Goal: Transaction & Acquisition: Purchase product/service

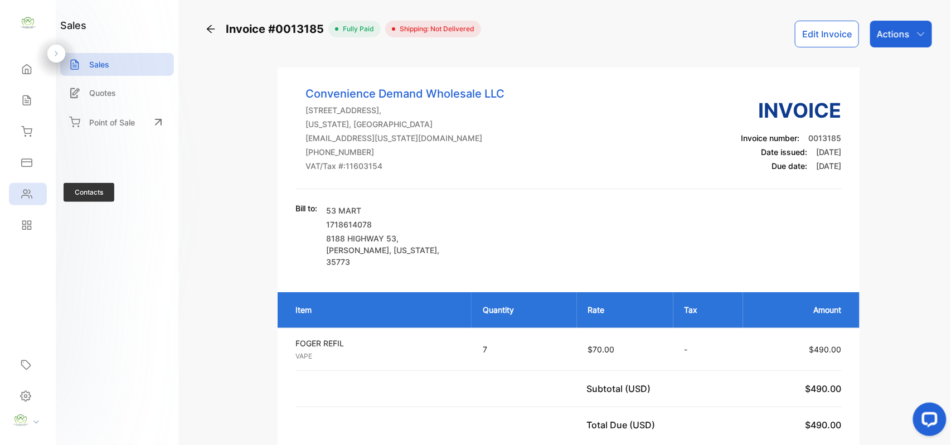
click at [37, 194] on div "Contacts" at bounding box center [28, 194] width 38 height 22
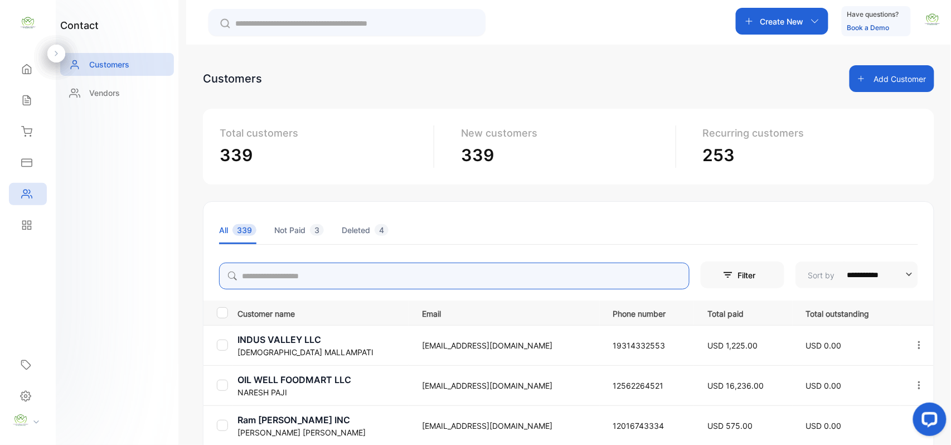
click at [284, 266] on input "search" at bounding box center [454, 276] width 470 height 27
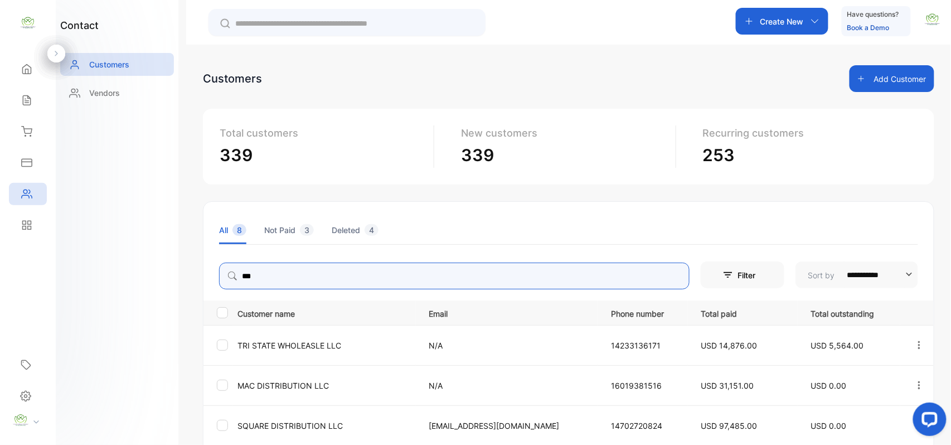
type input "***"
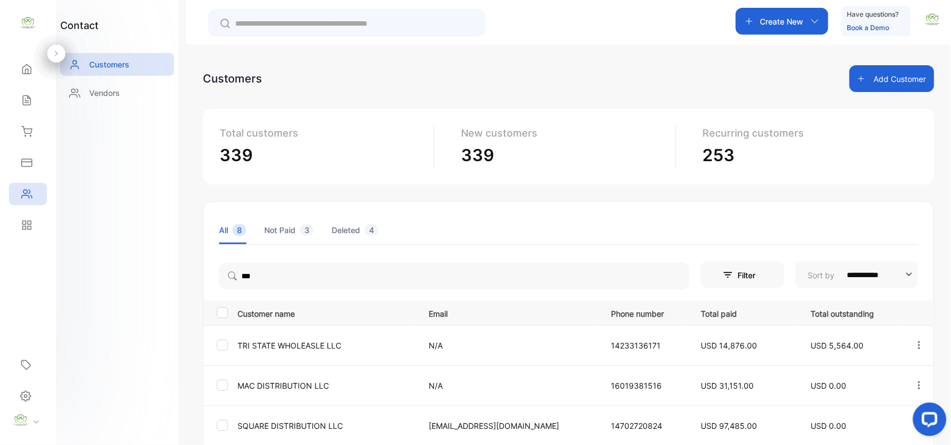
click at [1, 250] on aside "Convenience Demand Wholesale LLC Home Home Sales Sales Inventory Inventory Expe…" at bounding box center [28, 222] width 56 height 445
click at [25, 104] on icon at bounding box center [26, 100] width 11 height 11
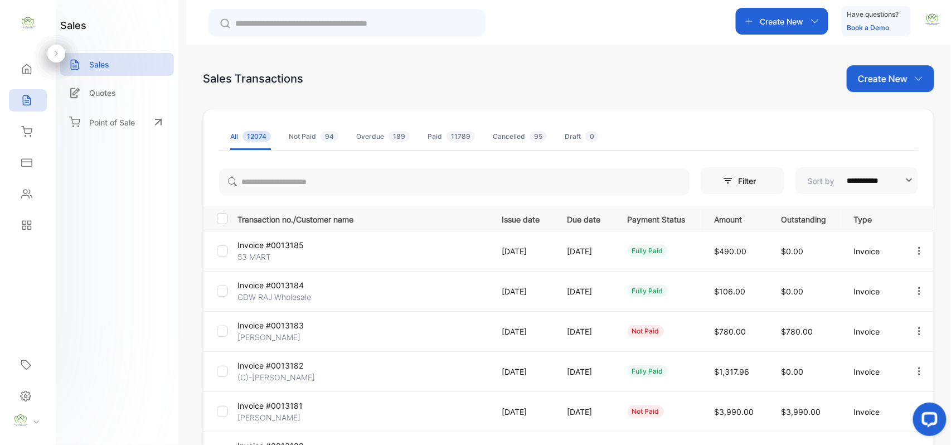
drag, startPoint x: 888, startPoint y: 62, endPoint x: 886, endPoint y: 71, distance: 9.3
click at [888, 71] on div "**********" at bounding box center [568, 267] width 765 height 445
click at [876, 99] on div "**********" at bounding box center [568, 389] width 731 height 648
click at [883, 86] on div "Create New" at bounding box center [891, 78] width 88 height 27
click at [869, 122] on div "Invoice" at bounding box center [895, 115] width 78 height 22
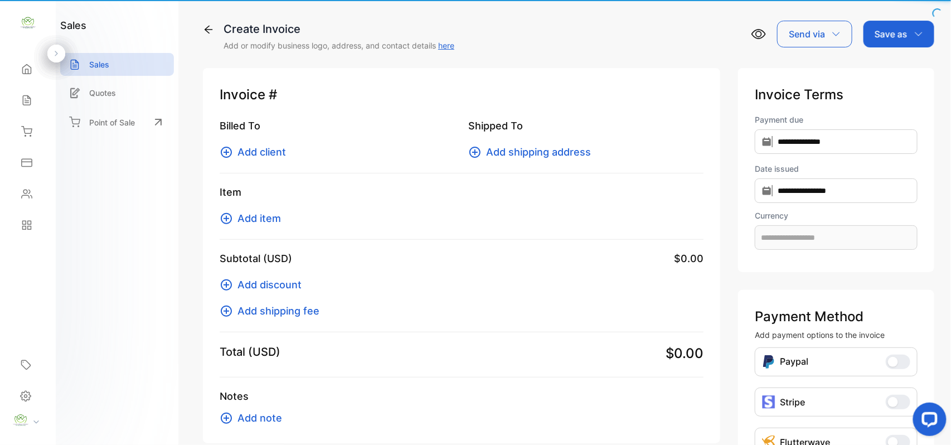
type input "**********"
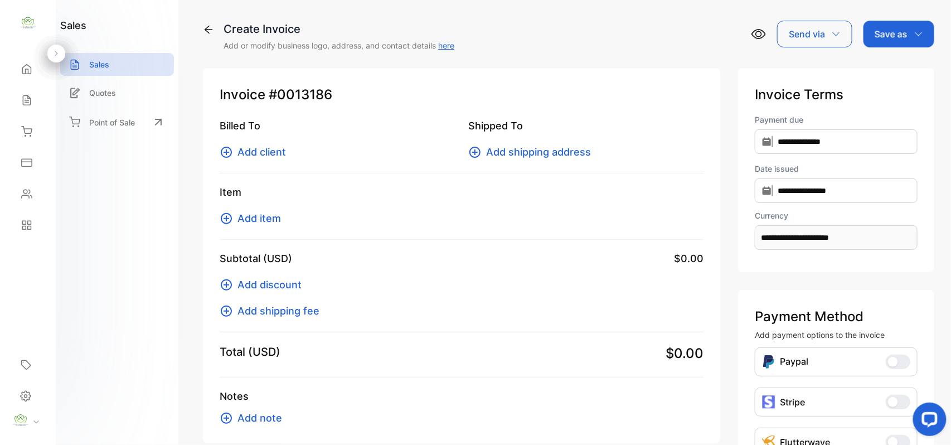
click at [279, 152] on span "Add client" at bounding box center [261, 151] width 48 height 15
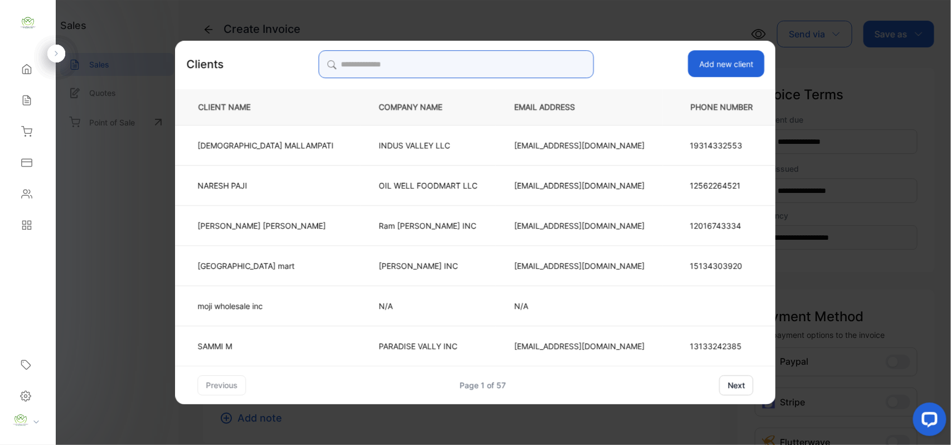
click at [430, 67] on input "search" at bounding box center [455, 64] width 275 height 28
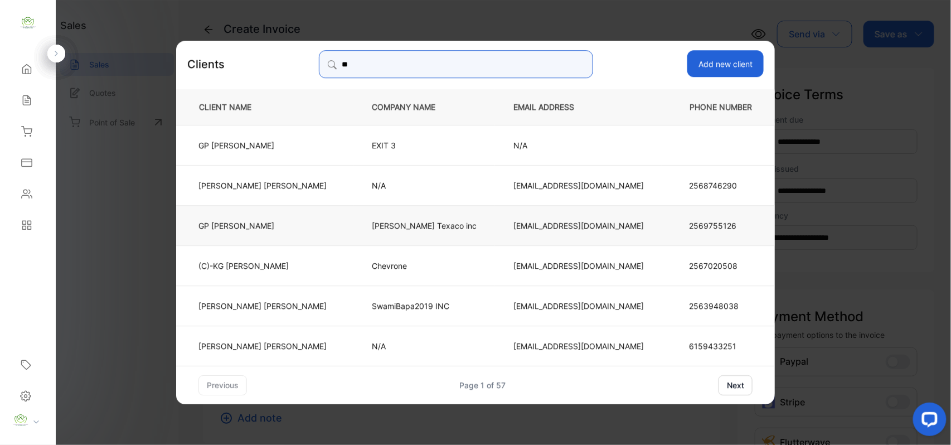
type input "**"
click at [325, 220] on td "GP Patel" at bounding box center [264, 225] width 177 height 40
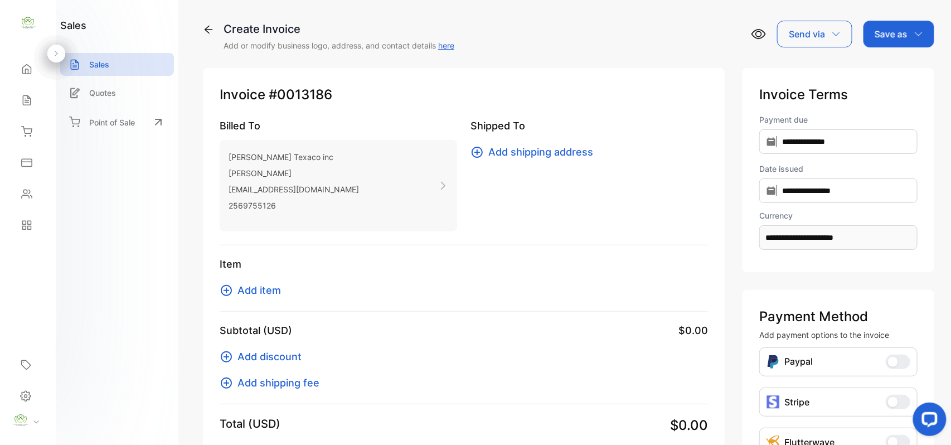
click at [252, 293] on span "Add item" at bounding box center [258, 290] width 43 height 15
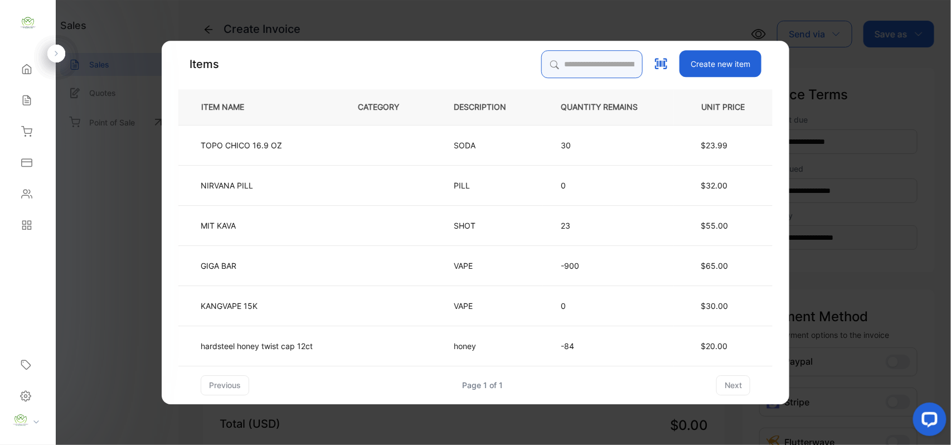
drag, startPoint x: 571, startPoint y: 67, endPoint x: 565, endPoint y: 88, distance: 21.0
click at [565, 88] on div "Items Create new item ITEM NAME CATEGORY DESCRIPTION QUANTITY REMAINS UNIT PRIC…" at bounding box center [475, 222] width 594 height 345
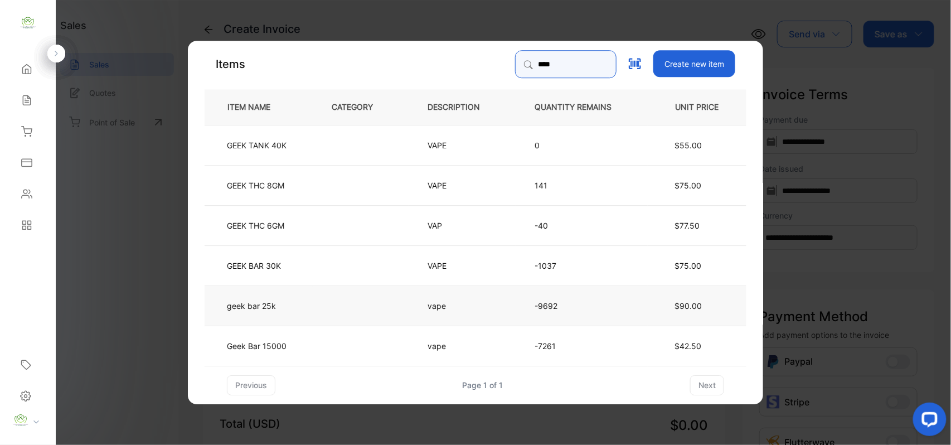
type input "****"
click at [310, 302] on td "geek bar 25k" at bounding box center [259, 305] width 109 height 40
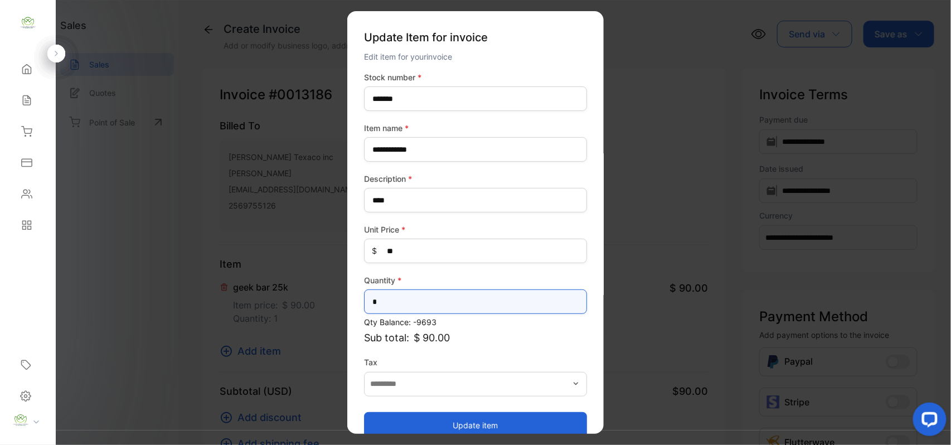
click at [445, 305] on input "*" at bounding box center [475, 301] width 223 height 25
type input "*"
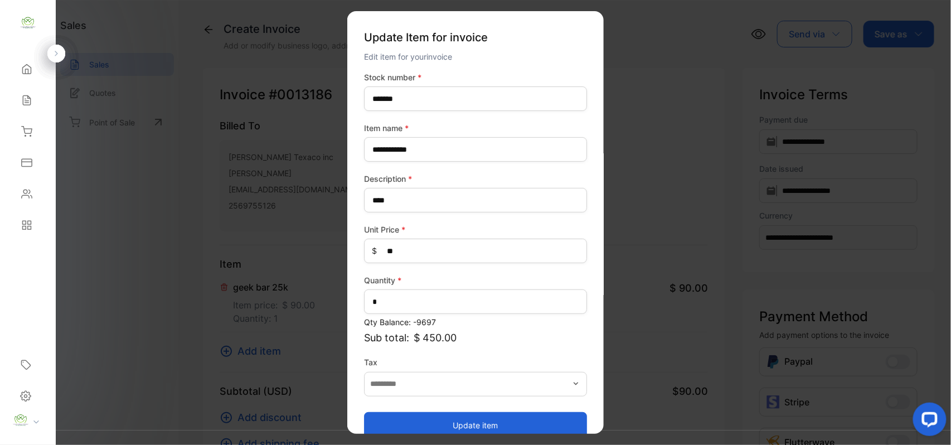
drag, startPoint x: 405, startPoint y: 420, endPoint x: 380, endPoint y: 407, distance: 28.2
click at [404, 417] on button "Update item" at bounding box center [475, 424] width 223 height 27
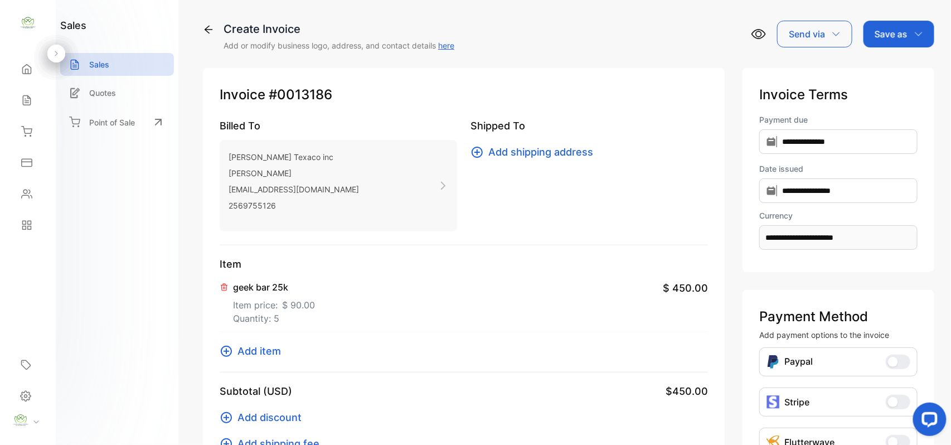
click at [271, 352] on span "Add item" at bounding box center [258, 350] width 43 height 15
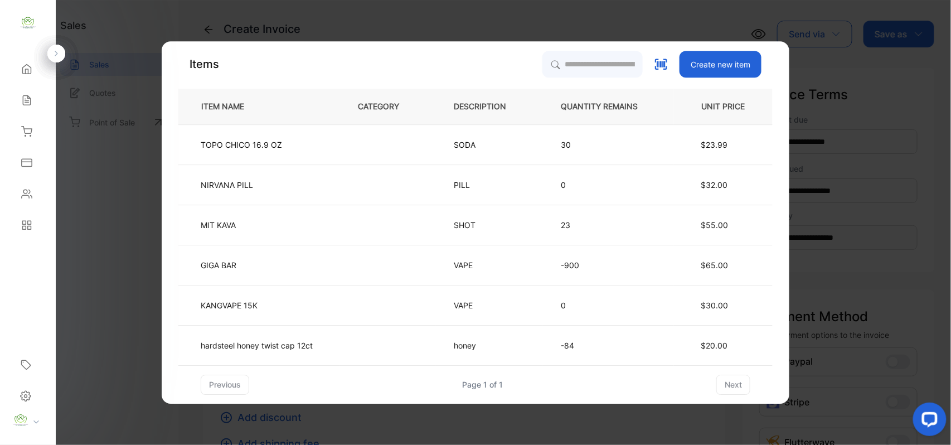
click at [556, 46] on div "Items Create new item ITEM NAME CATEGORY DESCRIPTION QUANTITY REMAINS UNIT PRIC…" at bounding box center [476, 222] width 628 height 362
click at [554, 52] on input "search" at bounding box center [591, 64] width 101 height 28
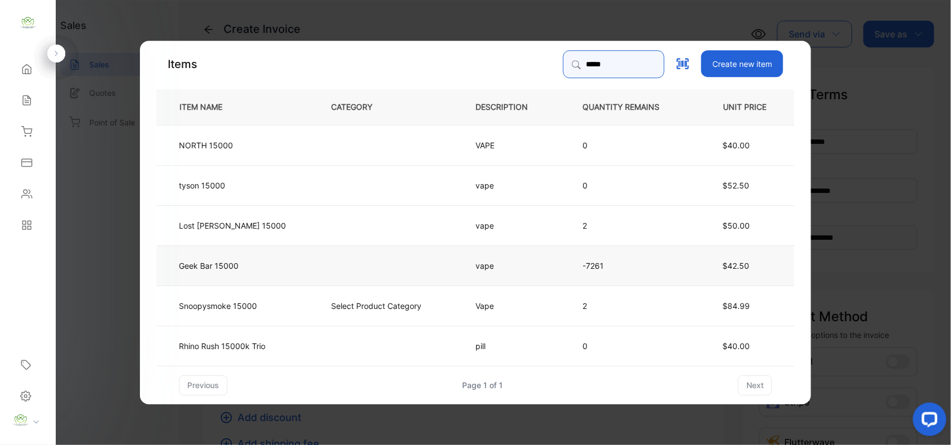
type input "*****"
click at [392, 268] on td at bounding box center [385, 265] width 144 height 40
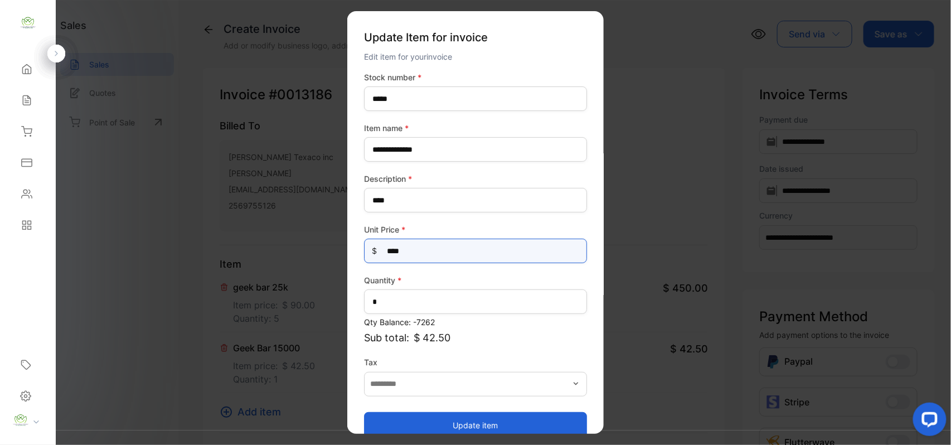
click at [453, 249] on Price-inputprice "****" at bounding box center [475, 251] width 223 height 25
type Price-inputprice "*"
type Price-inputprice "**"
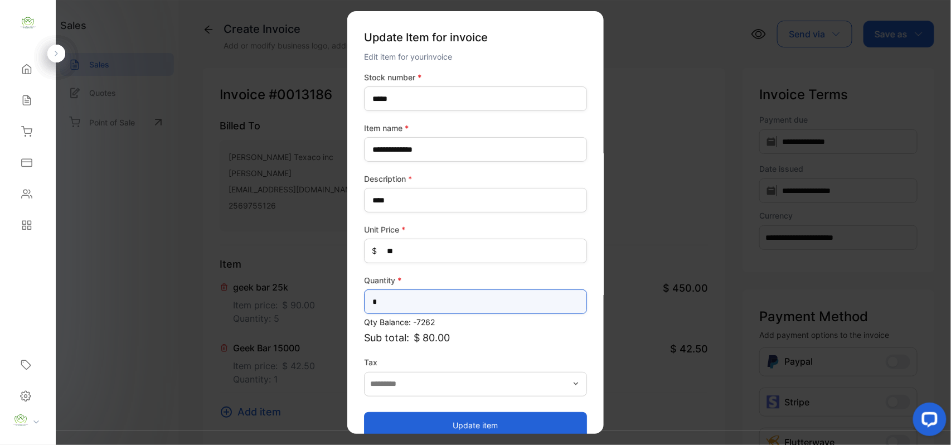
click at [444, 309] on input "*" at bounding box center [475, 301] width 223 height 25
type input "*"
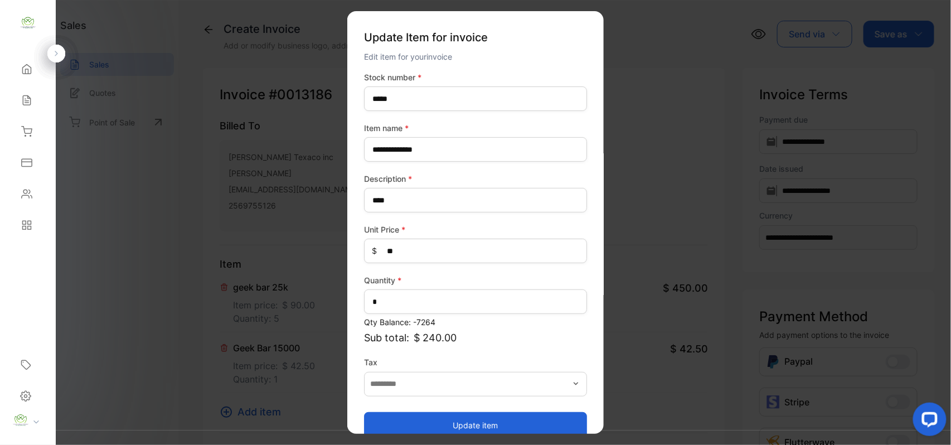
click at [405, 414] on button "Update item" at bounding box center [475, 424] width 223 height 27
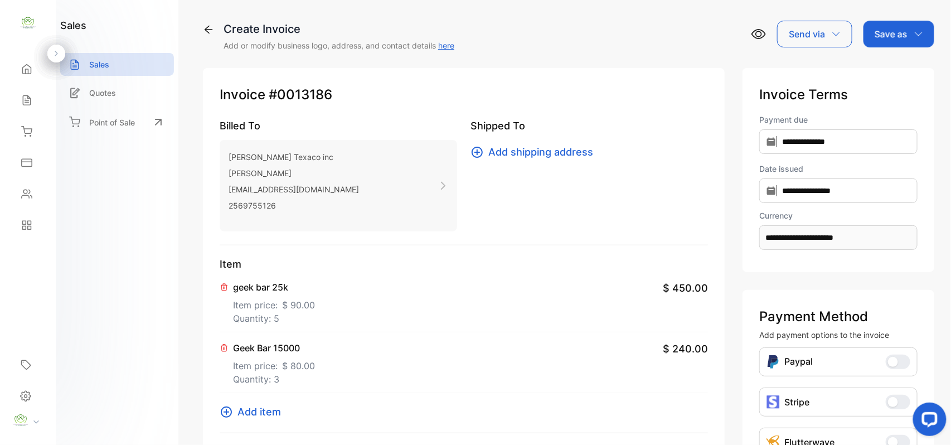
click at [898, 33] on p "Save as" at bounding box center [890, 33] width 33 height 13
click at [886, 71] on div "Invoice" at bounding box center [896, 71] width 64 height 22
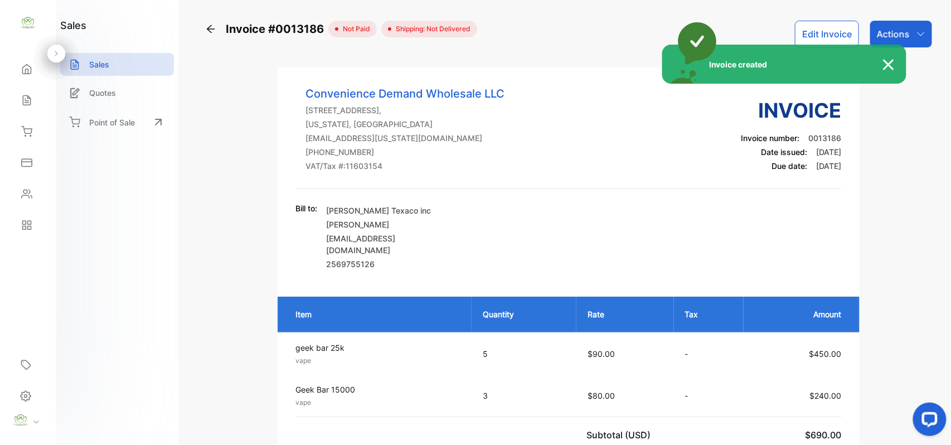
click at [914, 31] on div "Invoice created" at bounding box center [475, 222] width 951 height 445
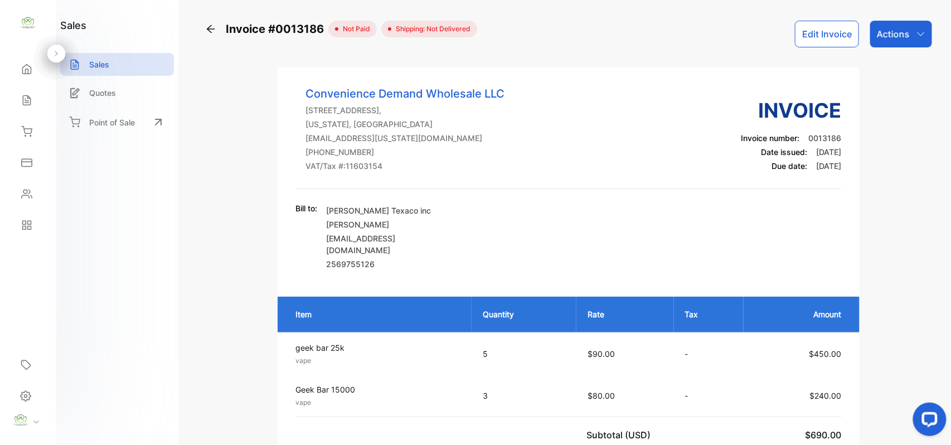
click at [916, 31] on icon "button" at bounding box center [920, 34] width 9 height 9
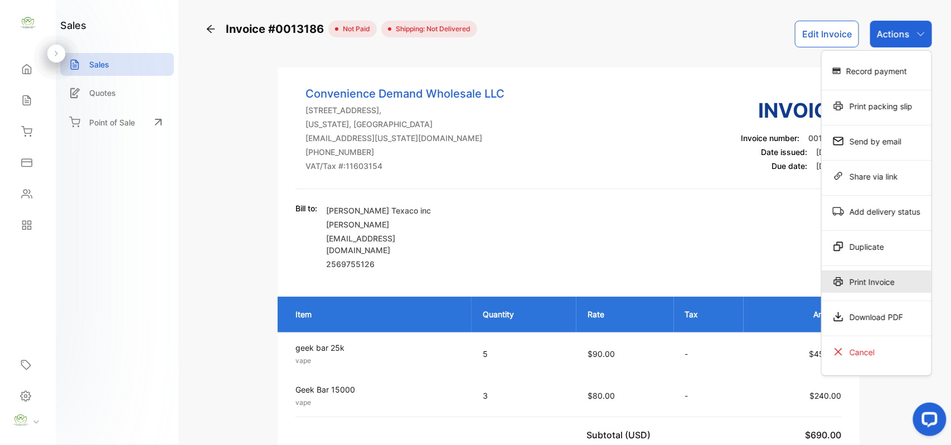
click at [868, 273] on div "Print Invoice" at bounding box center [877, 281] width 110 height 22
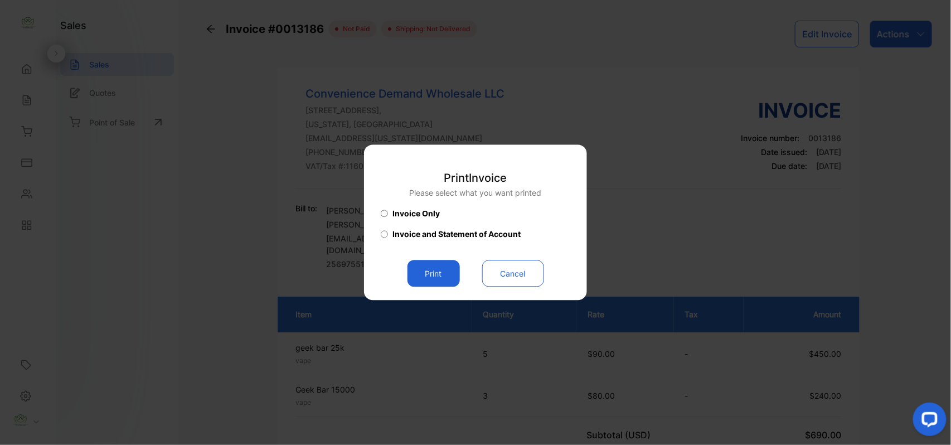
click at [441, 277] on button "Print" at bounding box center [433, 273] width 52 height 27
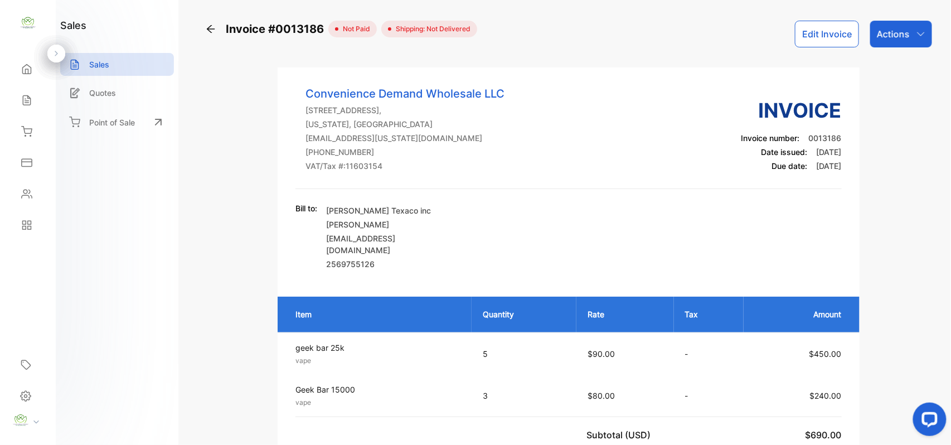
click at [35, 101] on div "Sales" at bounding box center [28, 100] width 38 height 22
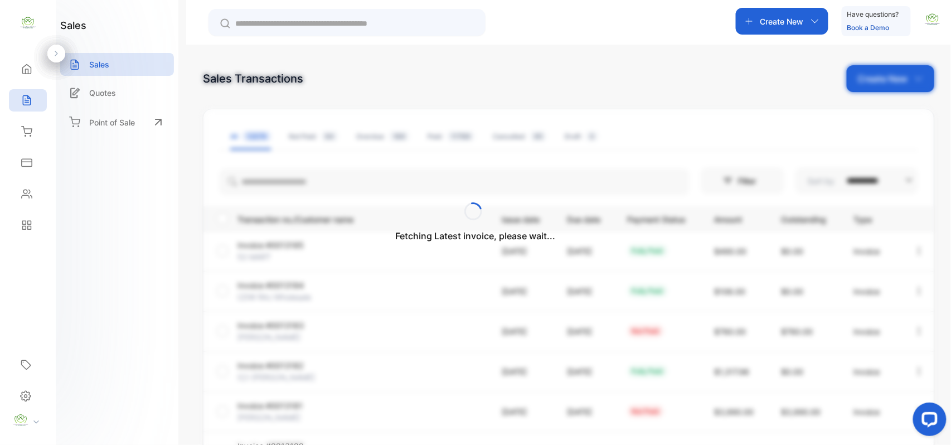
click at [32, 133] on icon at bounding box center [26, 131] width 11 height 11
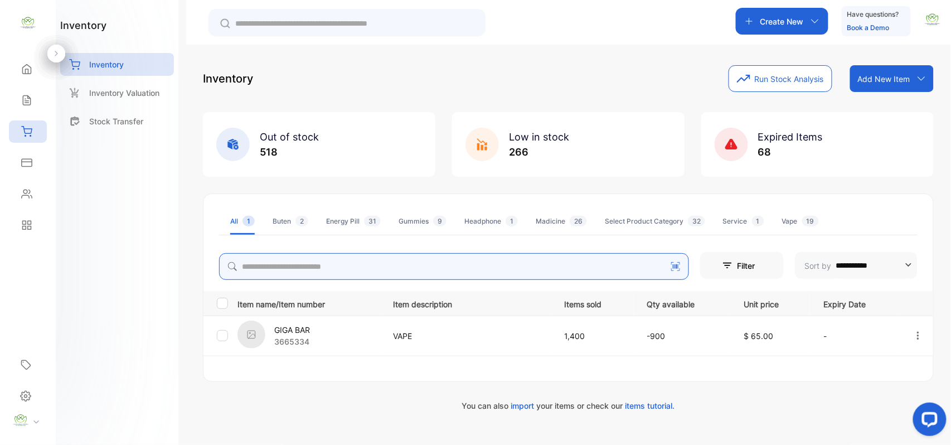
click at [286, 265] on div "**********" at bounding box center [568, 238] width 731 height 346
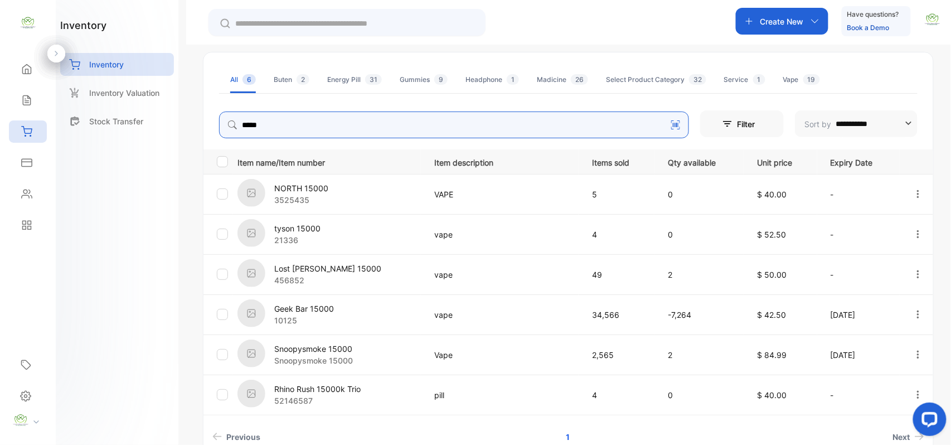
scroll to position [206, 0]
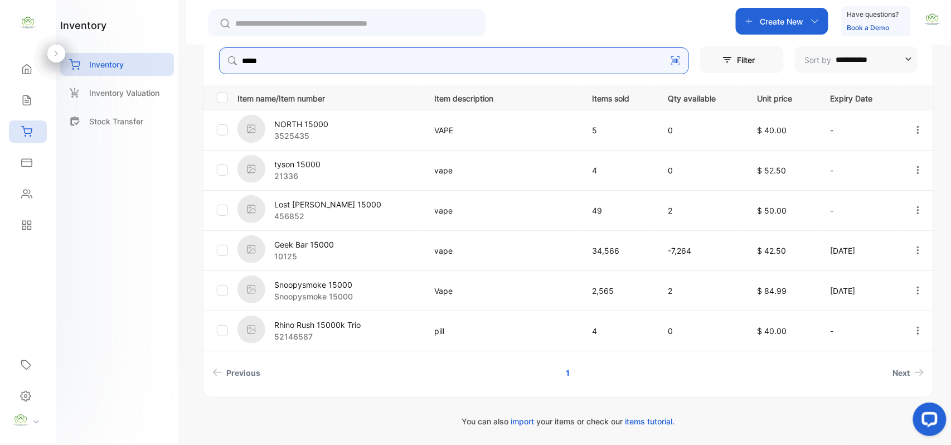
type input "*****"
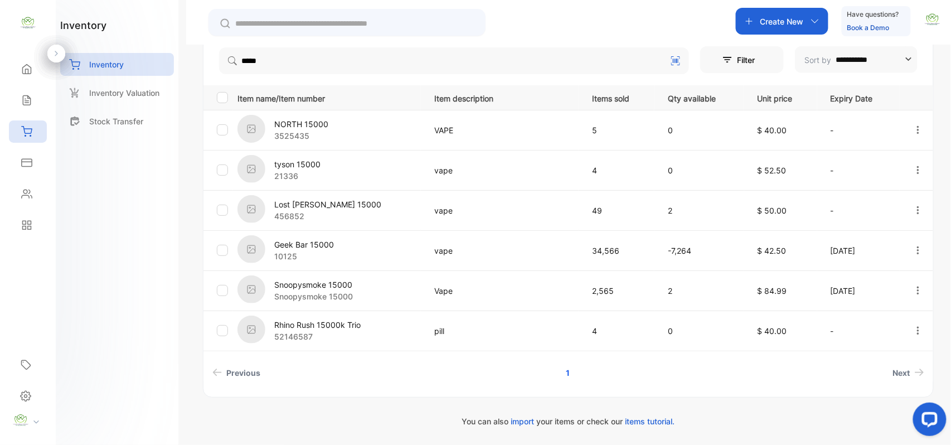
click at [322, 244] on p "Geek Bar 15000" at bounding box center [304, 245] width 60 height 12
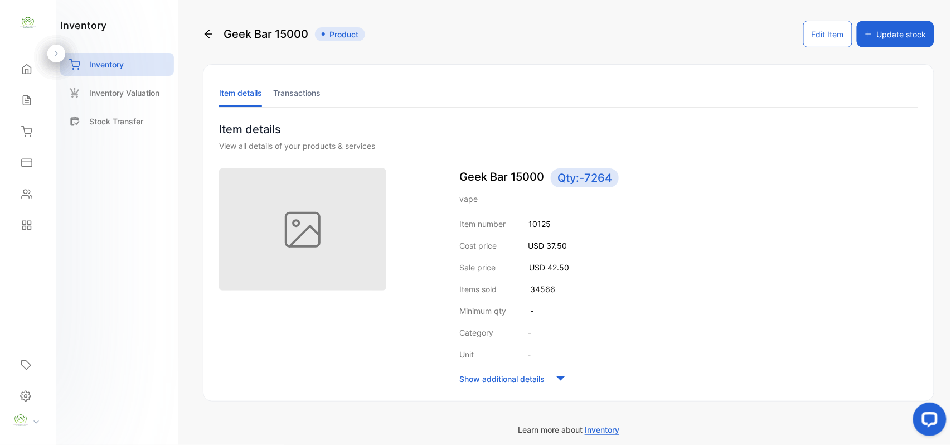
click at [822, 30] on button "Edit Item" at bounding box center [827, 34] width 49 height 27
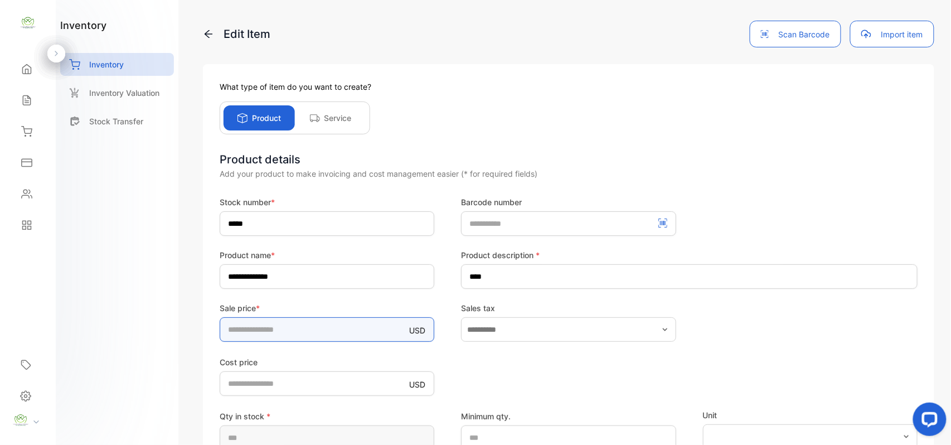
drag, startPoint x: 290, startPoint y: 328, endPoint x: 293, endPoint y: 322, distance: 7.2
click at [293, 322] on input "****" at bounding box center [327, 329] width 215 height 25
type input "*"
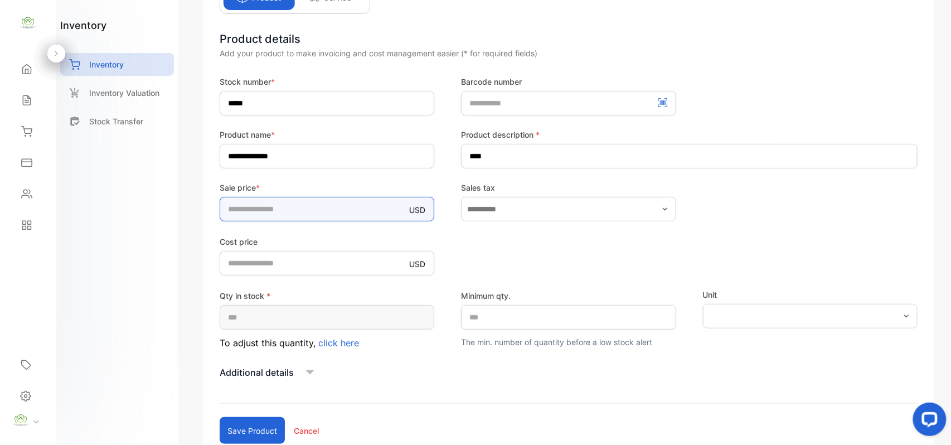
scroll to position [198, 0]
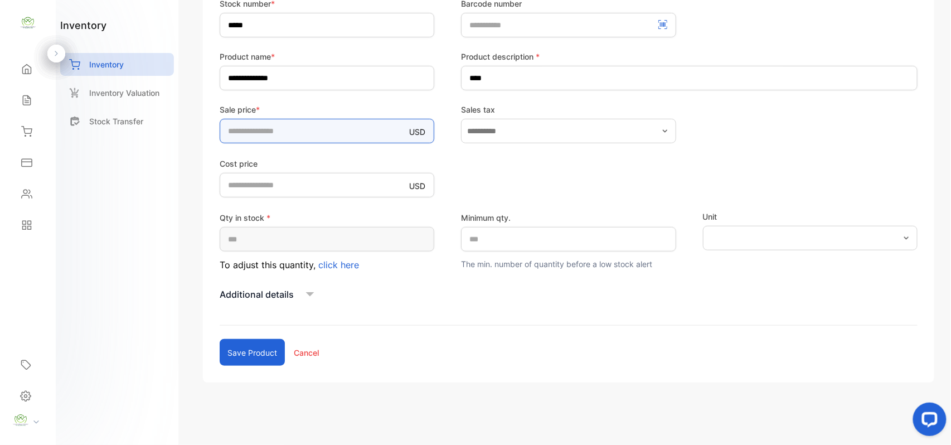
type input "**"
drag, startPoint x: 224, startPoint y: 346, endPoint x: 226, endPoint y: 351, distance: 6.0
click at [226, 351] on button "Save product" at bounding box center [252, 352] width 65 height 27
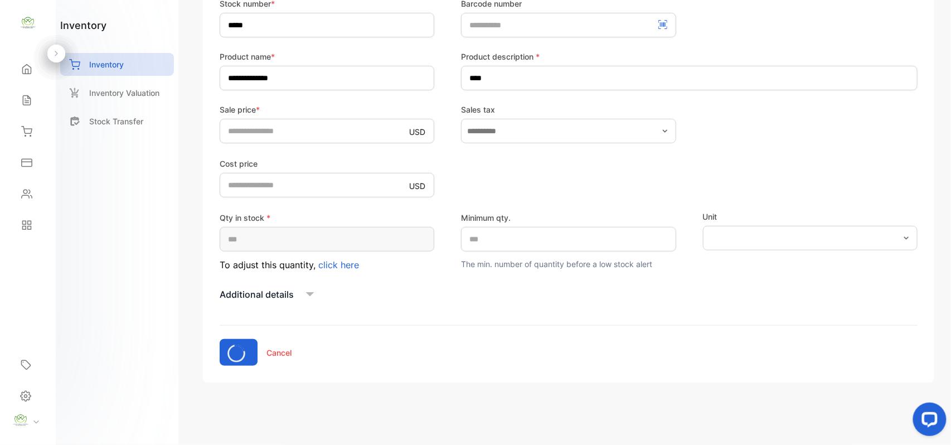
scroll to position [54, 0]
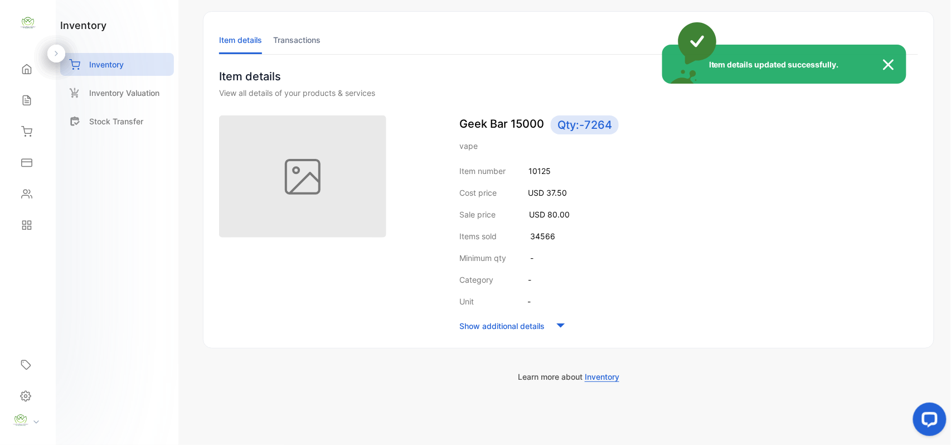
drag, startPoint x: 18, startPoint y: 99, endPoint x: 35, endPoint y: 99, distance: 16.2
click at [34, 99] on div "Item details updated successfully." at bounding box center [475, 222] width 951 height 445
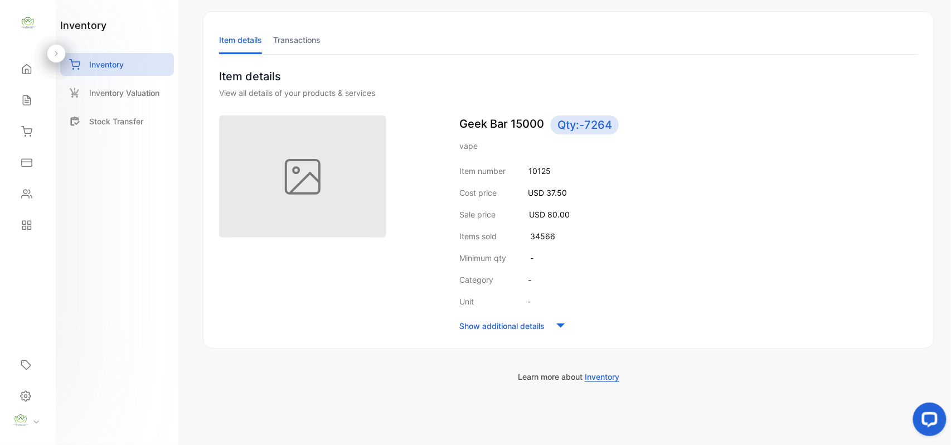
drag, startPoint x: 35, startPoint y: 99, endPoint x: 42, endPoint y: 100, distance: 7.9
click at [42, 100] on div "Sales" at bounding box center [28, 100] width 38 height 22
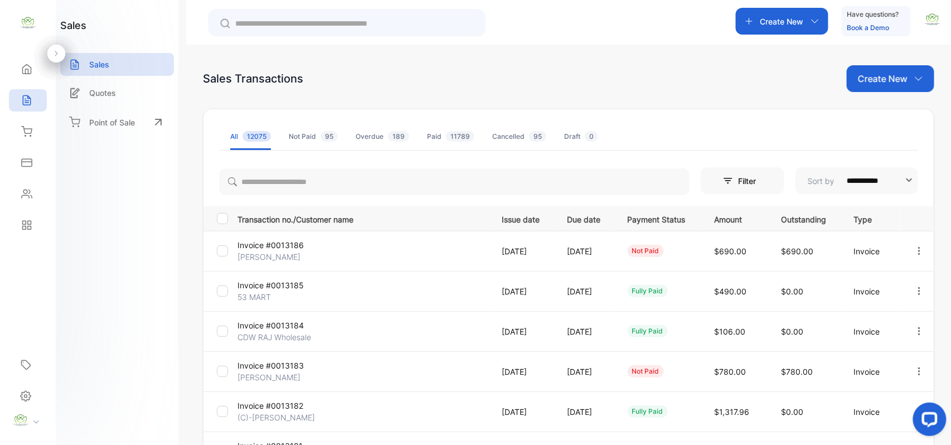
click at [859, 83] on p "Create New" at bounding box center [883, 78] width 50 height 13
click at [872, 116] on icon at bounding box center [871, 115] width 9 height 9
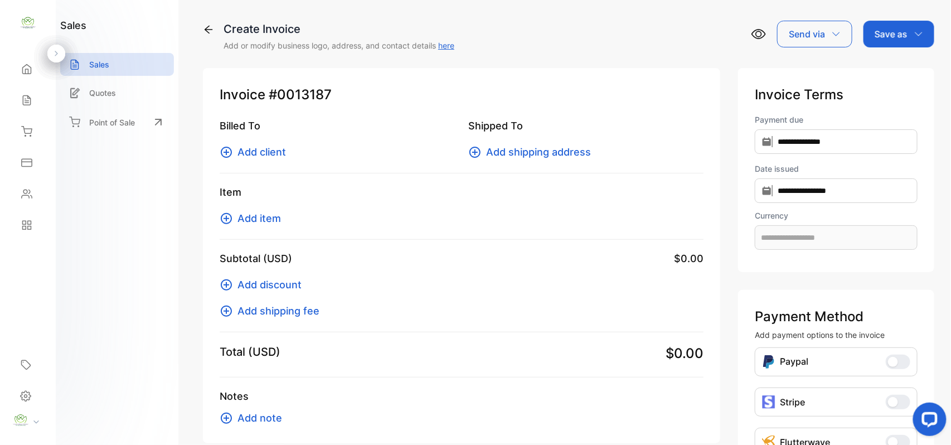
type input "**********"
click at [235, 149] on button "Add client" at bounding box center [256, 151] width 73 height 15
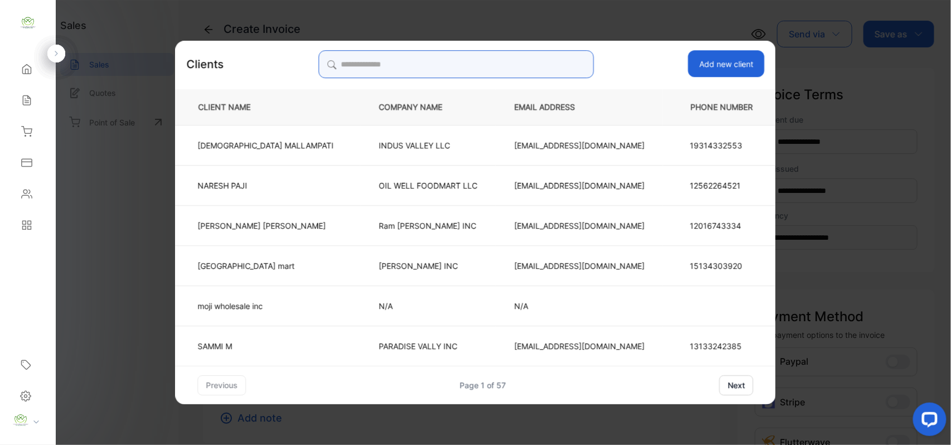
drag, startPoint x: 419, startPoint y: 63, endPoint x: 433, endPoint y: 59, distance: 14.5
click at [432, 59] on input "search" at bounding box center [455, 64] width 275 height 28
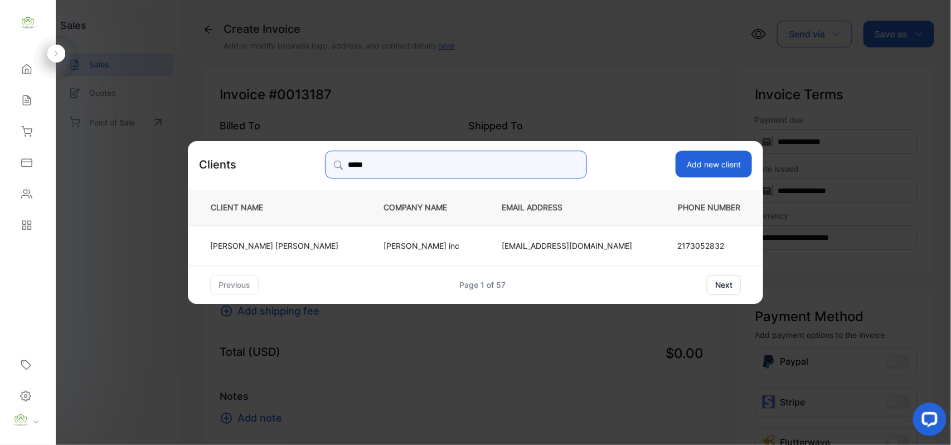
type input "*****"
click at [319, 244] on p "Kiritbhai Patel" at bounding box center [274, 245] width 128 height 12
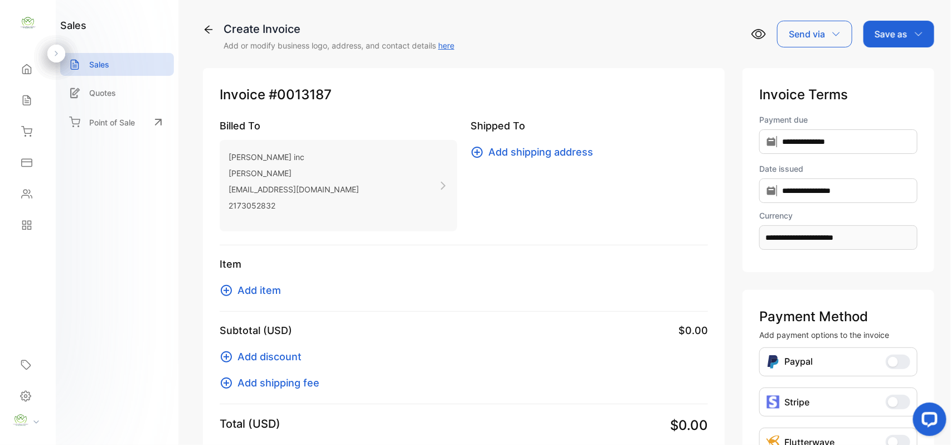
click at [266, 290] on span "Add item" at bounding box center [258, 290] width 43 height 15
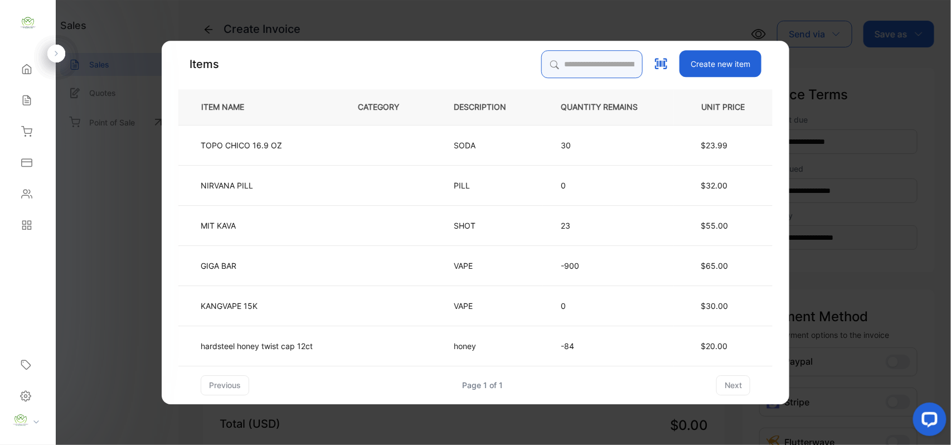
click at [604, 70] on input "search" at bounding box center [591, 64] width 101 height 28
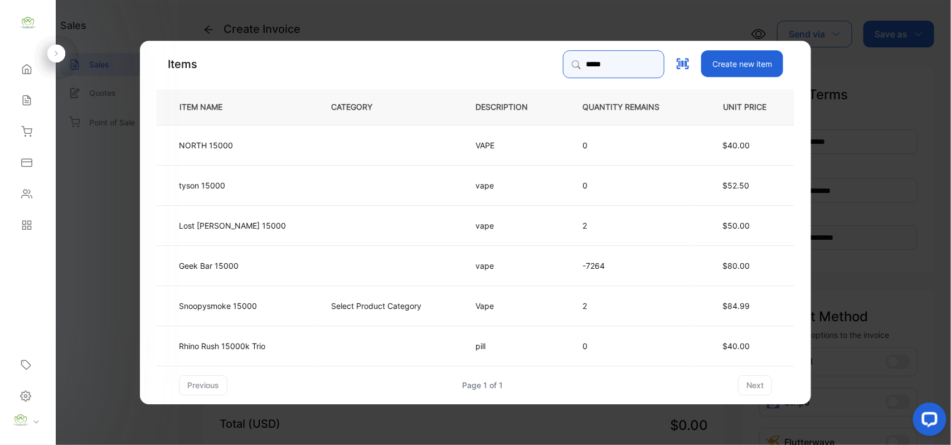
type input "*****"
click at [266, 268] on td "Geek Bar 15000" at bounding box center [235, 265] width 156 height 40
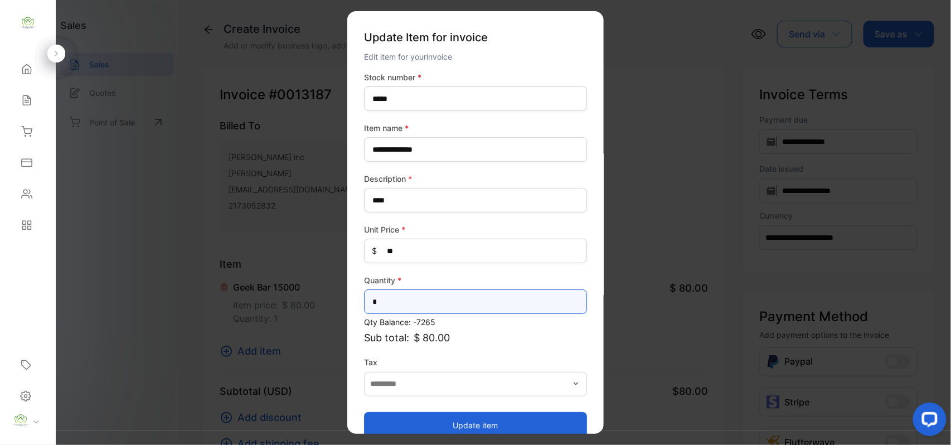
click at [411, 297] on input "*" at bounding box center [475, 301] width 223 height 25
type input "*"
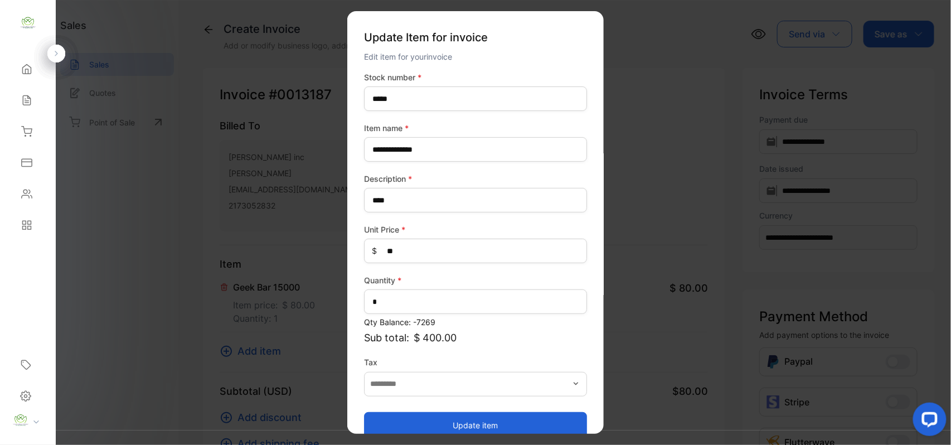
click at [438, 411] on button "Update item" at bounding box center [475, 424] width 223 height 27
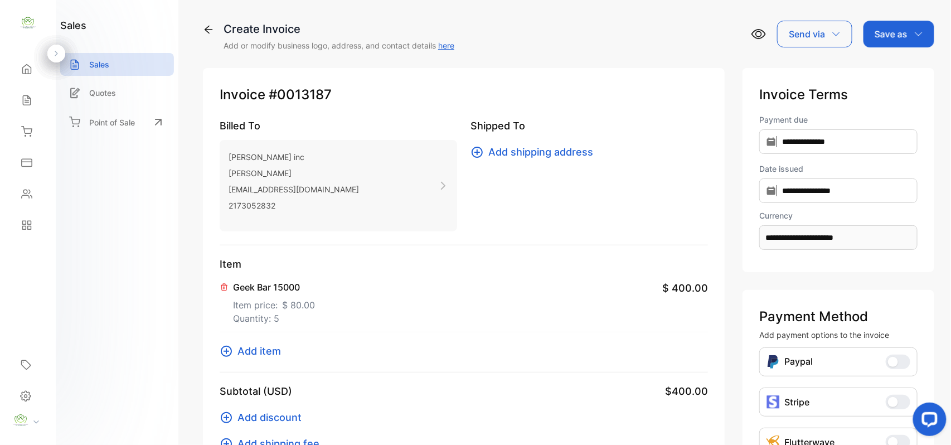
click at [269, 350] on span "Add item" at bounding box center [258, 350] width 43 height 15
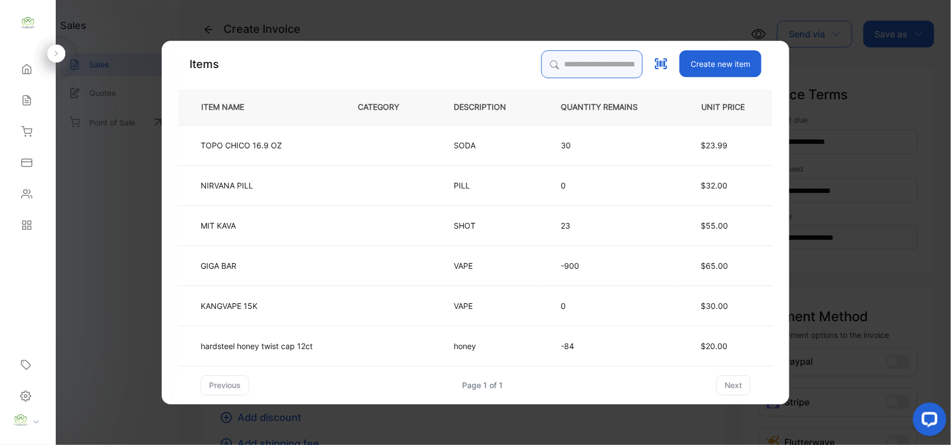
click at [567, 63] on input "search" at bounding box center [591, 64] width 101 height 28
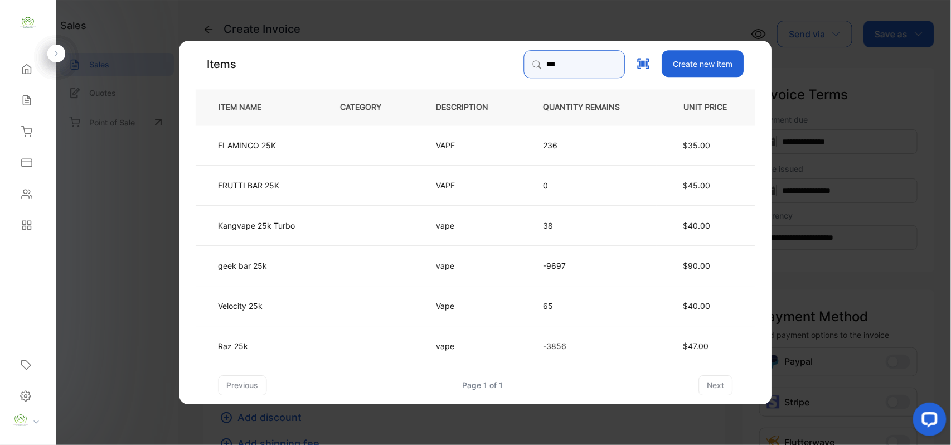
type input "***"
click at [311, 256] on td "geek bar 25k" at bounding box center [259, 265] width 126 height 40
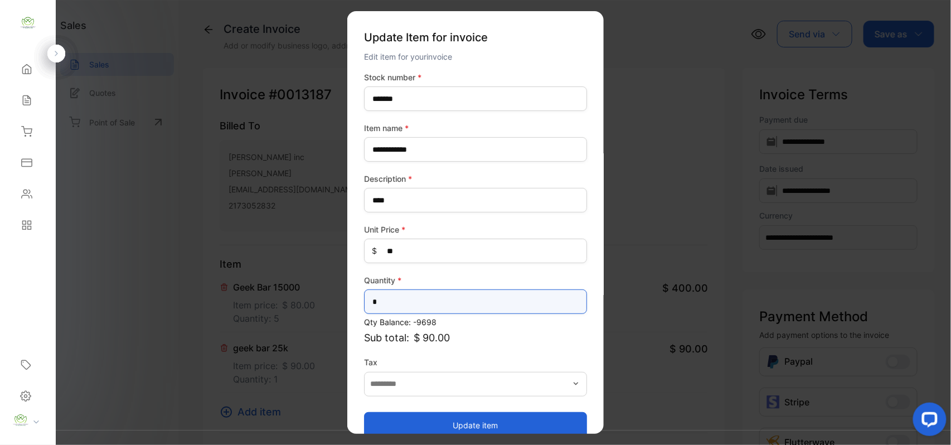
click at [420, 301] on input "*" at bounding box center [475, 301] width 223 height 25
type input "*"
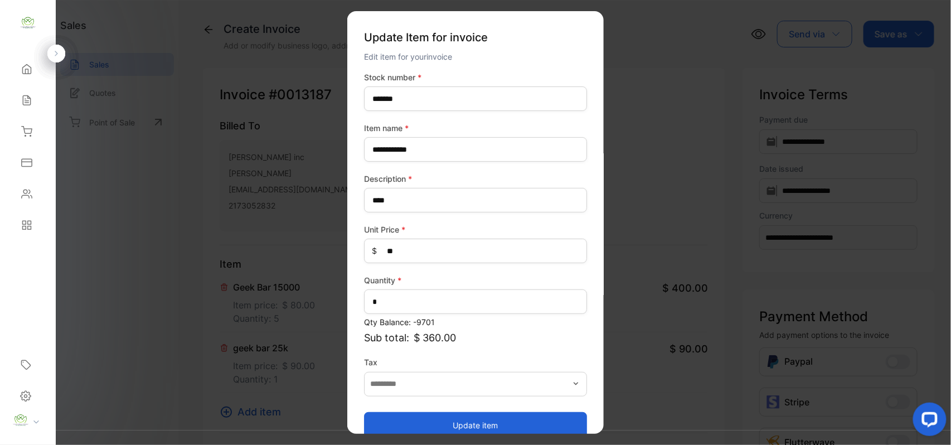
click at [413, 420] on button "Update item" at bounding box center [475, 424] width 223 height 27
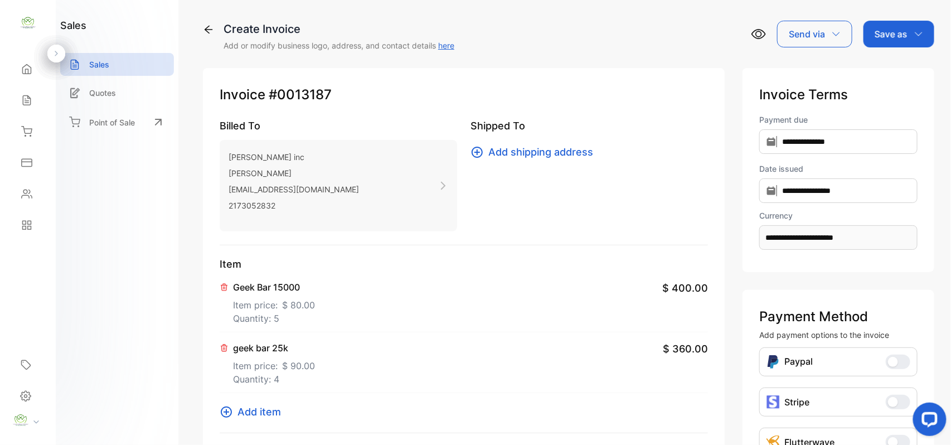
click at [875, 30] on p "Save as" at bounding box center [890, 33] width 33 height 13
click at [886, 61] on div "Invoice" at bounding box center [896, 71] width 64 height 22
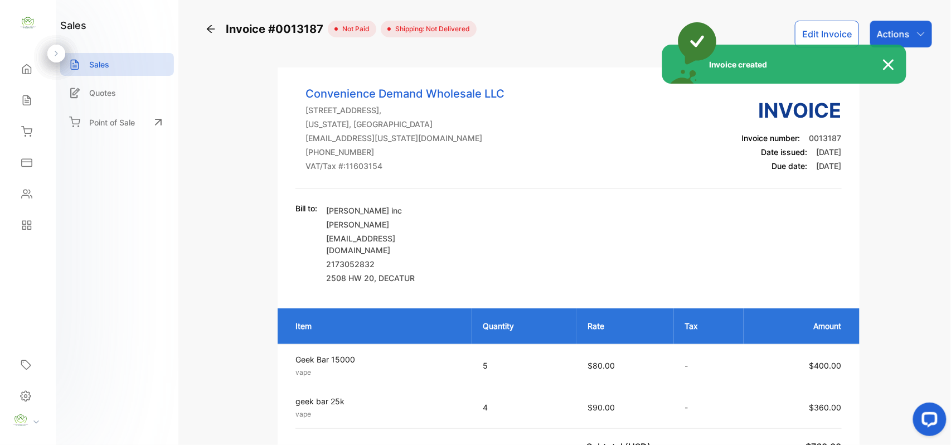
click at [901, 28] on div "Invoice created" at bounding box center [475, 222] width 951 height 445
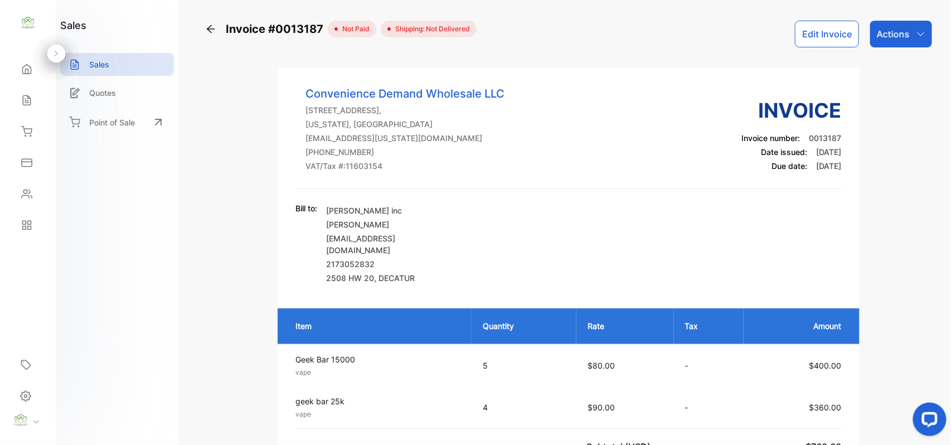
click at [902, 30] on p "Actions" at bounding box center [893, 33] width 33 height 13
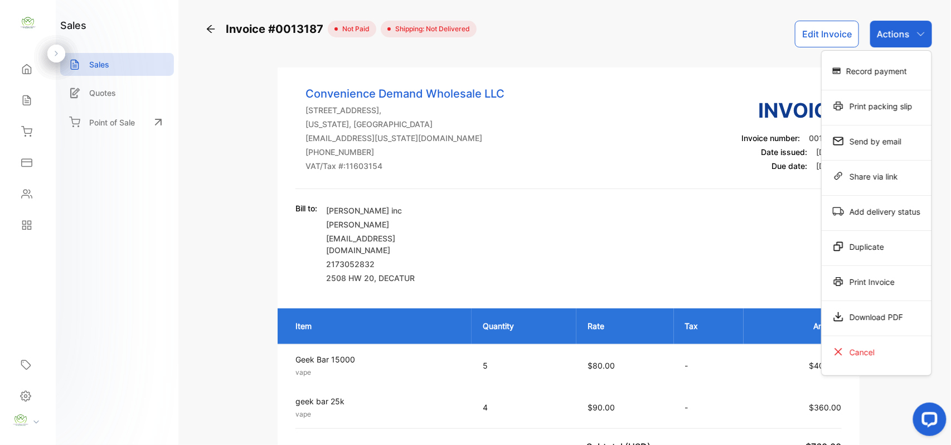
click at [886, 280] on div "Print Invoice" at bounding box center [877, 281] width 110 height 22
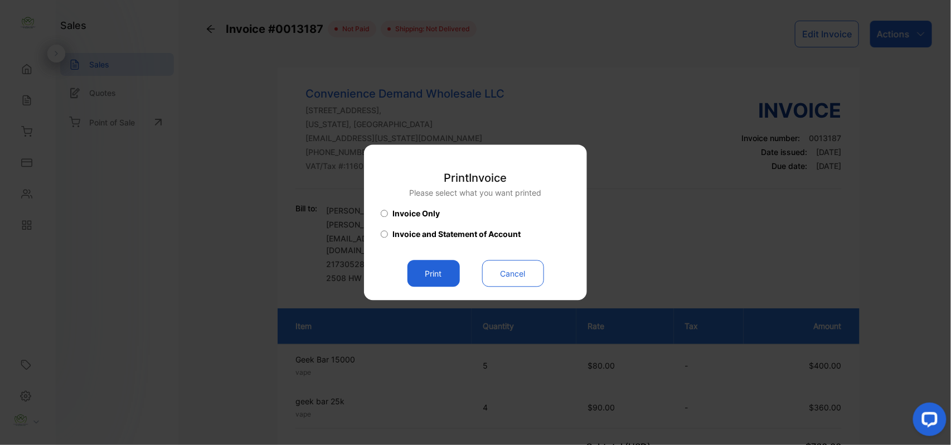
click at [411, 266] on button "Print" at bounding box center [433, 273] width 52 height 27
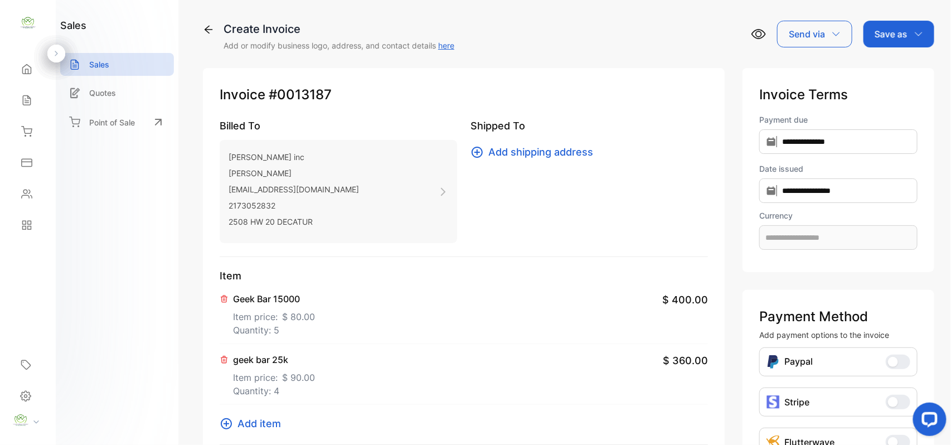
type input "**********"
click at [21, 91] on div "Sales" at bounding box center [28, 100] width 38 height 22
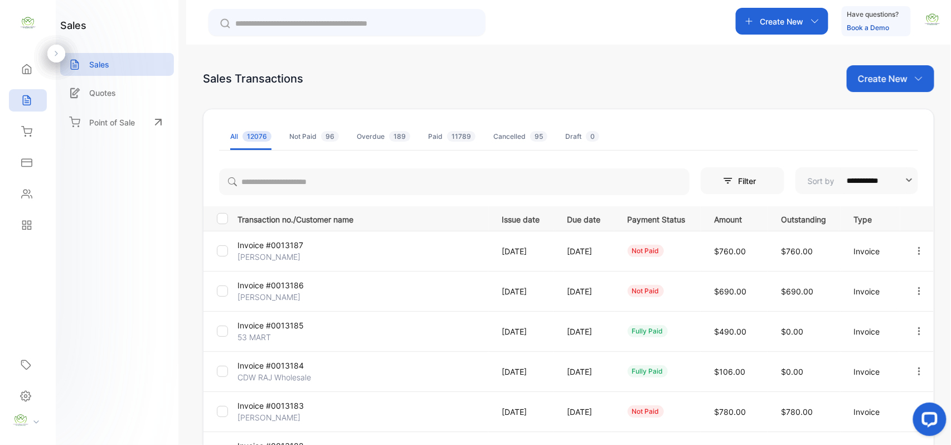
click at [255, 288] on p "Invoice #0013186" at bounding box center [279, 285] width 84 height 12
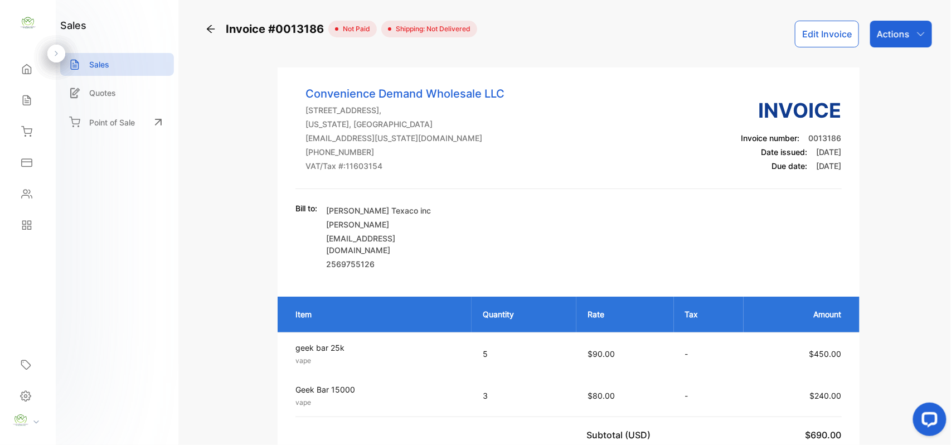
drag, startPoint x: 896, startPoint y: 34, endPoint x: 888, endPoint y: 45, distance: 13.5
click at [894, 36] on p "Actions" at bounding box center [893, 33] width 33 height 13
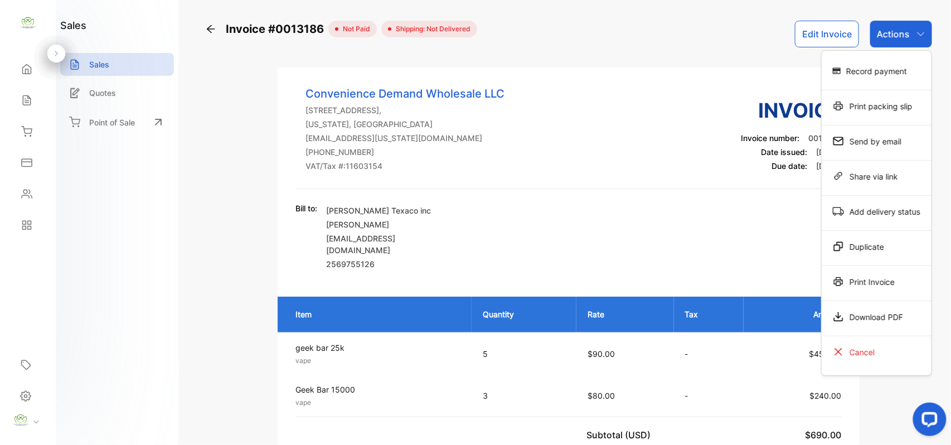
click at [842, 281] on div "Print Invoice" at bounding box center [877, 281] width 110 height 22
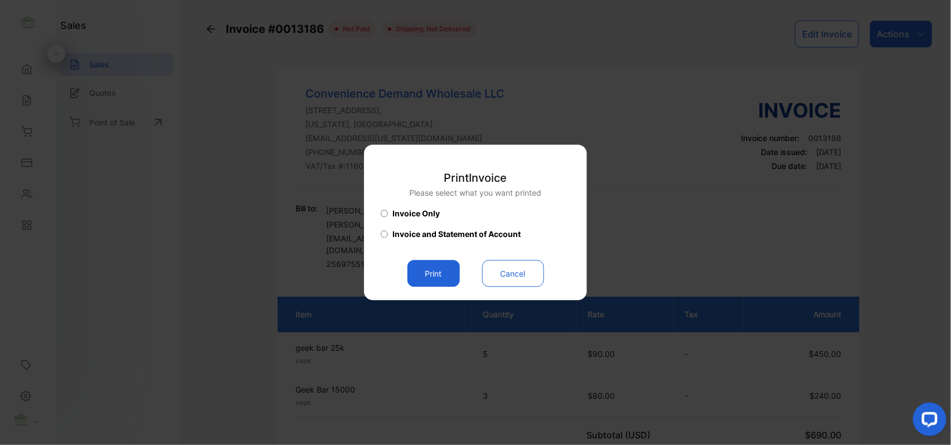
drag, startPoint x: 441, startPoint y: 279, endPoint x: 331, endPoint y: 251, distance: 113.8
click at [440, 279] on button "Print" at bounding box center [433, 273] width 52 height 27
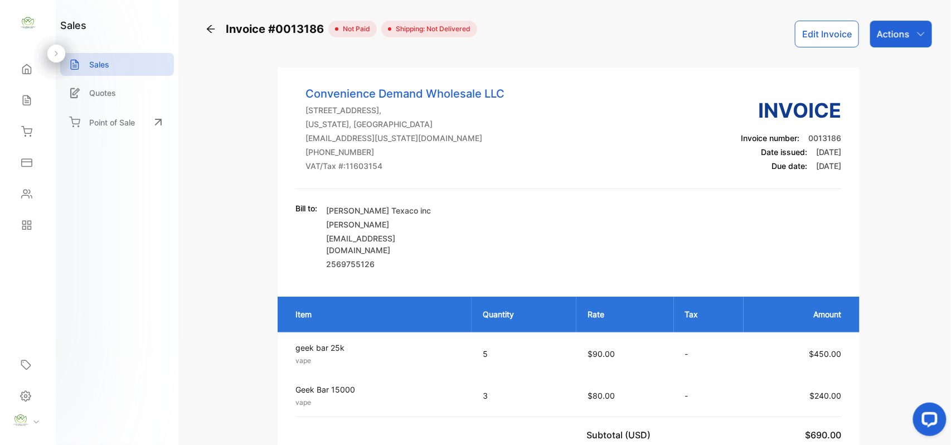
click at [35, 192] on div "Contacts" at bounding box center [28, 194] width 38 height 22
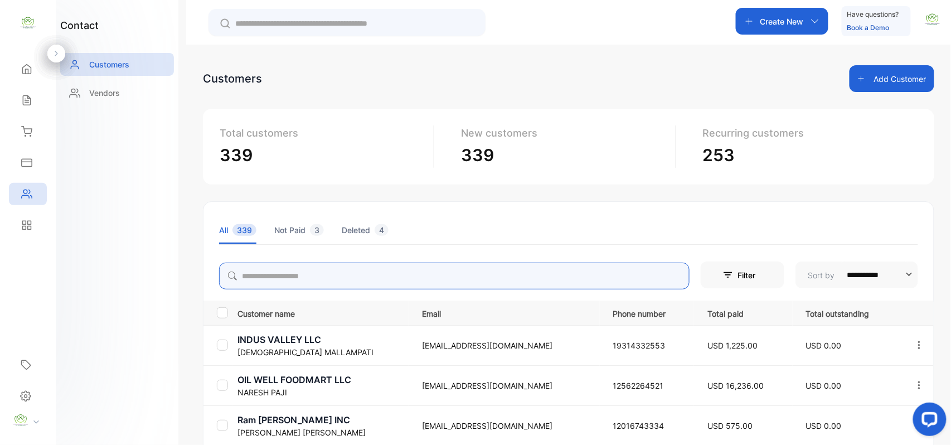
click at [355, 279] on input "search" at bounding box center [454, 276] width 470 height 27
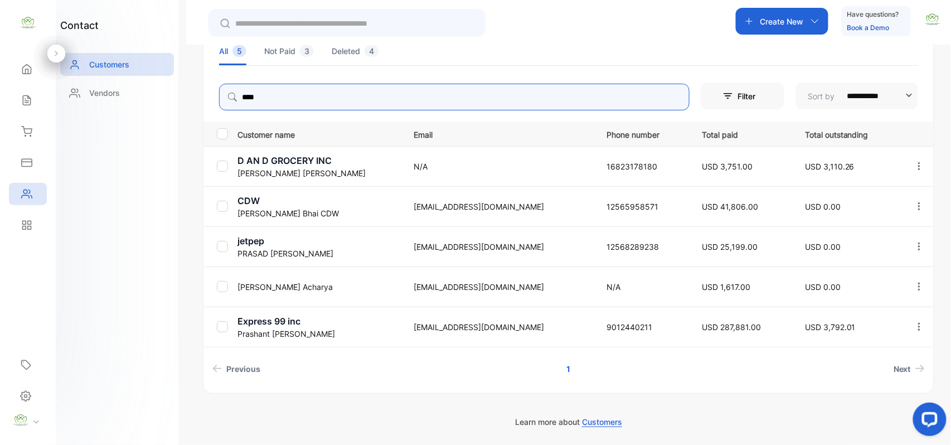
scroll to position [179, 0]
type input "*"
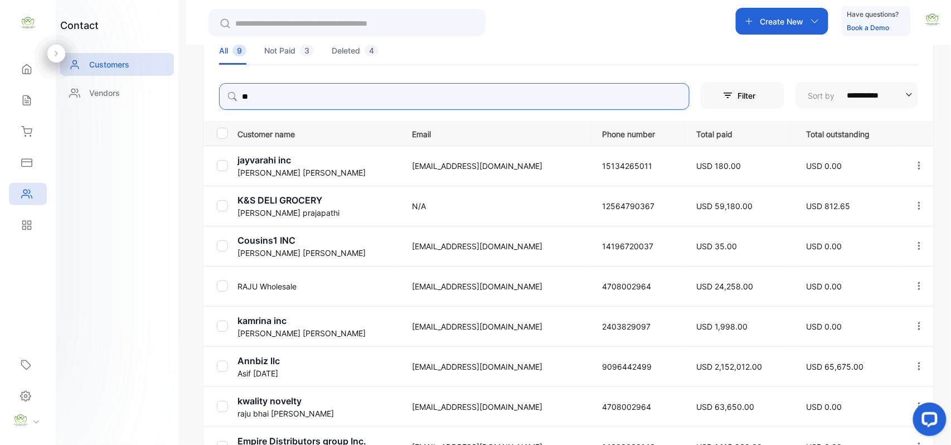
type input "*"
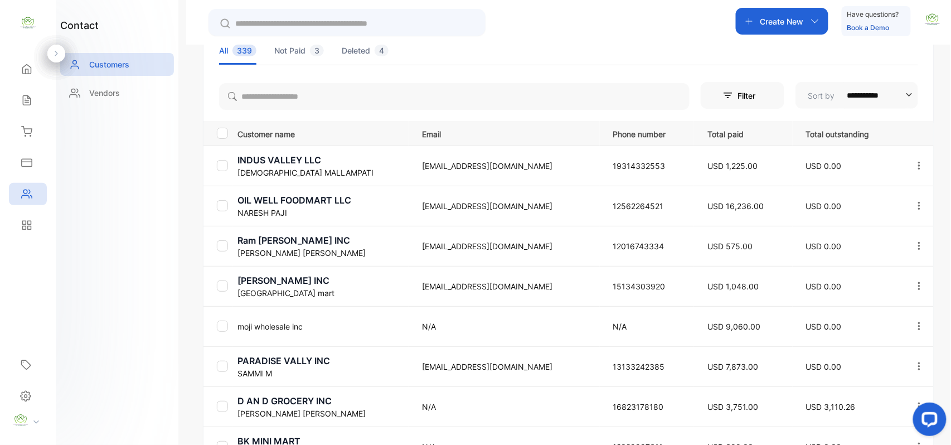
click at [16, 94] on div "Sales" at bounding box center [28, 100] width 38 height 22
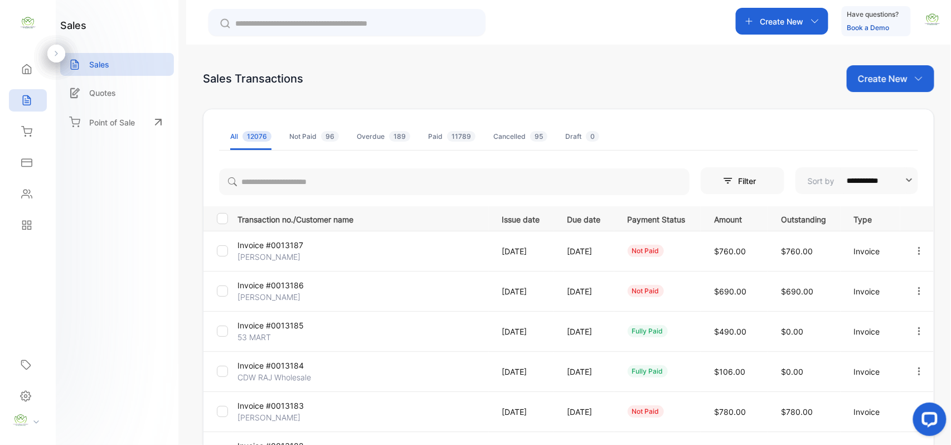
click at [280, 415] on p "Prashant Patel" at bounding box center [279, 417] width 84 height 12
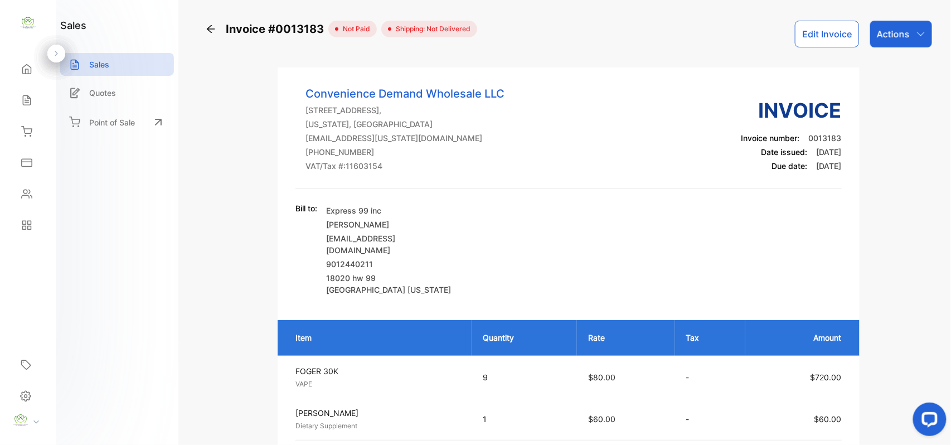
click at [834, 37] on button "Edit Invoice" at bounding box center [827, 34] width 64 height 27
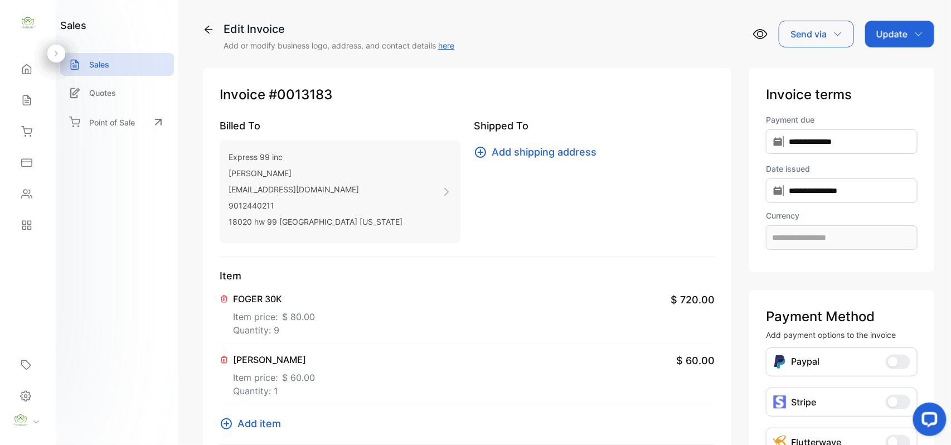
type input "**********"
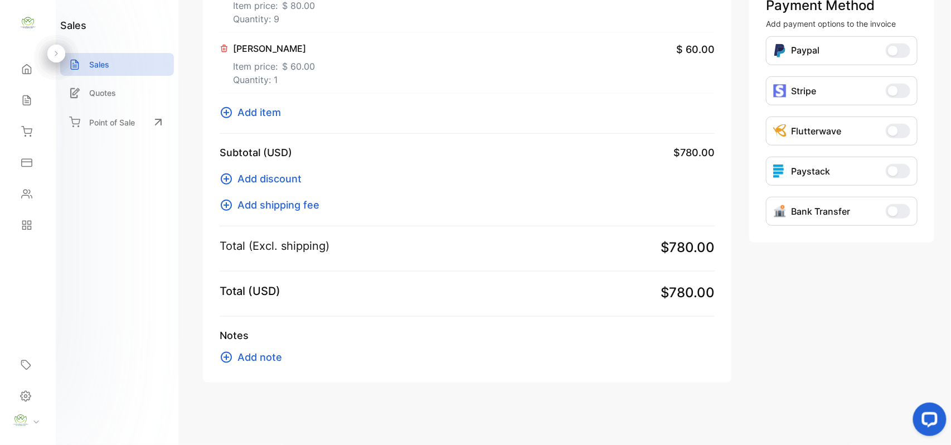
click at [252, 109] on span "Add item" at bounding box center [258, 112] width 43 height 15
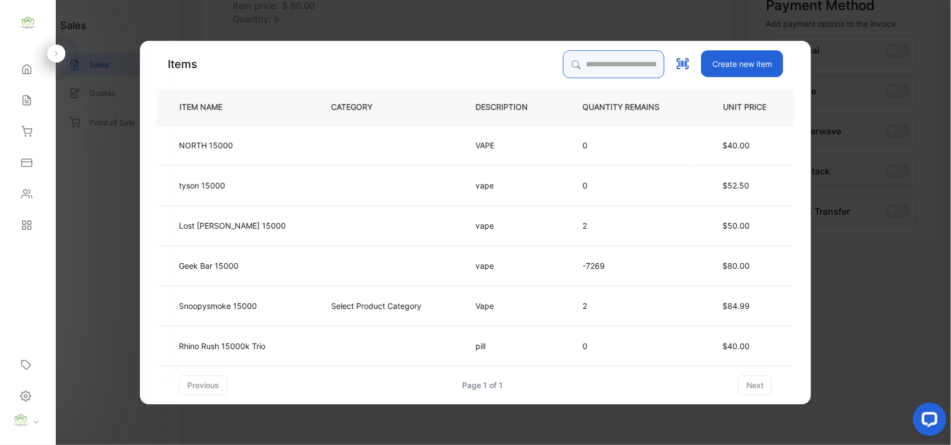
click at [624, 67] on input "search" at bounding box center [613, 64] width 101 height 28
type input "*****"
click at [283, 265] on td "Geek Bar 15000" at bounding box center [235, 265] width 156 height 40
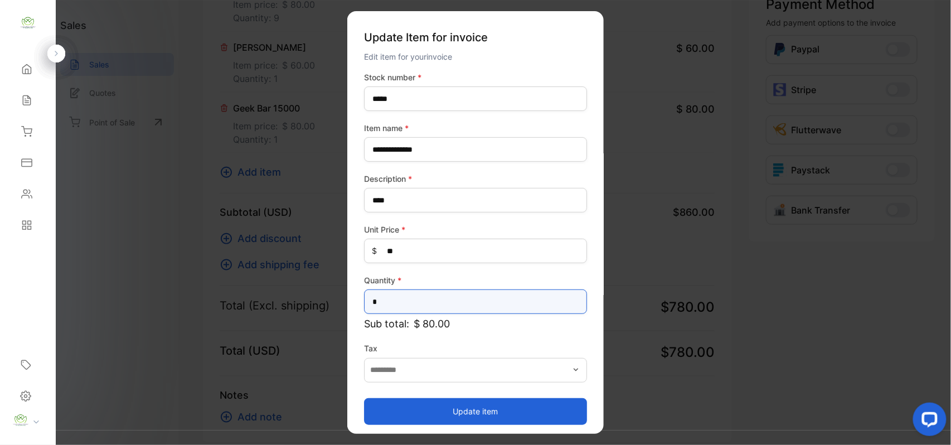
click at [393, 299] on input "*" at bounding box center [475, 301] width 223 height 25
type input "*"
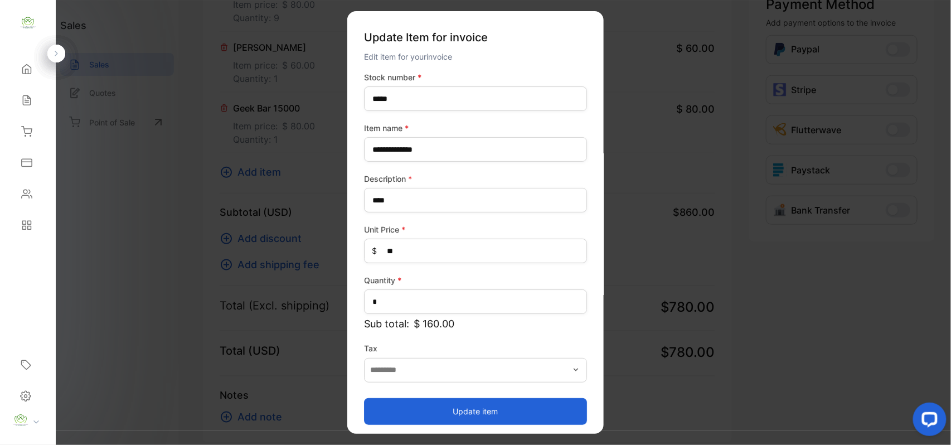
drag, startPoint x: 409, startPoint y: 416, endPoint x: 347, endPoint y: 373, distance: 75.3
click at [408, 416] on button "Update item" at bounding box center [475, 410] width 223 height 27
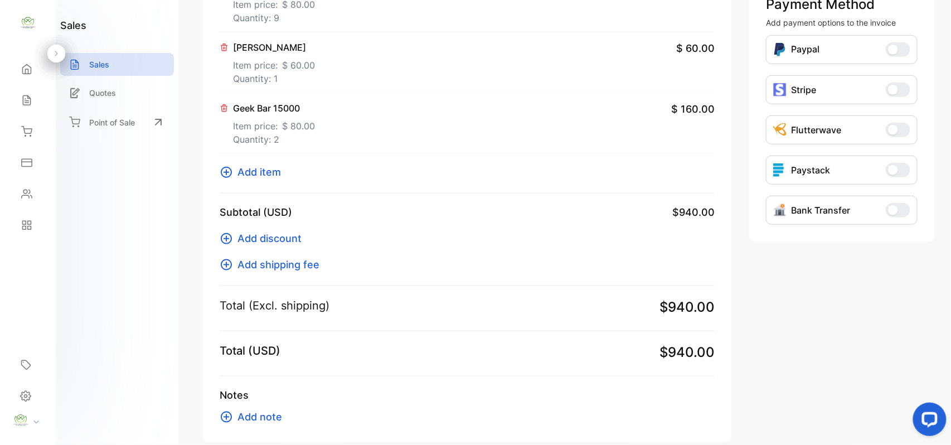
click at [274, 168] on span "Add item" at bounding box center [258, 171] width 43 height 15
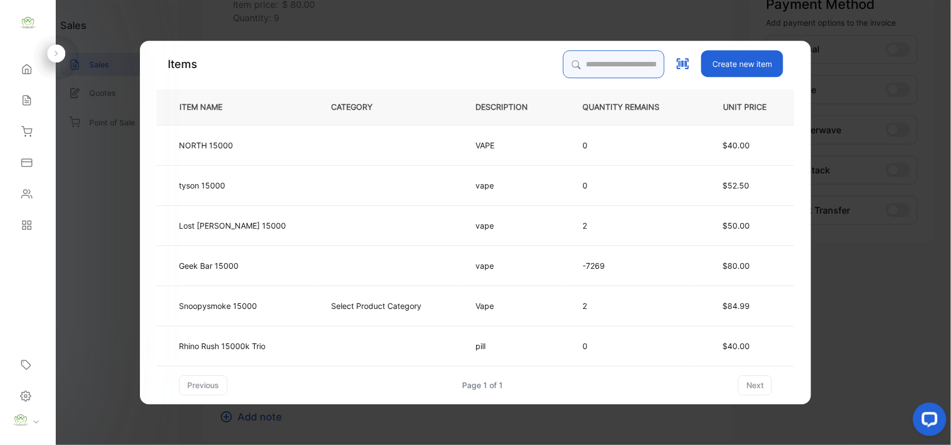
click at [563, 64] on input "search" at bounding box center [613, 64] width 101 height 28
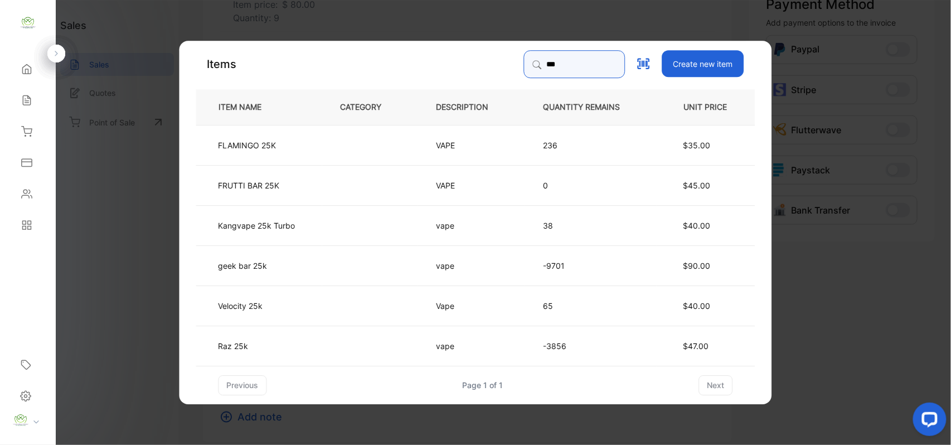
type input "***"
click at [283, 255] on td "geek bar 25k" at bounding box center [259, 265] width 126 height 40
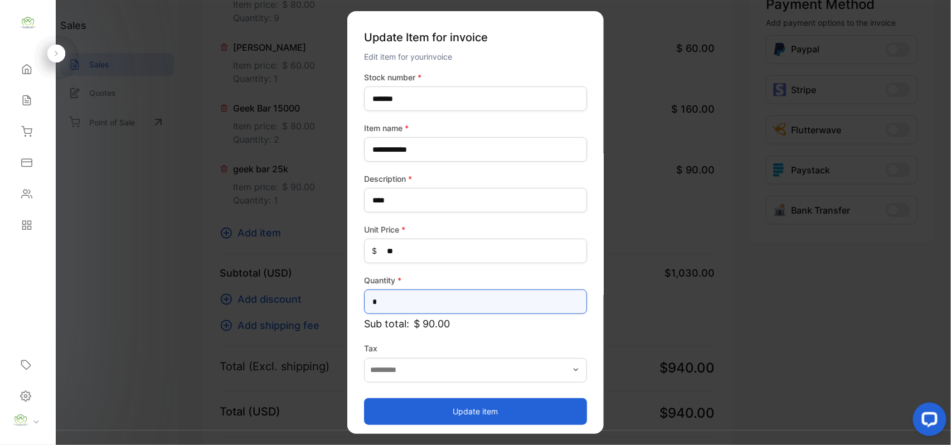
click at [487, 302] on input "*" at bounding box center [475, 301] width 223 height 25
type input "*"
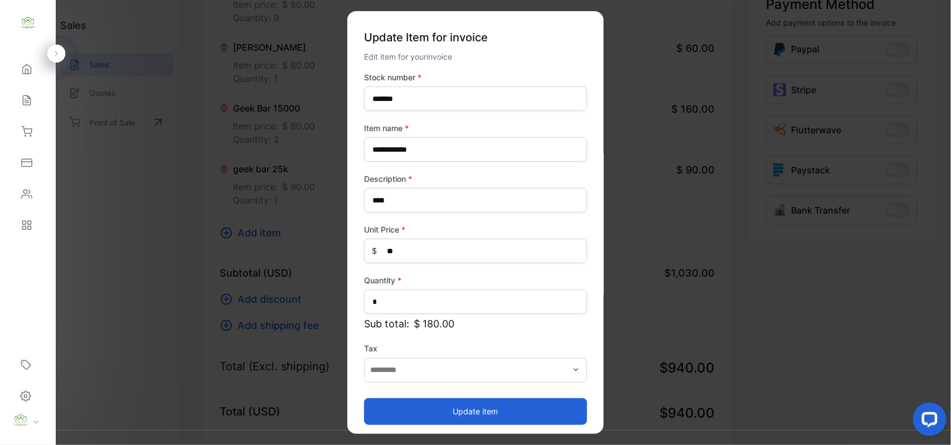
click at [461, 404] on button "Update item" at bounding box center [475, 410] width 223 height 27
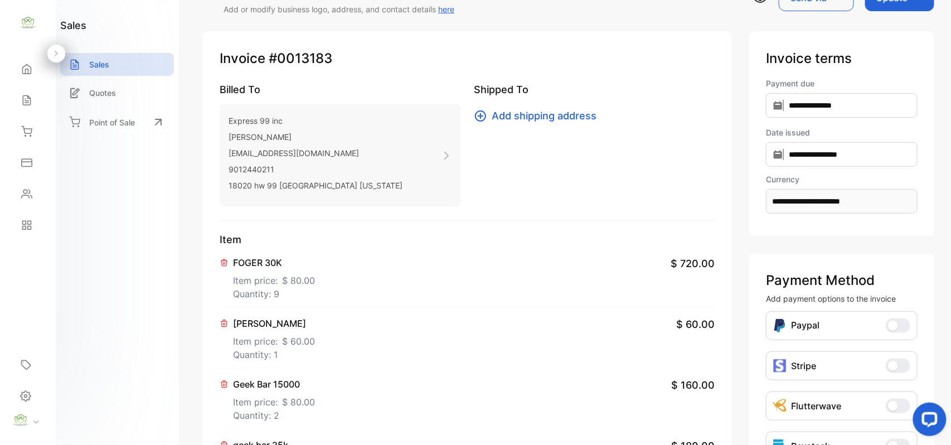
scroll to position [0, 0]
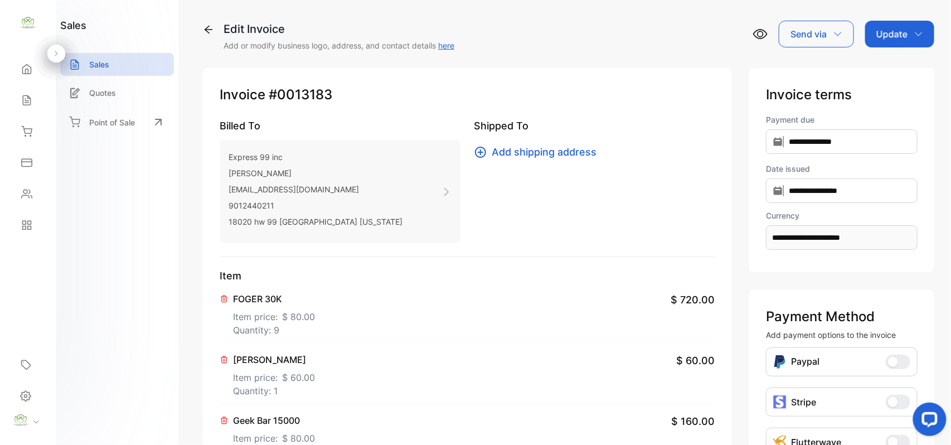
click at [892, 29] on p "Update" at bounding box center [891, 33] width 31 height 13
click at [892, 71] on div "Invoice" at bounding box center [901, 71] width 64 height 22
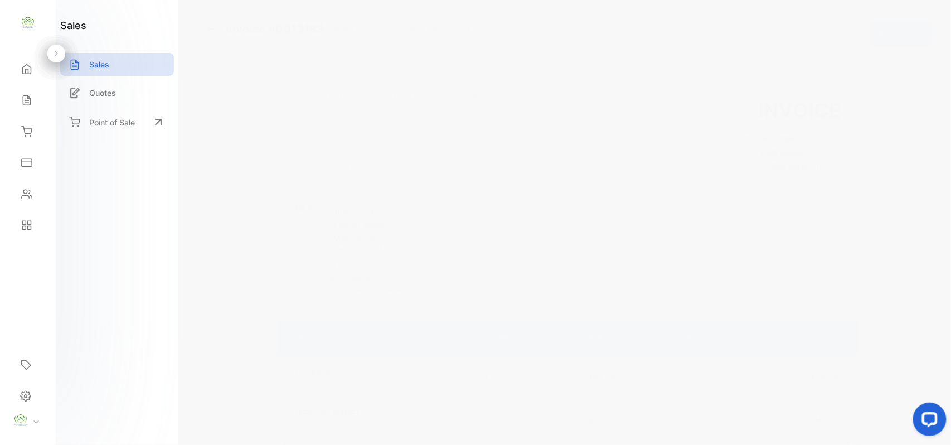
click at [890, 32] on p "Actions" at bounding box center [893, 33] width 33 height 13
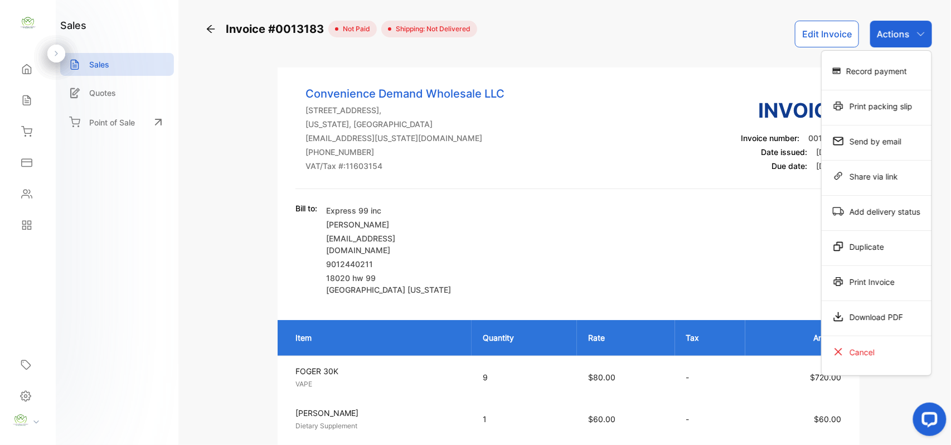
click at [882, 278] on div "Print Invoice" at bounding box center [877, 281] width 110 height 22
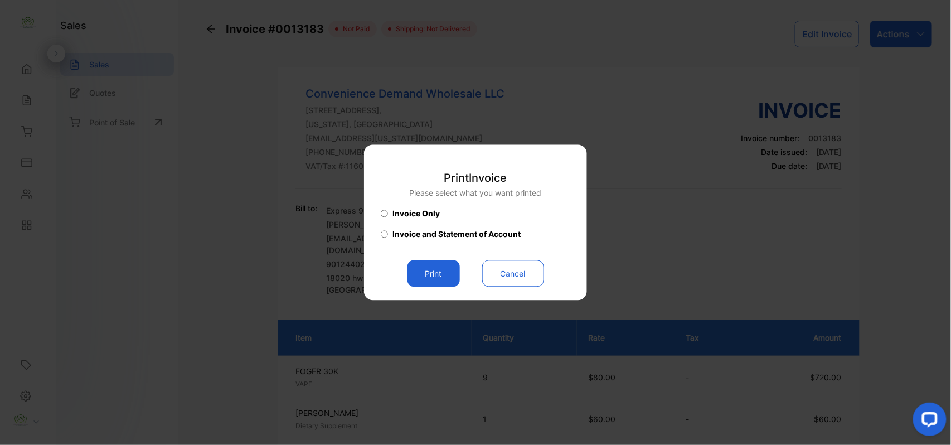
click at [422, 275] on button "Print" at bounding box center [433, 273] width 52 height 27
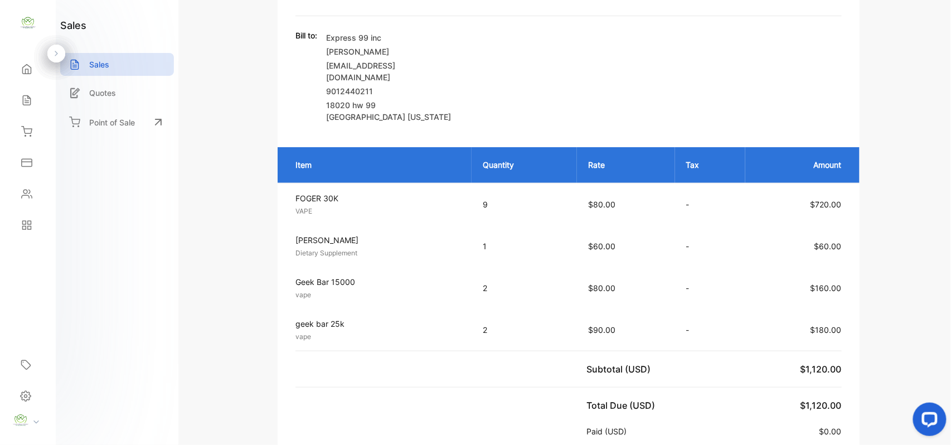
scroll to position [347, 0]
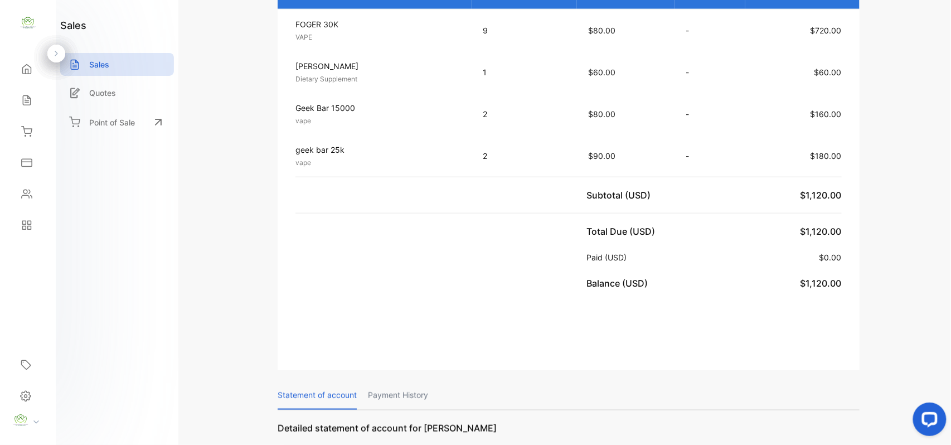
click at [32, 188] on div "Contacts" at bounding box center [28, 194] width 38 height 22
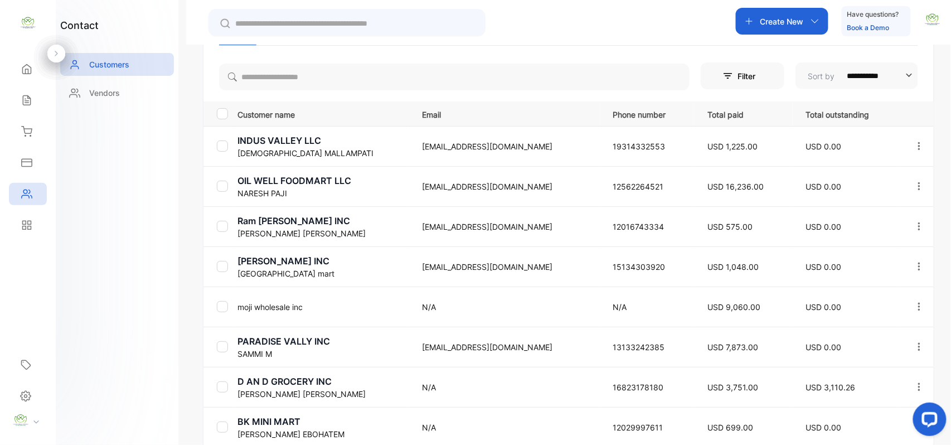
scroll to position [220, 0]
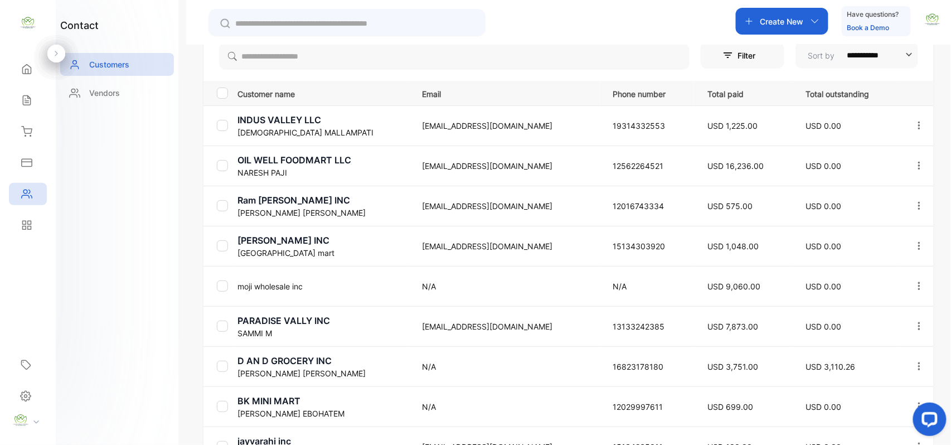
click at [416, 70] on div "**********" at bounding box center [568, 272] width 730 height 469
click at [430, 50] on input "search" at bounding box center [454, 56] width 470 height 27
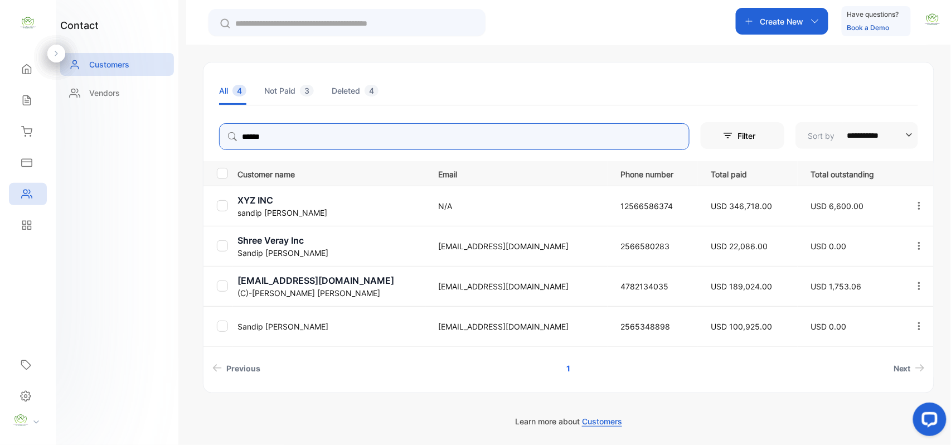
scroll to position [139, 0]
type input "******"
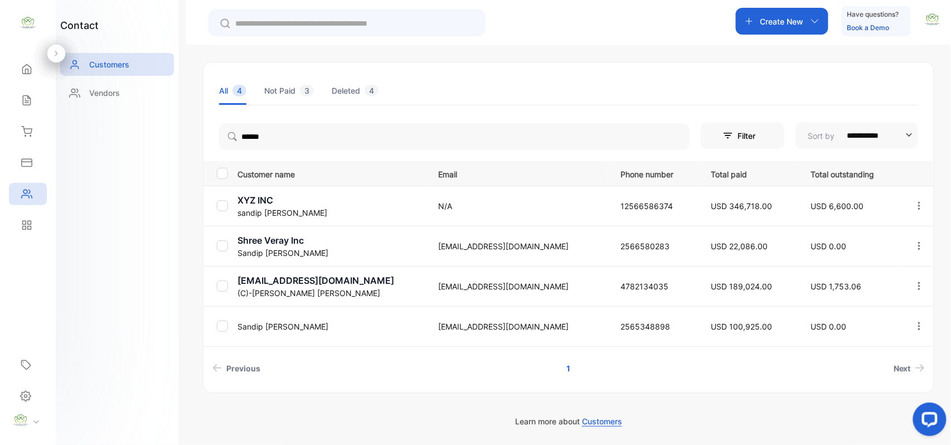
click at [281, 282] on p "srpatel1984@gmail.com" at bounding box center [330, 280] width 187 height 13
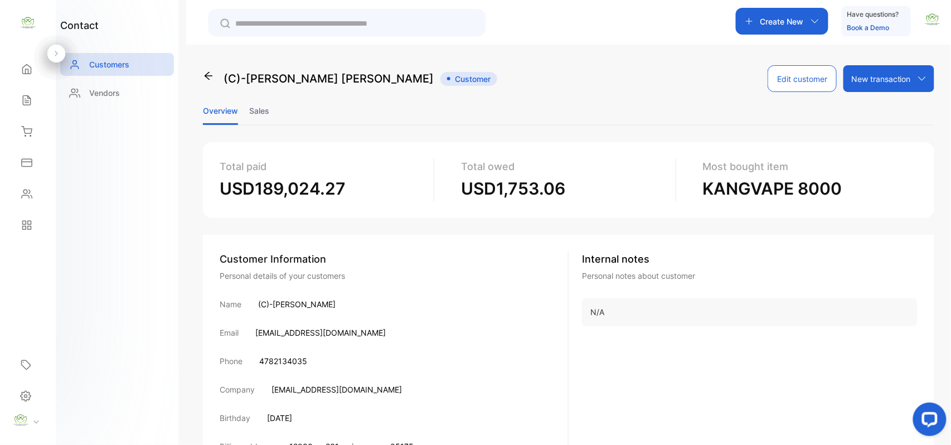
drag, startPoint x: 261, startPoint y: 121, endPoint x: 264, endPoint y: 108, distance: 13.1
click at [262, 117] on li "Sales" at bounding box center [259, 110] width 20 height 28
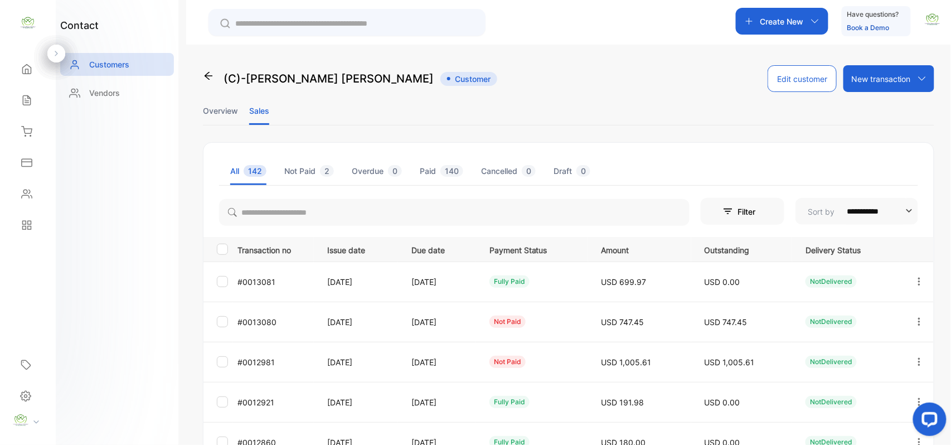
click at [916, 273] on button "button" at bounding box center [919, 281] width 10 height 27
click at [124, 210] on div "contact Customers Vendors" at bounding box center [117, 222] width 123 height 445
click at [29, 99] on icon at bounding box center [26, 100] width 11 height 11
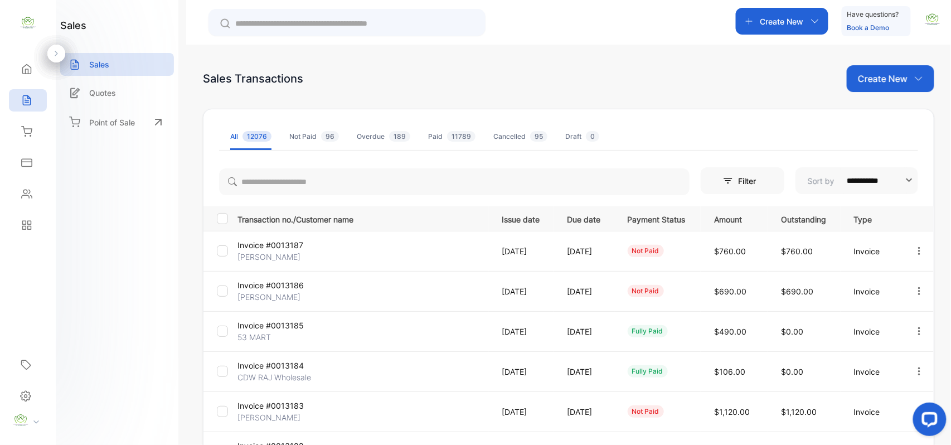
click at [19, 189] on div "Contacts" at bounding box center [25, 193] width 14 height 11
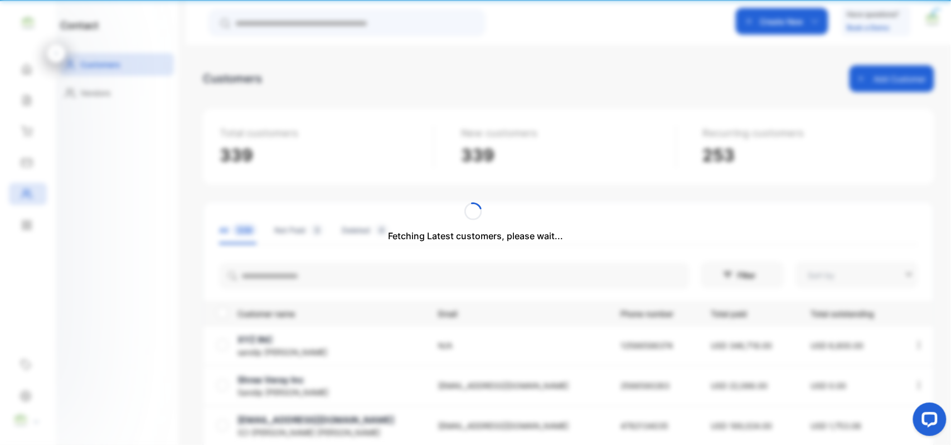
type input "**********"
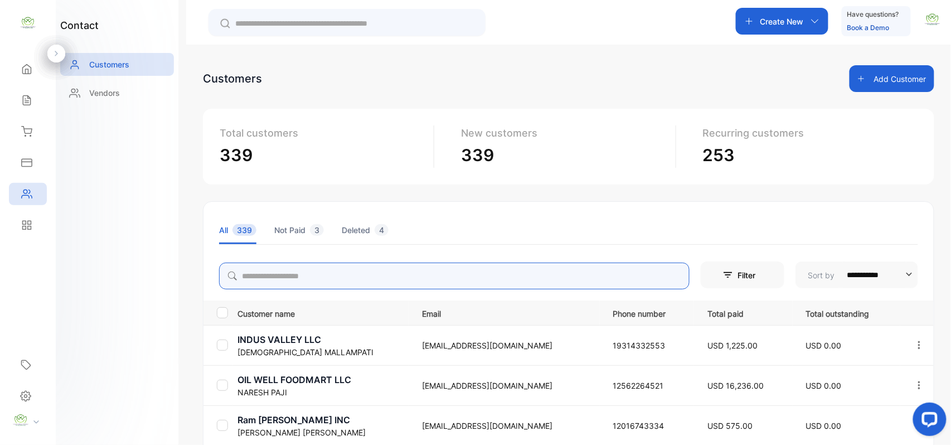
click at [413, 273] on input "search" at bounding box center [454, 276] width 470 height 27
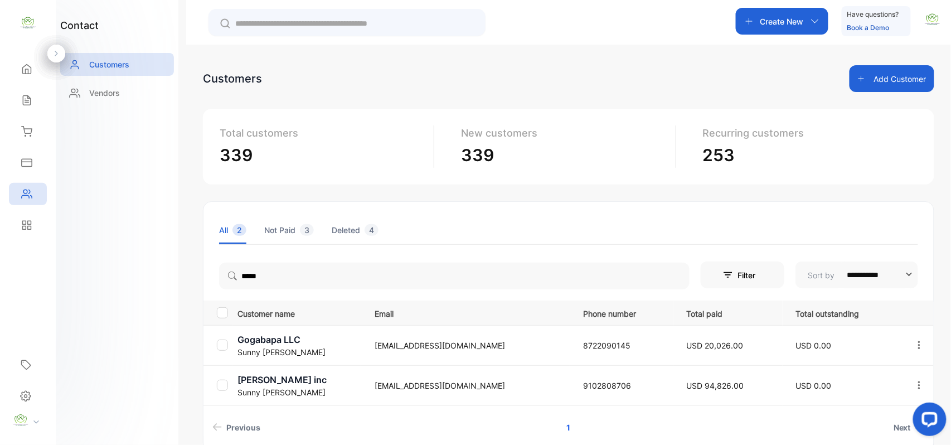
click at [96, 156] on div "contact Customers Vendors" at bounding box center [117, 222] width 123 height 445
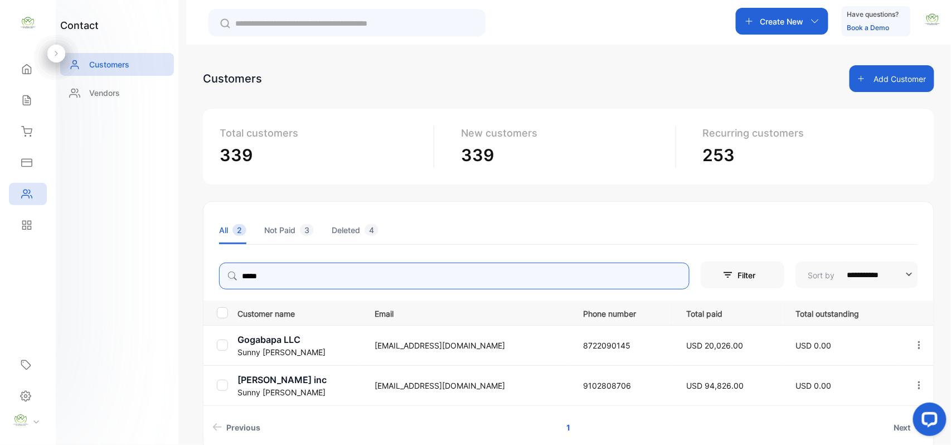
drag, startPoint x: 301, startPoint y: 275, endPoint x: 309, endPoint y: 270, distance: 9.3
click at [309, 270] on input "*****" at bounding box center [454, 276] width 470 height 27
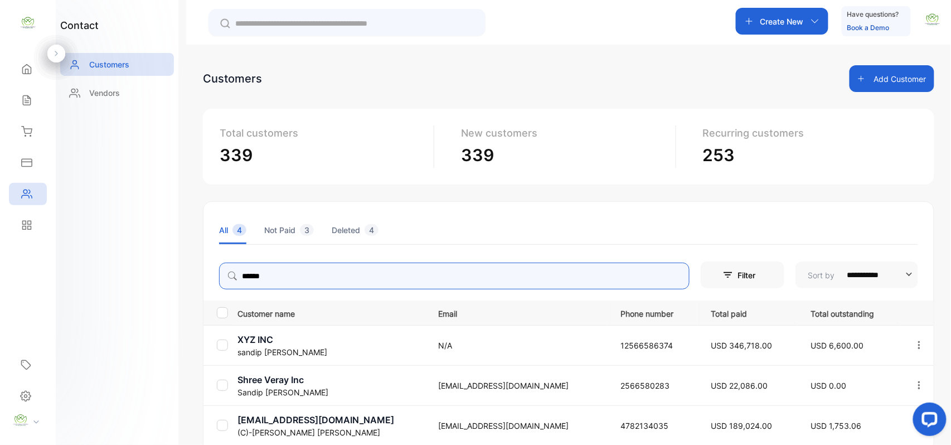
scroll to position [139, 0]
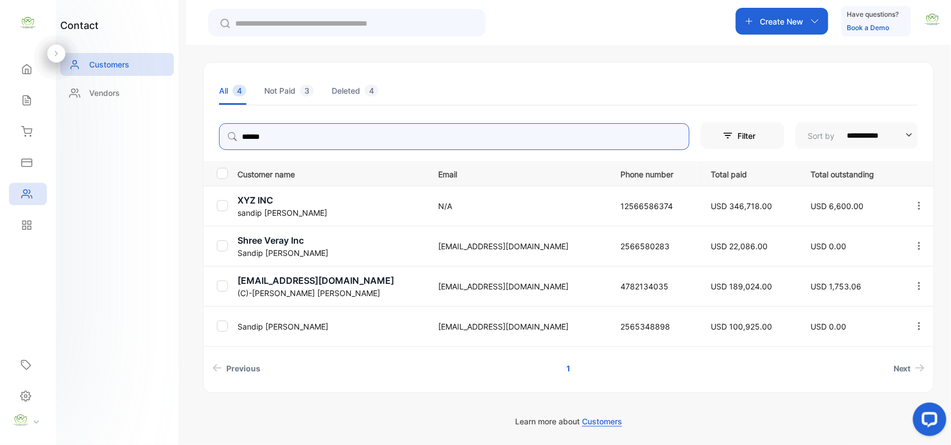
type input "******"
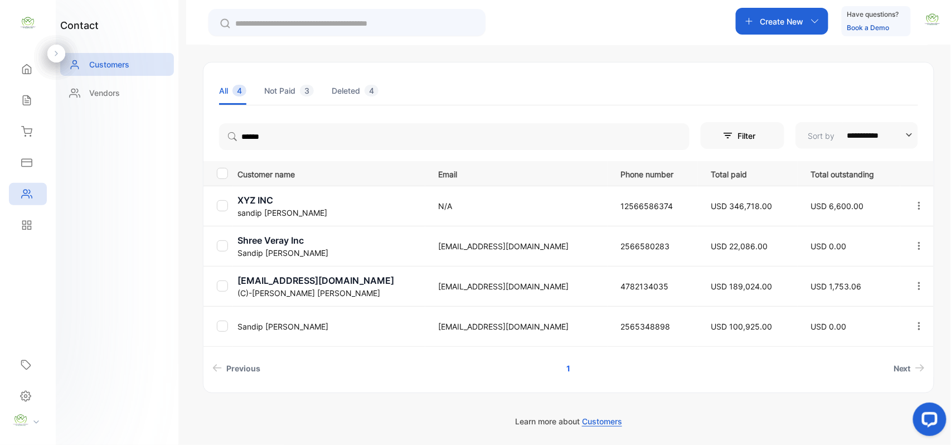
click at [212, 177] on th at bounding box center [218, 173] width 30 height 25
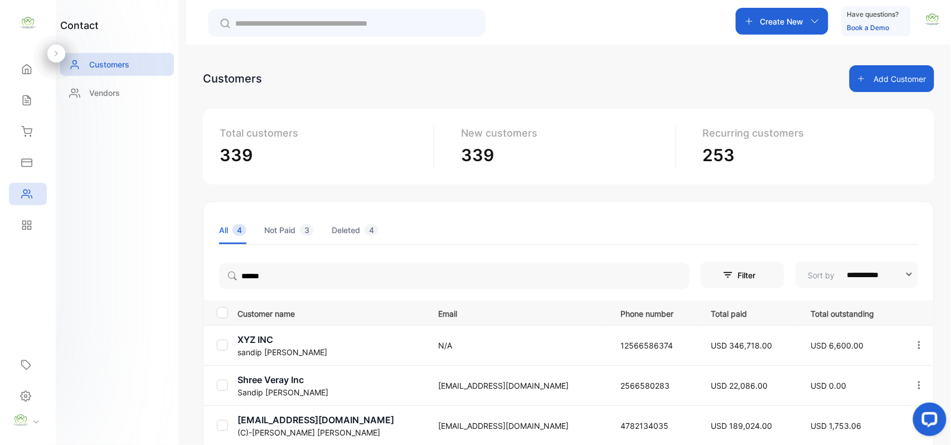
click at [33, 99] on div "Sales" at bounding box center [28, 100] width 38 height 22
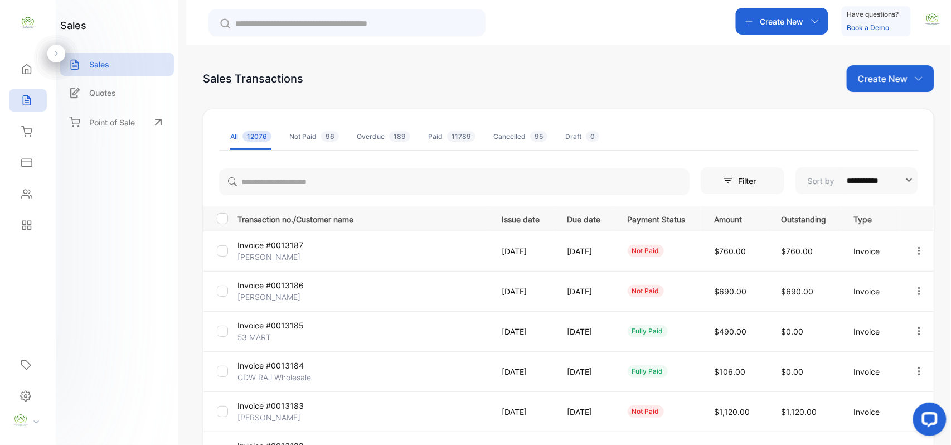
click at [899, 81] on p "Create New" at bounding box center [883, 78] width 50 height 13
click at [900, 108] on div "Invoice" at bounding box center [895, 115] width 78 height 22
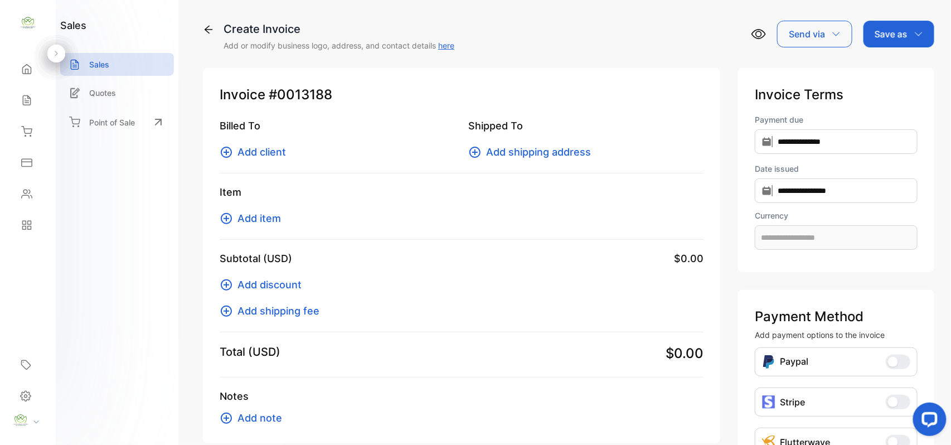
type input "**********"
click at [264, 154] on span "Add client" at bounding box center [261, 151] width 48 height 15
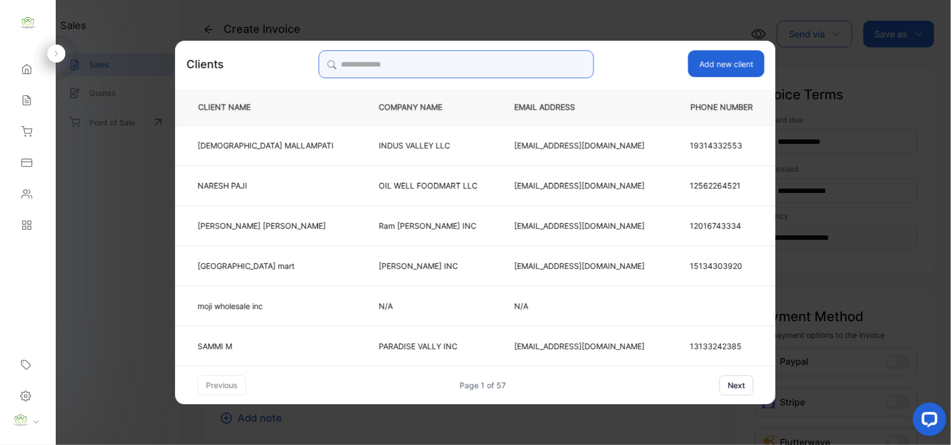
click at [422, 71] on input "search" at bounding box center [455, 64] width 275 height 28
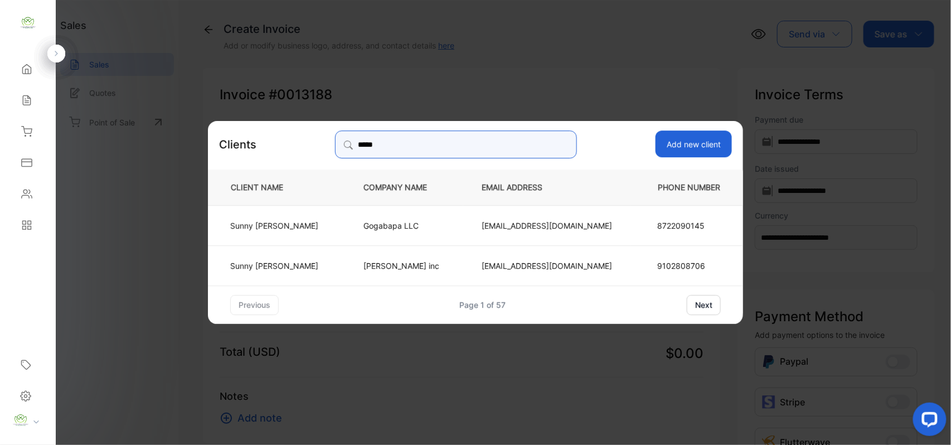
type input "*****"
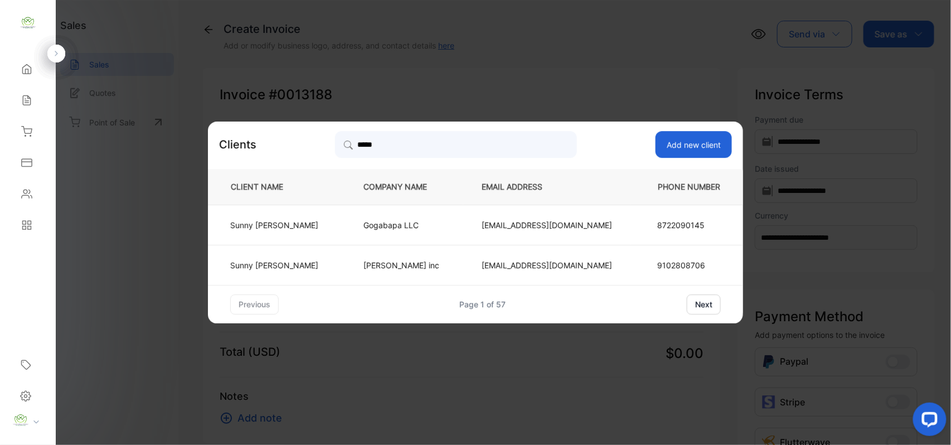
click at [345, 257] on td "Sunny Patel" at bounding box center [276, 265] width 137 height 40
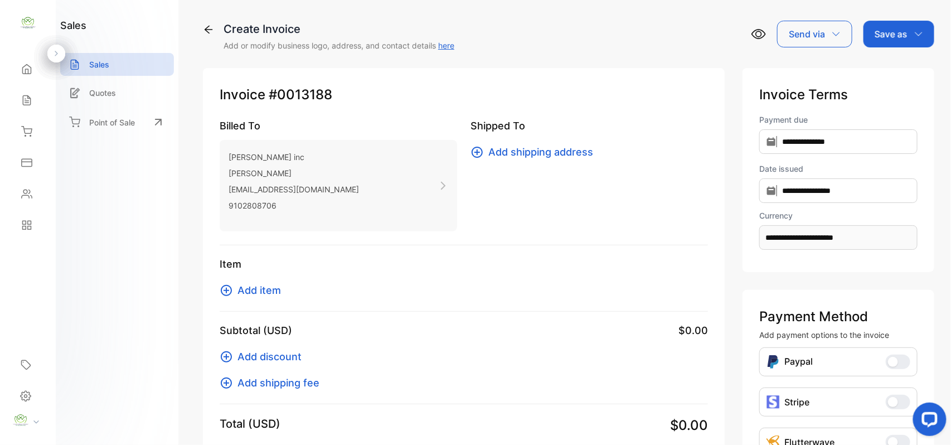
click at [248, 289] on span "Add item" at bounding box center [258, 290] width 43 height 15
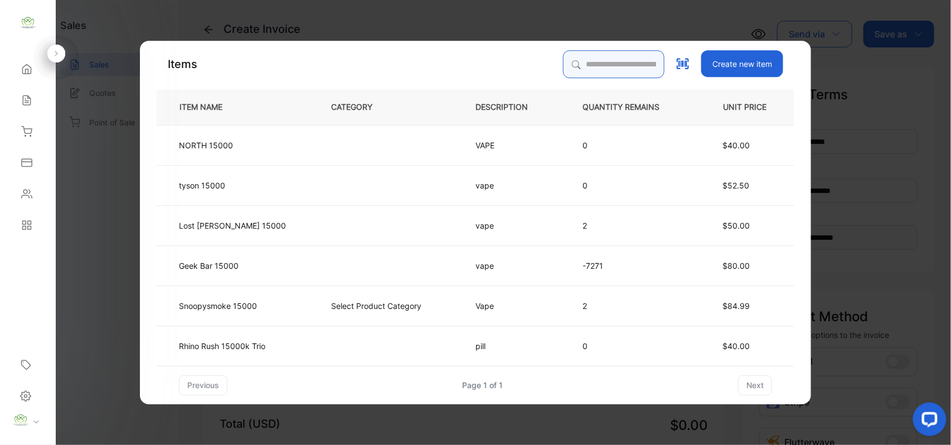
click at [582, 59] on input "search" at bounding box center [613, 64] width 101 height 28
type input "*****"
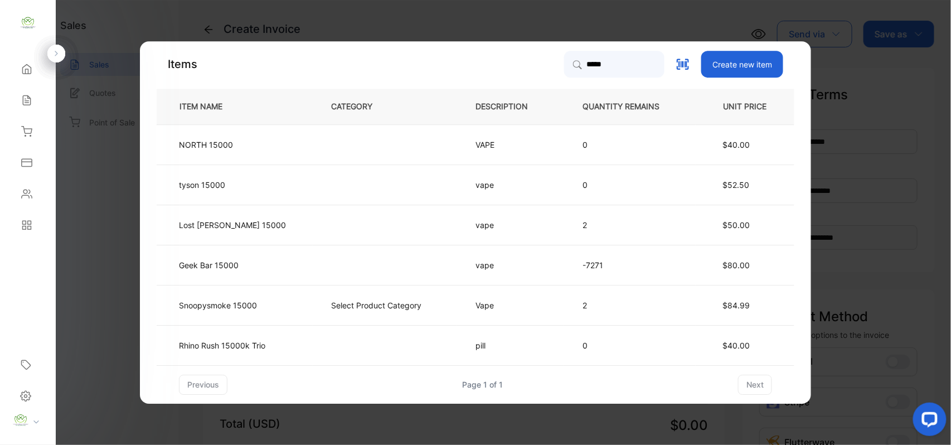
click at [333, 247] on td at bounding box center [385, 265] width 144 height 40
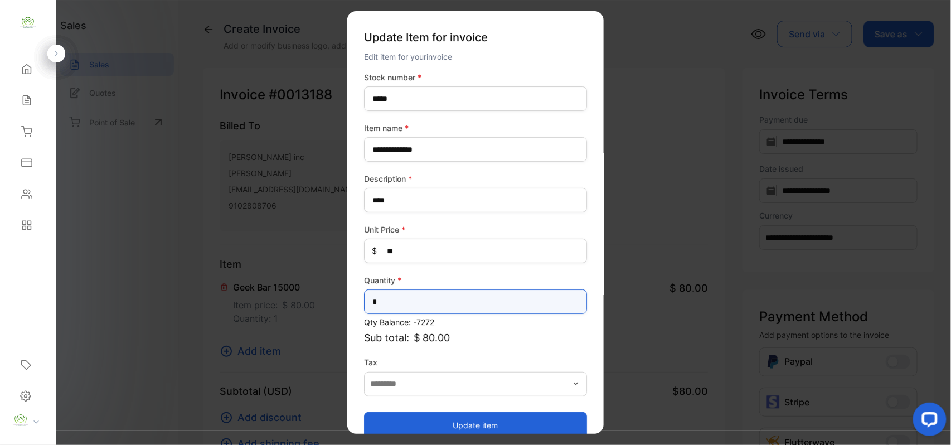
click at [431, 300] on input "*" at bounding box center [475, 301] width 223 height 25
type input "*"
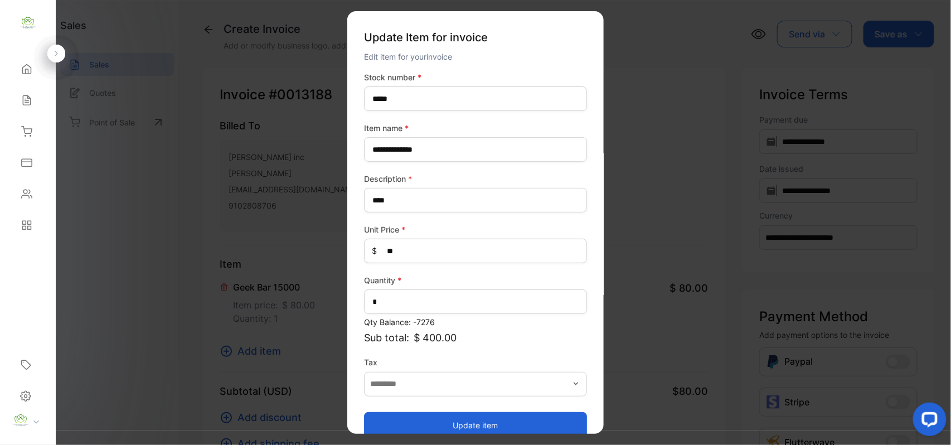
click at [445, 421] on button "Update item" at bounding box center [475, 424] width 223 height 27
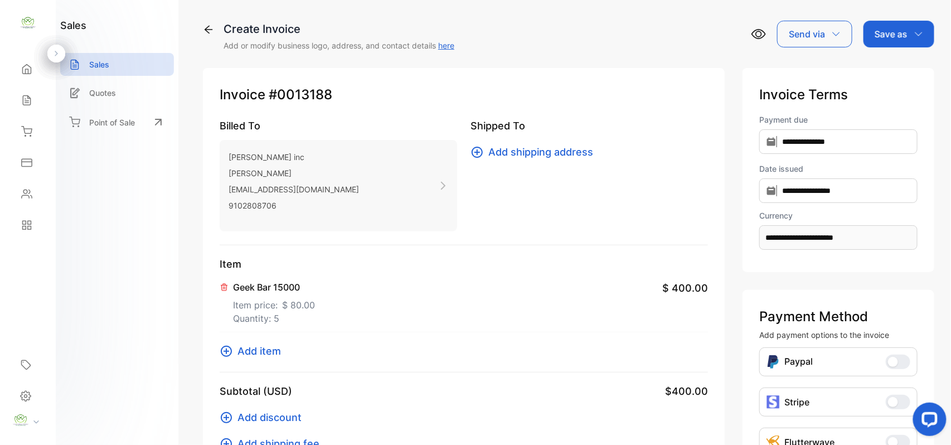
click at [266, 362] on div "Item Geek Bar 15000 Item price: $ 80.00 Quantity: 5 $ 400.00 Add item" at bounding box center [464, 314] width 488 height 116
click at [274, 354] on span "Add item" at bounding box center [258, 350] width 43 height 15
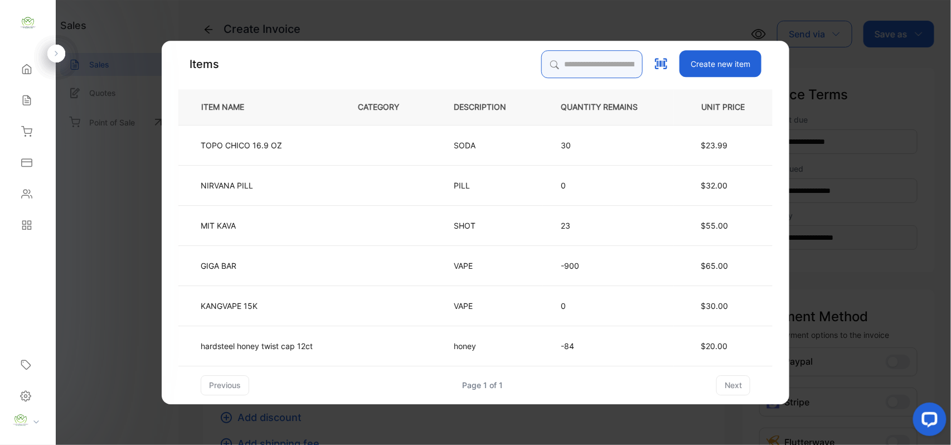
click at [612, 59] on input "search" at bounding box center [591, 64] width 101 height 28
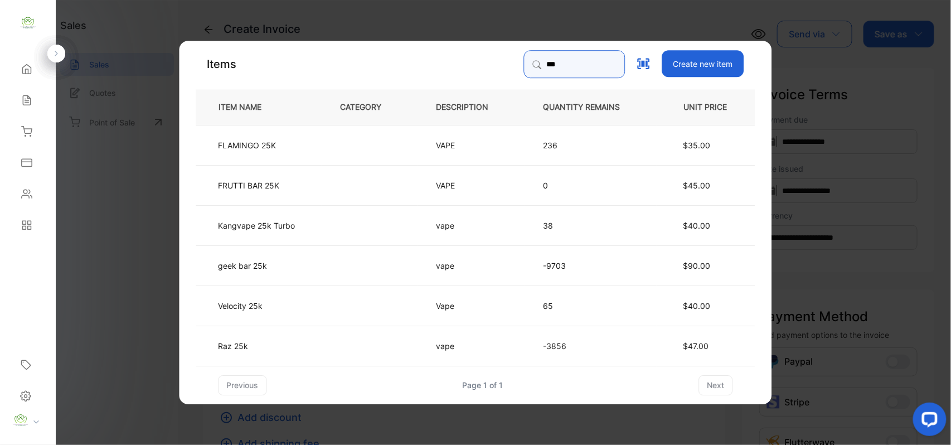
type input "***"
click at [330, 262] on td at bounding box center [370, 265] width 96 height 40
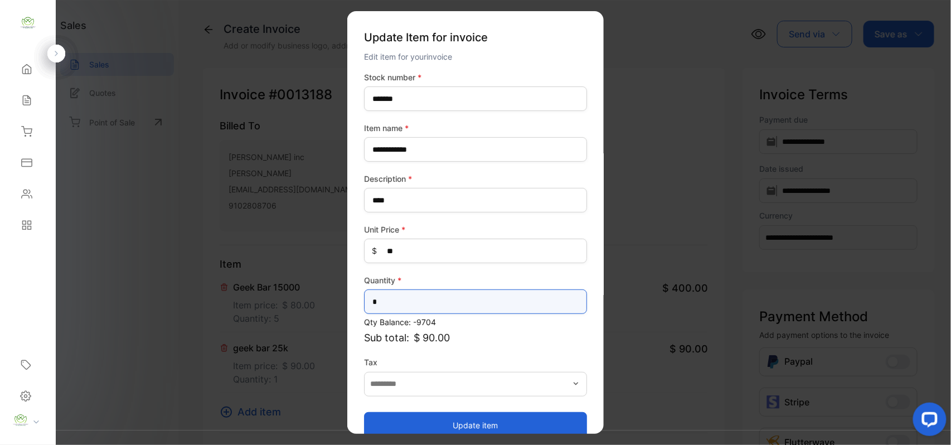
click at [466, 300] on input "*" at bounding box center [475, 301] width 223 height 25
type input "*"
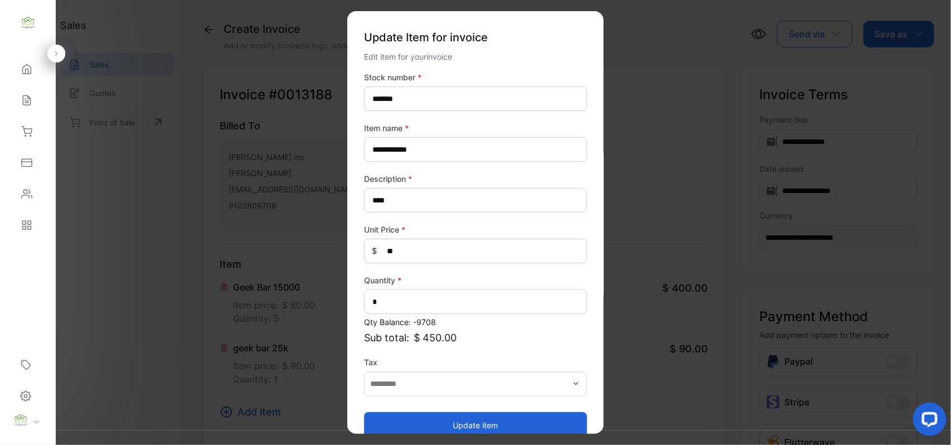
click at [444, 424] on button "Update item" at bounding box center [475, 424] width 223 height 27
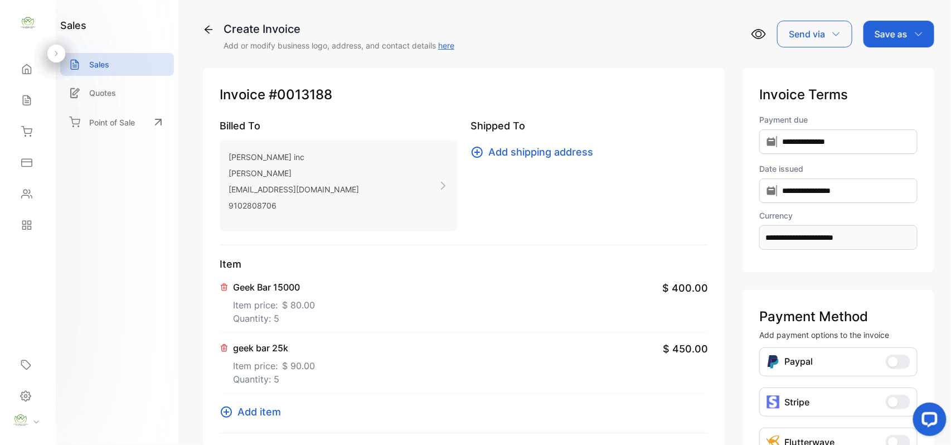
click at [910, 31] on div "Save as" at bounding box center [898, 34] width 71 height 27
click at [908, 71] on div "Invoice" at bounding box center [896, 71] width 64 height 22
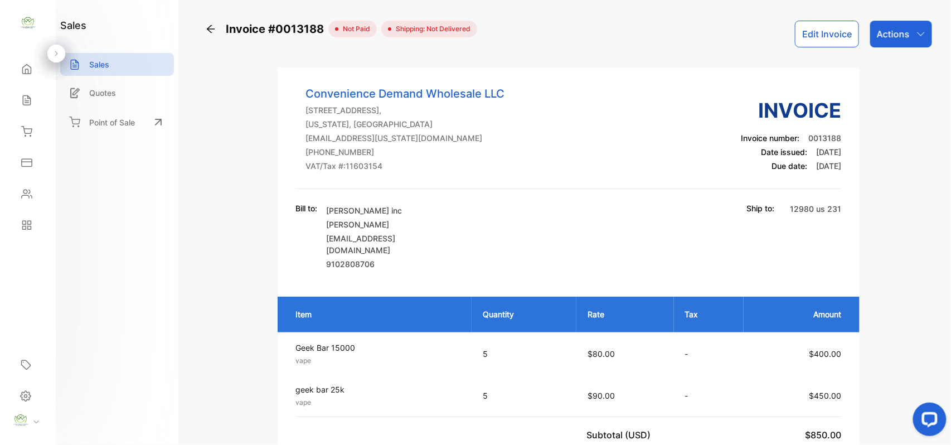
click at [907, 23] on div "Actions" at bounding box center [901, 34] width 62 height 27
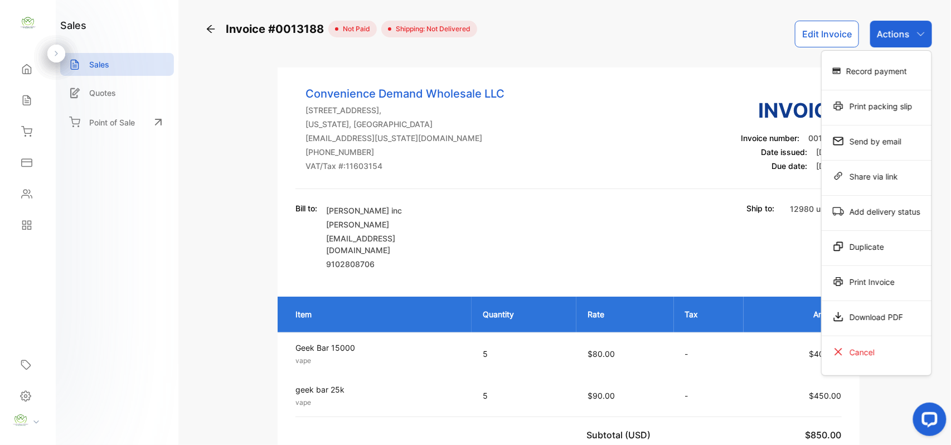
click at [858, 295] on div "Print Invoice" at bounding box center [877, 283] width 110 height 35
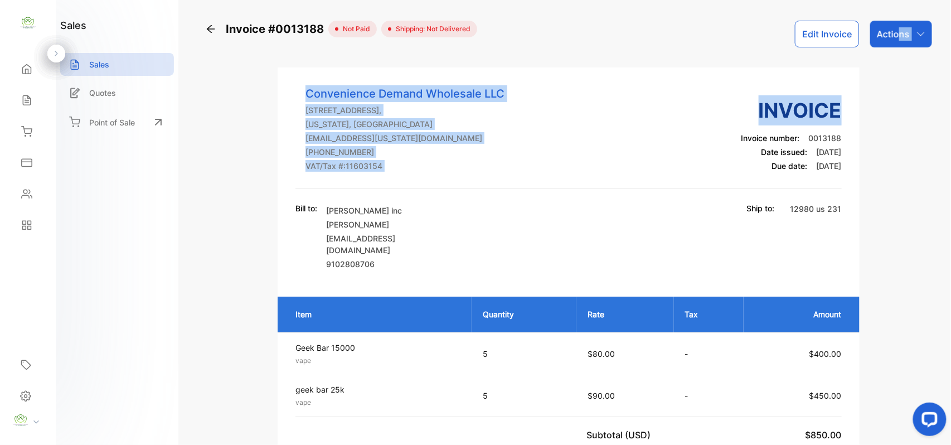
click at [890, 34] on p "Actions" at bounding box center [893, 33] width 33 height 13
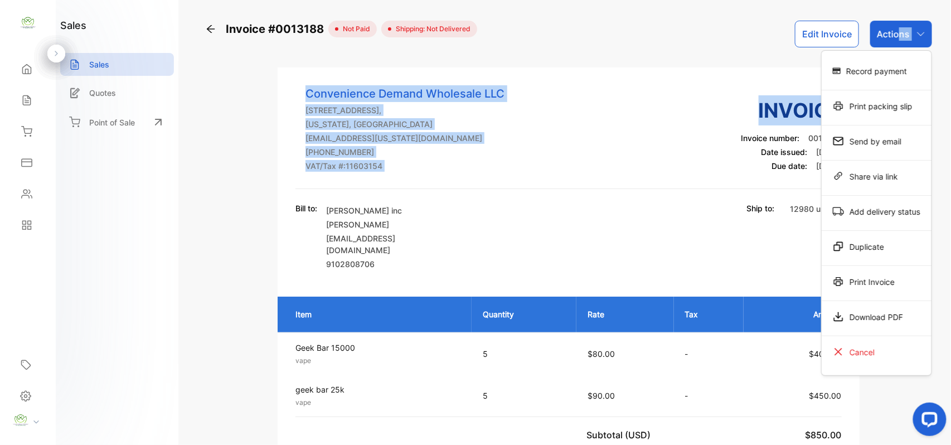
click at [892, 281] on div "Print Invoice" at bounding box center [877, 281] width 110 height 22
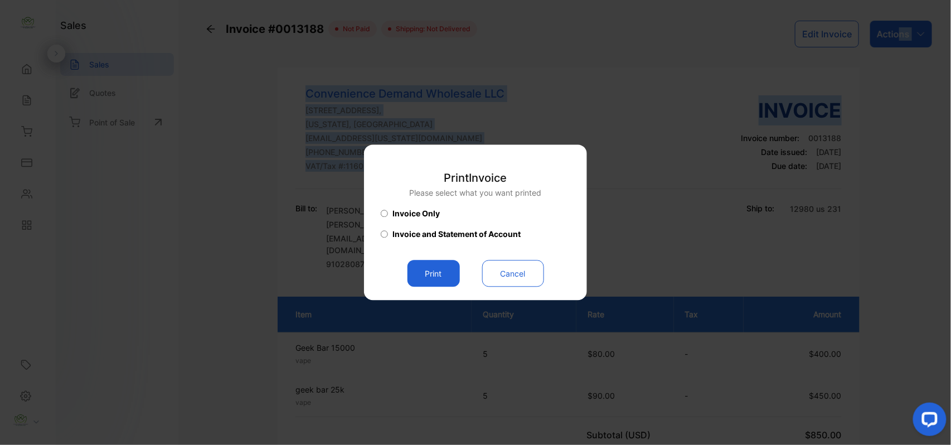
click at [417, 273] on button "Print" at bounding box center [433, 273] width 52 height 27
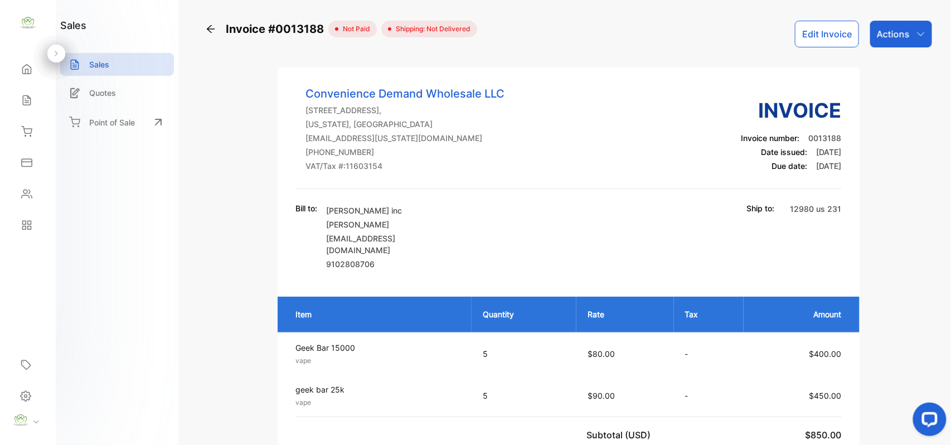
click at [164, 257] on div "sales Sales Quotes Point of Sale" at bounding box center [117, 222] width 123 height 445
click at [19, 188] on div "Contacts" at bounding box center [28, 194] width 38 height 22
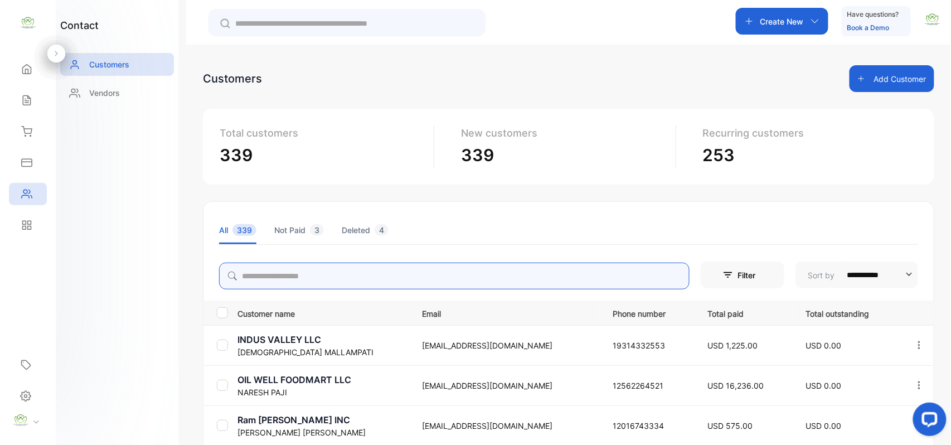
click at [410, 274] on input "search" at bounding box center [454, 276] width 470 height 27
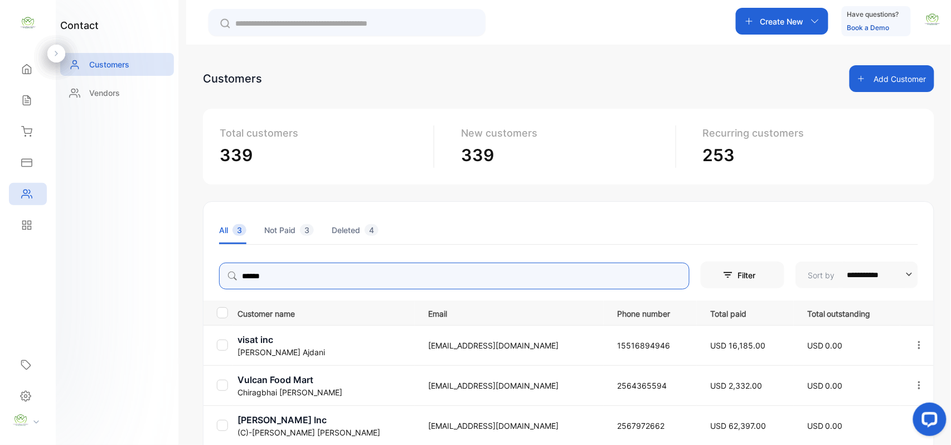
type input "******"
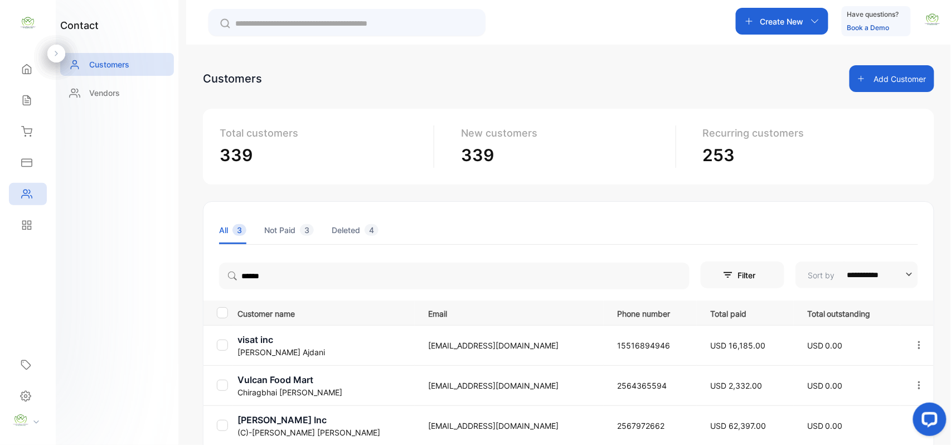
click at [32, 90] on div "Sales" at bounding box center [28, 100] width 38 height 22
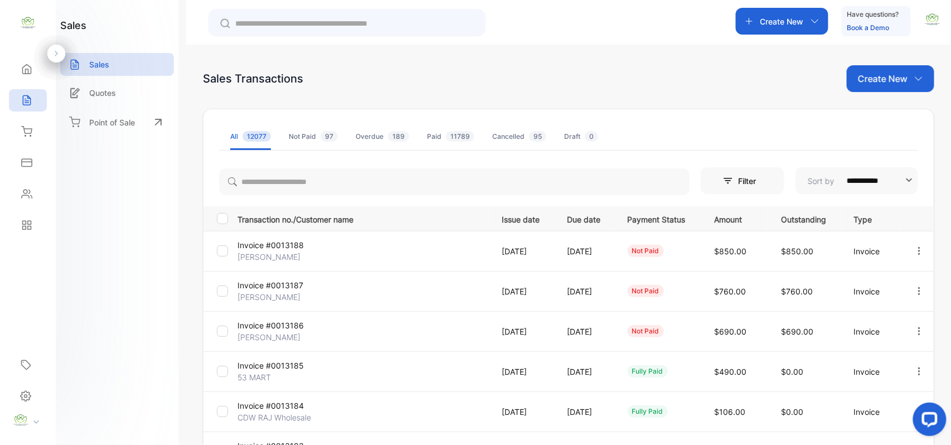
click at [893, 72] on p "Create New" at bounding box center [883, 78] width 50 height 13
click at [895, 106] on div "Invoice" at bounding box center [895, 115] width 78 height 22
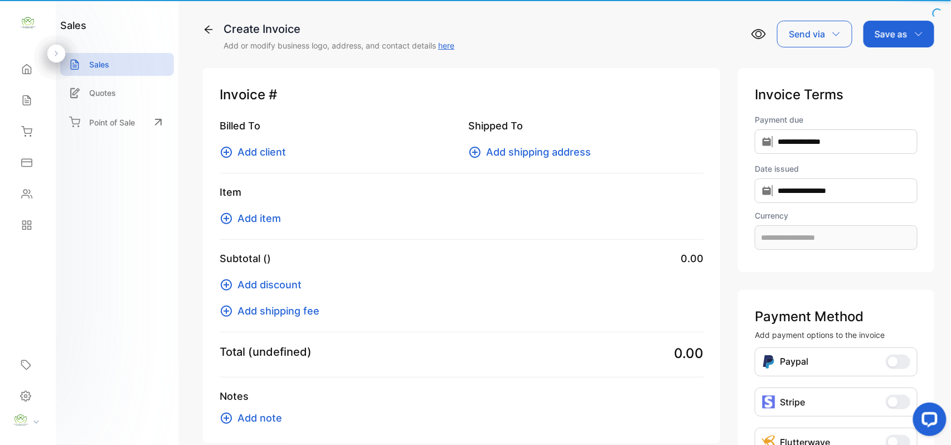
type input "**********"
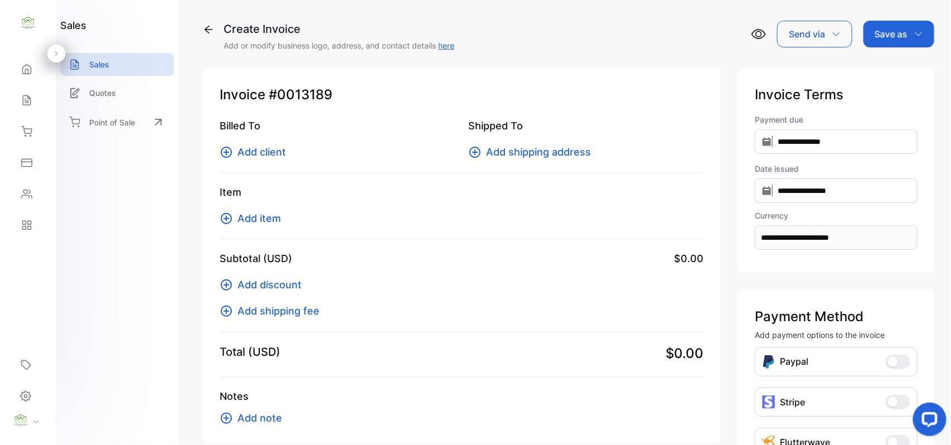
click at [257, 155] on span "Add client" at bounding box center [261, 151] width 48 height 15
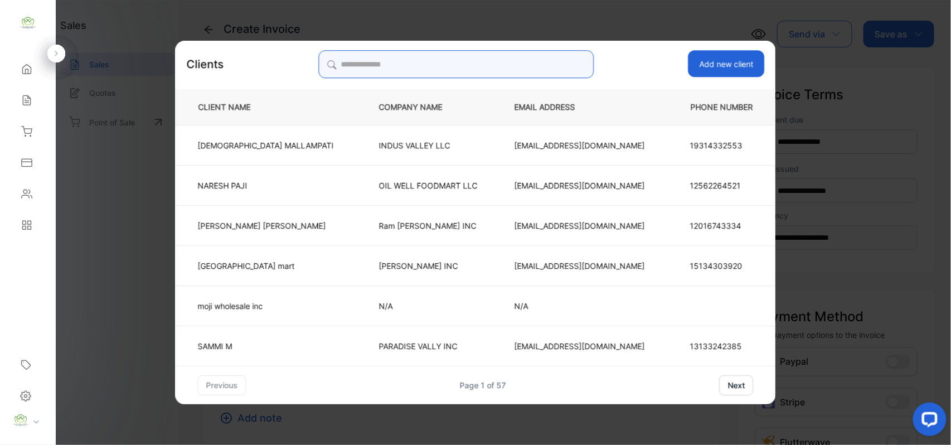
click at [426, 64] on input "search" at bounding box center [455, 64] width 275 height 28
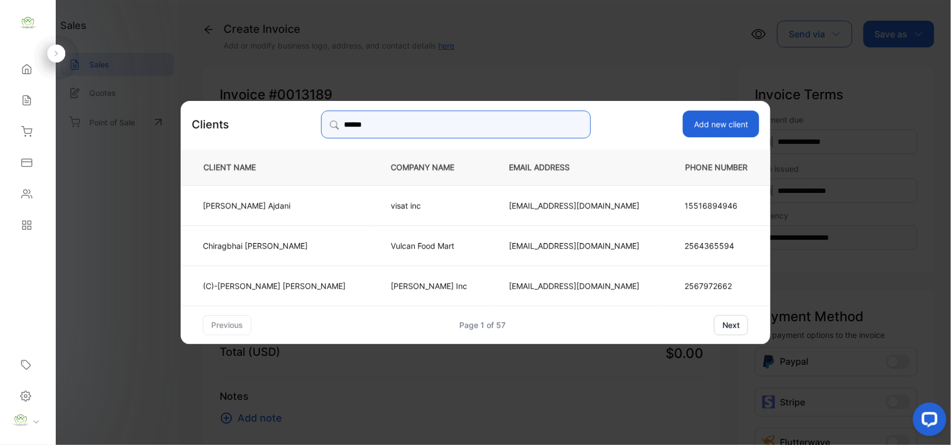
type input "******"
click at [305, 198] on td "Chirag Ajdani" at bounding box center [277, 204] width 192 height 40
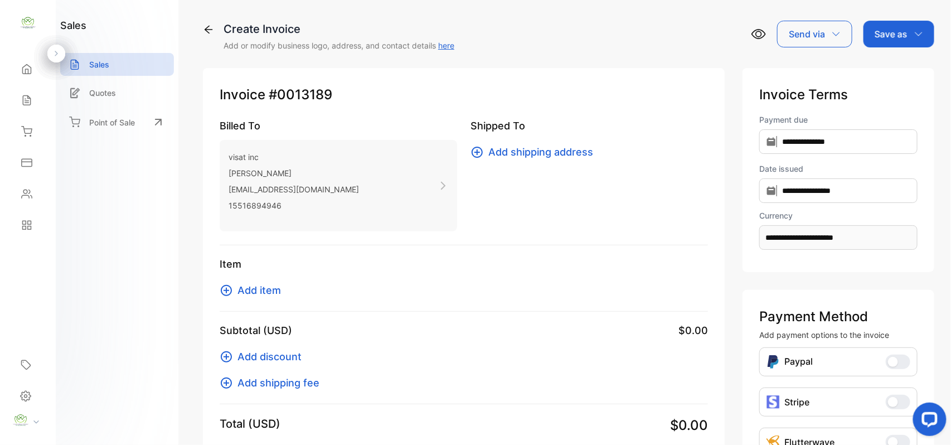
click at [257, 291] on span "Add item" at bounding box center [258, 290] width 43 height 15
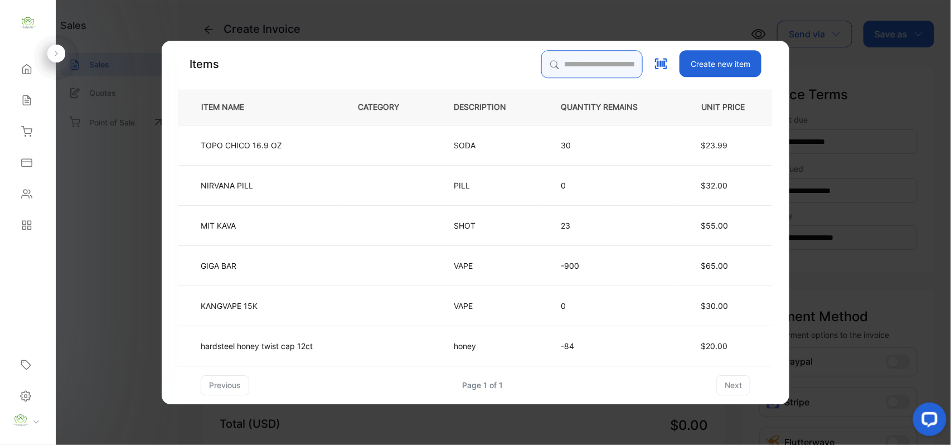
click at [581, 63] on input "search" at bounding box center [591, 64] width 101 height 28
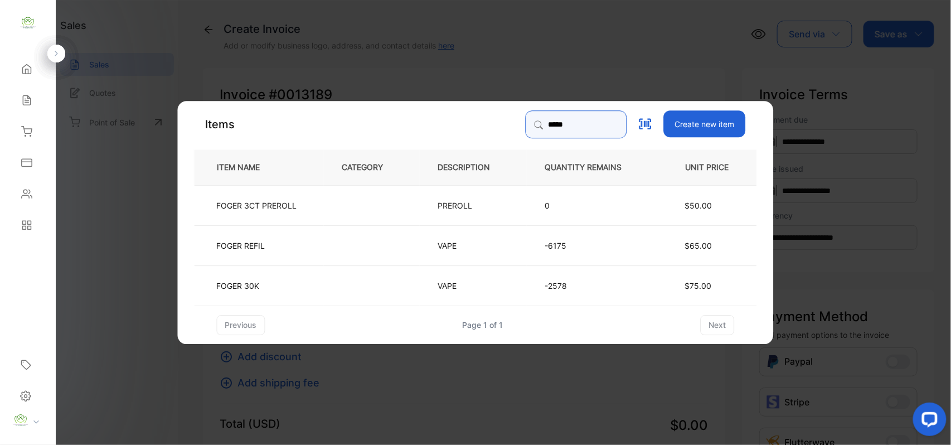
type input "*****"
click at [379, 247] on td at bounding box center [372, 245] width 96 height 40
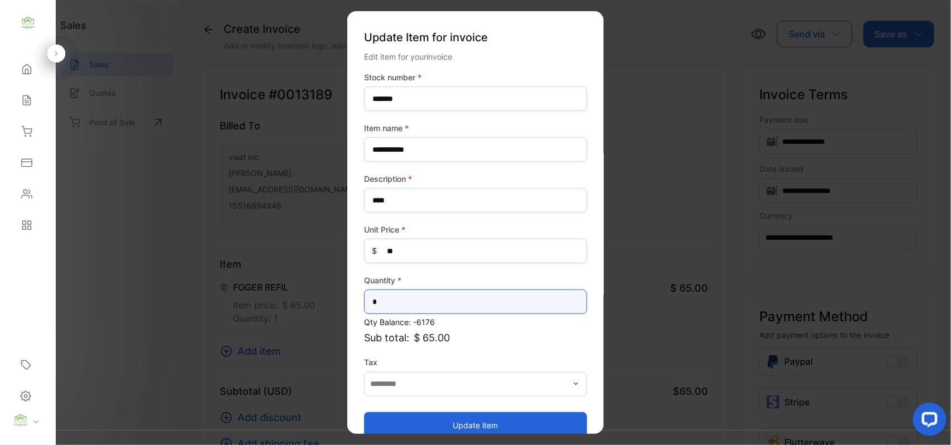
click at [402, 291] on input "*" at bounding box center [475, 301] width 223 height 25
type input "**"
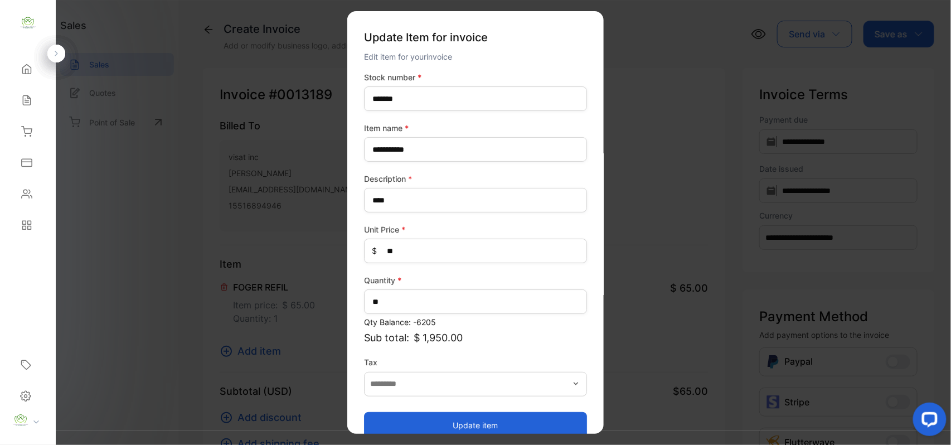
click at [440, 416] on button "Update item" at bounding box center [475, 424] width 223 height 27
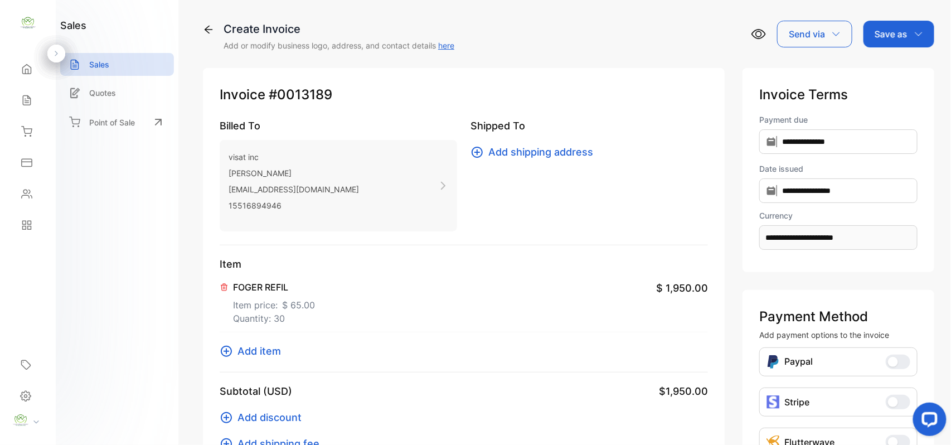
click at [273, 352] on span "Add item" at bounding box center [258, 350] width 43 height 15
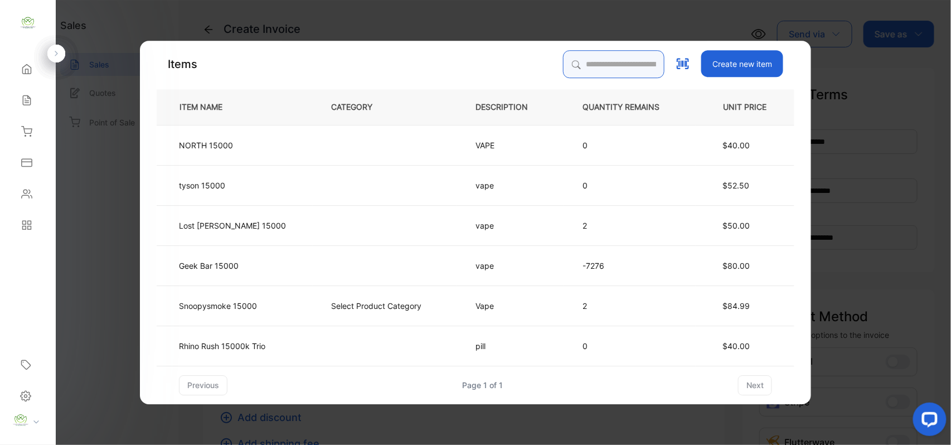
click at [589, 54] on input "search" at bounding box center [613, 64] width 101 height 28
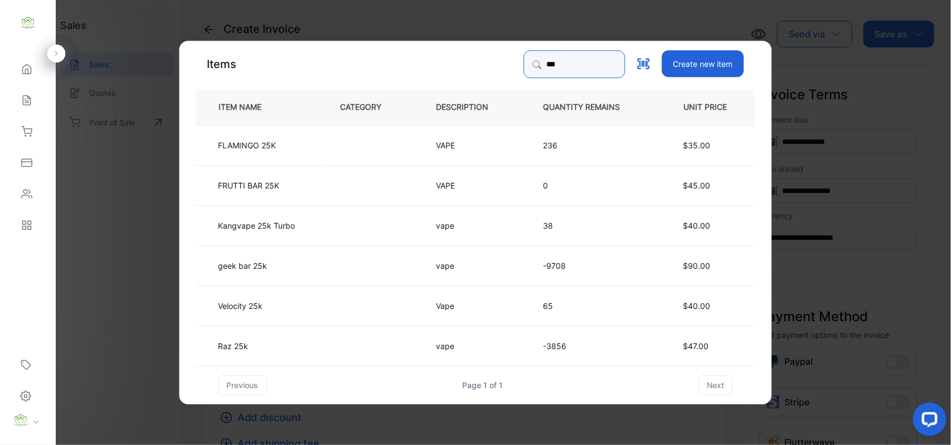
type input "***"
click at [273, 263] on td "geek bar 25k" at bounding box center [259, 265] width 126 height 40
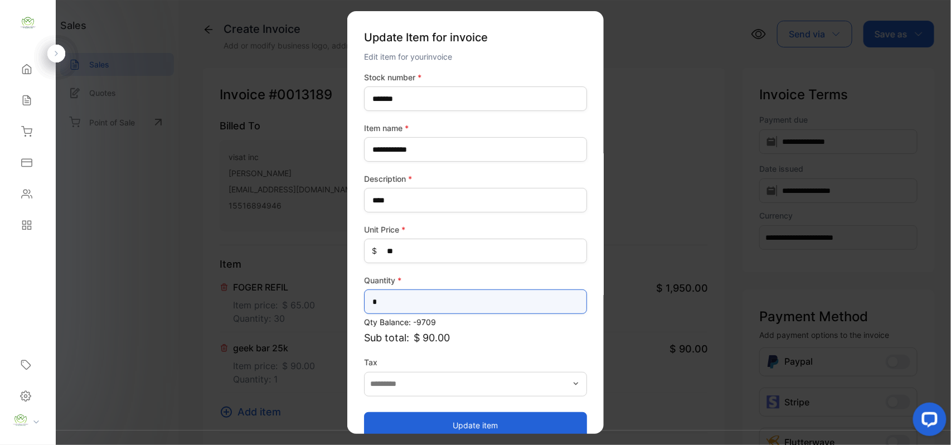
click at [431, 302] on input "*" at bounding box center [475, 301] width 223 height 25
type input "*"
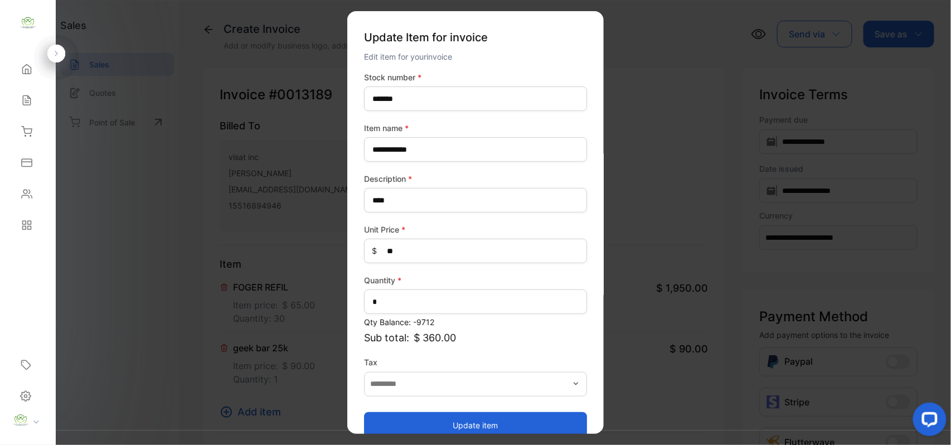
click at [480, 420] on button "Update item" at bounding box center [475, 424] width 223 height 27
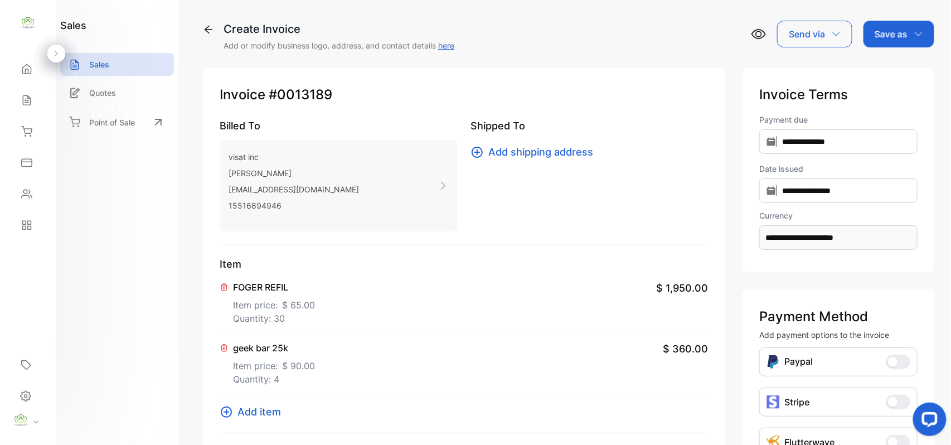
click at [259, 411] on span "Add item" at bounding box center [258, 411] width 43 height 15
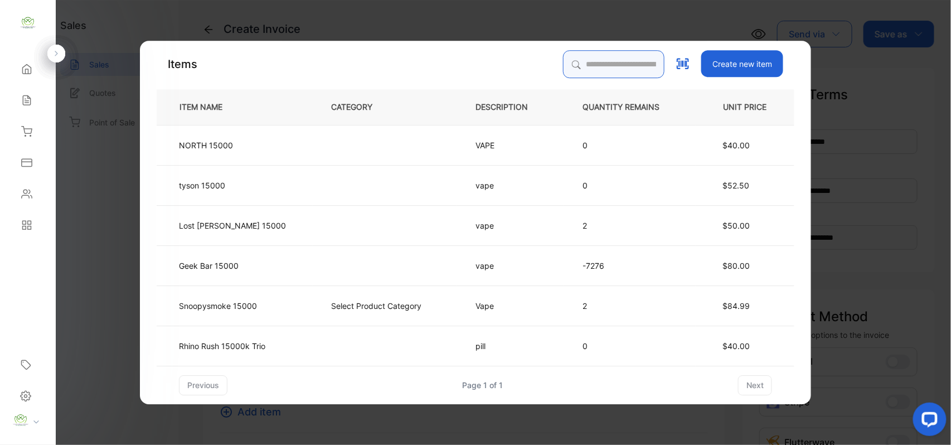
click at [582, 78] on input "search" at bounding box center [613, 64] width 101 height 28
type input "*****"
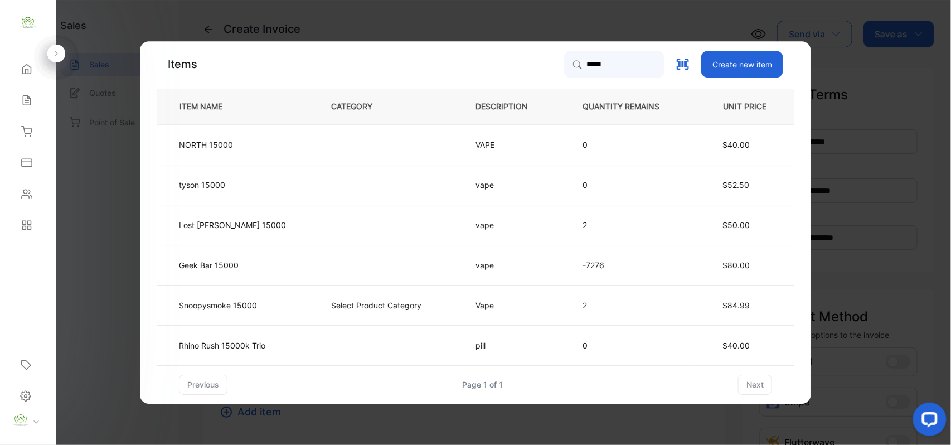
click at [262, 260] on td "Geek Bar 15000" at bounding box center [235, 265] width 156 height 40
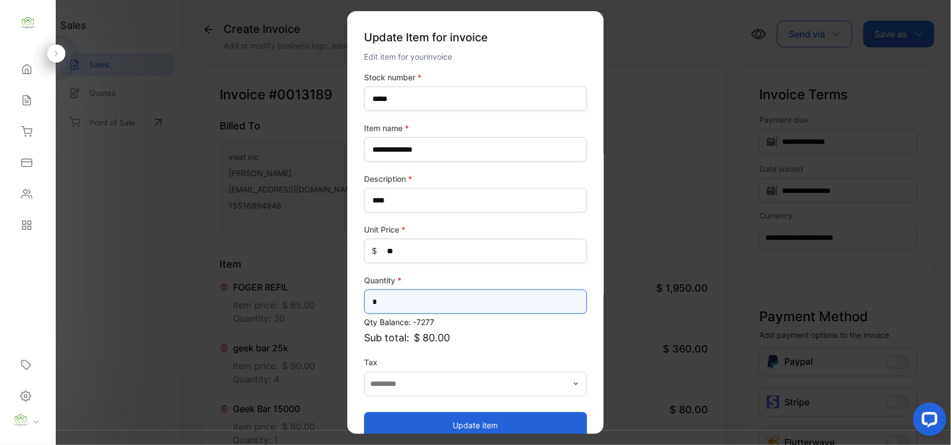
click at [395, 292] on input "*" at bounding box center [475, 301] width 223 height 25
type input "*"
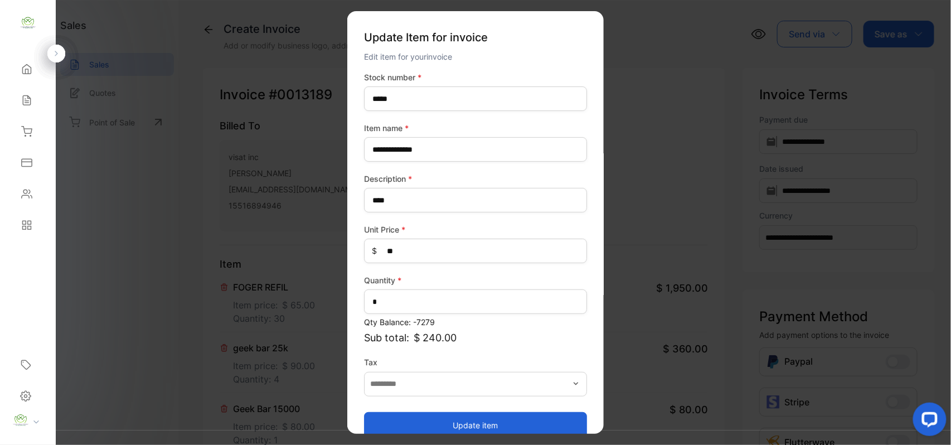
click at [483, 418] on button "Update item" at bounding box center [475, 424] width 223 height 27
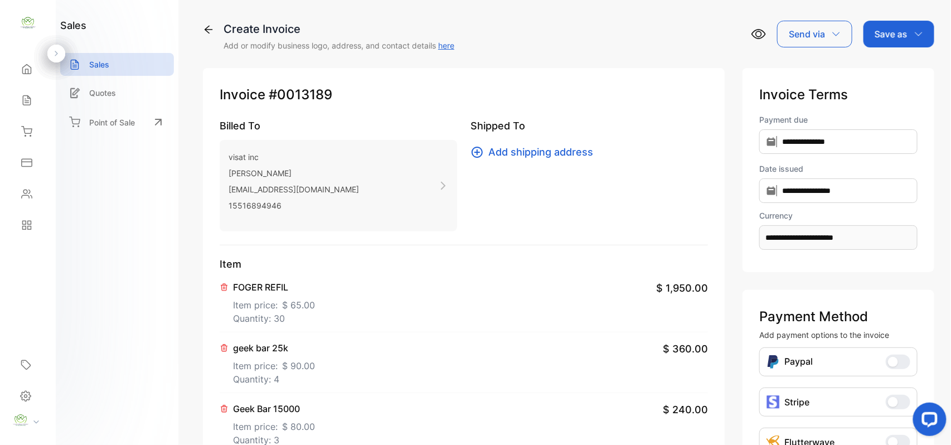
click at [893, 26] on div "Save as" at bounding box center [898, 34] width 71 height 27
click at [893, 63] on div "Invoice" at bounding box center [896, 71] width 64 height 22
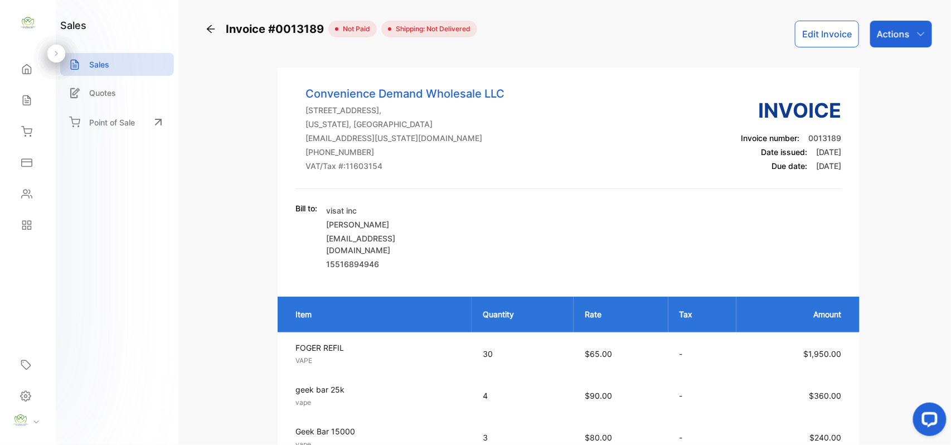
click at [891, 28] on p "Actions" at bounding box center [893, 33] width 33 height 13
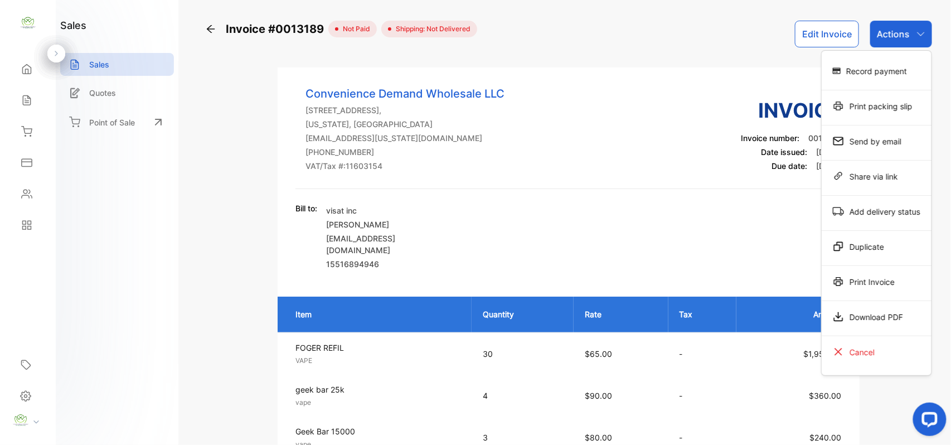
click at [906, 280] on div "Print Invoice" at bounding box center [877, 281] width 110 height 22
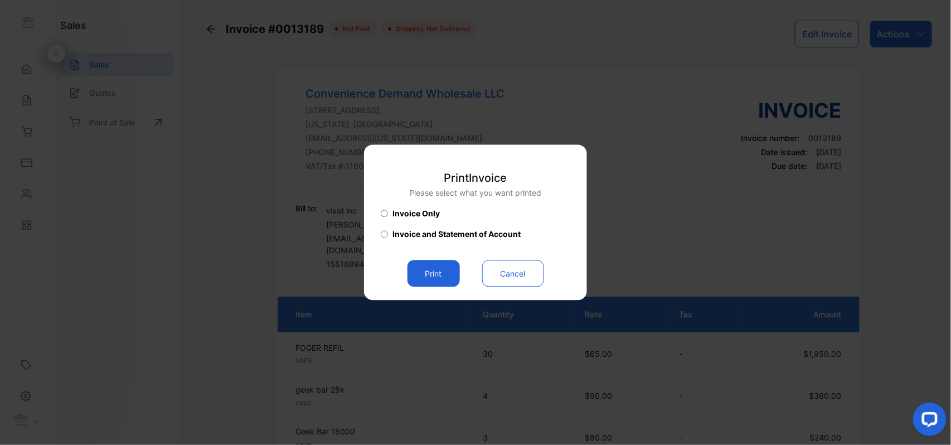
click at [407, 275] on button "Print" at bounding box center [433, 273] width 52 height 27
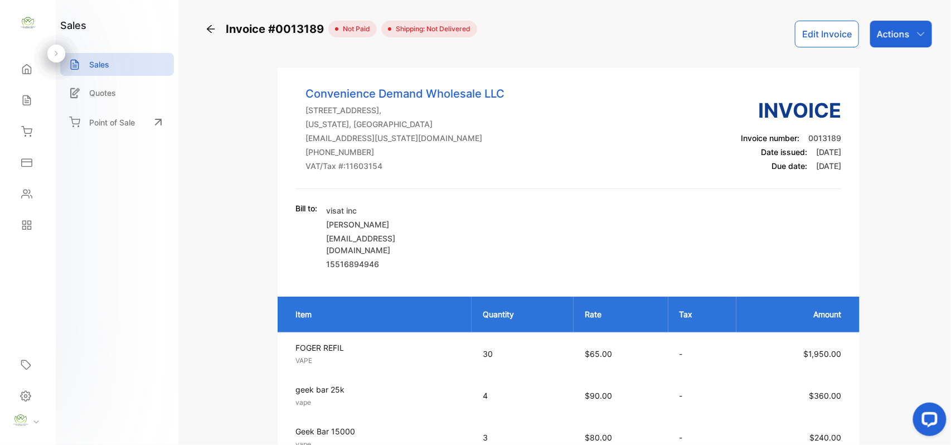
click at [22, 105] on icon at bounding box center [26, 100] width 11 height 11
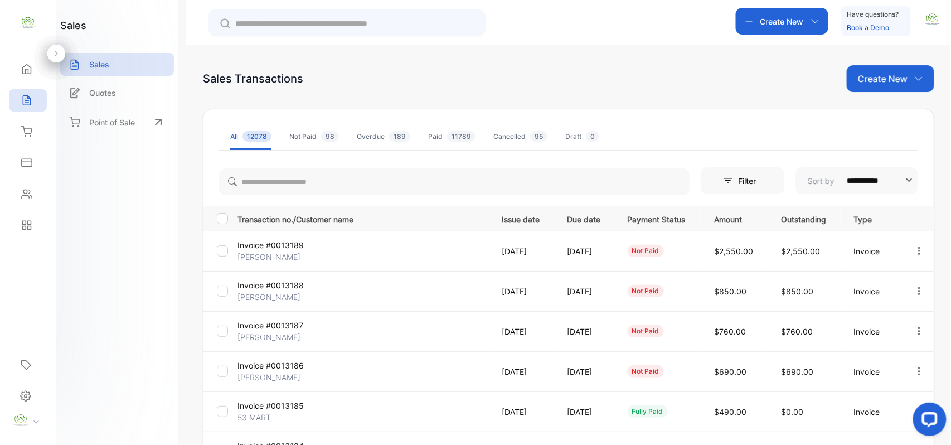
click at [898, 81] on p "Create New" at bounding box center [883, 78] width 50 height 13
click at [883, 105] on div "Invoice" at bounding box center [895, 117] width 78 height 35
click at [881, 112] on span "Invoice" at bounding box center [892, 116] width 26 height 12
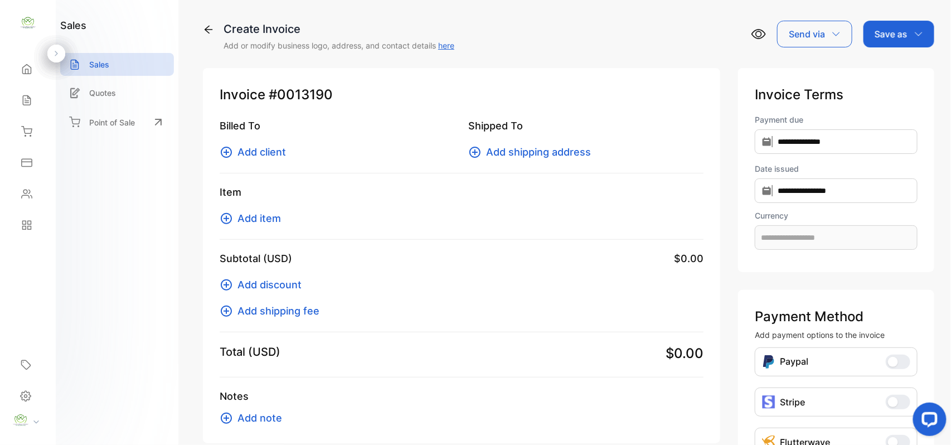
type input "**********"
click at [263, 153] on span "Add client" at bounding box center [261, 151] width 48 height 15
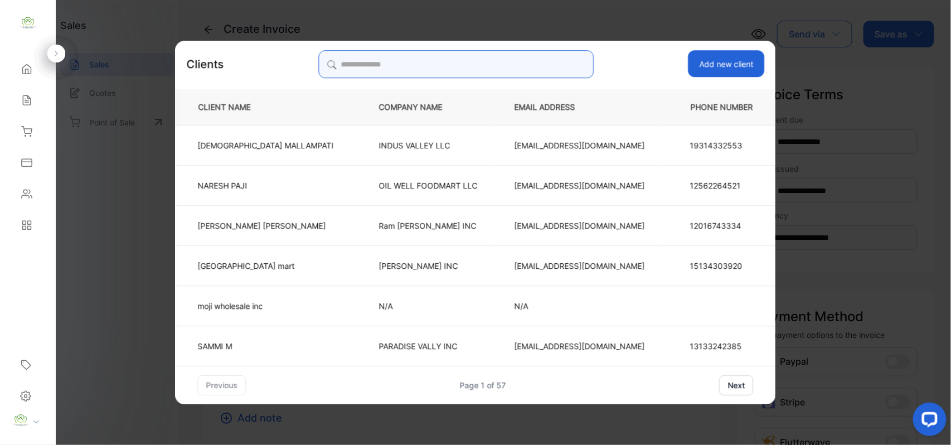
click at [449, 60] on input "search" at bounding box center [455, 64] width 275 height 28
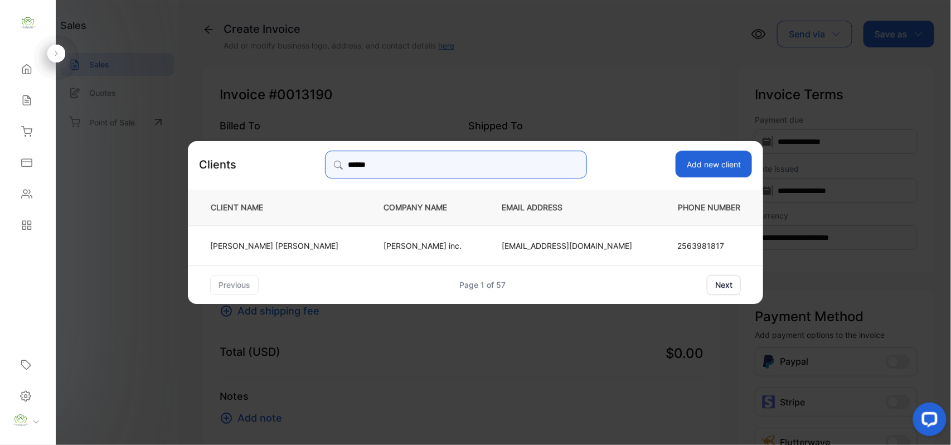
type input "******"
click at [454, 246] on p "Juhi inc." at bounding box center [423, 245] width 81 height 12
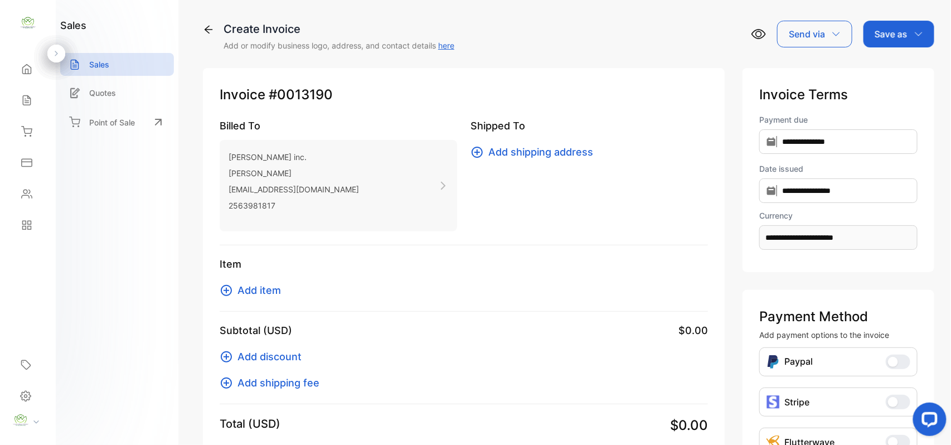
click at [252, 288] on span "Add item" at bounding box center [258, 290] width 43 height 15
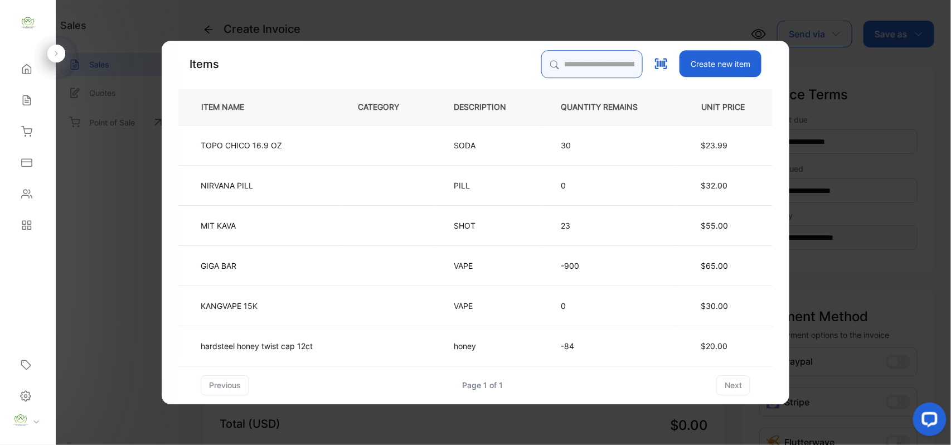
click at [574, 57] on input "search" at bounding box center [591, 64] width 101 height 28
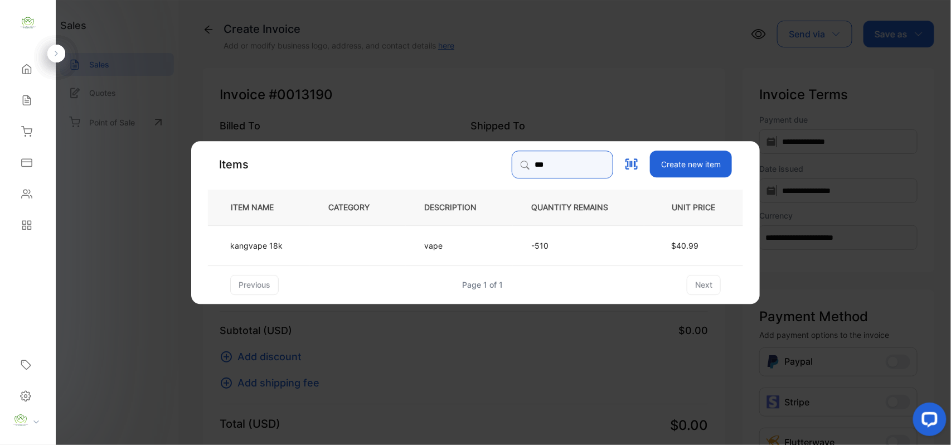
type input "***"
click at [315, 237] on td at bounding box center [358, 245] width 96 height 40
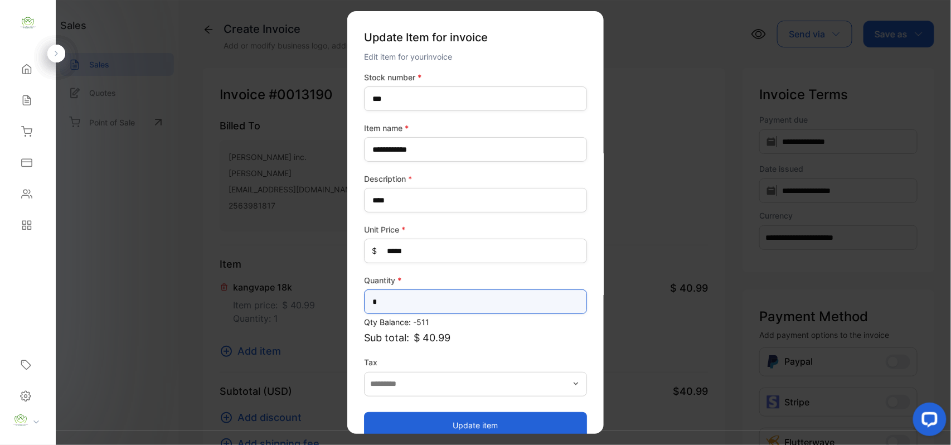
click at [421, 300] on input "*" at bounding box center [475, 301] width 223 height 25
type input "**"
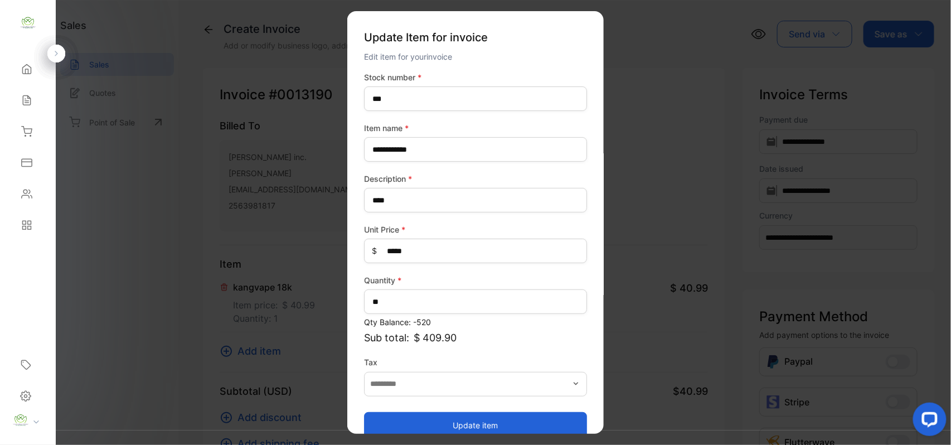
click at [395, 421] on button "Update item" at bounding box center [475, 424] width 223 height 27
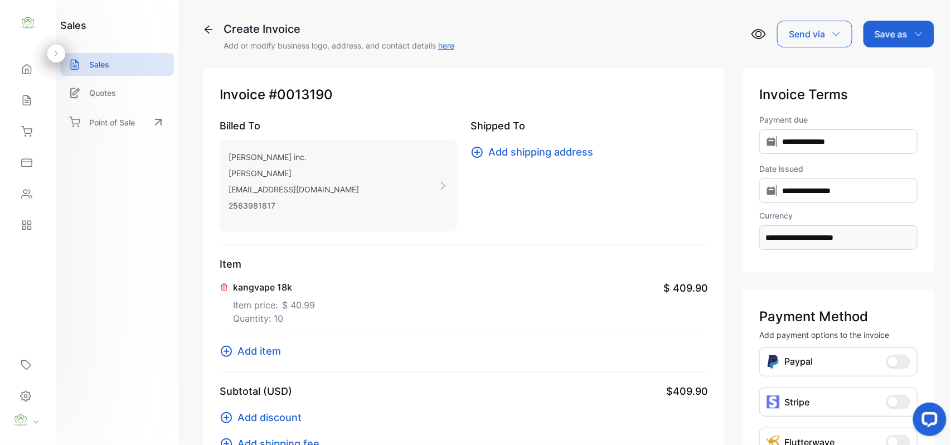
click at [898, 37] on p "Save as" at bounding box center [890, 33] width 33 height 13
click at [886, 62] on div "Invoice" at bounding box center [896, 71] width 64 height 22
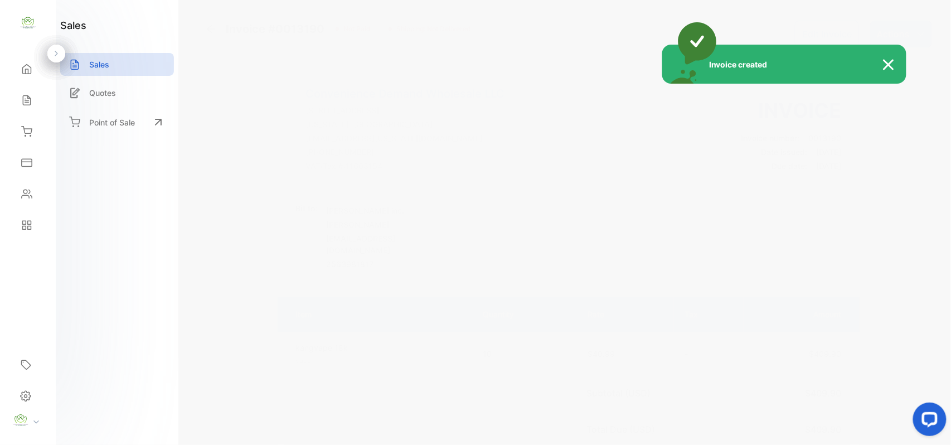
click at [913, 32] on div "Invoice created" at bounding box center [475, 222] width 951 height 445
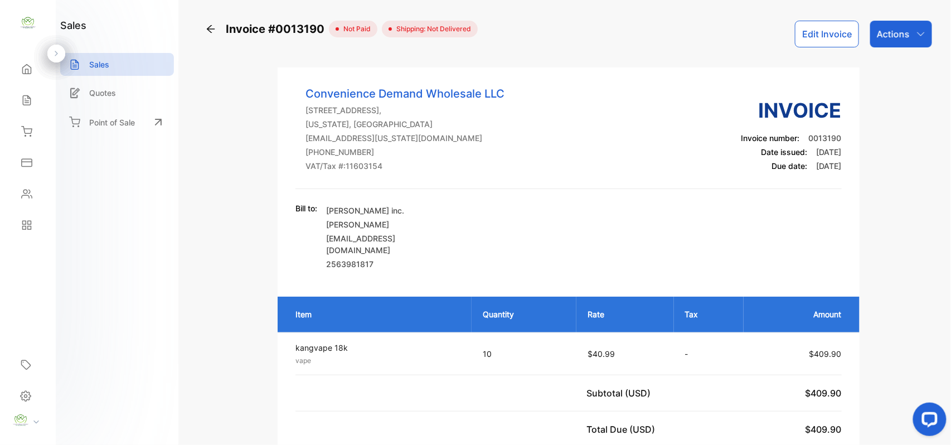
click at [916, 32] on icon "button" at bounding box center [920, 34] width 9 height 9
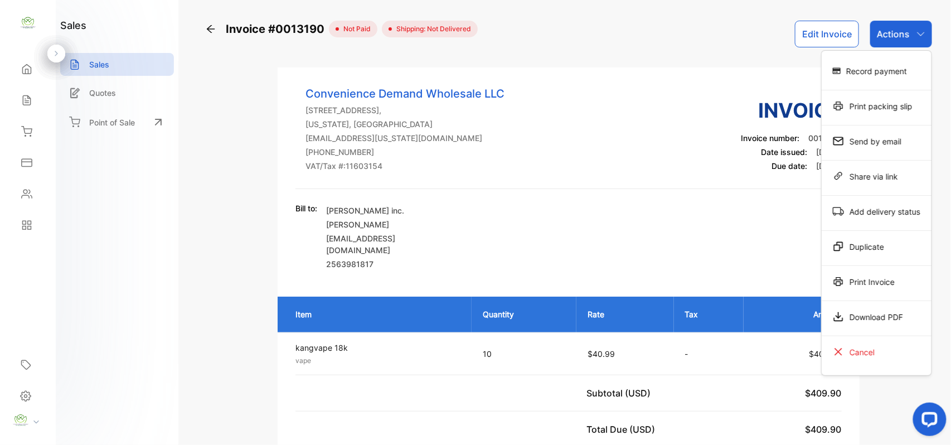
click at [875, 284] on div "Print Invoice" at bounding box center [877, 281] width 110 height 22
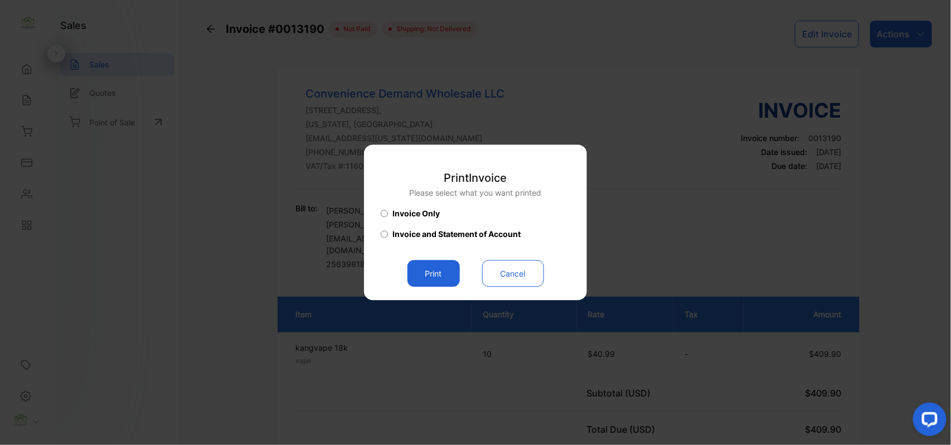
drag, startPoint x: 436, startPoint y: 268, endPoint x: 458, endPoint y: 274, distance: 22.6
click at [437, 269] on button "Print" at bounding box center [433, 273] width 52 height 27
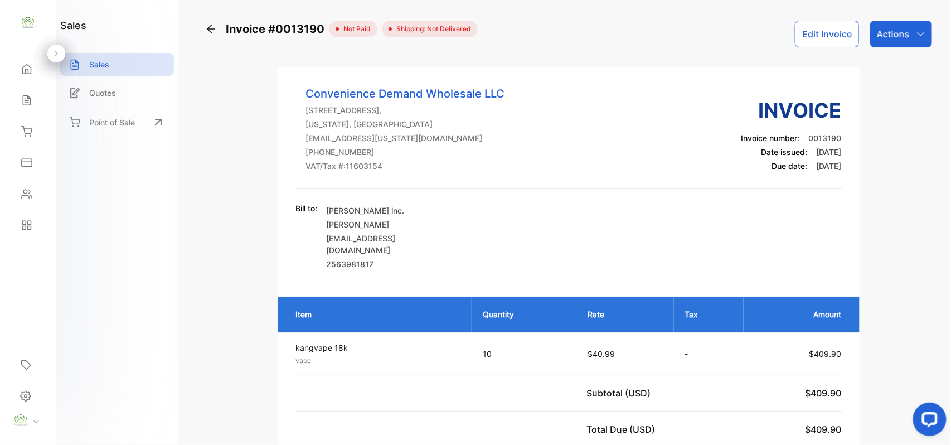
click at [906, 36] on p "Actions" at bounding box center [893, 33] width 33 height 13
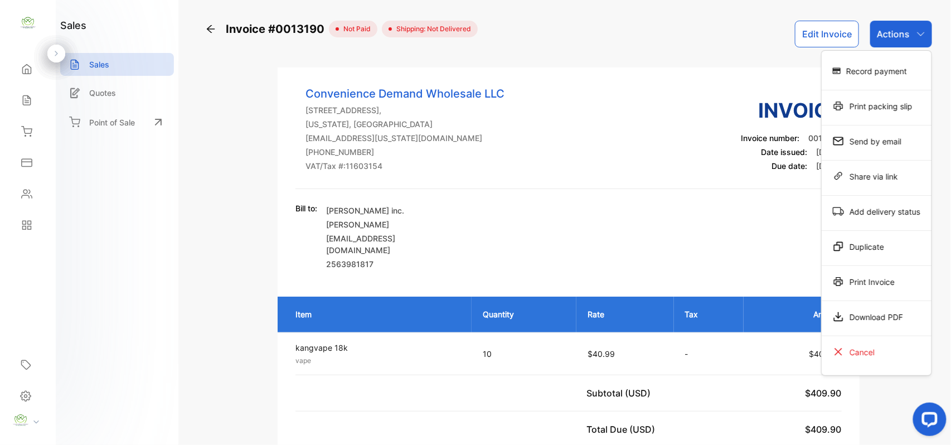
click at [877, 70] on div "Record payment" at bounding box center [877, 71] width 110 height 22
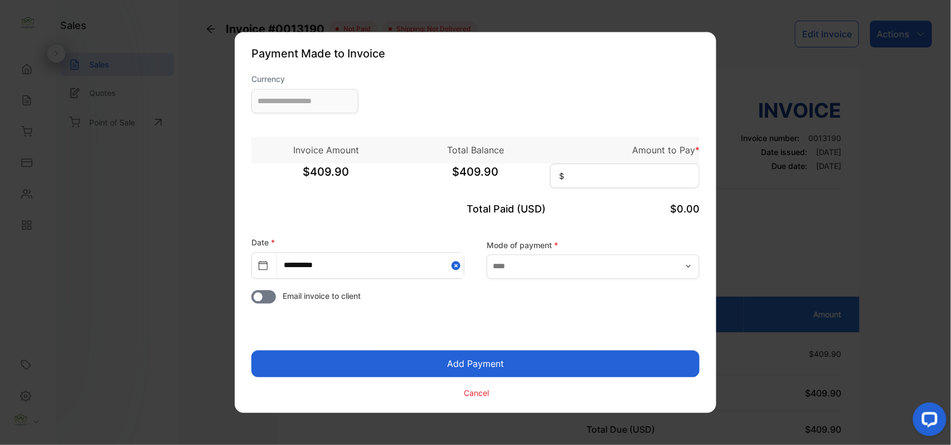
type input "**********"
click at [603, 184] on input at bounding box center [624, 176] width 149 height 25
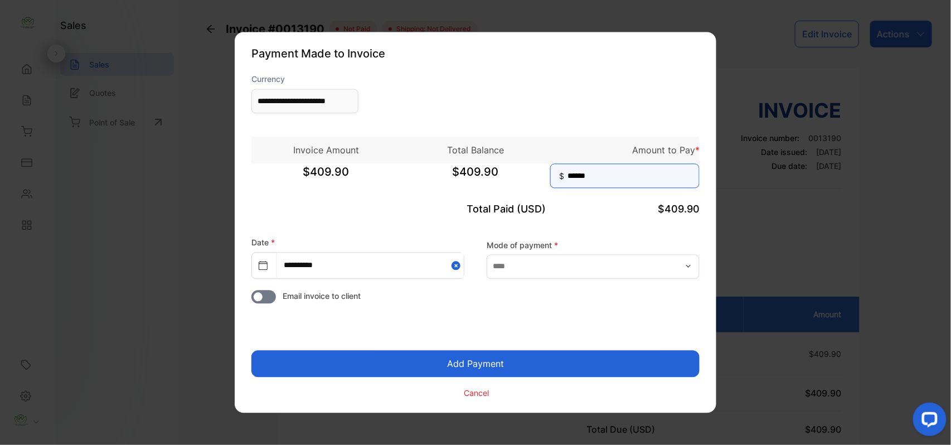
type input "******"
click at [251, 351] on button "Add Payment" at bounding box center [475, 364] width 448 height 27
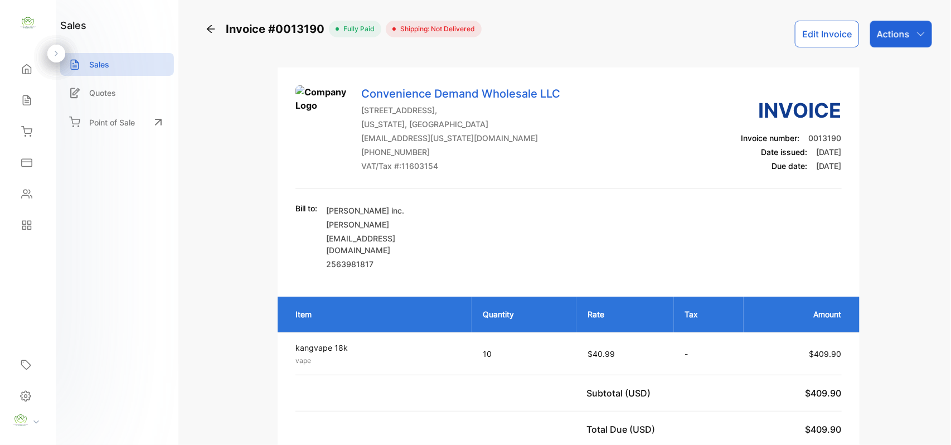
click at [896, 34] on p "Actions" at bounding box center [893, 33] width 33 height 13
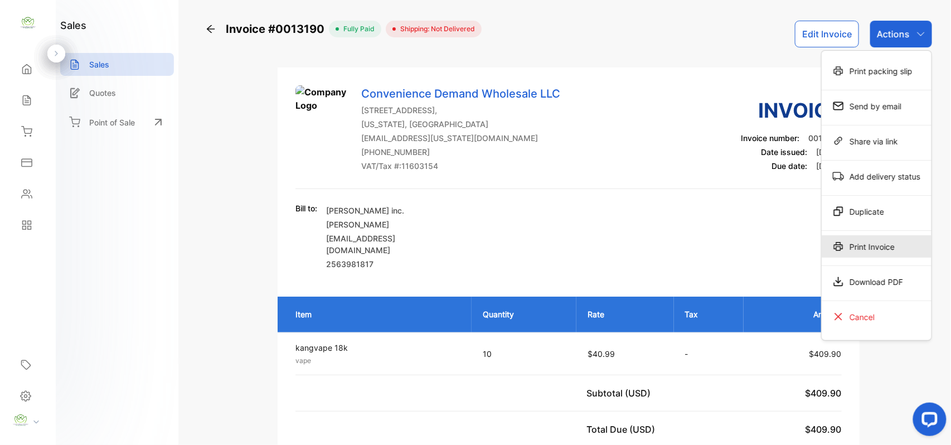
click at [879, 241] on div "Print Invoice" at bounding box center [877, 246] width 110 height 22
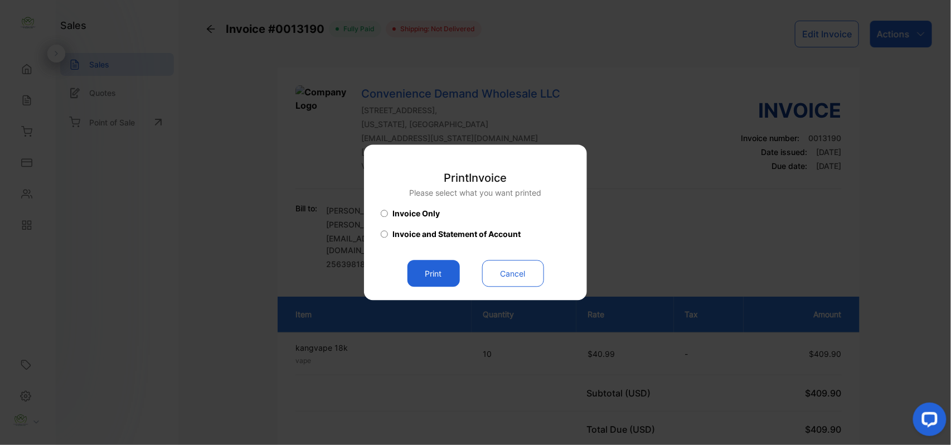
drag, startPoint x: 434, startPoint y: 271, endPoint x: 453, endPoint y: 279, distance: 20.7
click at [444, 275] on button "Print" at bounding box center [433, 273] width 52 height 27
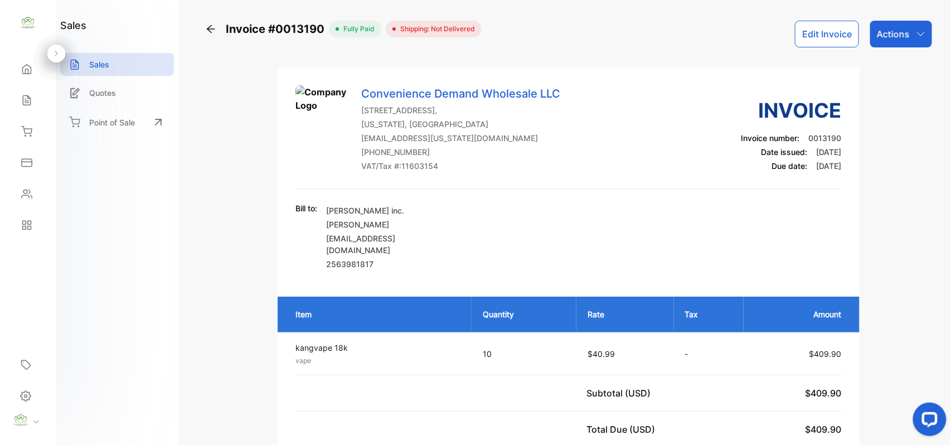
click at [27, 95] on icon at bounding box center [26, 100] width 11 height 11
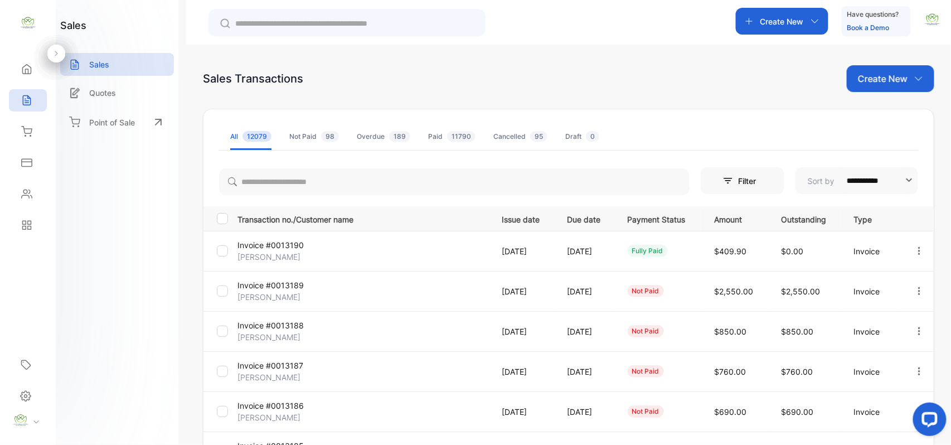
click at [874, 74] on p "Create New" at bounding box center [883, 78] width 50 height 13
click at [886, 114] on span "Invoice" at bounding box center [892, 116] width 26 height 12
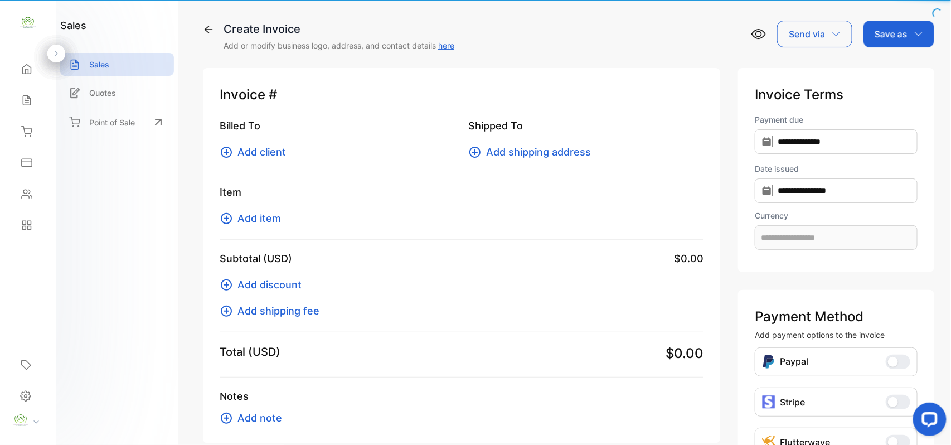
type input "**********"
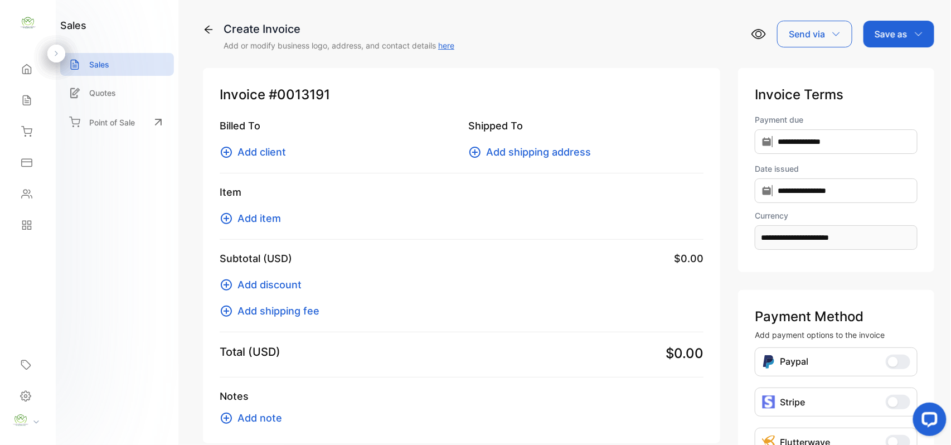
click at [273, 153] on span "Add client" at bounding box center [261, 151] width 48 height 15
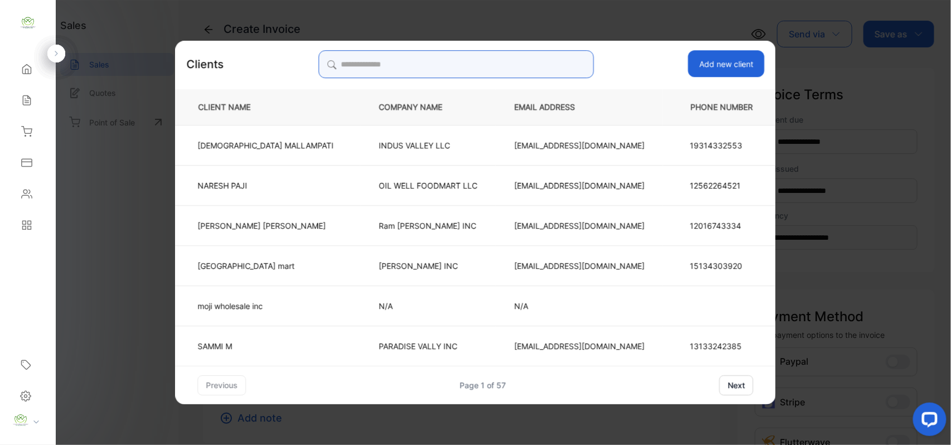
click at [538, 70] on input "search" at bounding box center [455, 64] width 275 height 28
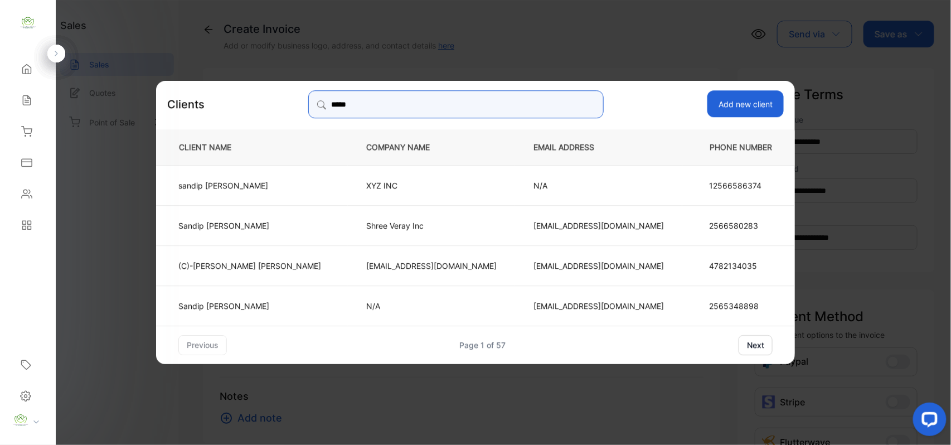
type input "*****"
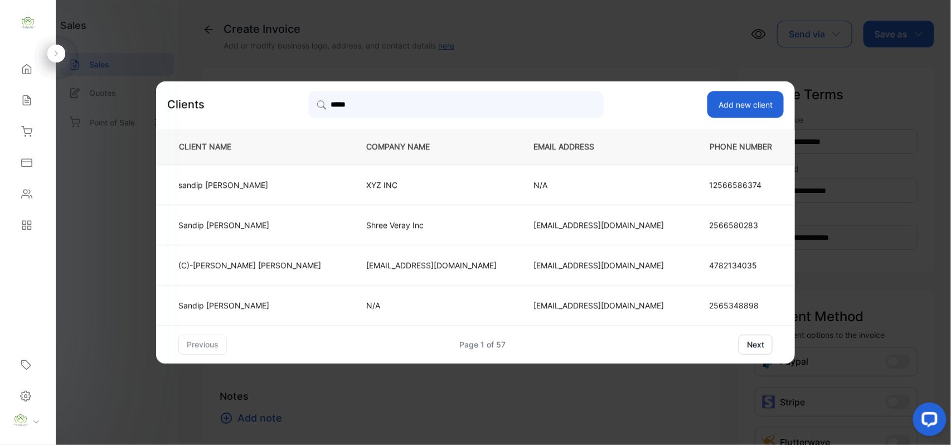
click at [369, 266] on p "[EMAIL_ADDRESS][DOMAIN_NAME]" at bounding box center [431, 265] width 130 height 12
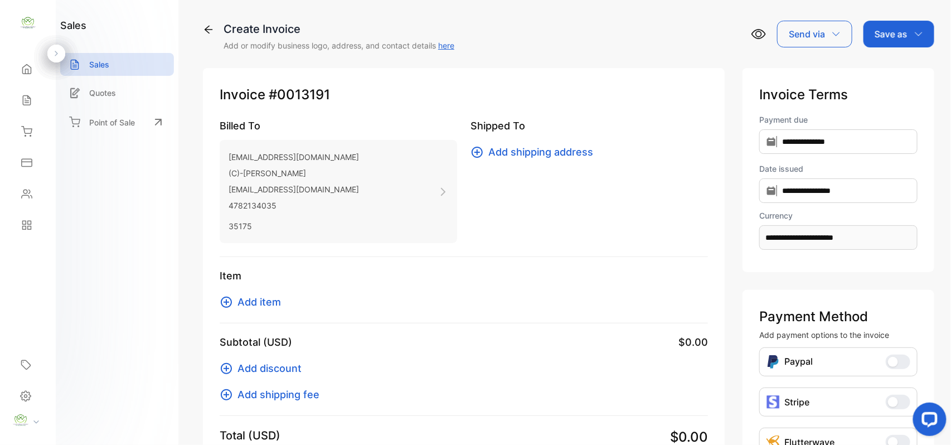
click at [273, 303] on span "Add item" at bounding box center [258, 301] width 43 height 15
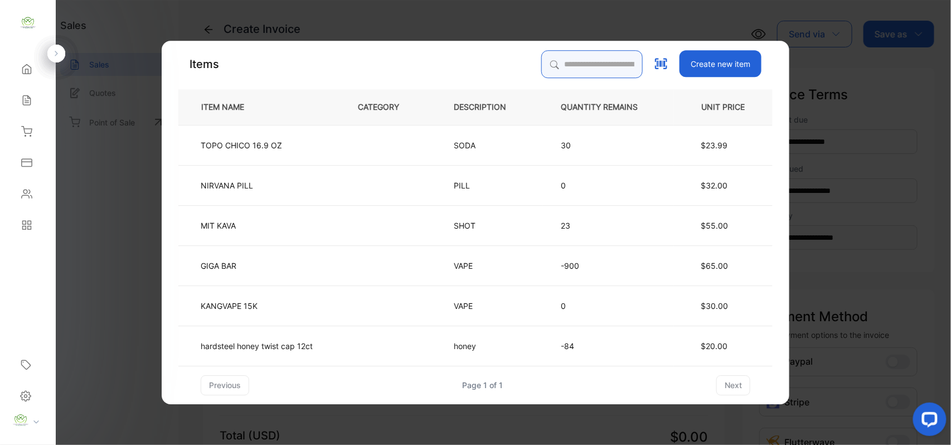
click at [557, 74] on input "search" at bounding box center [591, 64] width 101 height 28
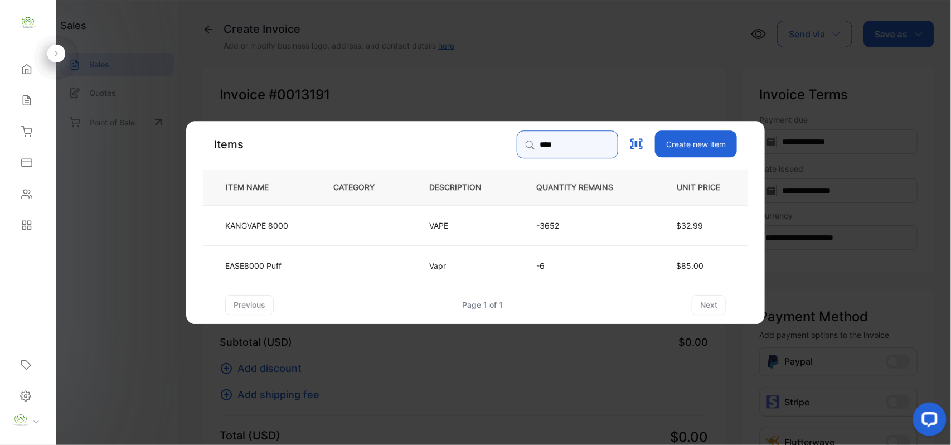
type input "****"
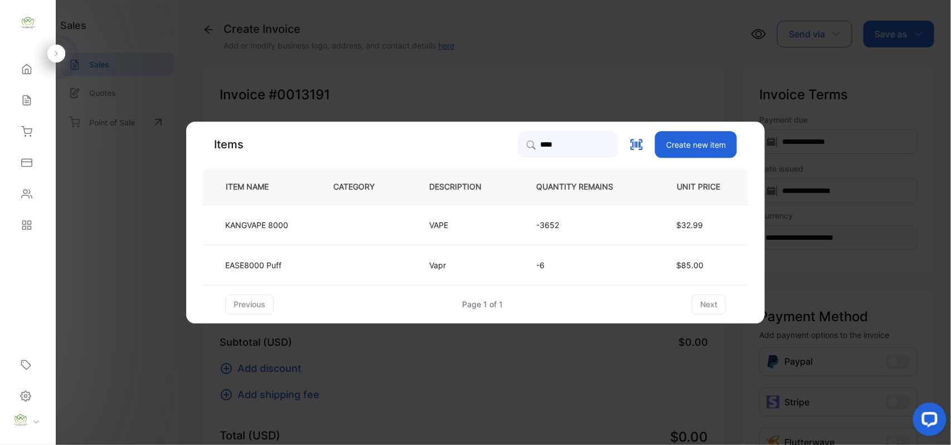
click at [341, 219] on td at bounding box center [363, 225] width 96 height 40
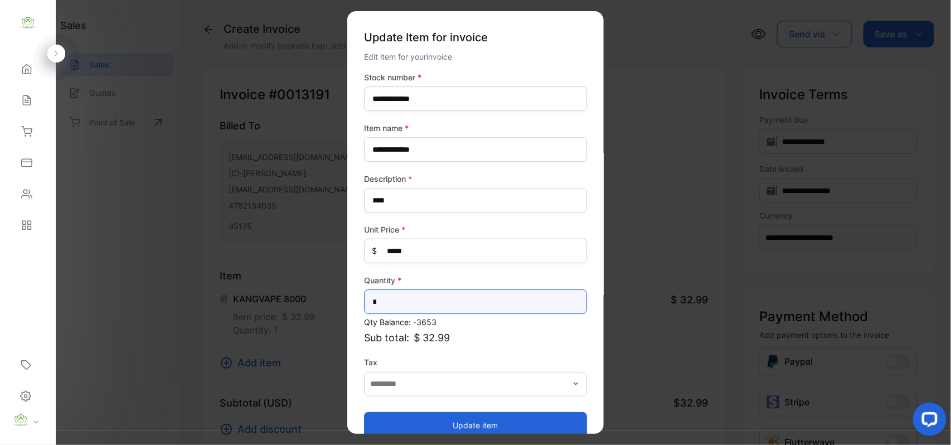
click at [469, 302] on input "*" at bounding box center [475, 301] width 223 height 25
type input "*"
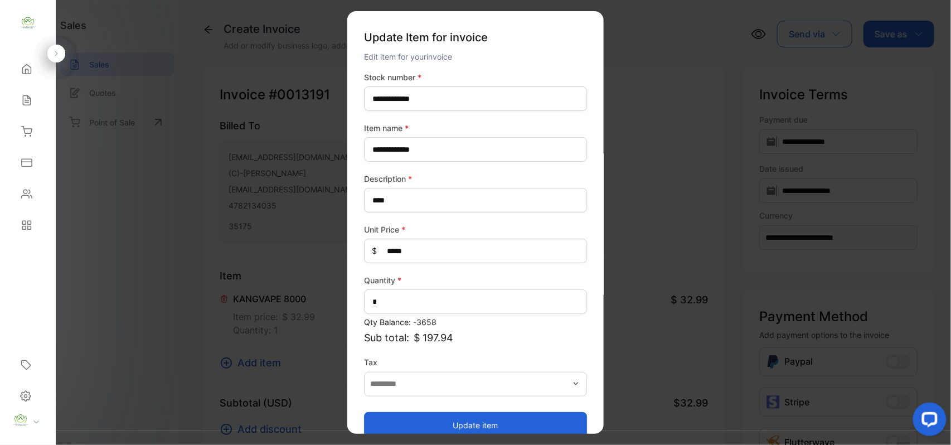
click at [428, 422] on button "Update item" at bounding box center [475, 424] width 223 height 27
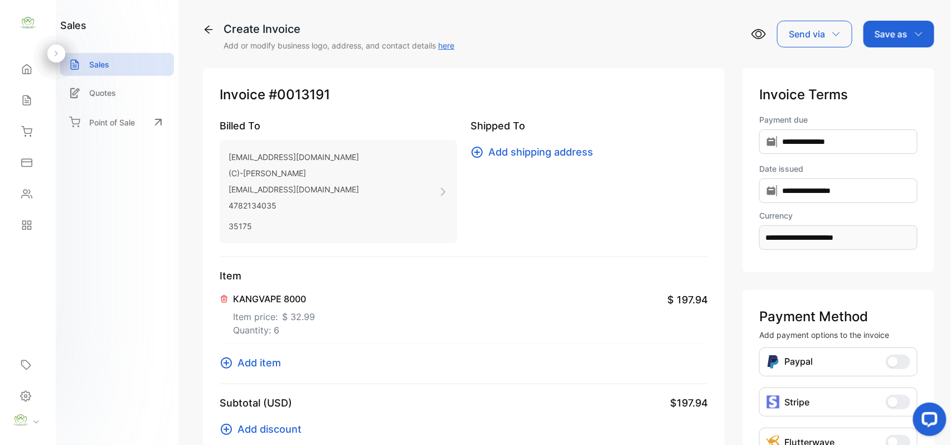
click at [278, 363] on span "Add item" at bounding box center [258, 362] width 43 height 15
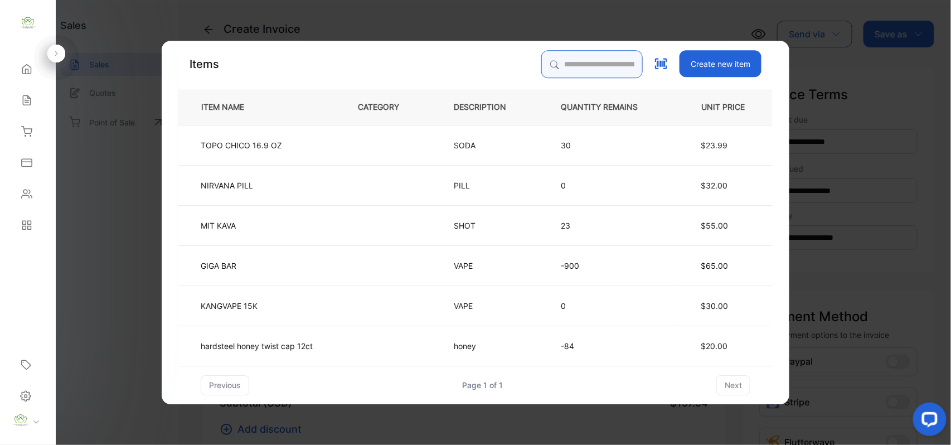
click at [585, 62] on input "search" at bounding box center [591, 64] width 101 height 28
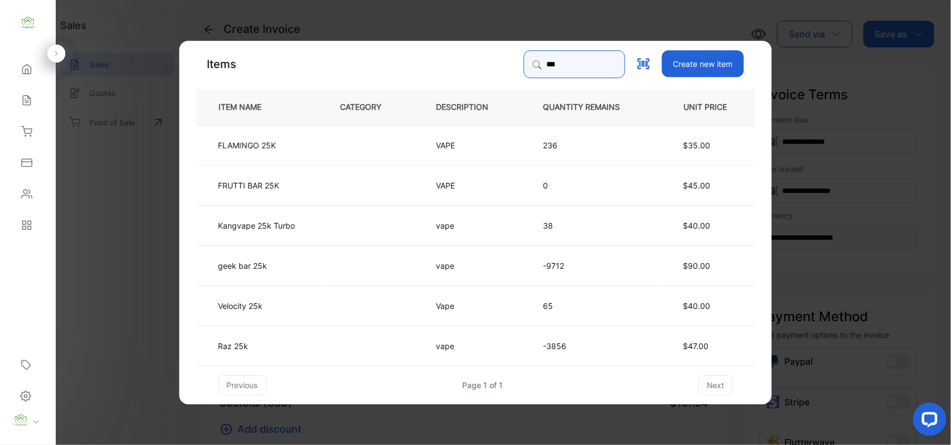
type input "***"
click at [414, 264] on td at bounding box center [370, 265] width 96 height 40
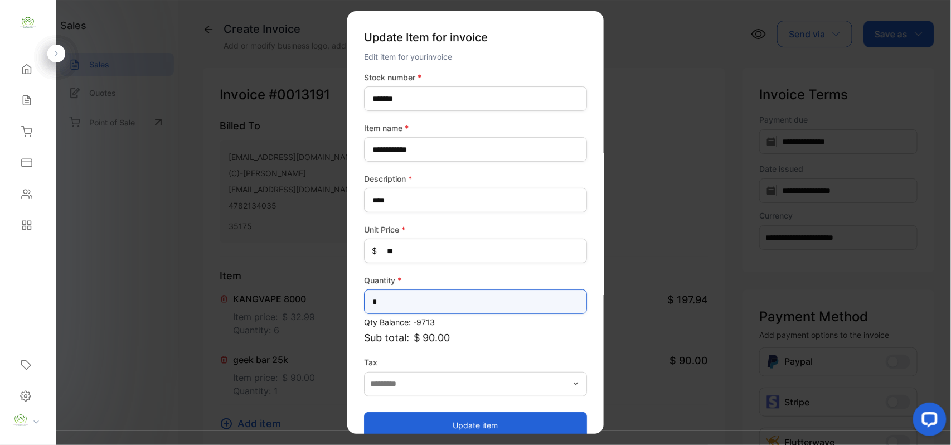
click at [494, 298] on input "*" at bounding box center [475, 301] width 223 height 25
type input "*"
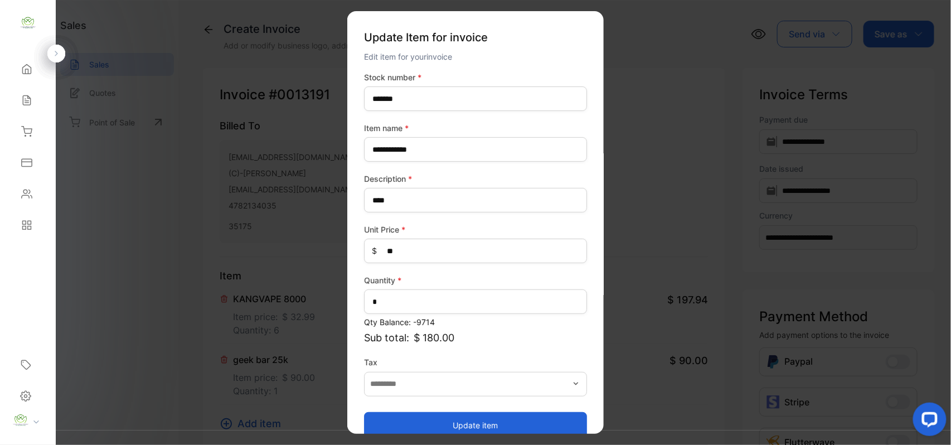
drag, startPoint x: 493, startPoint y: 426, endPoint x: 485, endPoint y: 426, distance: 8.4
click at [493, 426] on button "Update item" at bounding box center [475, 424] width 223 height 27
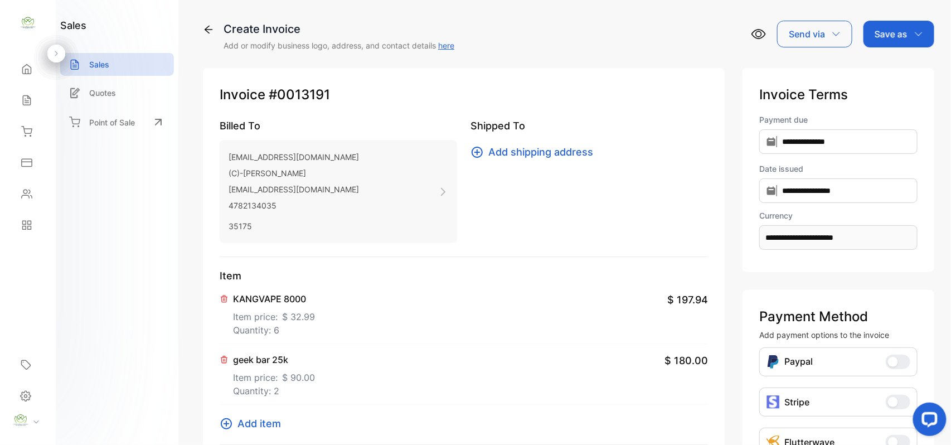
click at [266, 421] on span "Add item" at bounding box center [258, 423] width 43 height 15
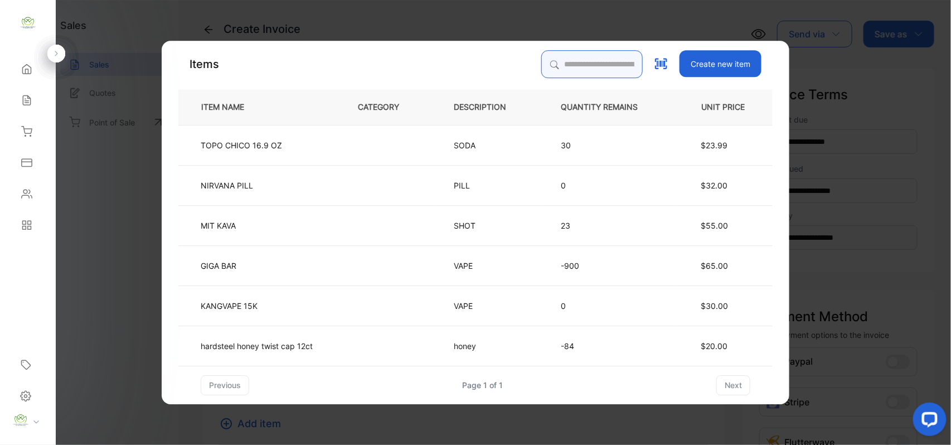
click at [605, 60] on input "search" at bounding box center [591, 64] width 101 height 28
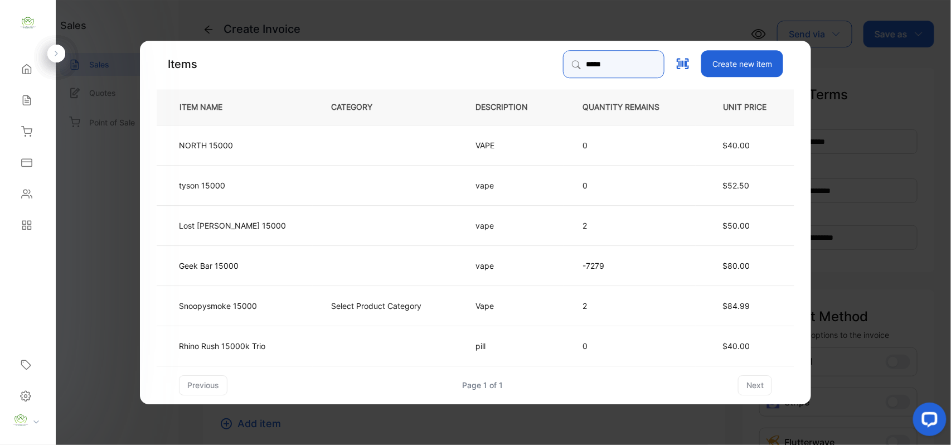
type input "*****"
click at [289, 266] on td "Geek Bar 15000" at bounding box center [235, 265] width 156 height 40
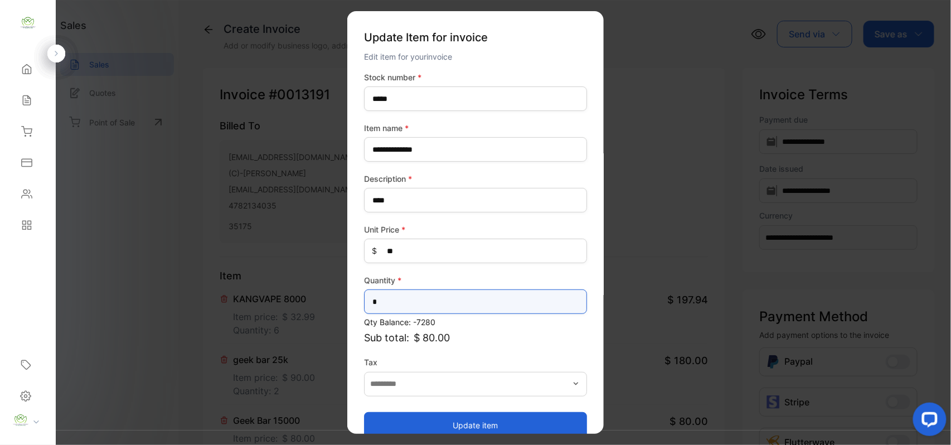
click at [449, 301] on input "*" at bounding box center [475, 301] width 223 height 25
type input "*"
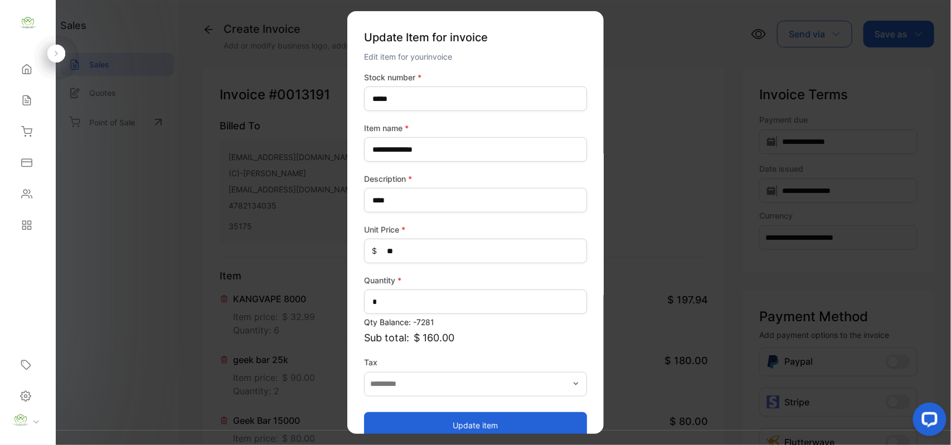
click at [425, 424] on button "Update item" at bounding box center [475, 424] width 223 height 27
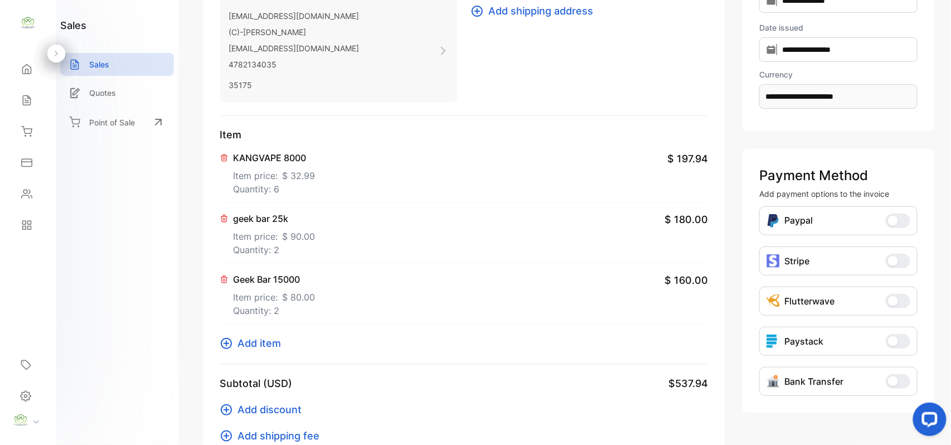
scroll to position [173, 0]
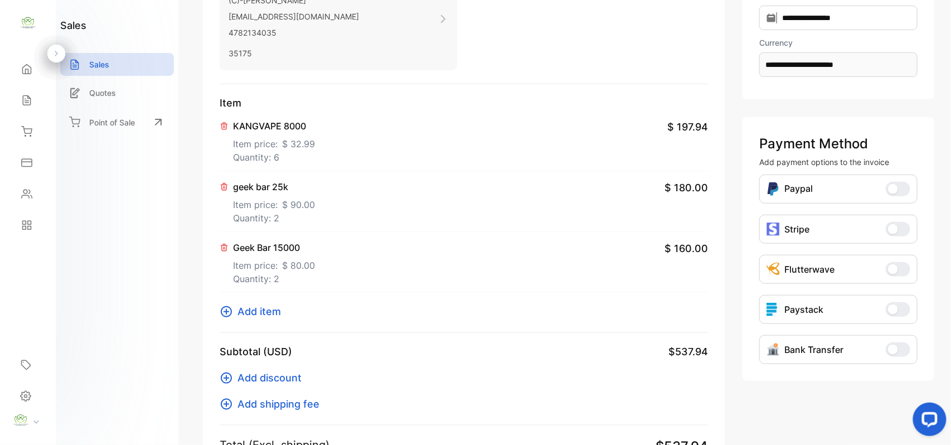
click at [245, 315] on span "Add item" at bounding box center [258, 311] width 43 height 15
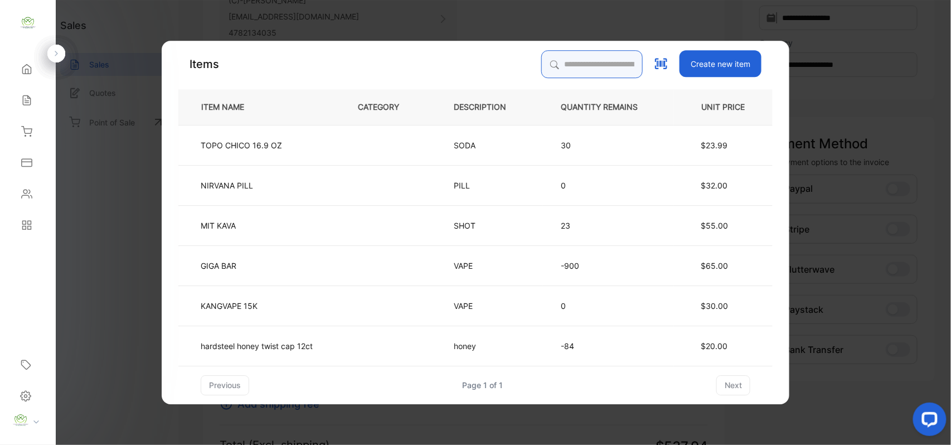
click at [562, 68] on input "search" at bounding box center [591, 64] width 101 height 28
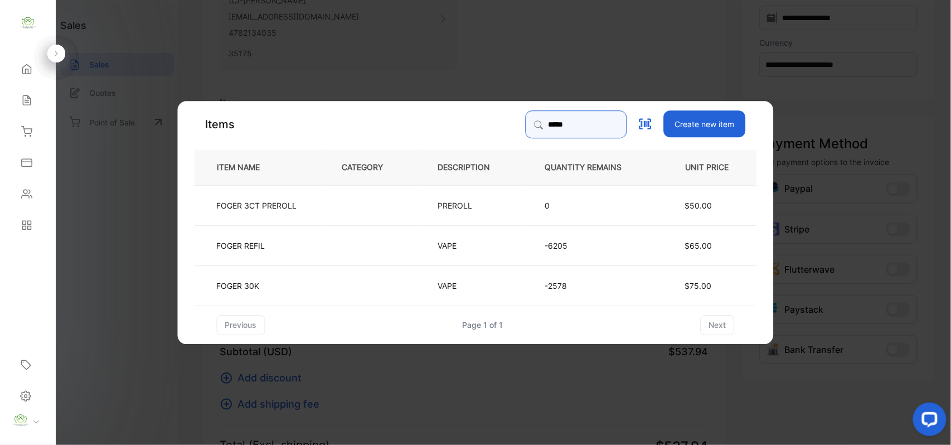
type input "*****"
click at [293, 248] on td "FOGER REFIL" at bounding box center [259, 245] width 129 height 40
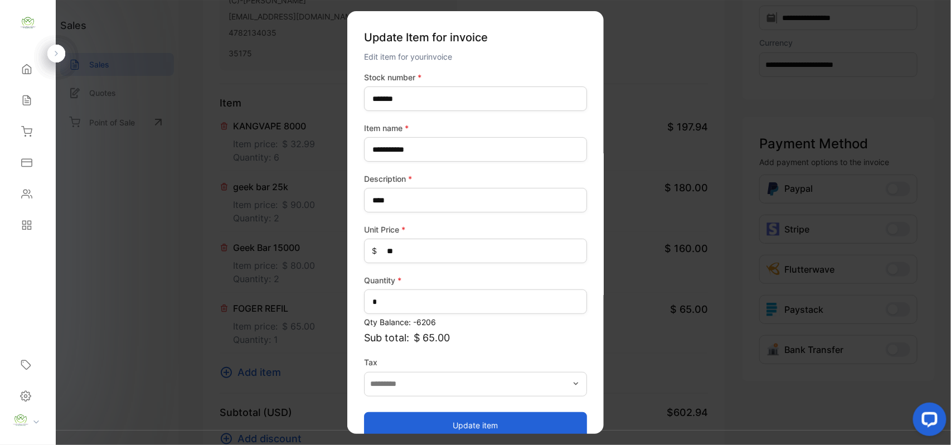
click at [399, 313] on div "Quantity * *" at bounding box center [475, 294] width 223 height 40
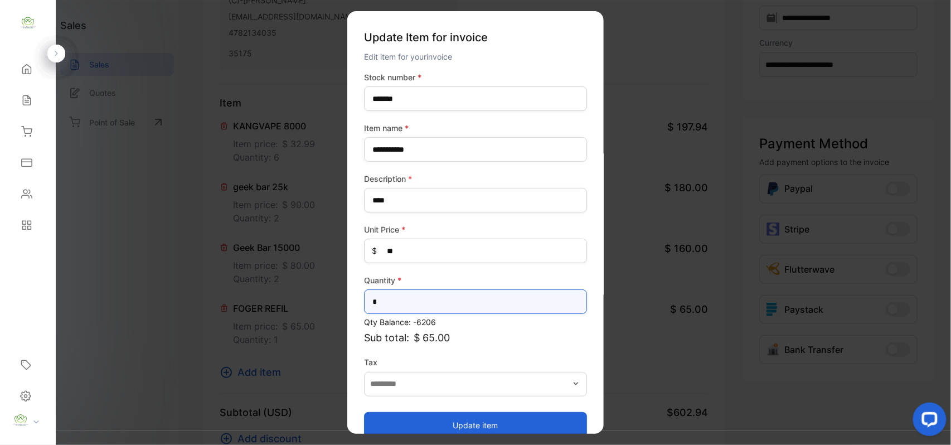
click at [411, 299] on input "*" at bounding box center [475, 301] width 223 height 25
type input "*"
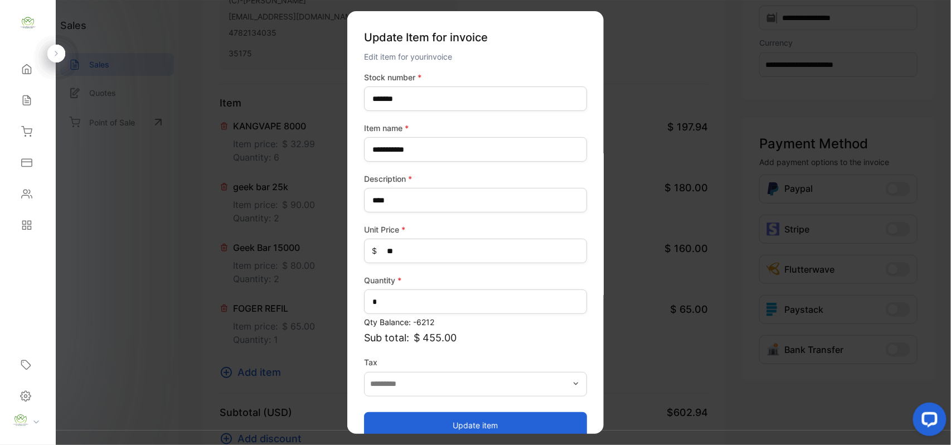
click at [431, 413] on button "Update item" at bounding box center [475, 424] width 223 height 27
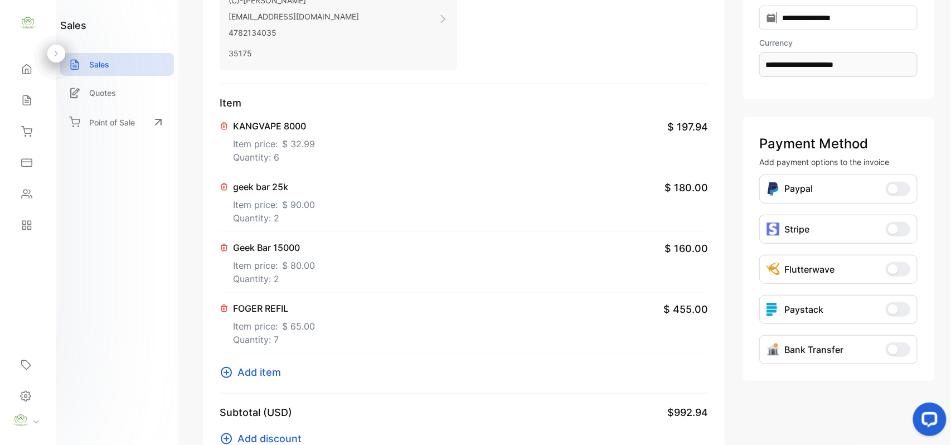
click at [268, 375] on span "Add item" at bounding box center [258, 372] width 43 height 15
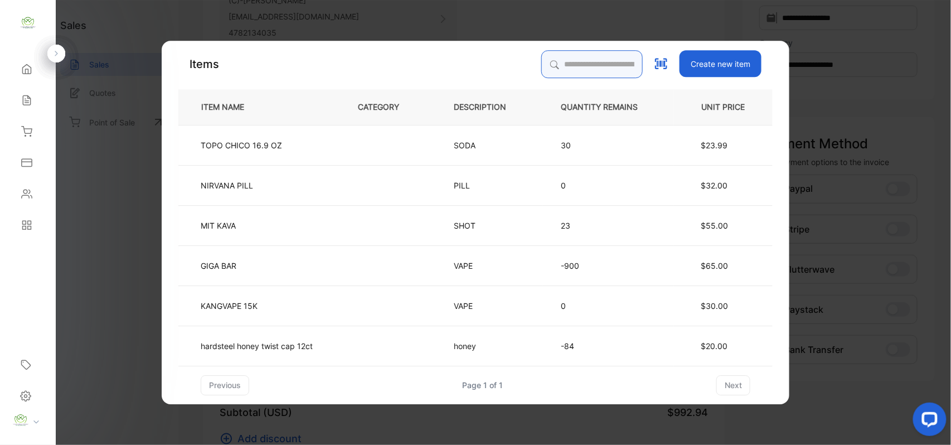
click at [551, 62] on input "search" at bounding box center [591, 64] width 101 height 28
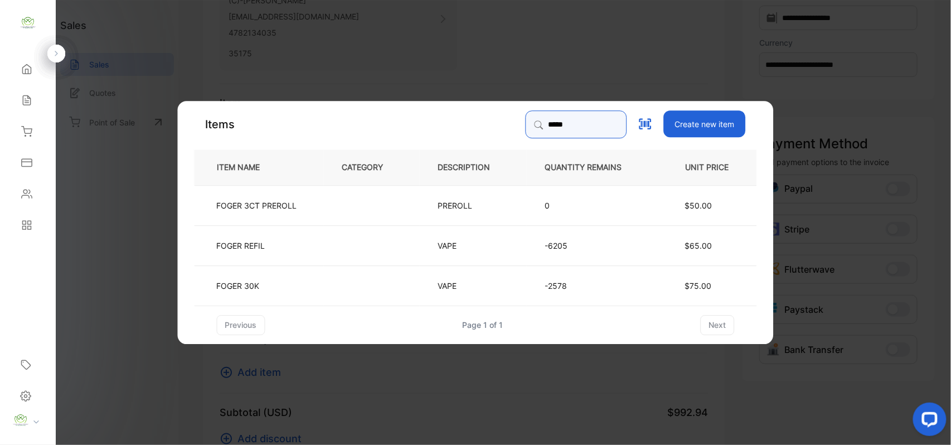
type input "*****"
click at [321, 282] on td "FOGER 30K" at bounding box center [259, 285] width 129 height 40
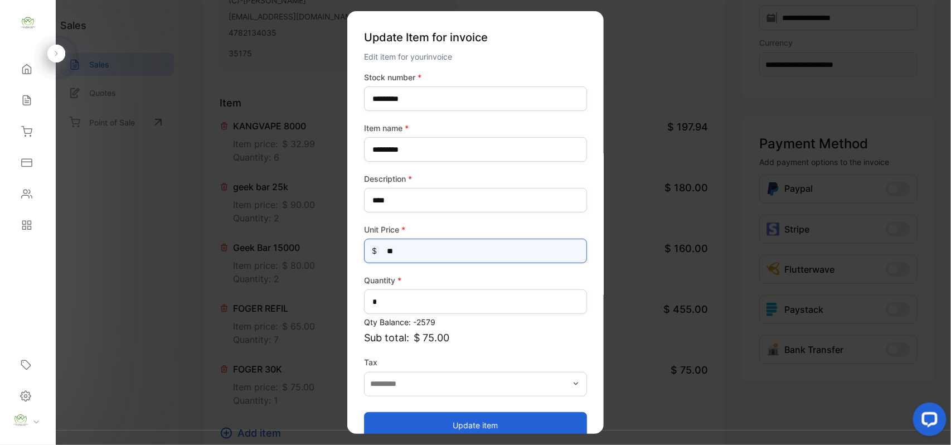
click at [451, 251] on Price-inputprice "**" at bounding box center [475, 251] width 223 height 25
type Price-inputprice "*"
type Price-inputprice "**"
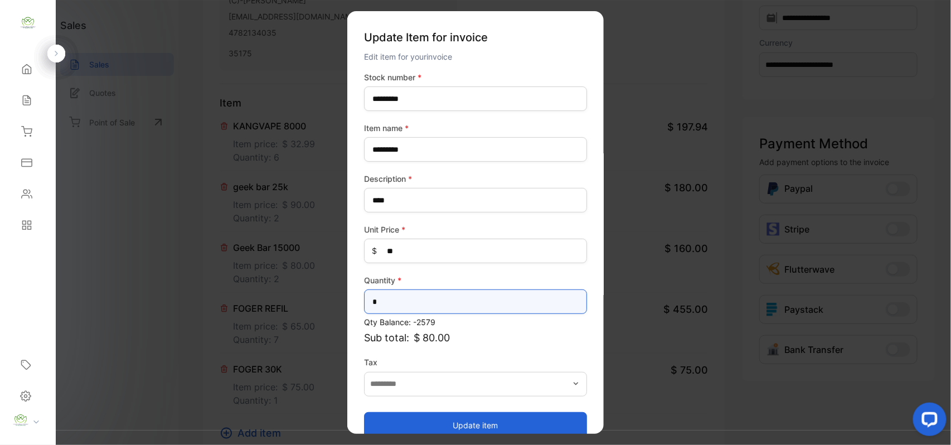
click at [386, 292] on input "*" at bounding box center [475, 301] width 223 height 25
type input "*"
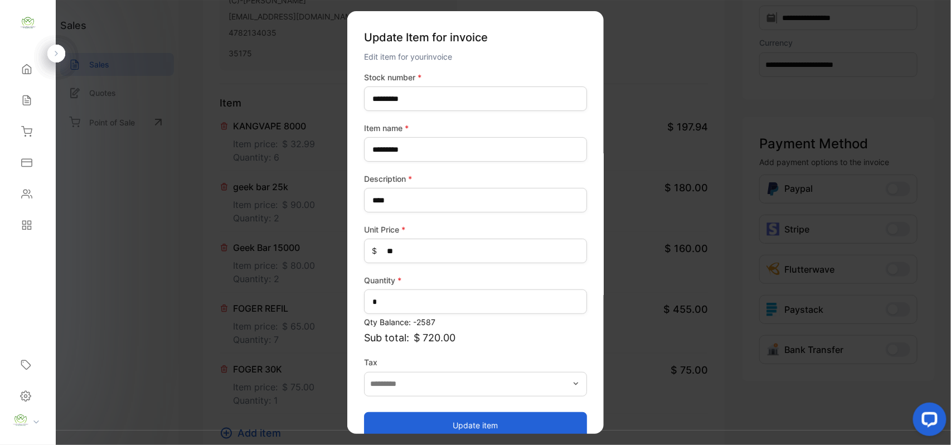
click at [391, 418] on button "Update item" at bounding box center [475, 424] width 223 height 27
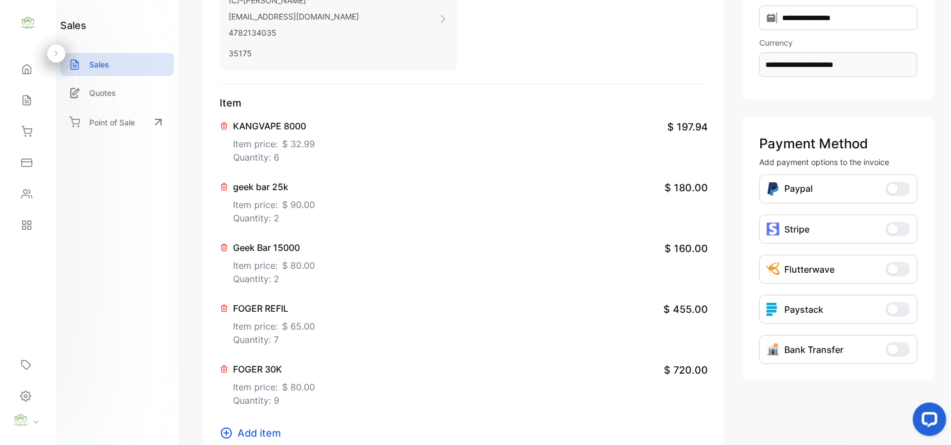
click at [303, 324] on span "$ 65.00" at bounding box center [298, 325] width 33 height 13
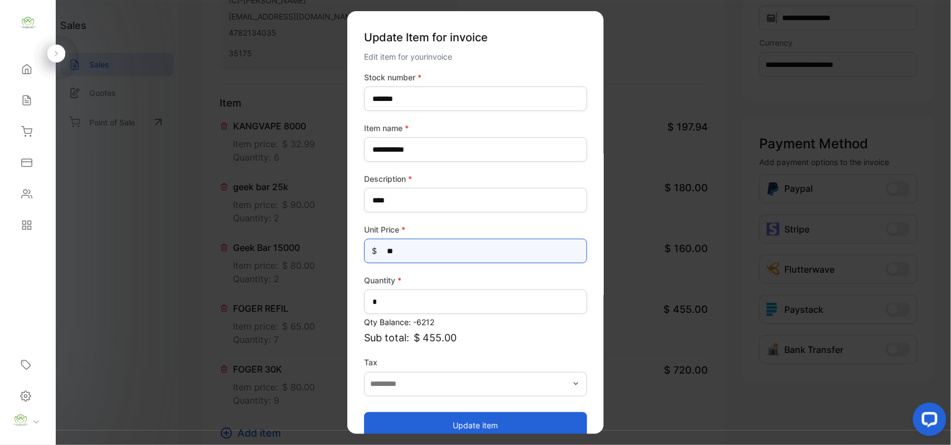
click at [404, 249] on Price-inputprice "**" at bounding box center [475, 251] width 223 height 25
type Price-inputprice "*"
type Price-inputprice "**"
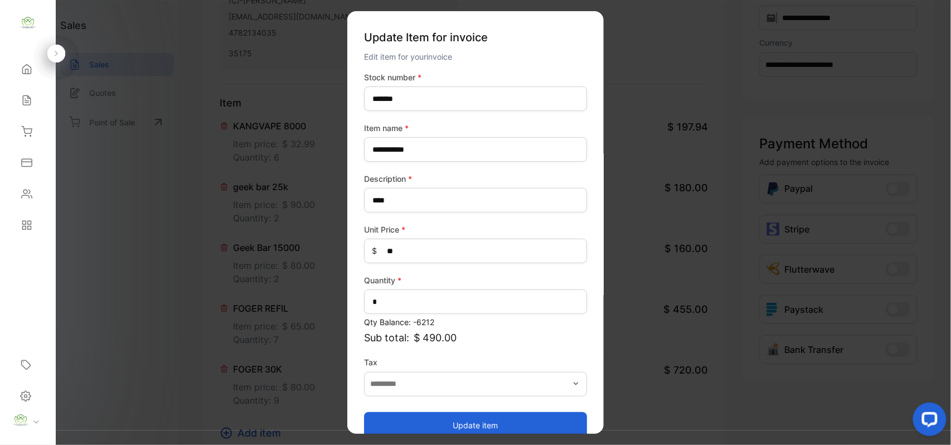
click at [420, 422] on button "Update item" at bounding box center [475, 424] width 223 height 27
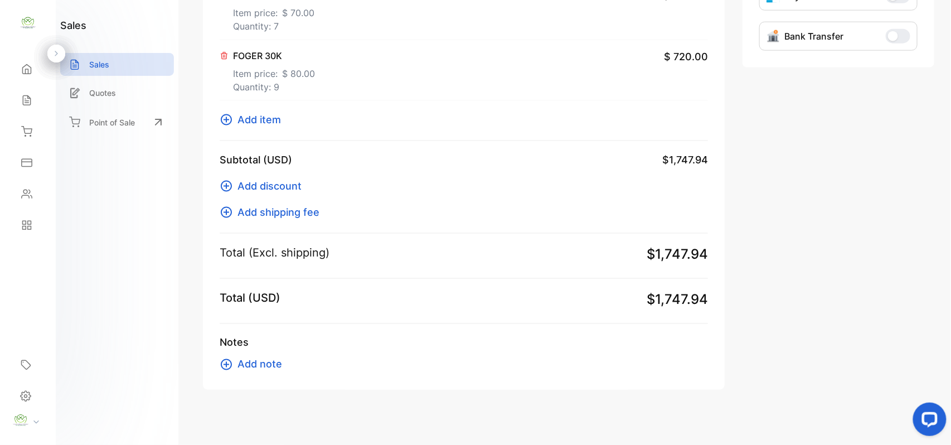
scroll to position [495, 0]
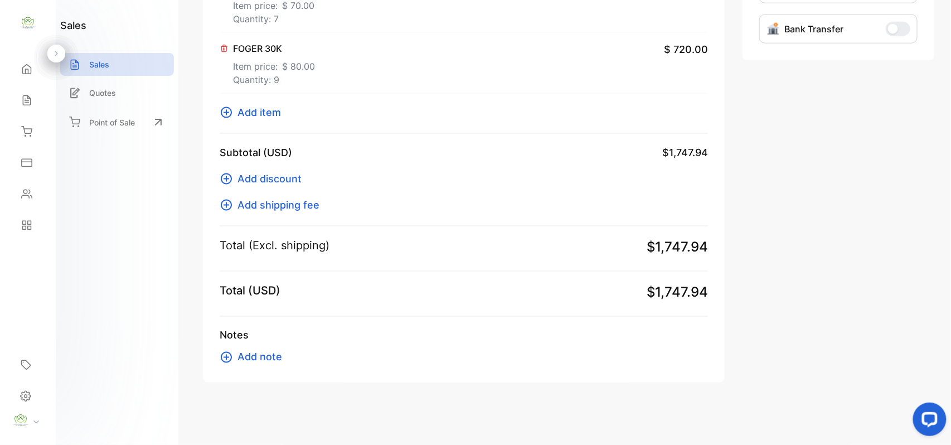
click at [253, 114] on span "Add item" at bounding box center [258, 112] width 43 height 15
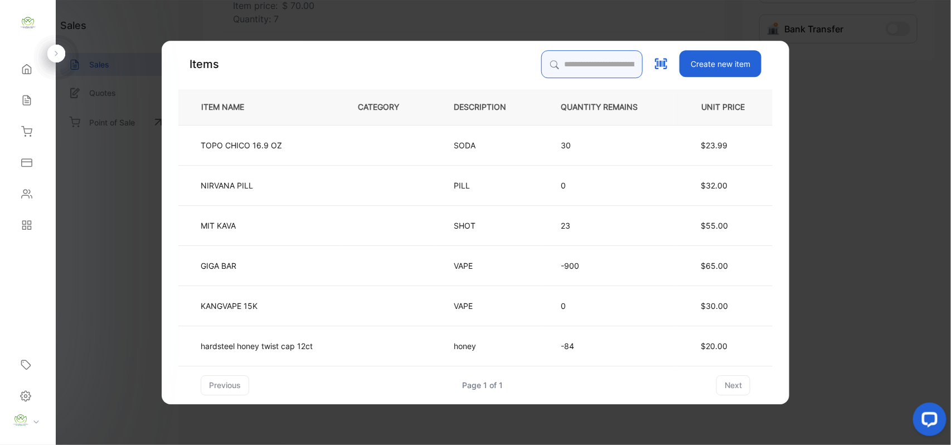
click at [564, 52] on input "search" at bounding box center [591, 64] width 101 height 28
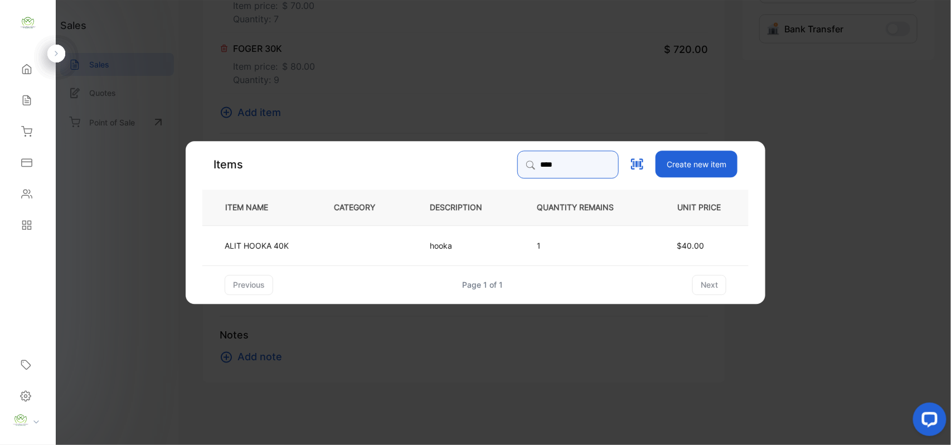
type input "****"
click at [365, 237] on td at bounding box center [363, 245] width 96 height 40
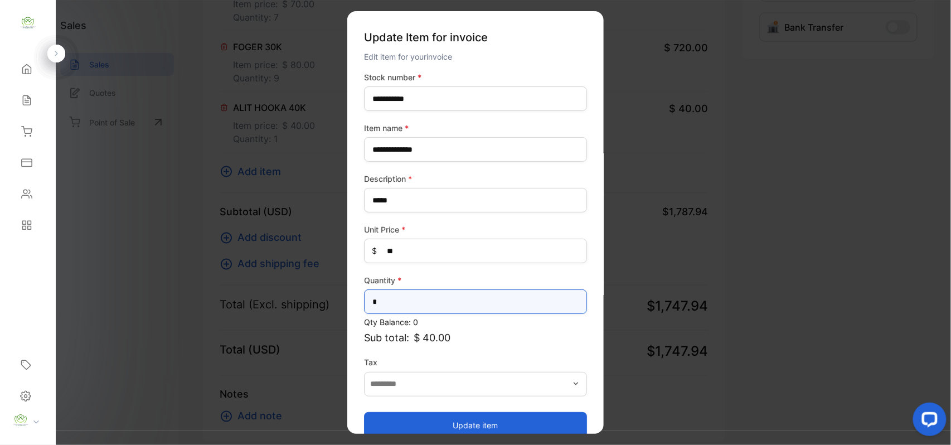
click at [444, 301] on input "*" at bounding box center [475, 301] width 223 height 25
type input "*"
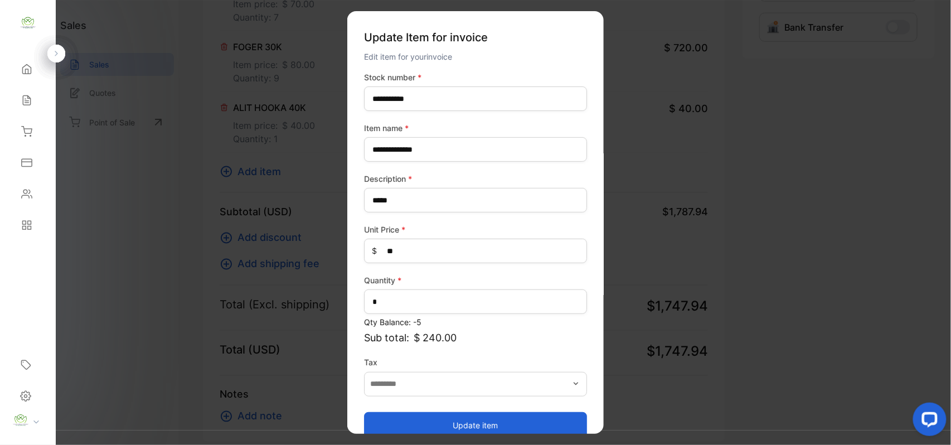
click at [453, 422] on button "Update item" at bounding box center [475, 424] width 223 height 27
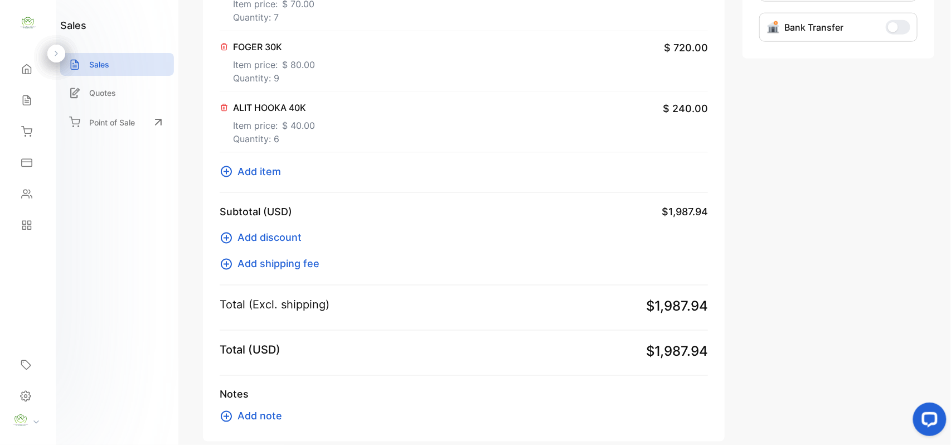
click at [256, 168] on span "Add item" at bounding box center [258, 171] width 43 height 15
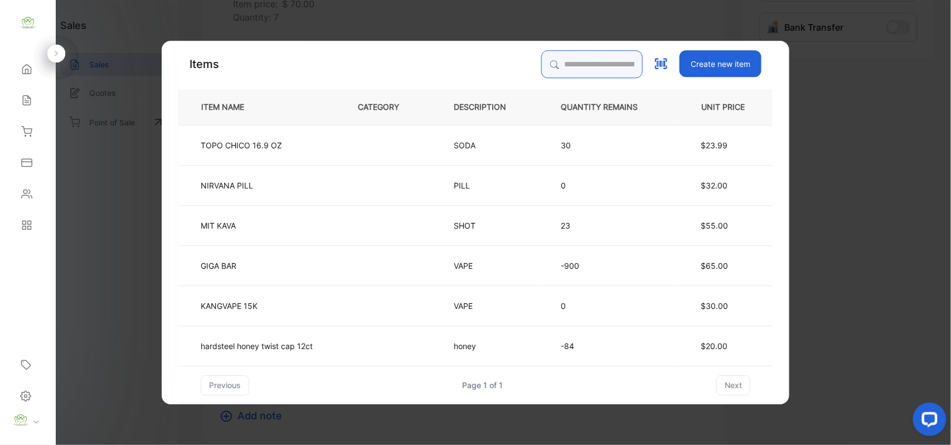
click at [541, 60] on input "search" at bounding box center [591, 64] width 101 height 28
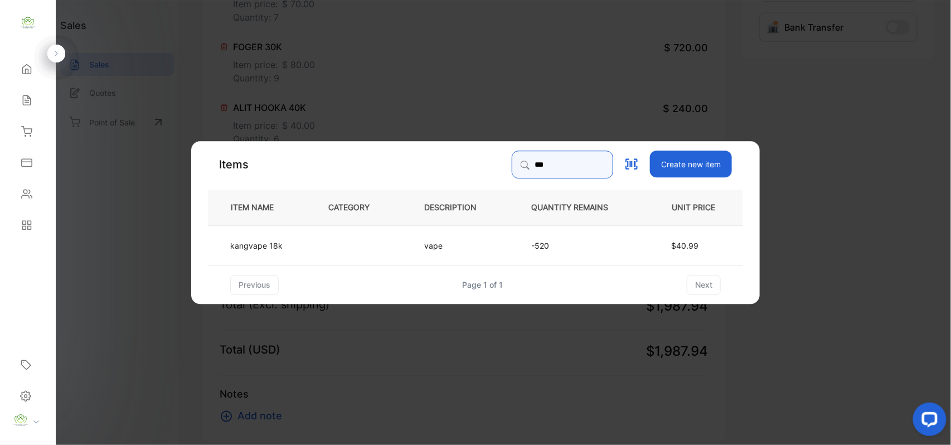
type input "***"
drag, startPoint x: 290, startPoint y: 246, endPoint x: 302, endPoint y: 244, distance: 11.9
click at [302, 244] on td "kangvape 18k" at bounding box center [259, 245] width 102 height 40
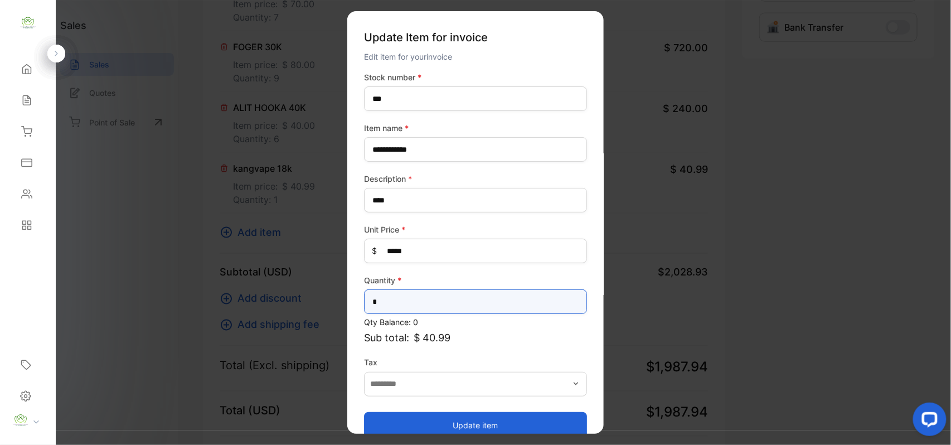
click at [407, 295] on input "*" at bounding box center [475, 301] width 223 height 25
type input "*"
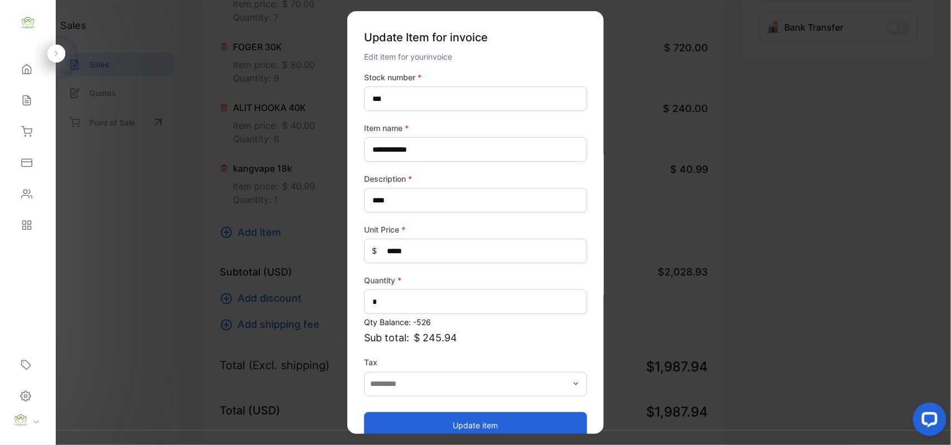
click at [382, 424] on button "Update item" at bounding box center [475, 424] width 223 height 27
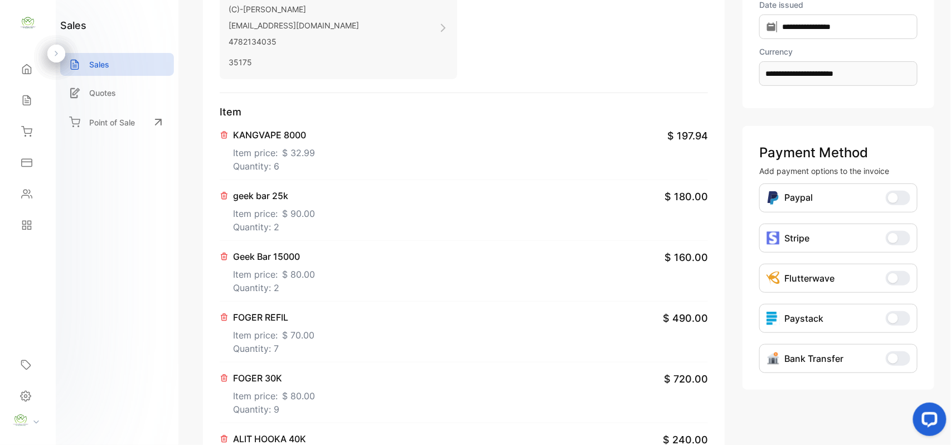
scroll to position [0, 0]
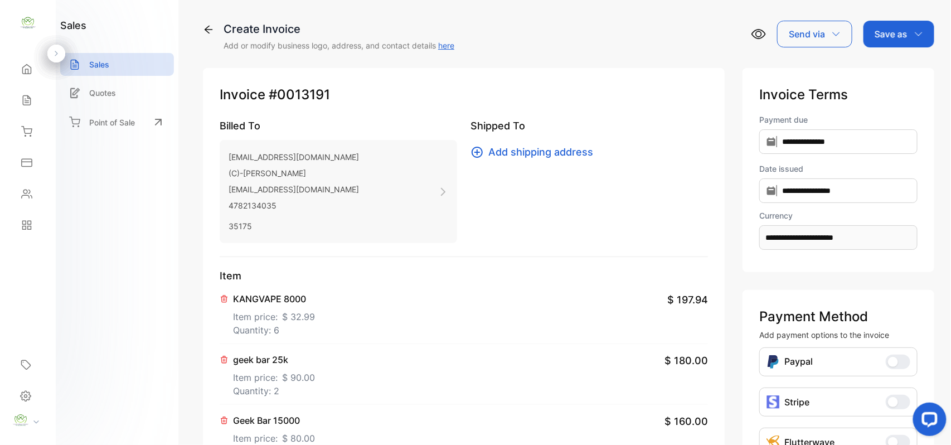
click at [901, 42] on div "Save as" at bounding box center [898, 34] width 71 height 27
click at [890, 76] on div "Invoice" at bounding box center [896, 71] width 64 height 22
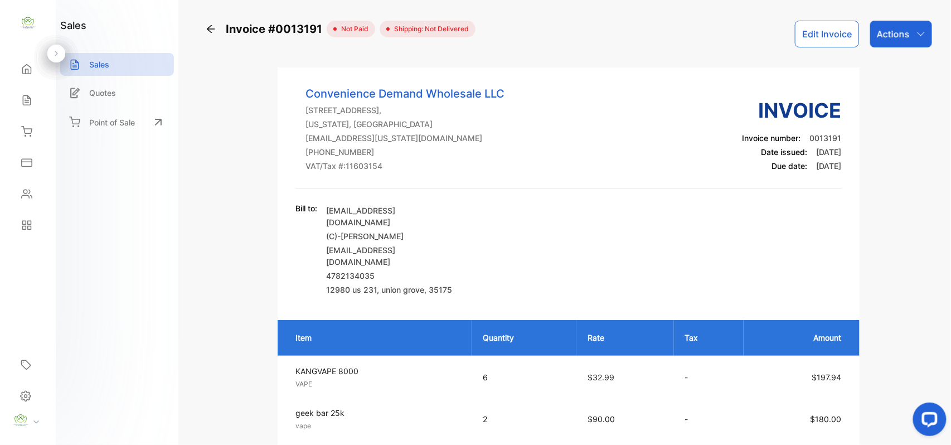
click at [817, 23] on button "Edit Invoice" at bounding box center [827, 34] width 64 height 27
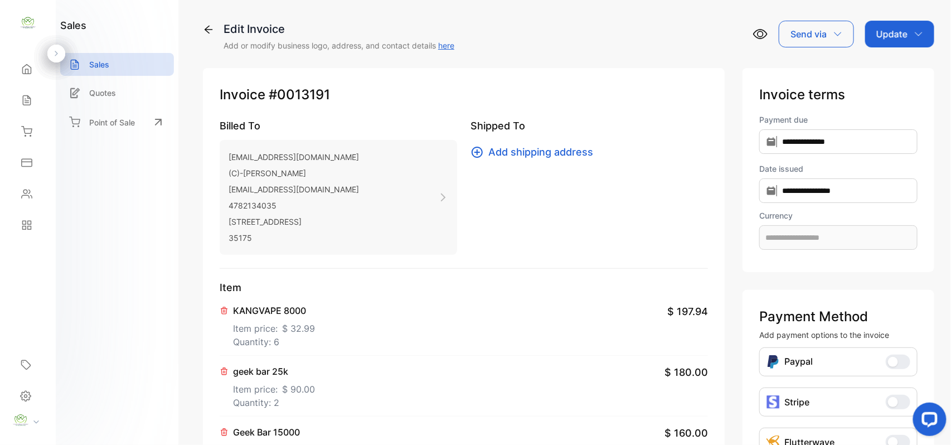
type input "**********"
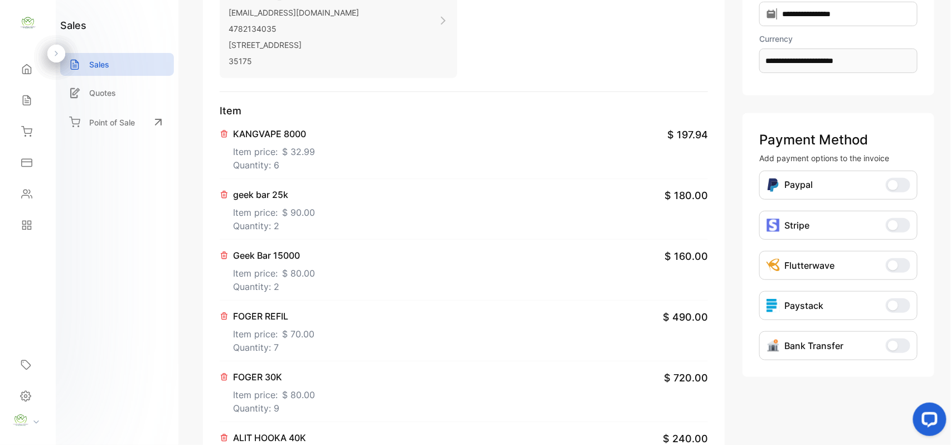
scroll to position [173, 0]
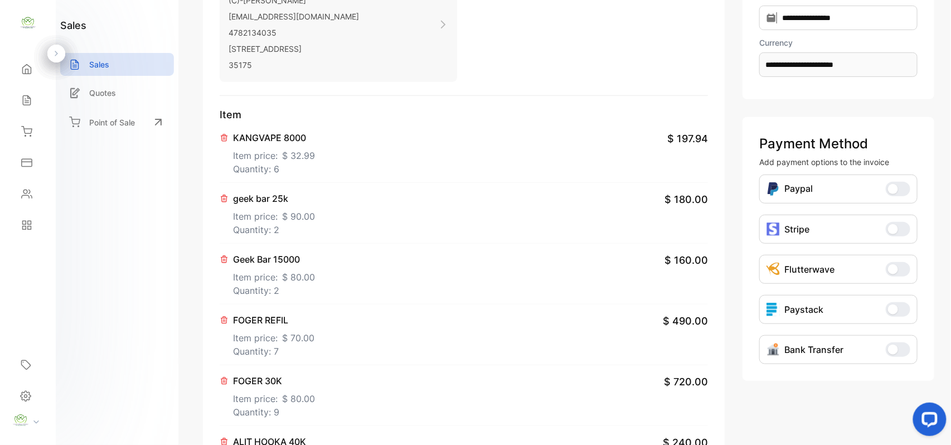
click at [288, 343] on div "FOGER REFIL Item price: $ 70.00 Quantity: 7" at bounding box center [273, 335] width 81 height 45
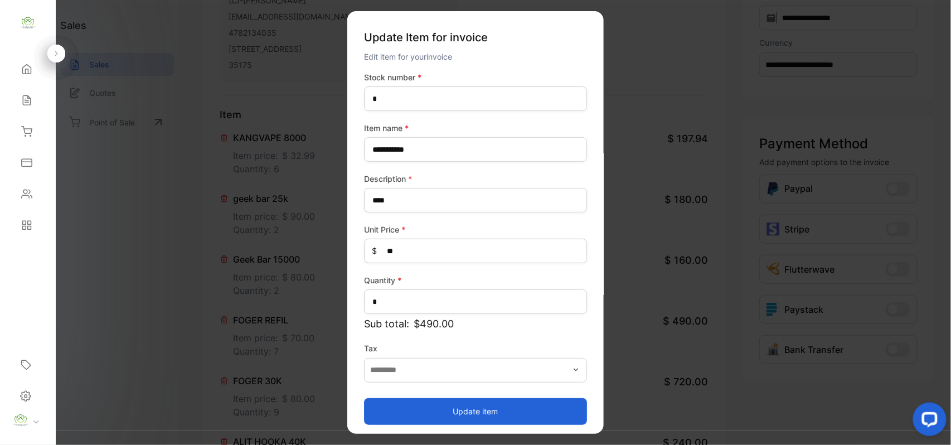
click at [426, 285] on label "Quantity *" at bounding box center [475, 280] width 223 height 12
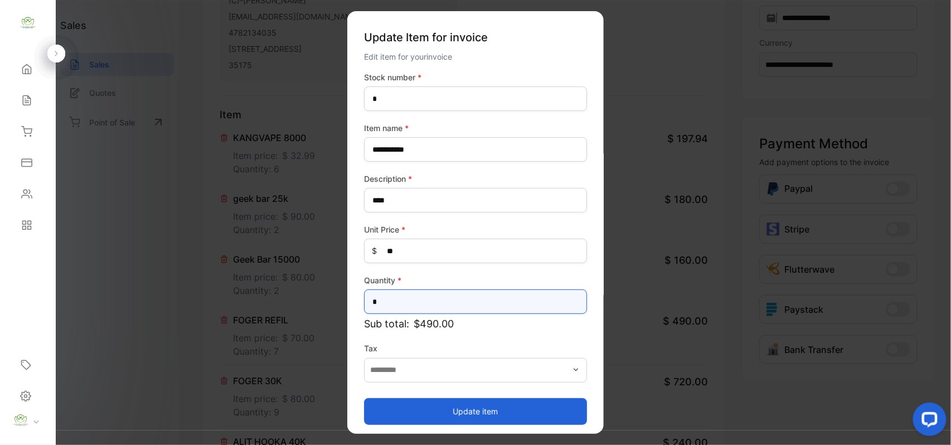
click at [426, 295] on input "*" at bounding box center [475, 301] width 223 height 25
type input "**"
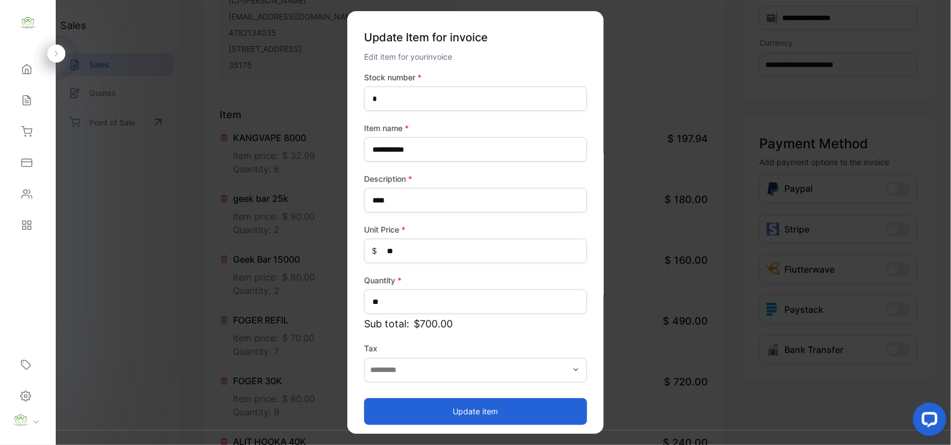
click at [384, 407] on button "Update item" at bounding box center [475, 410] width 223 height 27
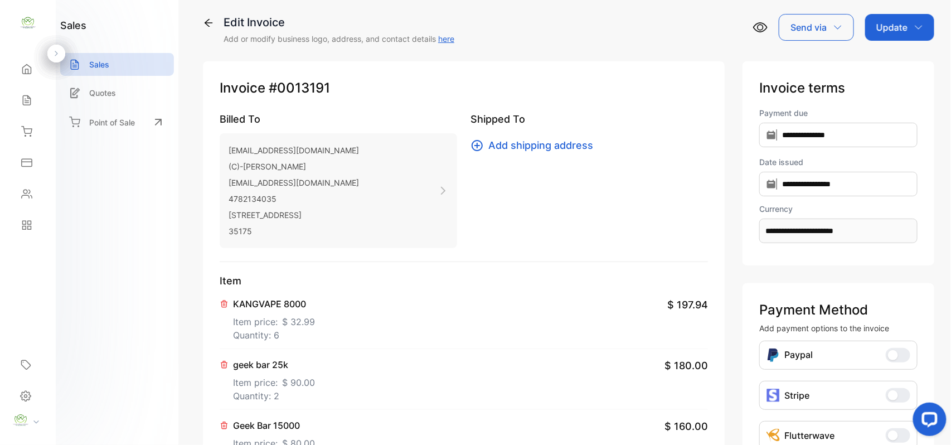
scroll to position [0, 0]
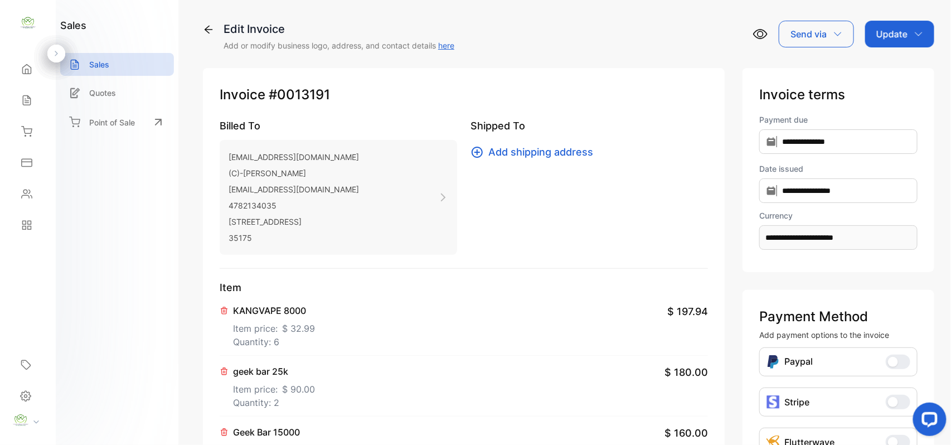
click at [895, 27] on p "Update" at bounding box center [891, 33] width 31 height 13
click at [890, 64] on div "Invoice" at bounding box center [901, 71] width 64 height 22
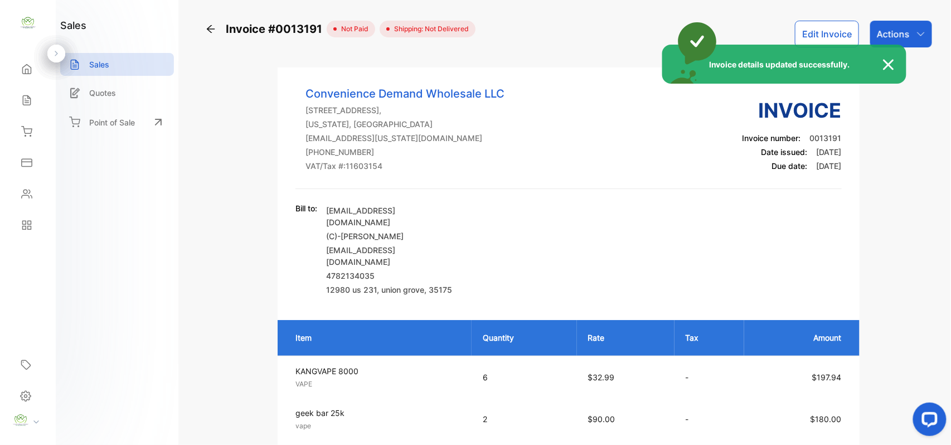
click at [899, 27] on div "Invoice details updated successfully." at bounding box center [475, 222] width 951 height 445
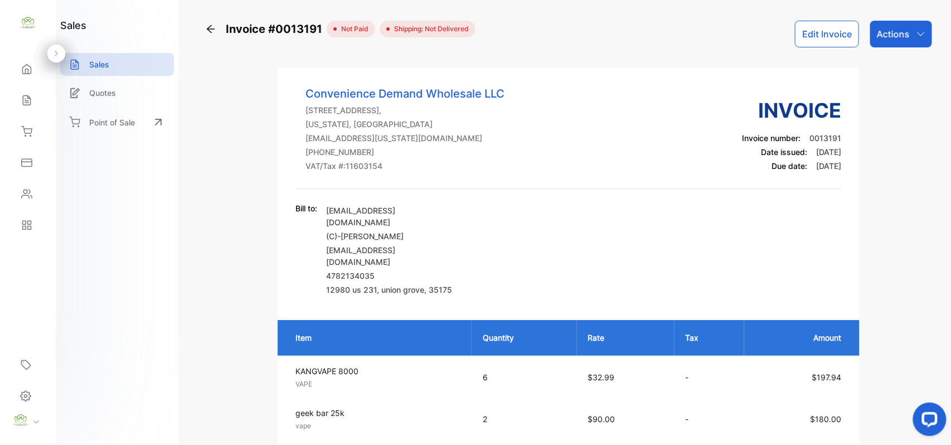
click at [899, 27] on p "Actions" at bounding box center [893, 33] width 33 height 13
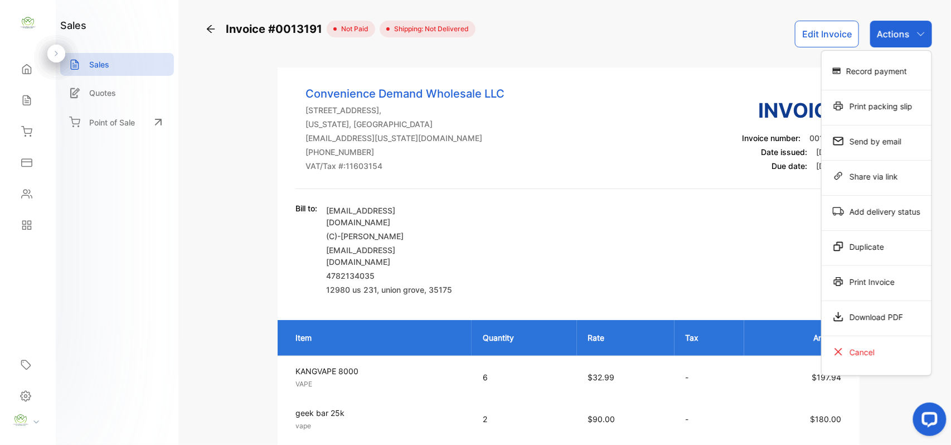
click at [848, 277] on div "Print Invoice" at bounding box center [877, 281] width 110 height 22
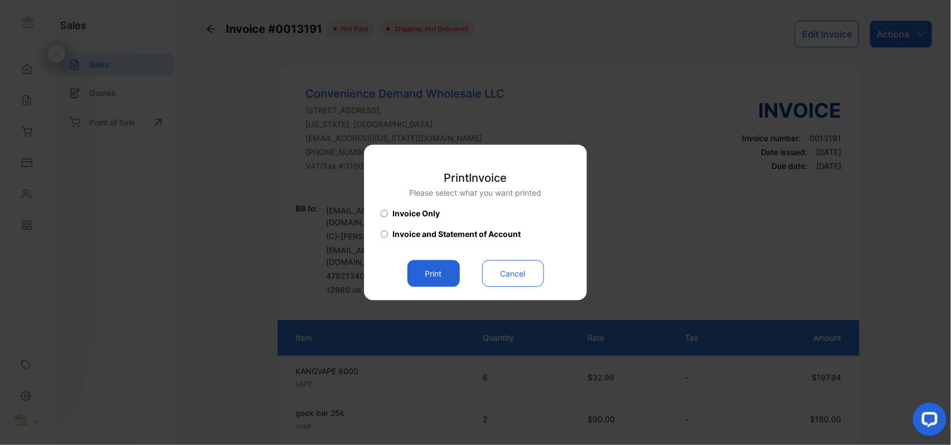
click at [438, 271] on button "Print" at bounding box center [433, 273] width 52 height 27
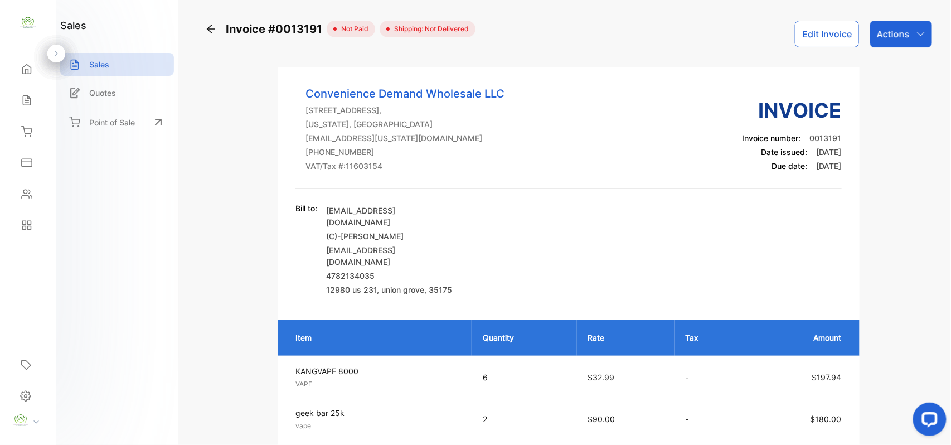
click at [28, 105] on icon at bounding box center [26, 100] width 7 height 9
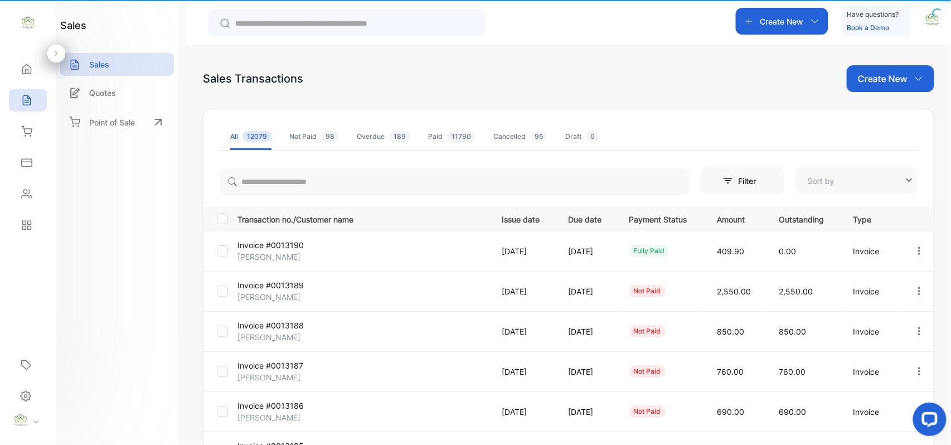
type input "**********"
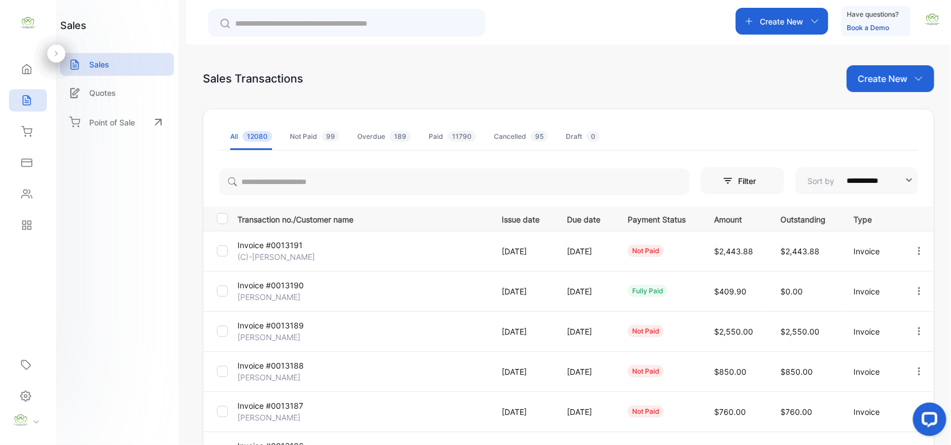
click at [868, 78] on p "Create New" at bounding box center [883, 78] width 50 height 13
click at [879, 119] on span "Invoice" at bounding box center [892, 116] width 26 height 12
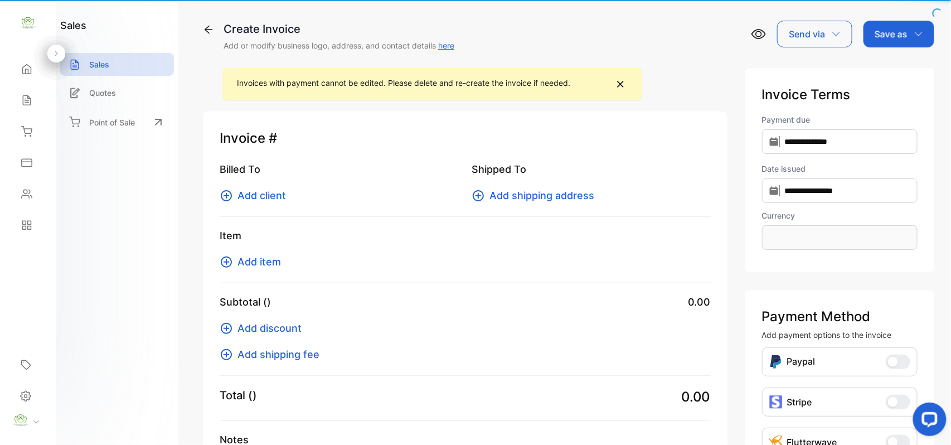
type input "**********"
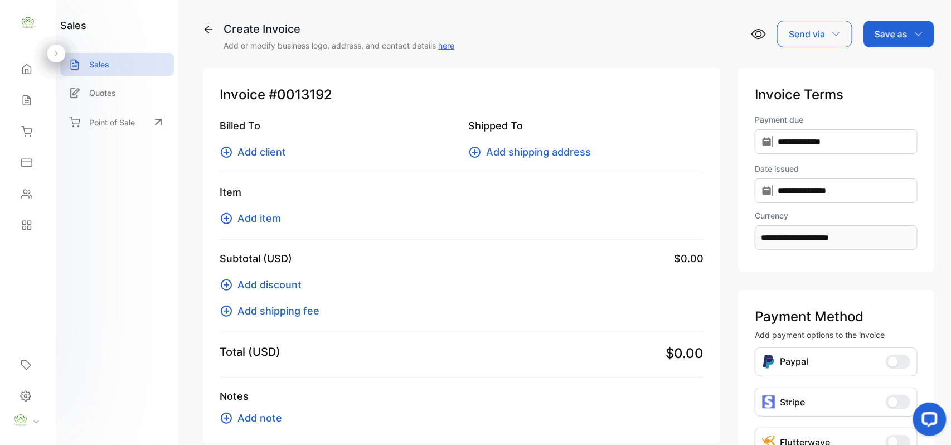
click at [269, 149] on span "Add client" at bounding box center [261, 151] width 48 height 15
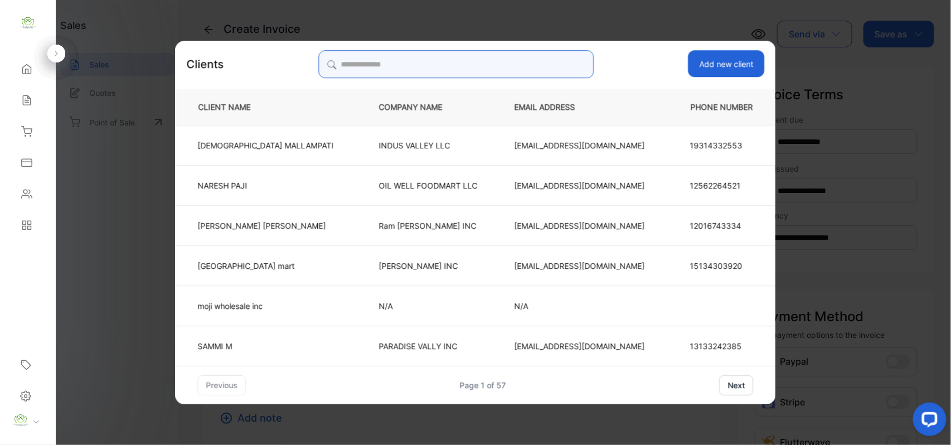
click at [486, 63] on input "search" at bounding box center [455, 64] width 275 height 28
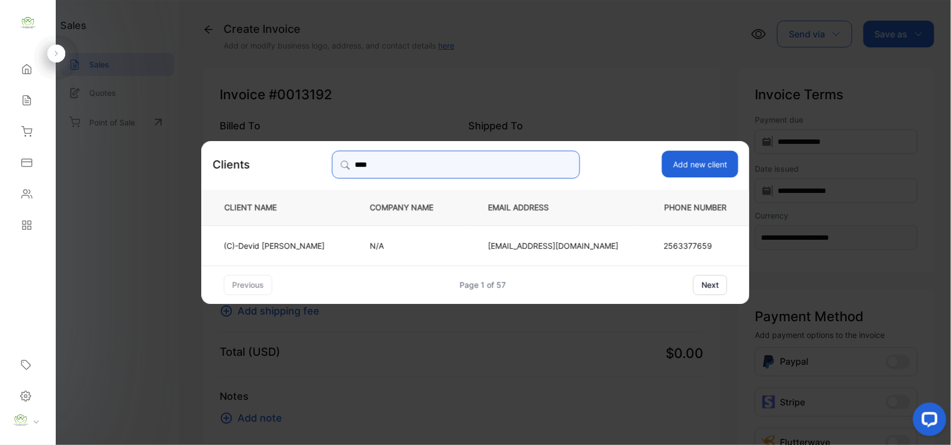
type input "****"
click at [338, 244] on td "(C)-Devid Mohsin" at bounding box center [277, 245] width 150 height 40
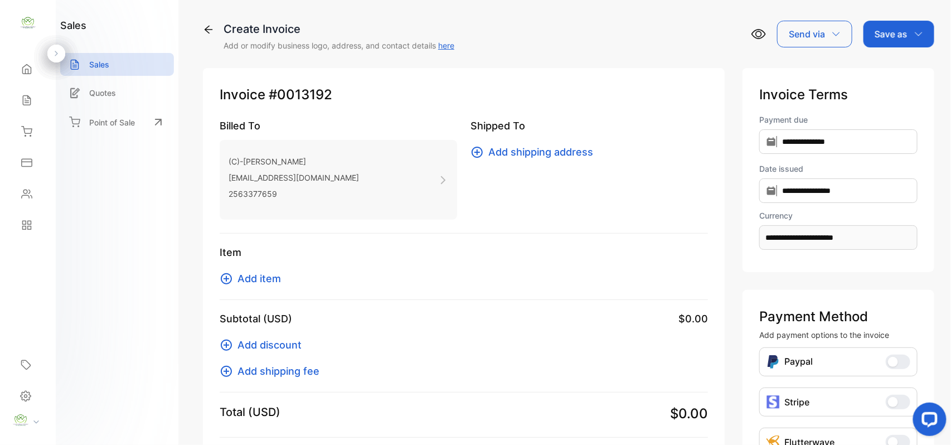
click at [270, 275] on span "Add item" at bounding box center [258, 278] width 43 height 15
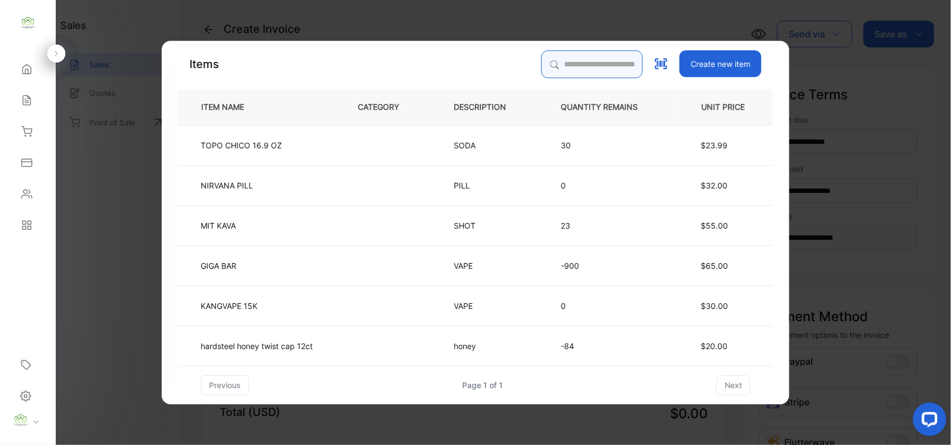
click at [577, 65] on input "search" at bounding box center [591, 64] width 101 height 28
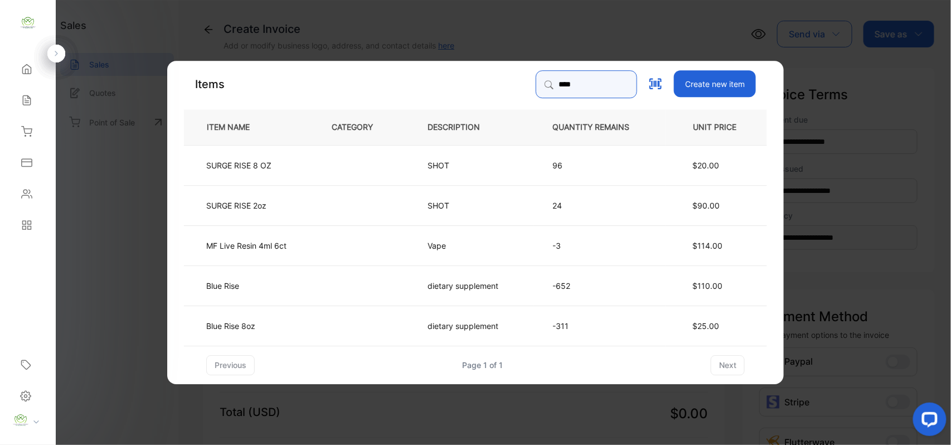
type input "****"
drag, startPoint x: 342, startPoint y: 327, endPoint x: 348, endPoint y: 327, distance: 6.1
click at [348, 327] on td at bounding box center [361, 325] width 96 height 40
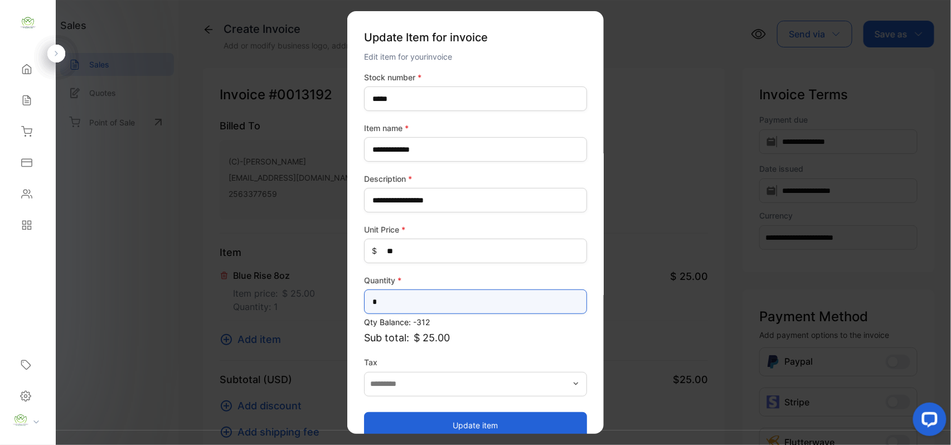
click at [469, 299] on input "*" at bounding box center [475, 301] width 223 height 25
type input "**"
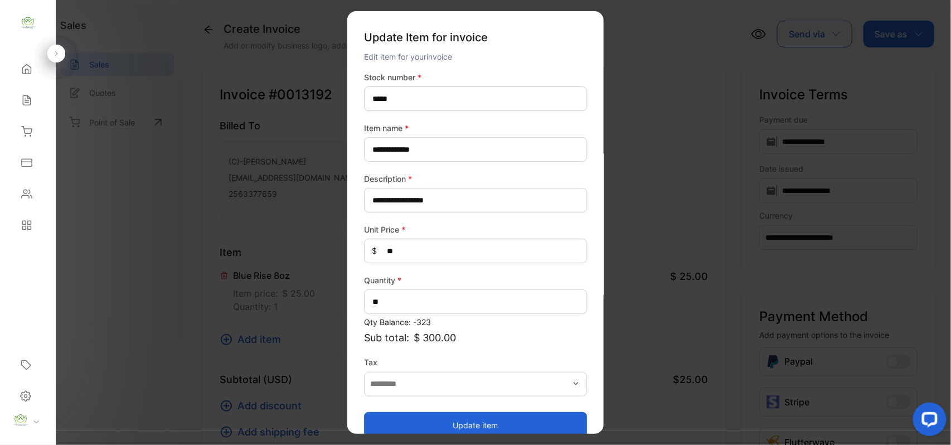
click at [404, 425] on button "Update item" at bounding box center [475, 424] width 223 height 27
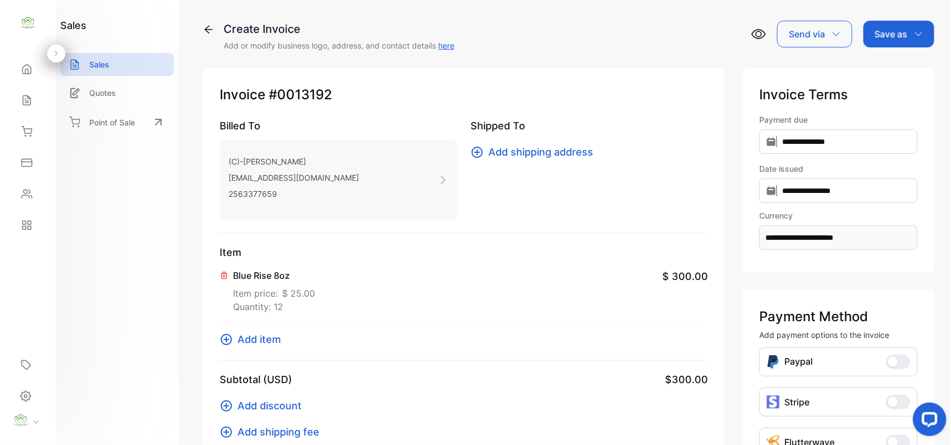
click at [273, 335] on span "Add item" at bounding box center [258, 339] width 43 height 15
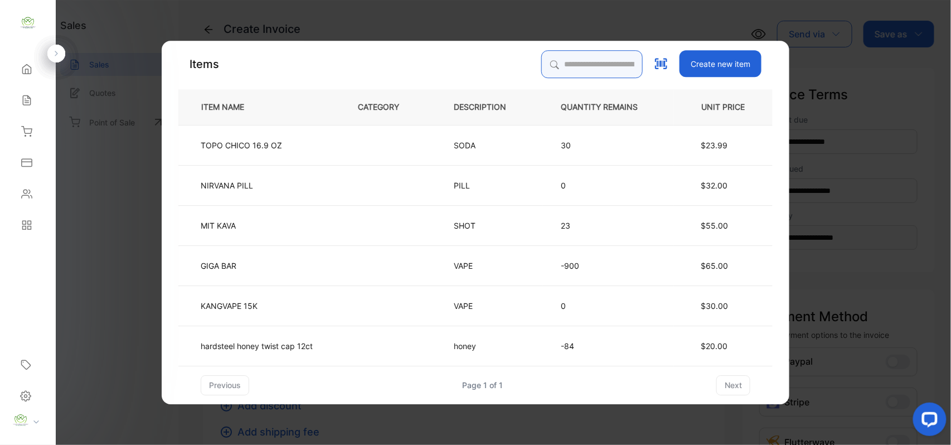
click at [571, 64] on input "search" at bounding box center [591, 64] width 101 height 28
type input "*****"
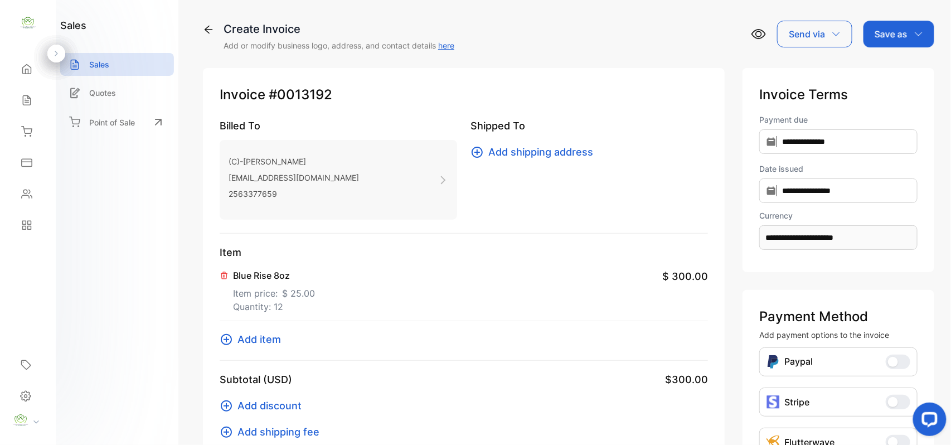
click at [254, 336] on span "Add item" at bounding box center [258, 339] width 43 height 15
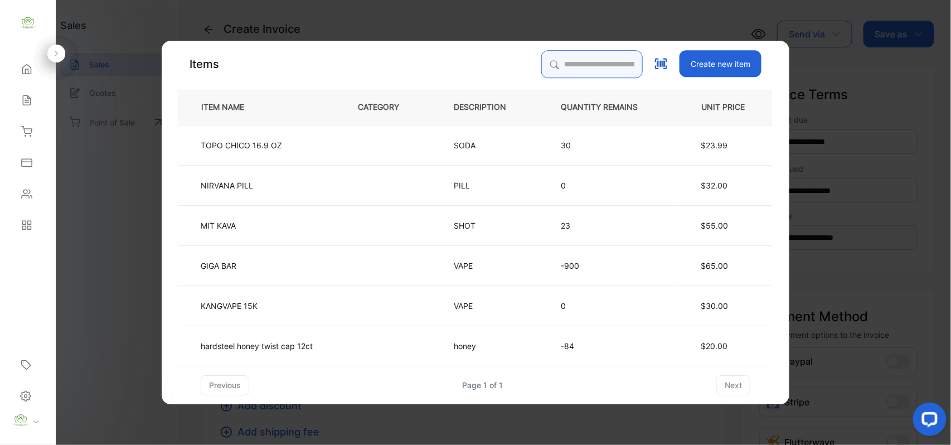
click at [585, 61] on input "search" at bounding box center [591, 64] width 101 height 28
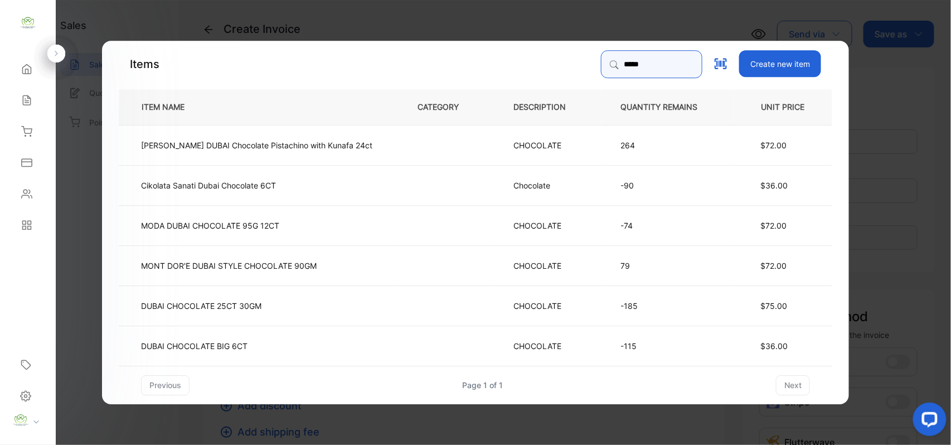
type input "*****"
click at [290, 344] on td "DUBAI CHOCOLATE BIG 6CT" at bounding box center [259, 345] width 280 height 40
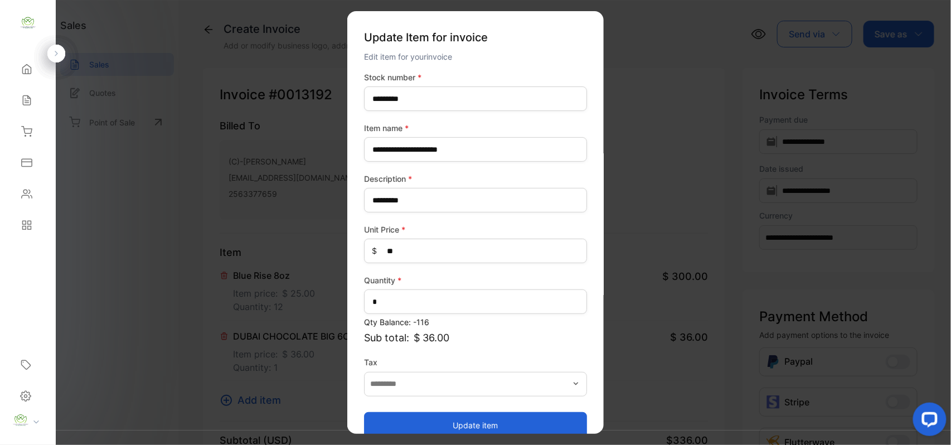
click at [478, 420] on button "Update item" at bounding box center [475, 424] width 223 height 27
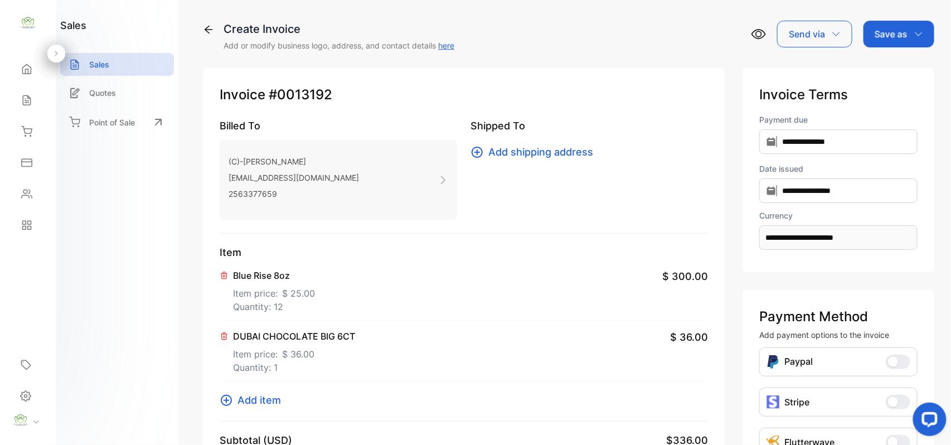
click at [896, 34] on p "Save as" at bounding box center [890, 33] width 33 height 13
click at [900, 70] on div "Invoice" at bounding box center [896, 71] width 64 height 22
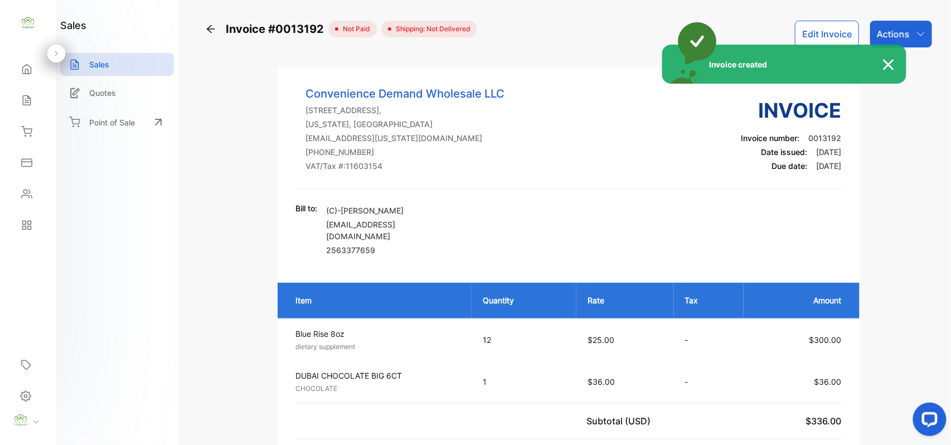
click at [910, 35] on div "Invoice created" at bounding box center [475, 222] width 951 height 445
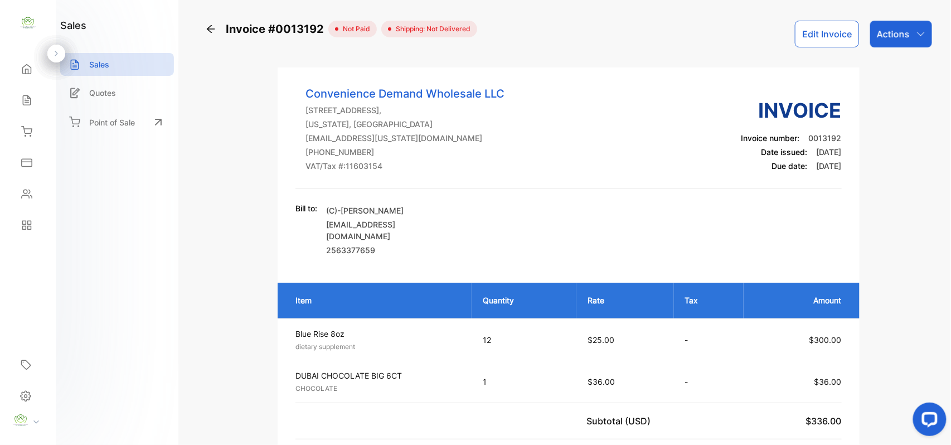
click at [910, 35] on div "Actions" at bounding box center [901, 34] width 62 height 27
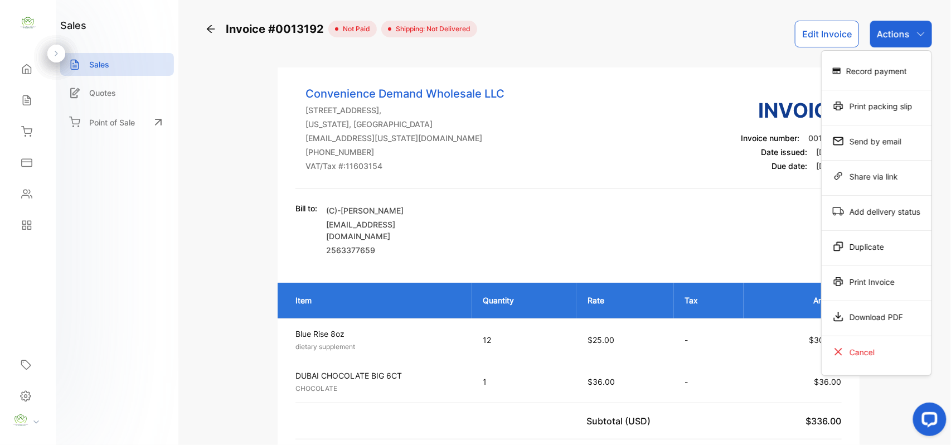
click at [867, 278] on div "Print Invoice" at bounding box center [877, 281] width 110 height 22
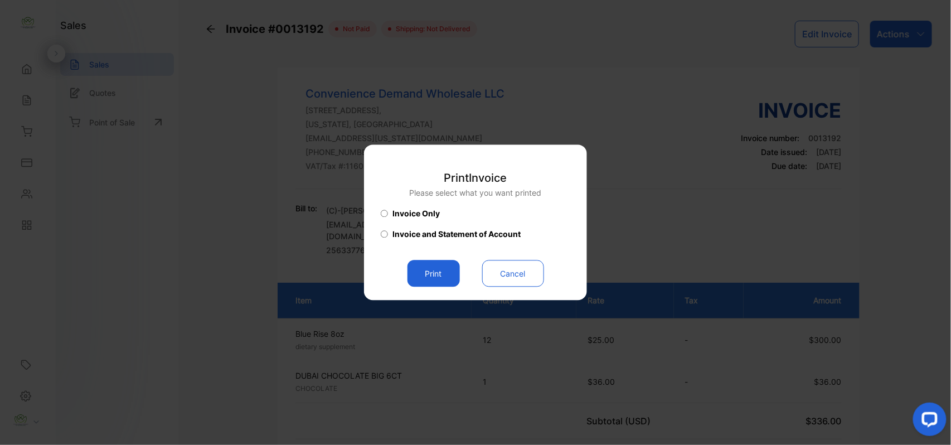
click at [448, 275] on button "Print" at bounding box center [433, 273] width 52 height 27
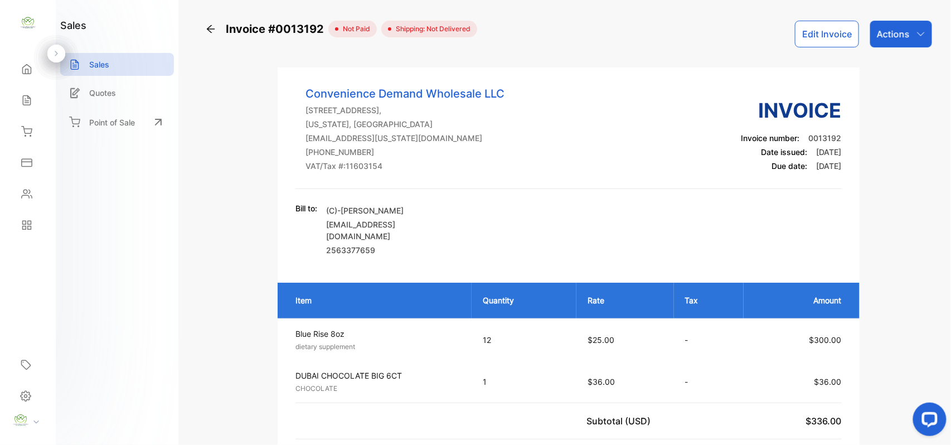
click at [823, 38] on button "Edit Invoice" at bounding box center [827, 34] width 64 height 27
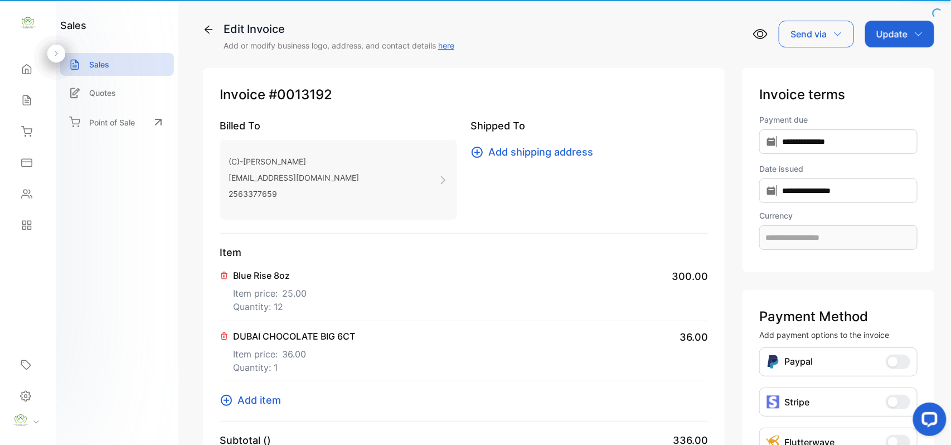
type input "**********"
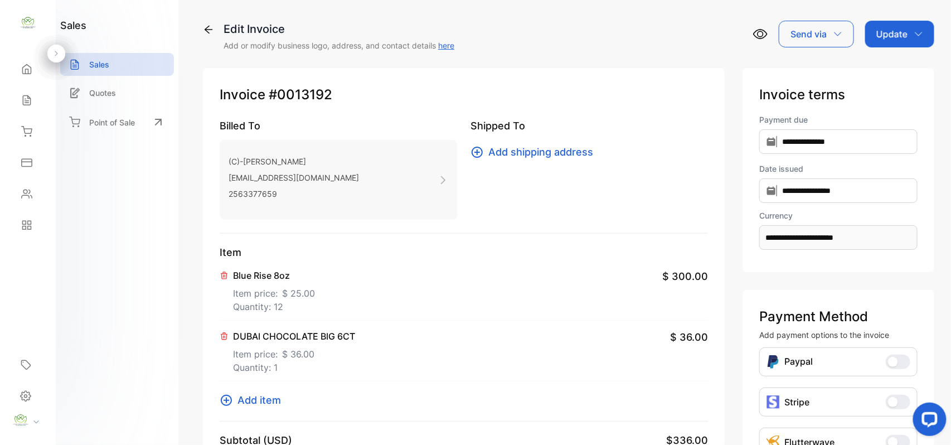
click at [27, 99] on icon at bounding box center [26, 100] width 11 height 11
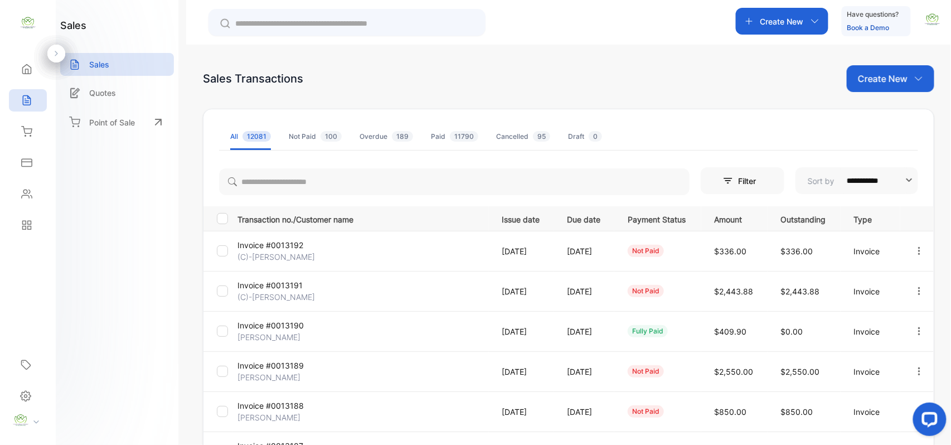
click at [280, 251] on p "(C)-[PERSON_NAME]" at bounding box center [279, 257] width 84 height 12
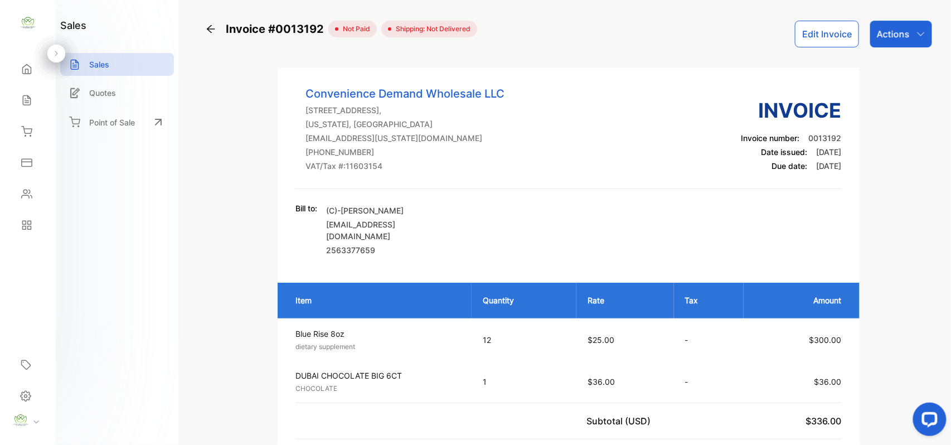
drag, startPoint x: 892, startPoint y: 31, endPoint x: 888, endPoint y: 48, distance: 17.1
click at [892, 32] on p "Actions" at bounding box center [893, 33] width 33 height 13
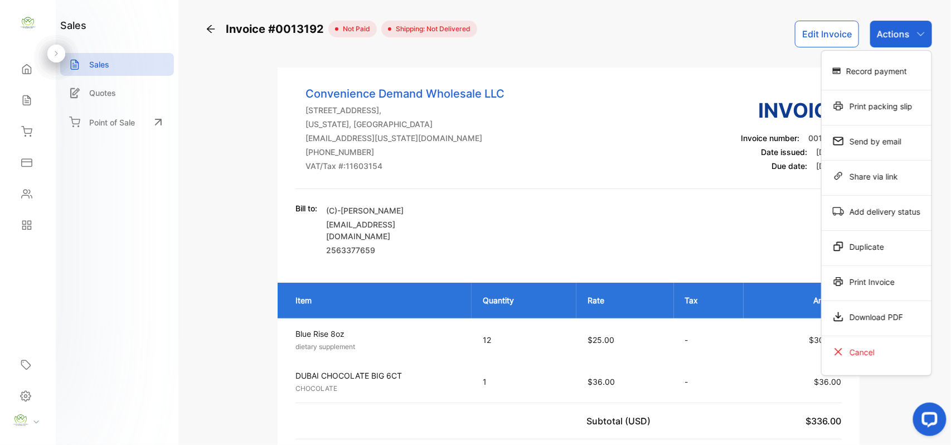
click at [881, 64] on div "Record payment" at bounding box center [877, 71] width 110 height 22
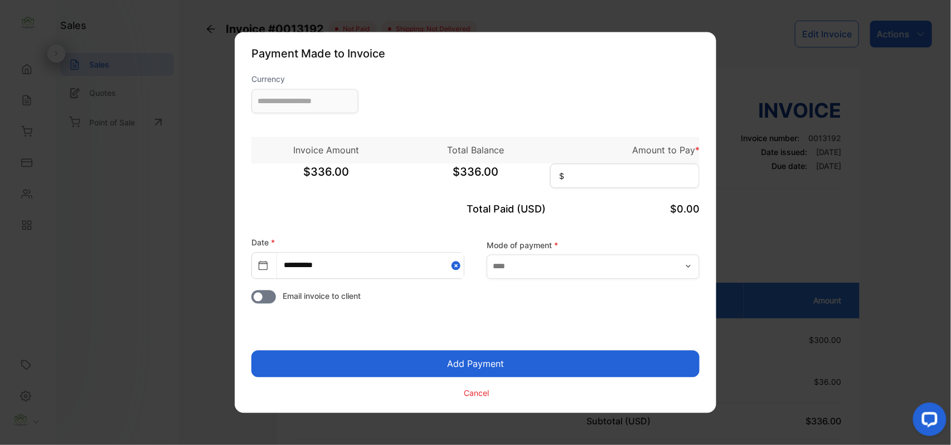
type input "**********"
click at [608, 164] on input at bounding box center [624, 176] width 149 height 25
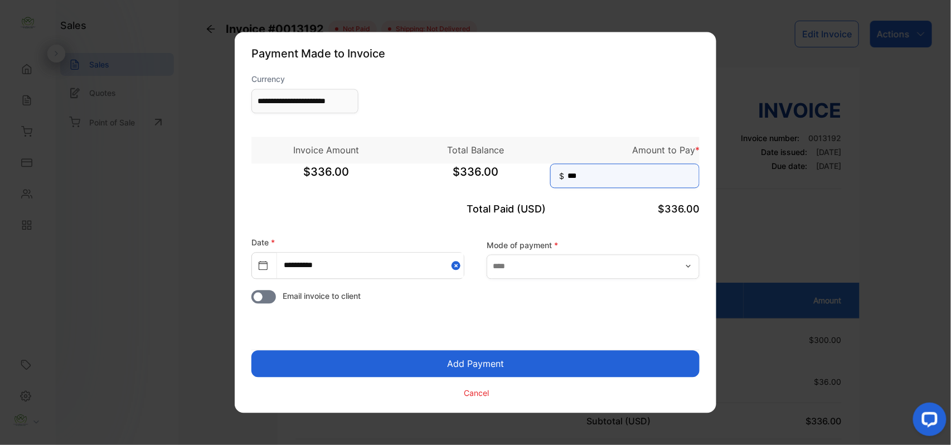
type input "***"
click at [251, 351] on button "Add Payment" at bounding box center [475, 364] width 448 height 27
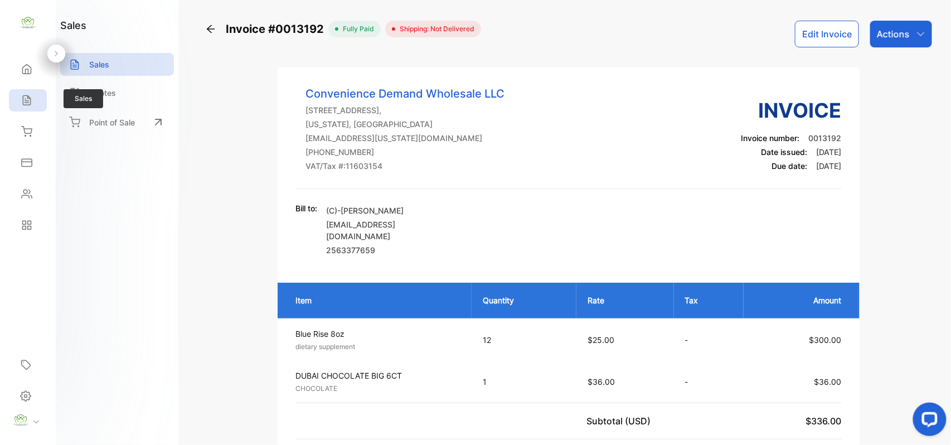
click at [31, 104] on icon at bounding box center [26, 100] width 11 height 11
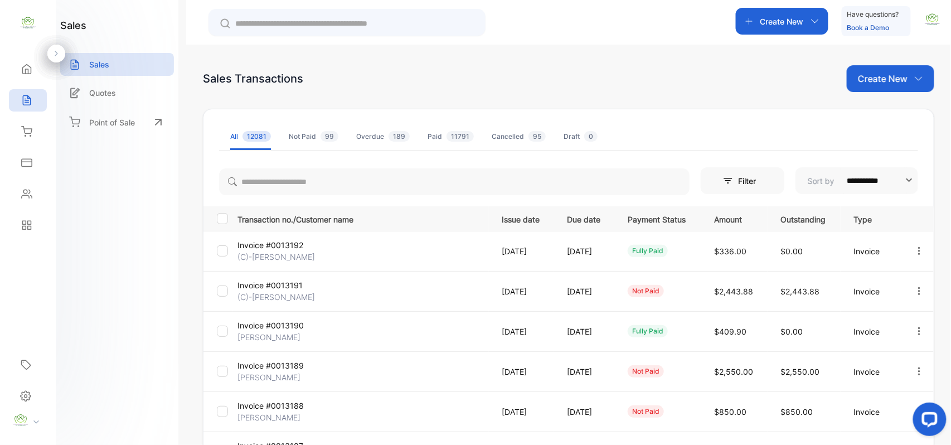
click at [876, 79] on p "Create New" at bounding box center [883, 78] width 50 height 13
click at [874, 107] on div "Invoice" at bounding box center [895, 115] width 78 height 22
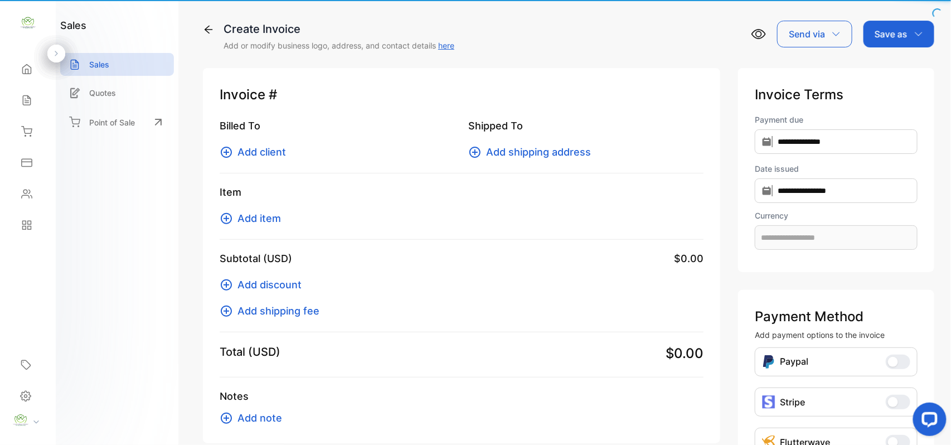
type input "**********"
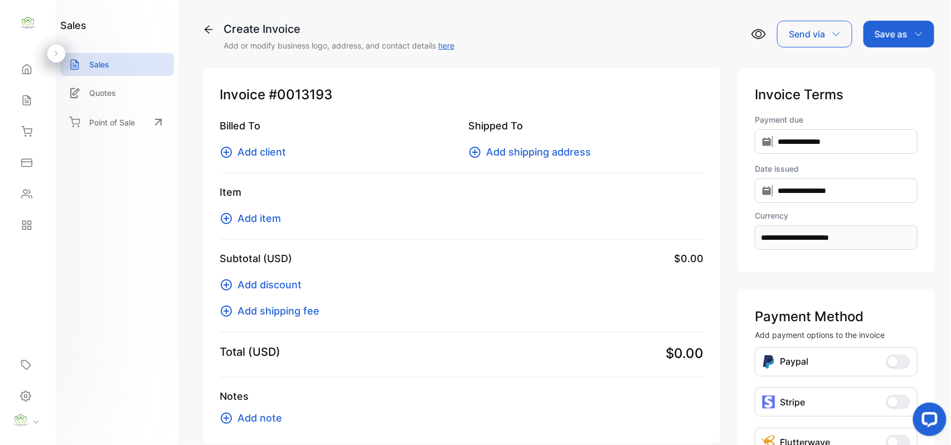
click at [268, 153] on span "Add client" at bounding box center [261, 151] width 48 height 15
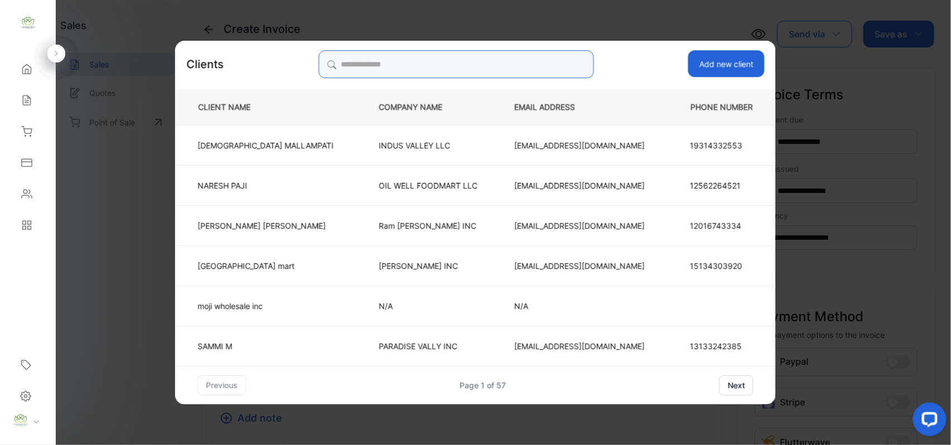
click at [426, 54] on input "search" at bounding box center [455, 64] width 275 height 28
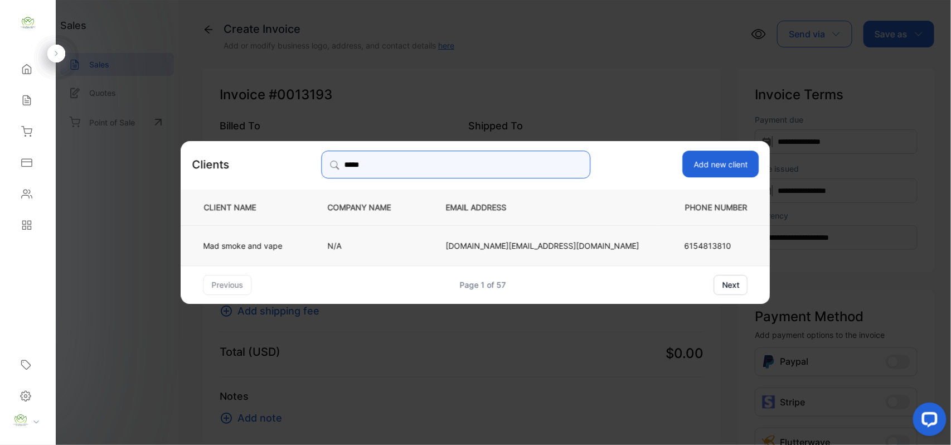
type input "*****"
click at [309, 261] on td "Mad smoke and vape" at bounding box center [245, 245] width 128 height 40
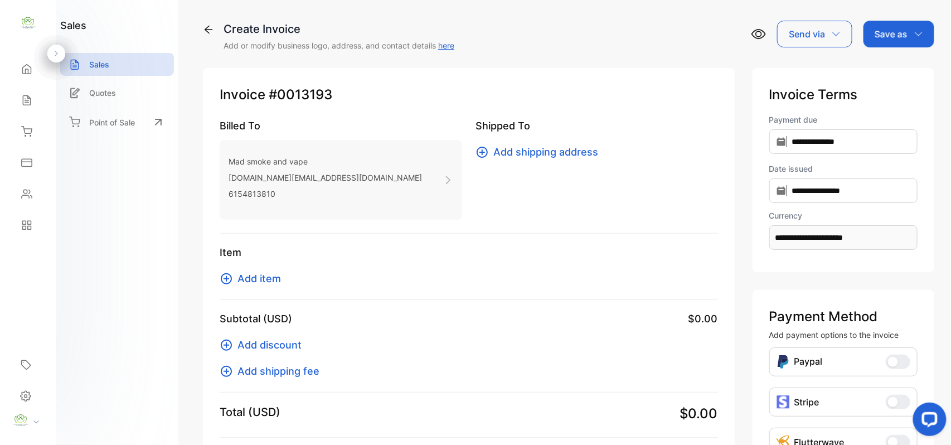
click at [281, 274] on button "Add item" at bounding box center [254, 278] width 68 height 15
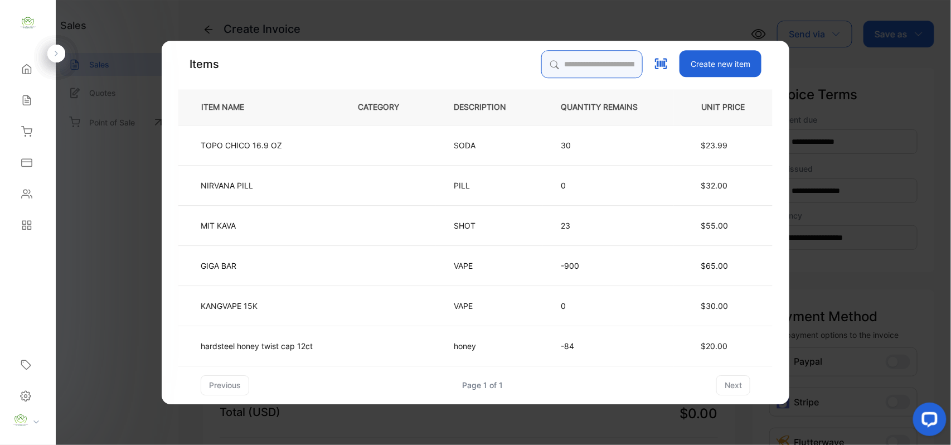
click at [580, 70] on input "search" at bounding box center [591, 64] width 101 height 28
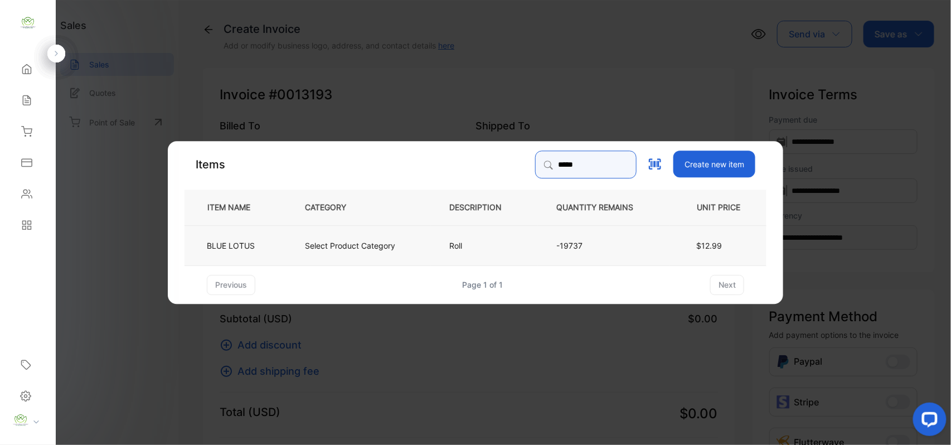
type input "*****"
click at [344, 244] on p "Select Product Category" at bounding box center [350, 245] width 90 height 12
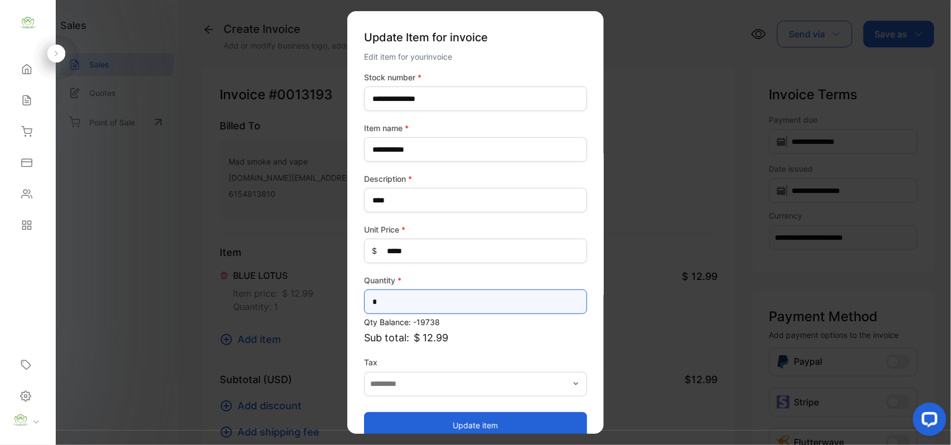
click at [484, 295] on input "*" at bounding box center [475, 301] width 223 height 25
type input "**"
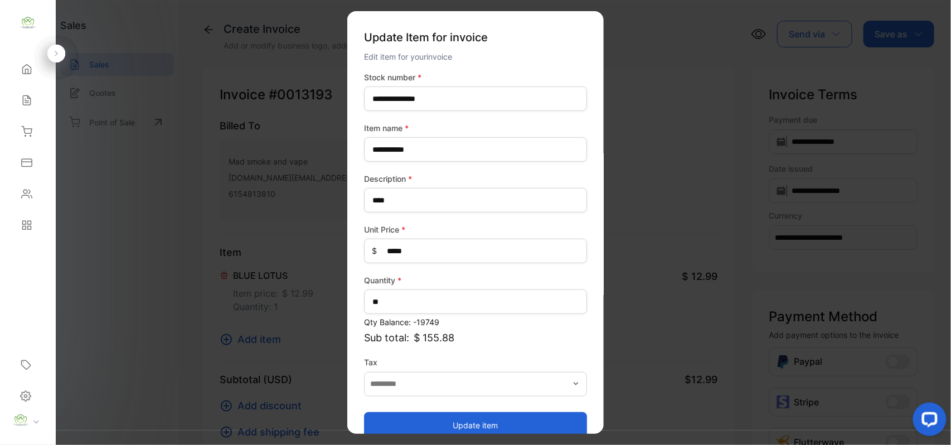
click at [414, 417] on button "Update item" at bounding box center [475, 424] width 223 height 27
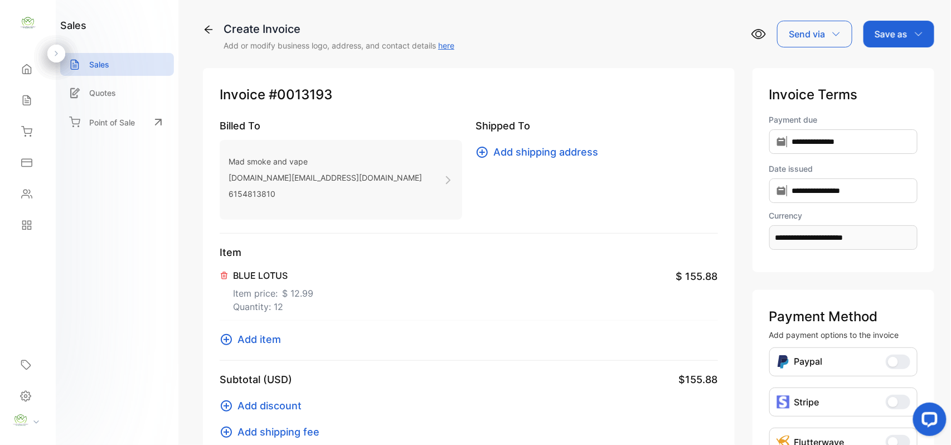
drag, startPoint x: 915, startPoint y: 25, endPoint x: 919, endPoint y: 48, distance: 23.2
click at [917, 28] on div "Save as" at bounding box center [898, 34] width 71 height 27
click at [906, 63] on div "Invoice" at bounding box center [896, 71] width 64 height 22
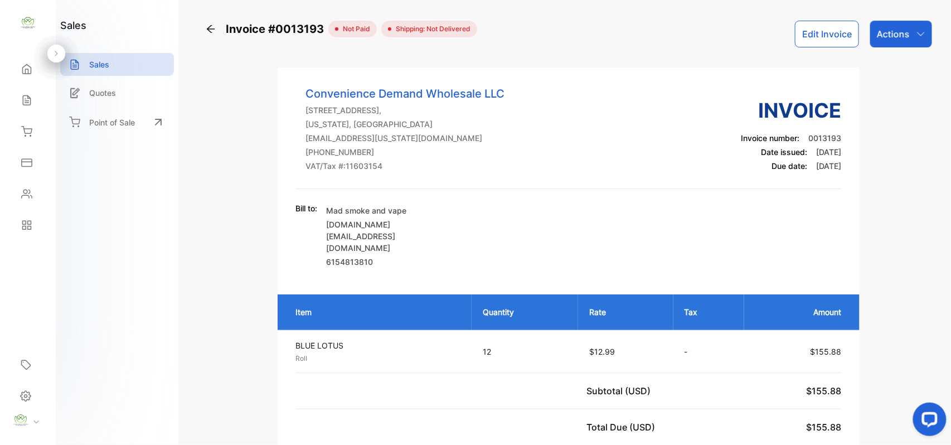
click at [884, 30] on p "Actions" at bounding box center [893, 33] width 33 height 13
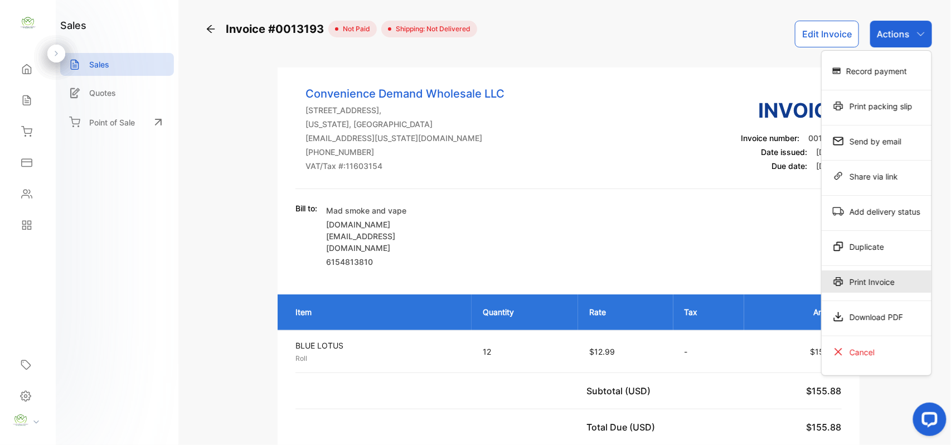
click at [870, 279] on div "Print Invoice" at bounding box center [877, 281] width 110 height 22
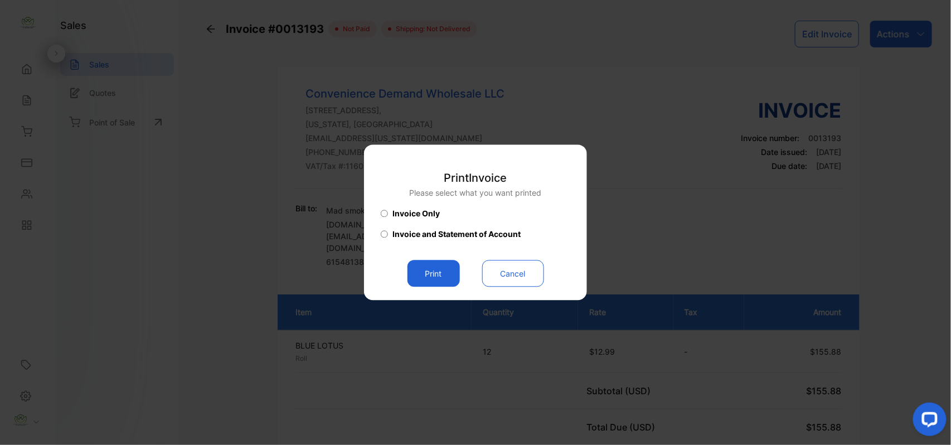
click at [442, 273] on button "Print" at bounding box center [433, 273] width 52 height 27
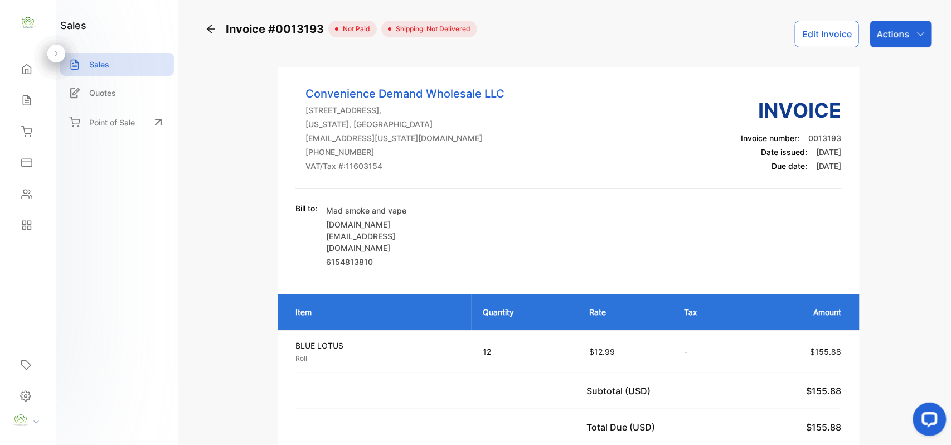
drag, startPoint x: 908, startPoint y: 29, endPoint x: 895, endPoint y: 48, distance: 23.5
click at [908, 30] on div "Actions" at bounding box center [901, 34] width 62 height 27
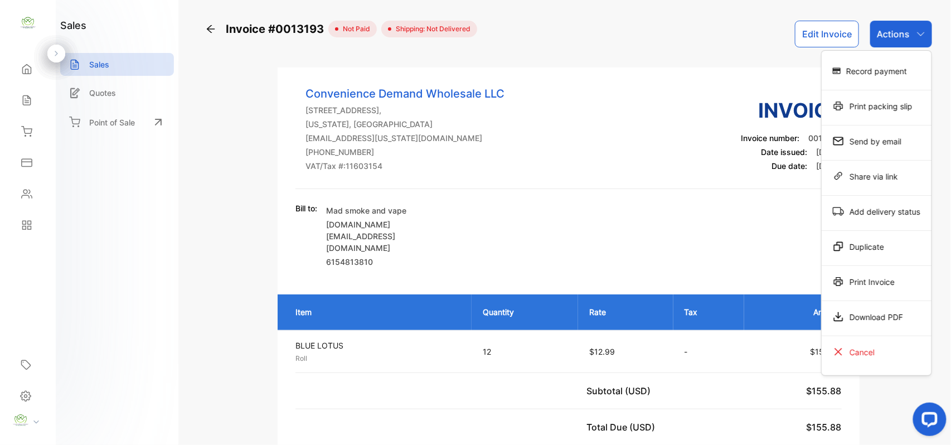
click at [886, 65] on div "Record payment" at bounding box center [877, 71] width 110 height 22
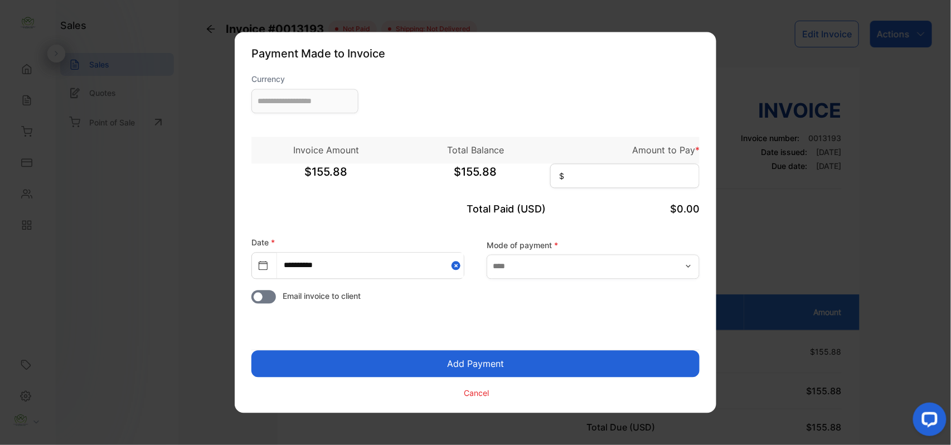
type input "**********"
click at [631, 177] on input at bounding box center [624, 176] width 149 height 25
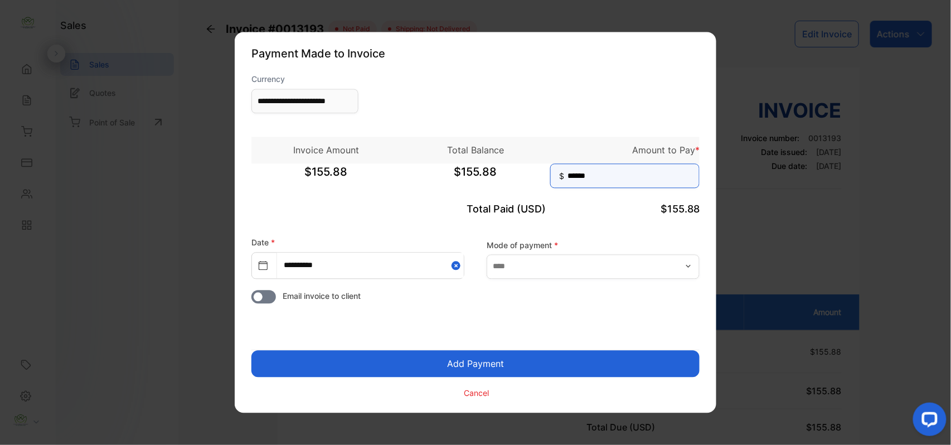
type input "******"
click at [251, 351] on button "Add Payment" at bounding box center [475, 364] width 448 height 27
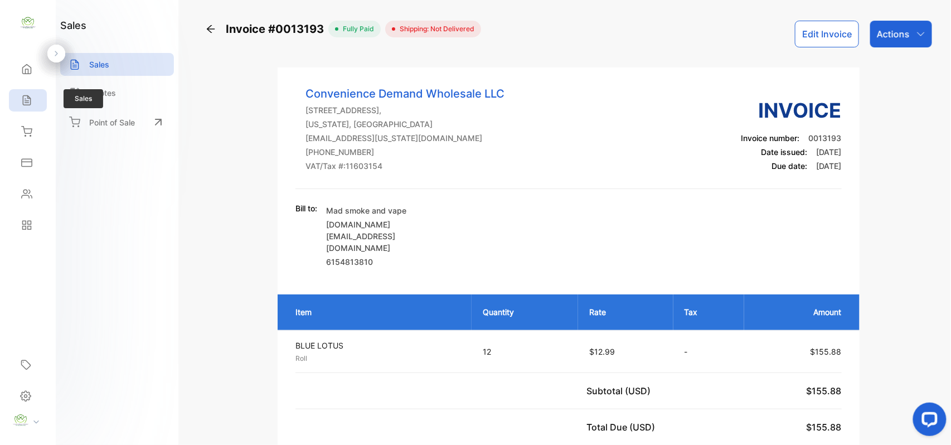
click at [36, 94] on div "Sales" at bounding box center [28, 100] width 38 height 22
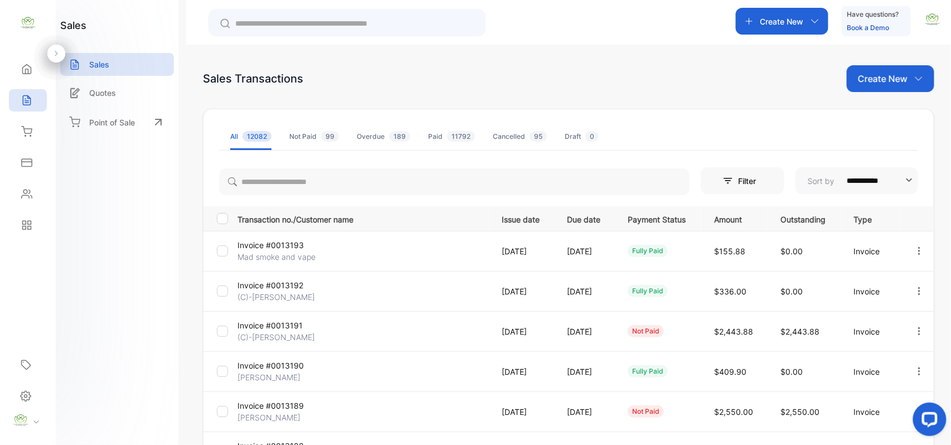
click at [264, 331] on p "Invoice #0013191" at bounding box center [279, 325] width 84 height 12
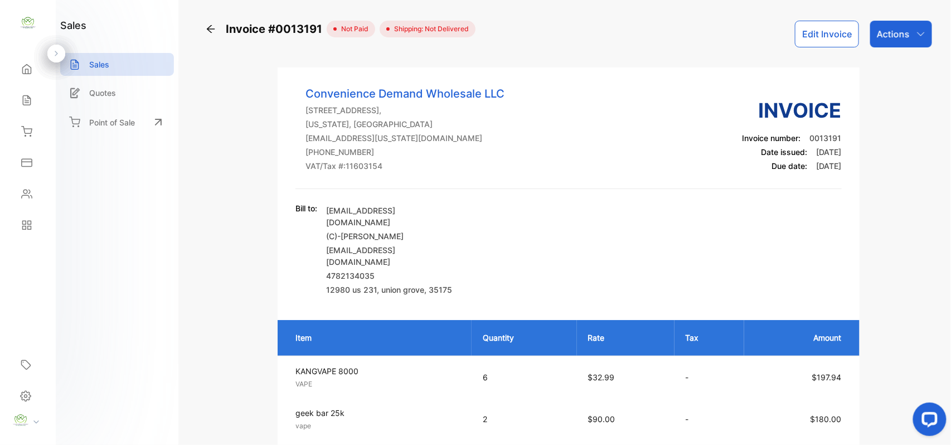
click at [824, 37] on button "Edit Invoice" at bounding box center [827, 34] width 64 height 27
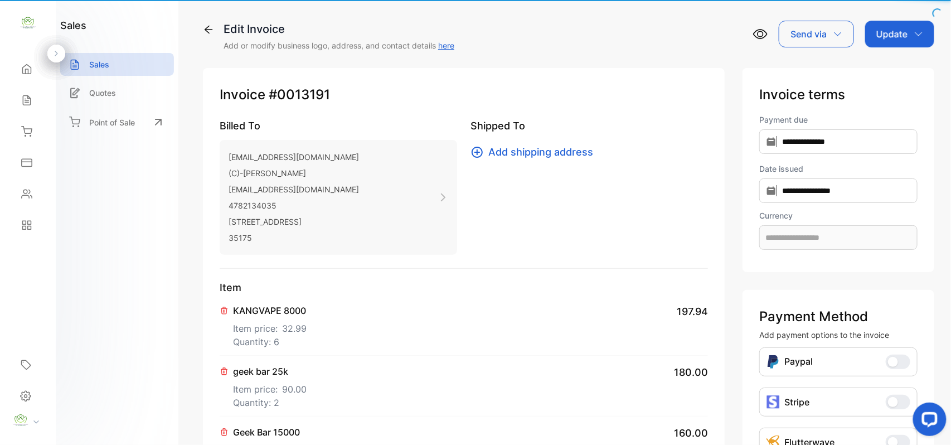
type input "**********"
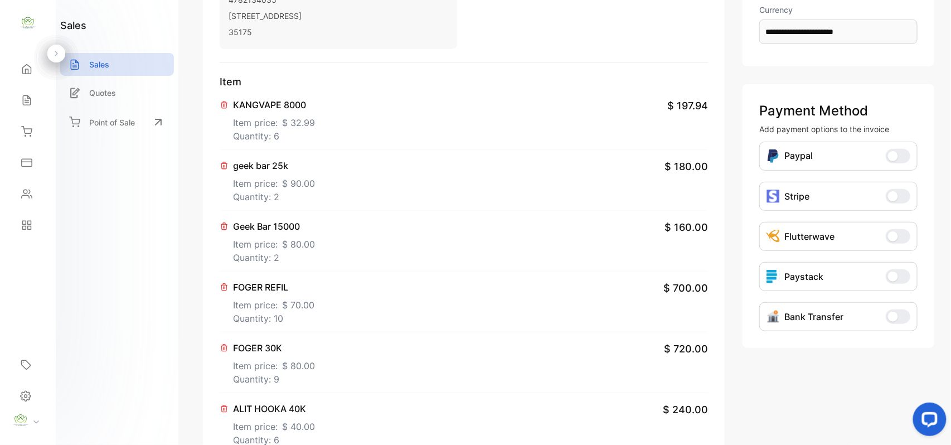
scroll to position [347, 0]
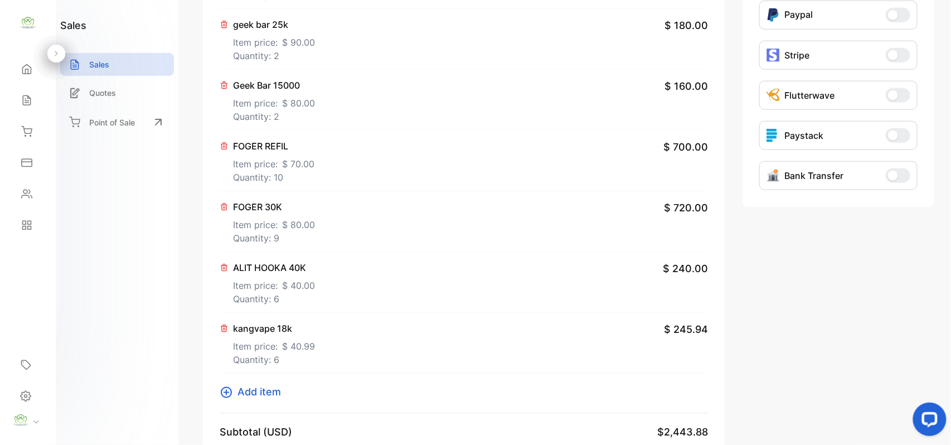
click at [286, 175] on p "Quantity: 10" at bounding box center [273, 177] width 81 height 13
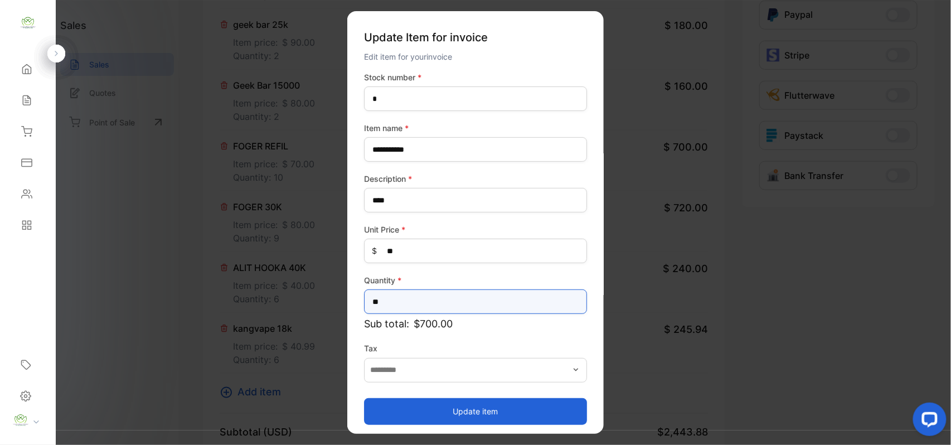
click at [435, 298] on input "**" at bounding box center [475, 301] width 223 height 25
type input "**"
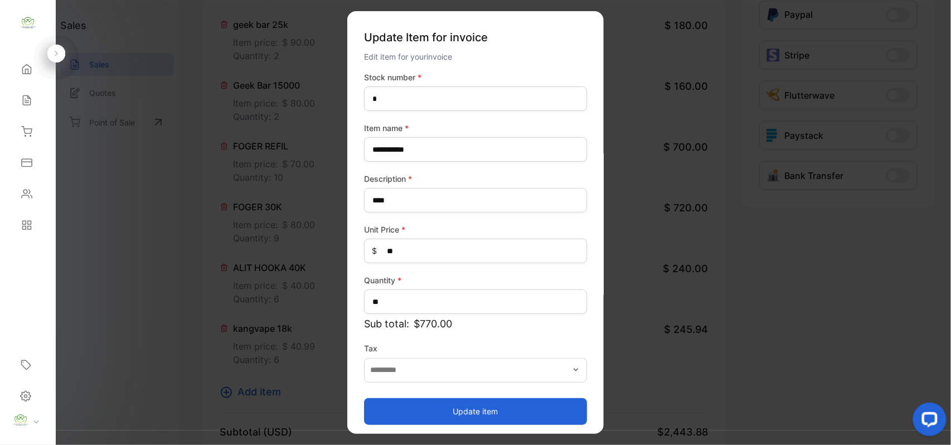
click at [419, 414] on button "Update item" at bounding box center [475, 410] width 223 height 27
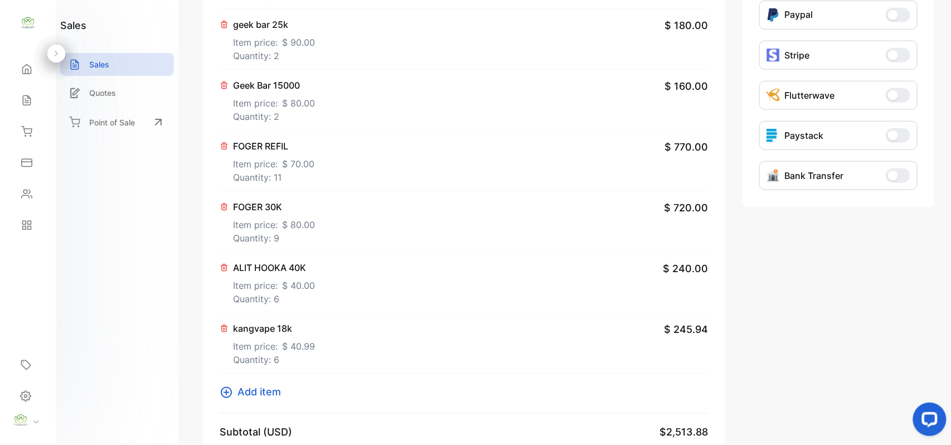
click at [265, 397] on span "Add item" at bounding box center [258, 392] width 43 height 15
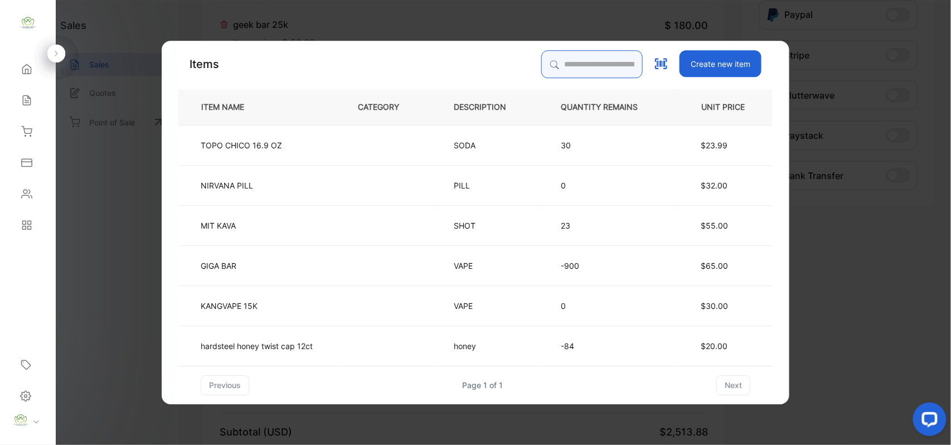
click at [546, 64] on input "search" at bounding box center [591, 64] width 101 height 28
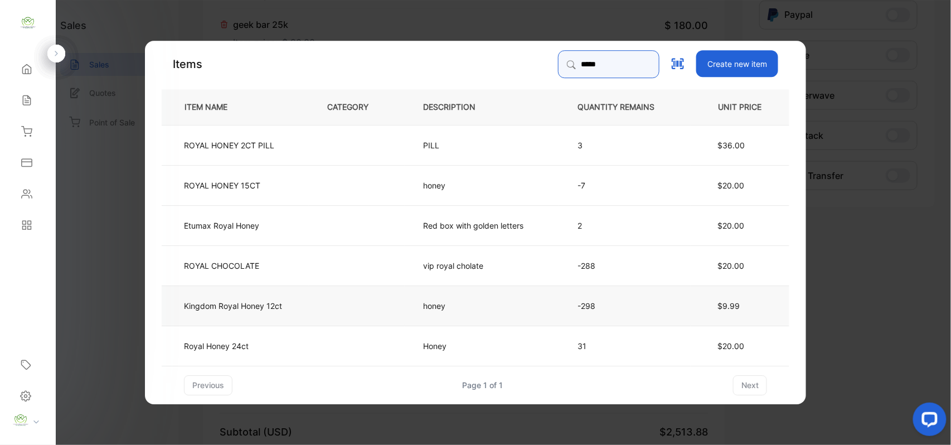
type input "*****"
click at [317, 301] on td at bounding box center [357, 305] width 96 height 40
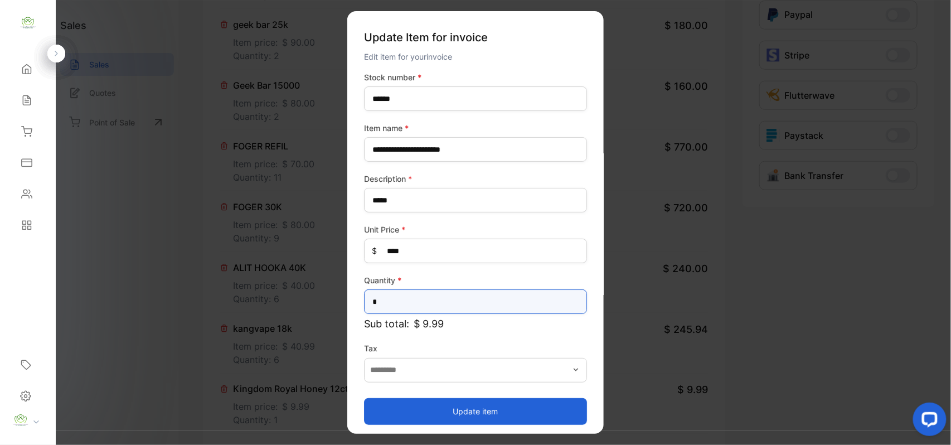
click at [436, 298] on input "*" at bounding box center [475, 301] width 223 height 25
type input "*"
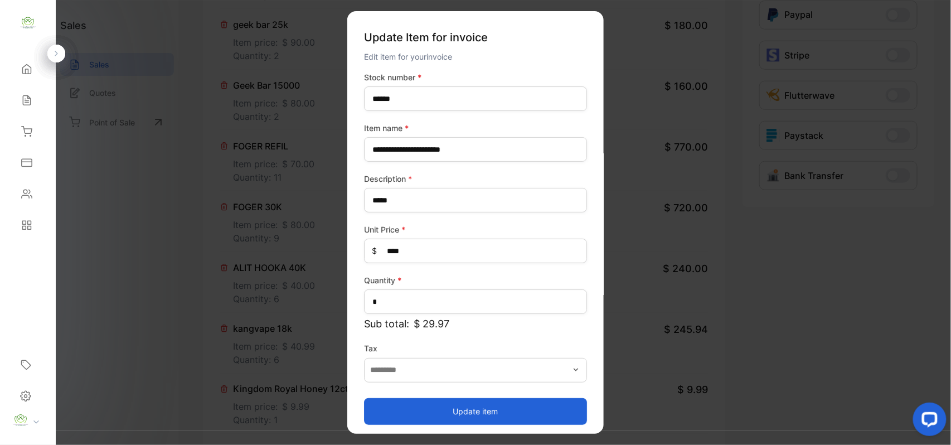
click at [492, 405] on button "Update item" at bounding box center [475, 410] width 223 height 27
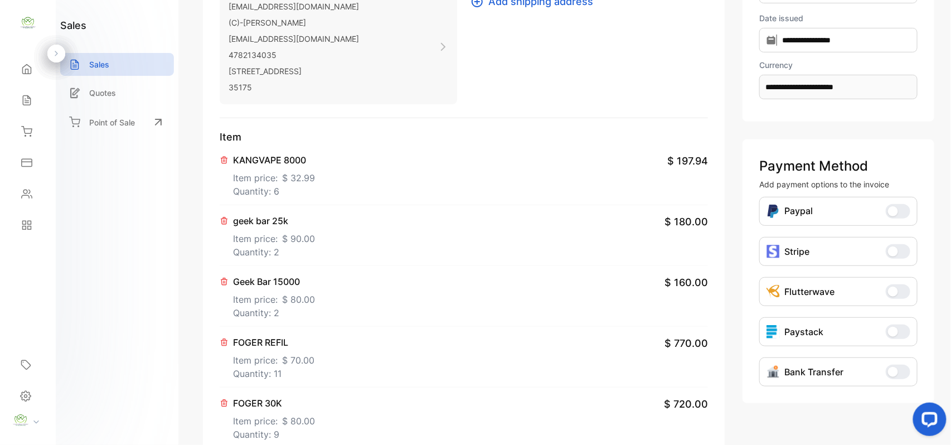
scroll to position [0, 0]
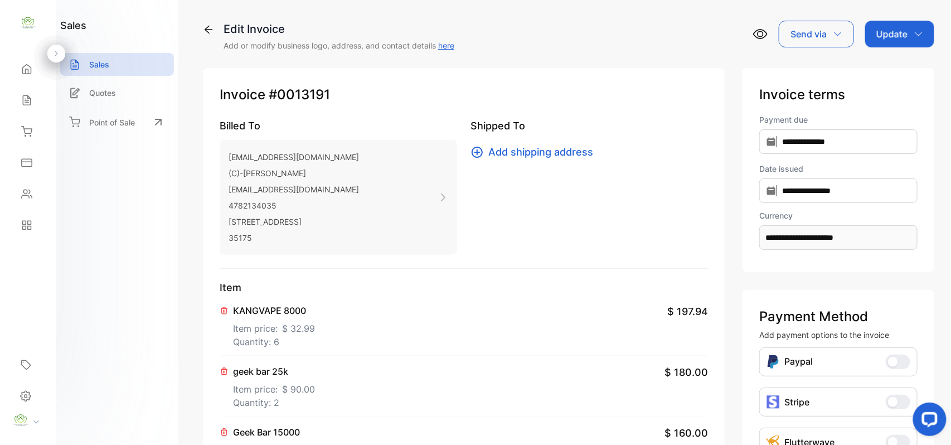
click at [906, 28] on div "Update" at bounding box center [899, 34] width 69 height 27
click at [905, 64] on div "Invoice" at bounding box center [901, 71] width 64 height 22
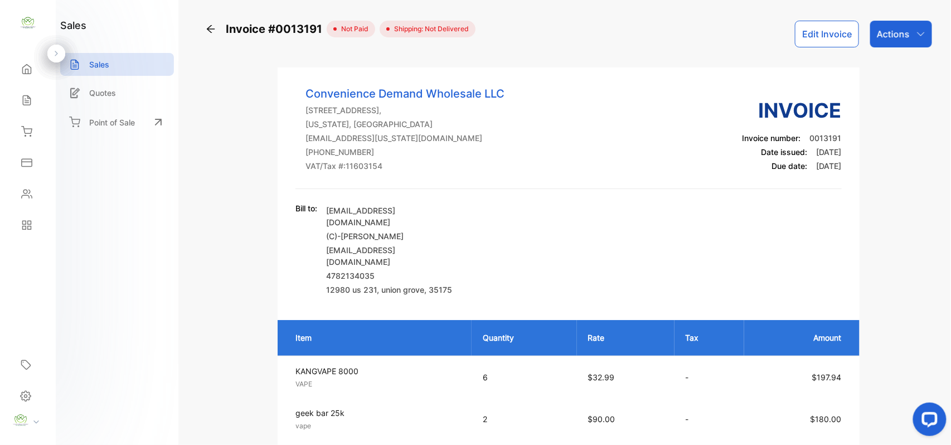
click at [884, 30] on p "Actions" at bounding box center [893, 33] width 33 height 13
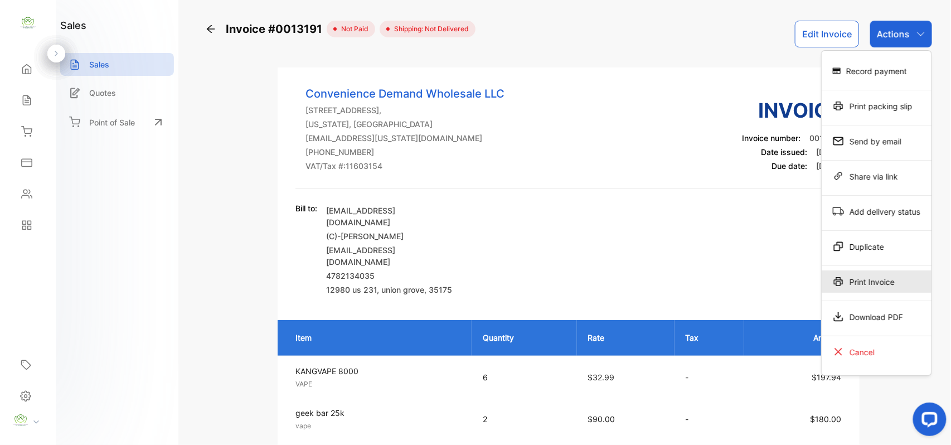
click at [872, 290] on div "Print Invoice" at bounding box center [877, 281] width 110 height 22
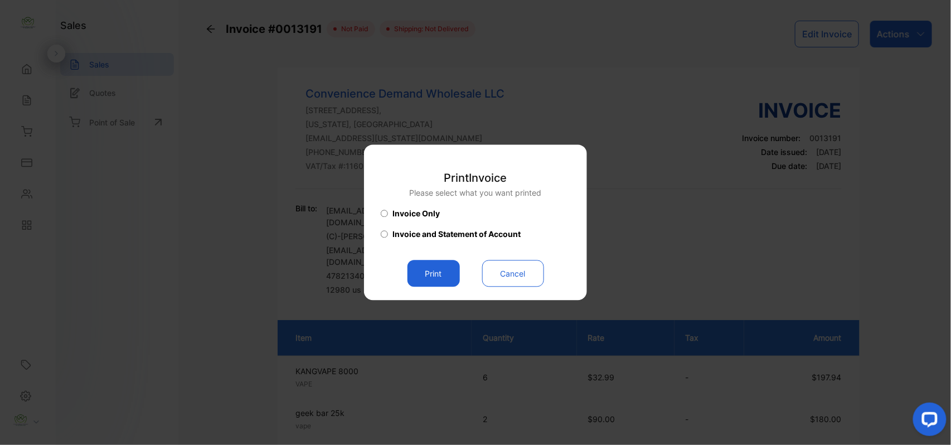
click at [444, 268] on button "Print" at bounding box center [433, 273] width 52 height 27
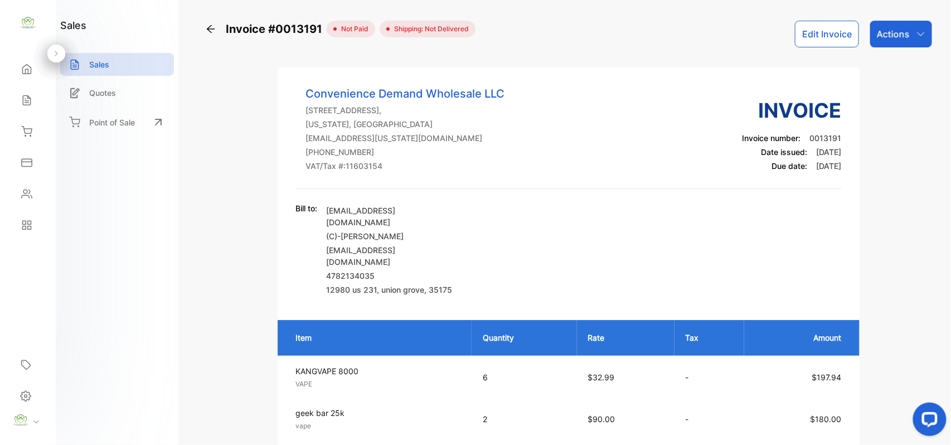
click at [903, 38] on div "Actions" at bounding box center [901, 34] width 62 height 27
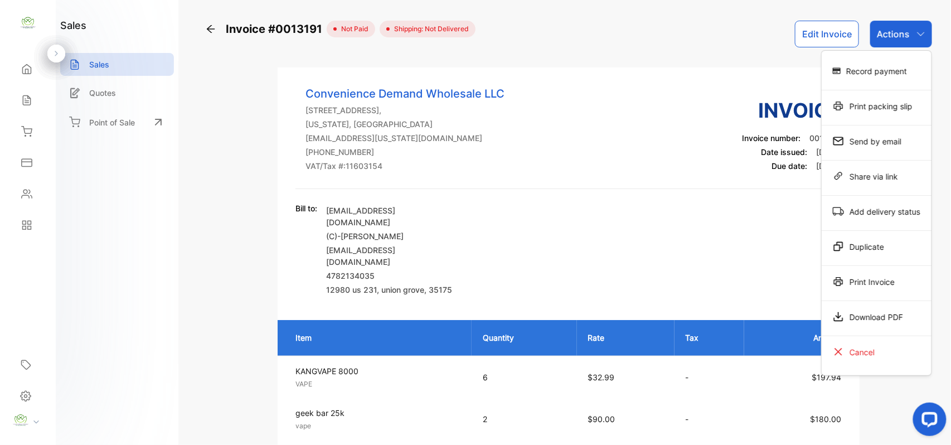
click at [891, 280] on div "Print Invoice" at bounding box center [877, 281] width 110 height 22
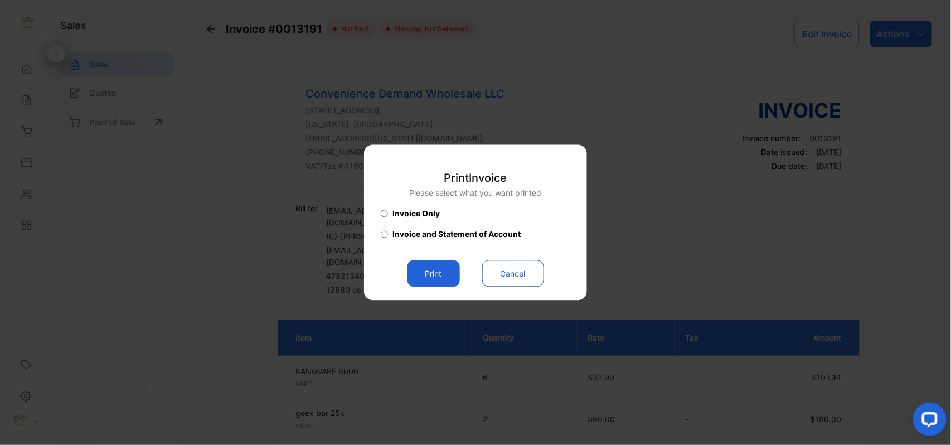
click at [411, 273] on button "Print" at bounding box center [433, 273] width 52 height 27
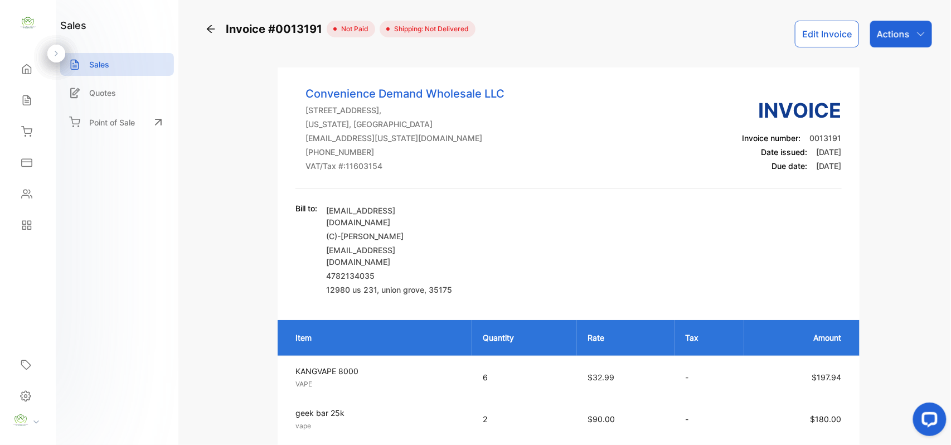
drag, startPoint x: 34, startPoint y: 188, endPoint x: 45, endPoint y: 192, distance: 12.0
click at [40, 189] on div "Contacts" at bounding box center [28, 194] width 38 height 22
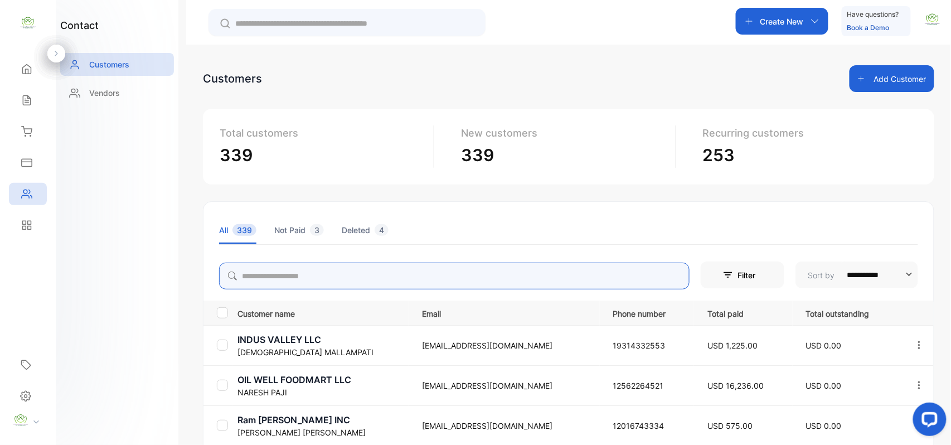
click at [350, 285] on input "search" at bounding box center [454, 276] width 470 height 27
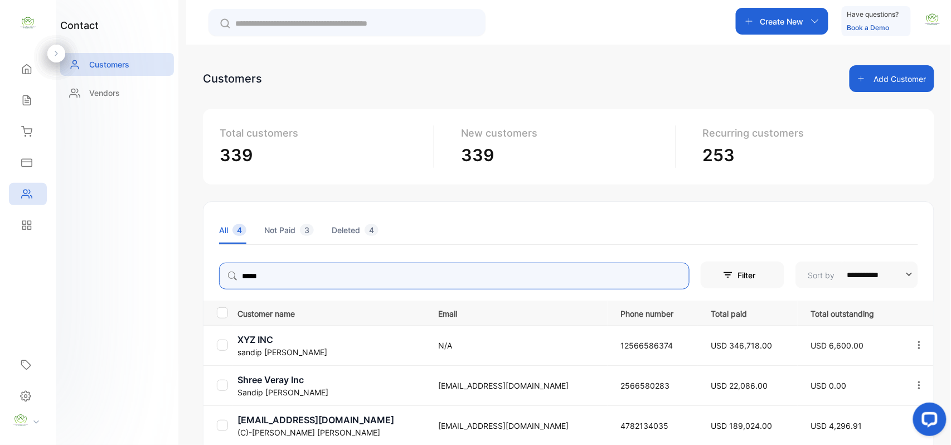
type input "*****"
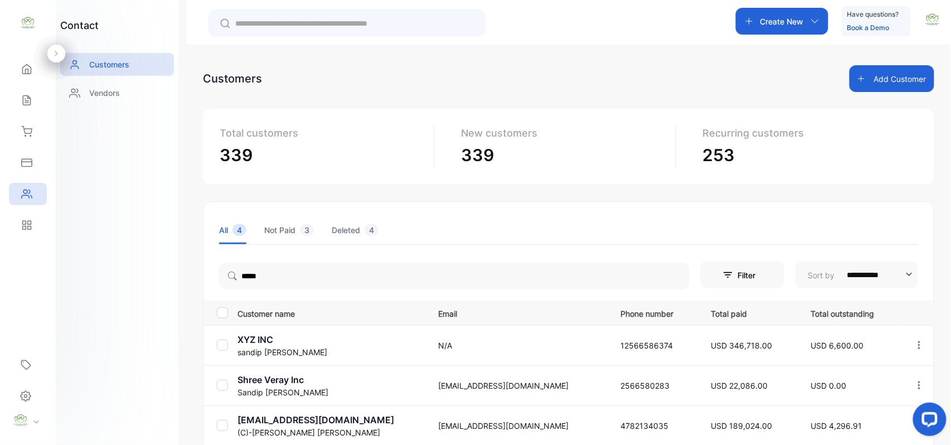
drag, startPoint x: 125, startPoint y: 290, endPoint x: 136, endPoint y: 294, distance: 11.3
click at [132, 292] on div "contact Customers Vendors" at bounding box center [117, 222] width 123 height 445
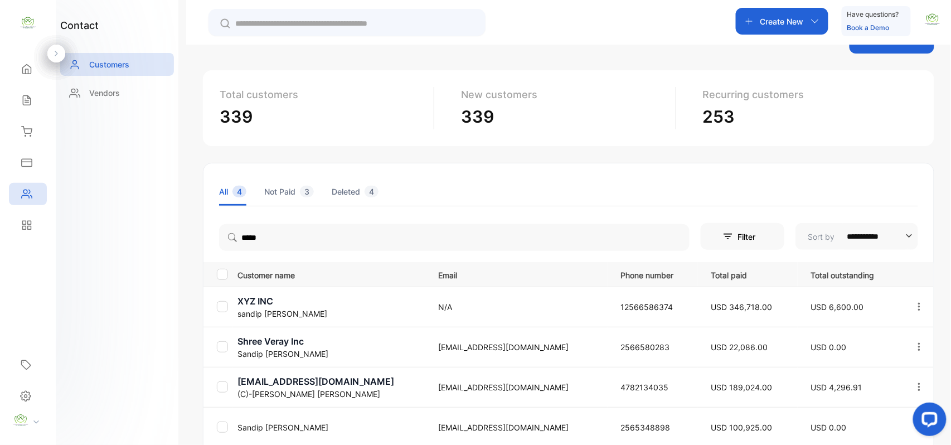
scroll to position [139, 0]
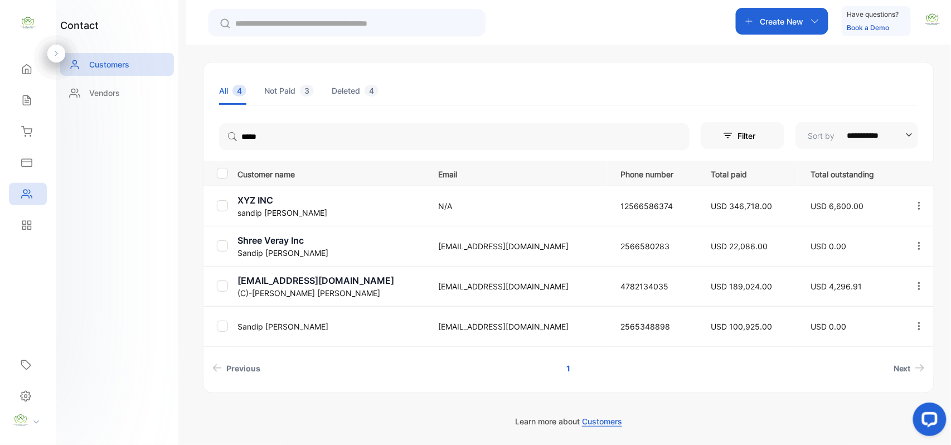
click at [297, 287] on p "(C)-Sandip Patel" at bounding box center [330, 293] width 187 height 12
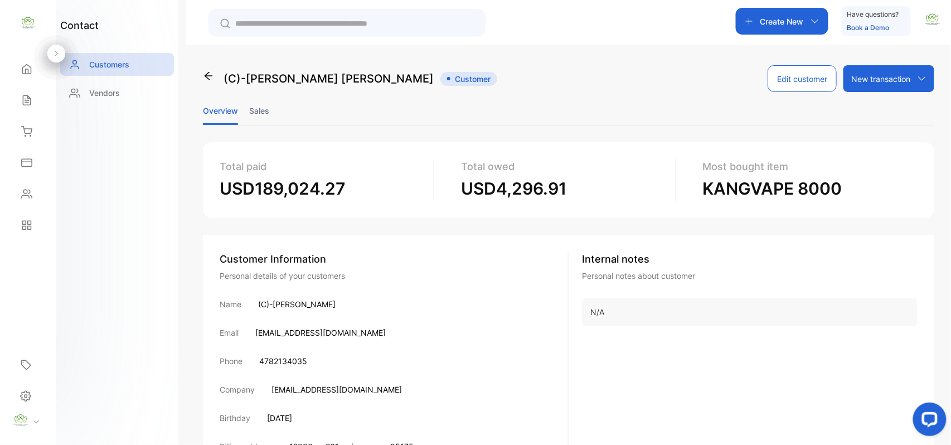
click at [264, 105] on li "Sales" at bounding box center [259, 110] width 20 height 28
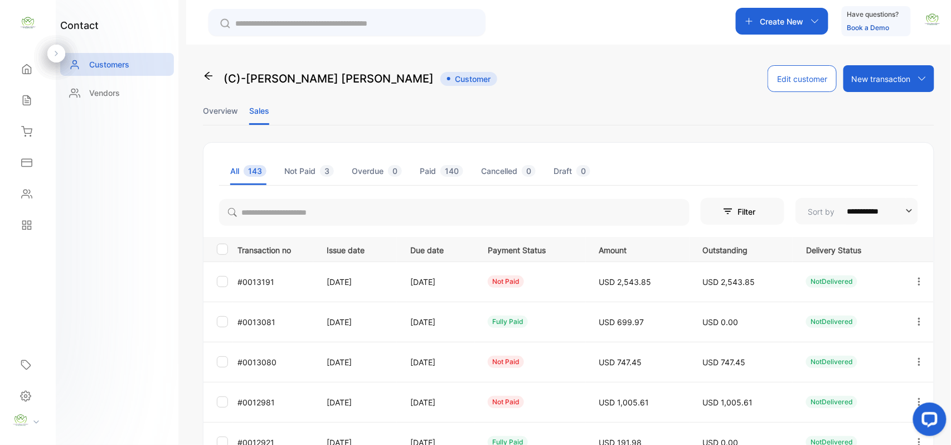
click at [917, 275] on button "button" at bounding box center [919, 281] width 10 height 27
click at [902, 309] on div "View" at bounding box center [868, 315] width 125 height 22
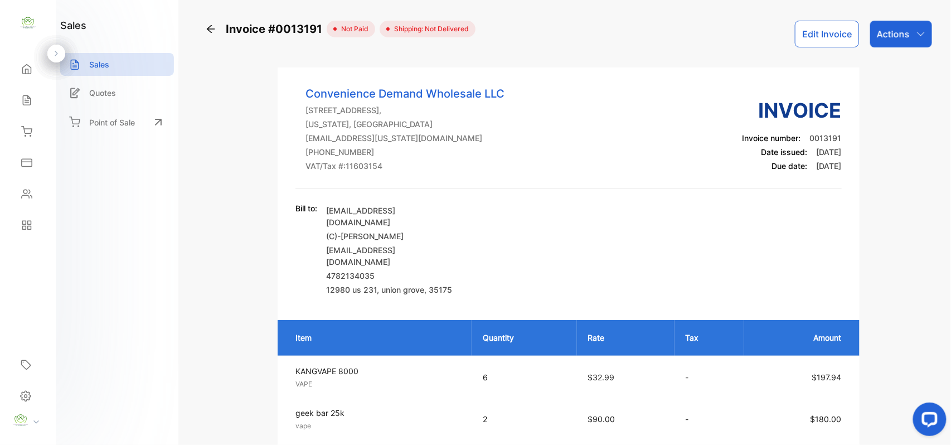
click at [823, 32] on button "Edit Invoice" at bounding box center [827, 34] width 64 height 27
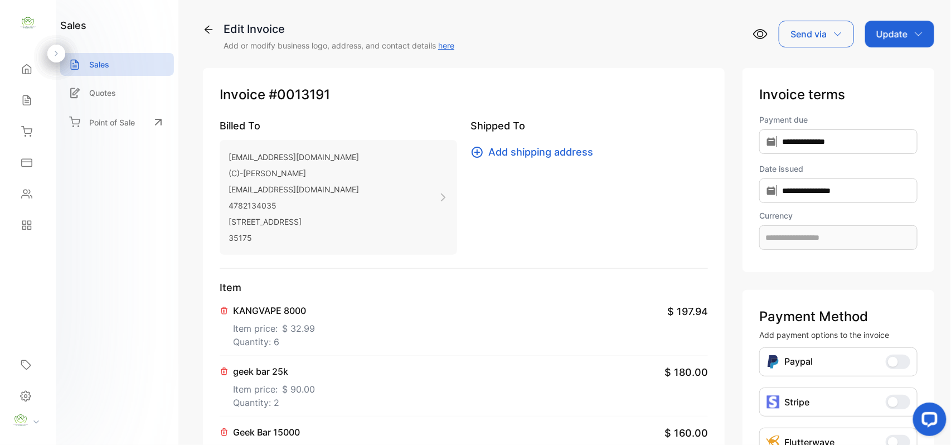
type input "**********"
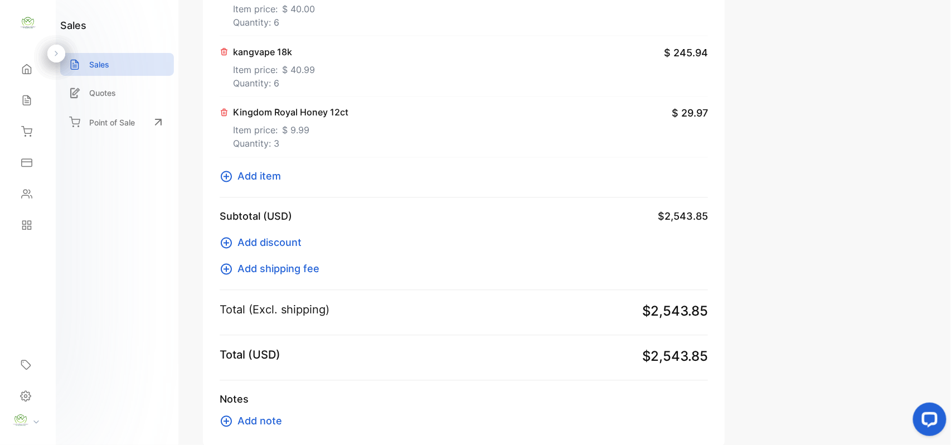
scroll to position [689, 0]
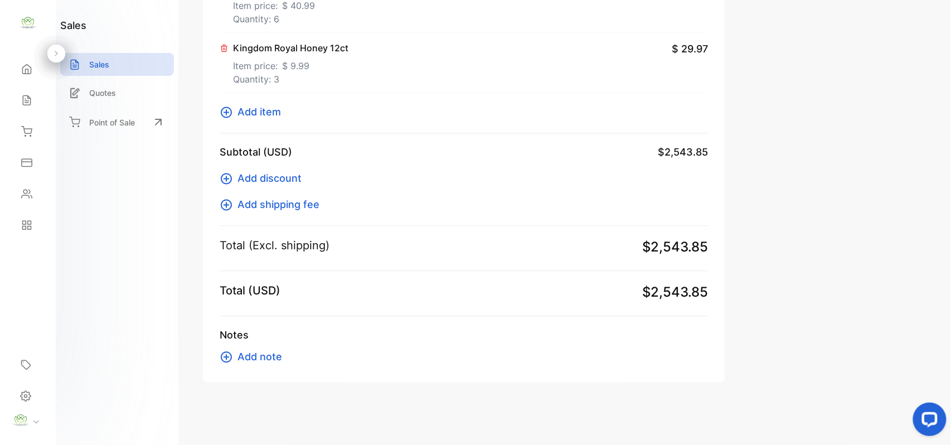
click at [252, 110] on span "Add item" at bounding box center [258, 112] width 43 height 15
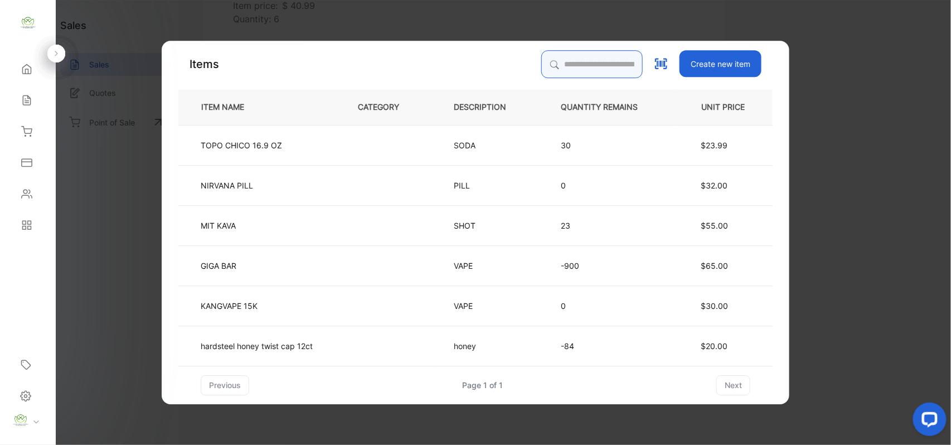
click at [547, 65] on input "search" at bounding box center [591, 64] width 101 height 28
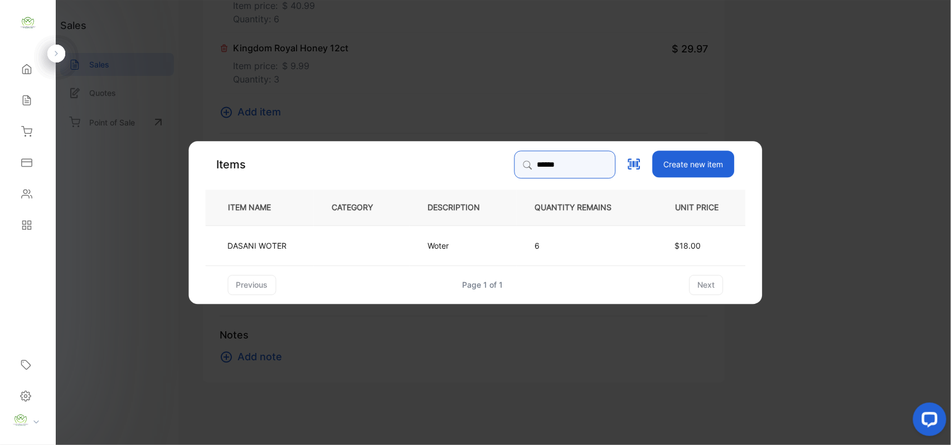
type input "******"
click at [377, 253] on td at bounding box center [362, 245] width 96 height 40
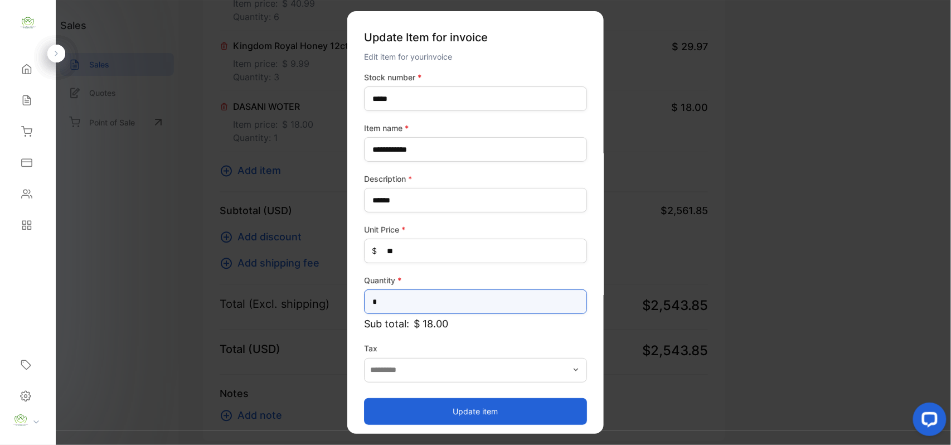
click at [426, 302] on input "*" at bounding box center [475, 301] width 223 height 25
type input "*"
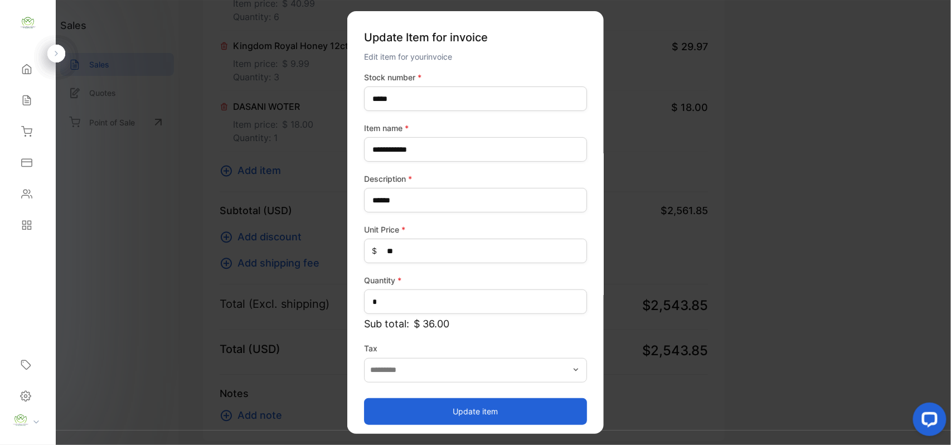
click at [421, 405] on button "Update item" at bounding box center [475, 410] width 223 height 27
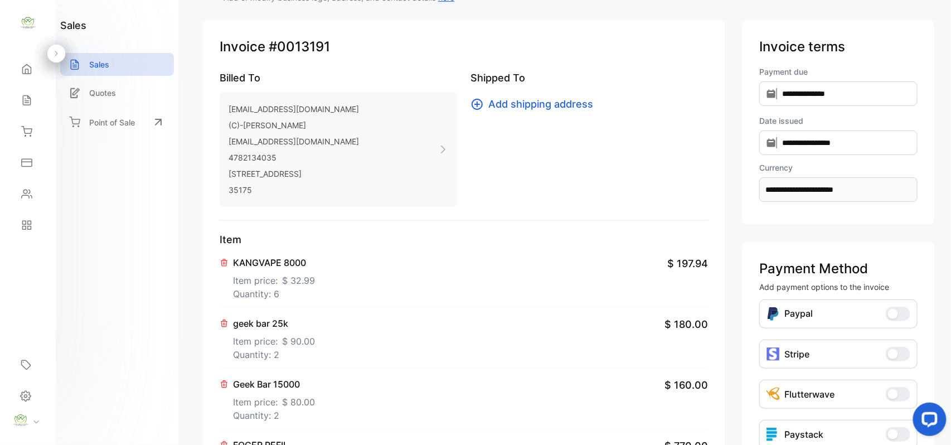
scroll to position [0, 0]
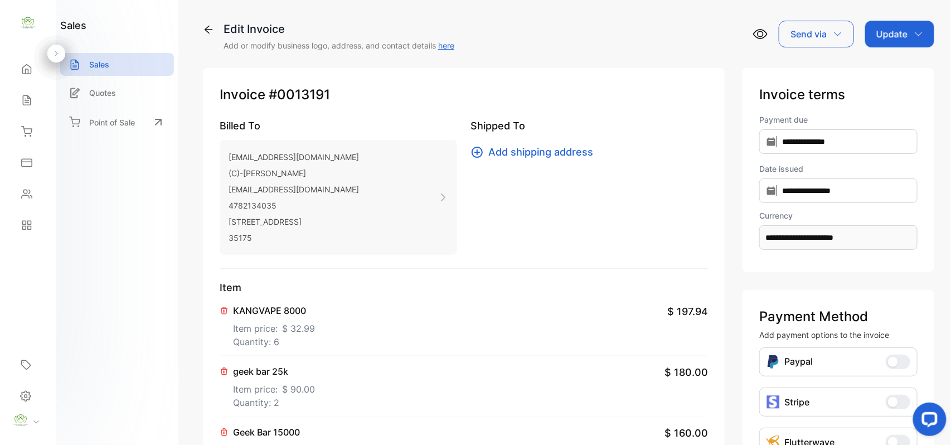
drag, startPoint x: 912, startPoint y: 31, endPoint x: 908, endPoint y: 47, distance: 16.8
click at [914, 32] on icon "button" at bounding box center [918, 34] width 9 height 9
click at [891, 74] on div "Invoice" at bounding box center [901, 71] width 64 height 22
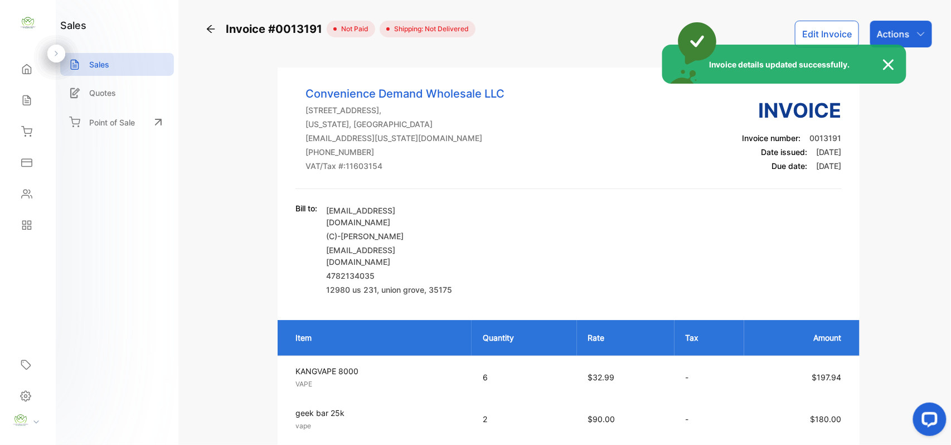
click at [908, 32] on div "Invoice details updated successfully." at bounding box center [475, 222] width 951 height 445
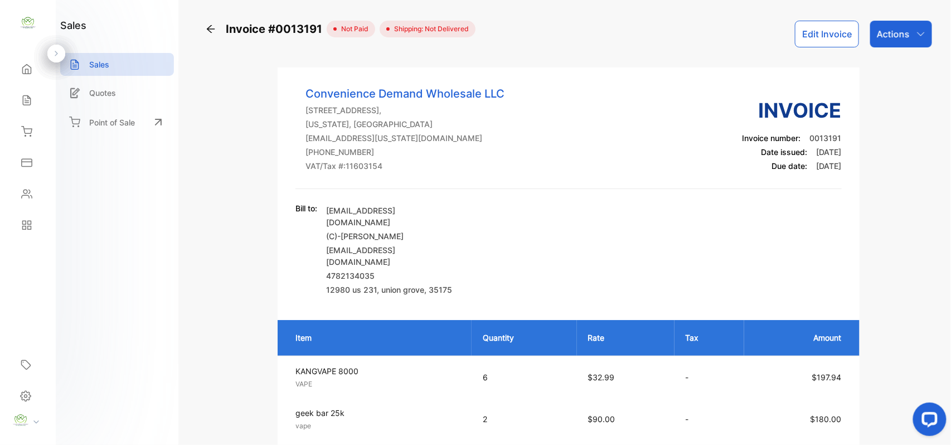
click at [913, 30] on div "Actions" at bounding box center [901, 34] width 62 height 27
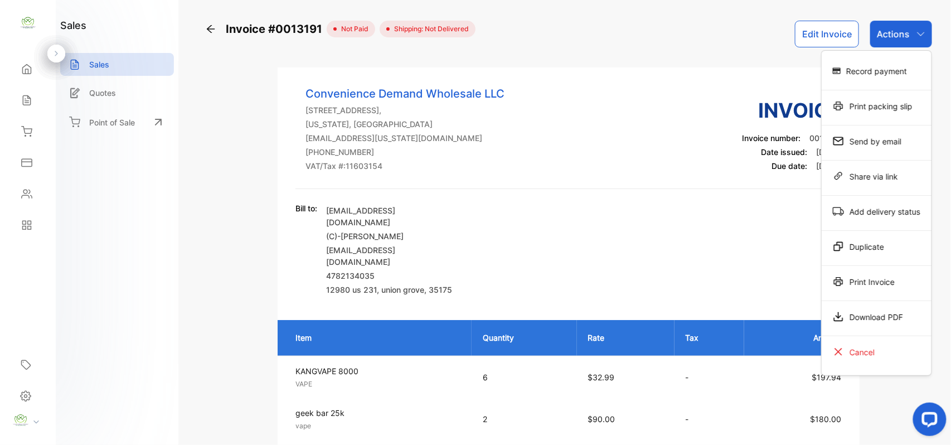
click at [870, 281] on div "Print Invoice" at bounding box center [877, 281] width 110 height 22
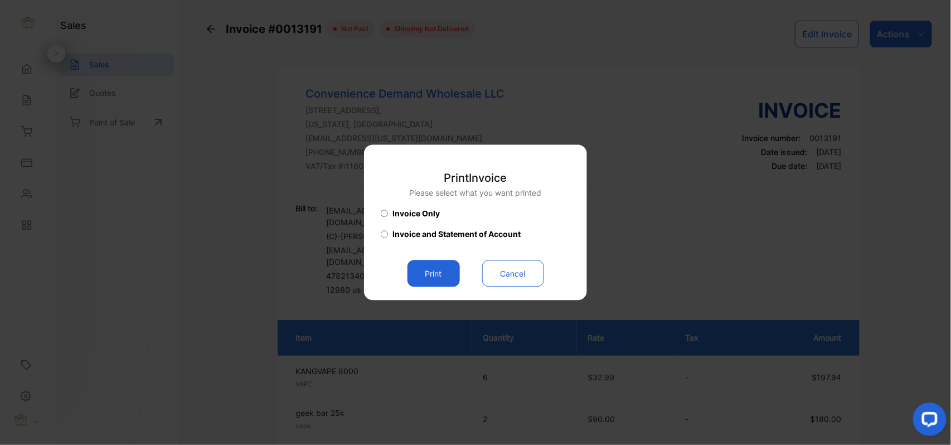
click at [429, 274] on button "Print" at bounding box center [433, 273] width 52 height 27
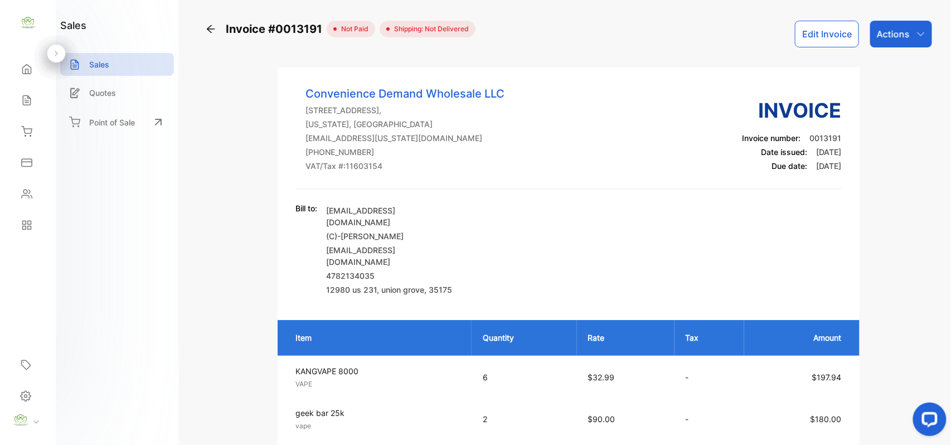
click at [25, 189] on icon at bounding box center [26, 193] width 11 height 11
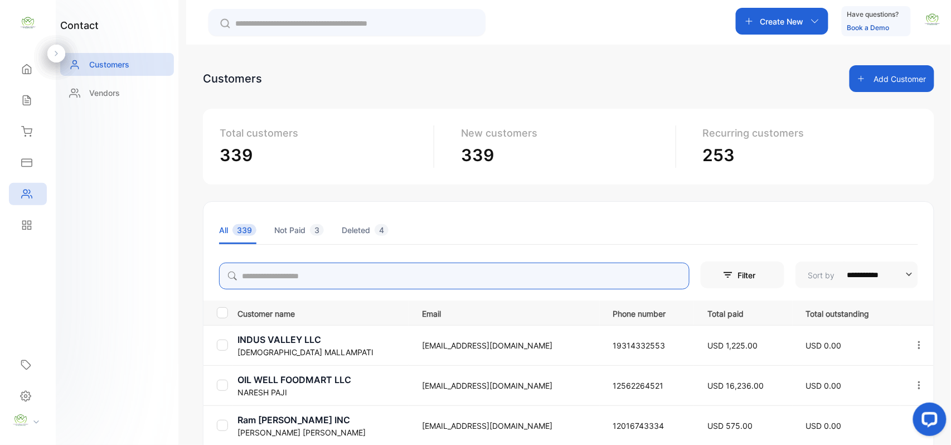
click at [276, 284] on input "search" at bounding box center [454, 276] width 470 height 27
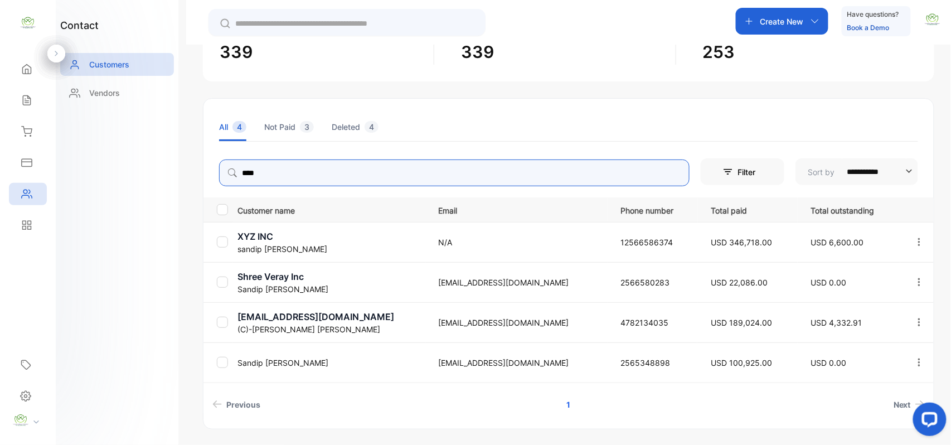
scroll to position [139, 0]
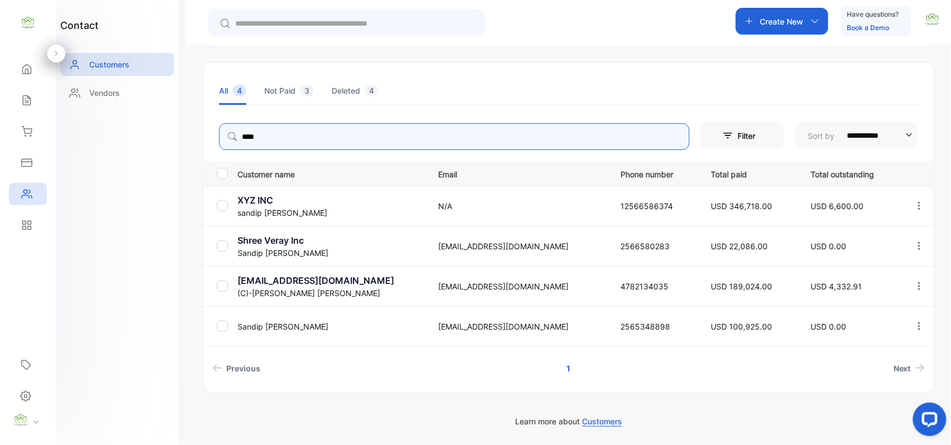
type input "****"
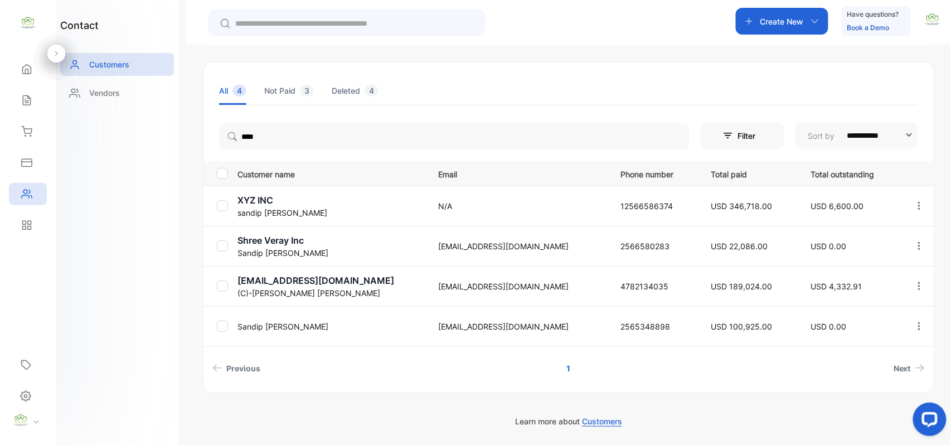
click at [125, 315] on div "contact Customers Vendors" at bounding box center [117, 222] width 123 height 445
click at [21, 103] on icon at bounding box center [26, 100] width 11 height 11
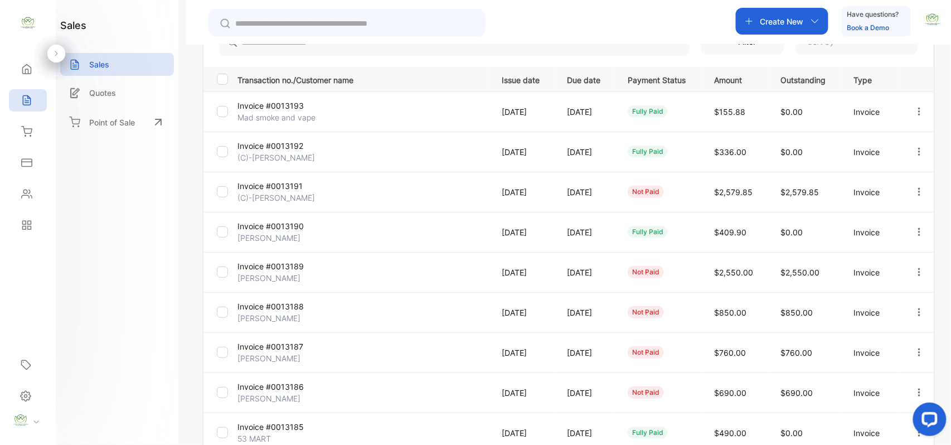
click at [284, 196] on p "(C)-Sandip Patel" at bounding box center [279, 198] width 84 height 12
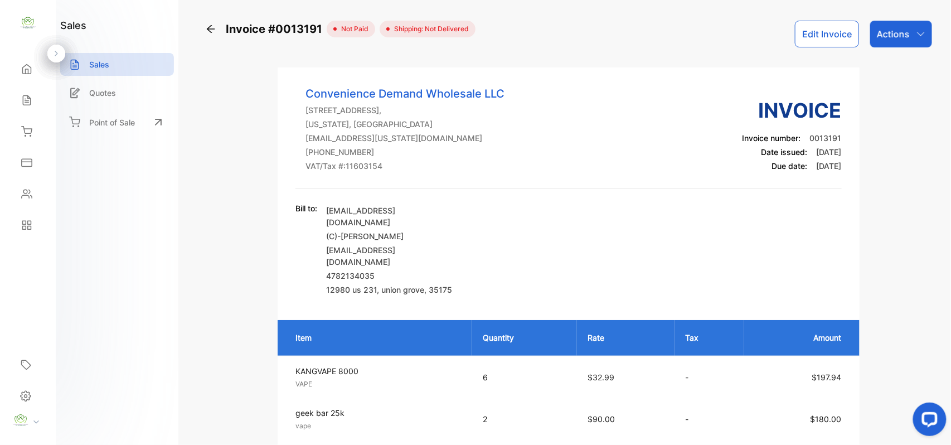
click at [838, 30] on button "Edit Invoice" at bounding box center [827, 34] width 64 height 27
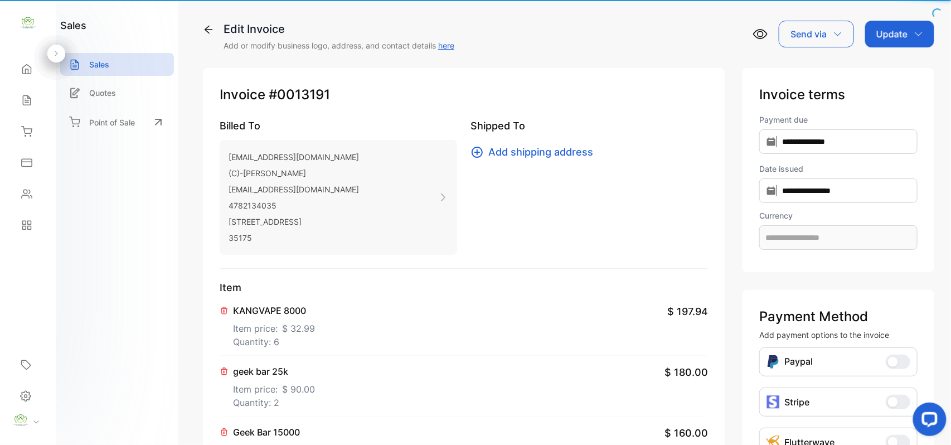
type input "**********"
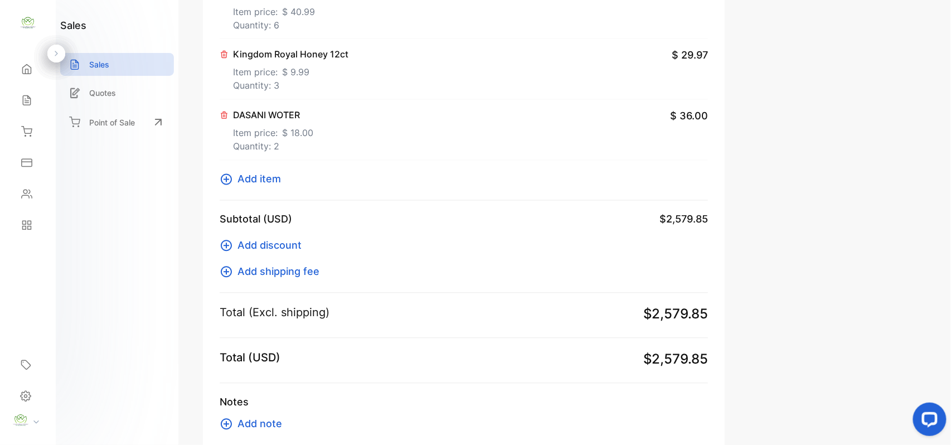
scroll to position [750, 0]
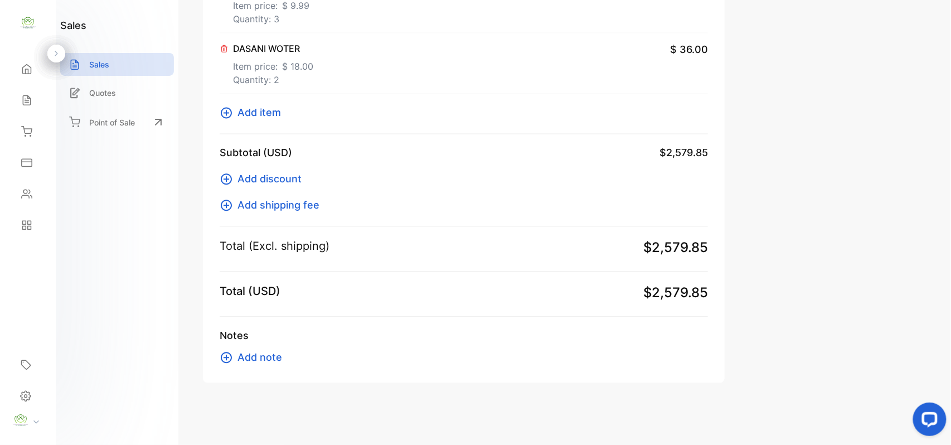
click at [241, 115] on span "Add item" at bounding box center [258, 112] width 43 height 15
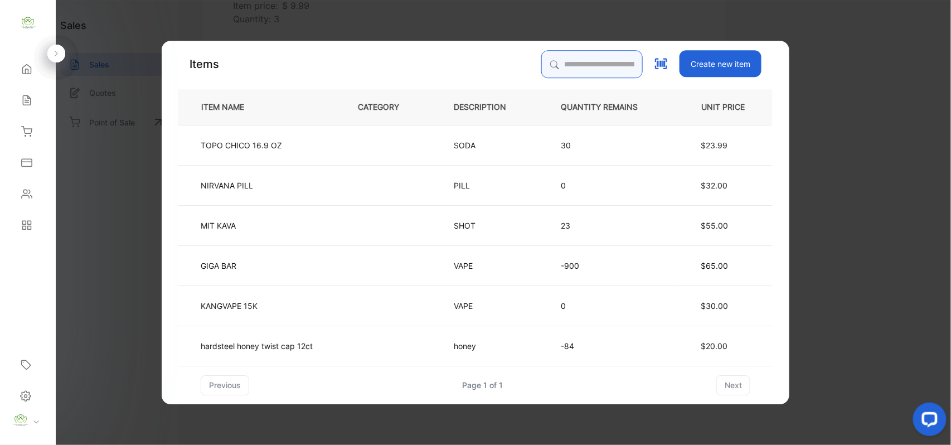
drag, startPoint x: 567, startPoint y: 70, endPoint x: 576, endPoint y: 68, distance: 9.2
click at [575, 68] on input "search" at bounding box center [591, 64] width 101 height 28
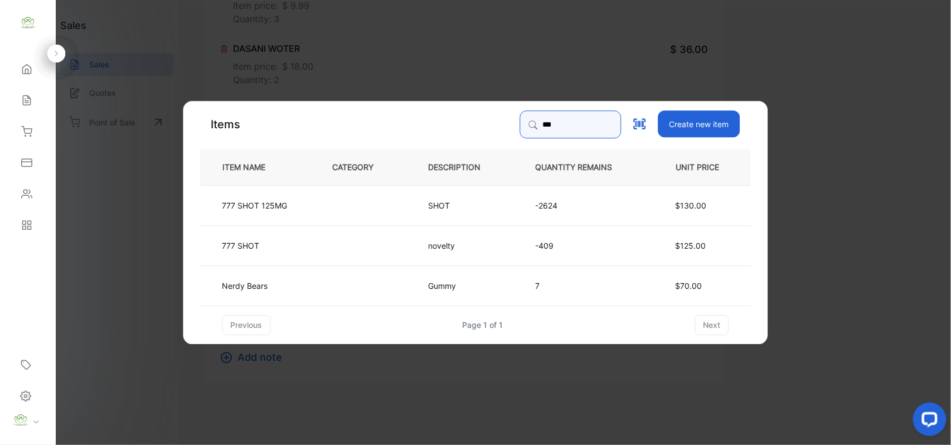
type input "***"
click at [385, 216] on td at bounding box center [362, 204] width 96 height 40
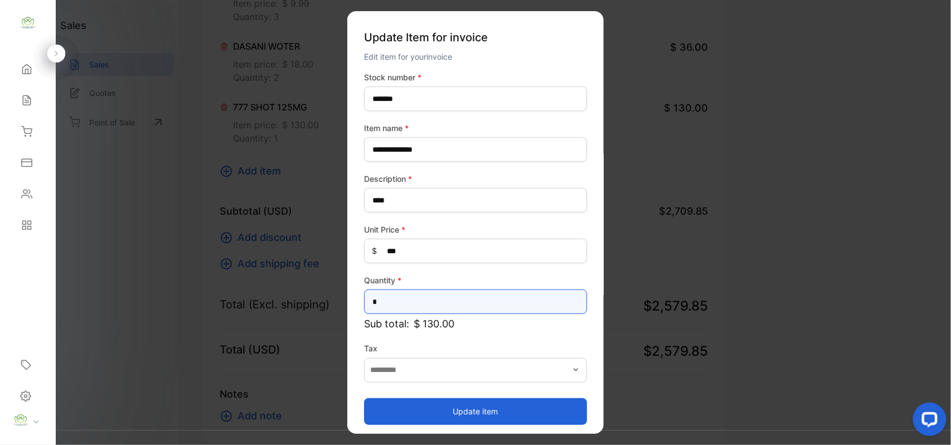
click at [427, 304] on input "*" at bounding box center [475, 301] width 223 height 25
type input "*"
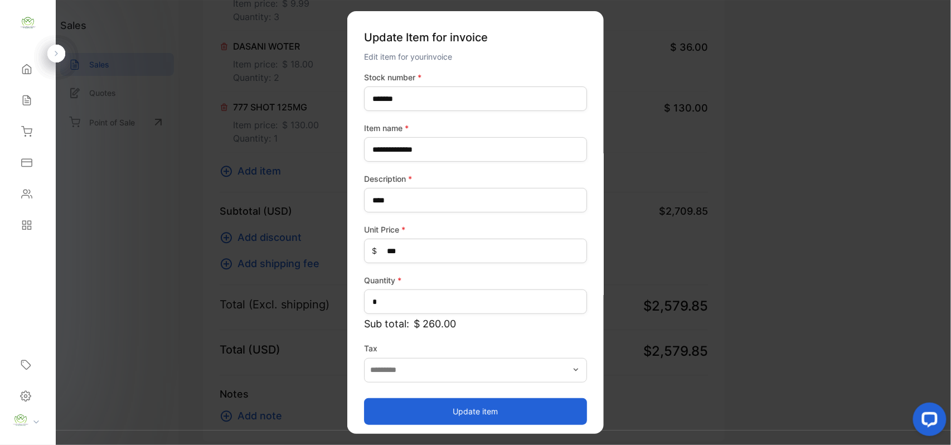
click at [444, 406] on button "Update item" at bounding box center [475, 410] width 223 height 27
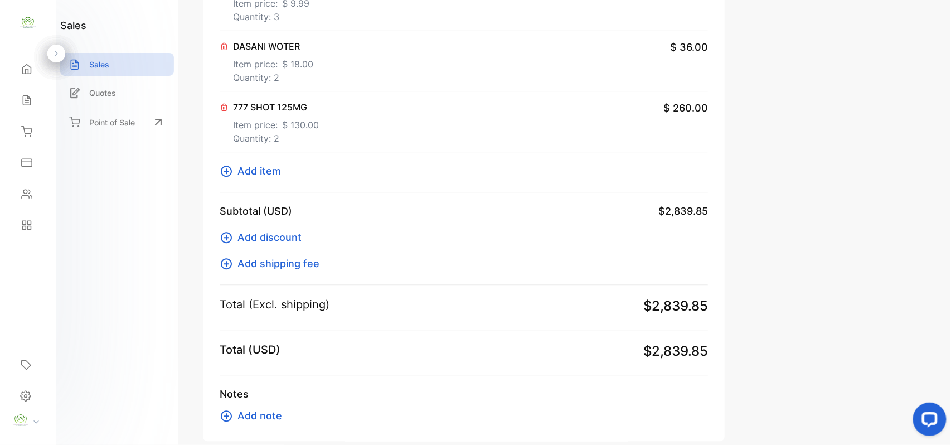
click at [281, 168] on button "Add item" at bounding box center [254, 170] width 68 height 15
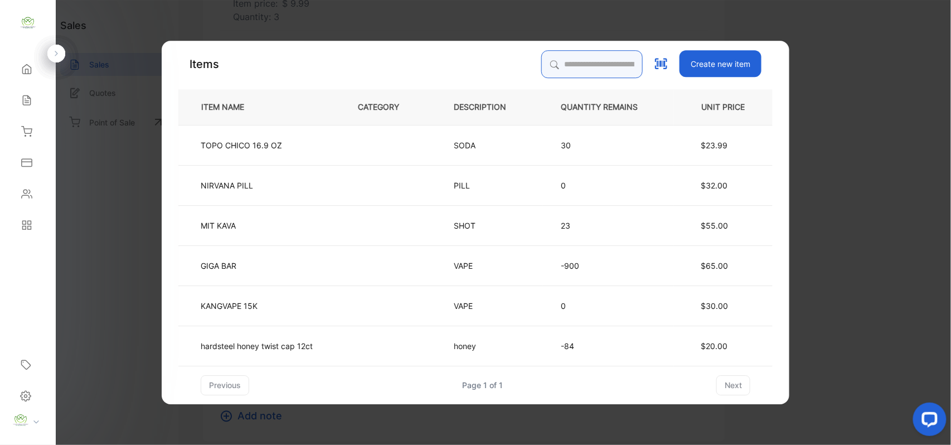
click at [562, 55] on input "search" at bounding box center [591, 64] width 101 height 28
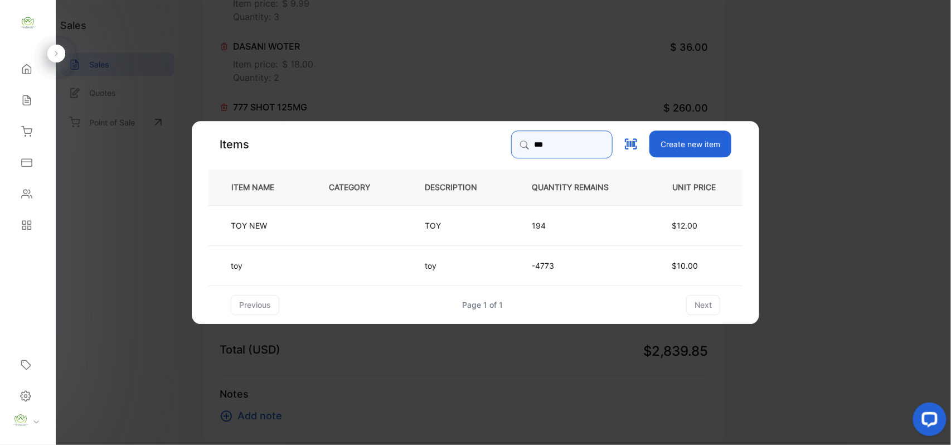
type input "***"
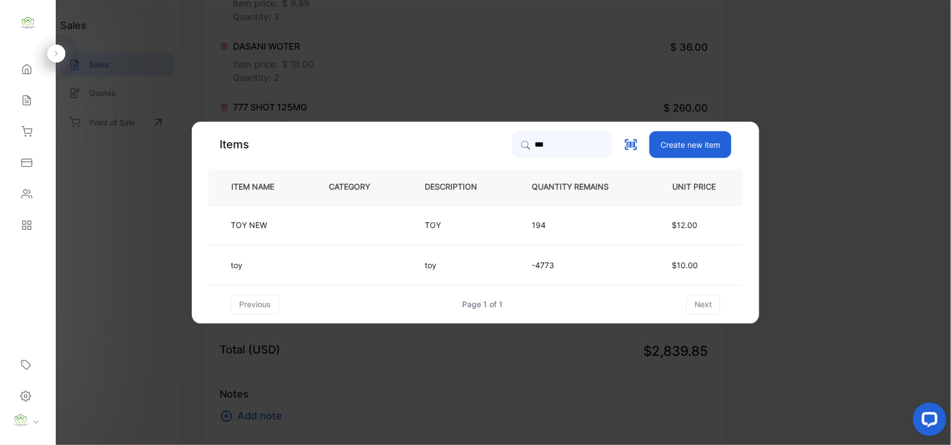
click at [337, 255] on td at bounding box center [358, 265] width 96 height 40
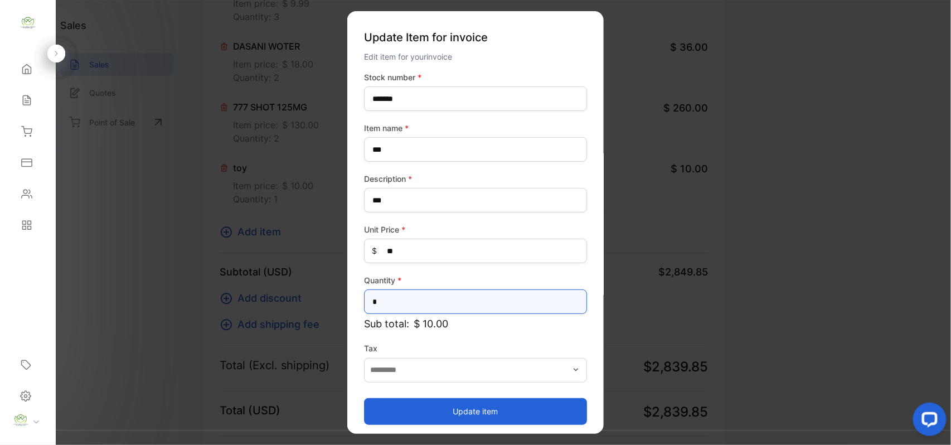
click at [475, 304] on input "*" at bounding box center [475, 301] width 223 height 25
type input "*"
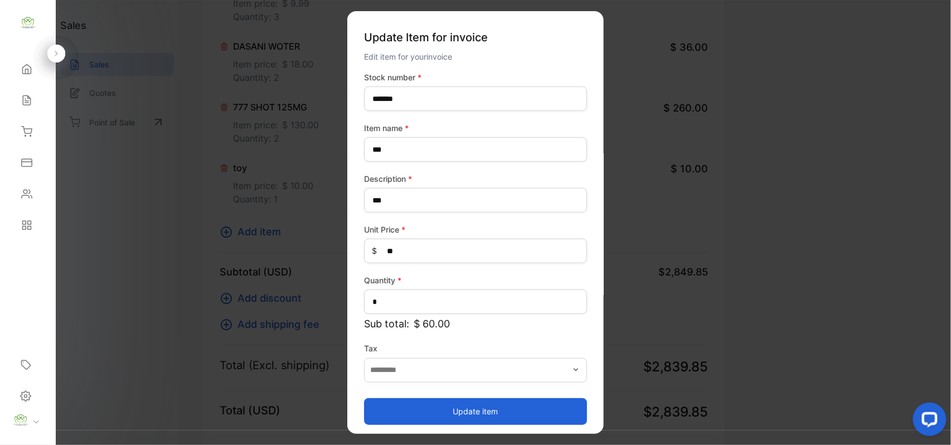
click at [466, 413] on button "Update item" at bounding box center [475, 410] width 223 height 27
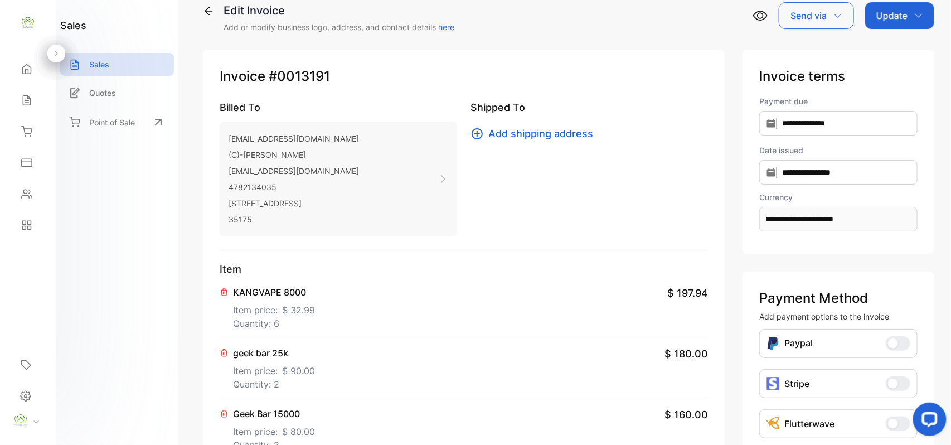
scroll to position [0, 0]
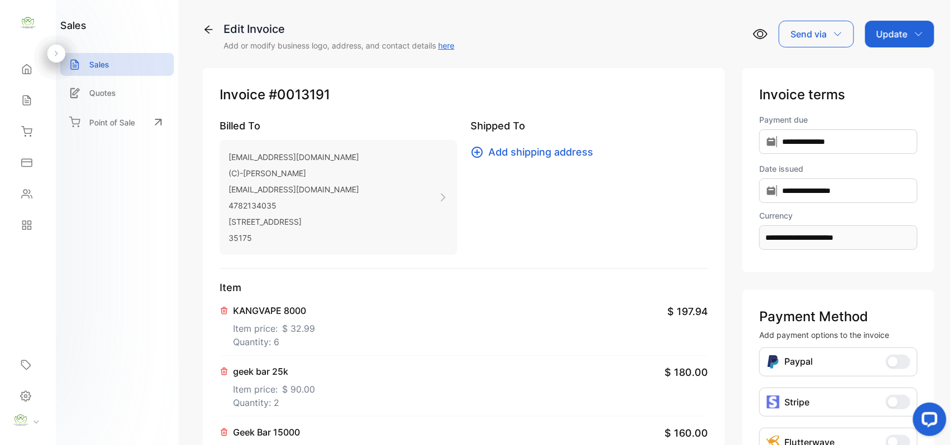
click at [907, 33] on div "Update" at bounding box center [899, 34] width 69 height 27
click at [907, 74] on div "Invoice" at bounding box center [901, 71] width 64 height 22
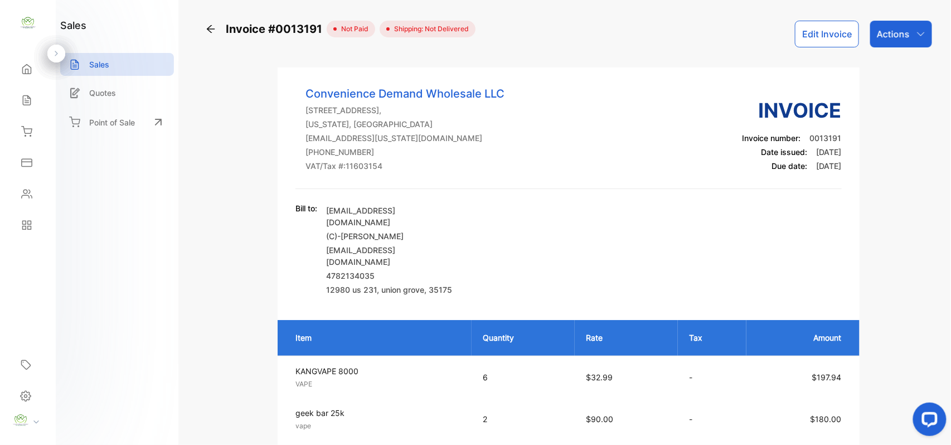
click at [26, 111] on div "Sales Sales" at bounding box center [28, 100] width 38 height 31
click at [26, 100] on icon at bounding box center [26, 100] width 11 height 11
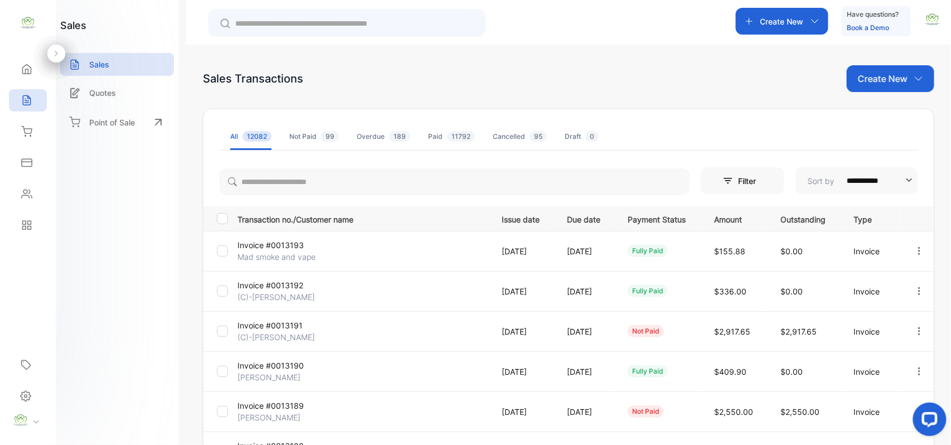
click at [276, 327] on p "Invoice #0013191" at bounding box center [279, 325] width 84 height 12
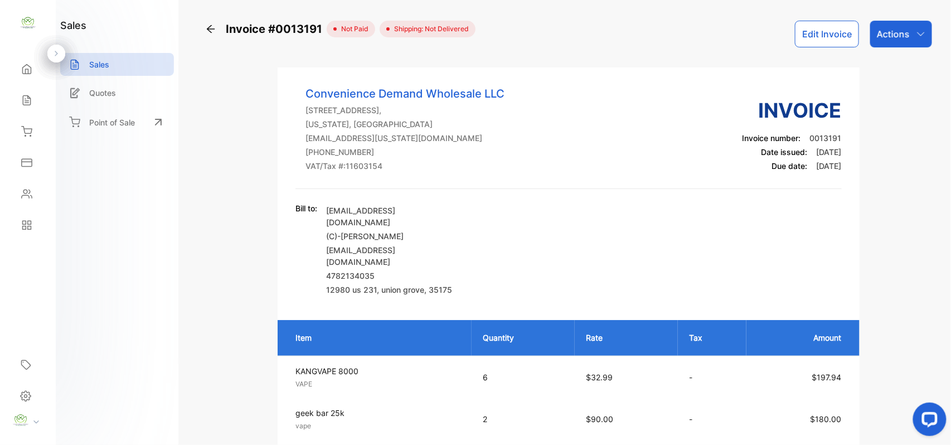
click at [893, 26] on div "Actions" at bounding box center [901, 34] width 62 height 27
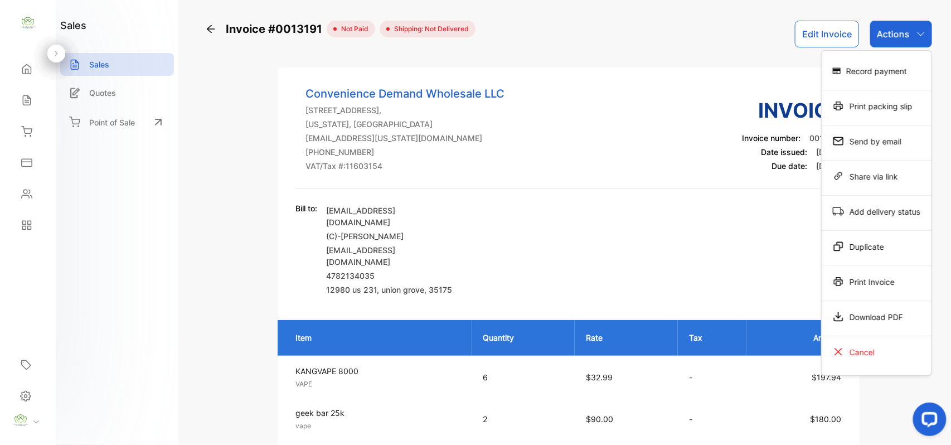
click at [862, 288] on div "Print Invoice" at bounding box center [877, 281] width 110 height 22
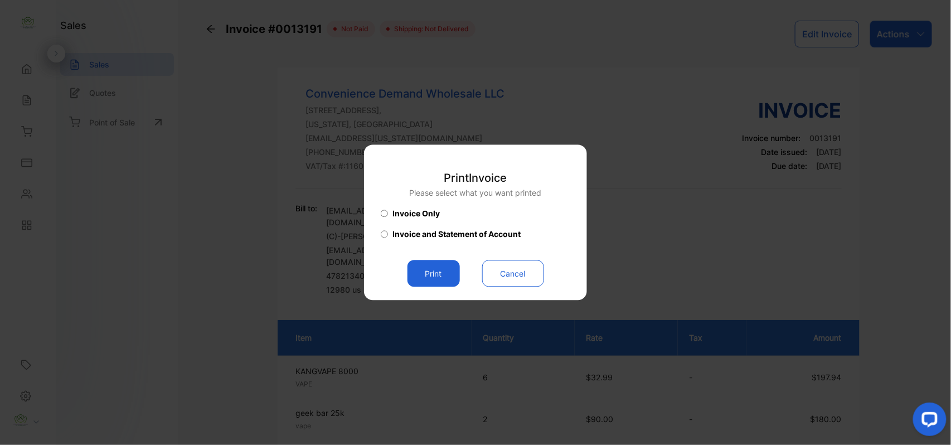
click at [446, 275] on button "Print" at bounding box center [433, 273] width 52 height 27
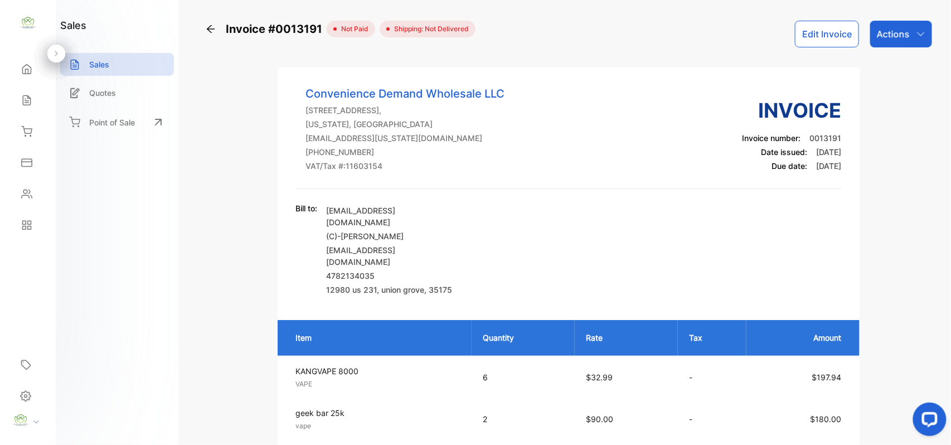
click at [31, 104] on icon at bounding box center [26, 100] width 11 height 11
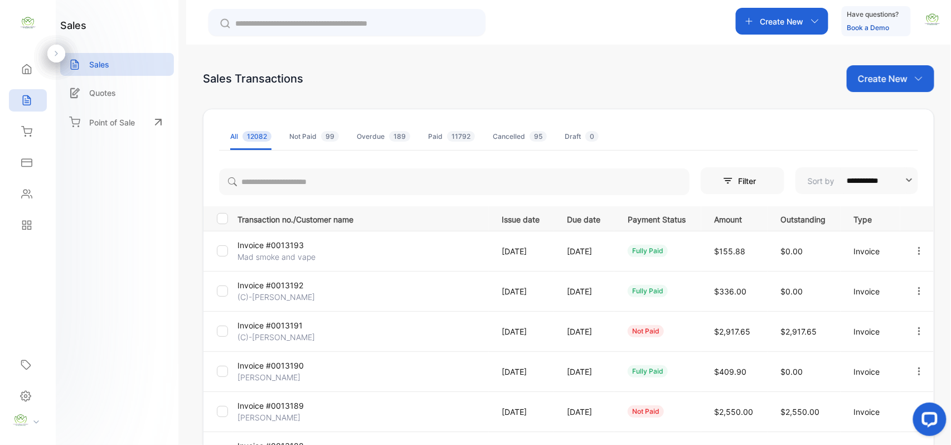
drag, startPoint x: 843, startPoint y: 235, endPoint x: 852, endPoint y: 232, distance: 9.5
click at [850, 232] on td "Invoice" at bounding box center [870, 251] width 60 height 40
click at [27, 193] on icon at bounding box center [26, 193] width 11 height 11
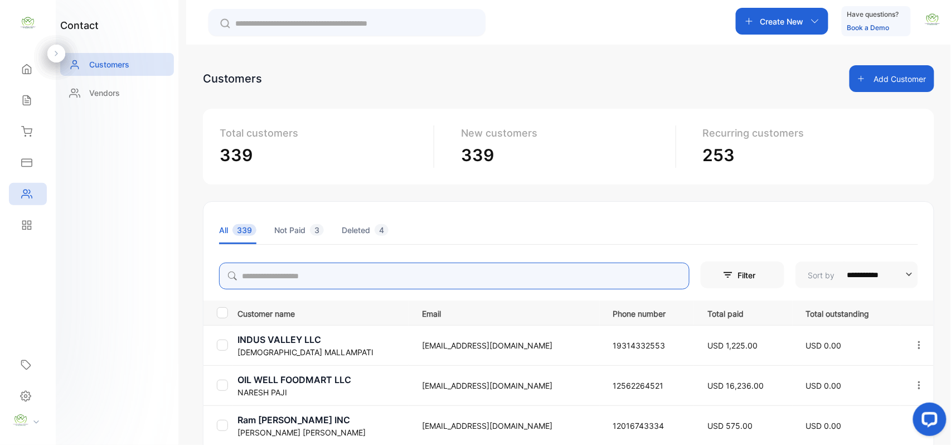
click at [346, 279] on input "search" at bounding box center [454, 276] width 470 height 27
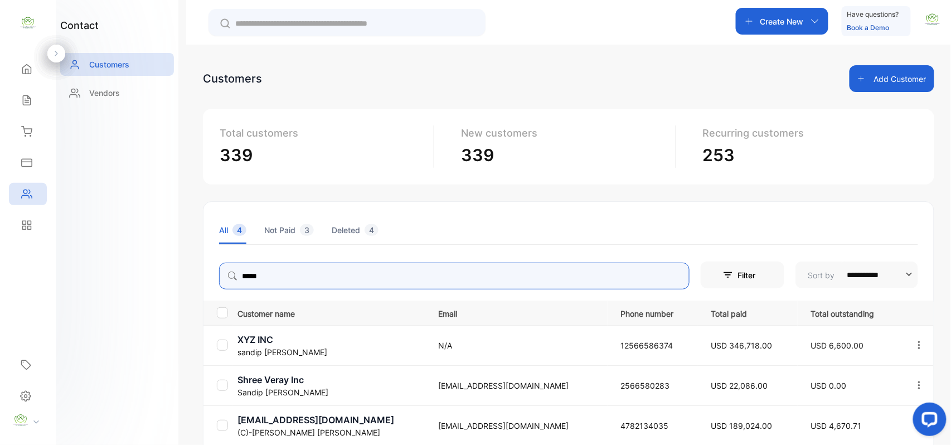
type input "*****"
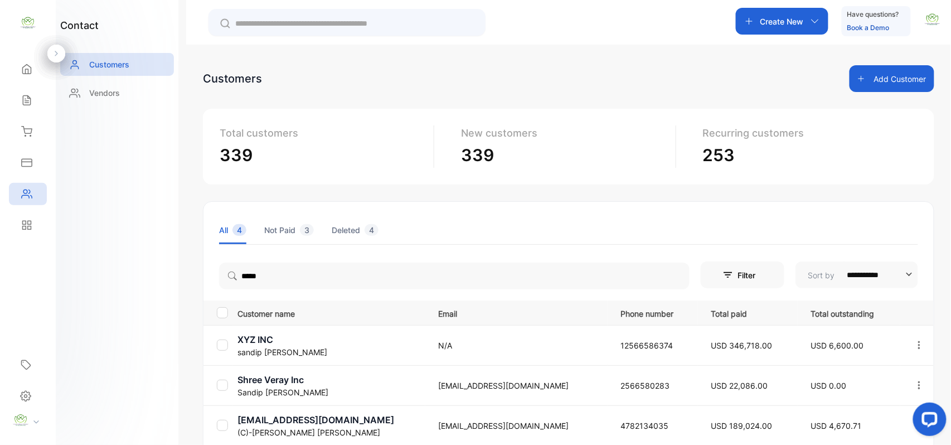
click at [121, 279] on div "contact Customers Vendors" at bounding box center [117, 222] width 123 height 445
click at [33, 96] on div "Sales" at bounding box center [28, 100] width 38 height 22
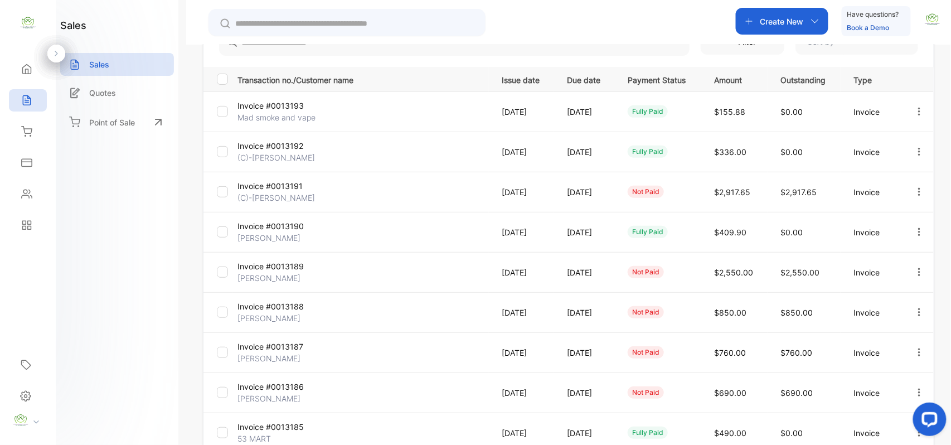
scroll to position [173, 0]
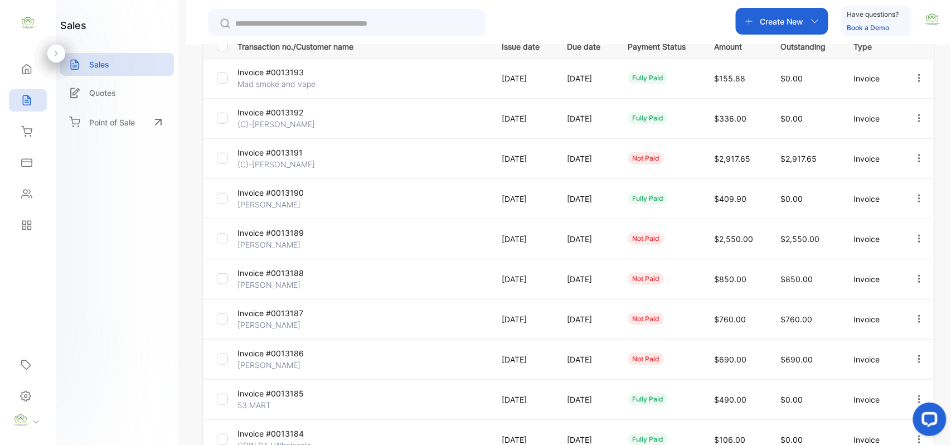
click at [273, 237] on p "Invoice #0013189" at bounding box center [279, 233] width 84 height 12
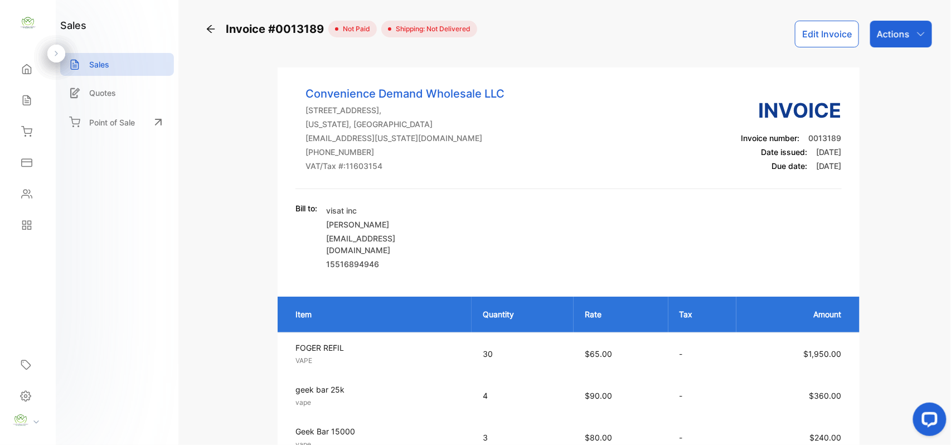
click at [814, 32] on button "Edit Invoice" at bounding box center [827, 34] width 64 height 27
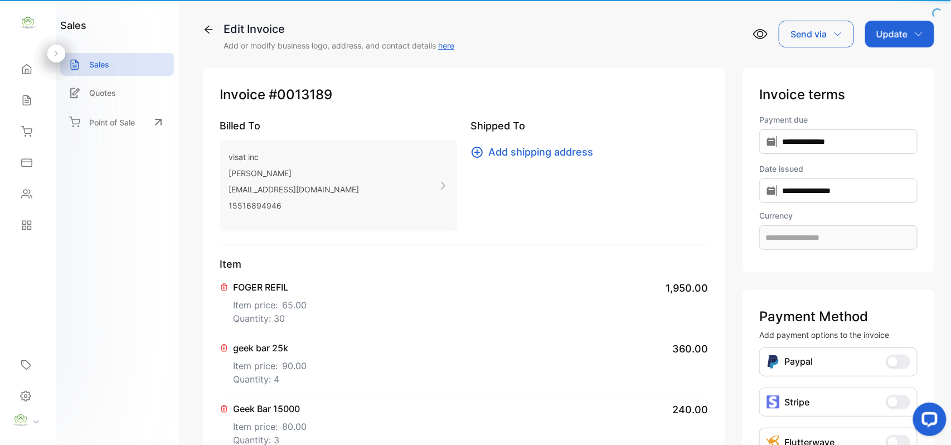
type input "**********"
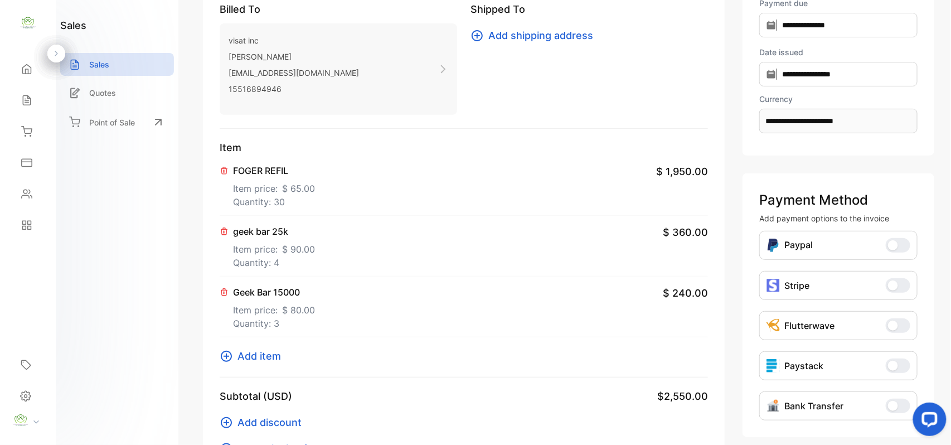
scroll to position [173, 0]
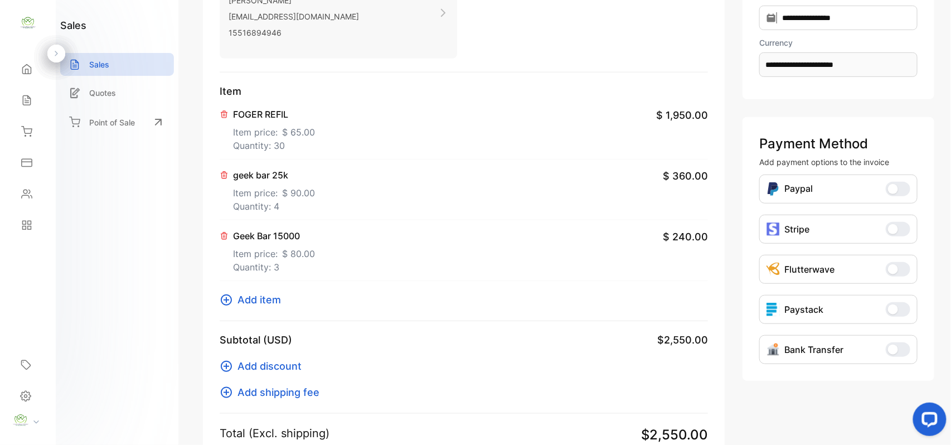
click at [259, 302] on span "Add item" at bounding box center [258, 299] width 43 height 15
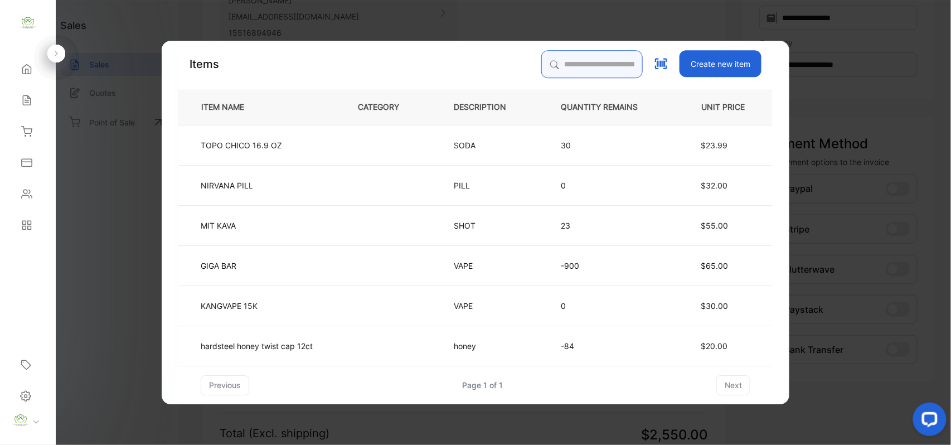
click at [594, 65] on input "search" at bounding box center [591, 64] width 101 height 28
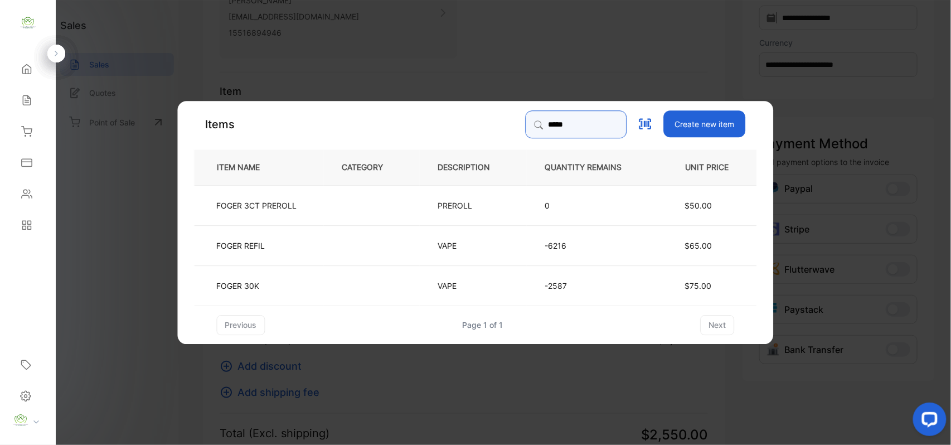
type input "*****"
click at [270, 283] on td "FOGER 30K" at bounding box center [259, 285] width 129 height 40
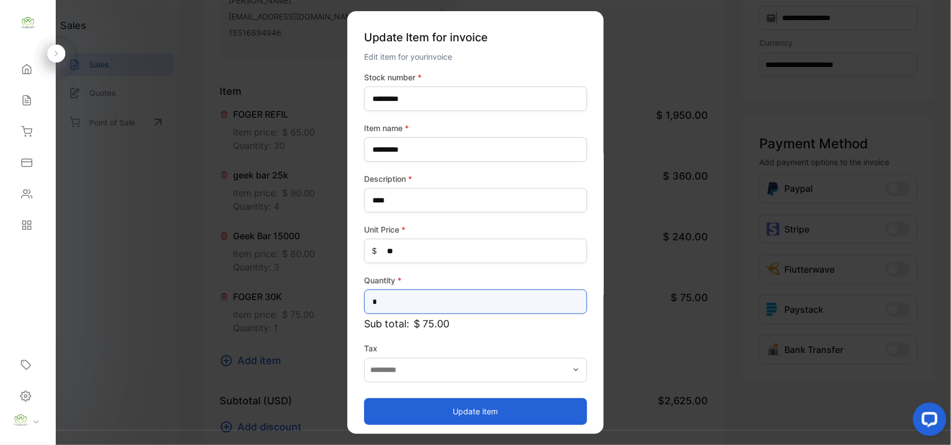
click at [402, 293] on input "*" at bounding box center [475, 301] width 223 height 25
type input "*"
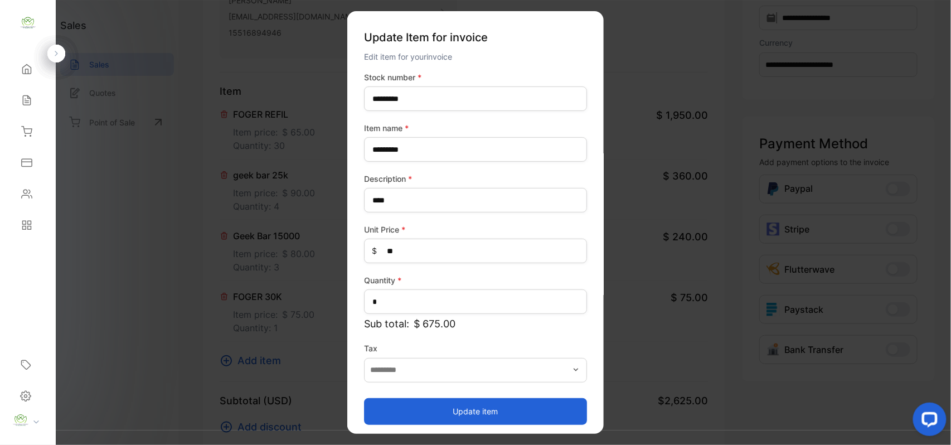
click at [386, 413] on button "Update item" at bounding box center [475, 410] width 223 height 27
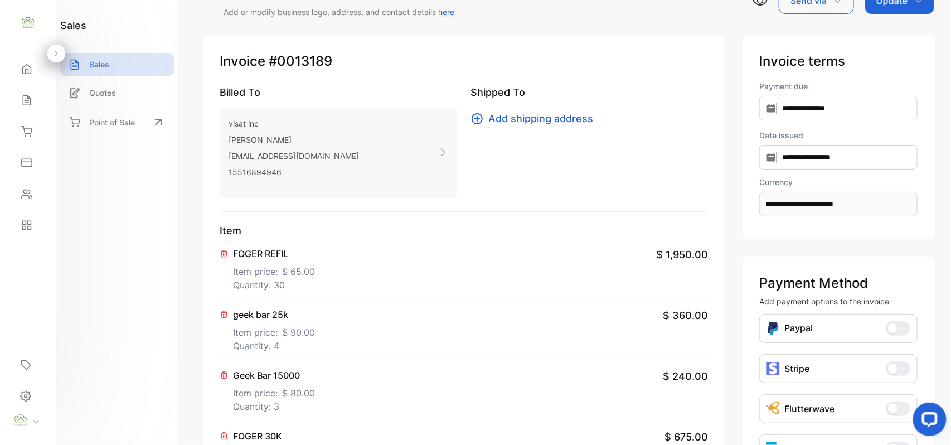
scroll to position [0, 0]
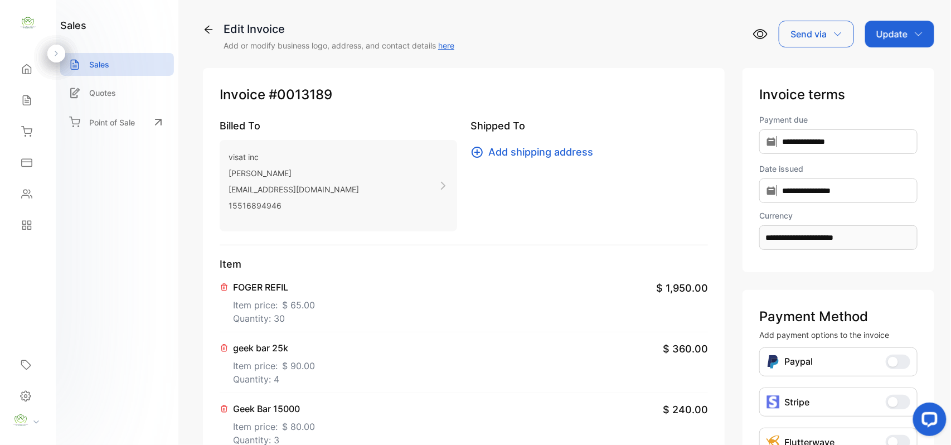
click at [895, 33] on p "Update" at bounding box center [891, 33] width 31 height 13
click at [883, 72] on div "Invoice" at bounding box center [901, 71] width 64 height 22
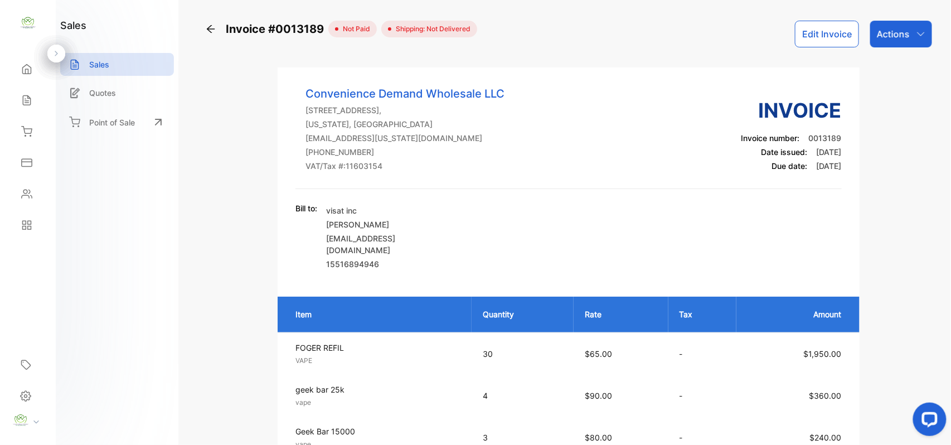
click at [901, 33] on p "Actions" at bounding box center [893, 33] width 33 height 13
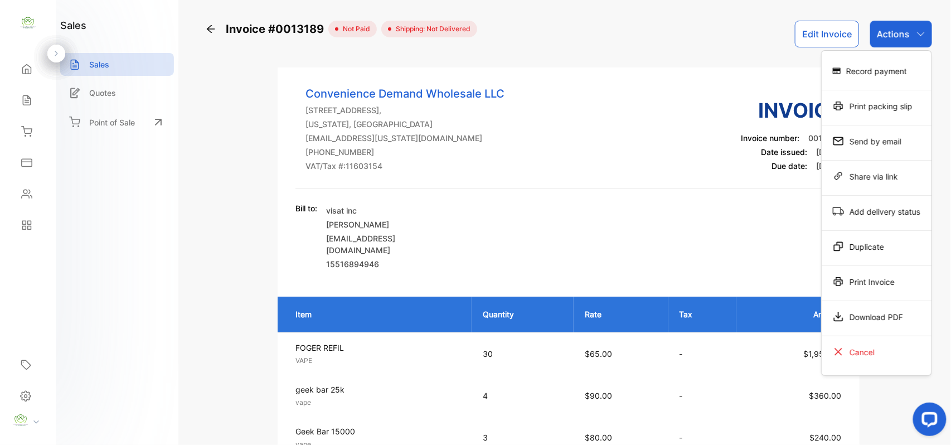
click at [888, 286] on div "Print Invoice" at bounding box center [877, 281] width 110 height 22
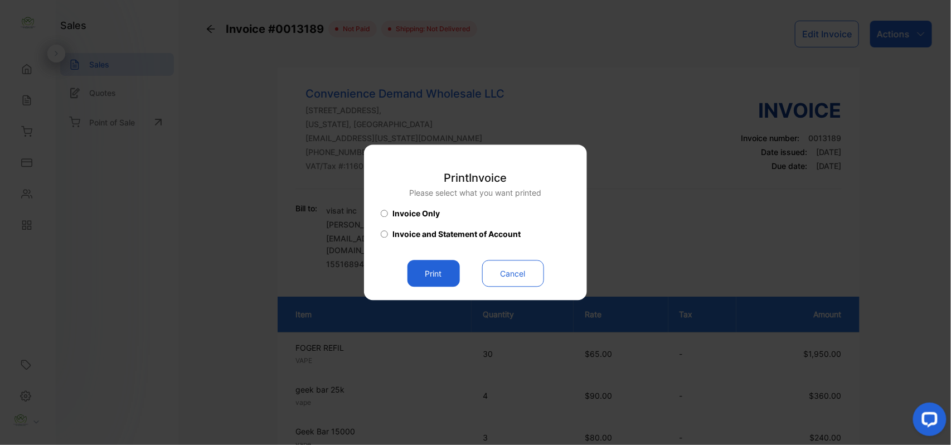
click at [443, 272] on button "Print" at bounding box center [433, 273] width 52 height 27
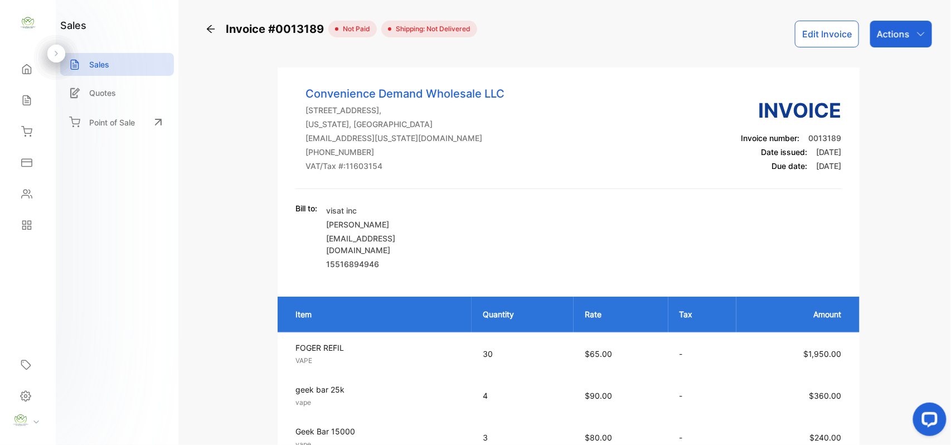
click at [46, 105] on div "Sales" at bounding box center [28, 100] width 38 height 22
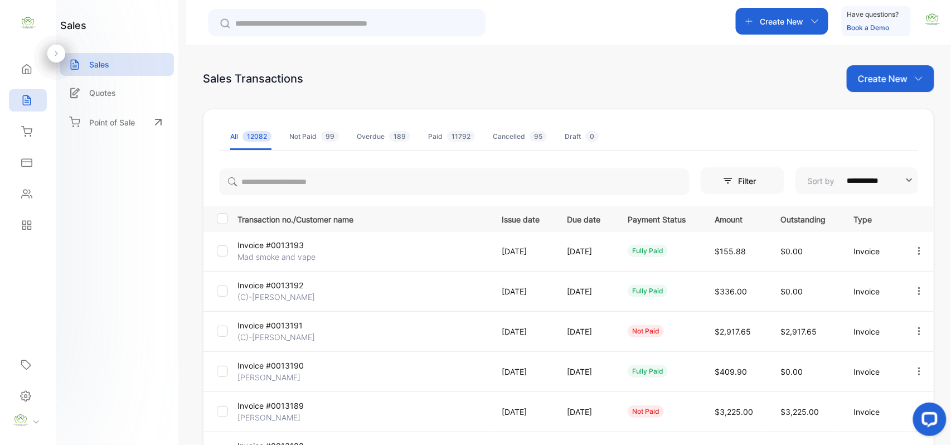
click at [42, 191] on div "Contacts" at bounding box center [28, 194] width 38 height 22
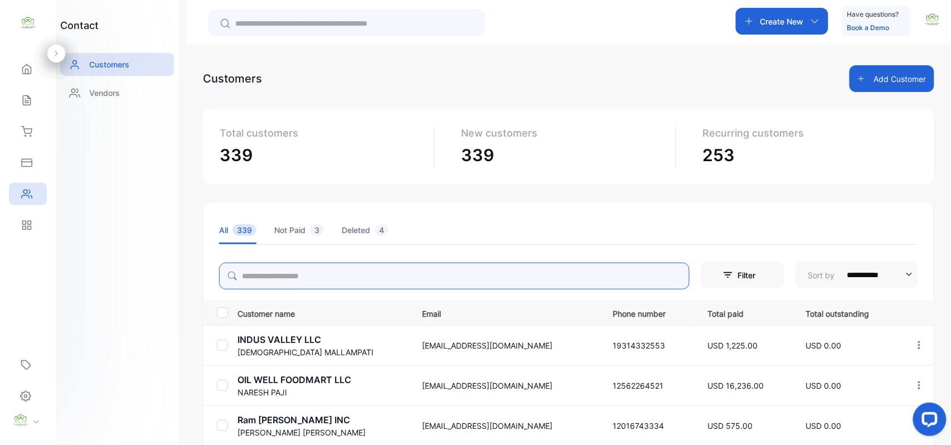
click at [308, 272] on input "search" at bounding box center [454, 276] width 470 height 27
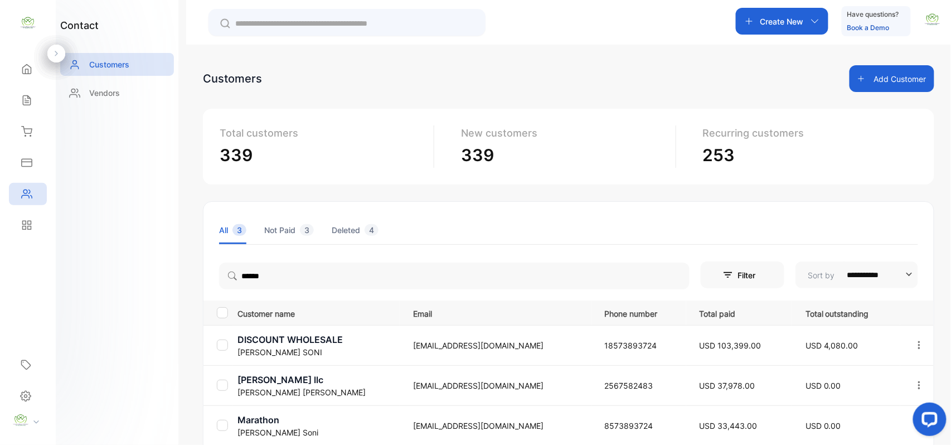
click at [145, 270] on div "contact Customers Vendors" at bounding box center [117, 222] width 123 height 445
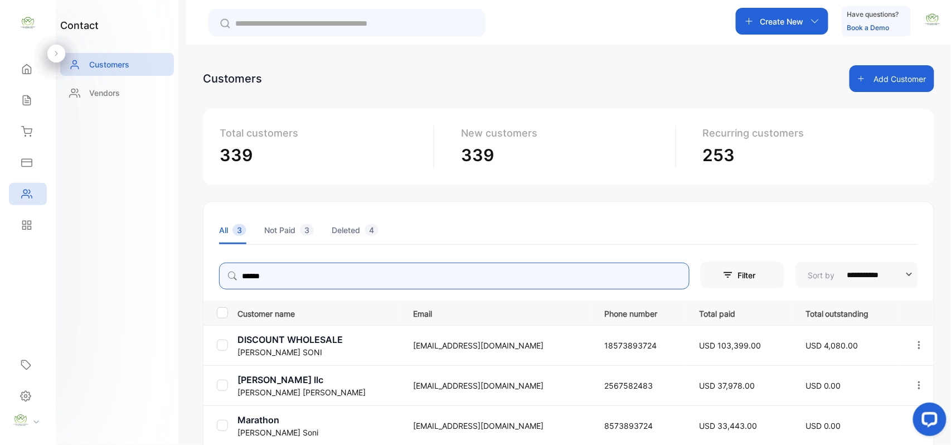
click at [323, 275] on input "******" at bounding box center [454, 276] width 470 height 27
type input "*"
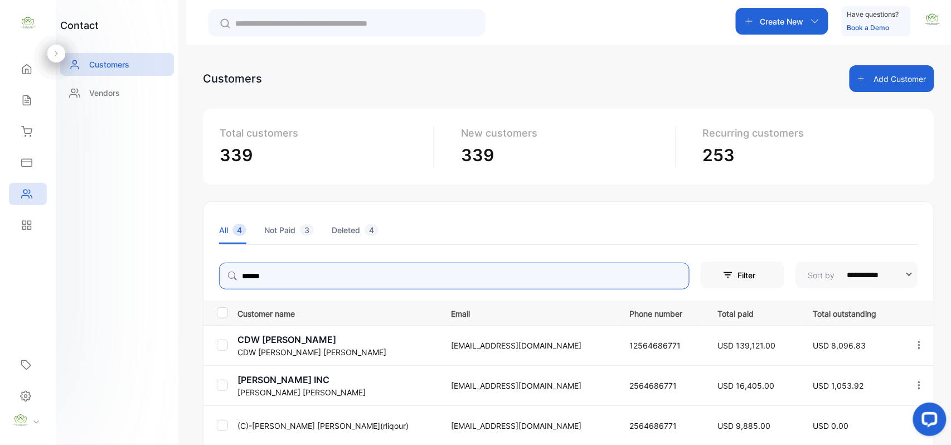
type input "******"
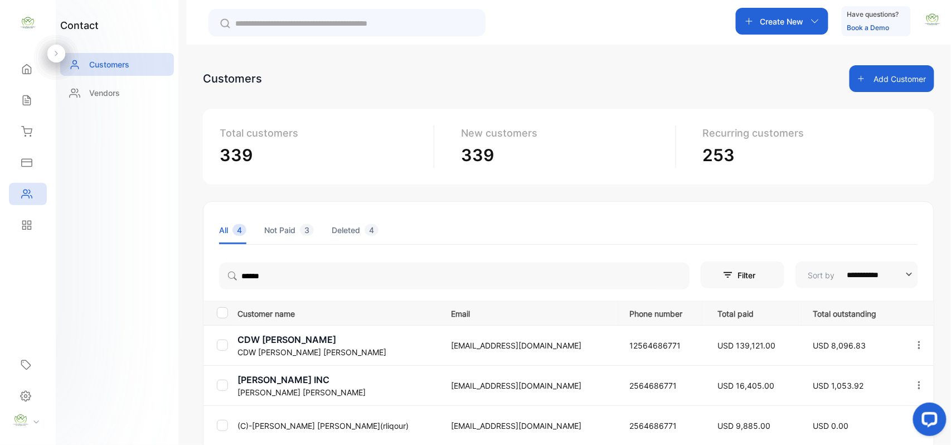
click at [148, 357] on div "contact Customers Vendors" at bounding box center [117, 222] width 123 height 445
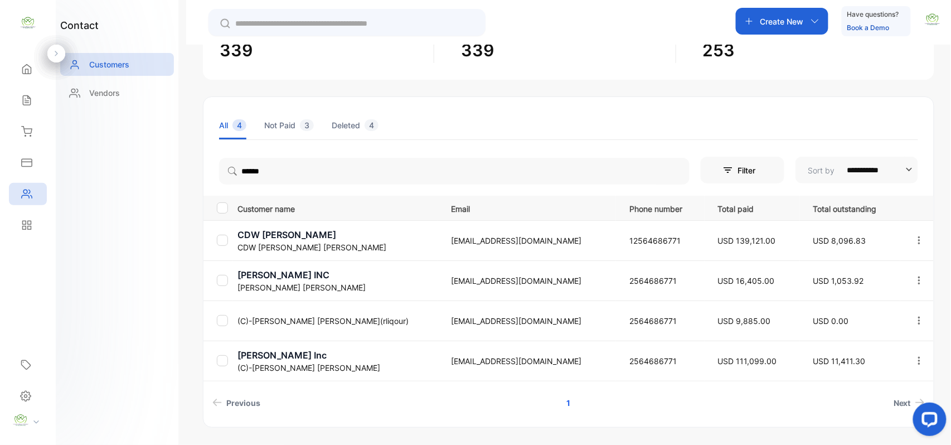
scroll to position [139, 0]
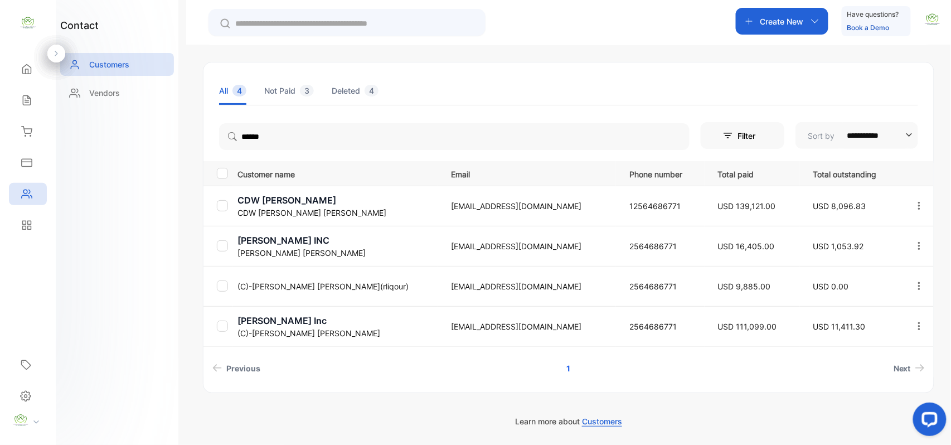
click at [310, 336] on p "(C)-Suchit Jay Veer Panchal" at bounding box center [337, 333] width 200 height 12
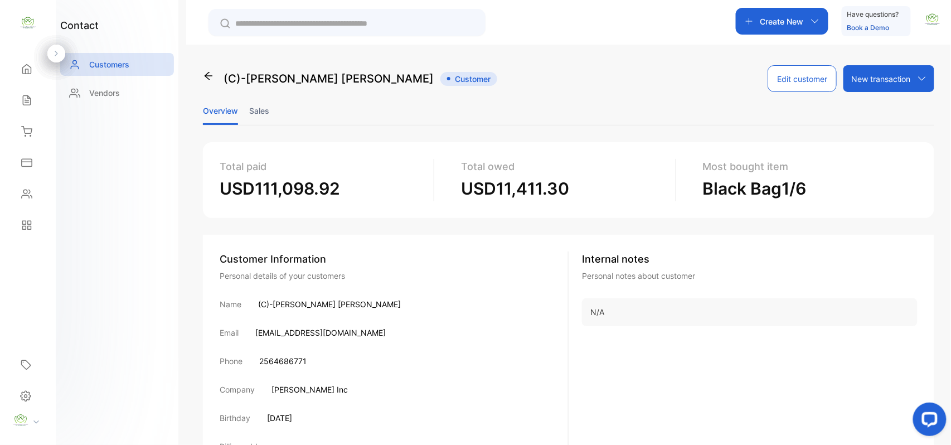
drag, startPoint x: 286, startPoint y: 105, endPoint x: 277, endPoint y: 107, distance: 9.7
click at [286, 106] on ul "Overview Sales" at bounding box center [568, 110] width 731 height 29
click at [269, 108] on li "Sales" at bounding box center [259, 110] width 20 height 28
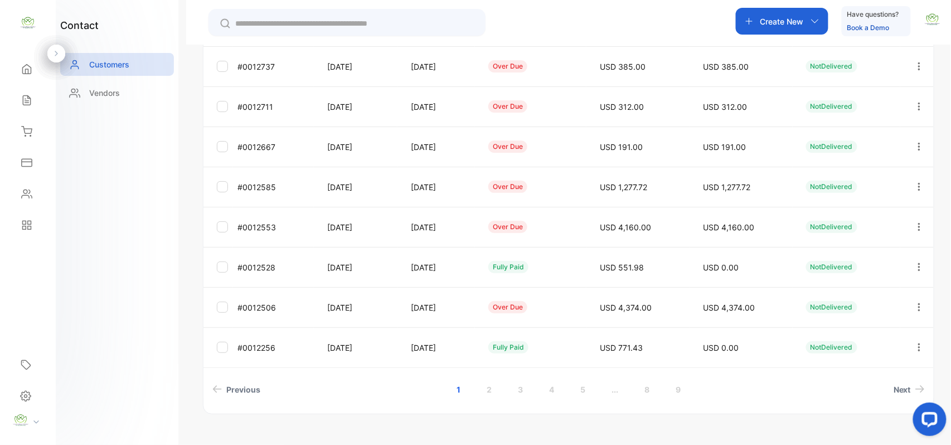
scroll to position [297, 0]
click at [916, 304] on icon "button" at bounding box center [919, 306] width 10 height 10
click at [857, 280] on div "View" at bounding box center [868, 276] width 125 height 22
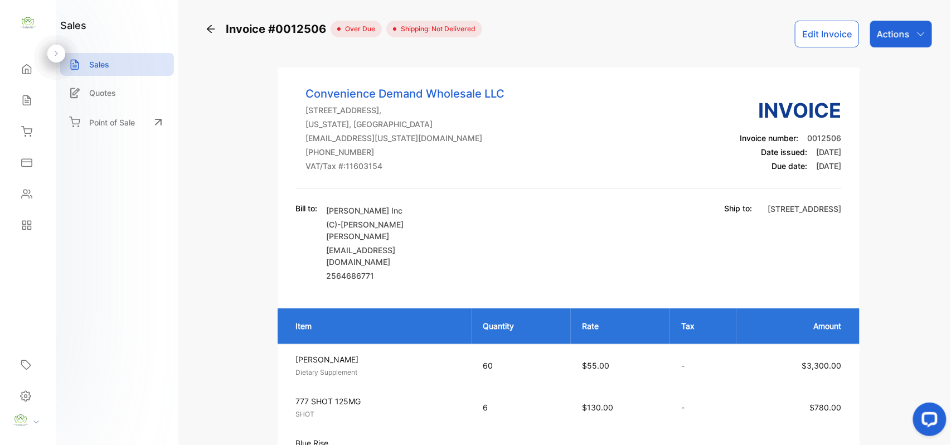
click at [903, 32] on p "Actions" at bounding box center [893, 33] width 33 height 13
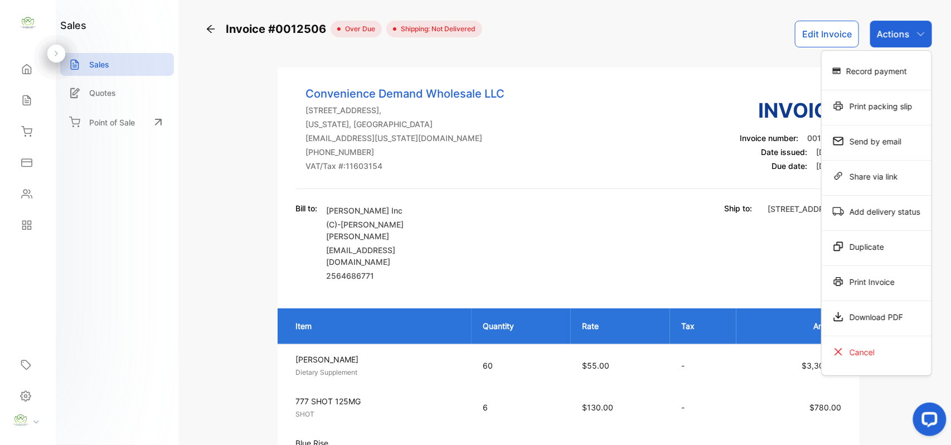
click at [886, 143] on div "Send by email" at bounding box center [877, 141] width 110 height 22
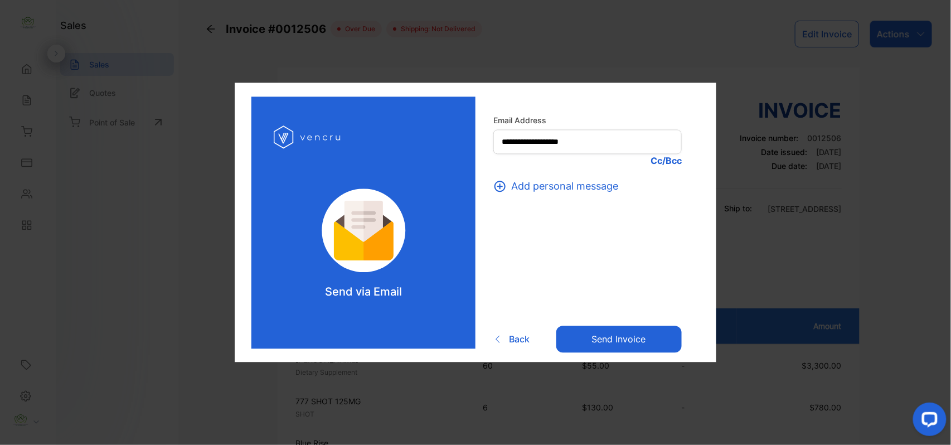
click at [606, 340] on button "Send invoice" at bounding box center [618, 338] width 125 height 27
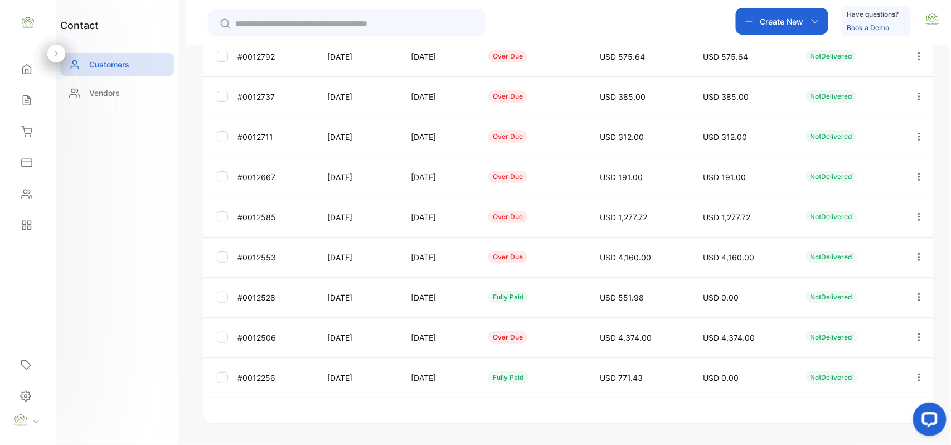
scroll to position [276, 0]
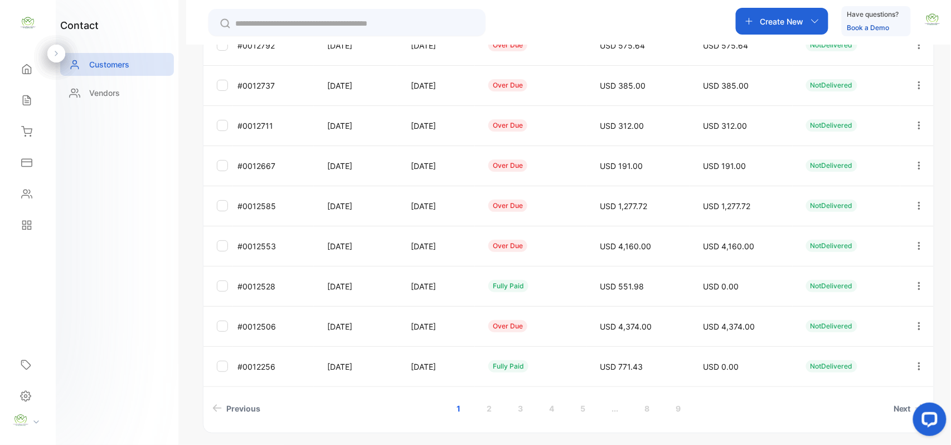
click at [914, 243] on icon "button" at bounding box center [919, 246] width 10 height 10
click at [837, 278] on div "View" at bounding box center [868, 280] width 125 height 22
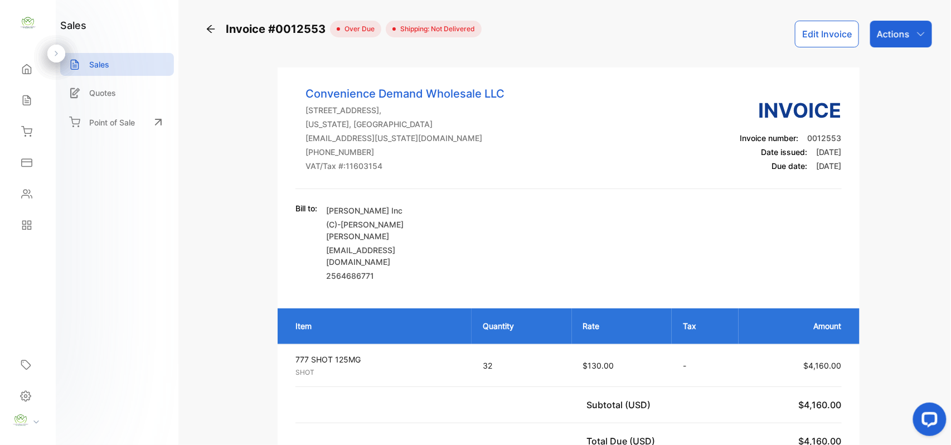
click at [887, 38] on p "Actions" at bounding box center [893, 33] width 33 height 13
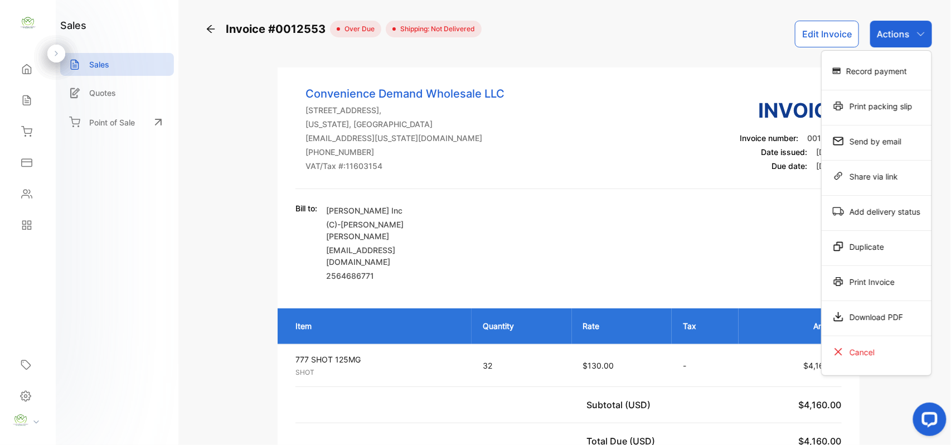
click at [863, 145] on div "Send by email" at bounding box center [877, 141] width 110 height 22
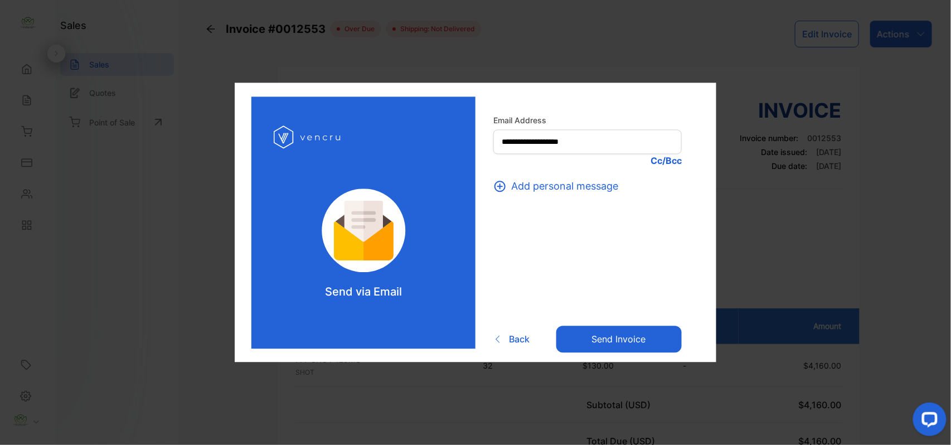
click at [584, 336] on button "Send invoice" at bounding box center [618, 338] width 125 height 27
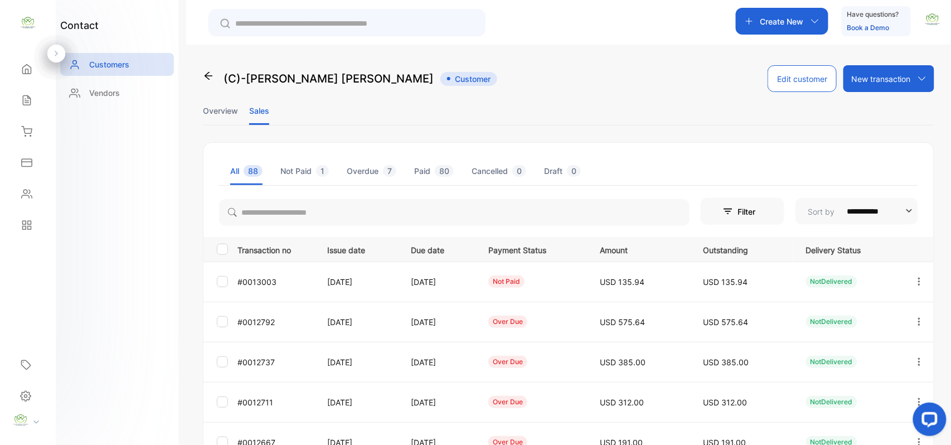
scroll to position [276, 0]
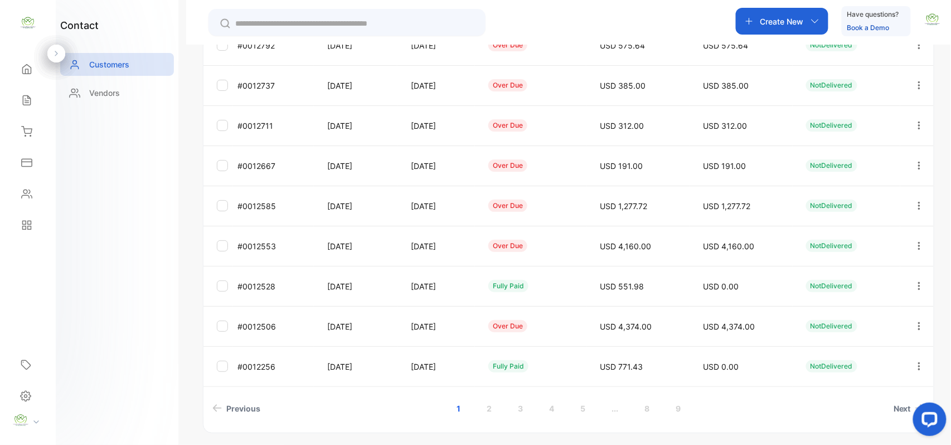
click at [919, 206] on icon "button" at bounding box center [919, 206] width 10 height 10
click at [833, 239] on div "View" at bounding box center [868, 240] width 125 height 22
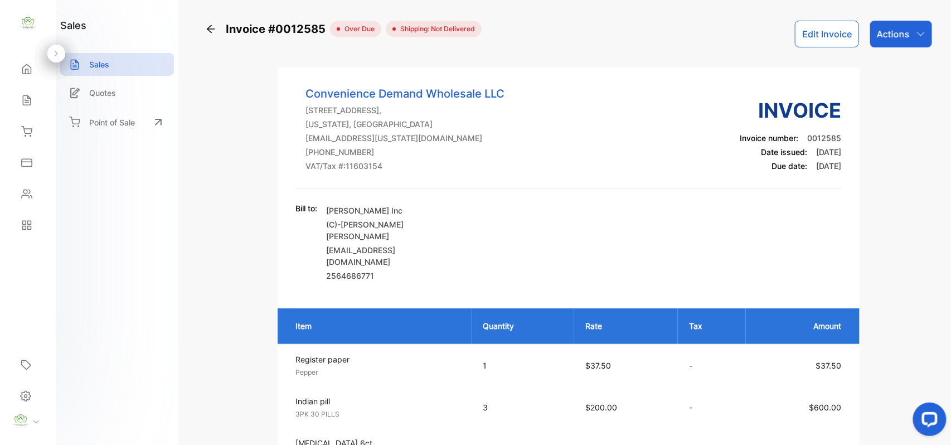
click at [895, 45] on div "Actions" at bounding box center [901, 34] width 62 height 27
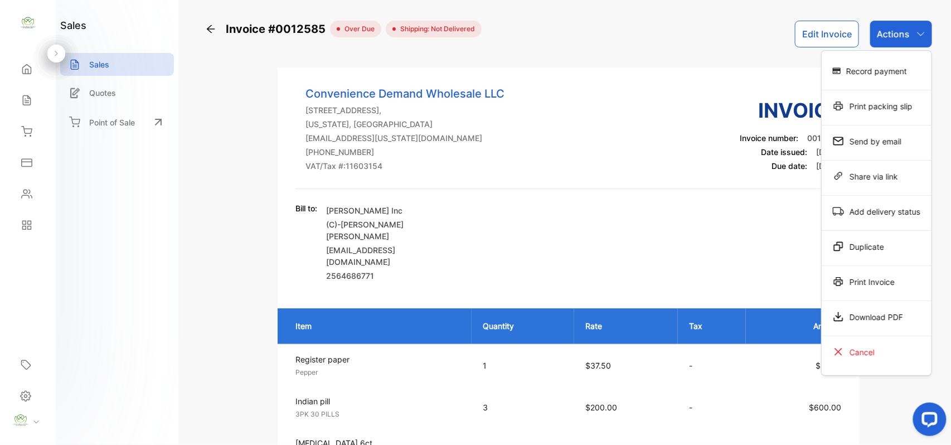
click at [856, 146] on div "Send by email" at bounding box center [877, 141] width 110 height 22
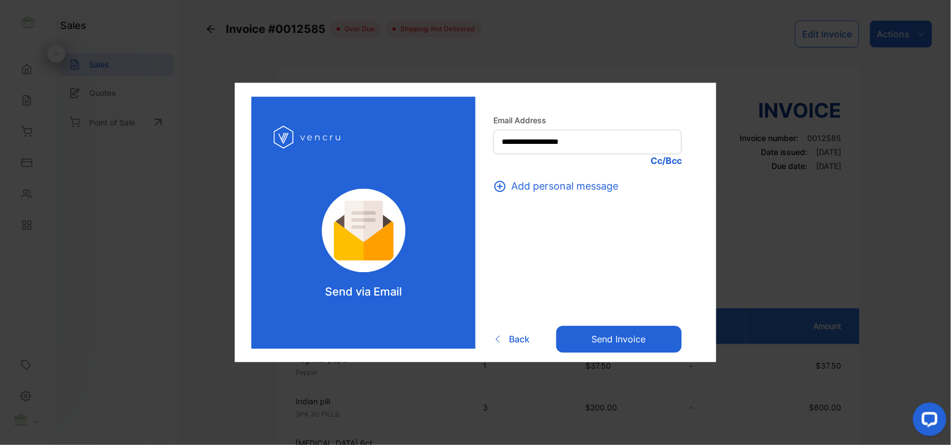
click at [629, 338] on button "Send invoice" at bounding box center [618, 338] width 125 height 27
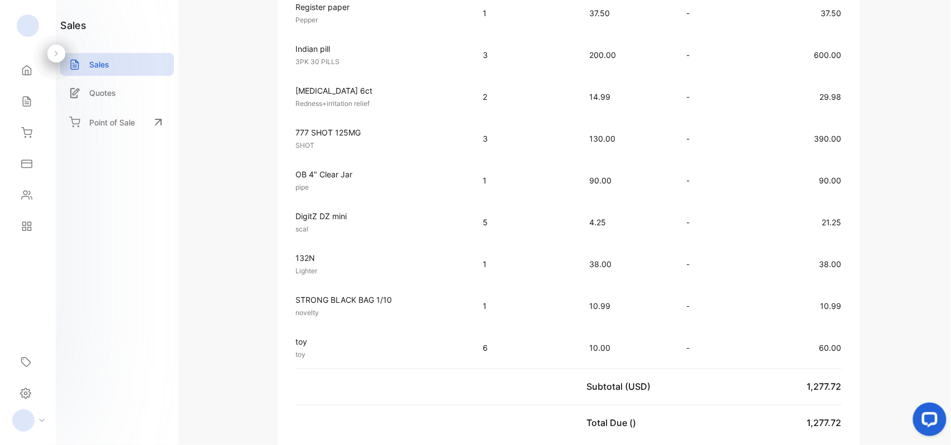
scroll to position [347, 0]
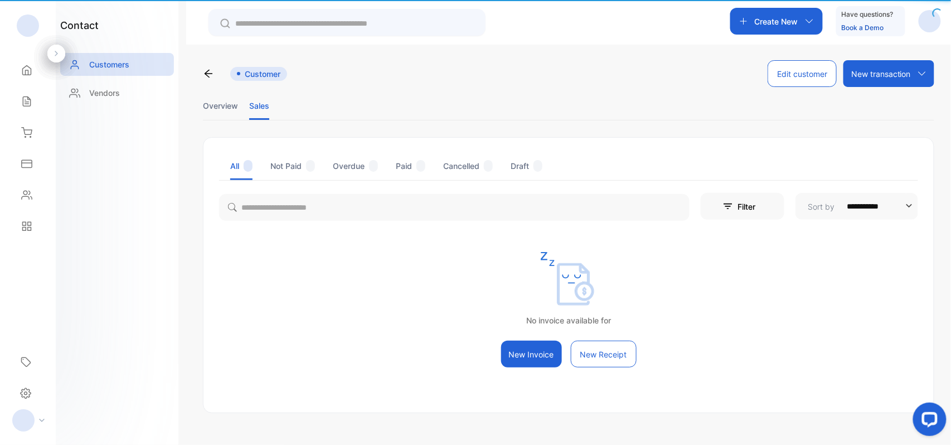
scroll to position [5, 0]
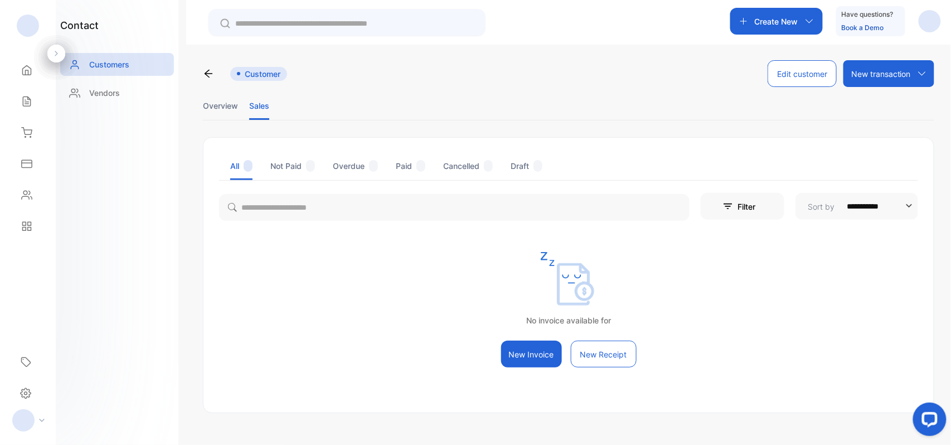
click at [35, 196] on div "Contacts" at bounding box center [28, 195] width 38 height 22
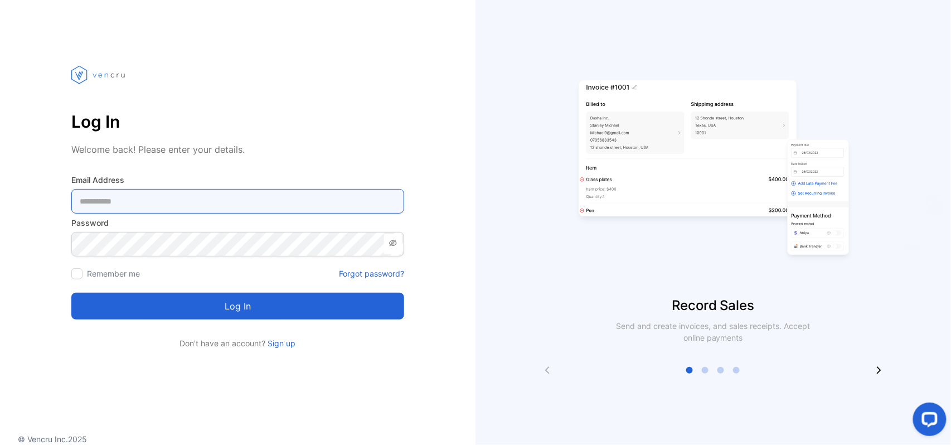
type Address-inputemail "**********"
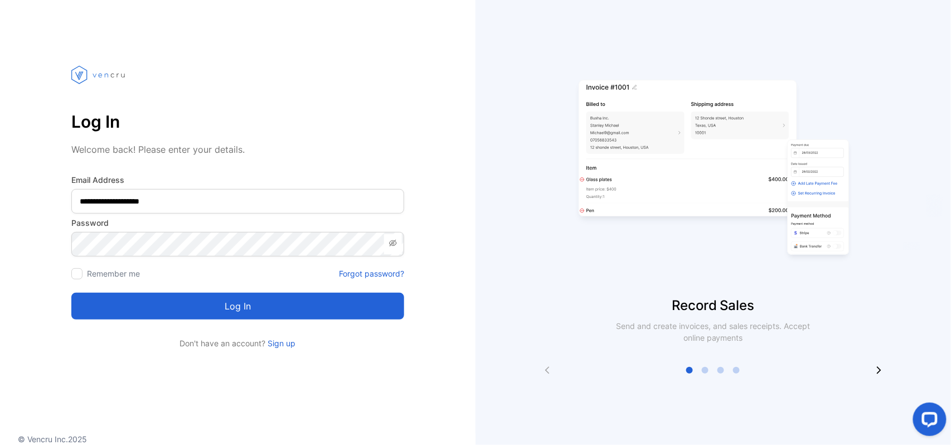
click at [275, 313] on button "Log in" at bounding box center [237, 306] width 333 height 27
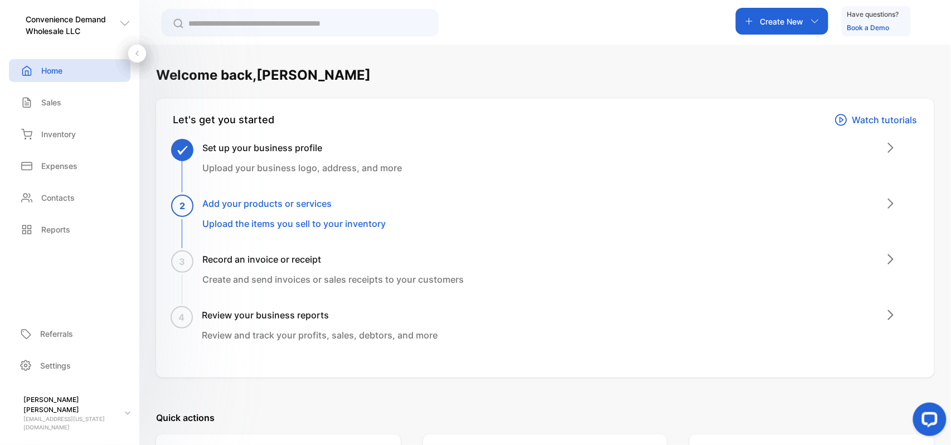
click at [52, 195] on p "Contacts" at bounding box center [57, 198] width 33 height 12
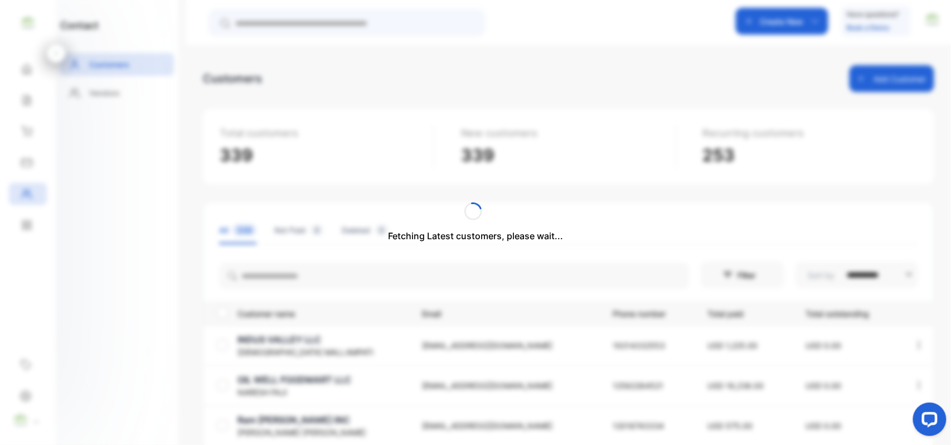
click at [300, 274] on div "Fetching Latest customers, please wait..." at bounding box center [475, 222] width 951 height 445
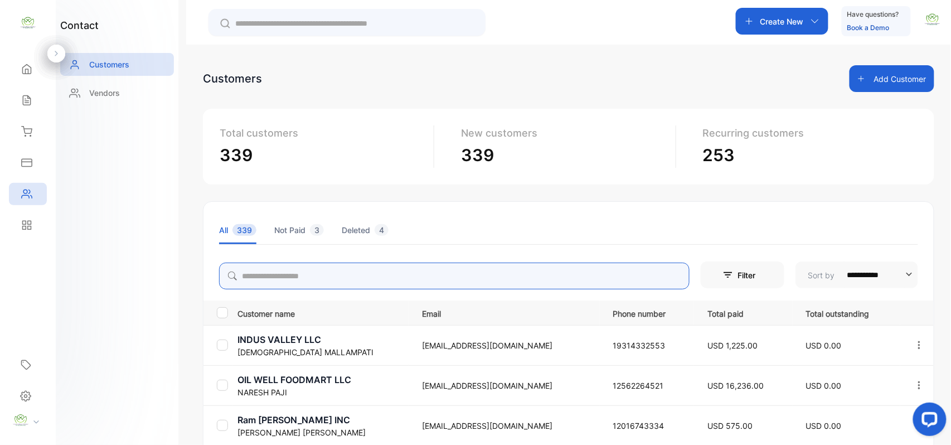
click at [301, 273] on input "search" at bounding box center [454, 276] width 470 height 27
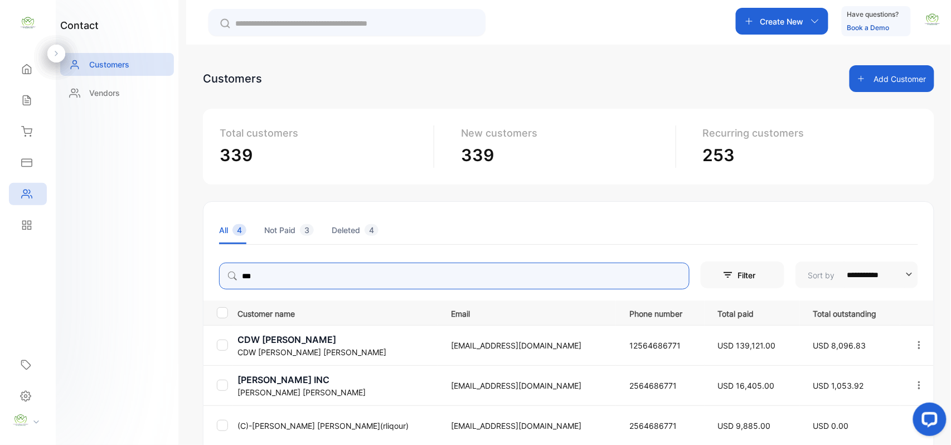
type input "***"
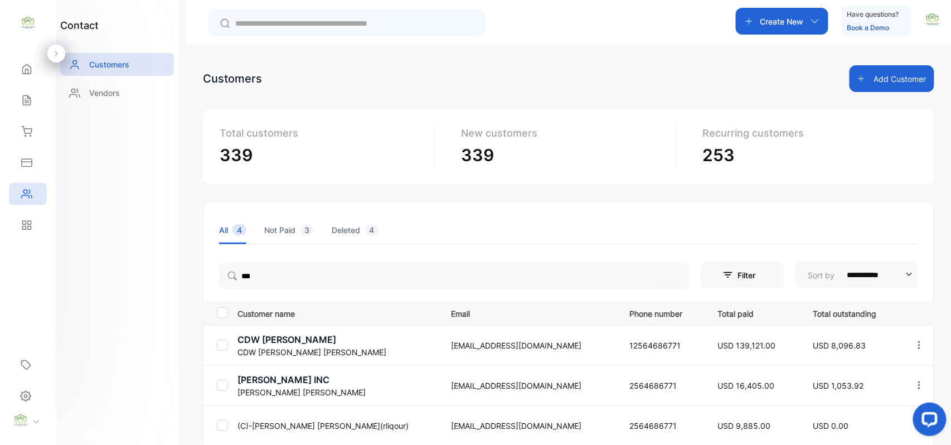
click at [110, 246] on div "contact Customers Vendors" at bounding box center [117, 222] width 123 height 445
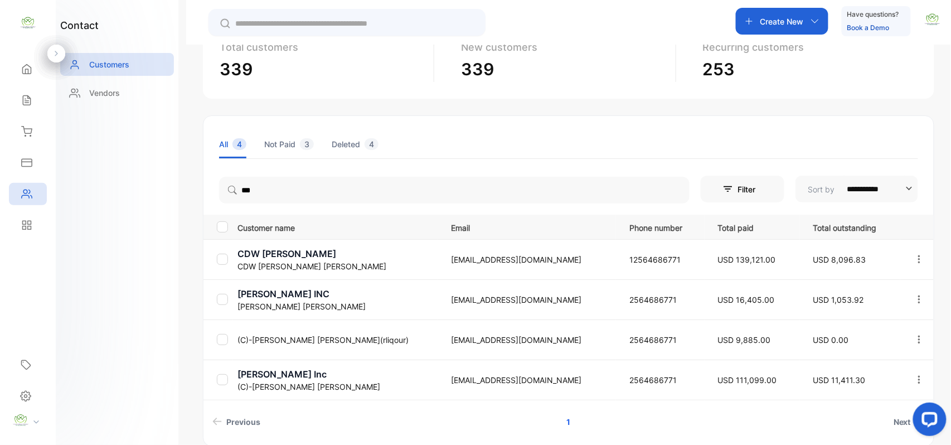
scroll to position [139, 0]
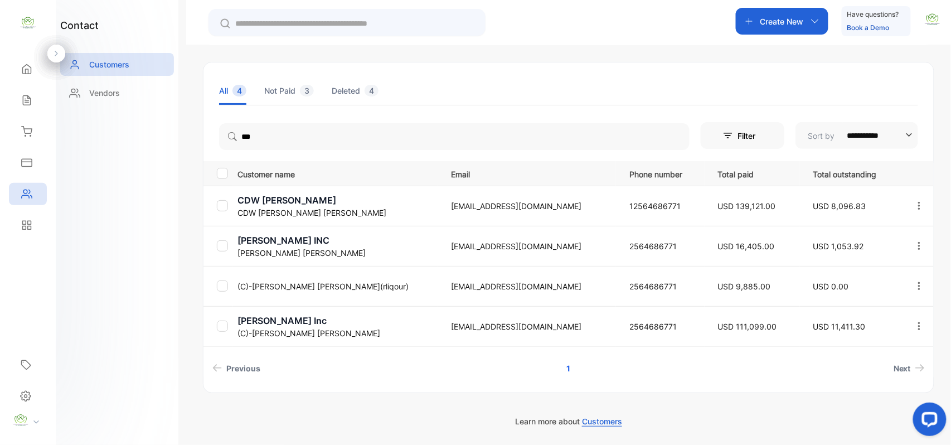
click at [286, 330] on p "(C)-Suchit Jay Veer Panchal" at bounding box center [337, 333] width 200 height 12
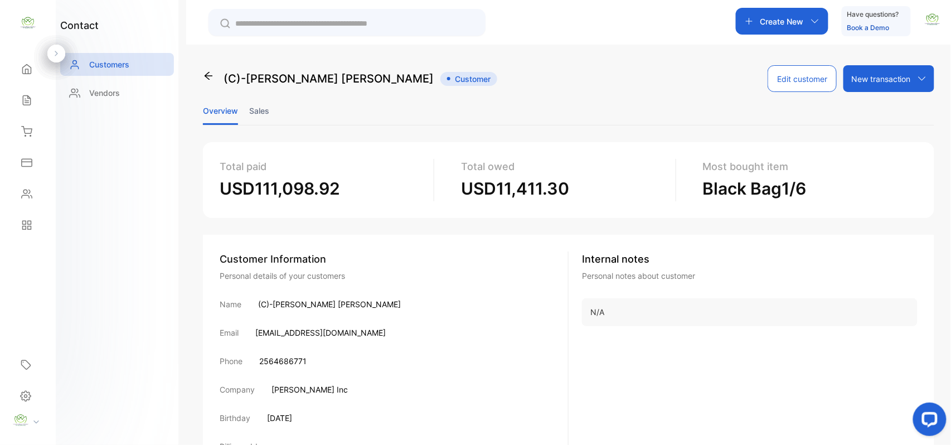
click at [261, 106] on li "Sales" at bounding box center [259, 110] width 20 height 28
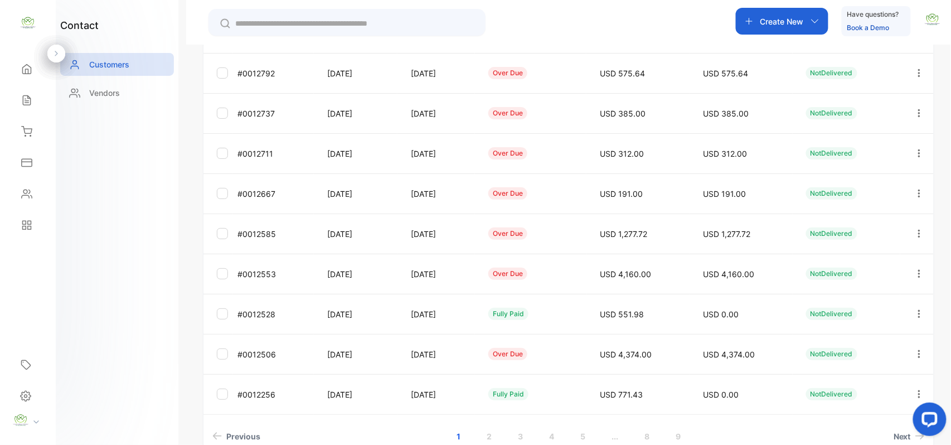
scroll to position [297, 0]
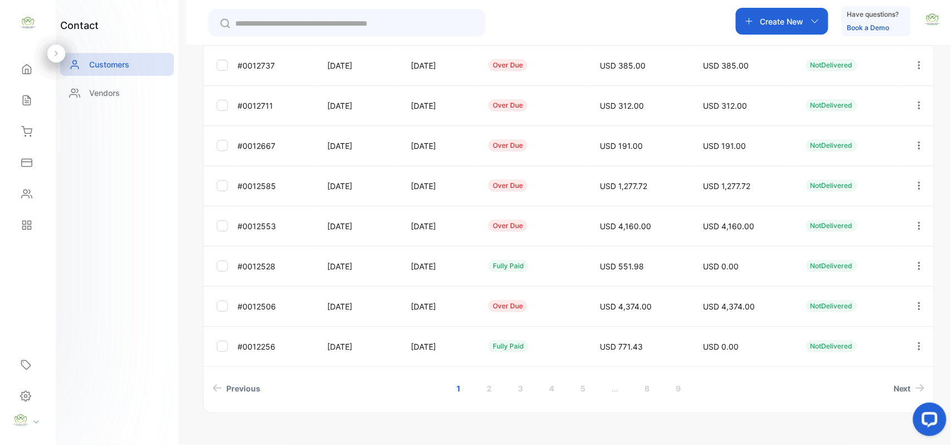
click at [915, 302] on icon "button" at bounding box center [919, 306] width 10 height 10
click at [891, 273] on div "View" at bounding box center [868, 276] width 125 height 22
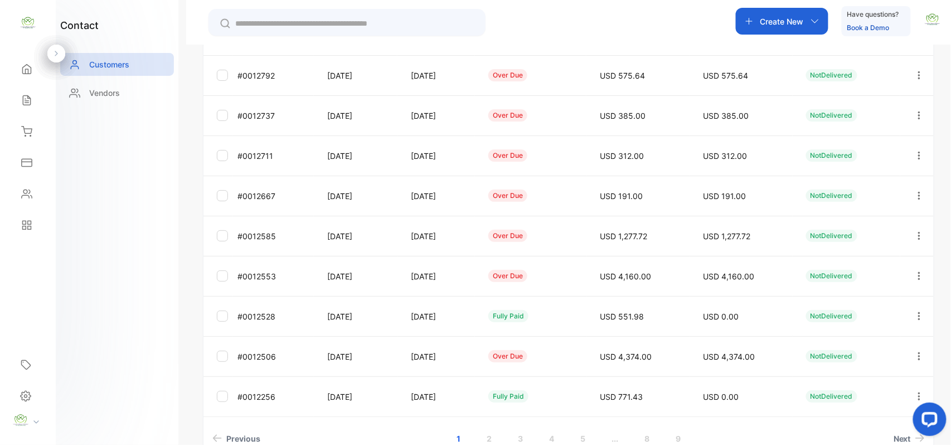
scroll to position [297, 0]
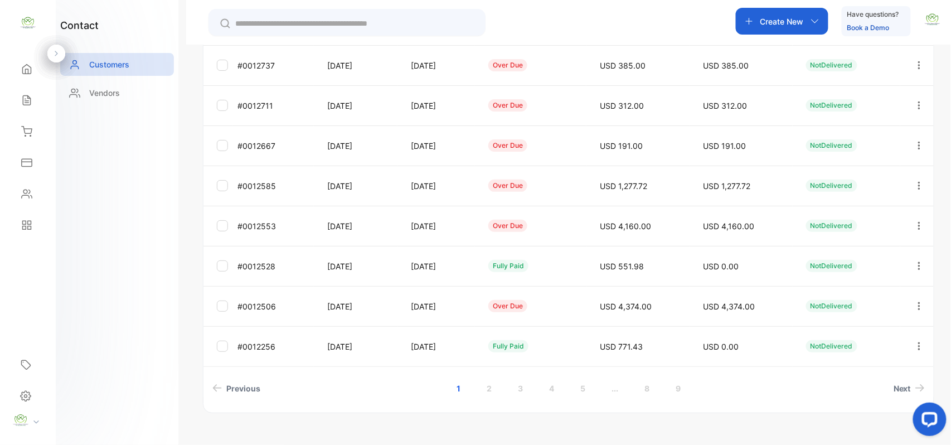
click at [914, 221] on icon "button" at bounding box center [919, 226] width 10 height 10
click at [859, 284] on div "Add payment" at bounding box center [868, 291] width 125 height 22
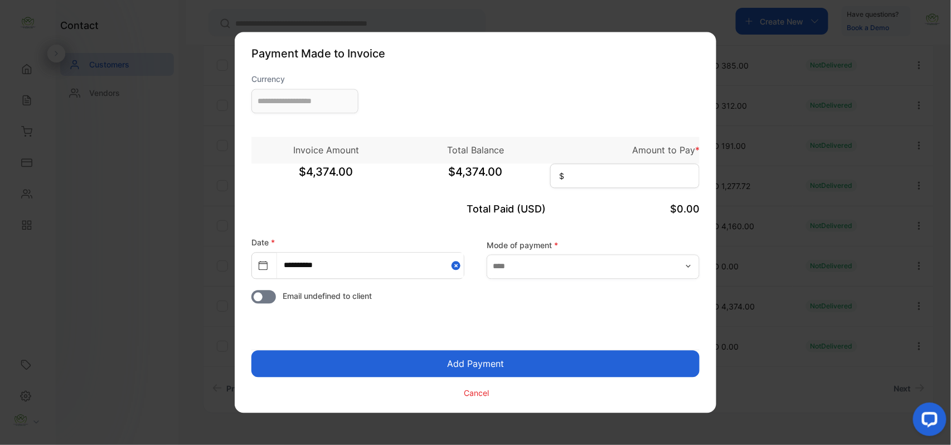
type input "**********"
click at [600, 172] on input at bounding box center [624, 176] width 149 height 25
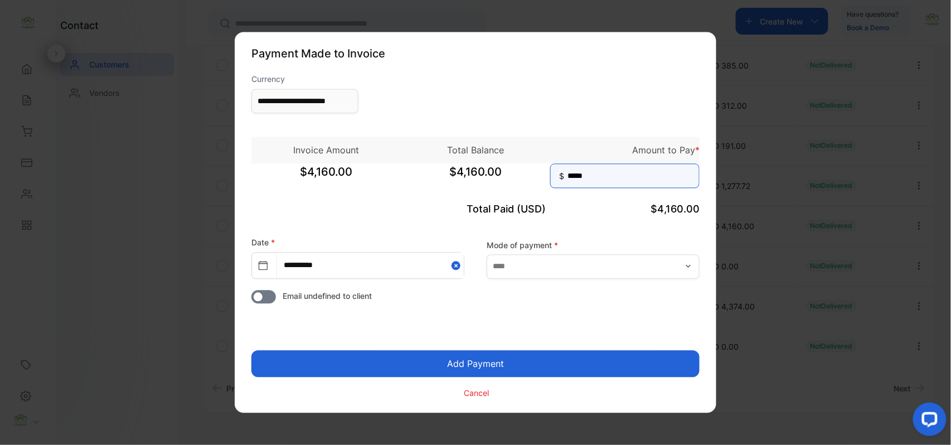
type input "*****"
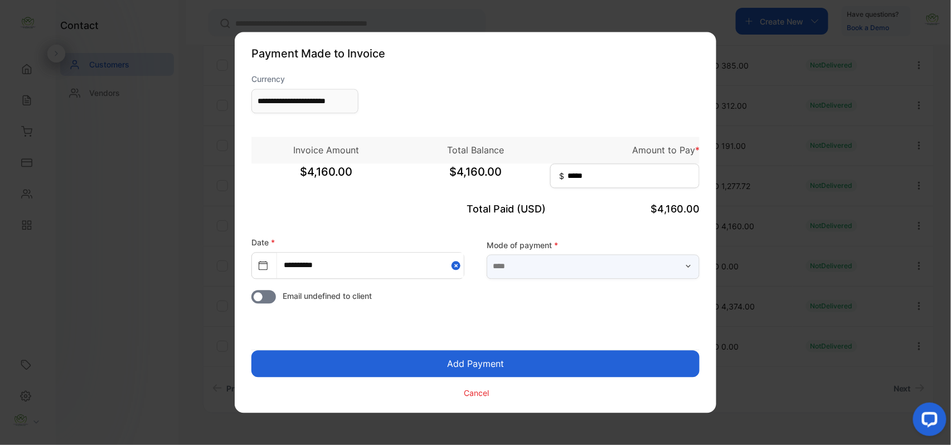
drag, startPoint x: 570, startPoint y: 266, endPoint x: 566, endPoint y: 272, distance: 6.5
click at [570, 268] on input "text" at bounding box center [593, 266] width 213 height 25
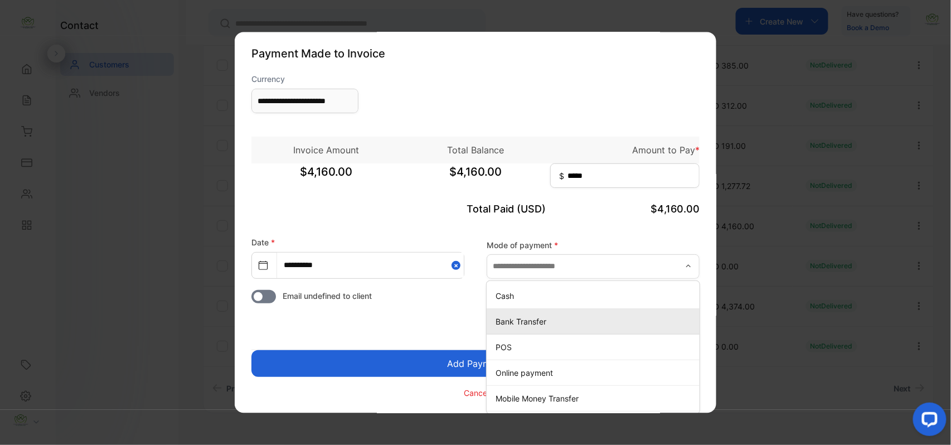
drag, startPoint x: 526, startPoint y: 317, endPoint x: 518, endPoint y: 319, distance: 8.5
click at [523, 319] on p "Bank Transfer" at bounding box center [595, 321] width 200 height 12
type input "**********"
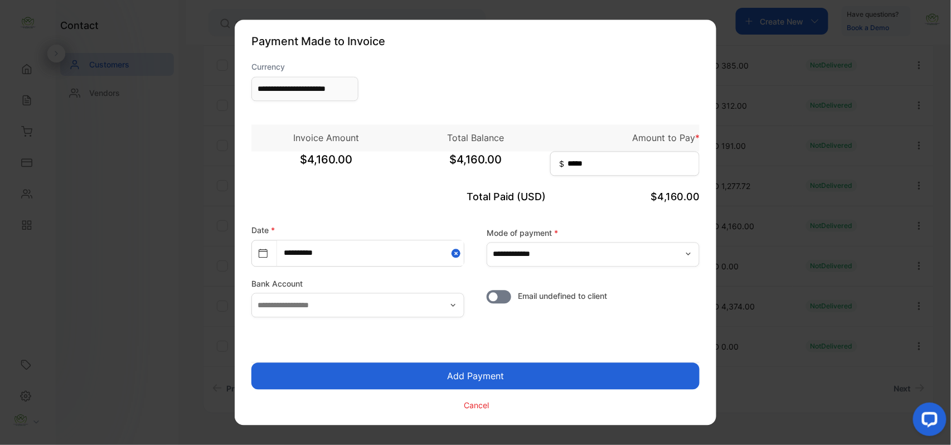
click at [425, 380] on button "Add Payment" at bounding box center [475, 376] width 448 height 27
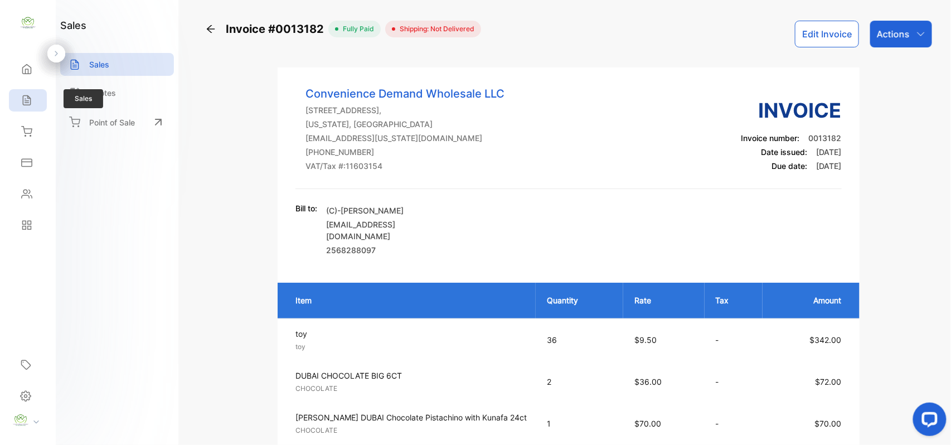
click at [25, 92] on div "Sales" at bounding box center [28, 100] width 38 height 22
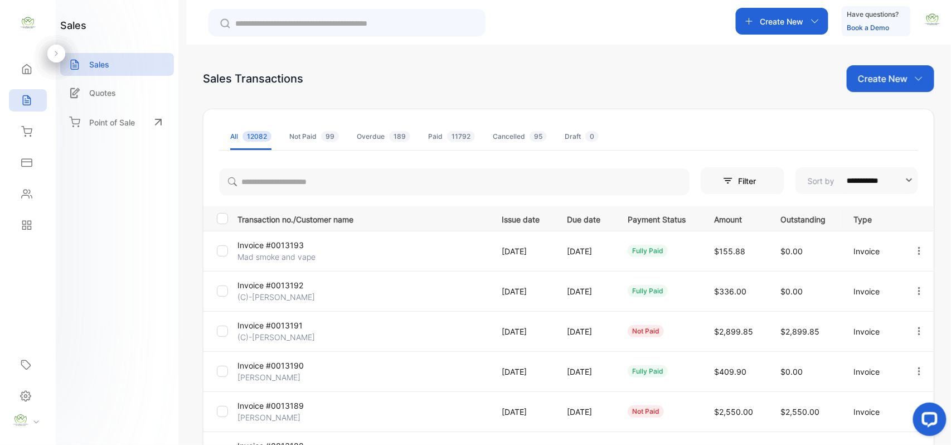
click at [280, 253] on p "Mad smoke and vape" at bounding box center [279, 257] width 84 height 12
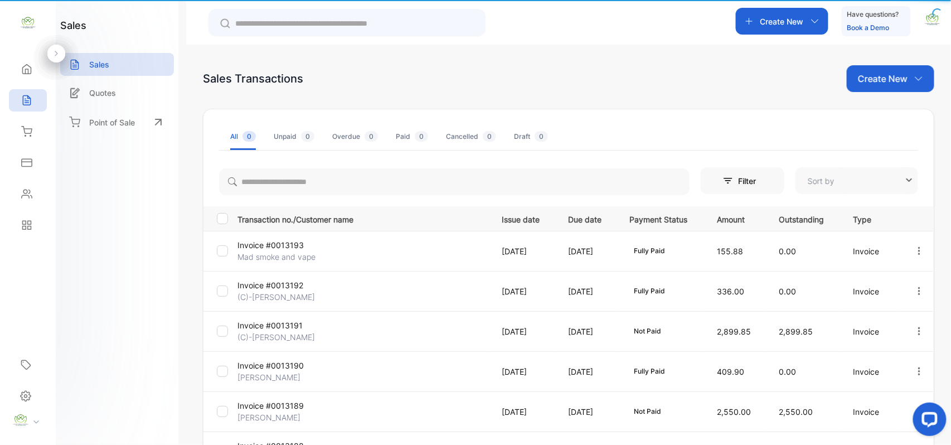
type input "**********"
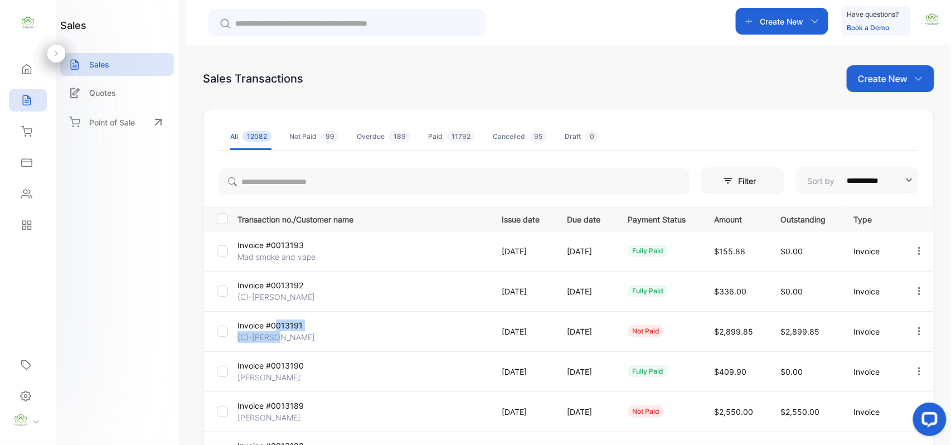
click at [278, 331] on td "Invoice #0013191 (C)-[PERSON_NAME]" at bounding box center [361, 331] width 256 height 40
click at [273, 330] on p "Invoice #0013191" at bounding box center [279, 325] width 84 height 12
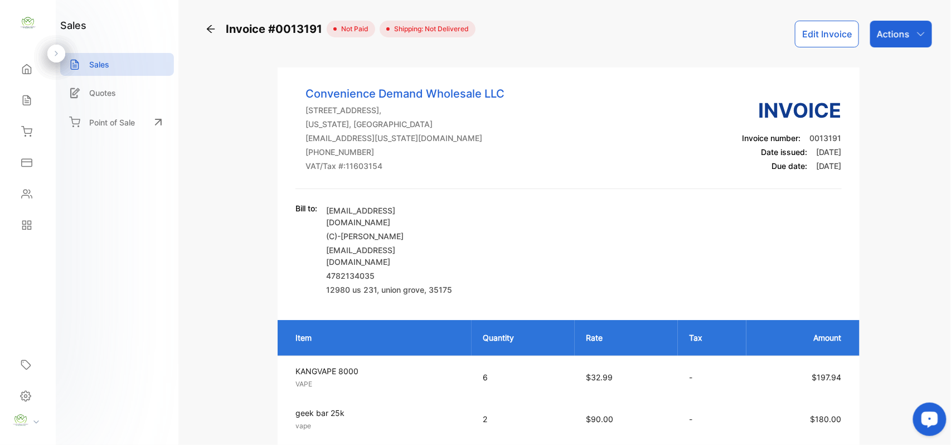
click at [832, 36] on button "Edit Invoice" at bounding box center [827, 34] width 64 height 27
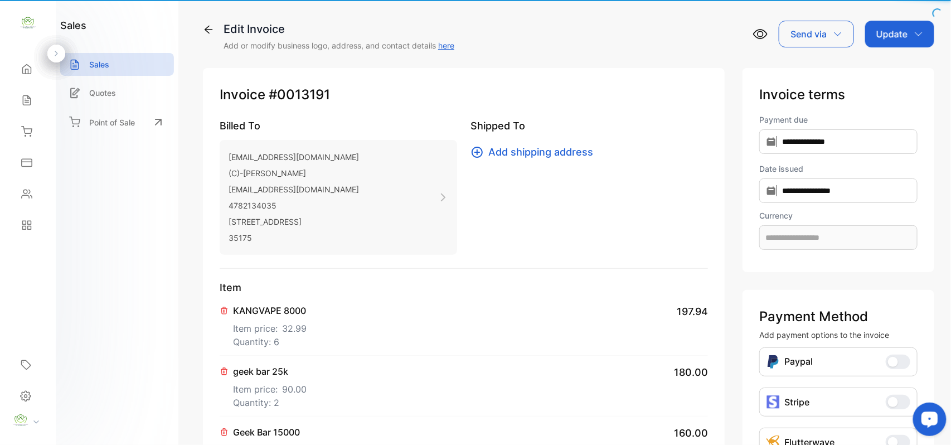
type input "**********"
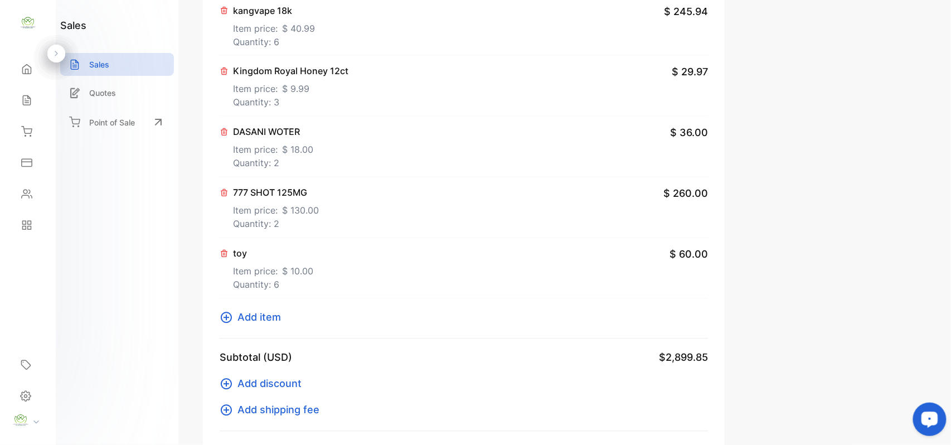
scroll to position [693, 0]
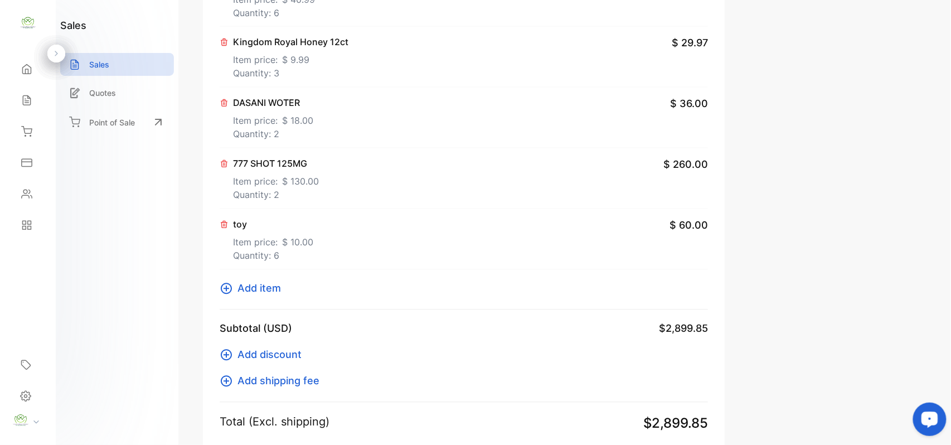
click at [253, 288] on span "Add item" at bounding box center [258, 288] width 43 height 15
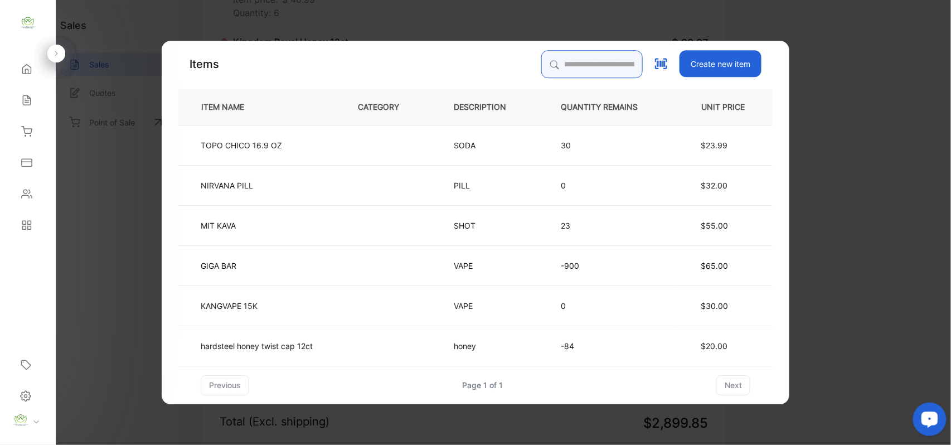
click at [610, 63] on input "search" at bounding box center [591, 64] width 101 height 28
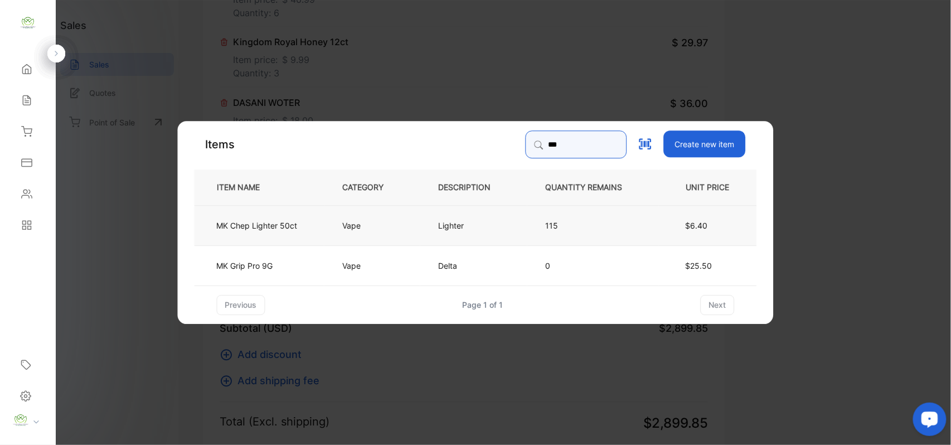
type input "**"
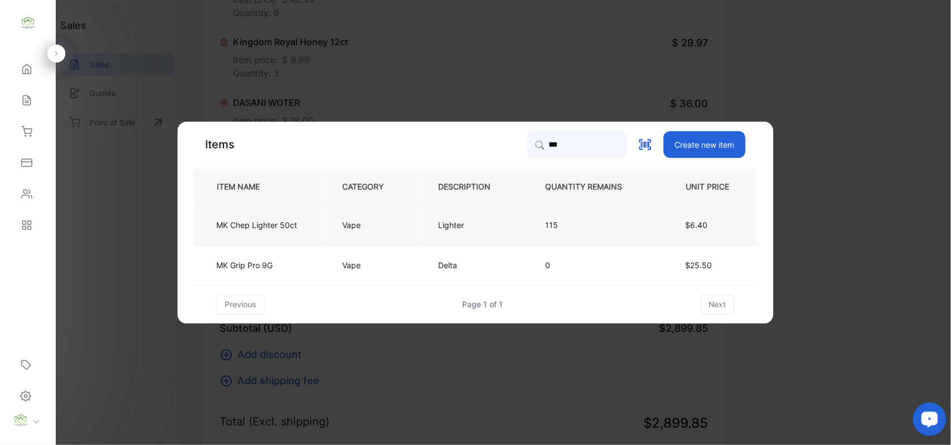
click at [342, 221] on td "Vape" at bounding box center [372, 225] width 96 height 40
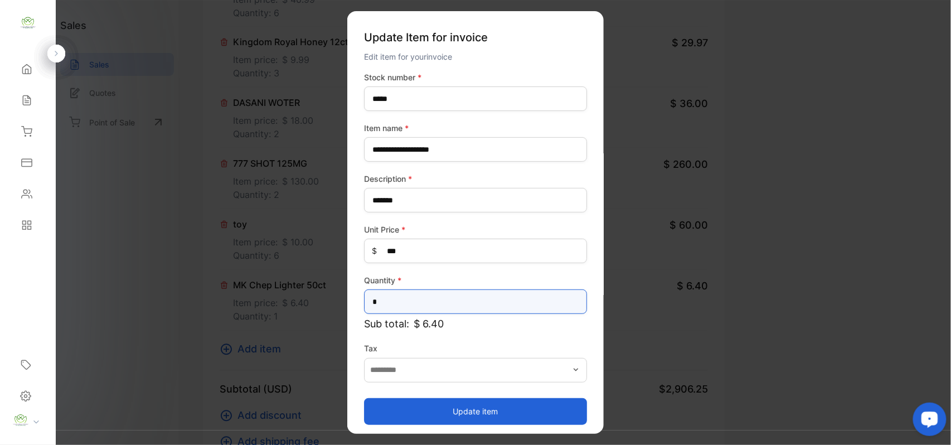
click at [420, 304] on input "*" at bounding box center [475, 301] width 223 height 25
type input "*"
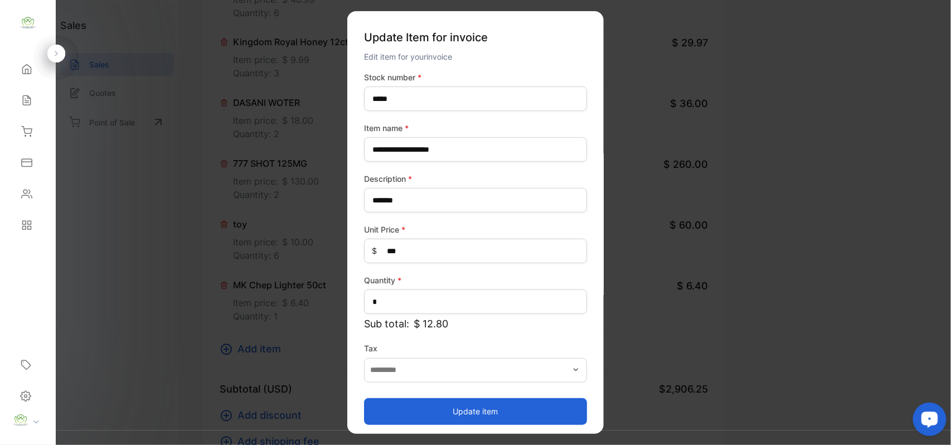
drag, startPoint x: 456, startPoint y: 409, endPoint x: 449, endPoint y: 409, distance: 7.2
click at [456, 409] on button "Update item" at bounding box center [475, 410] width 223 height 27
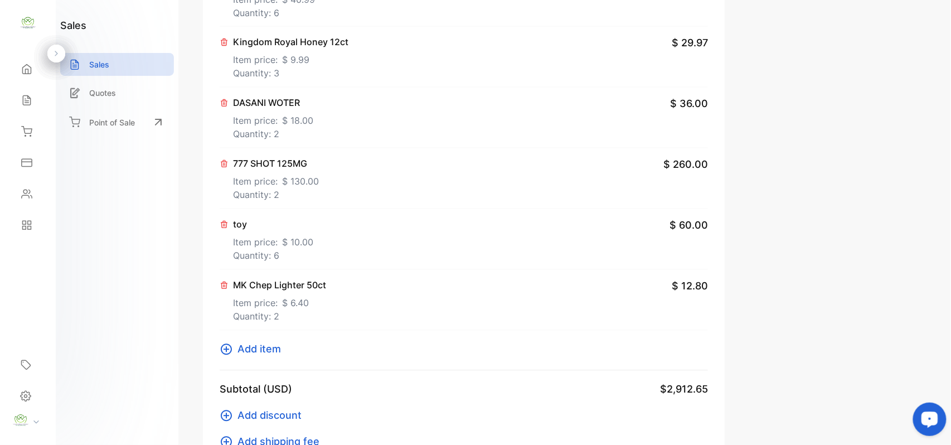
click at [253, 351] on span "Add item" at bounding box center [258, 349] width 43 height 15
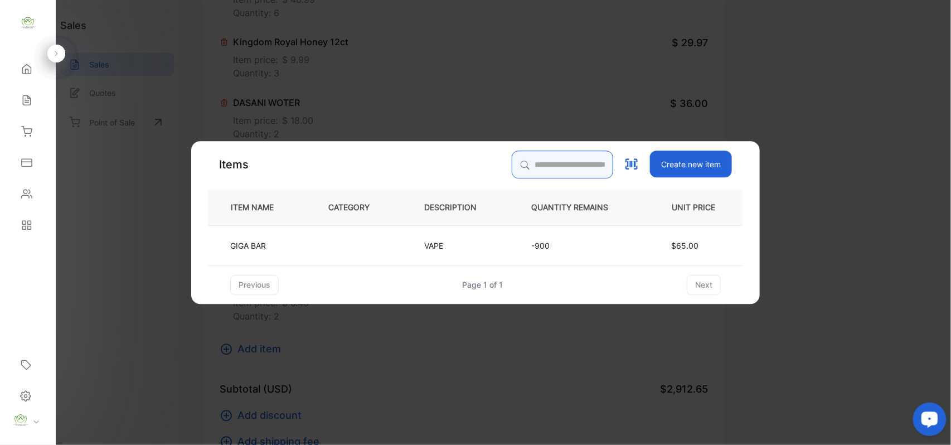
click at [533, 153] on input "search" at bounding box center [562, 164] width 101 height 28
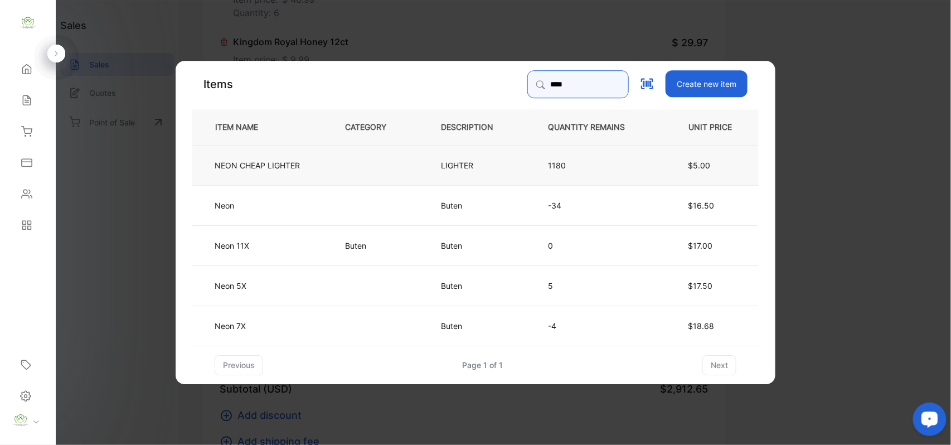
type input "****"
click at [440, 161] on td "LIGHTER" at bounding box center [475, 164] width 107 height 40
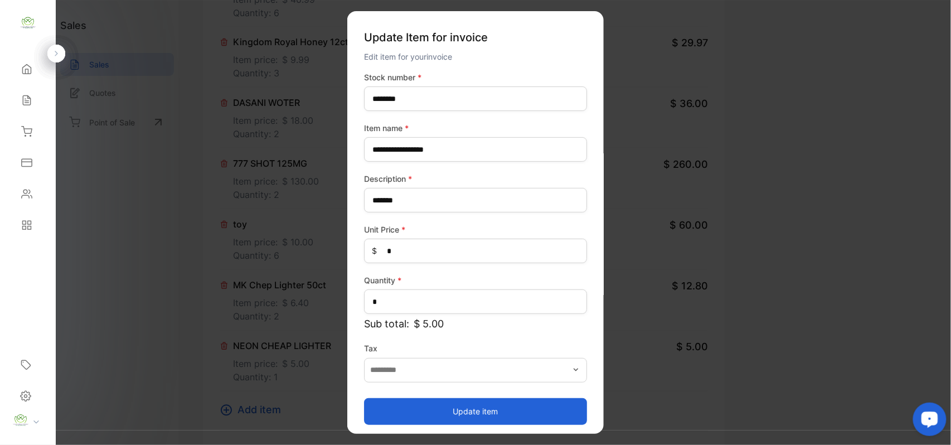
click at [458, 411] on button "Update item" at bounding box center [475, 410] width 223 height 27
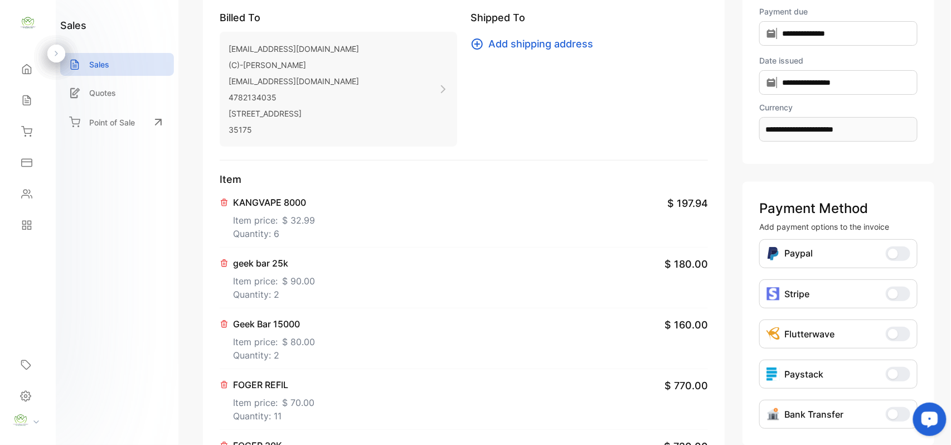
scroll to position [0, 0]
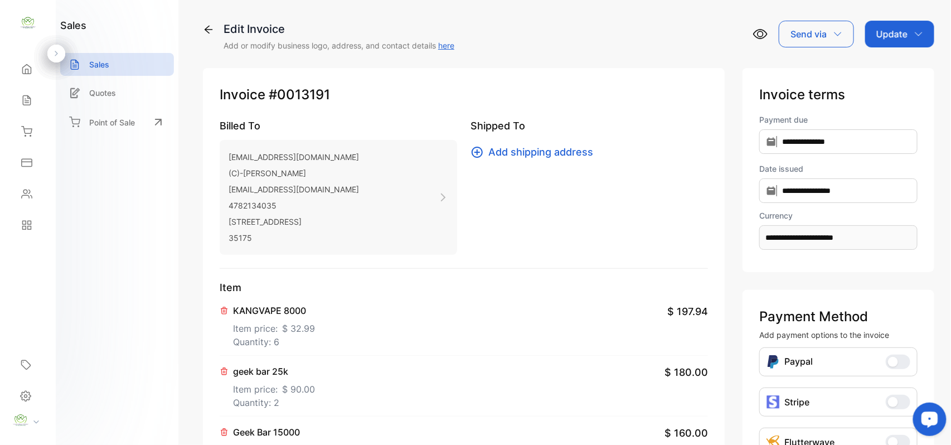
click at [920, 45] on div "Update" at bounding box center [899, 34] width 69 height 27
click at [919, 70] on div "Invoice" at bounding box center [901, 71] width 64 height 22
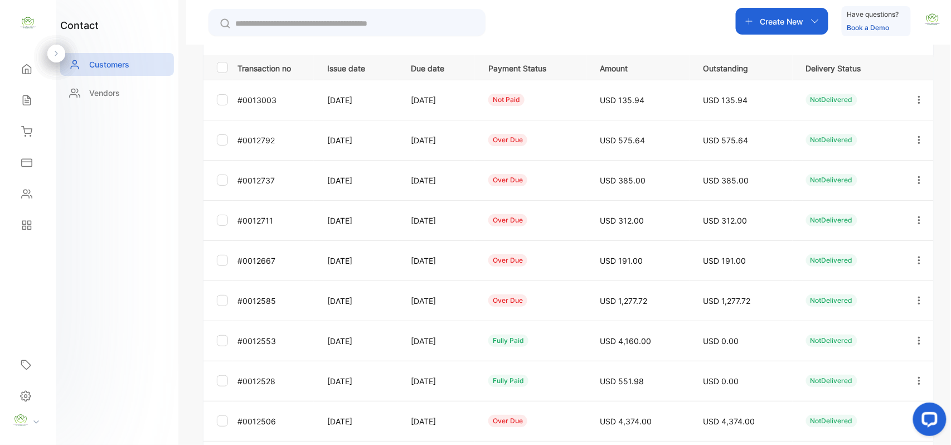
scroll to position [276, 0]
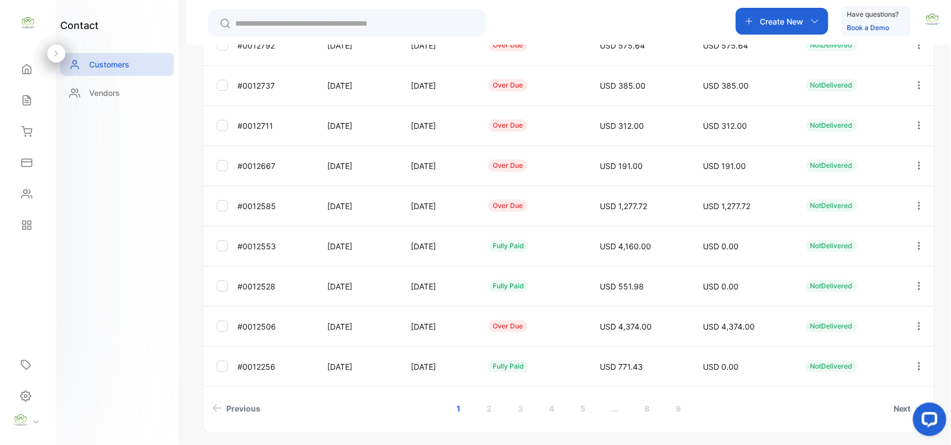
click at [914, 208] on icon "button" at bounding box center [919, 206] width 10 height 10
click at [868, 273] on div "Add payment" at bounding box center [868, 271] width 125 height 22
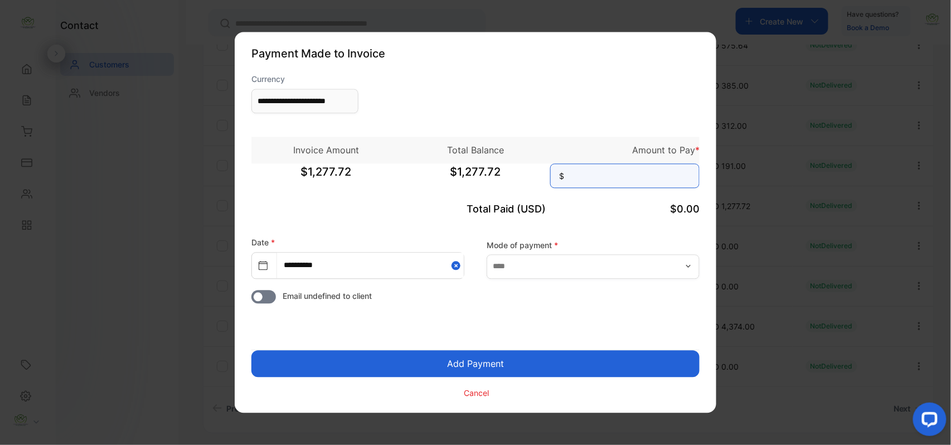
click at [584, 168] on input at bounding box center [624, 176] width 149 height 25
type input "********"
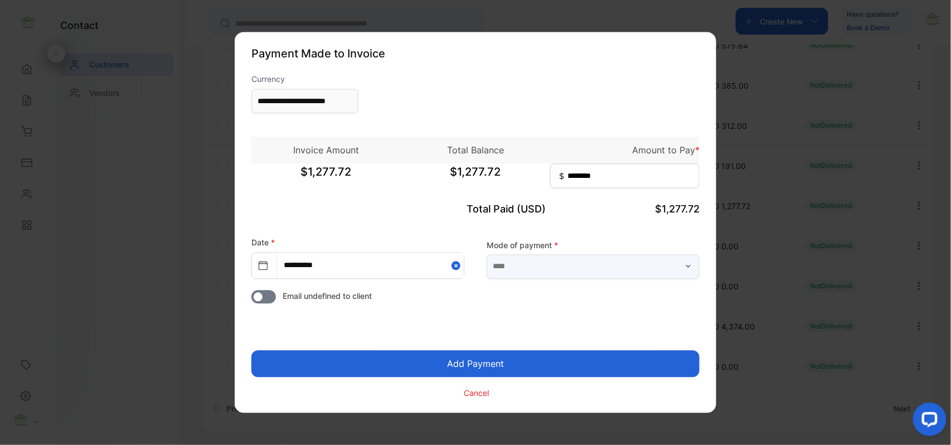
click at [562, 264] on input "text" at bounding box center [593, 266] width 213 height 25
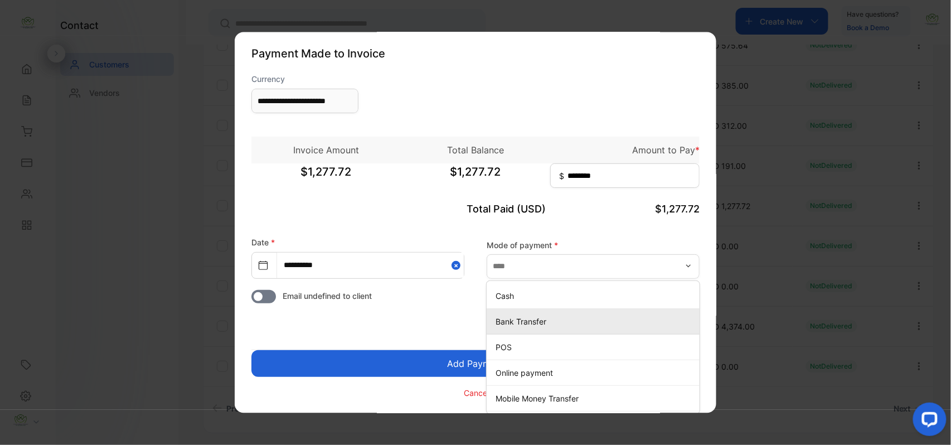
click at [515, 323] on p "Bank Transfer" at bounding box center [595, 321] width 200 height 12
type input "**********"
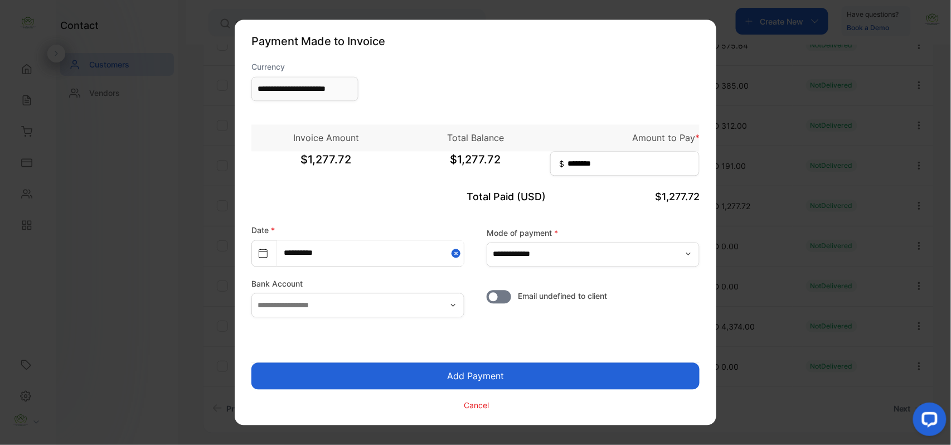
click at [487, 382] on button "Add Payment" at bounding box center [475, 376] width 448 height 27
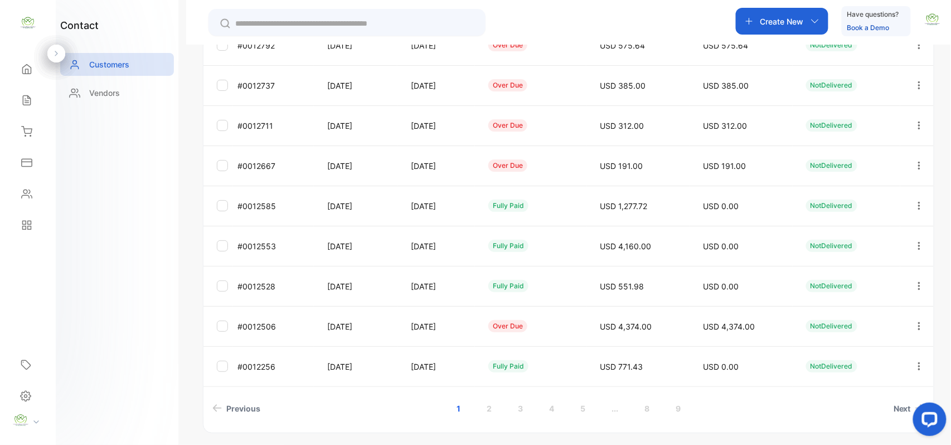
scroll to position [297, 0]
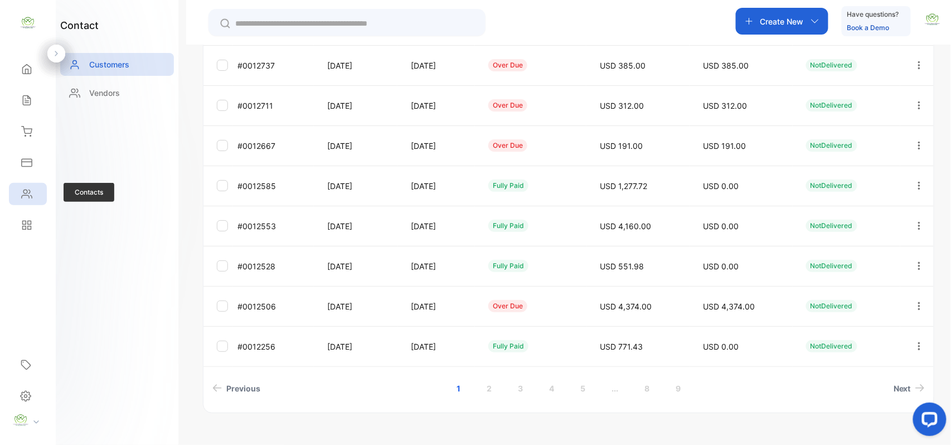
click at [16, 196] on div "Contacts" at bounding box center [28, 194] width 38 height 22
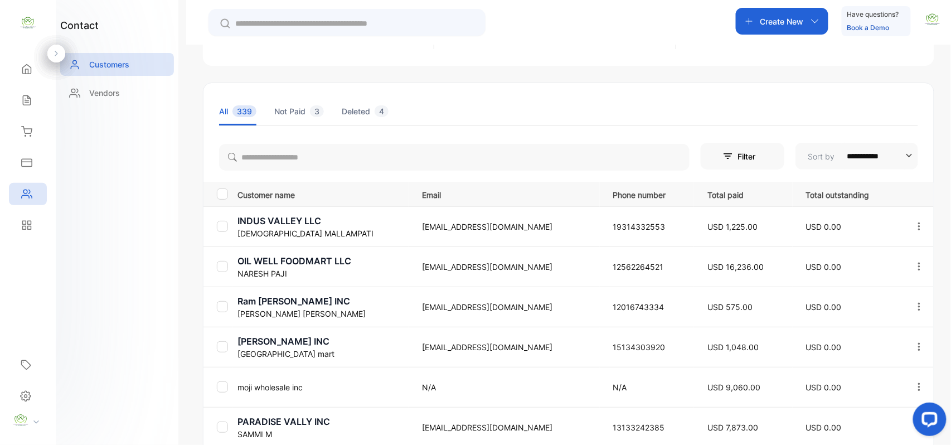
scroll to position [139, 0]
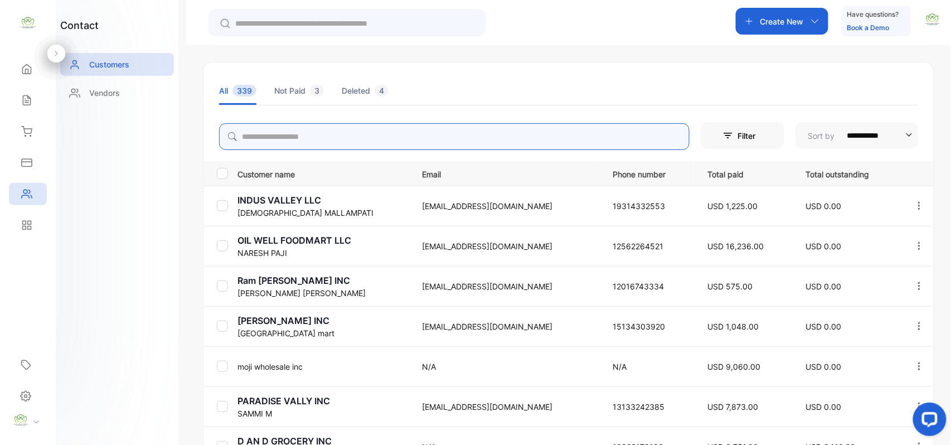
click at [413, 143] on input "search" at bounding box center [454, 136] width 470 height 27
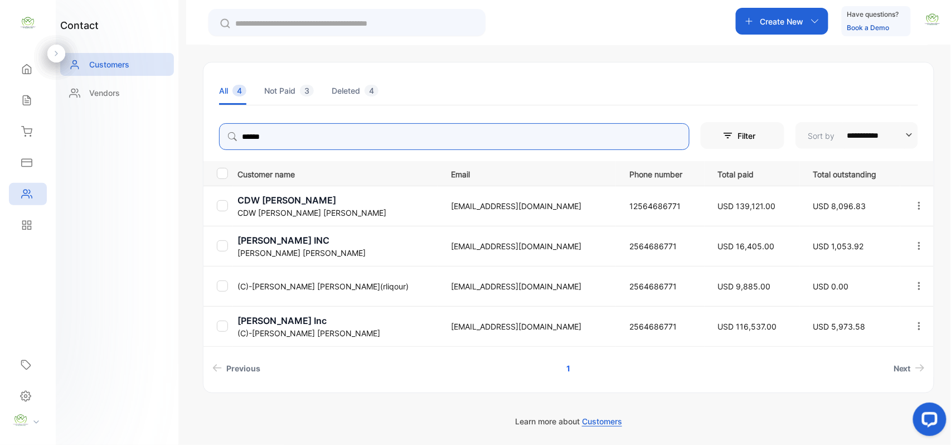
type input "******"
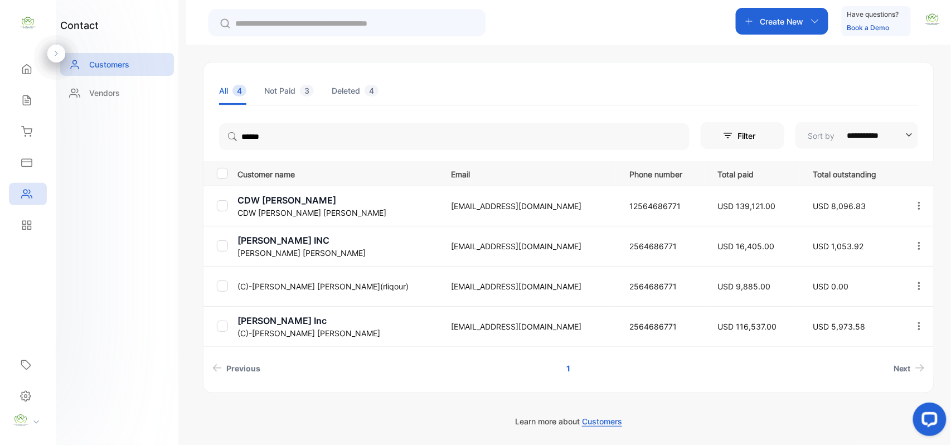
click at [297, 333] on p "(C)-[PERSON_NAME] [PERSON_NAME]" at bounding box center [337, 333] width 200 height 12
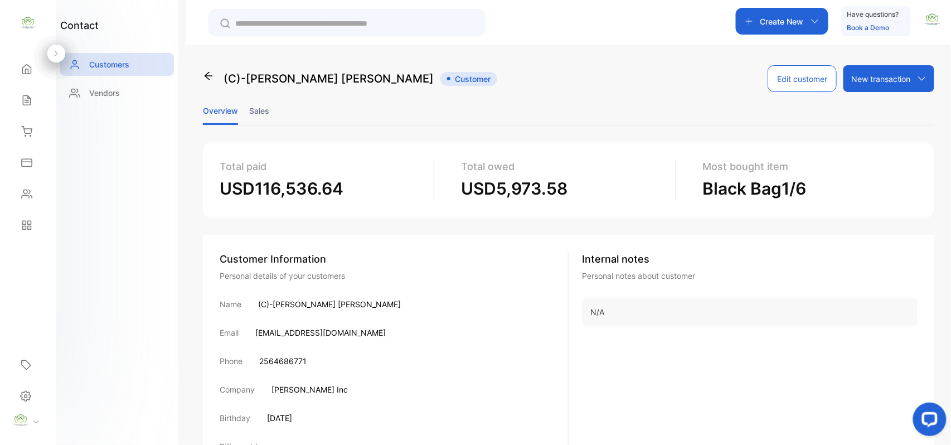
click at [255, 107] on li "Sales" at bounding box center [259, 110] width 20 height 28
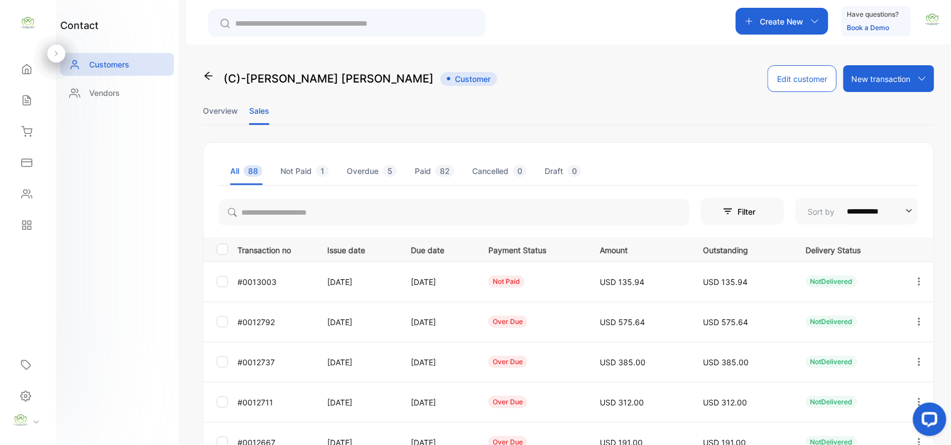
click at [230, 108] on li "Overview" at bounding box center [220, 110] width 35 height 28
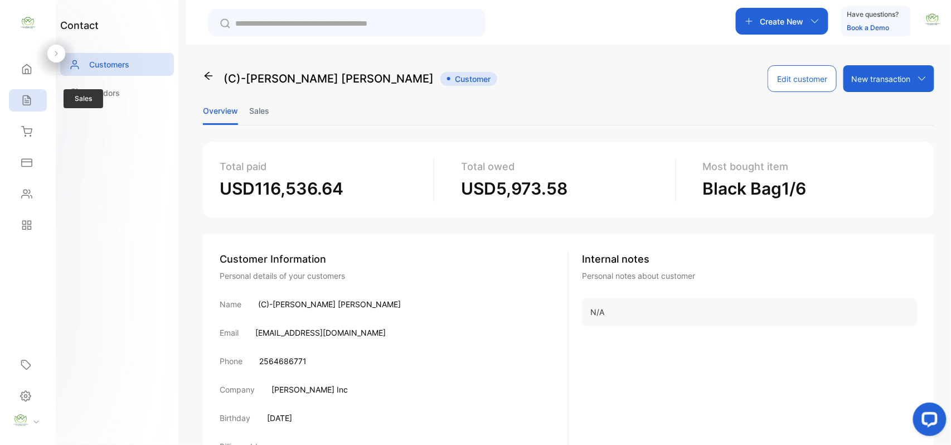
click at [32, 99] on icon at bounding box center [26, 100] width 11 height 11
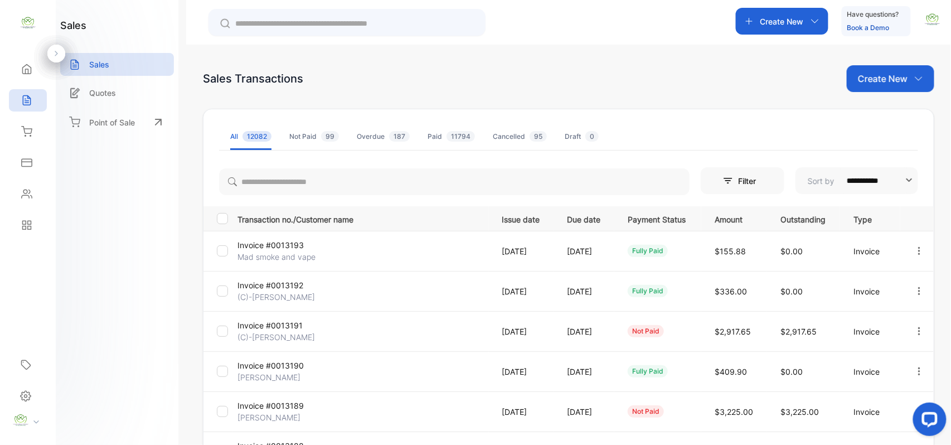
drag, startPoint x: 906, startPoint y: 149, endPoint x: 913, endPoint y: 150, distance: 6.8
click at [913, 150] on ul "All 12082 Not Paid 99 Overdue 187 Paid 11794 Cancelled 95 Draft 0" at bounding box center [568, 136] width 699 height 27
click at [866, 69] on div "Create New" at bounding box center [891, 78] width 88 height 27
click at [884, 111] on span "Invoice" at bounding box center [892, 116] width 26 height 12
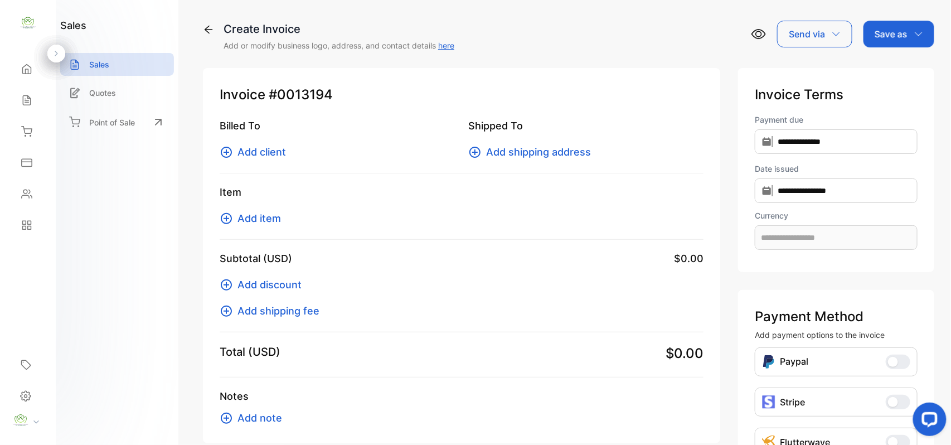
type input "**********"
click at [275, 157] on span "Add client" at bounding box center [261, 151] width 48 height 15
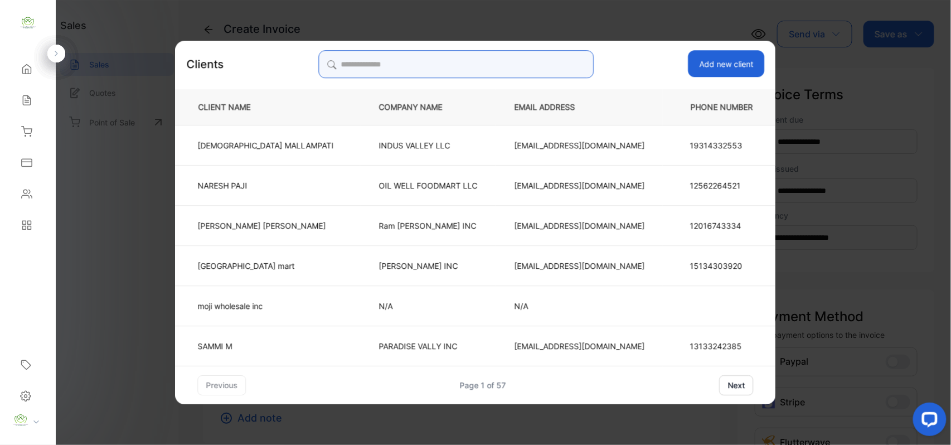
click at [426, 64] on input "search" at bounding box center [455, 64] width 275 height 28
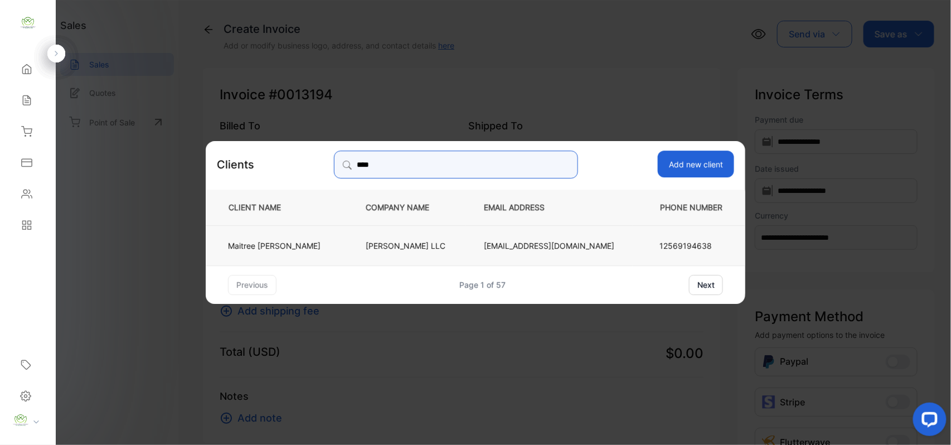
type input "****"
click at [295, 240] on p "[PERSON_NAME]" at bounding box center [274, 245] width 93 height 12
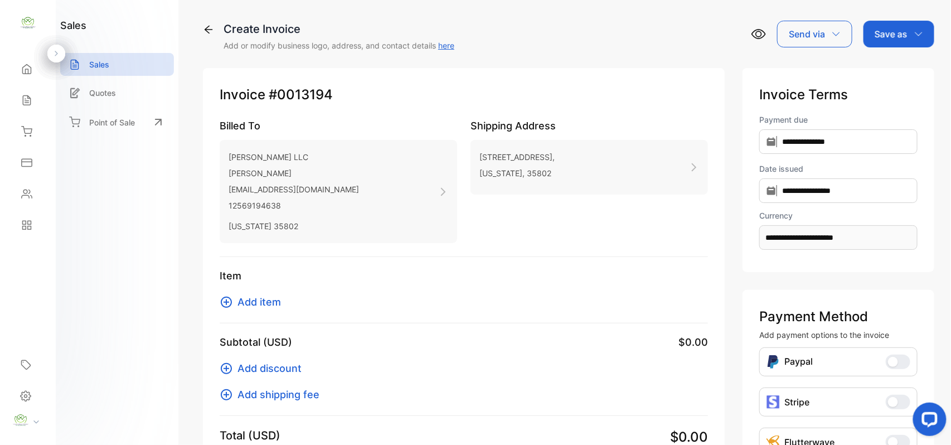
click at [262, 298] on span "Add item" at bounding box center [258, 301] width 43 height 15
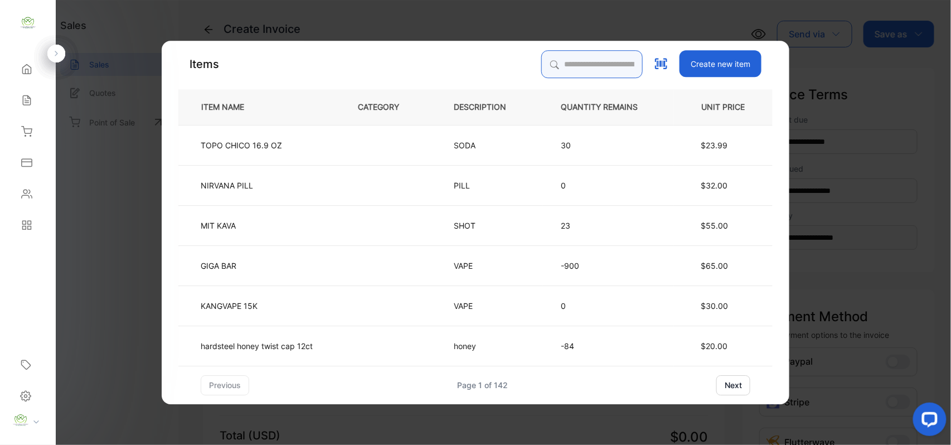
click at [586, 67] on input "search" at bounding box center [591, 64] width 101 height 28
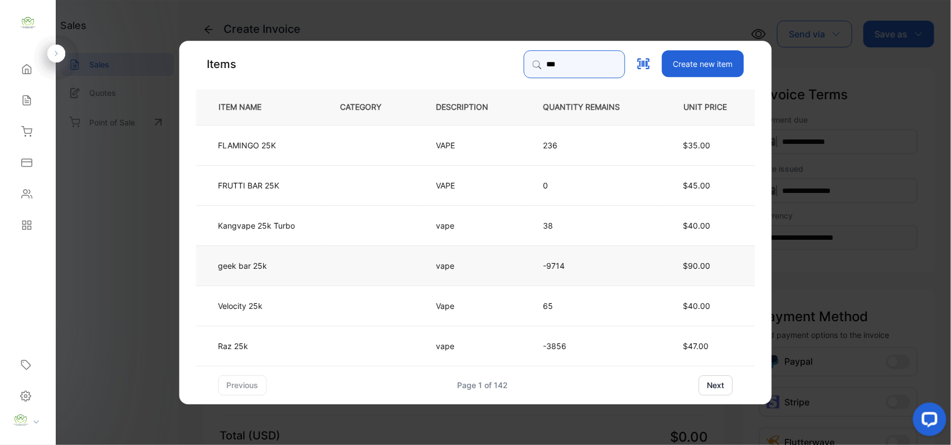
type input "***"
click at [317, 272] on td "geek bar 25k" at bounding box center [259, 265] width 126 height 40
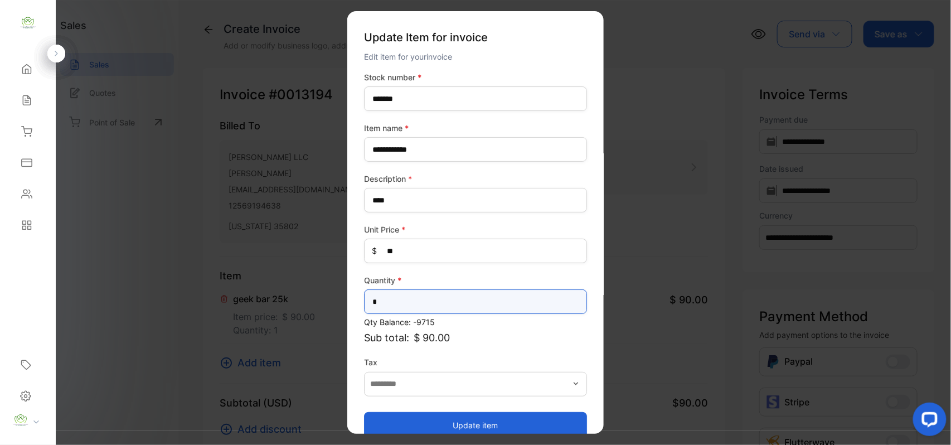
click at [412, 295] on input "*" at bounding box center [475, 301] width 223 height 25
type input "*"
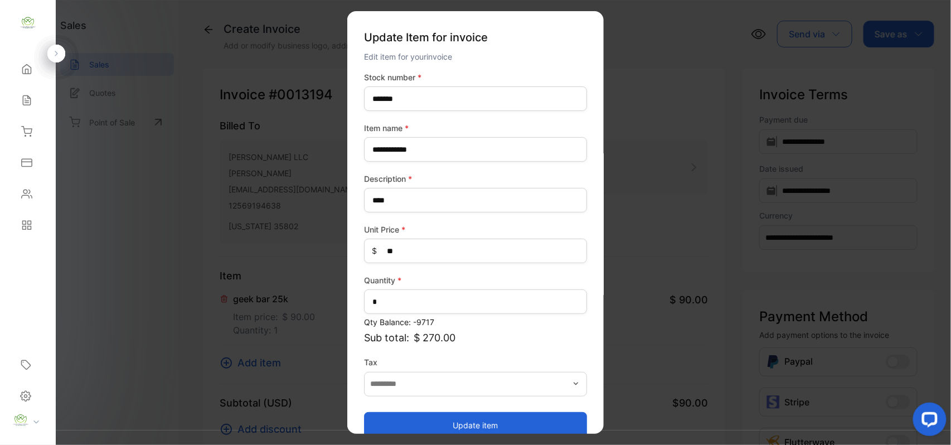
click at [446, 431] on button "Update item" at bounding box center [475, 424] width 223 height 27
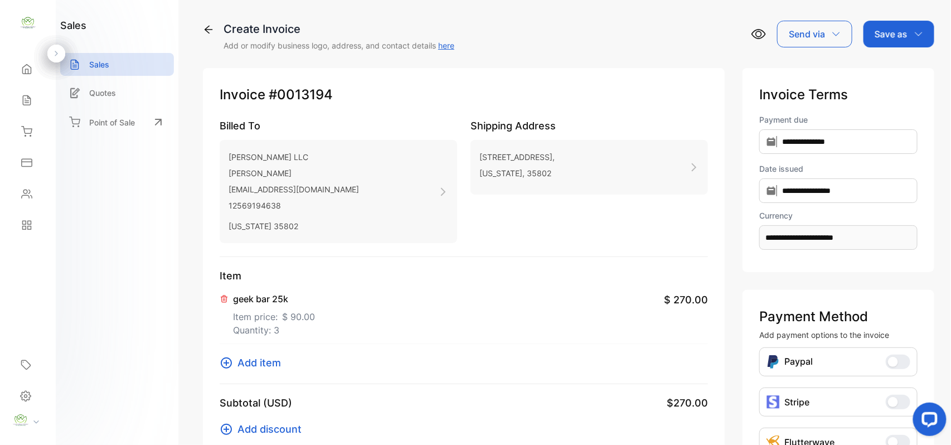
click at [243, 358] on span "Add item" at bounding box center [258, 362] width 43 height 15
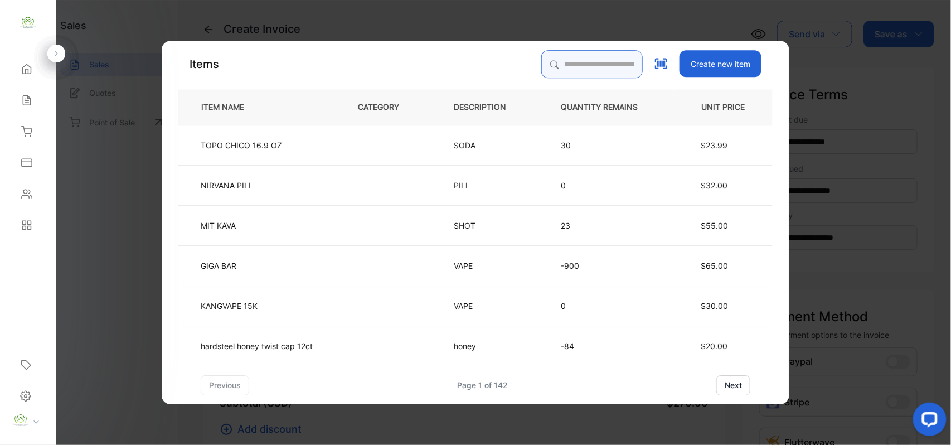
click at [600, 65] on input "search" at bounding box center [591, 64] width 101 height 28
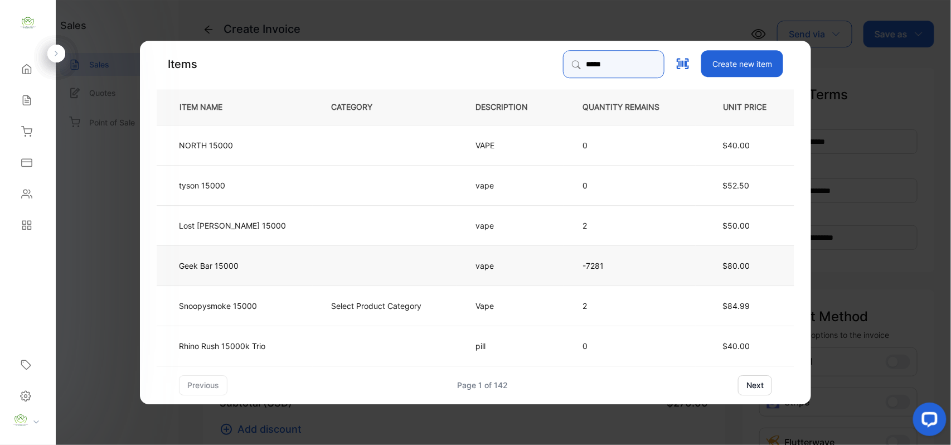
type input "*****"
click at [275, 271] on td "Geek Bar 15000" at bounding box center [235, 265] width 156 height 40
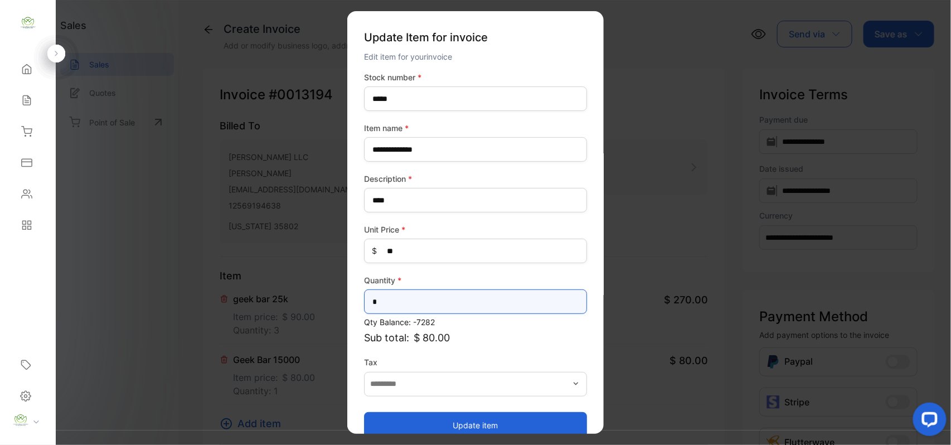
click at [479, 305] on input "*" at bounding box center [475, 301] width 223 height 25
type input "*"
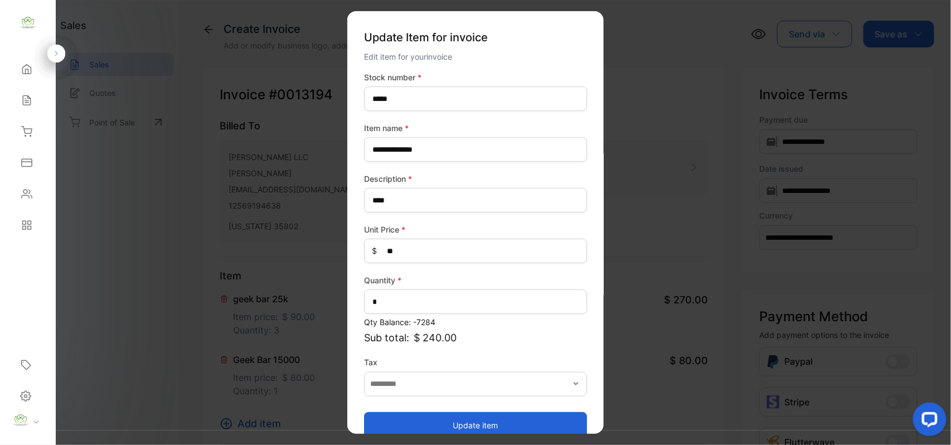
drag, startPoint x: 467, startPoint y: 415, endPoint x: 461, endPoint y: 415, distance: 5.6
click at [467, 415] on button "Update item" at bounding box center [475, 424] width 223 height 27
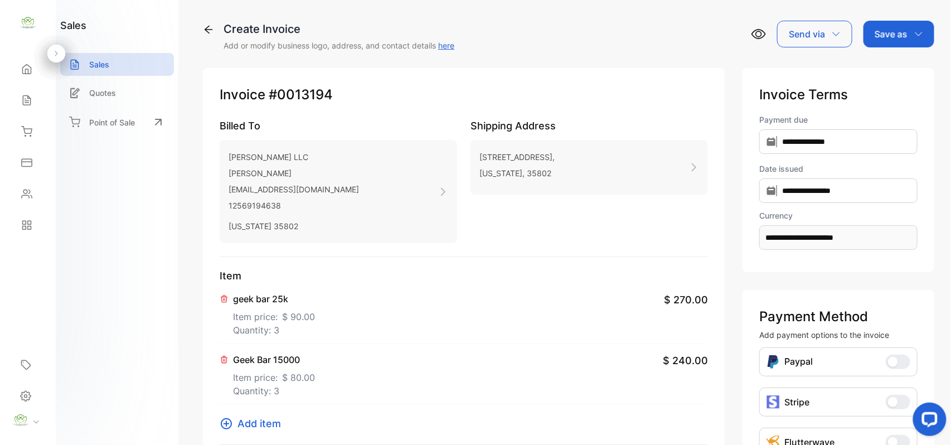
click at [268, 428] on span "Add item" at bounding box center [258, 423] width 43 height 15
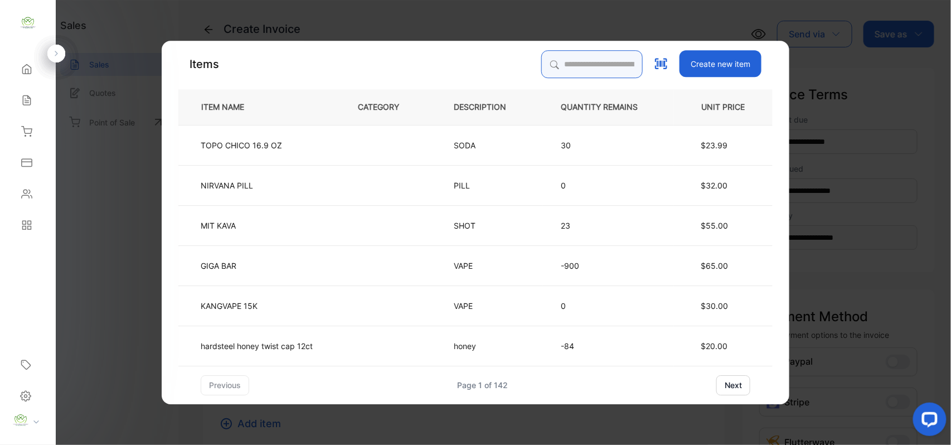
click at [541, 54] on input "search" at bounding box center [591, 64] width 101 height 28
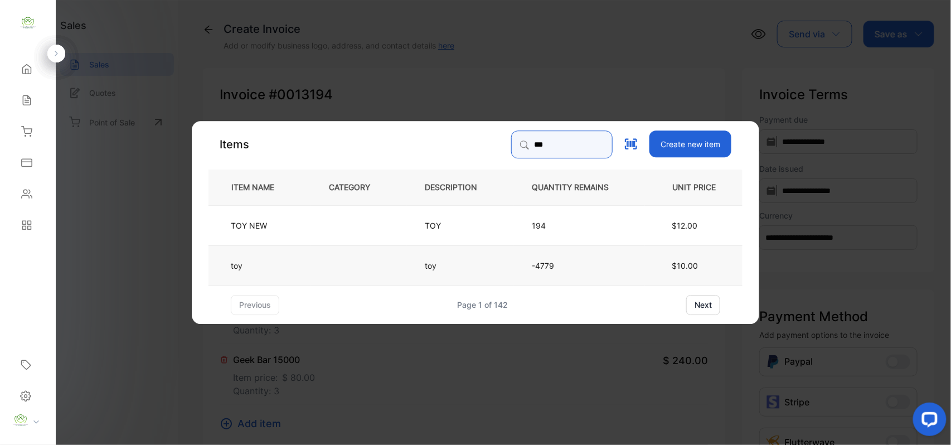
type input "***"
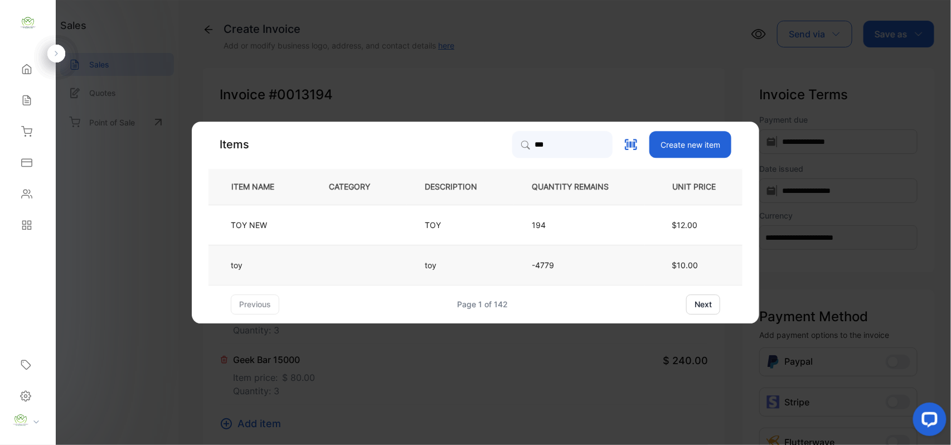
click at [307, 261] on td "toy" at bounding box center [259, 265] width 102 height 40
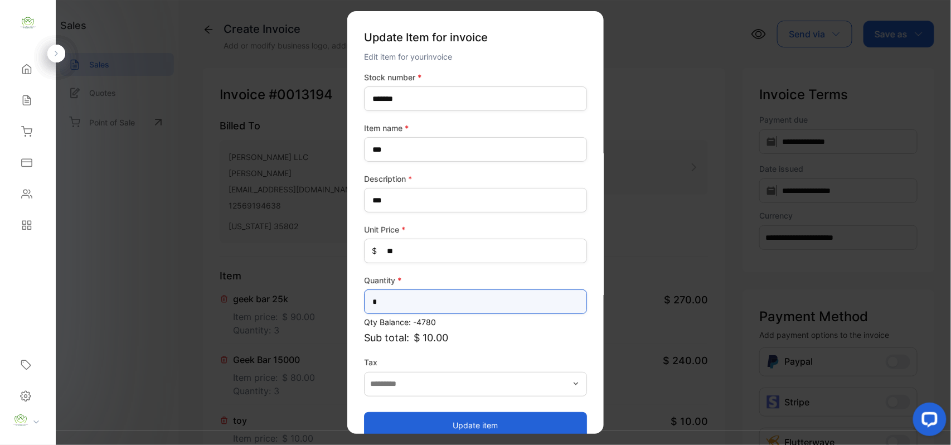
click at [426, 295] on input "*" at bounding box center [475, 301] width 223 height 25
type input "*"
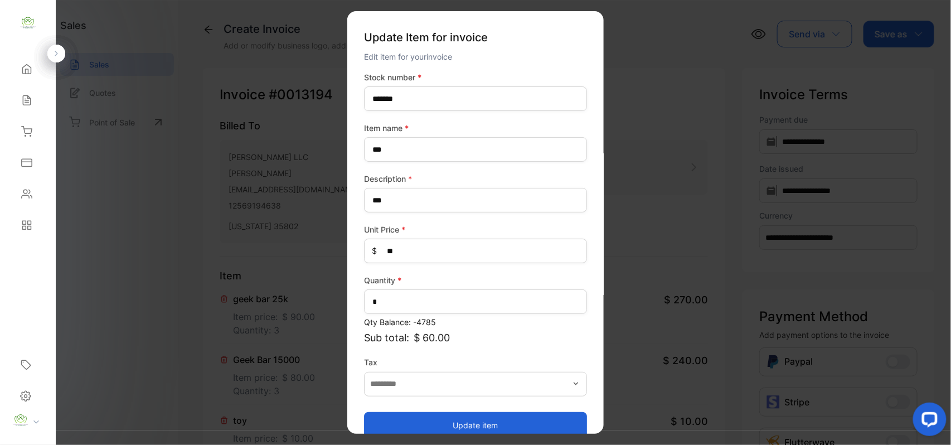
click at [420, 411] on button "Update item" at bounding box center [475, 424] width 223 height 27
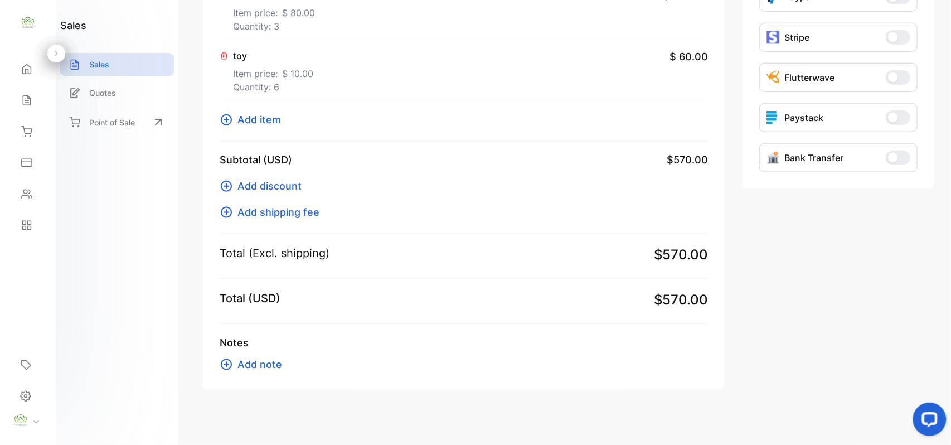
scroll to position [373, 0]
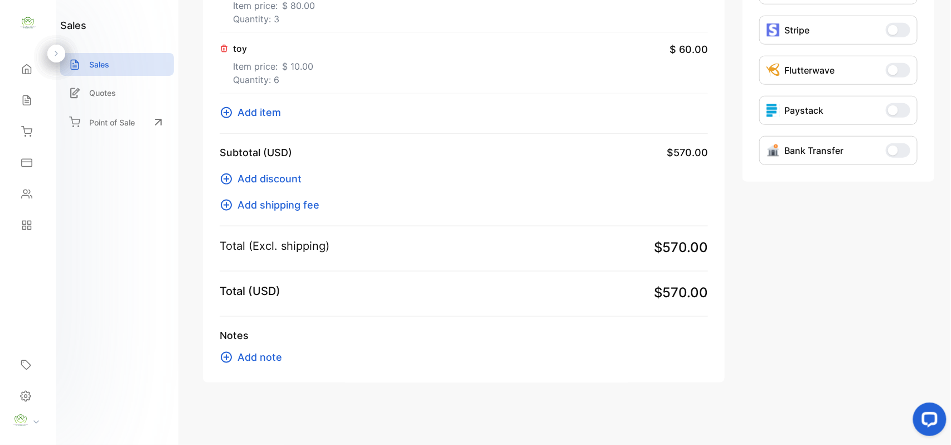
click at [265, 108] on span "Add item" at bounding box center [258, 112] width 43 height 15
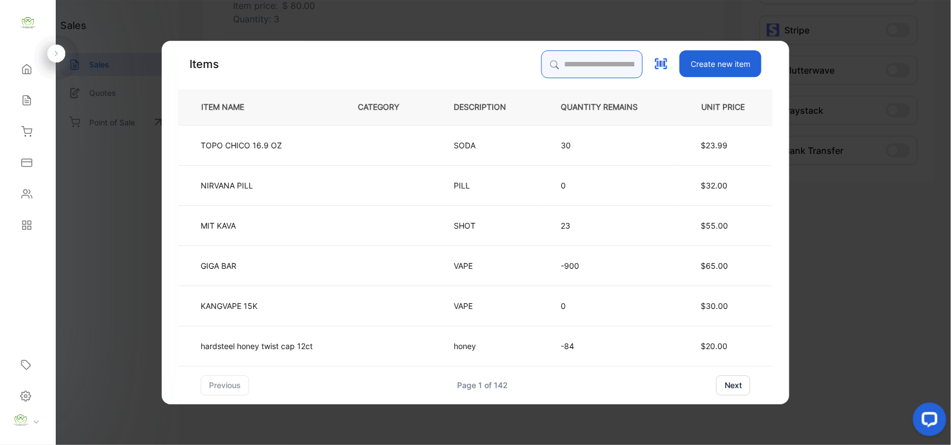
click at [568, 61] on input "search" at bounding box center [591, 64] width 101 height 28
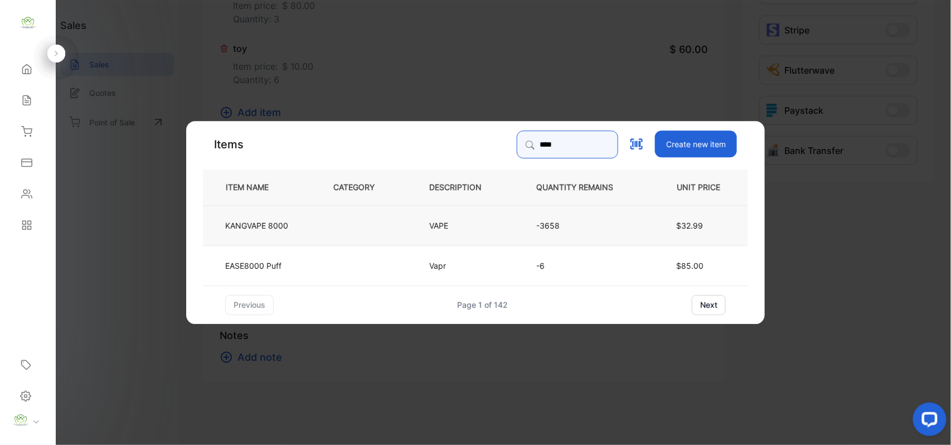
type input "****"
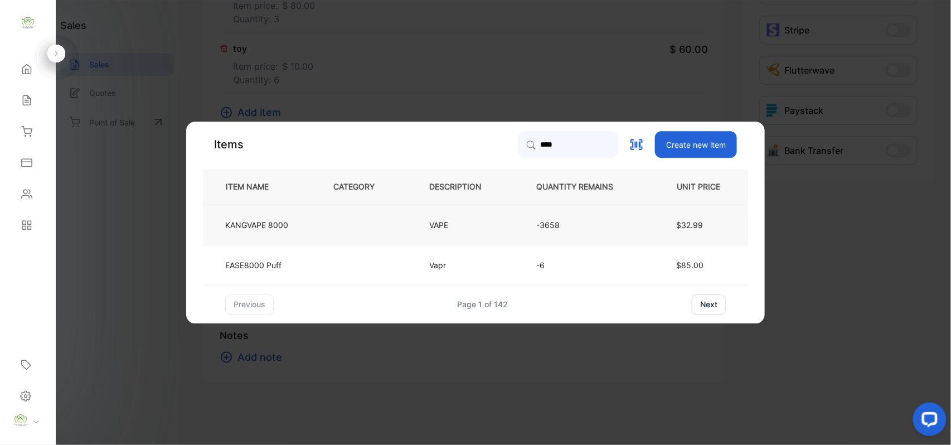
click at [362, 218] on td at bounding box center [363, 225] width 96 height 40
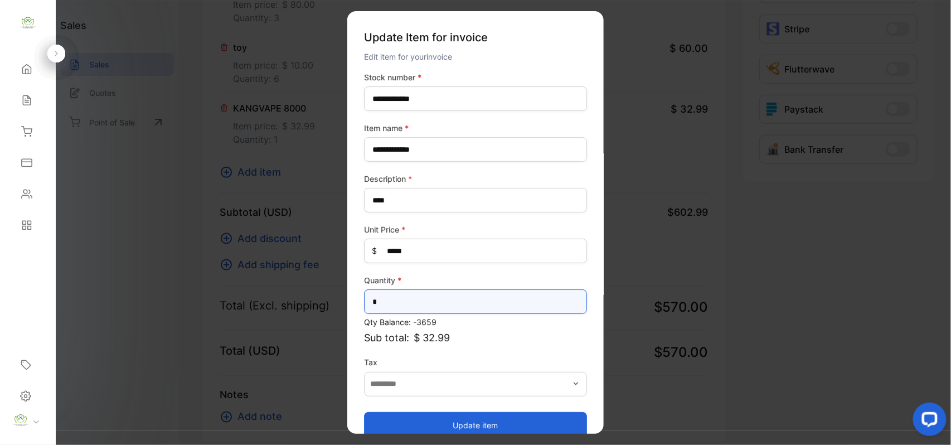
click at [422, 307] on input "*" at bounding box center [475, 301] width 223 height 25
type input "*"
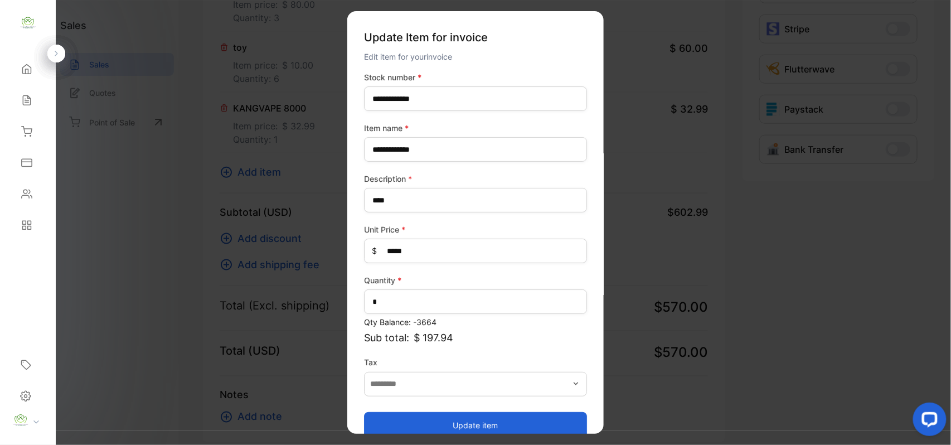
click at [391, 420] on button "Update item" at bounding box center [475, 424] width 223 height 27
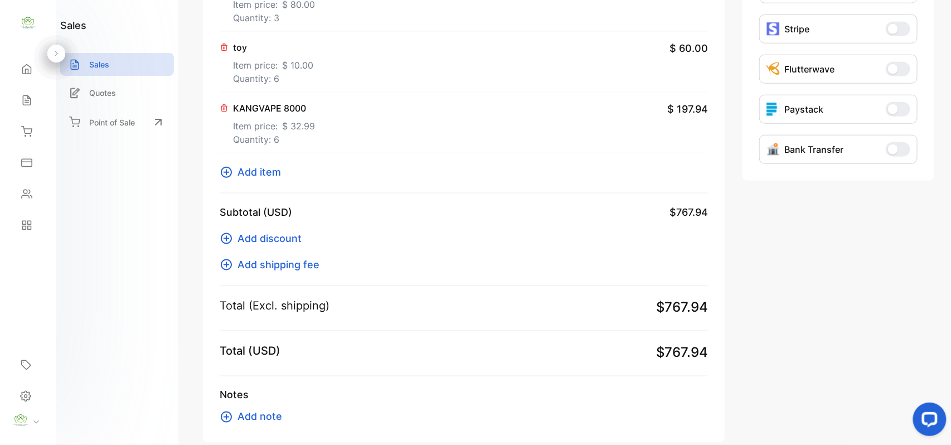
click at [266, 170] on span "Add item" at bounding box center [258, 171] width 43 height 15
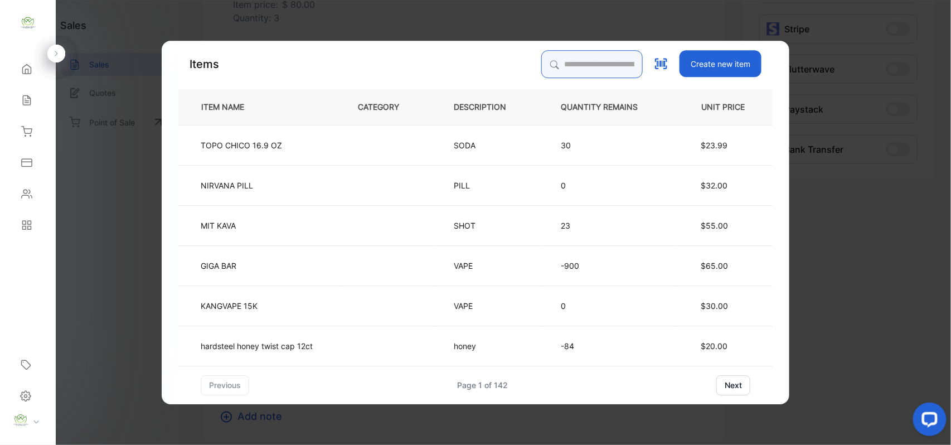
click at [595, 63] on input "search" at bounding box center [591, 64] width 101 height 28
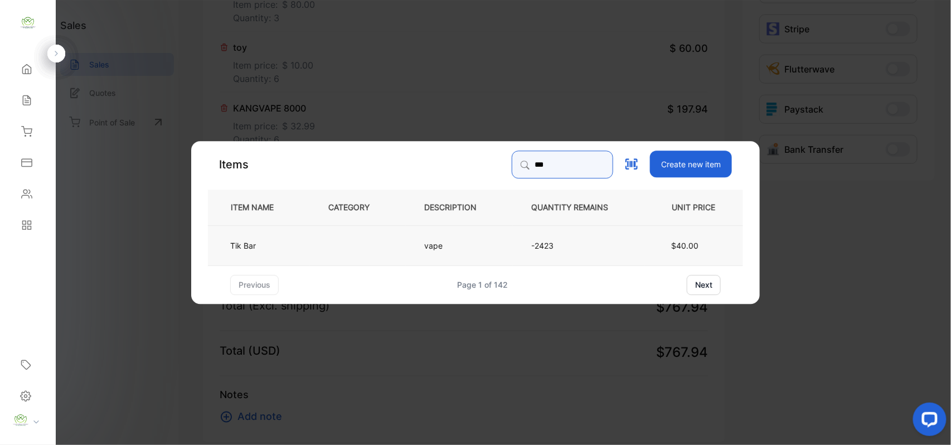
type input "***"
click at [371, 257] on td at bounding box center [358, 245] width 96 height 40
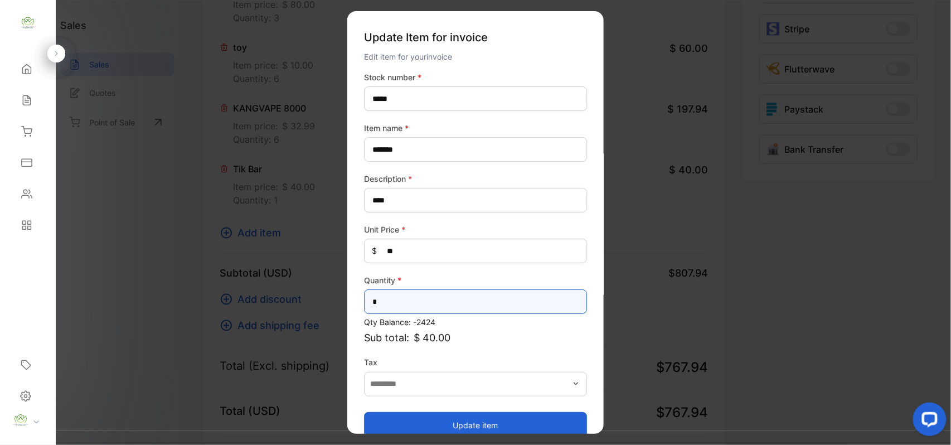
click at [434, 307] on input "*" at bounding box center [475, 301] width 223 height 25
type input "*"
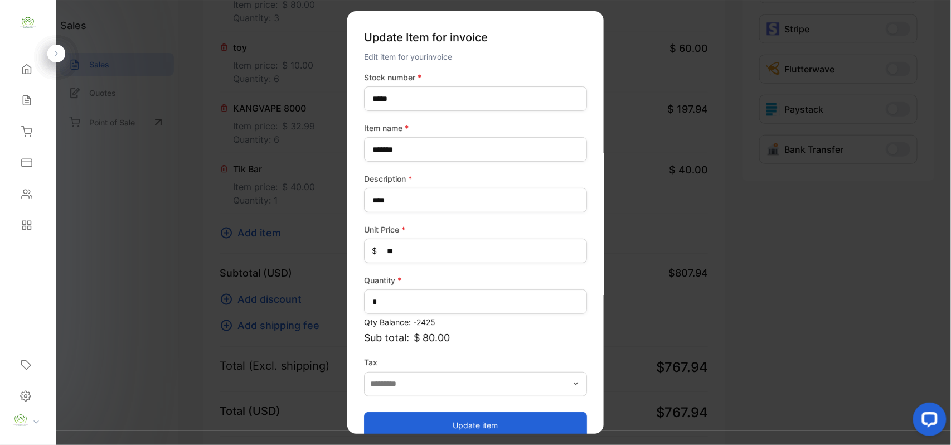
click at [437, 420] on button "Update item" at bounding box center [475, 424] width 223 height 27
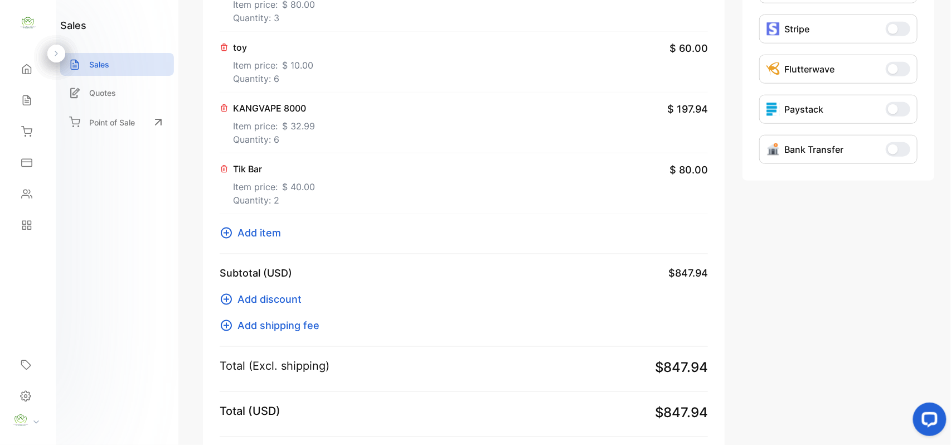
click at [257, 230] on span "Add item" at bounding box center [258, 232] width 43 height 15
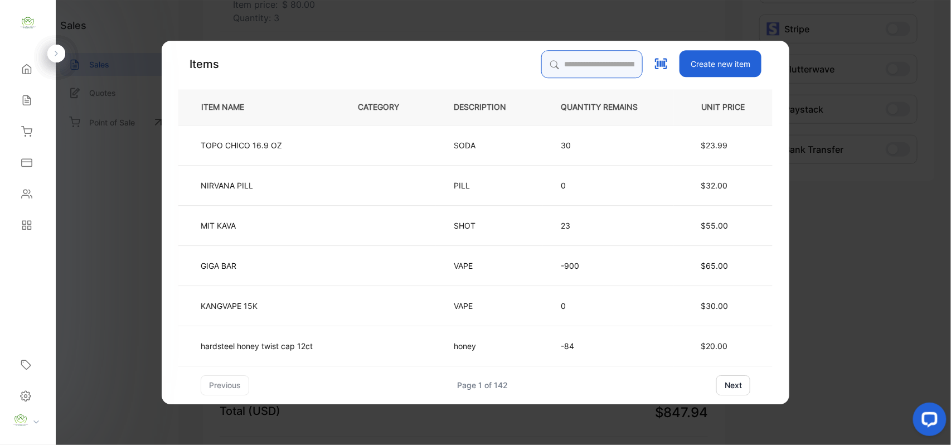
click at [564, 67] on input "search" at bounding box center [591, 64] width 101 height 28
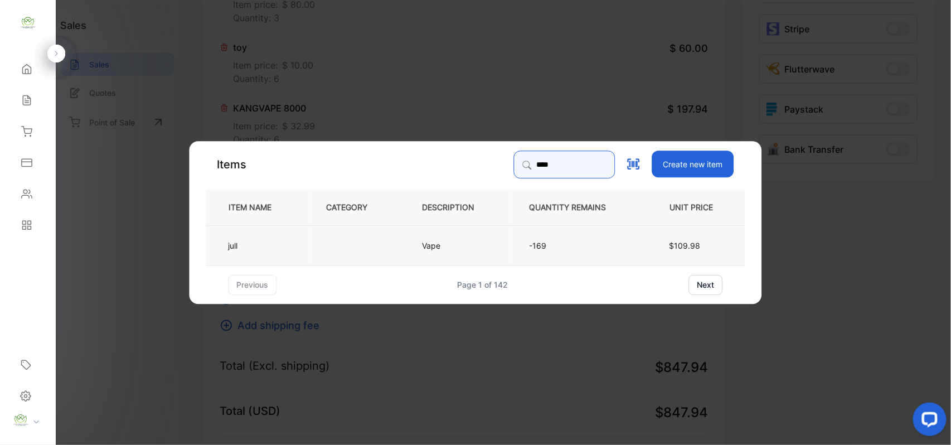
type input "****"
click at [375, 257] on td at bounding box center [356, 245] width 96 height 40
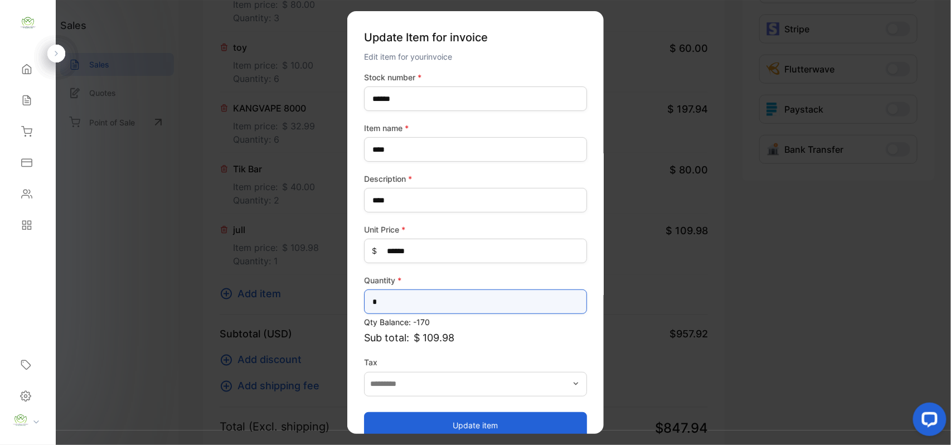
click at [388, 304] on input "*" at bounding box center [475, 301] width 223 height 25
type input "*"
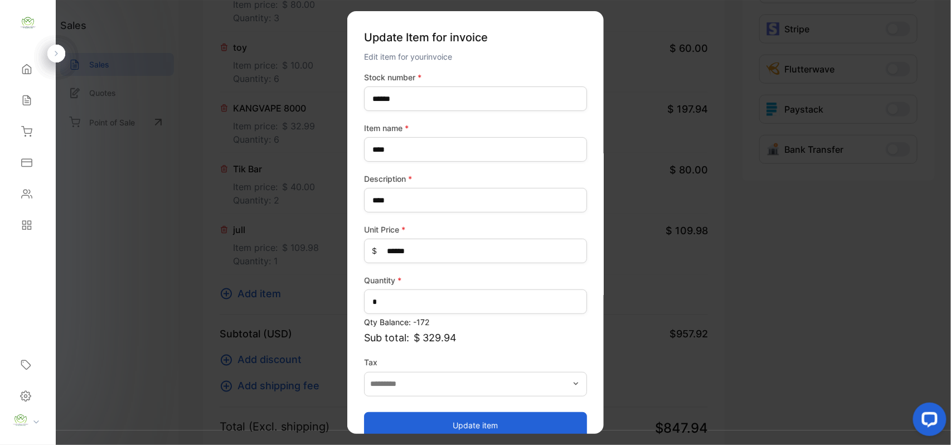
click at [380, 422] on button "Update item" at bounding box center [475, 424] width 223 height 27
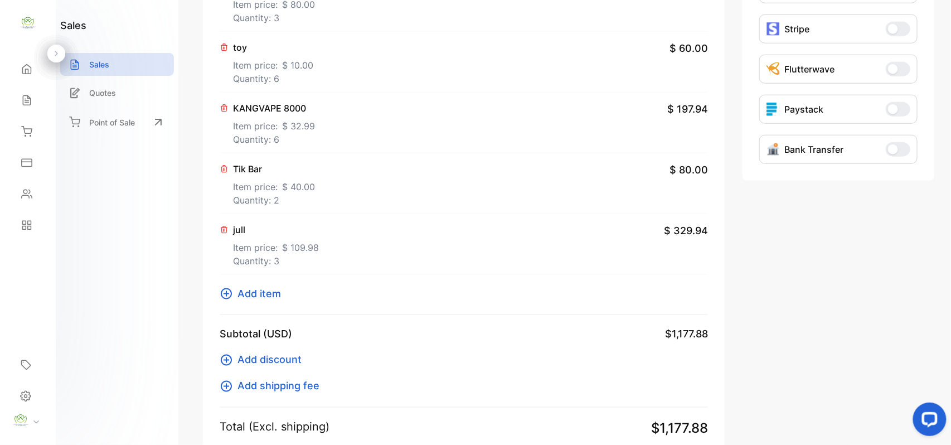
click at [257, 311] on div "Item geek bar 25k Item price: $ 90.00 Quantity: 3 $ 270.00 Geek Bar 15000 Item …" at bounding box center [464, 105] width 488 height 420
click at [271, 284] on div "Item geek bar 25k Item price: $ 90.00 Quantity: 3 $ 270.00 Geek Bar 15000 Item …" at bounding box center [464, 105] width 488 height 420
click at [270, 292] on span "Add item" at bounding box center [258, 293] width 43 height 15
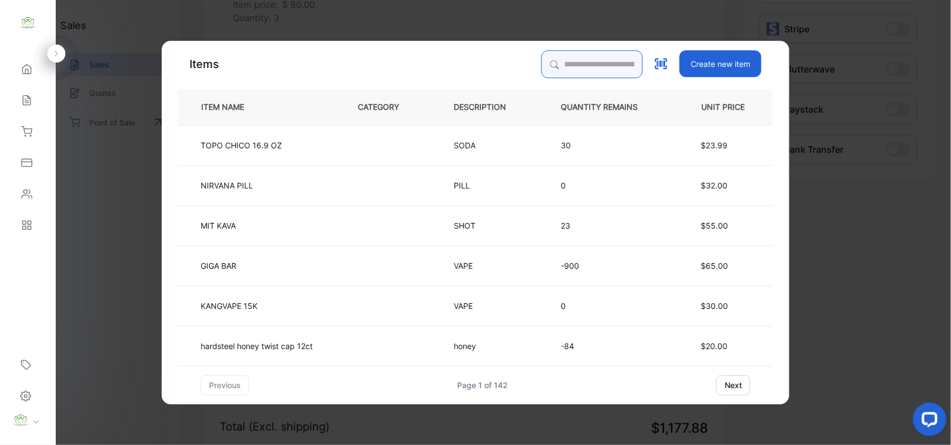
click at [558, 56] on input "search" at bounding box center [591, 64] width 101 height 28
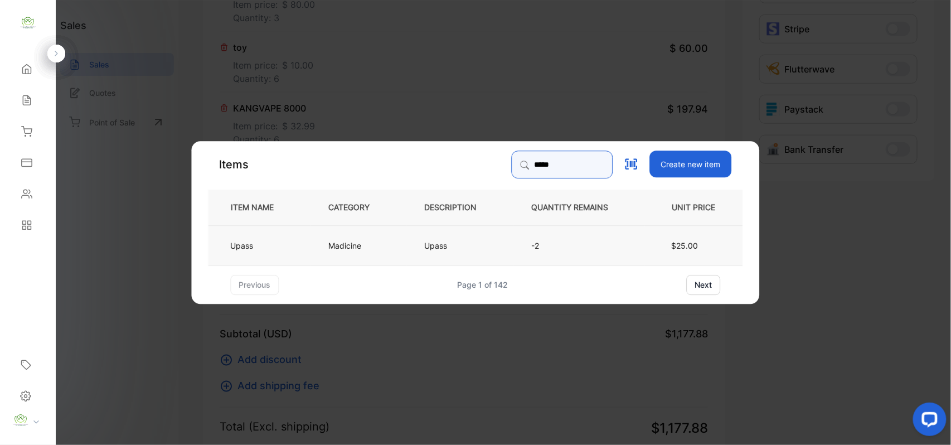
type input "*****"
click at [400, 235] on td "Madicine" at bounding box center [358, 245] width 96 height 40
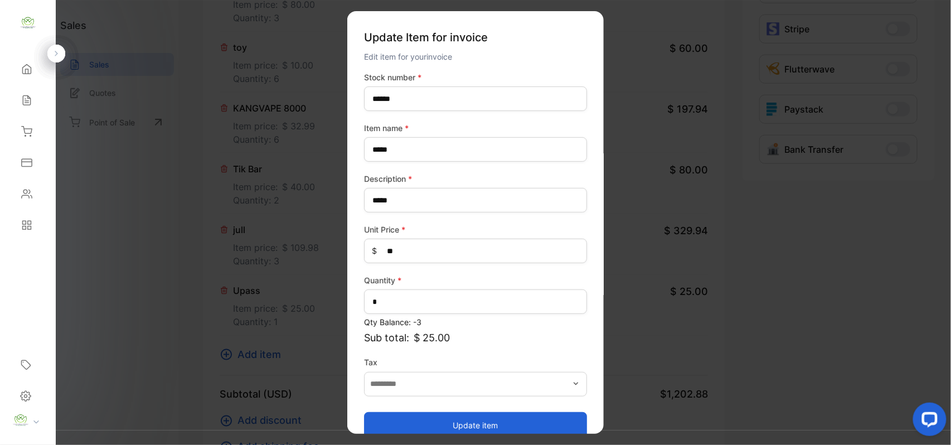
click at [466, 420] on button "Update item" at bounding box center [475, 424] width 223 height 27
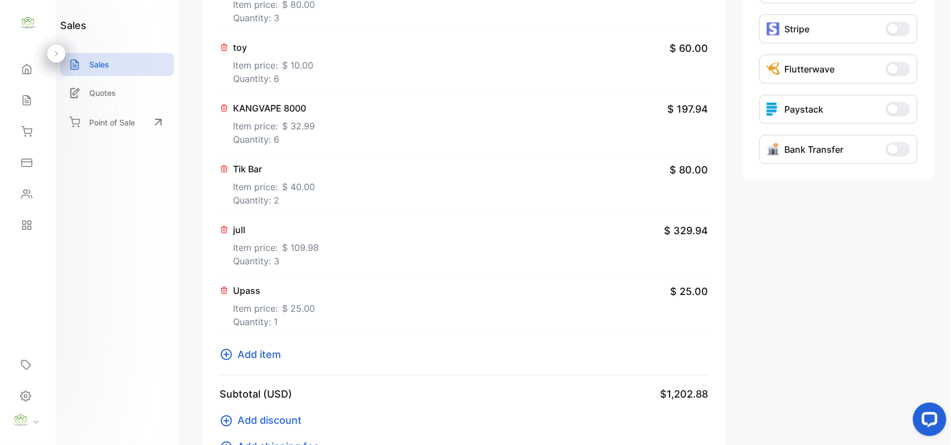
click at [257, 357] on span "Add item" at bounding box center [258, 354] width 43 height 15
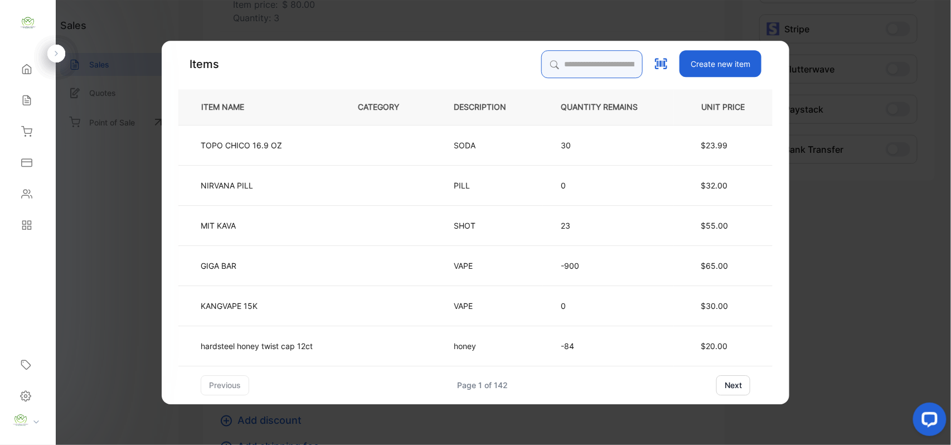
click at [575, 72] on input "search" at bounding box center [591, 64] width 101 height 28
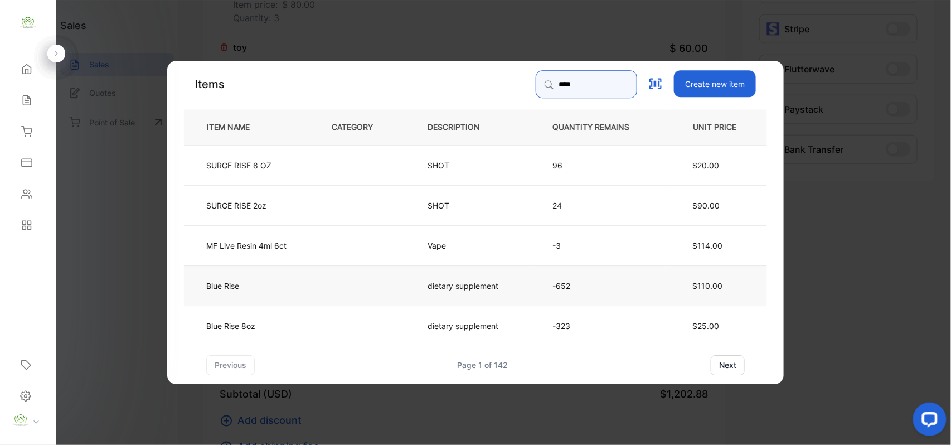
type input "****"
click at [342, 286] on td at bounding box center [361, 285] width 96 height 40
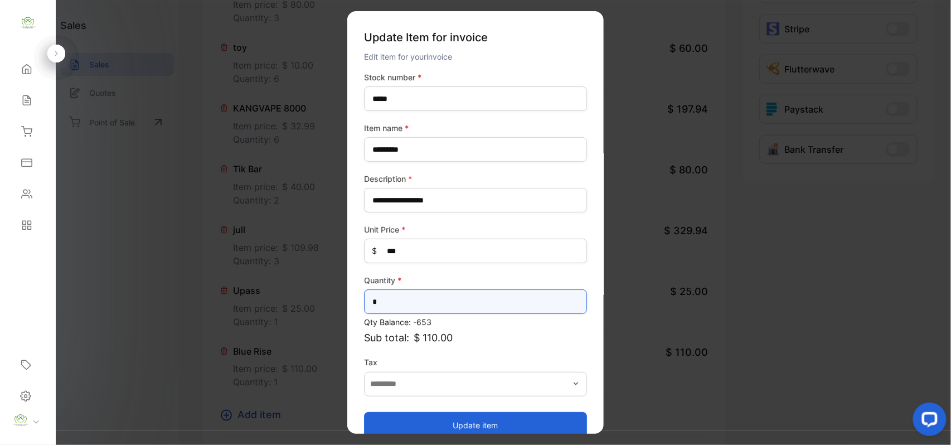
click at [401, 298] on input "*" at bounding box center [475, 301] width 223 height 25
type input "*"
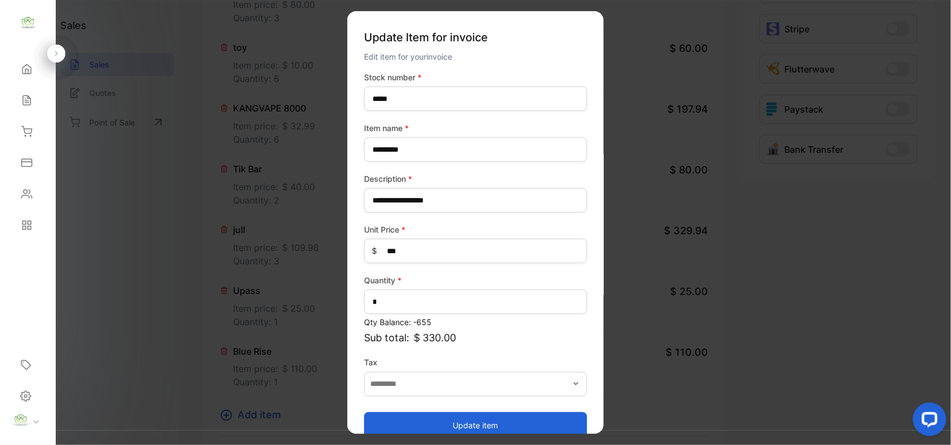
click at [409, 422] on button "Update item" at bounding box center [475, 424] width 223 height 27
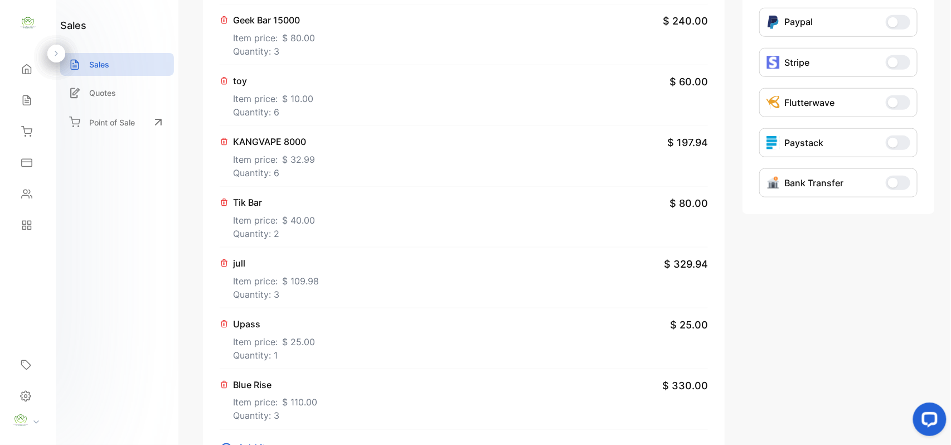
scroll to position [347, 0]
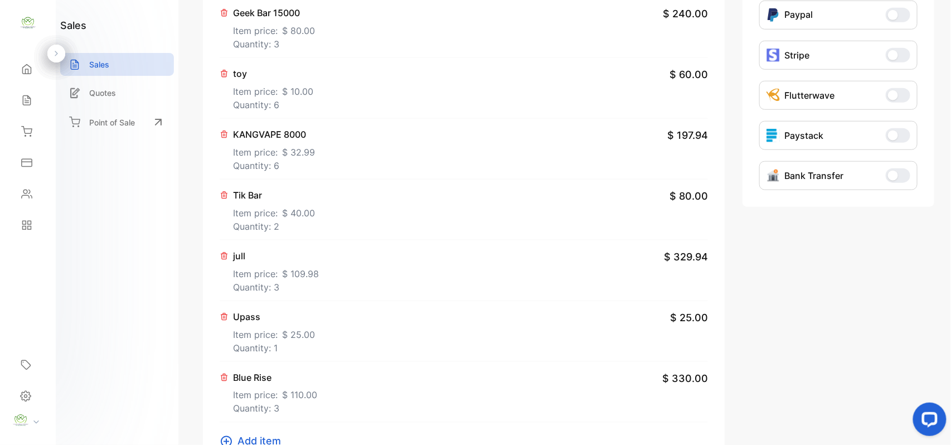
click at [270, 224] on p "Quantity: 2" at bounding box center [274, 226] width 82 height 13
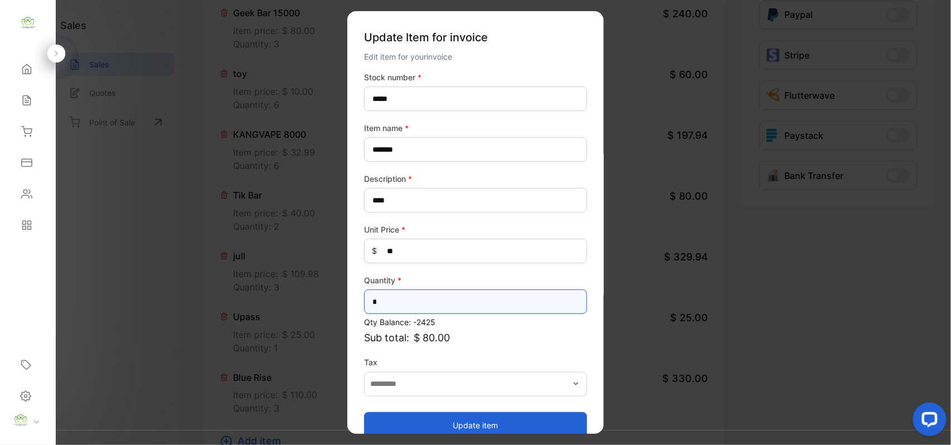
click at [404, 299] on input "*" at bounding box center [475, 301] width 223 height 25
type input "*"
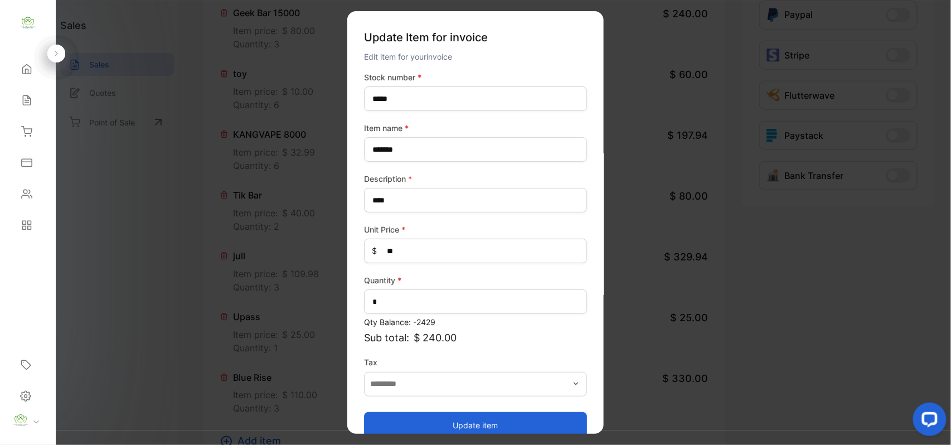
click at [425, 420] on button "Update item" at bounding box center [475, 424] width 223 height 27
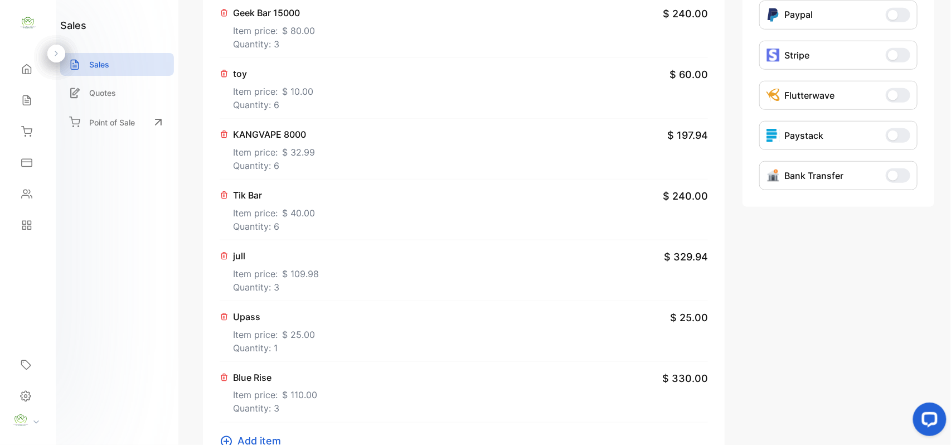
click at [295, 211] on span "$ 40.00" at bounding box center [298, 212] width 33 height 13
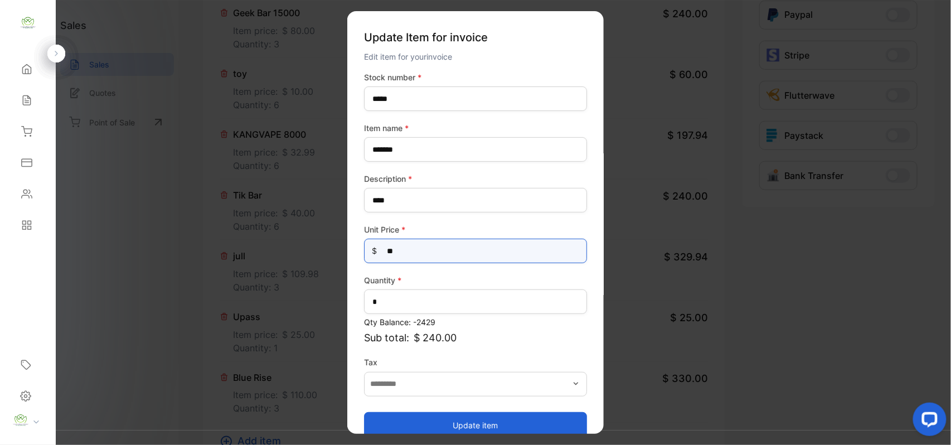
click at [480, 255] on Price-inputprice "**" at bounding box center [475, 251] width 223 height 25
type Price-inputprice "*"
type Price-inputprice "**"
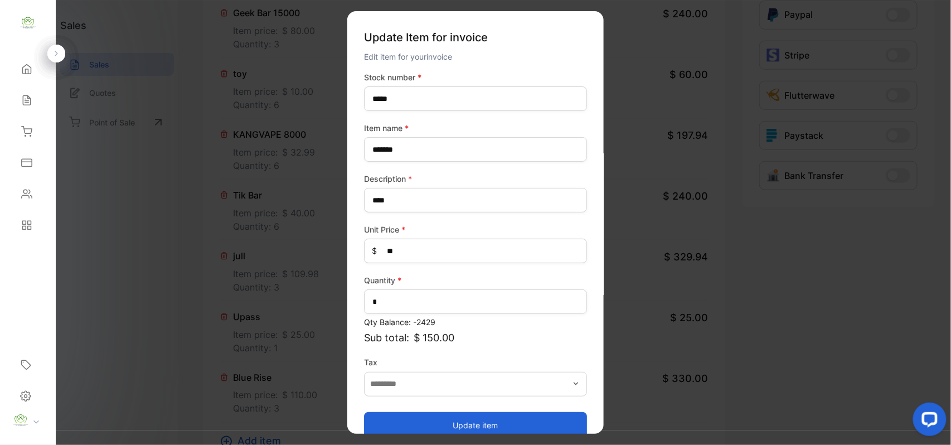
click at [538, 416] on button "Update item" at bounding box center [475, 424] width 223 height 27
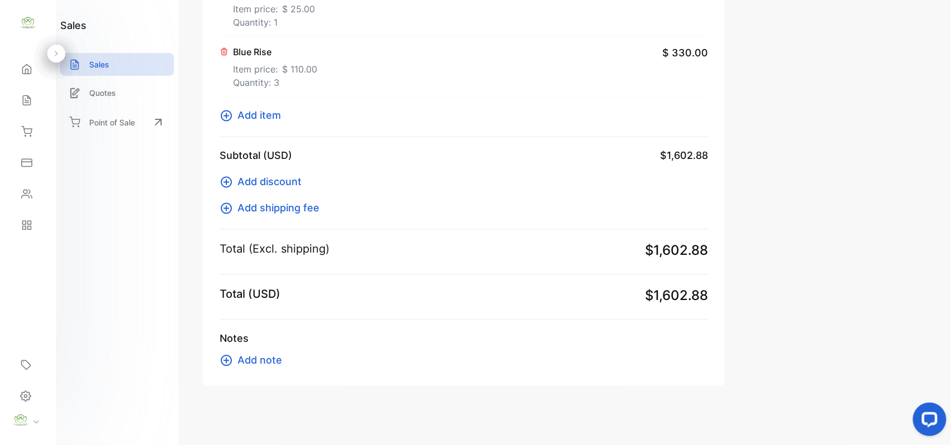
scroll to position [678, 0]
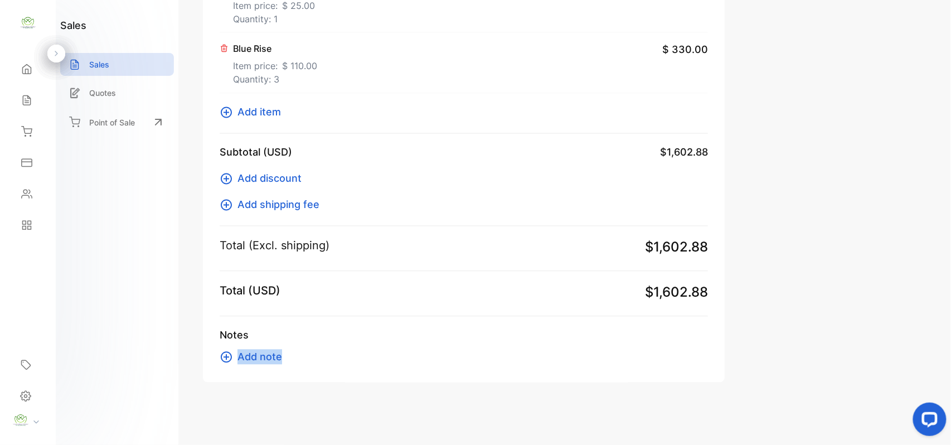
click at [639, 444] on html "Convenience Demand Wholesale LLC Convenience Demand Wholesale LLC Home Home Sal…" at bounding box center [475, 233] width 951 height 467
click at [261, 113] on span "Add item" at bounding box center [258, 112] width 43 height 15
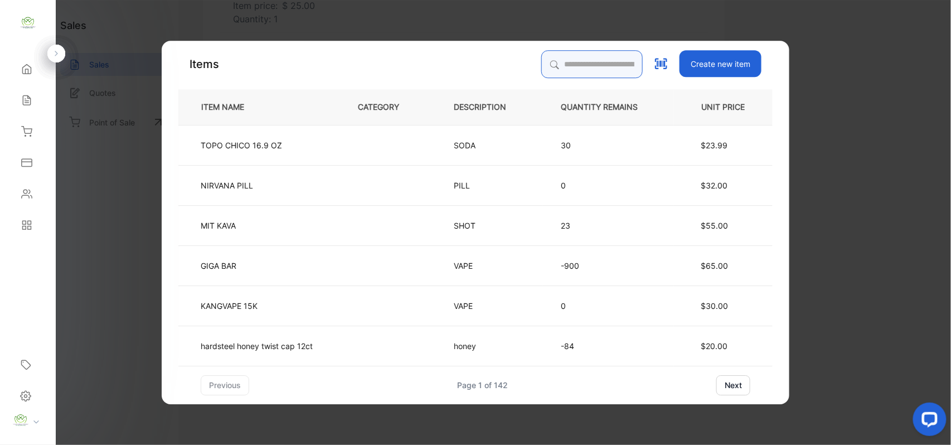
click at [570, 67] on input "search" at bounding box center [591, 64] width 101 height 28
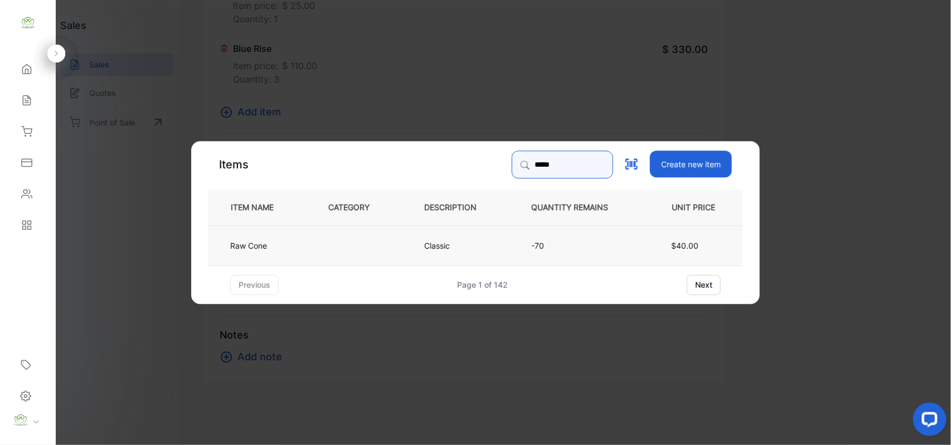
type input "*****"
click at [422, 241] on td "Classic" at bounding box center [459, 245] width 107 height 40
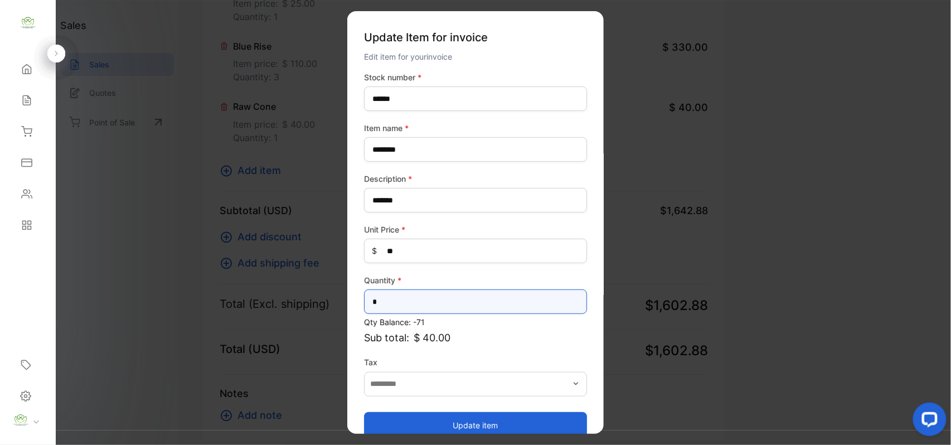
click at [396, 302] on input "*" at bounding box center [475, 301] width 223 height 25
type input "*"
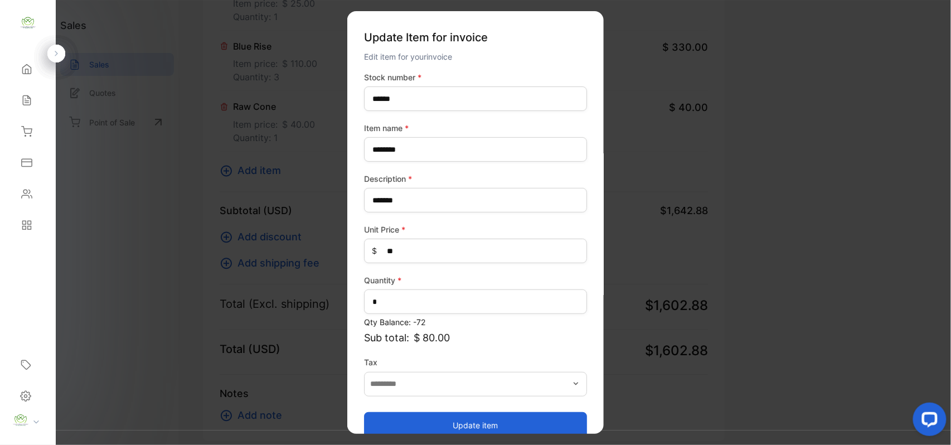
click at [383, 425] on button "Update item" at bounding box center [475, 424] width 223 height 27
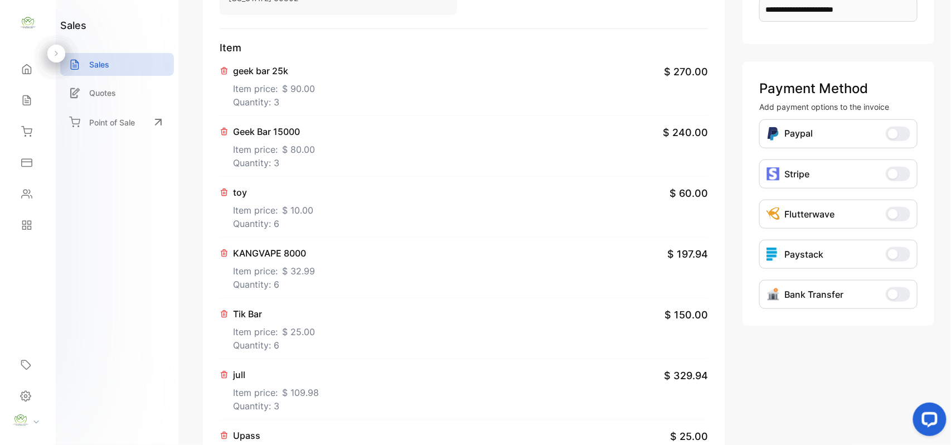
scroll to position [0, 0]
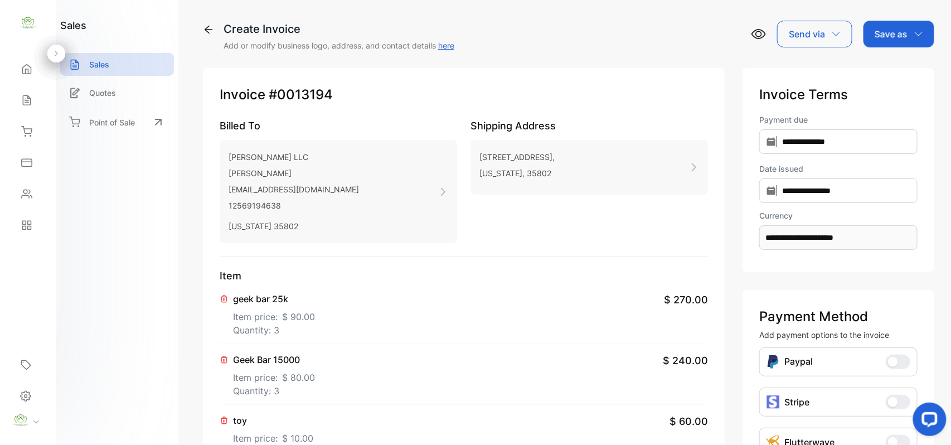
click at [898, 36] on p "Save as" at bounding box center [890, 33] width 33 height 13
click at [898, 67] on div "Invoice" at bounding box center [896, 71] width 64 height 22
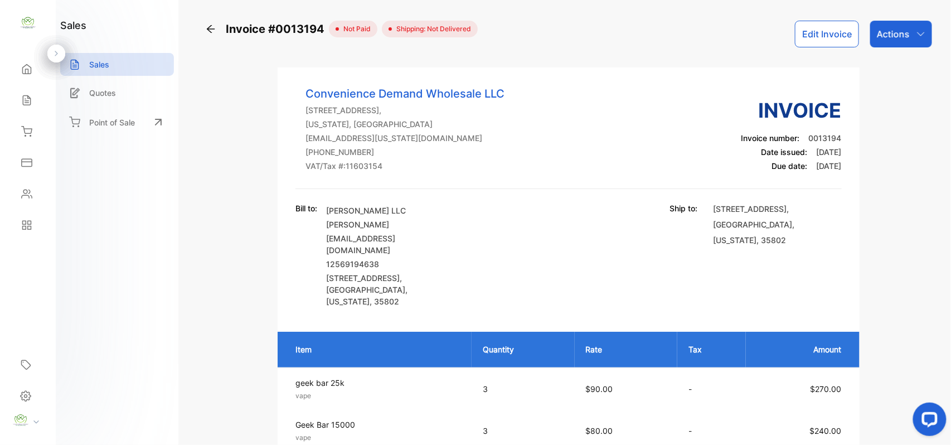
click at [895, 32] on p "Actions" at bounding box center [893, 33] width 33 height 13
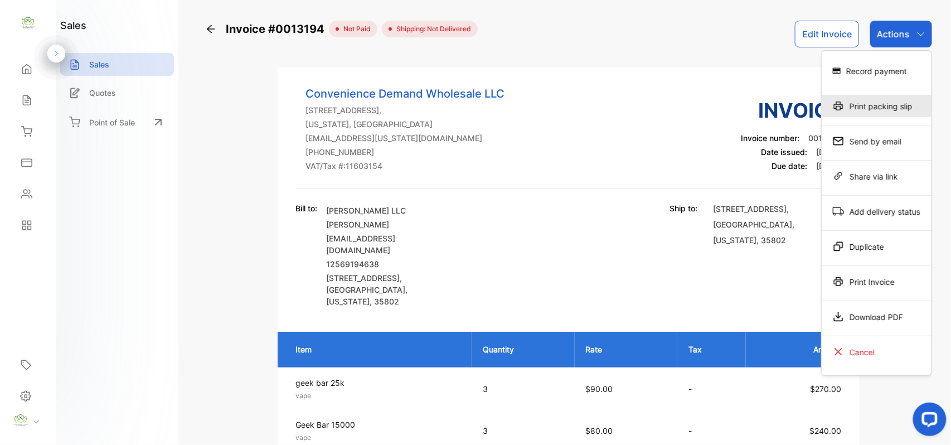
click at [888, 100] on div "Print packing slip" at bounding box center [877, 106] width 110 height 22
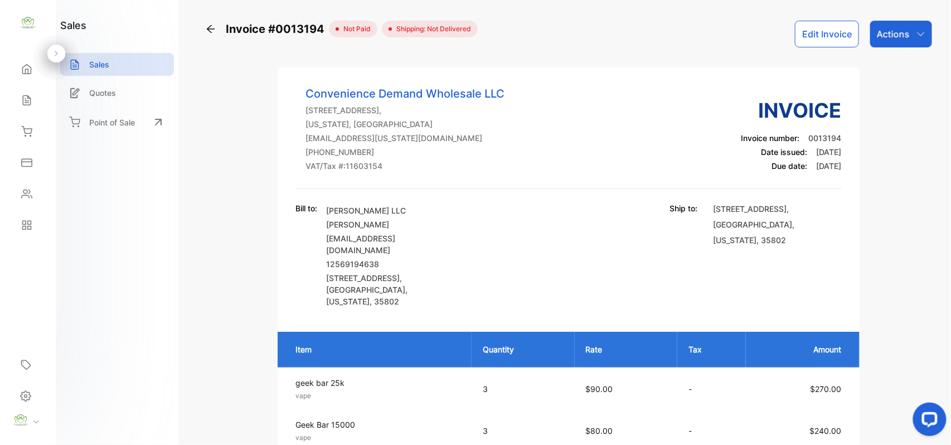
click at [821, 32] on button "Edit Invoice" at bounding box center [827, 34] width 64 height 27
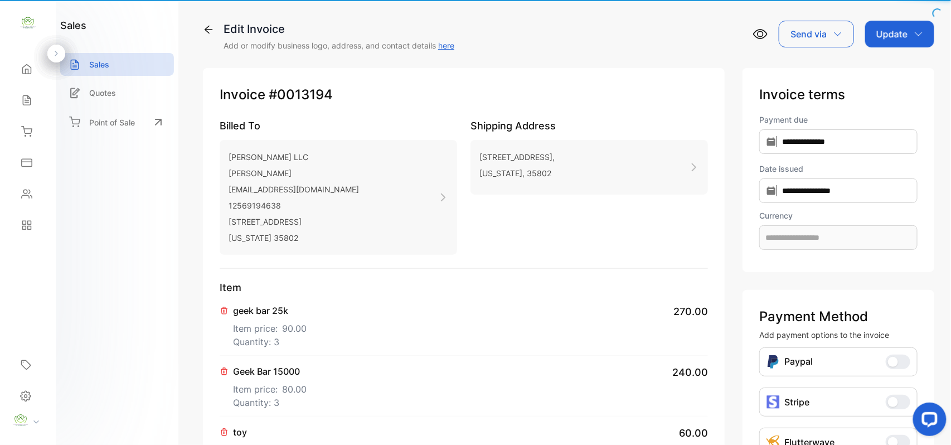
type input "**********"
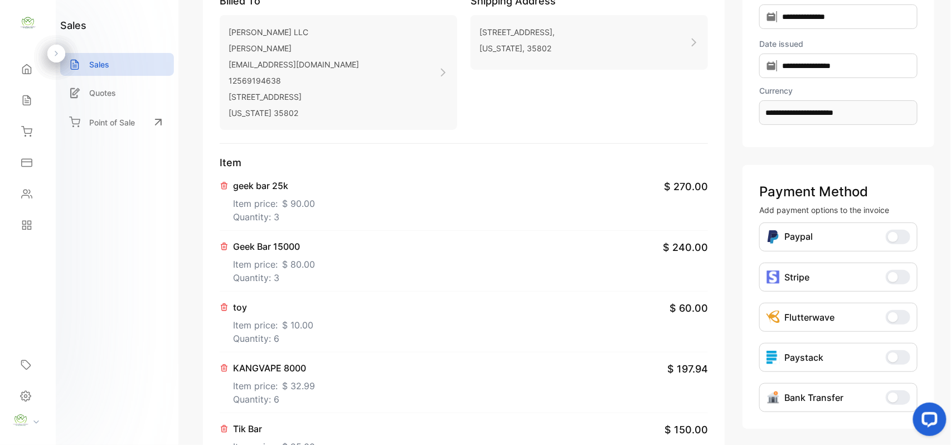
scroll to position [173, 0]
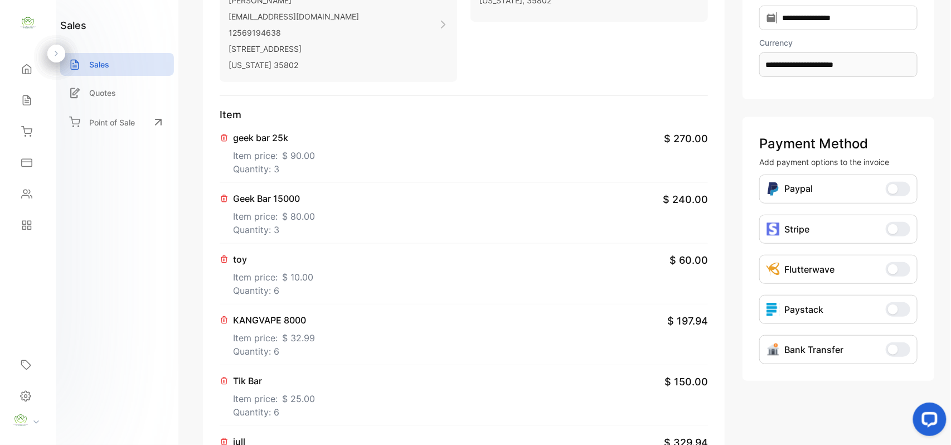
click at [274, 288] on p "Quantity: 6" at bounding box center [273, 290] width 80 height 13
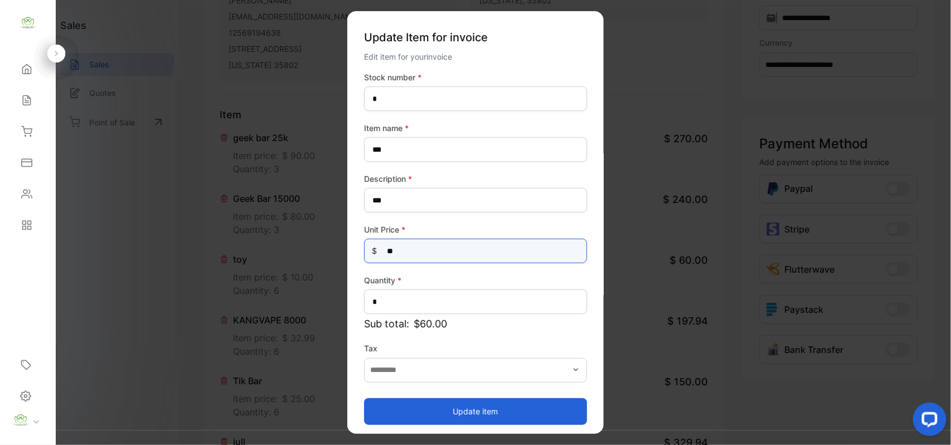
drag, startPoint x: 435, startPoint y: 253, endPoint x: 194, endPoint y: 263, distance: 241.5
type Price-inputprice "*"
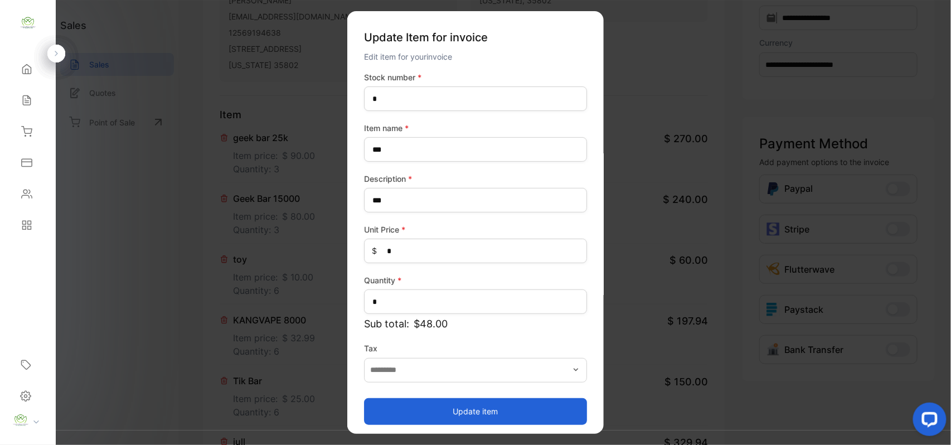
click at [387, 404] on button "Update item" at bounding box center [475, 410] width 223 height 27
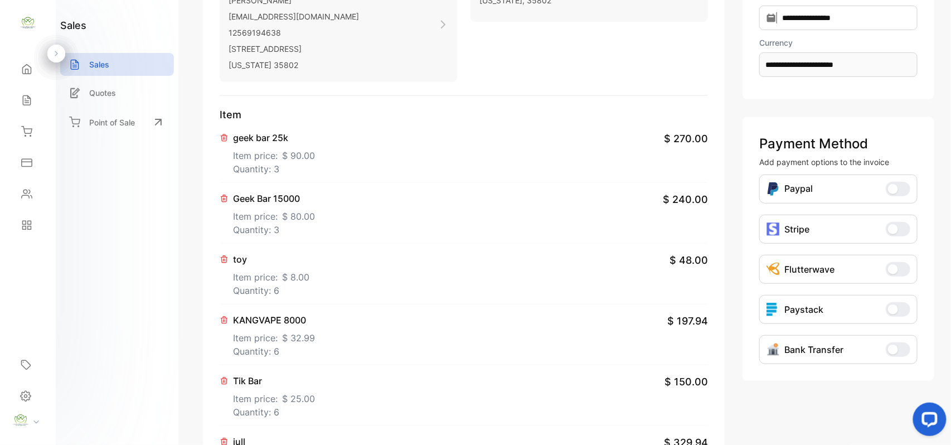
click at [277, 340] on p "Item price: $ 32.99" at bounding box center [274, 336] width 82 height 18
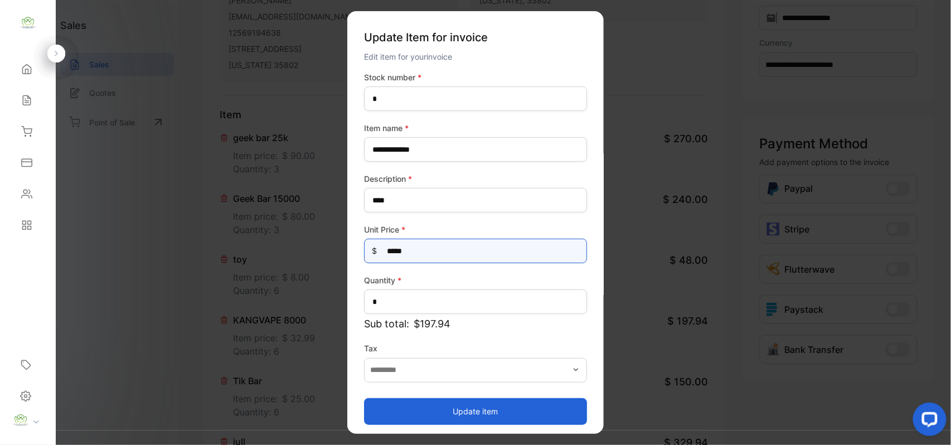
drag, startPoint x: 192, startPoint y: 257, endPoint x: 129, endPoint y: 253, distance: 62.5
type Price-inputprice "**"
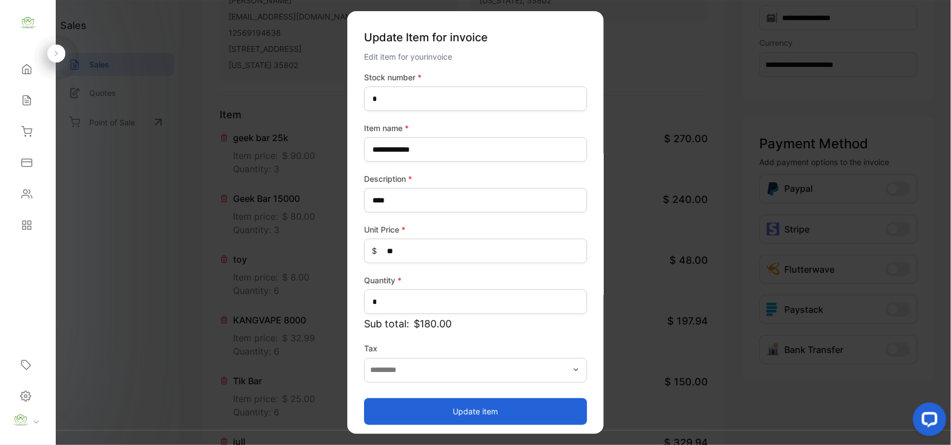
click at [397, 408] on button "Update item" at bounding box center [475, 410] width 223 height 27
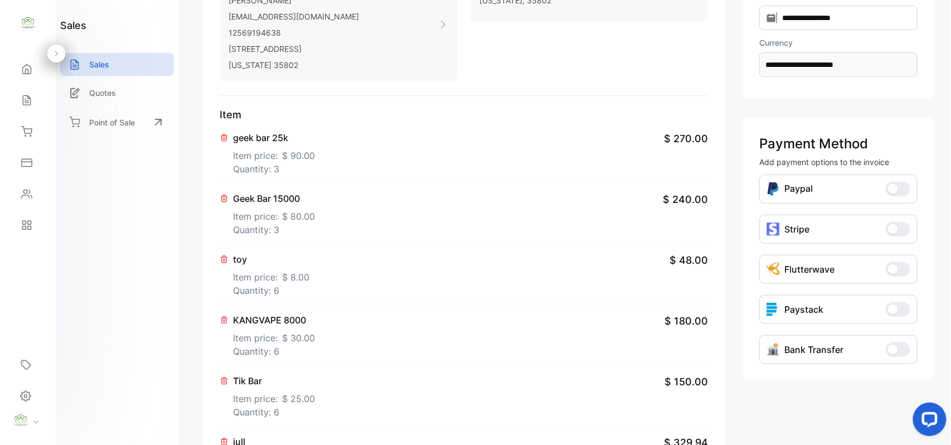
scroll to position [347, 0]
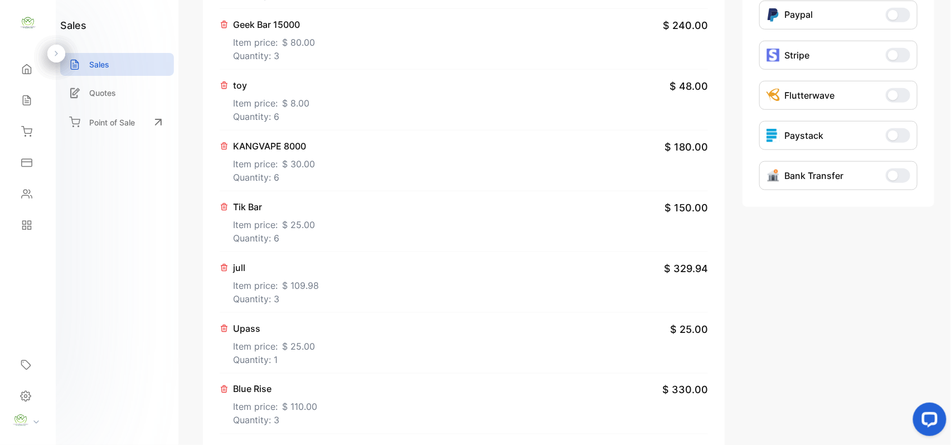
click at [268, 274] on p "jull" at bounding box center [276, 267] width 86 height 13
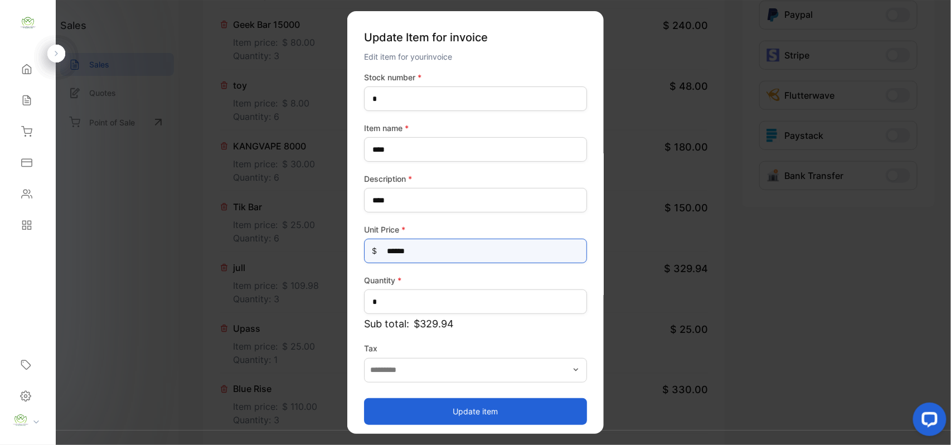
drag, startPoint x: 159, startPoint y: 274, endPoint x: 10, endPoint y: 286, distance: 149.8
click at [25, 286] on div "Convenience Demand Wholesale LLC Convenience Demand Wholesale LLC Home Home Sal…" at bounding box center [475, 233] width 951 height 467
type Price-inputprice "***"
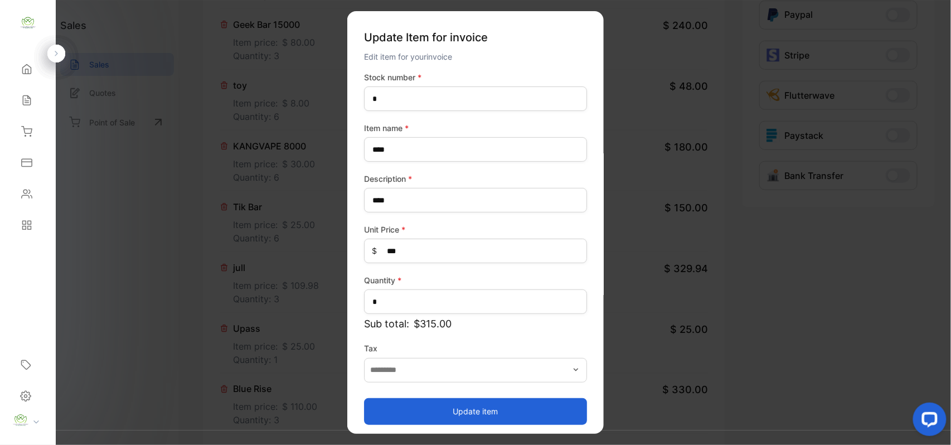
click at [474, 411] on button "Update item" at bounding box center [475, 410] width 223 height 27
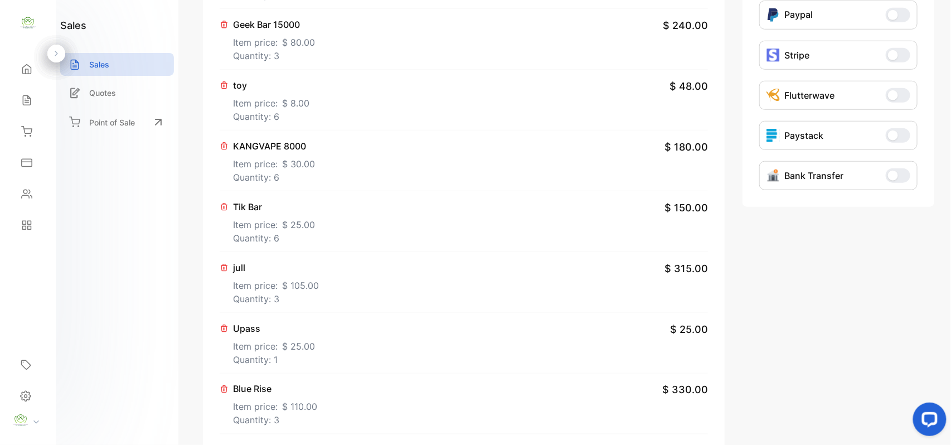
click at [279, 349] on p "Item price: $ 25.00" at bounding box center [274, 344] width 82 height 18
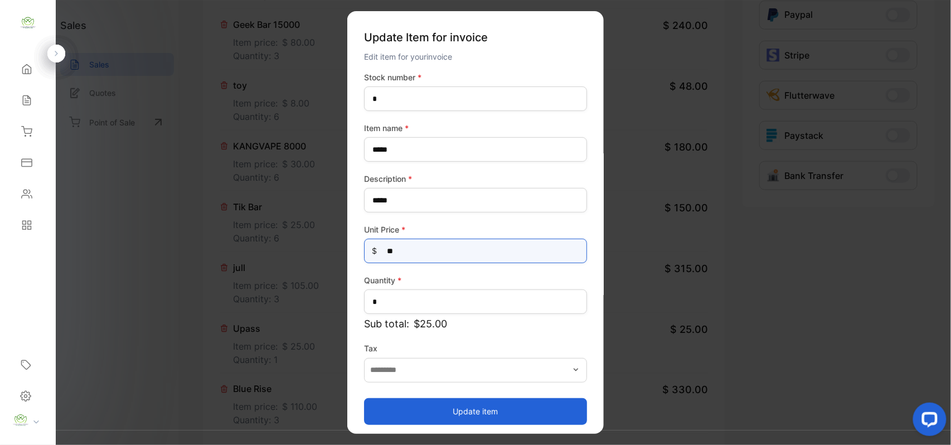
drag, startPoint x: 422, startPoint y: 250, endPoint x: 174, endPoint y: 284, distance: 249.9
type Price-inputprice "**"
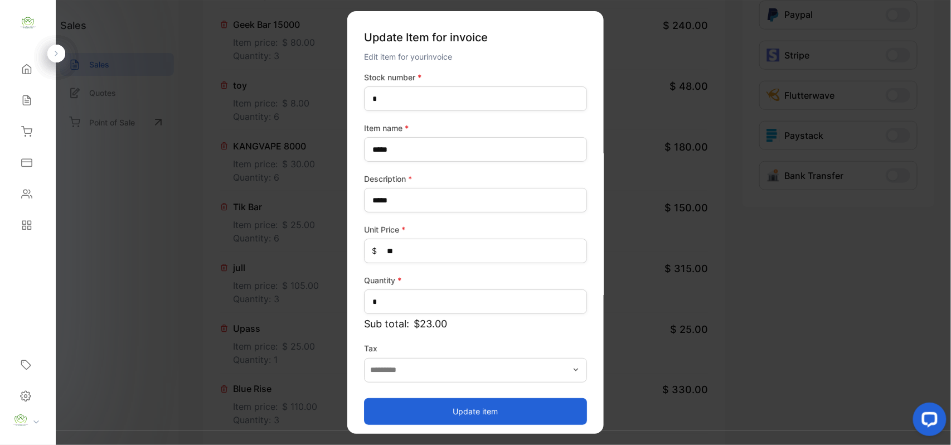
drag, startPoint x: 447, startPoint y: 406, endPoint x: 435, endPoint y: 405, distance: 11.8
click at [443, 406] on button "Update item" at bounding box center [475, 410] width 223 height 27
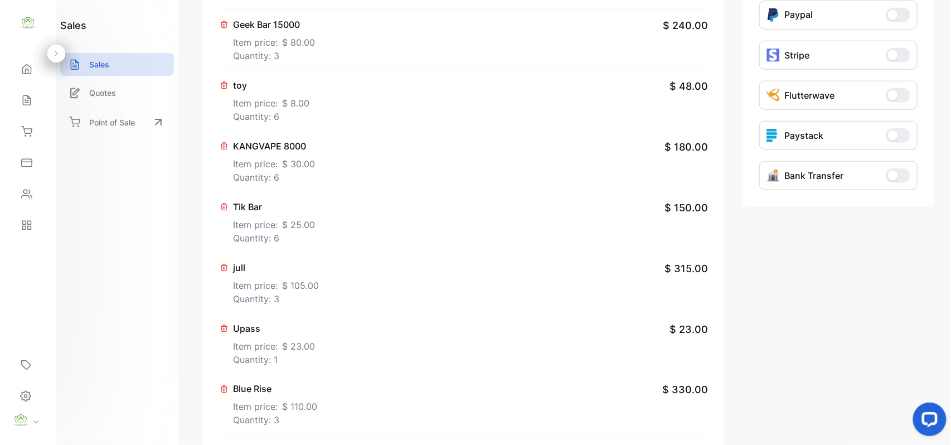
click at [264, 405] on p "Item price: $ 110.00" at bounding box center [275, 405] width 84 height 18
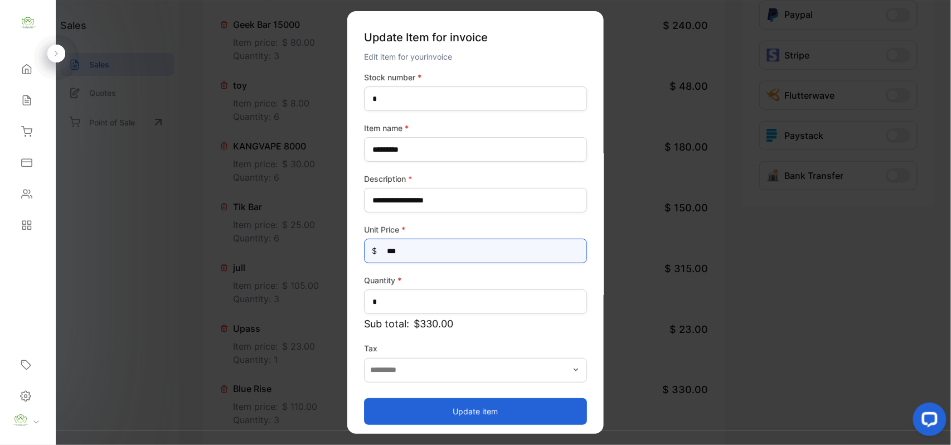
drag, startPoint x: 444, startPoint y: 254, endPoint x: 101, endPoint y: 294, distance: 345.7
type Price-inputprice "**"
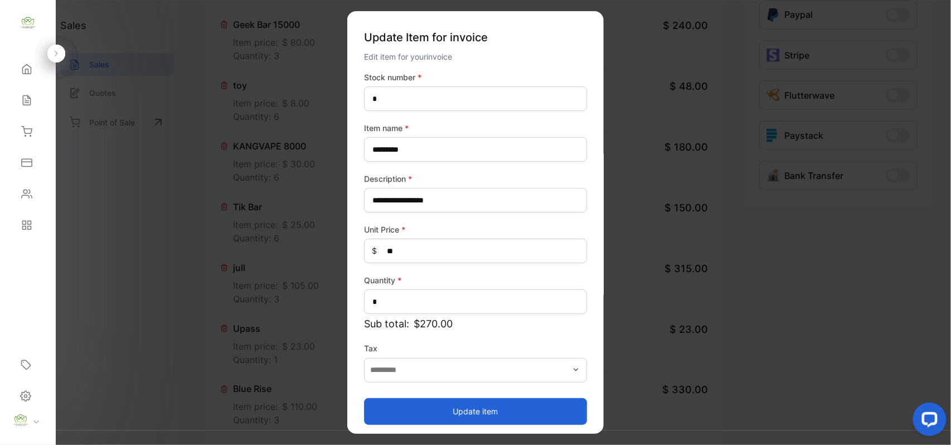
click at [404, 412] on button "Update item" at bounding box center [475, 410] width 223 height 27
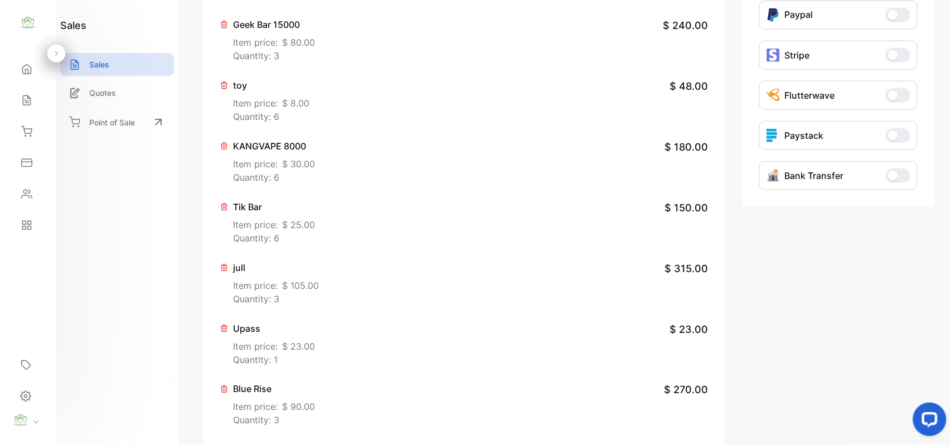
scroll to position [520, 0]
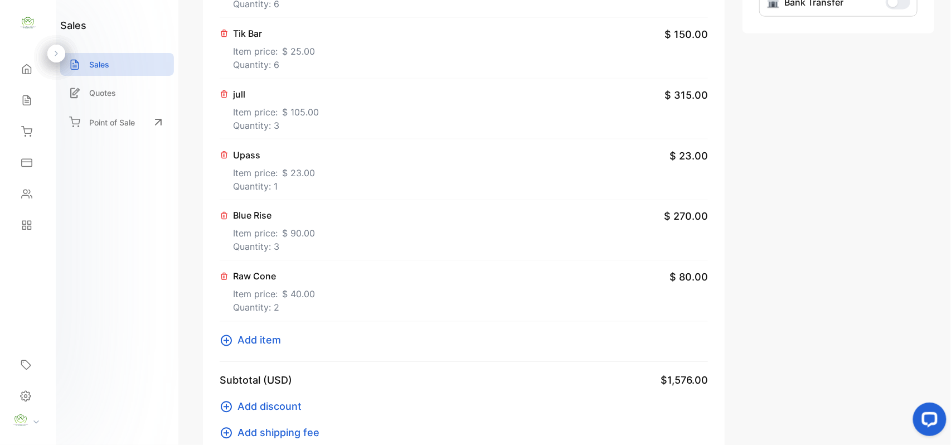
click at [252, 283] on p "Raw Cone" at bounding box center [274, 276] width 82 height 13
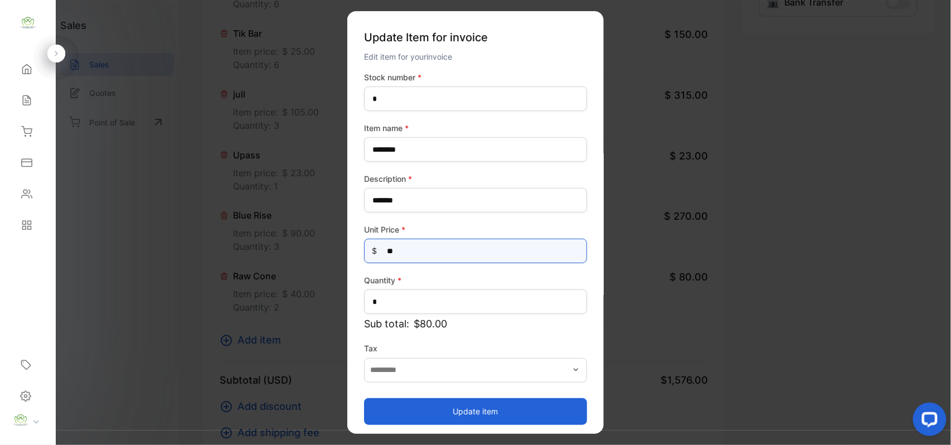
drag, startPoint x: 437, startPoint y: 254, endPoint x: 81, endPoint y: 298, distance: 358.8
type Price-inputprice "**"
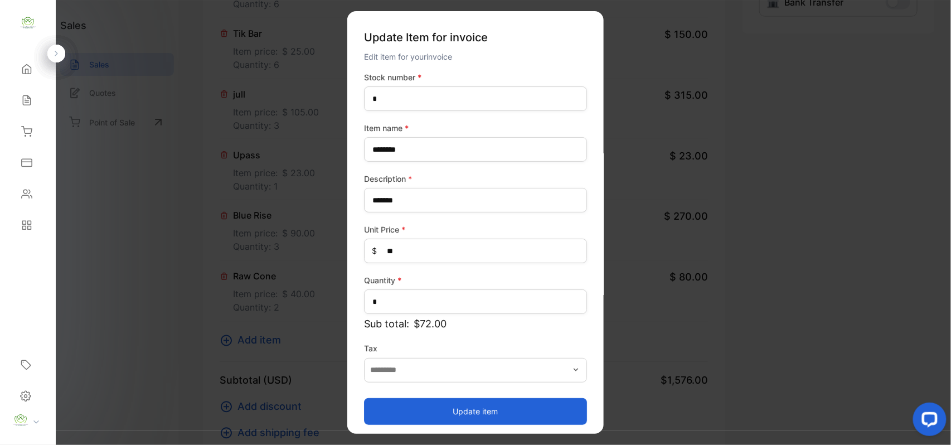
click at [380, 407] on button "Update item" at bounding box center [475, 410] width 223 height 27
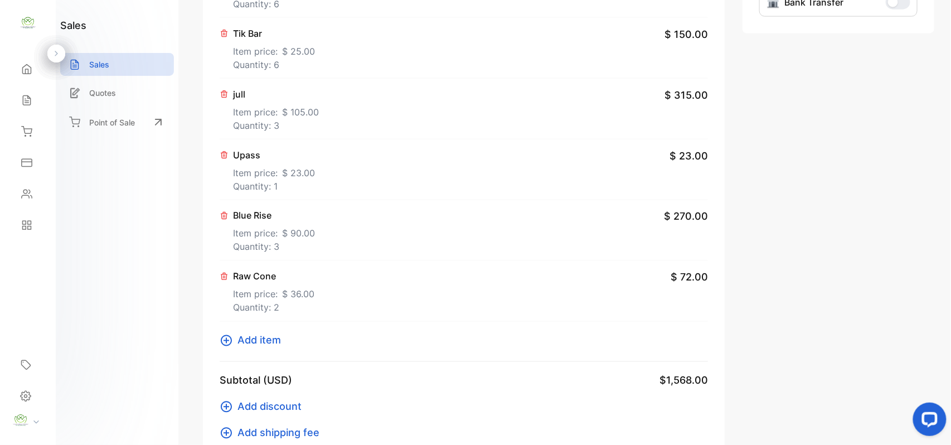
click at [266, 240] on p "Item price: $ 90.00" at bounding box center [274, 231] width 82 height 18
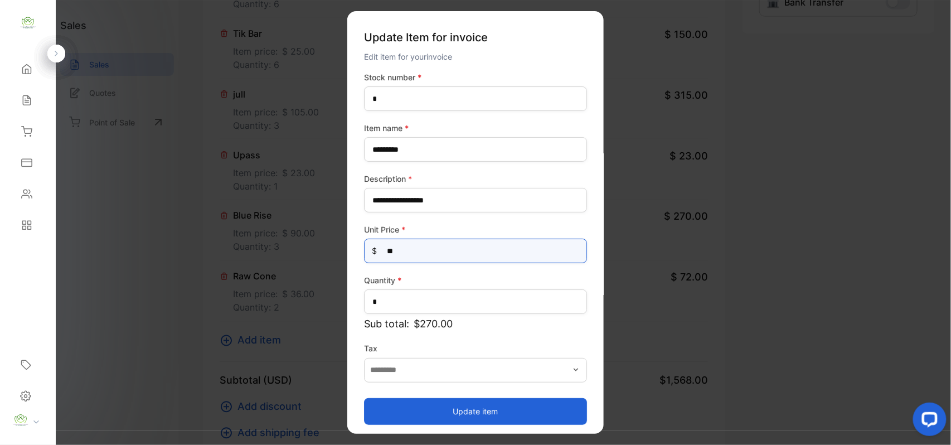
drag, startPoint x: 246, startPoint y: 259, endPoint x: 210, endPoint y: 259, distance: 35.7
type Price-inputprice "**"
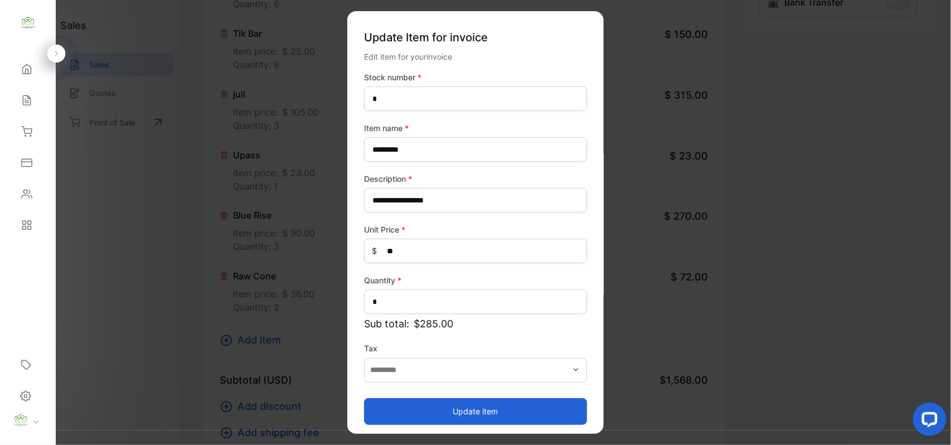
click at [388, 413] on button "Update item" at bounding box center [475, 410] width 223 height 27
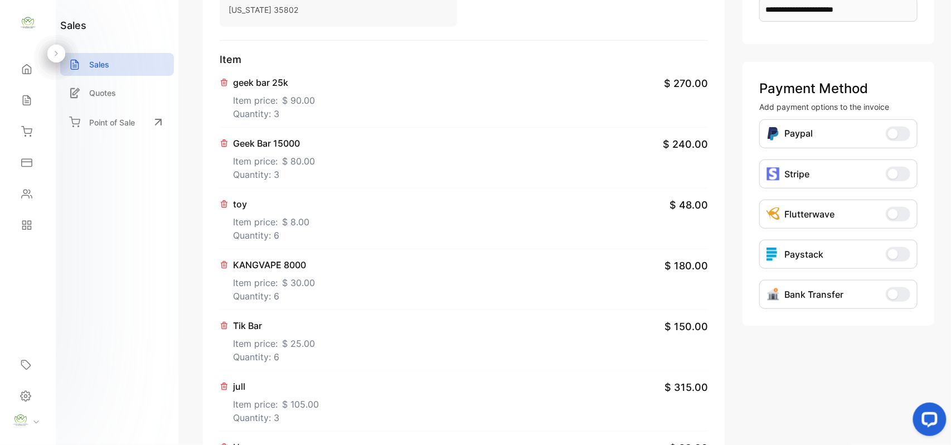
scroll to position [0, 0]
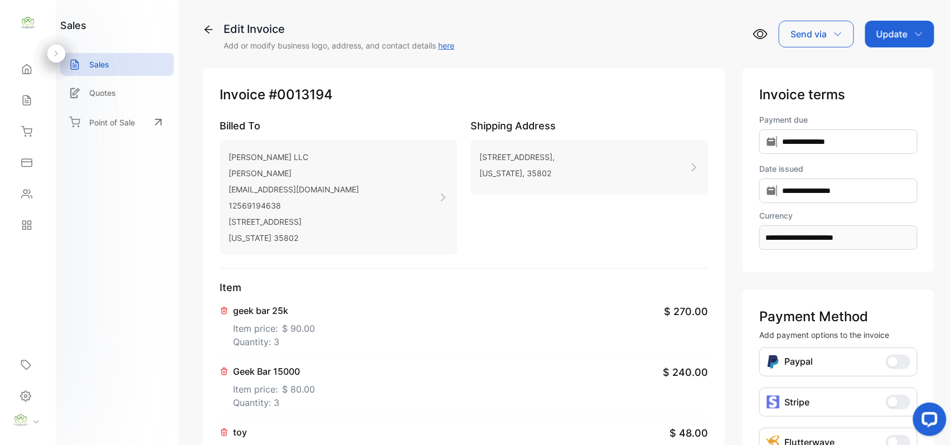
click at [902, 27] on p "Update" at bounding box center [891, 33] width 31 height 13
click at [897, 72] on div "Invoice" at bounding box center [901, 71] width 64 height 22
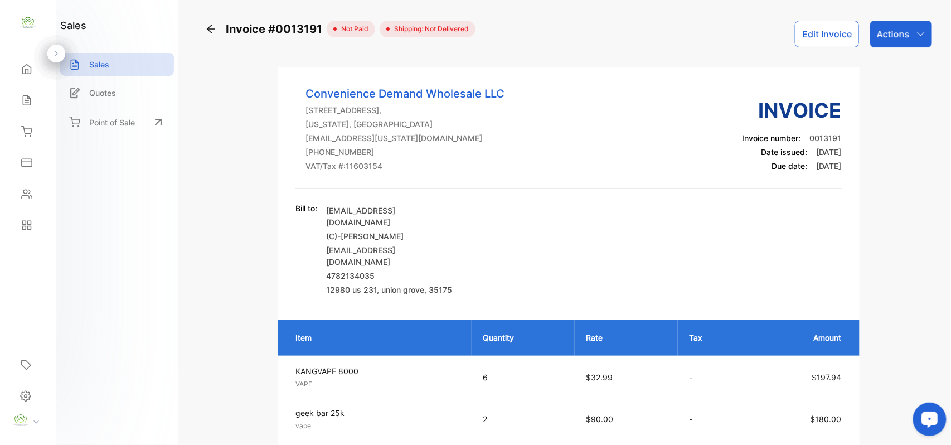
click at [212, 27] on icon at bounding box center [210, 28] width 11 height 11
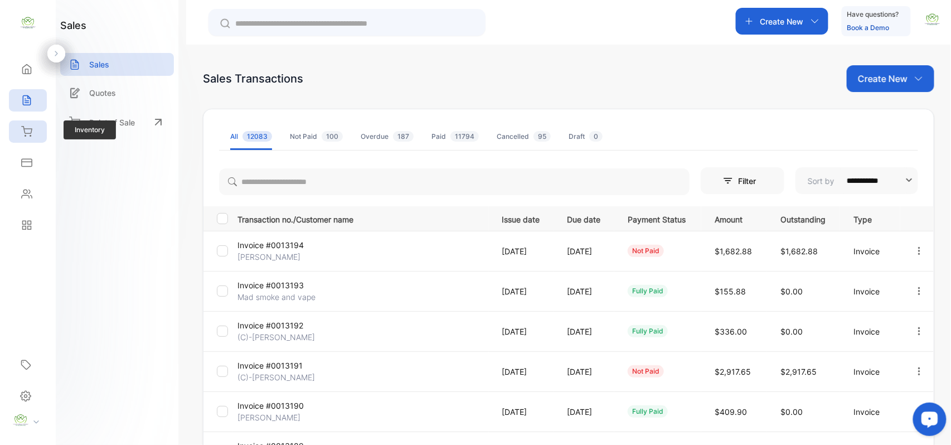
click at [23, 125] on div "Inventory" at bounding box center [28, 131] width 38 height 22
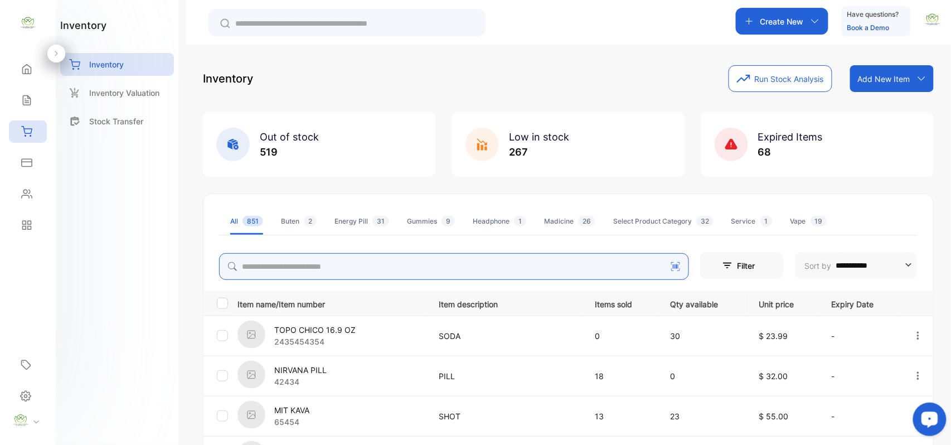
click at [291, 262] on input "search" at bounding box center [454, 266] width 470 height 27
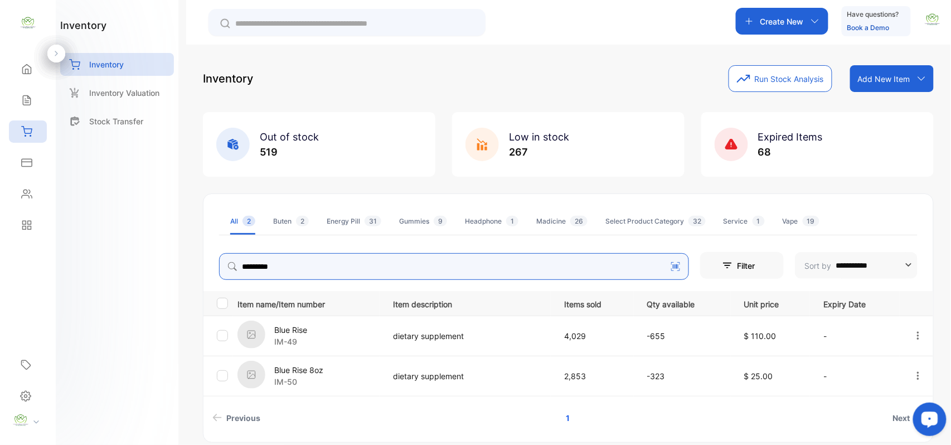
click at [917, 337] on icon "button" at bounding box center [918, 336] width 10 height 10
type input "*********"
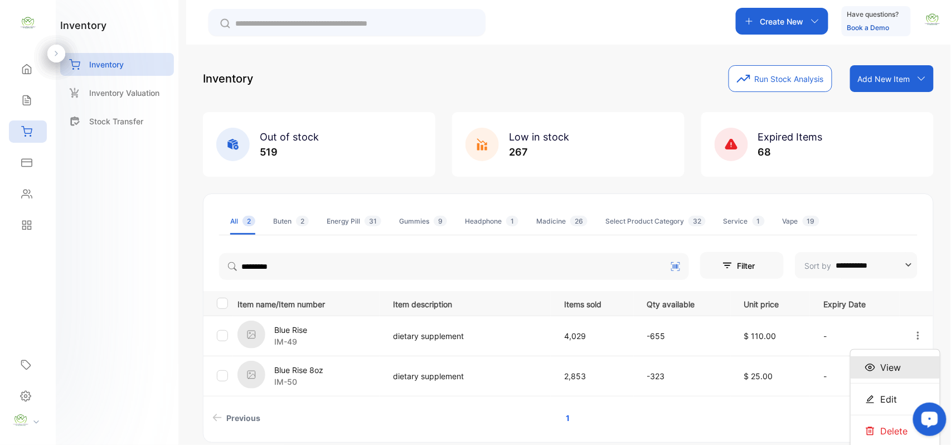
click at [884, 369] on span "View" at bounding box center [891, 367] width 21 height 13
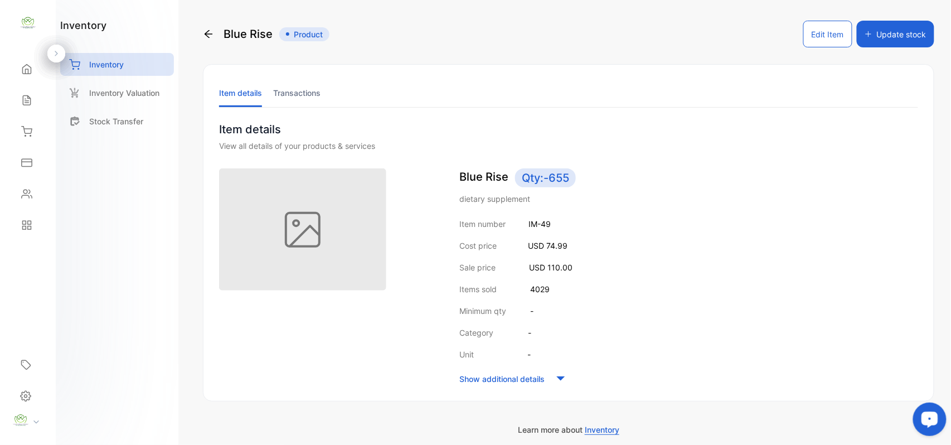
click at [295, 96] on li "Transactions" at bounding box center [296, 93] width 47 height 28
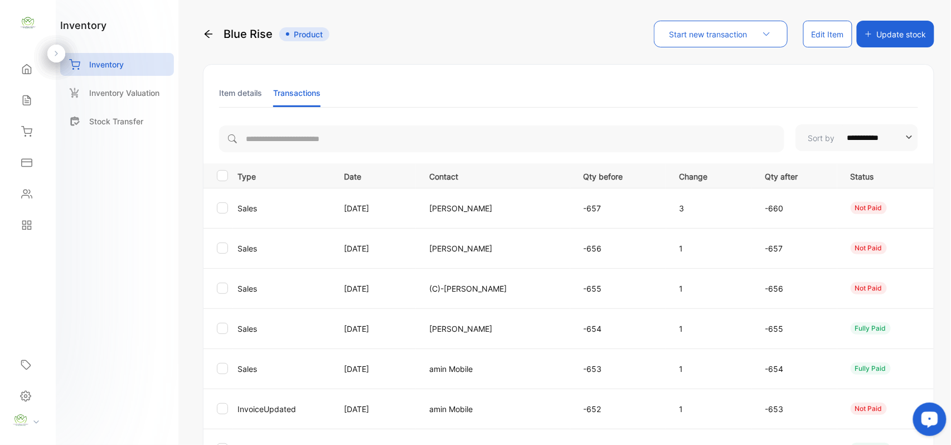
drag, startPoint x: 620, startPoint y: 207, endPoint x: 602, endPoint y: 211, distance: 18.1
click at [618, 208] on p "-657" at bounding box center [620, 208] width 73 height 12
click at [210, 34] on icon at bounding box center [208, 33] width 11 height 11
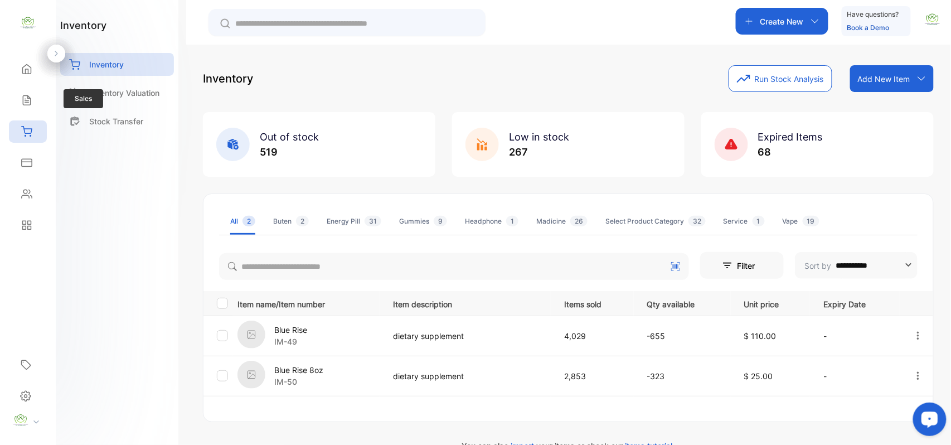
drag, startPoint x: 17, startPoint y: 99, endPoint x: 42, endPoint y: 112, distance: 28.7
click at [17, 100] on div "Sales" at bounding box center [28, 100] width 38 height 22
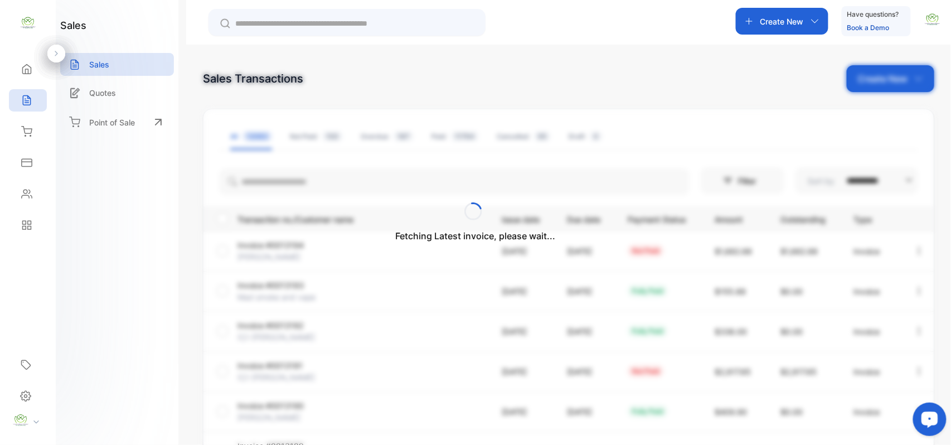
click at [259, 177] on div "Fetching Latest invoice, please wait..." at bounding box center [475, 222] width 951 height 445
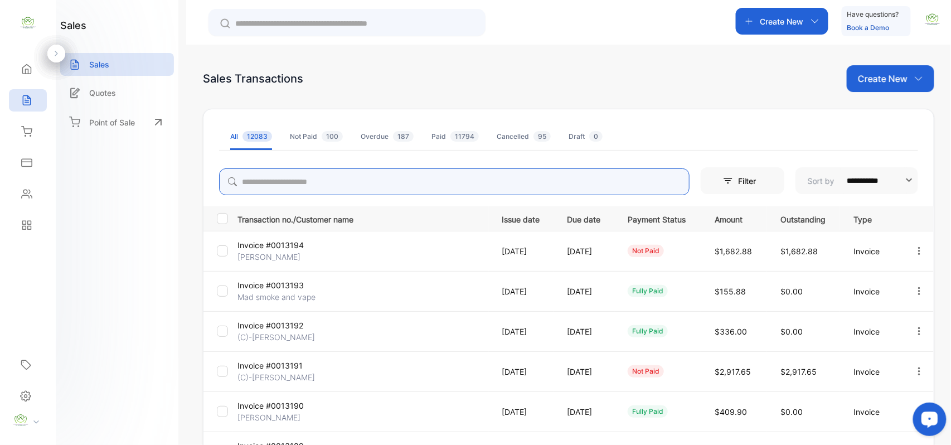
click at [259, 182] on input "search" at bounding box center [454, 181] width 470 height 27
click at [915, 371] on icon "button" at bounding box center [919, 371] width 10 height 10
type input "****"
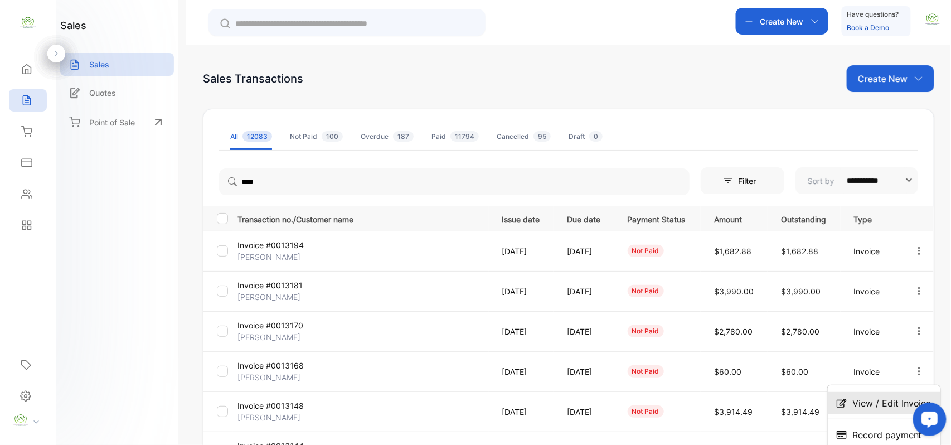
click at [858, 402] on span "View / Edit Invoice" at bounding box center [891, 402] width 79 height 13
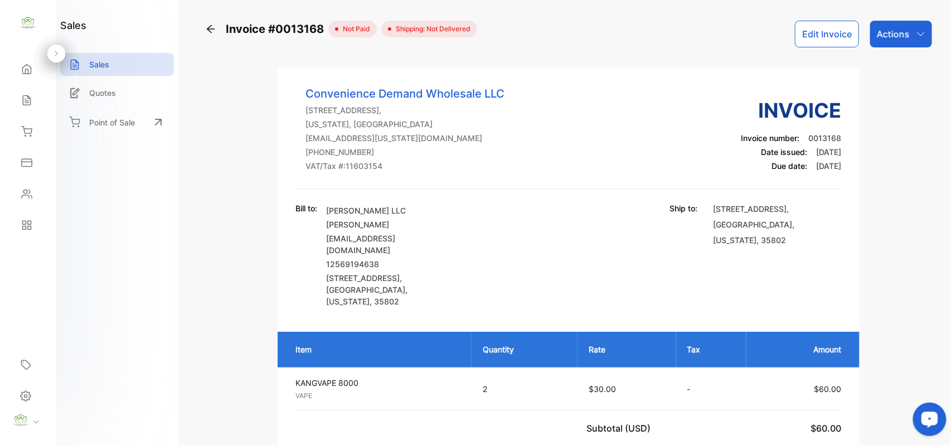
click at [211, 31] on icon at bounding box center [210, 28] width 11 height 11
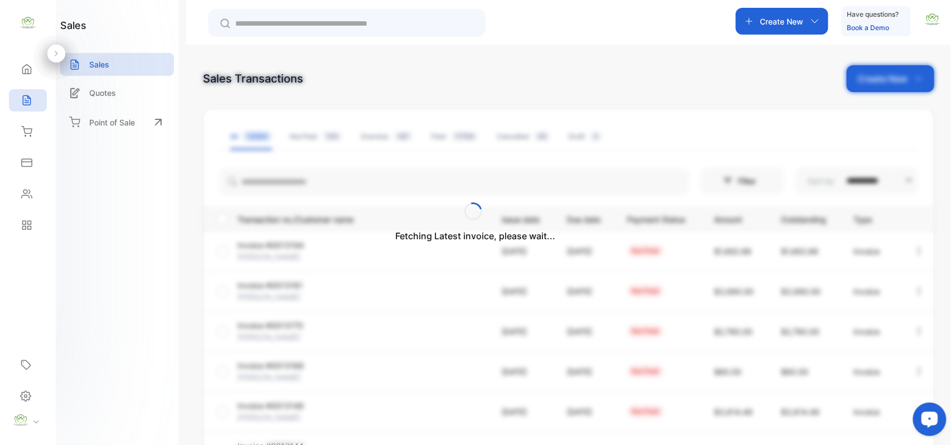
click at [261, 181] on div "Fetching Latest invoice, please wait..." at bounding box center [475, 222] width 951 height 445
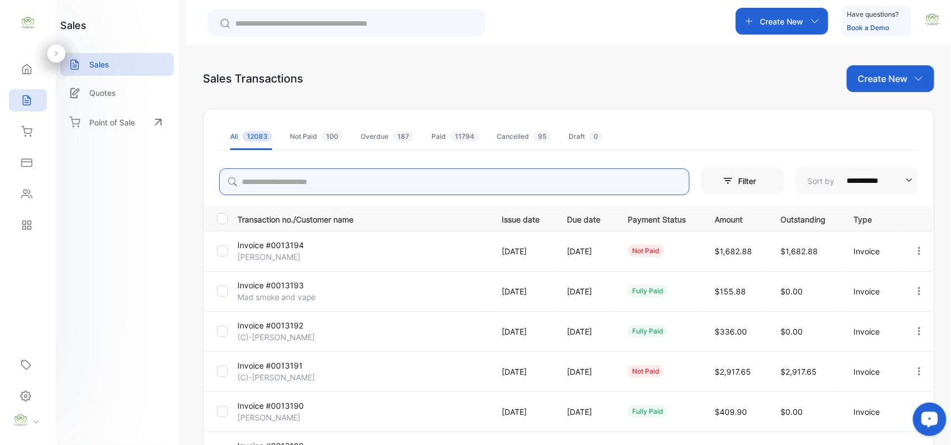
click at [259, 181] on input "search" at bounding box center [454, 181] width 470 height 27
click at [918, 331] on icon "button" at bounding box center [919, 331] width 2 height 8
type input "******"
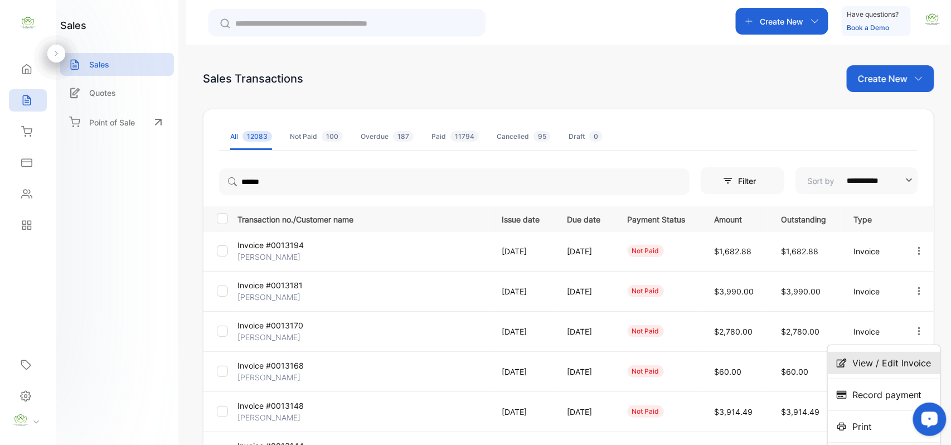
click at [879, 359] on span "View / Edit Invoice" at bounding box center [891, 362] width 79 height 13
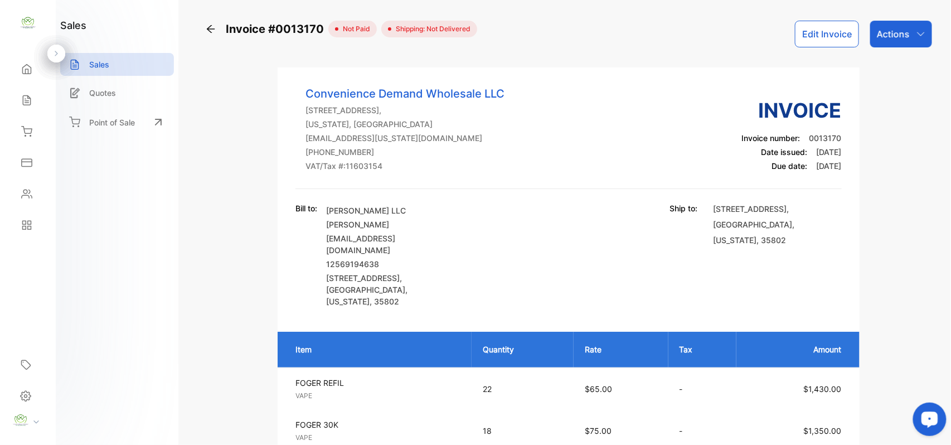
click at [211, 29] on icon at bounding box center [211, 29] width 8 height 8
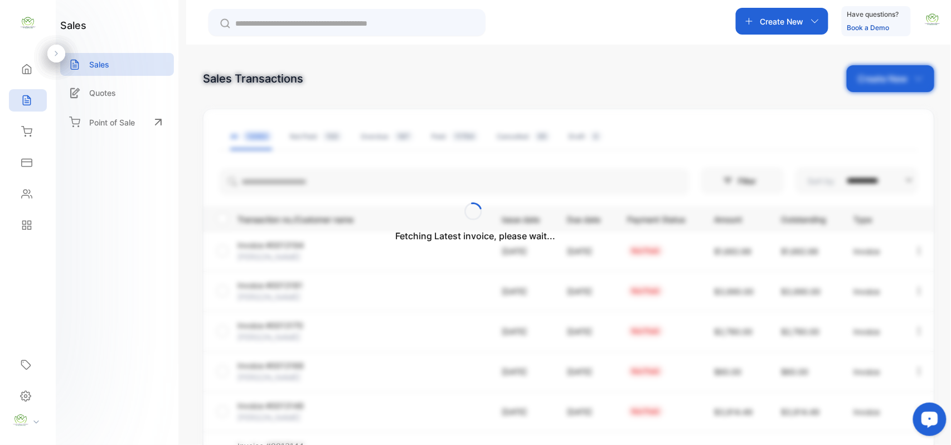
click at [304, 186] on div "Fetching Latest invoice, please wait..." at bounding box center [475, 222] width 951 height 445
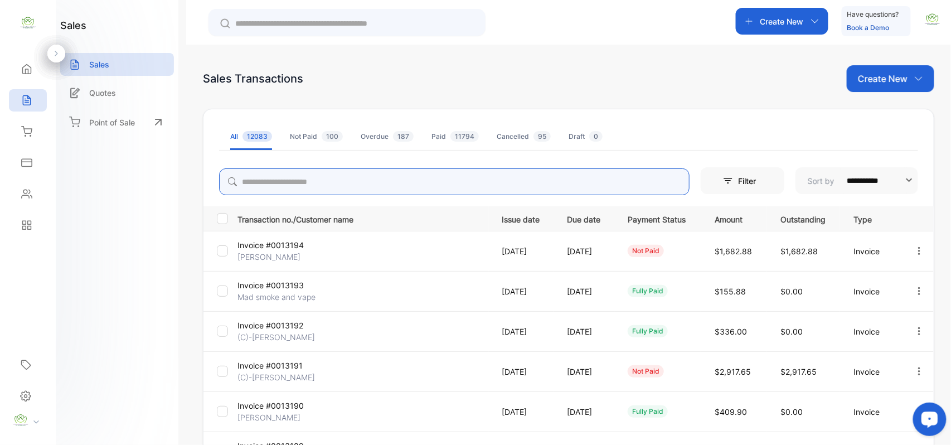
click at [307, 181] on input "search" at bounding box center [454, 181] width 470 height 27
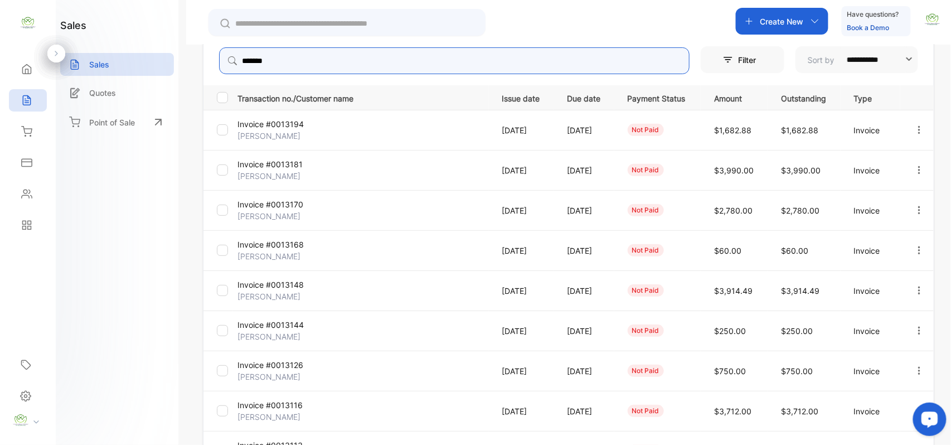
scroll to position [173, 0]
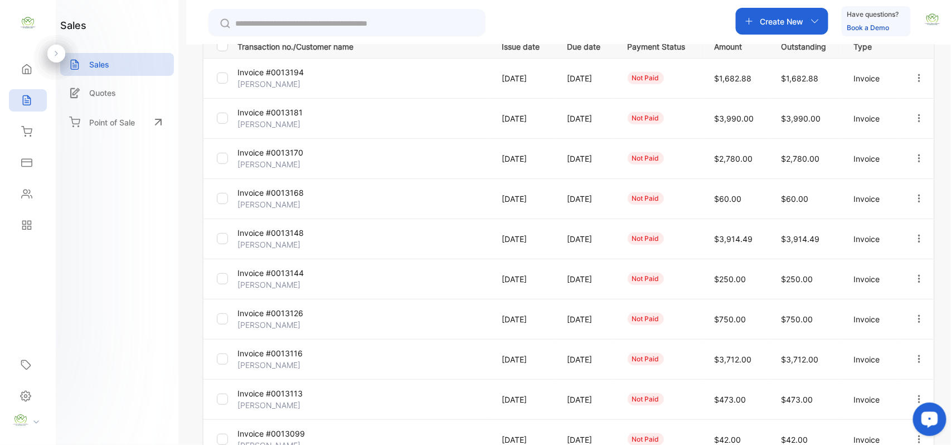
click at [917, 239] on icon "button" at bounding box center [919, 239] width 10 height 10
type input "*******"
click at [872, 266] on span "View / Edit Invoice" at bounding box center [891, 270] width 79 height 13
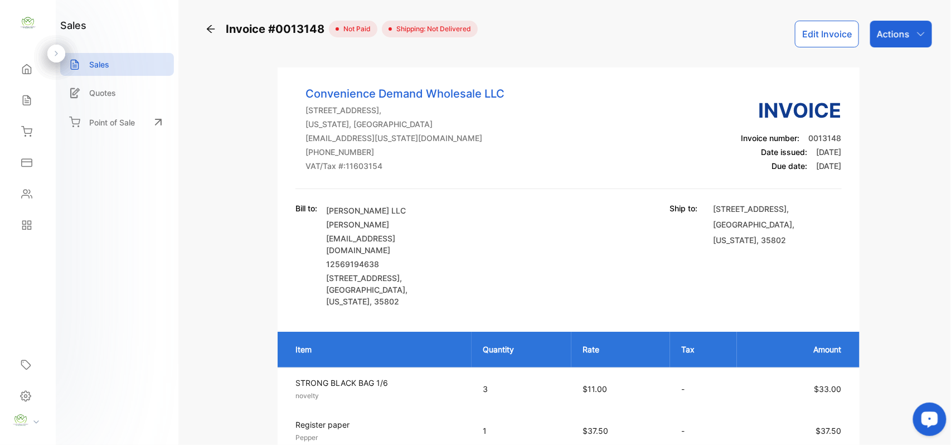
click at [211, 27] on icon at bounding box center [210, 28] width 11 height 11
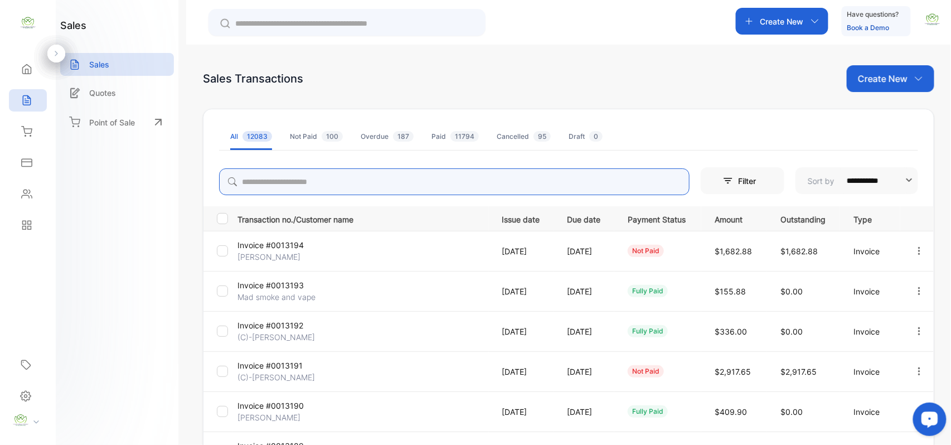
click at [279, 185] on input "search" at bounding box center [454, 181] width 470 height 27
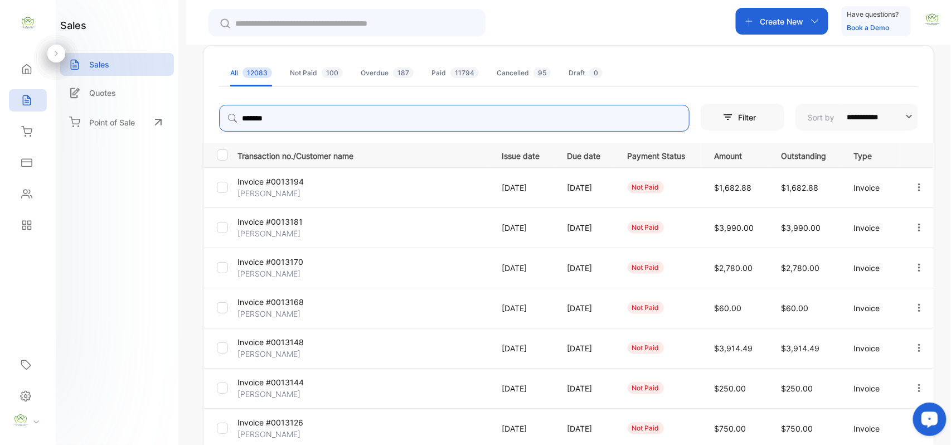
scroll to position [173, 0]
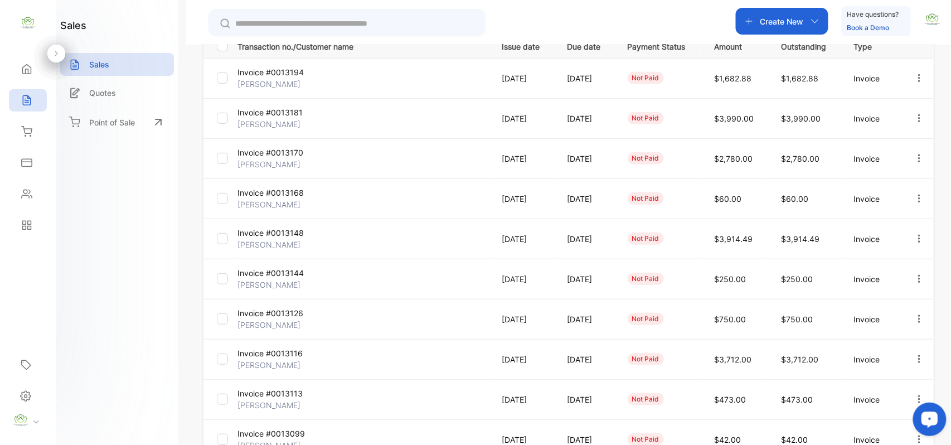
click at [914, 353] on button "button" at bounding box center [919, 359] width 10 height 22
type input "*******"
click at [868, 385] on span "View / Edit Invoice" at bounding box center [891, 390] width 79 height 13
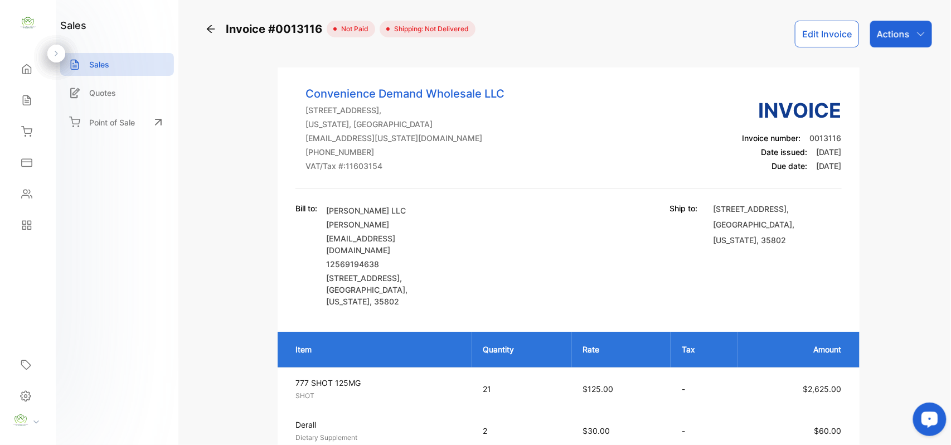
click at [212, 25] on icon at bounding box center [210, 28] width 11 height 11
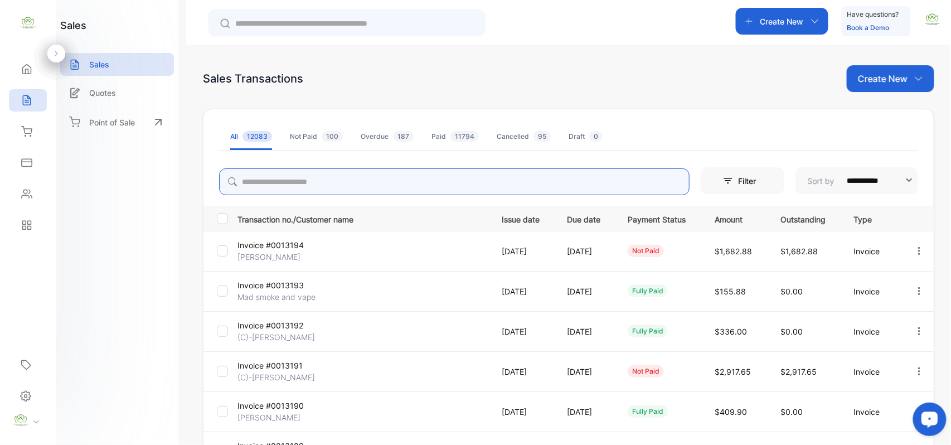
click at [348, 182] on input "search" at bounding box center [454, 181] width 470 height 27
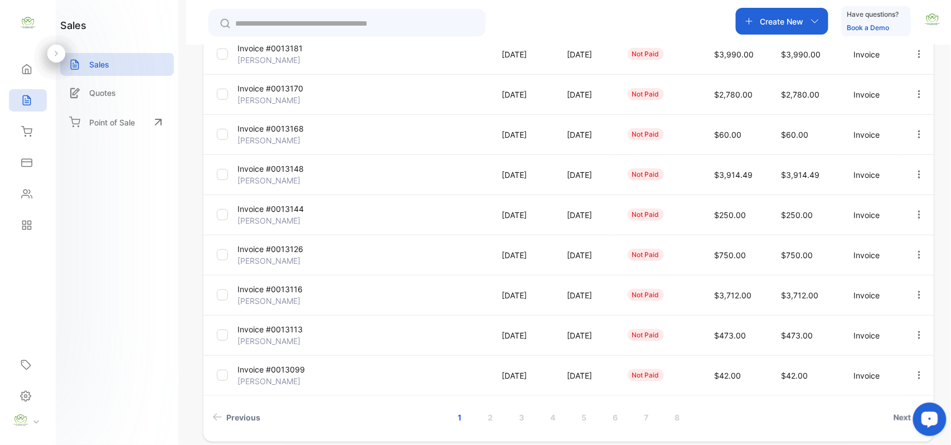
scroll to position [286, 0]
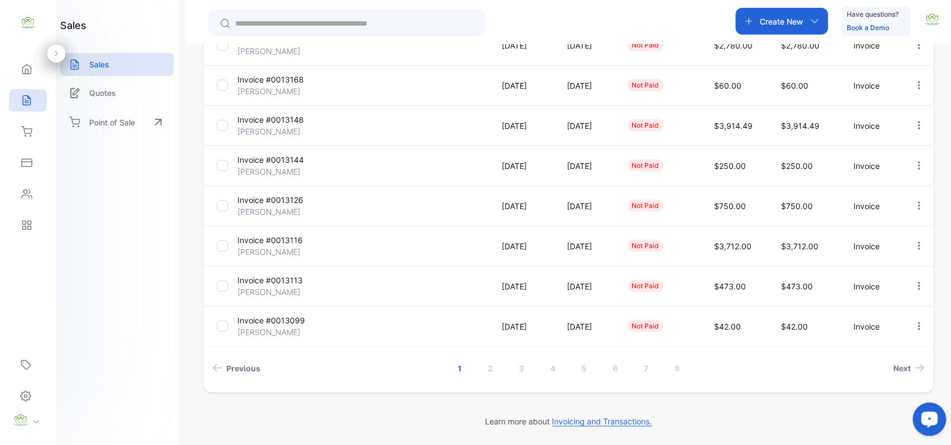
click at [915, 246] on icon "button" at bounding box center [919, 246] width 10 height 10
type input "*******"
click at [884, 273] on span "View / Edit Invoice" at bounding box center [891, 277] width 79 height 13
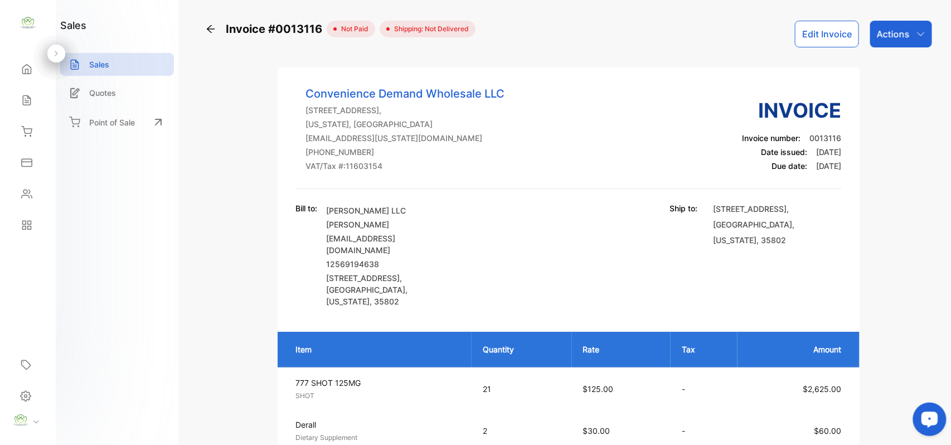
click at [208, 30] on icon at bounding box center [210, 28] width 11 height 11
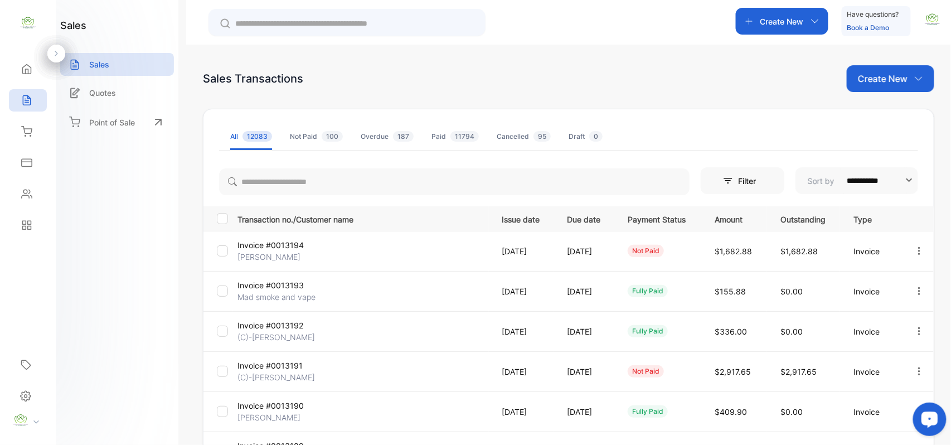
click at [270, 241] on p "Invoice #0013194" at bounding box center [279, 245] width 84 height 12
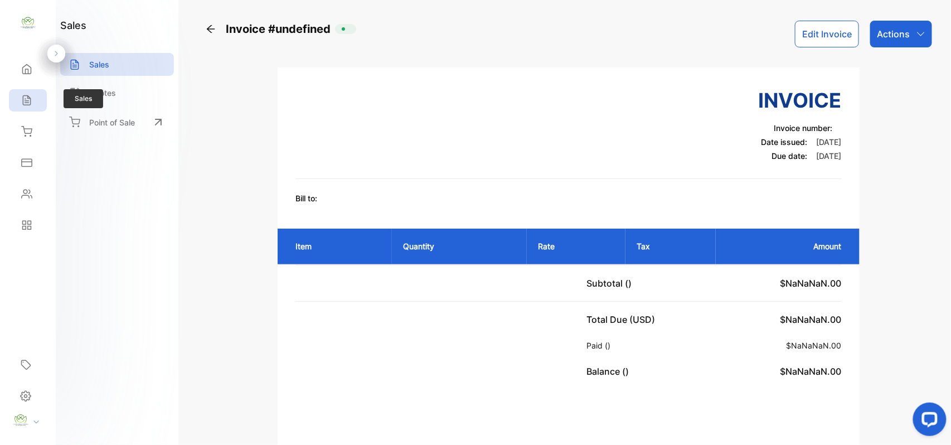
click at [30, 97] on icon at bounding box center [26, 100] width 11 height 11
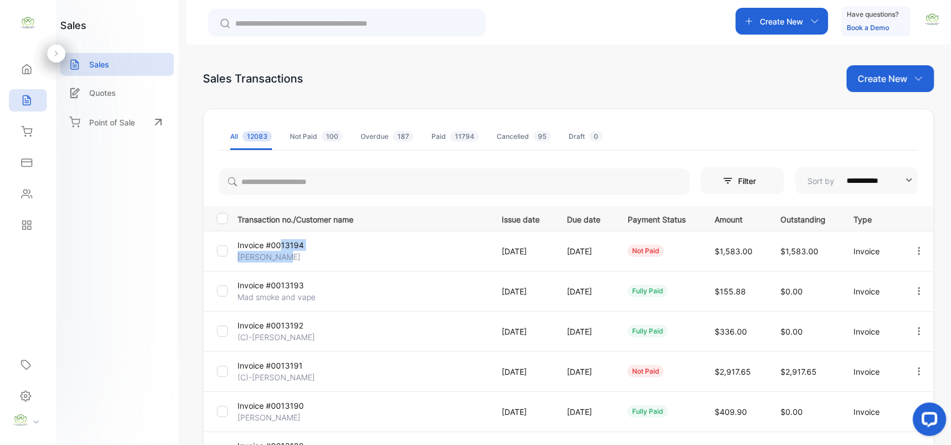
click at [279, 250] on td "Invoice #0013194 [PERSON_NAME]" at bounding box center [361, 251] width 256 height 40
click at [265, 250] on p "Invoice #0013194" at bounding box center [279, 245] width 84 height 12
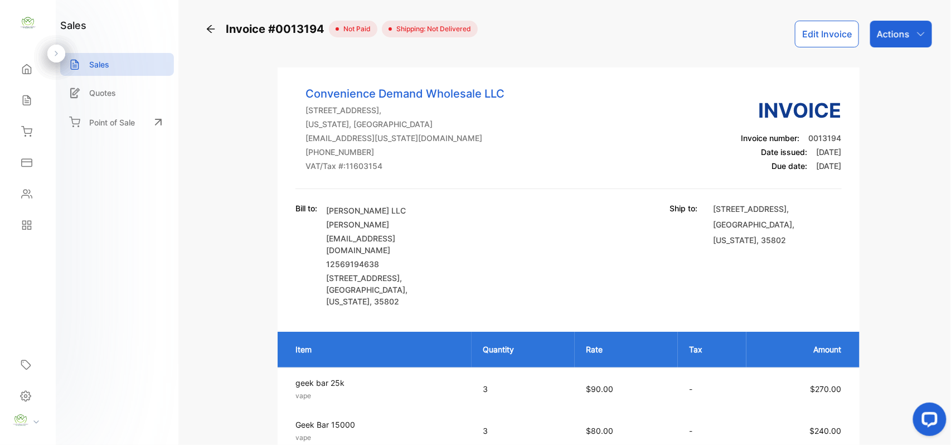
drag, startPoint x: 886, startPoint y: 27, endPoint x: 890, endPoint y: 50, distance: 23.2
click at [890, 33] on p "Actions" at bounding box center [893, 33] width 33 height 13
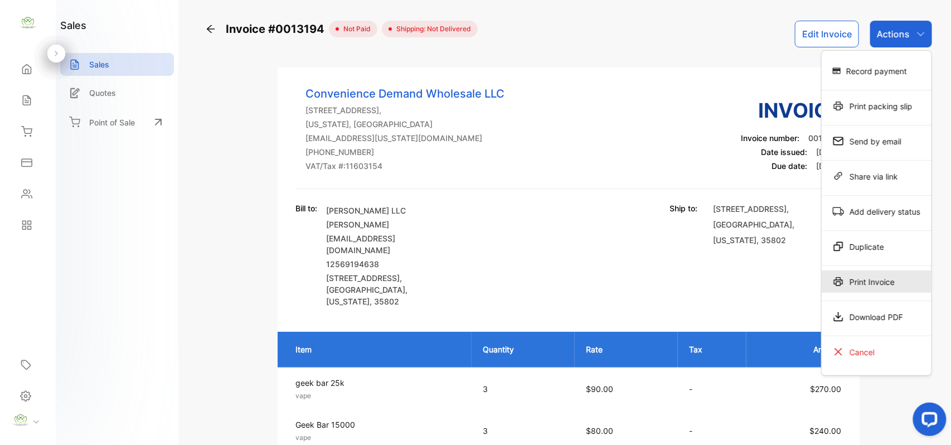
click at [857, 284] on div "Print Invoice" at bounding box center [877, 281] width 110 height 22
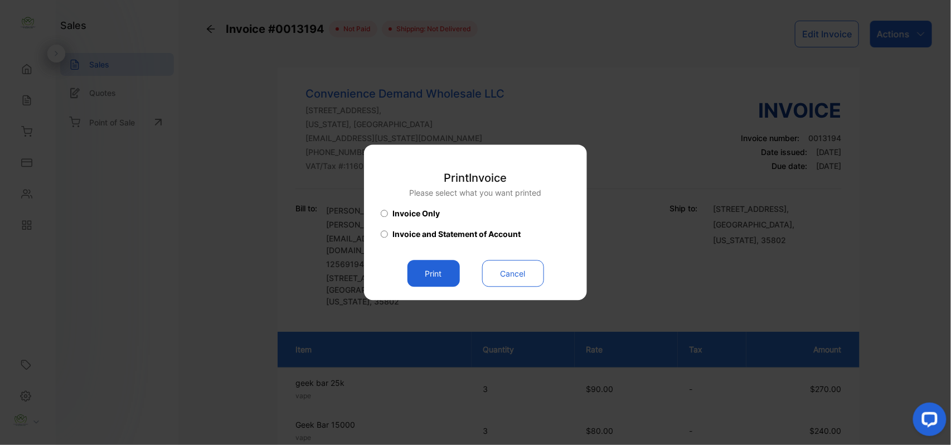
drag, startPoint x: 435, startPoint y: 275, endPoint x: 447, endPoint y: 284, distance: 14.7
click at [438, 276] on button "Print" at bounding box center [433, 273] width 52 height 27
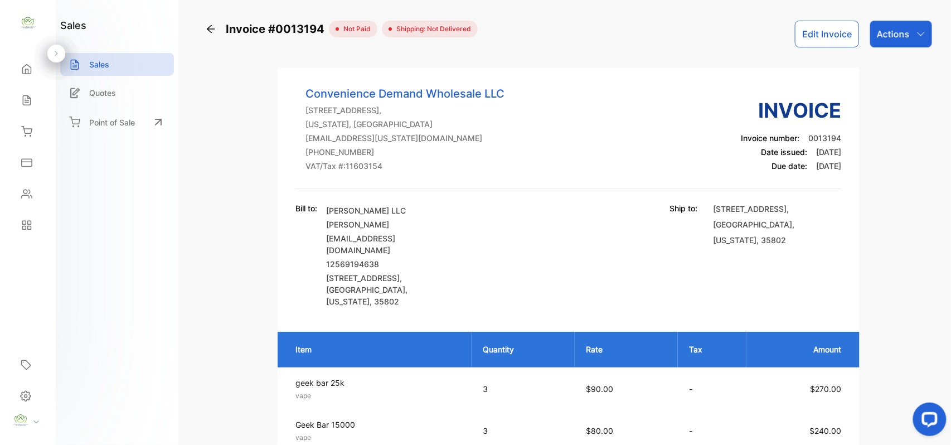
drag, startPoint x: 38, startPoint y: 189, endPoint x: 47, endPoint y: 197, distance: 11.5
click at [42, 195] on div "Contacts" at bounding box center [28, 194] width 38 height 22
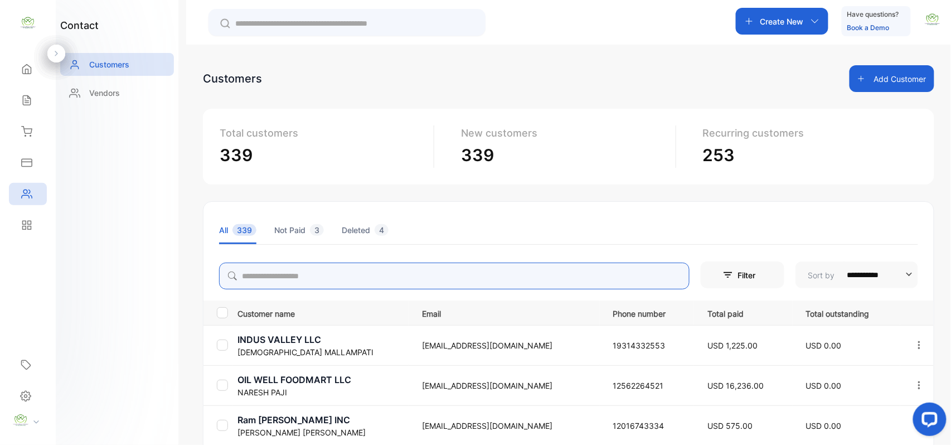
click at [330, 281] on input "search" at bounding box center [454, 276] width 470 height 27
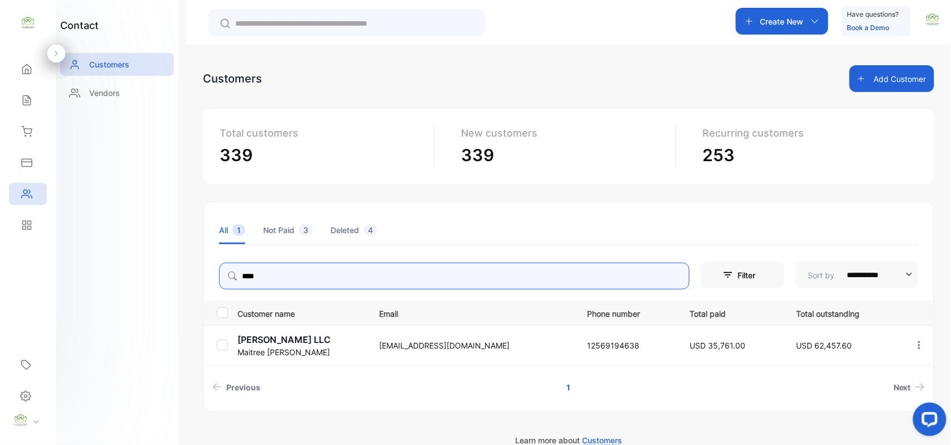
type input "****"
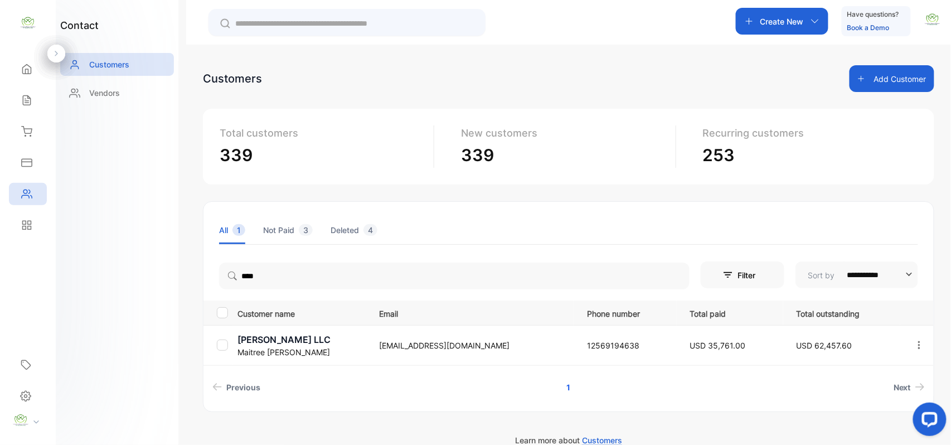
click at [150, 286] on div "contact Customers Vendors" at bounding box center [117, 222] width 123 height 445
click at [273, 346] on p "Maitree Patel" at bounding box center [301, 352] width 128 height 12
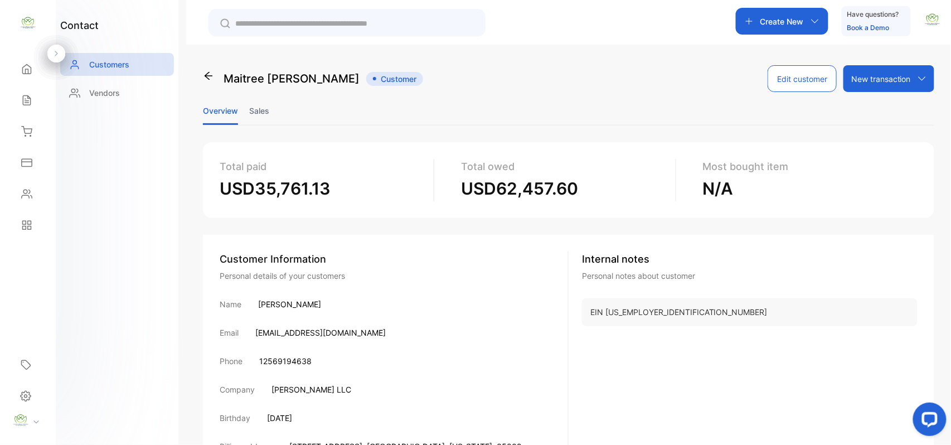
click at [266, 112] on li "Sales" at bounding box center [259, 110] width 20 height 28
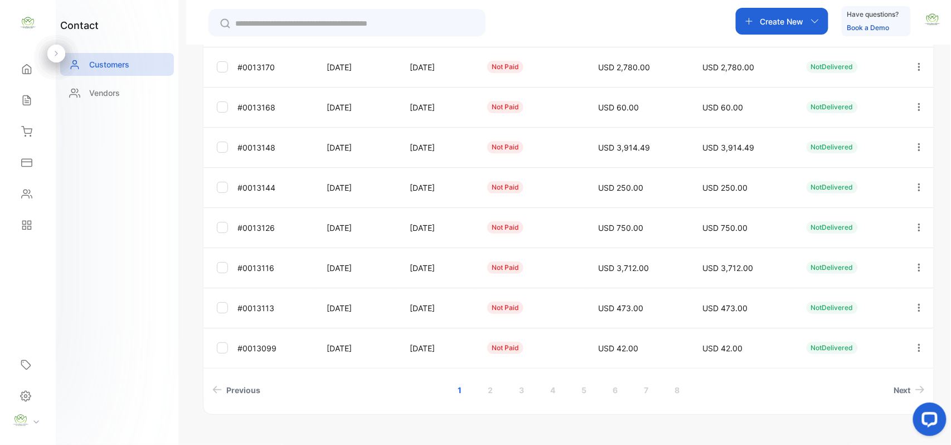
scroll to position [297, 0]
click at [486, 386] on link "2" at bounding box center [490, 388] width 32 height 21
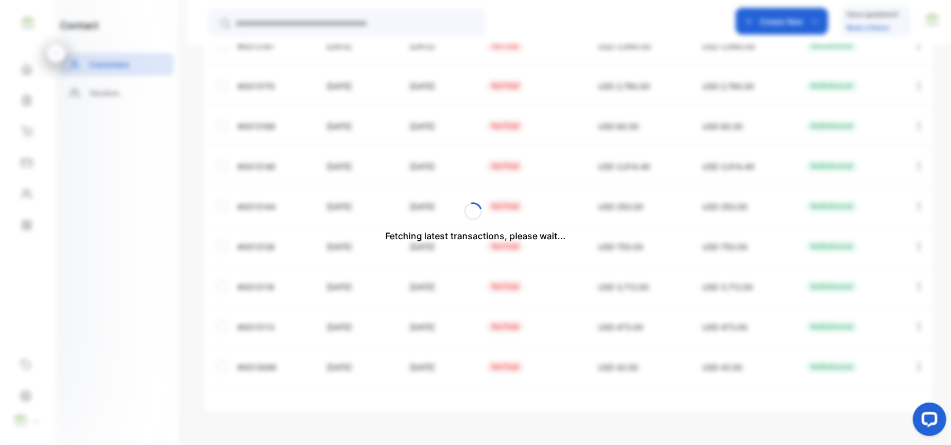
scroll to position [276, 0]
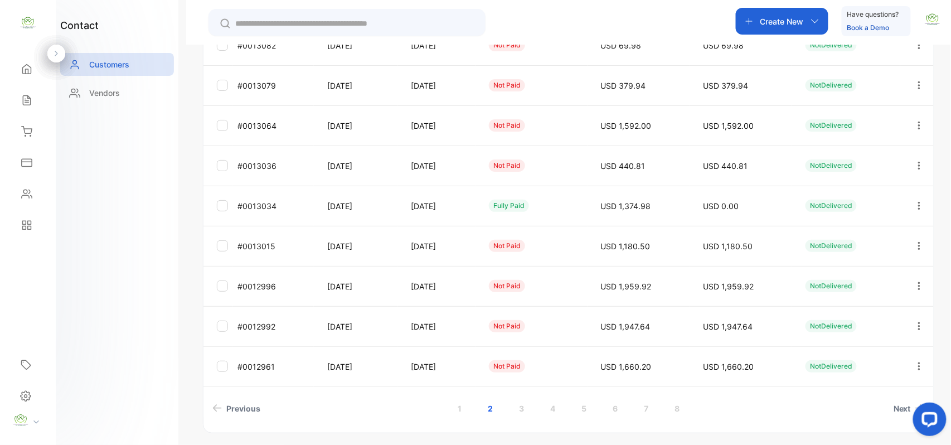
click at [513, 398] on link "3" at bounding box center [522, 408] width 32 height 21
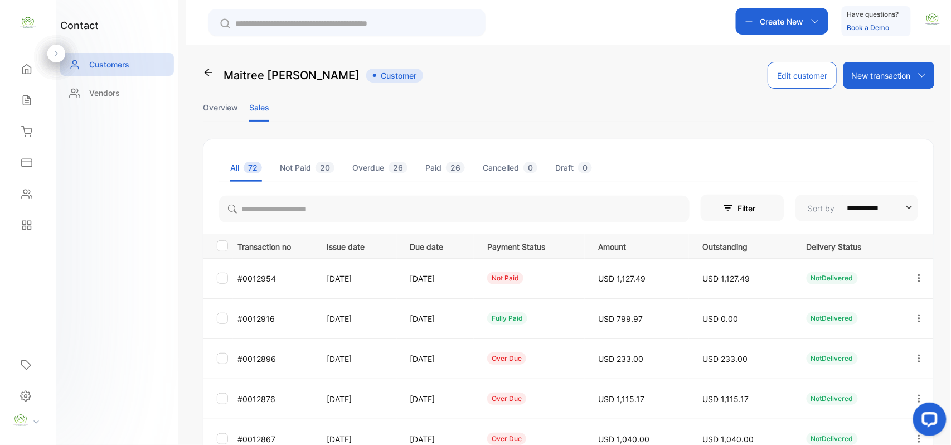
scroll to position [0, 0]
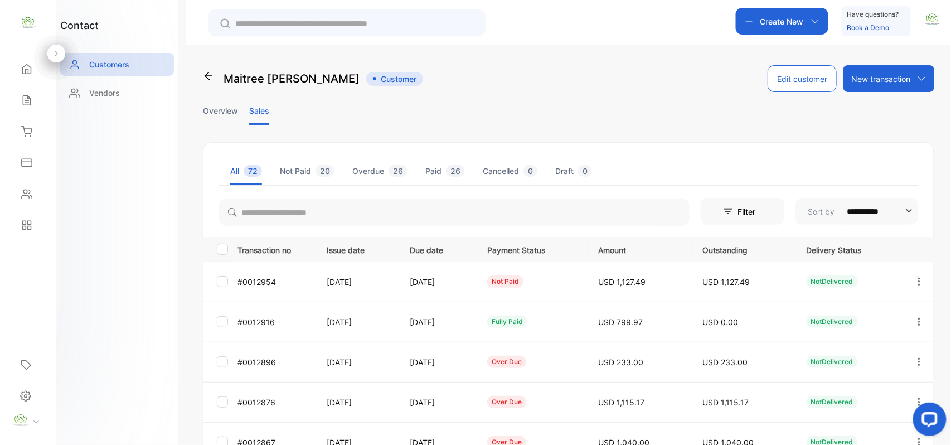
click at [232, 106] on li "Overview" at bounding box center [220, 110] width 35 height 28
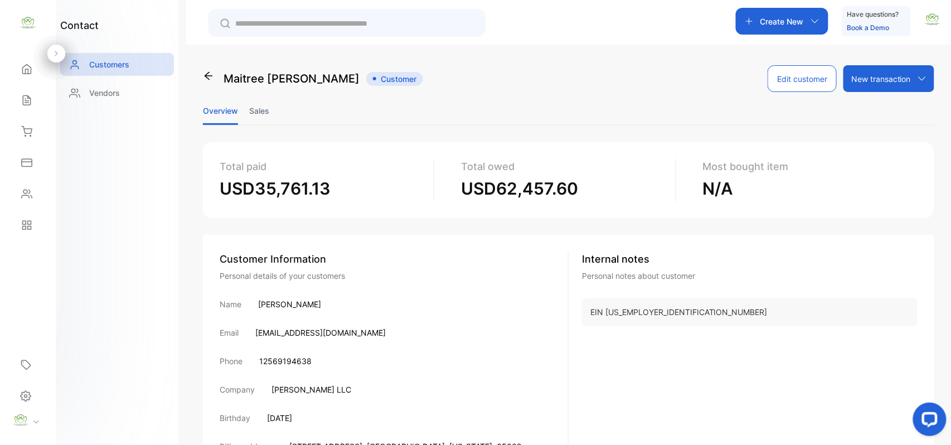
click at [266, 107] on li "Sales" at bounding box center [259, 110] width 20 height 28
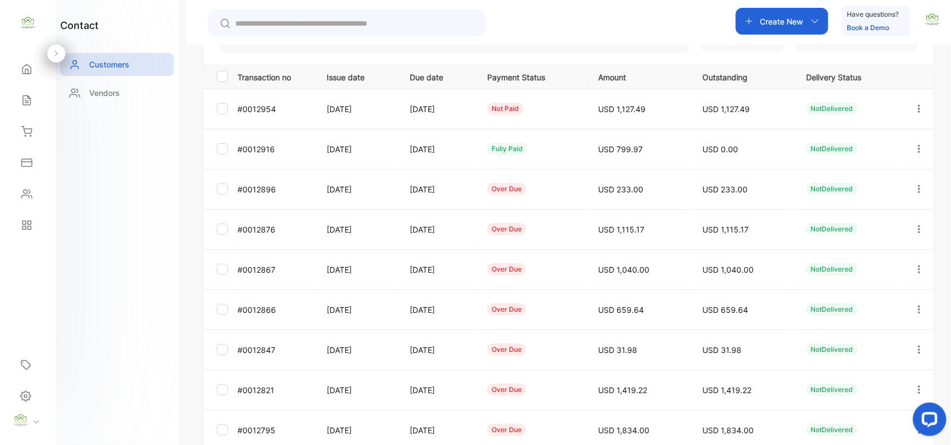
scroll to position [297, 0]
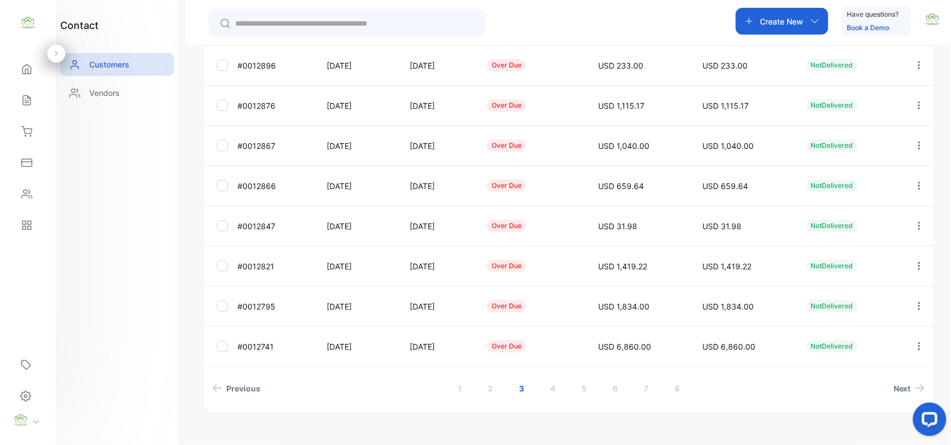
click at [545, 386] on link "4" at bounding box center [553, 388] width 32 height 21
click at [584, 385] on link "5" at bounding box center [584, 388] width 32 height 21
click at [610, 384] on link "6" at bounding box center [615, 388] width 32 height 21
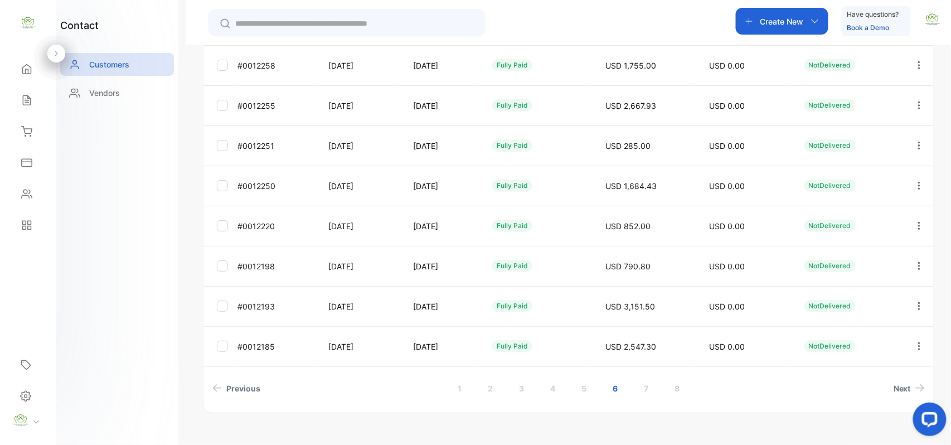
click at [579, 391] on link "5" at bounding box center [584, 388] width 32 height 21
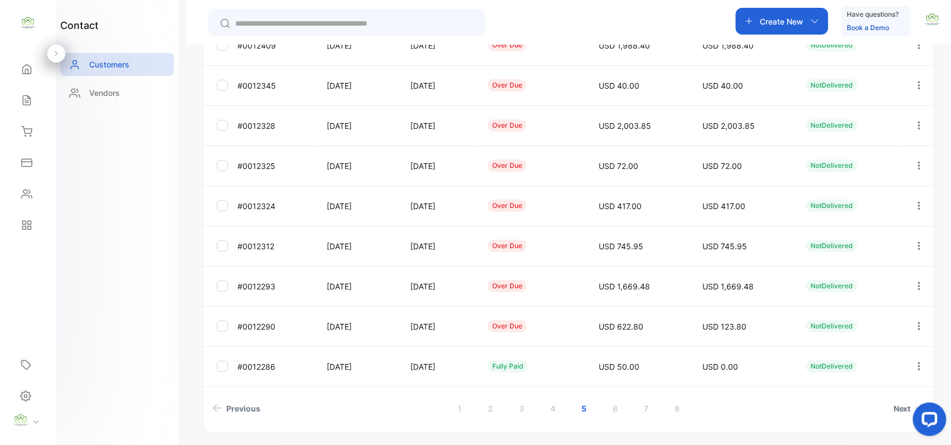
click at [16, 94] on div "Sales" at bounding box center [28, 100] width 38 height 22
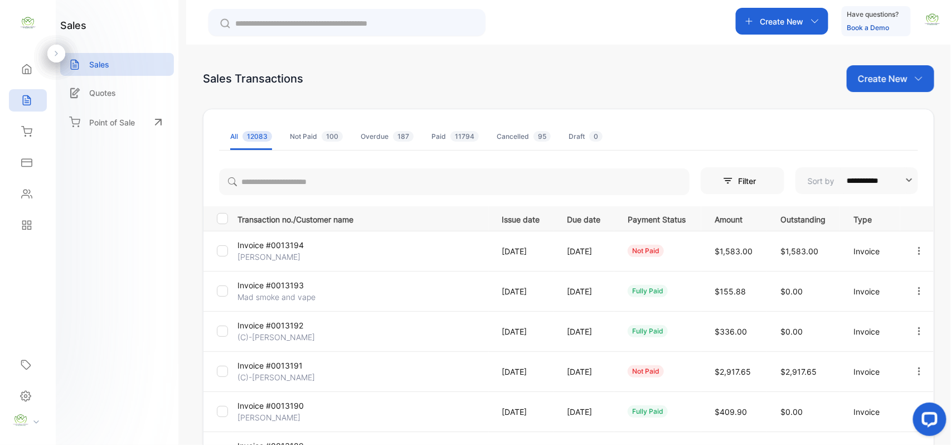
drag, startPoint x: 883, startPoint y: 71, endPoint x: 878, endPoint y: 78, distance: 8.0
click at [883, 72] on p "Create New" at bounding box center [883, 78] width 50 height 13
click at [872, 115] on icon at bounding box center [871, 115] width 9 height 9
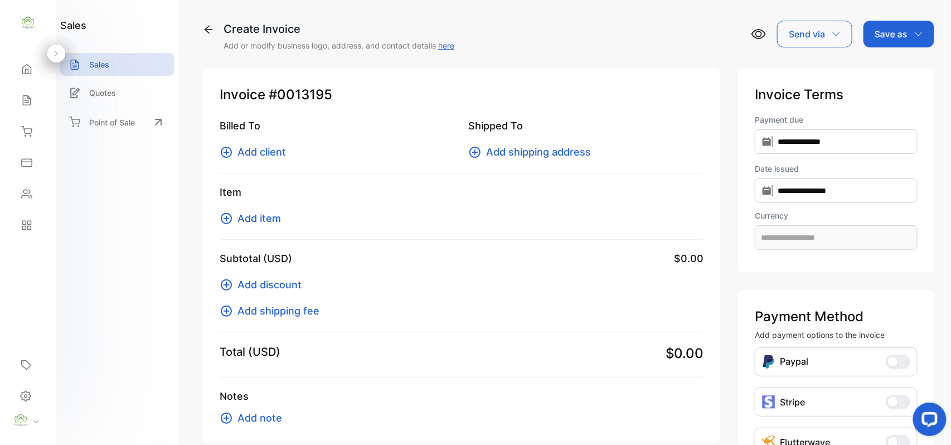
type input "**********"
click at [252, 161] on div "Billed To Add client Shipped To Add shipping address" at bounding box center [462, 145] width 484 height 55
click at [251, 157] on span "Add client" at bounding box center [261, 151] width 48 height 15
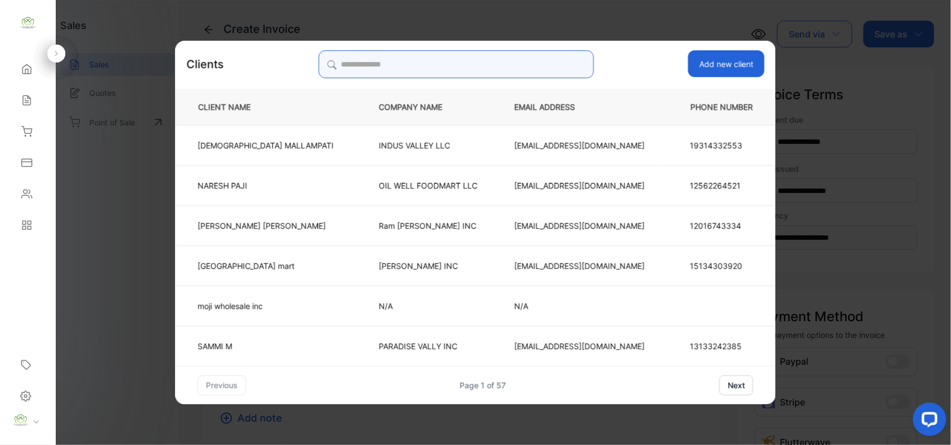
click at [548, 74] on input "search" at bounding box center [455, 64] width 275 height 28
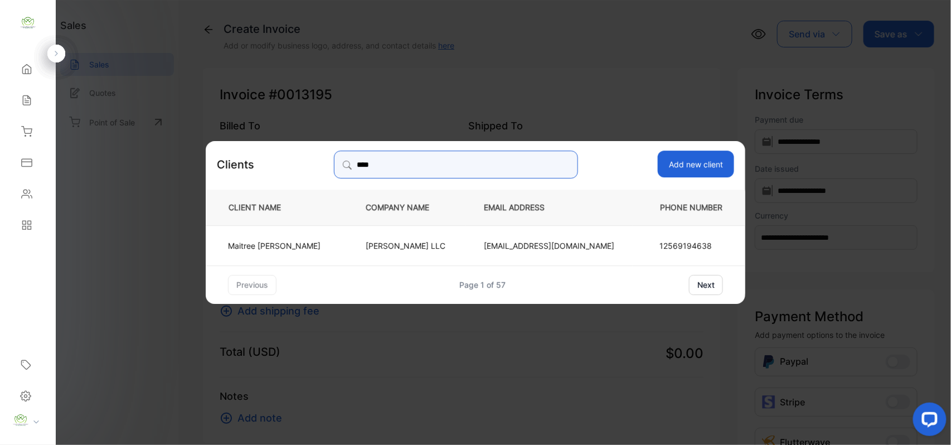
type input "****"
click at [270, 231] on td "Maitree Patel" at bounding box center [277, 245] width 142 height 40
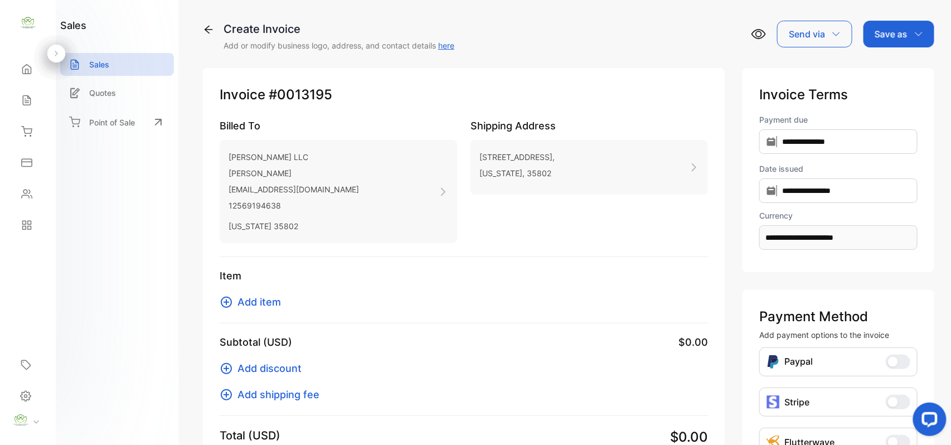
click at [243, 302] on span "Add item" at bounding box center [258, 301] width 43 height 15
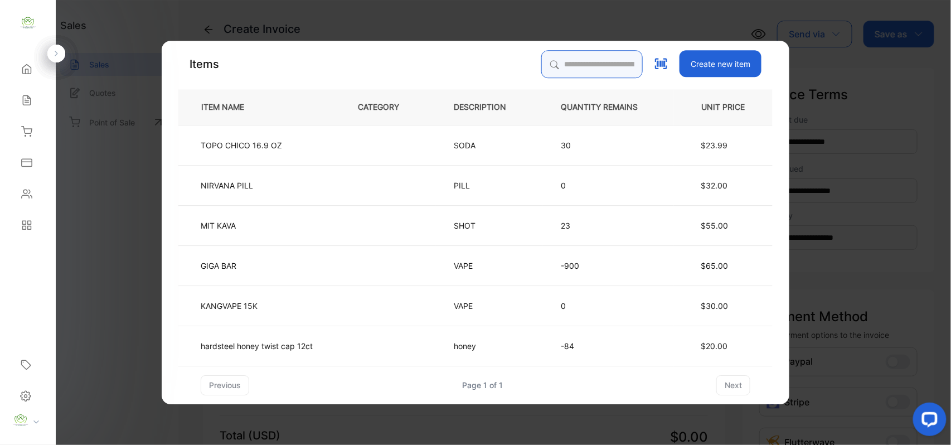
click at [567, 70] on input "search" at bounding box center [591, 64] width 101 height 28
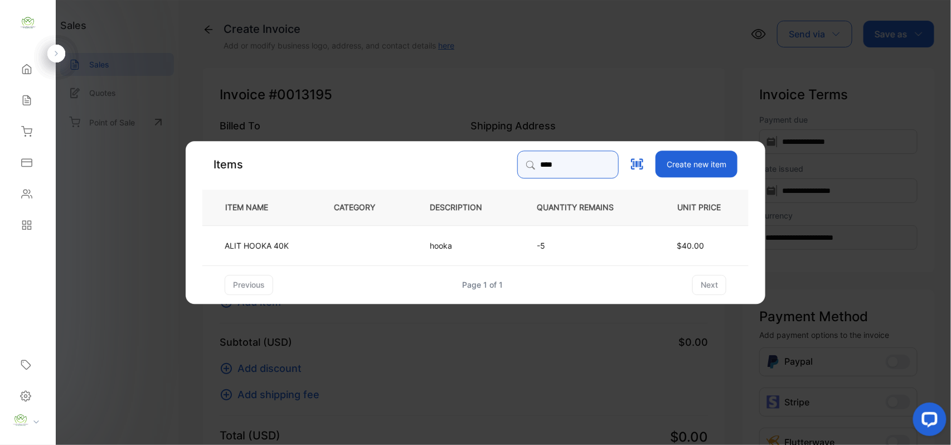
type input "****"
click at [286, 235] on td "ALIT HOOKA 40K" at bounding box center [258, 245] width 113 height 40
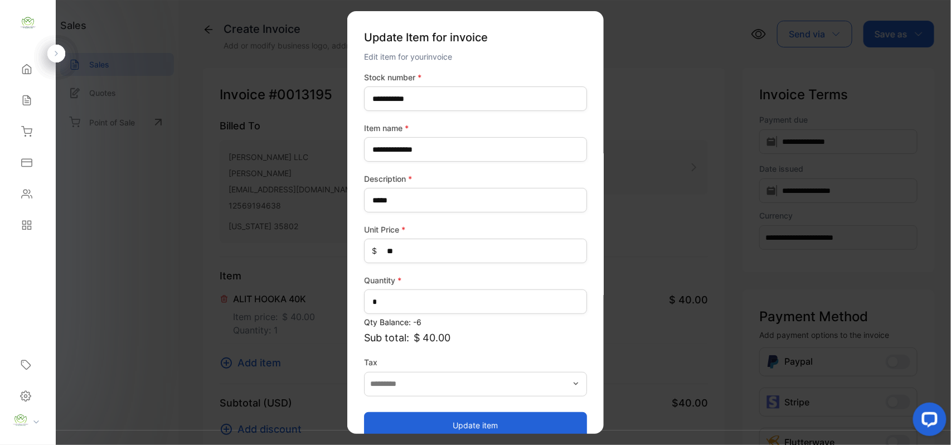
click at [517, 419] on button "Update item" at bounding box center [475, 424] width 223 height 27
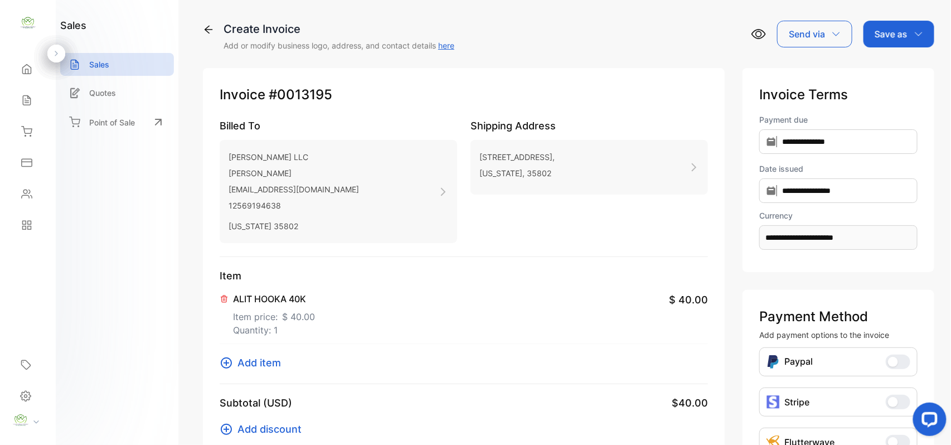
drag, startPoint x: 882, startPoint y: 35, endPoint x: 872, endPoint y: 45, distance: 14.6
click at [882, 36] on p "Save as" at bounding box center [890, 33] width 33 height 13
click at [871, 70] on div "Invoice" at bounding box center [896, 71] width 64 height 22
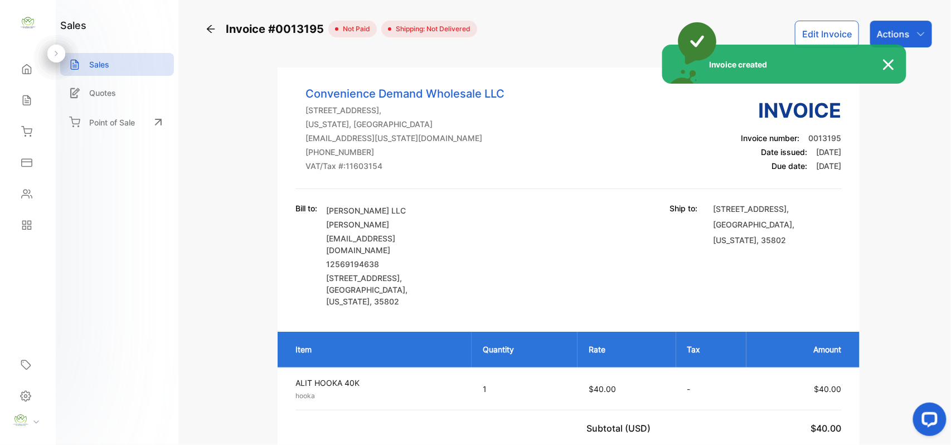
click at [910, 32] on div "Invoice created" at bounding box center [475, 222] width 951 height 445
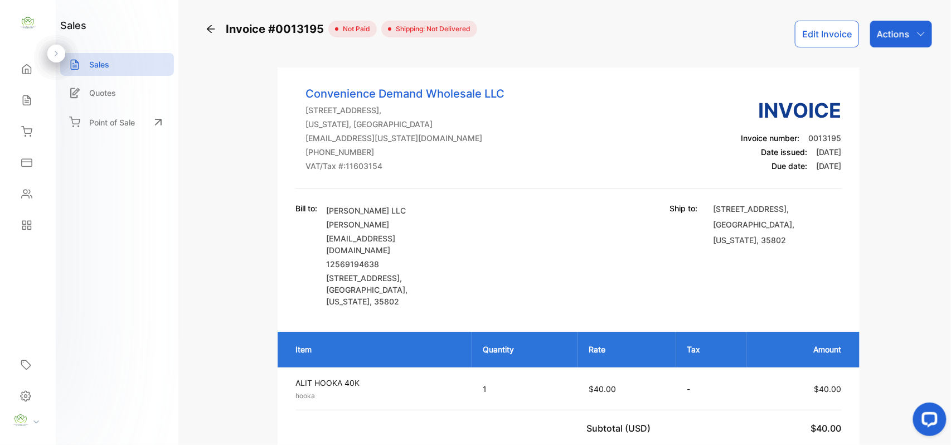
drag, startPoint x: 905, startPoint y: 36, endPoint x: 898, endPoint y: 39, distance: 7.5
click at [905, 36] on p "Actions" at bounding box center [893, 33] width 33 height 13
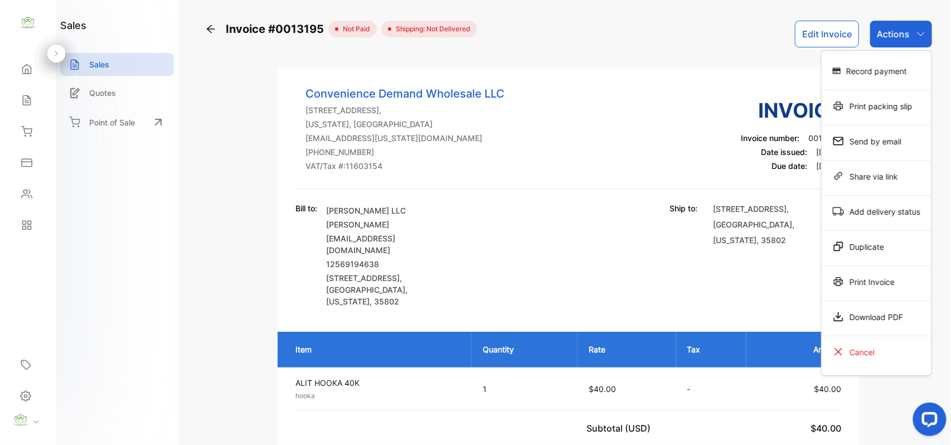
click at [864, 274] on div "Print Invoice" at bounding box center [877, 281] width 110 height 22
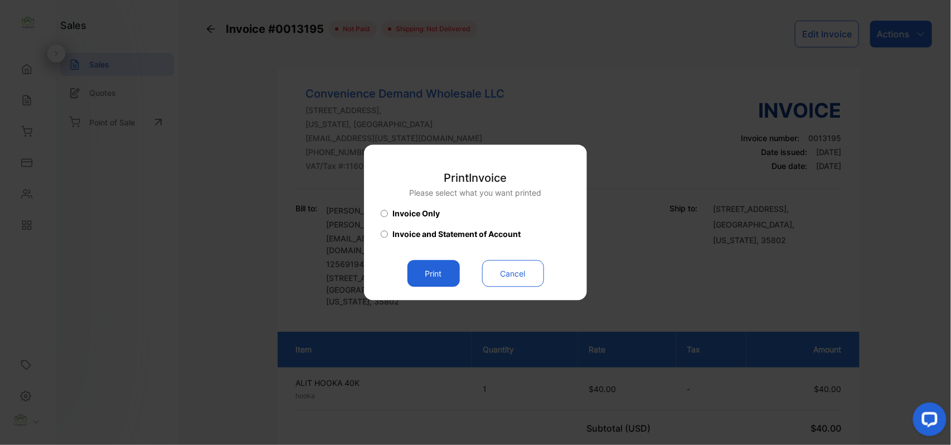
click at [444, 270] on button "Print" at bounding box center [433, 273] width 52 height 27
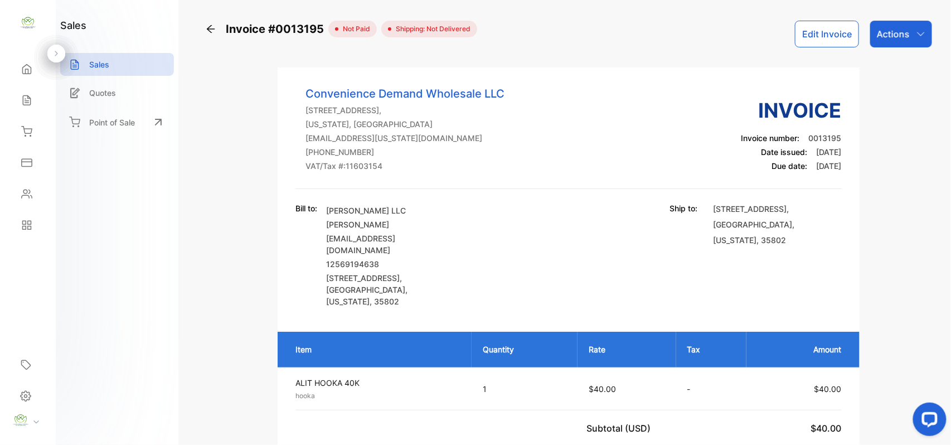
click at [893, 38] on p "Actions" at bounding box center [893, 33] width 33 height 13
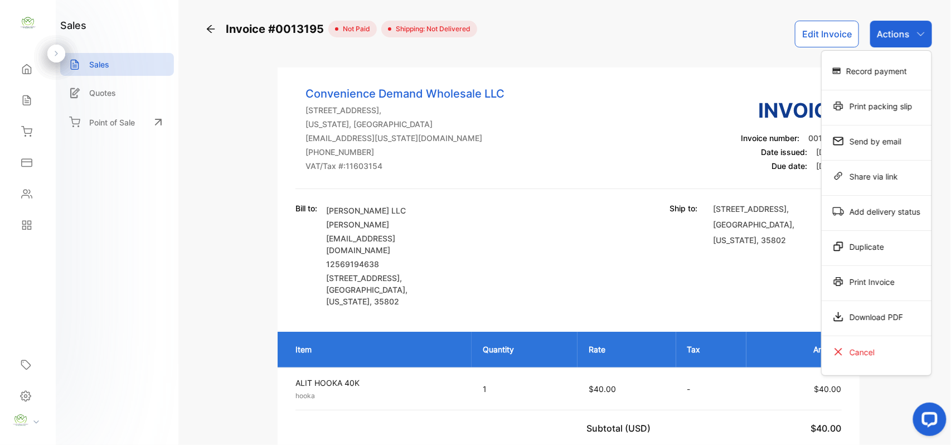
click at [875, 104] on div "Print packing slip" at bounding box center [877, 106] width 110 height 22
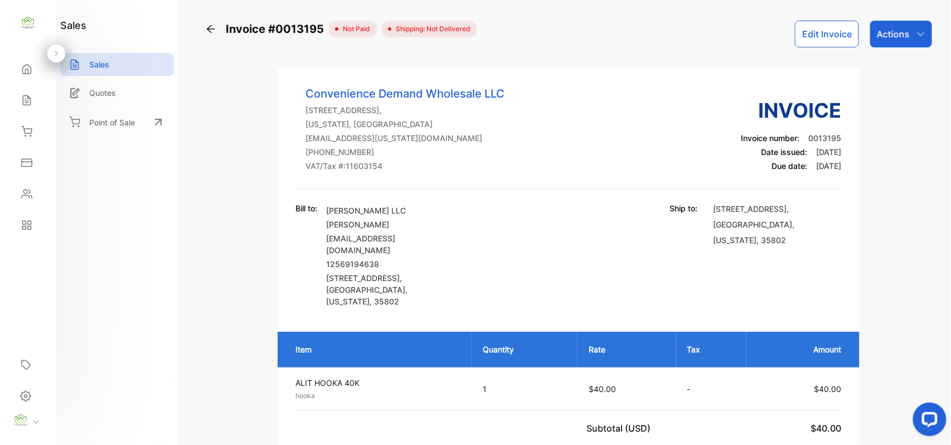
click at [886, 32] on p "Actions" at bounding box center [893, 33] width 33 height 13
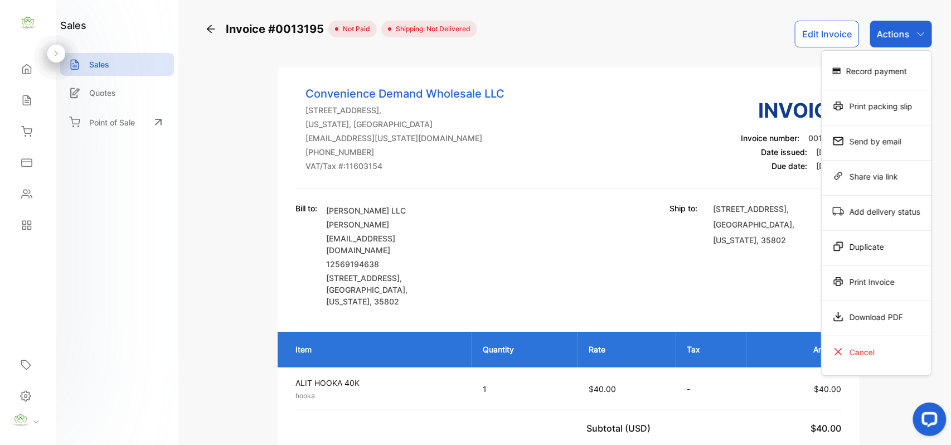
click at [863, 108] on div "Print packing slip" at bounding box center [877, 106] width 110 height 22
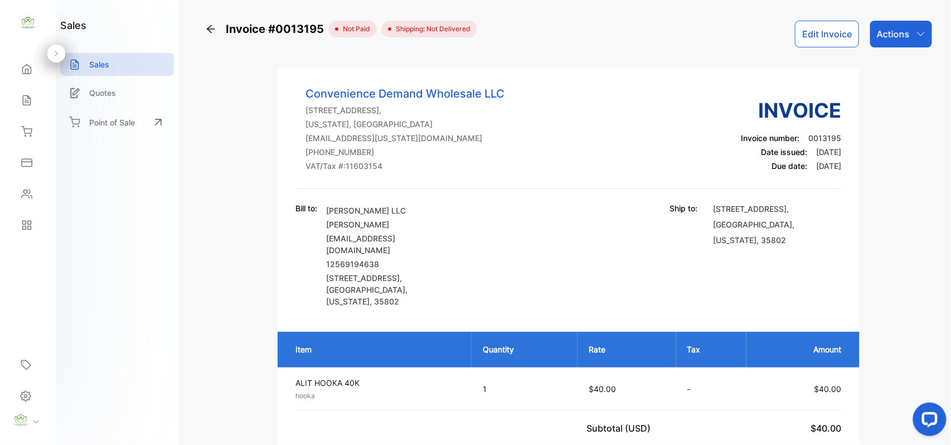
click at [23, 94] on div "Sales" at bounding box center [28, 100] width 38 height 22
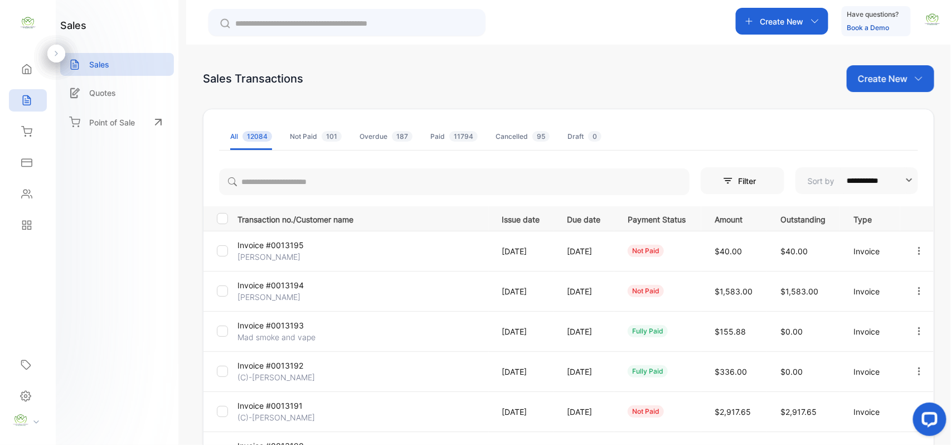
click at [25, 195] on icon at bounding box center [26, 193] width 11 height 11
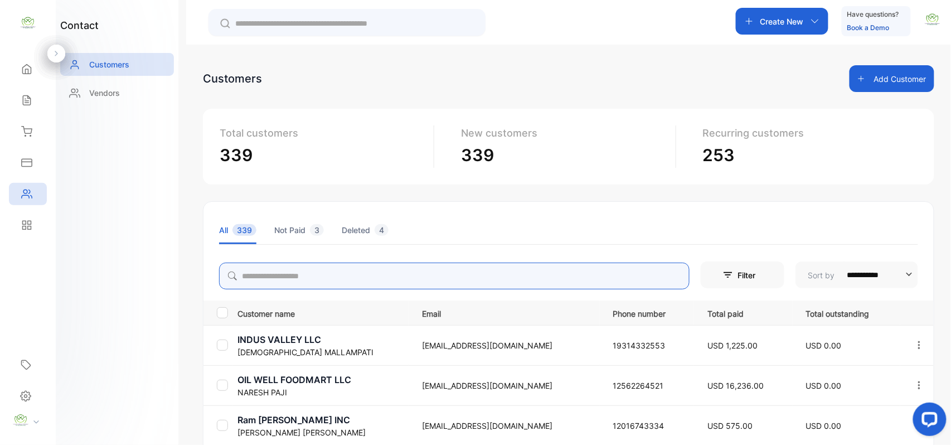
click at [318, 275] on input "search" at bounding box center [454, 276] width 470 height 27
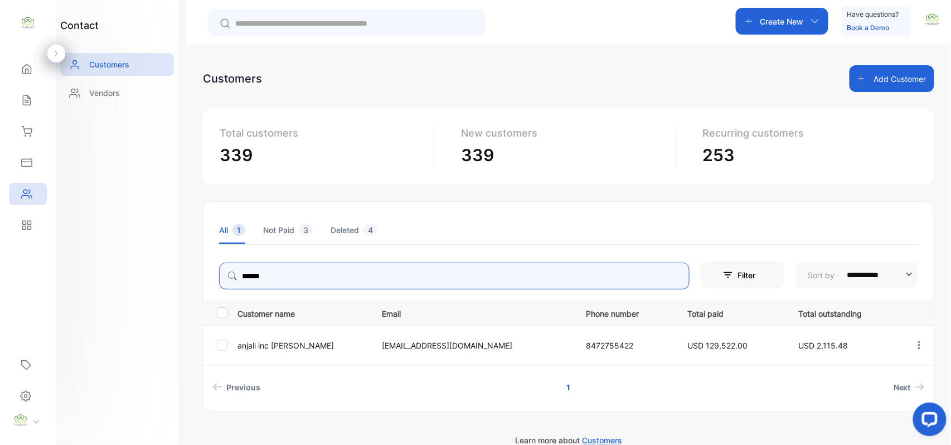
type input "******"
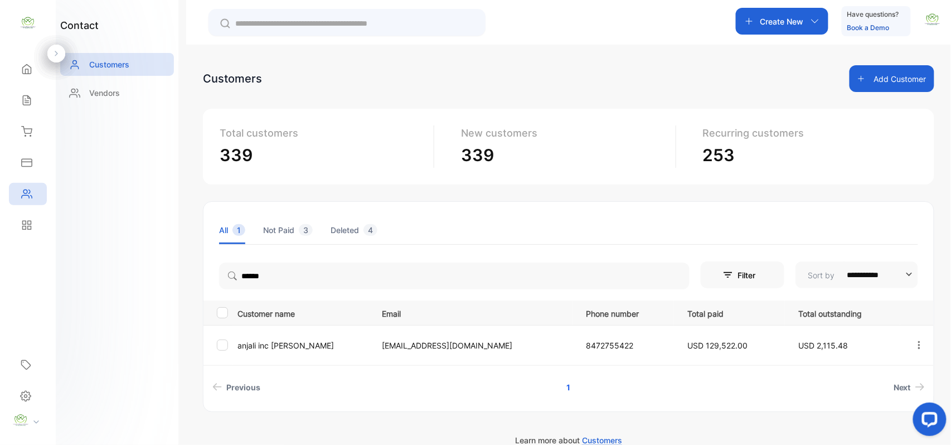
drag, startPoint x: 119, startPoint y: 266, endPoint x: 156, endPoint y: 292, distance: 45.6
click at [134, 276] on div "contact Customers Vendors" at bounding box center [117, 222] width 123 height 445
click at [278, 346] on p "anjali inc patel" at bounding box center [302, 345] width 130 height 12
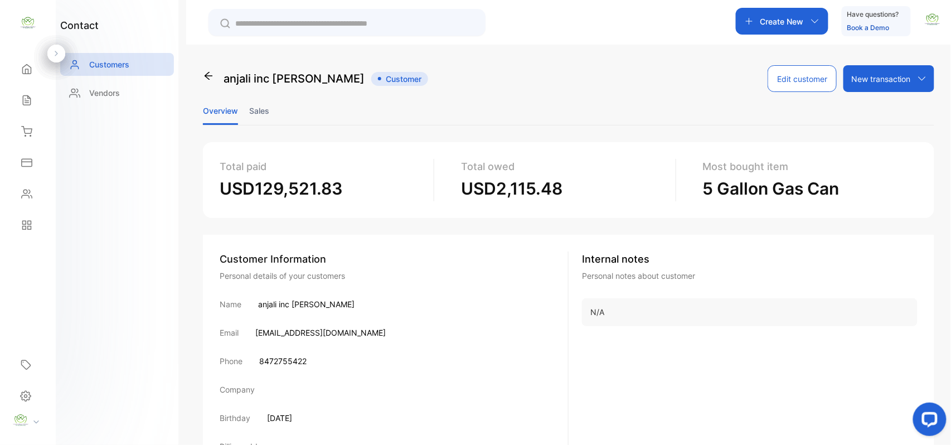
click at [252, 111] on li "Sales" at bounding box center [259, 110] width 20 height 28
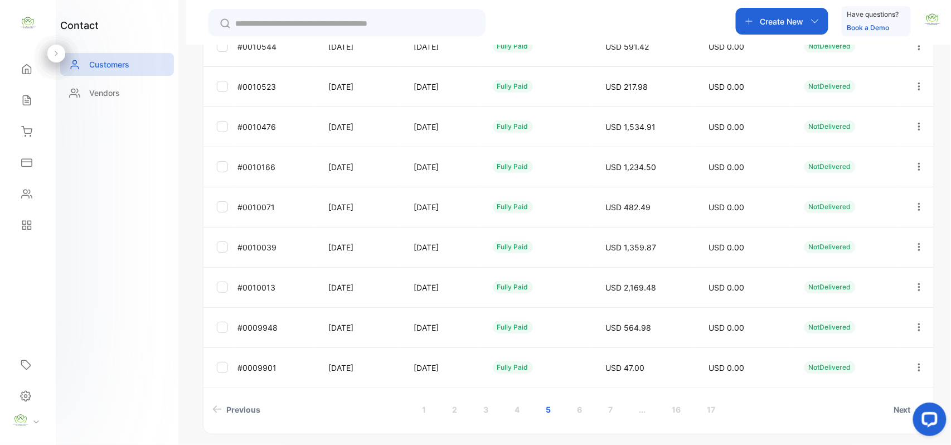
scroll to position [297, 0]
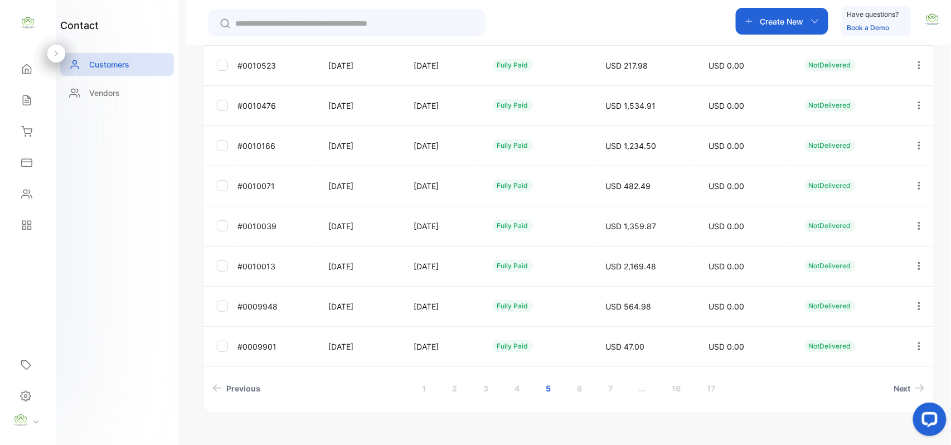
click at [424, 385] on link "1" at bounding box center [424, 388] width 31 height 21
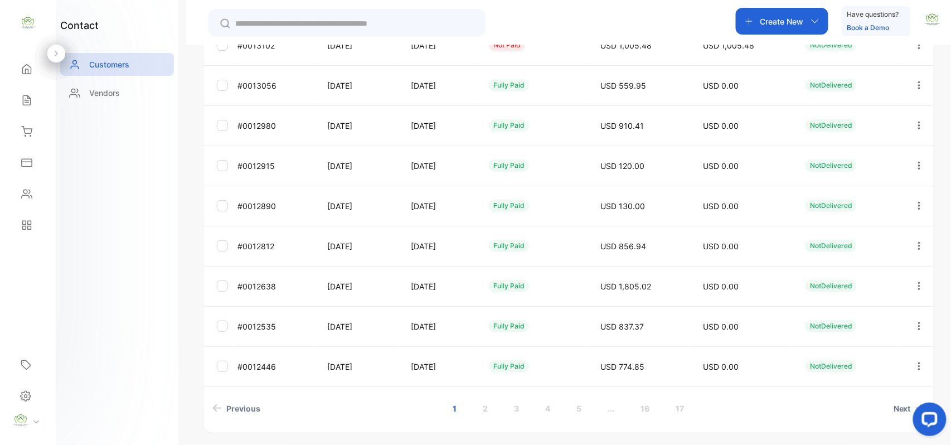
scroll to position [103, 0]
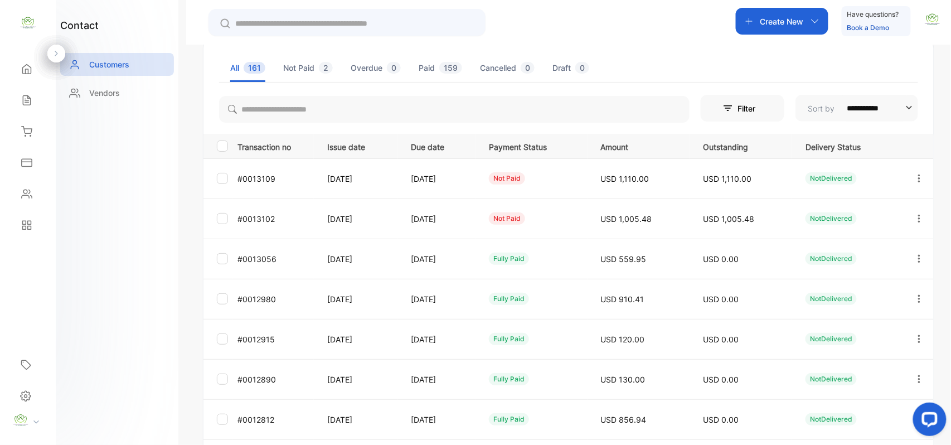
click at [914, 216] on icon "button" at bounding box center [919, 218] width 10 height 10
click at [883, 247] on div "View" at bounding box center [868, 252] width 125 height 22
click at [914, 174] on icon "button" at bounding box center [919, 178] width 10 height 10
click at [886, 207] on div "View" at bounding box center [868, 212] width 125 height 22
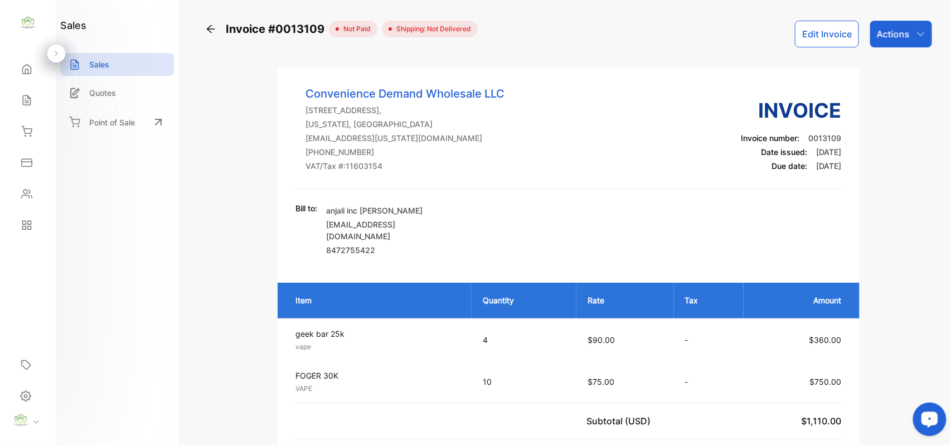
click at [832, 34] on button "Edit Invoice" at bounding box center [827, 34] width 64 height 27
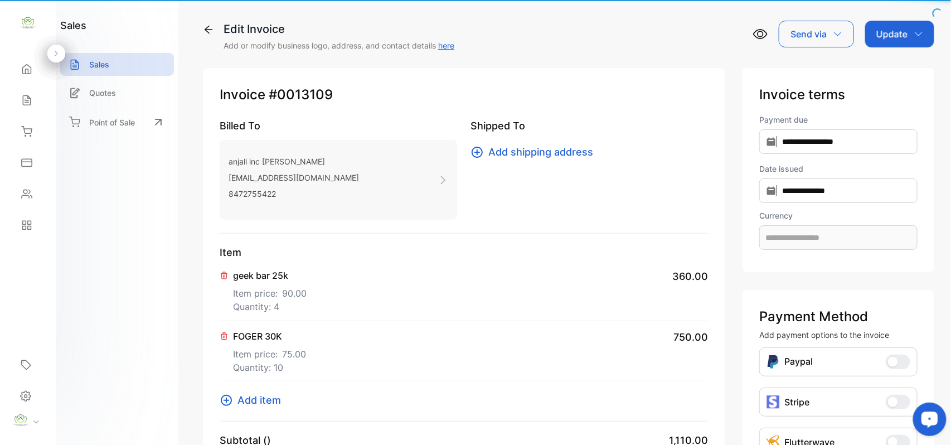
type input "**********"
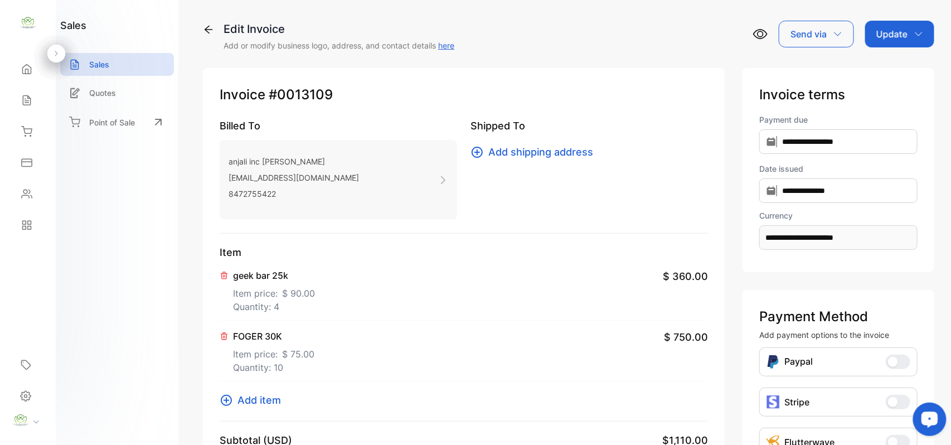
click at [266, 376] on div "FOGER 30K Item price: $ 75.00 Quantity: 10 $ 750.00" at bounding box center [464, 350] width 488 height 61
click at [276, 367] on p "Quantity: 10" at bounding box center [273, 367] width 81 height 13
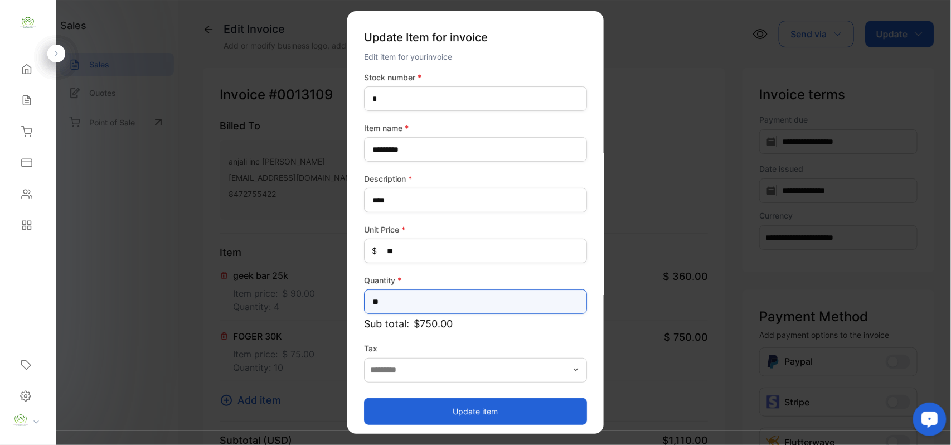
click at [477, 295] on input "**" at bounding box center [475, 301] width 223 height 25
type input "*"
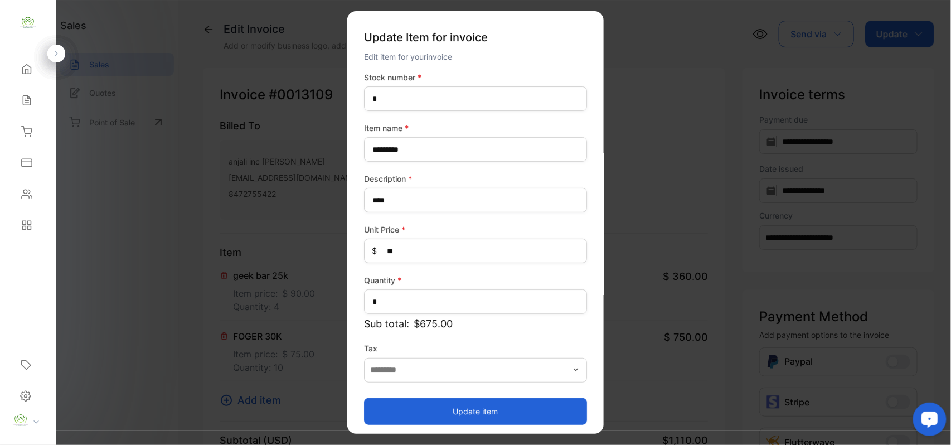
drag, startPoint x: 375, startPoint y: 408, endPoint x: 361, endPoint y: 404, distance: 14.5
click at [368, 405] on button "Update item" at bounding box center [475, 410] width 223 height 27
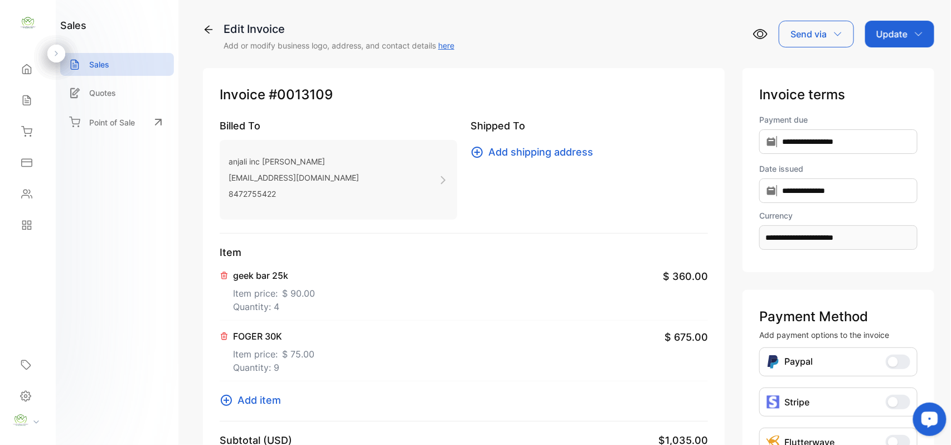
click at [908, 41] on div "Update" at bounding box center [899, 34] width 69 height 27
click at [892, 71] on div "Invoice" at bounding box center [901, 71] width 64 height 22
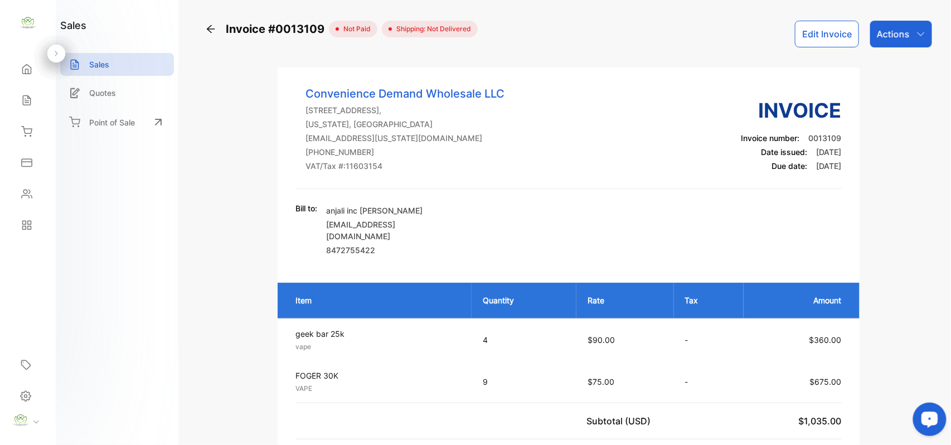
click at [905, 37] on p "Actions" at bounding box center [893, 33] width 33 height 13
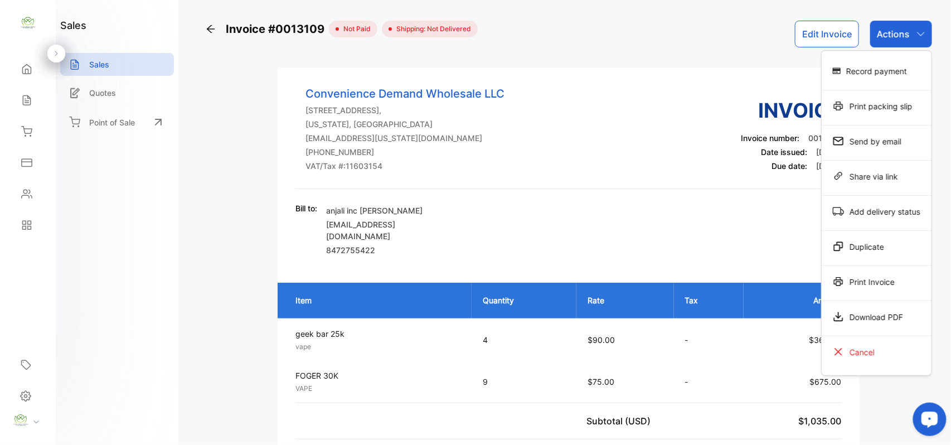
click at [846, 274] on div "Print Invoice" at bounding box center [877, 281] width 110 height 22
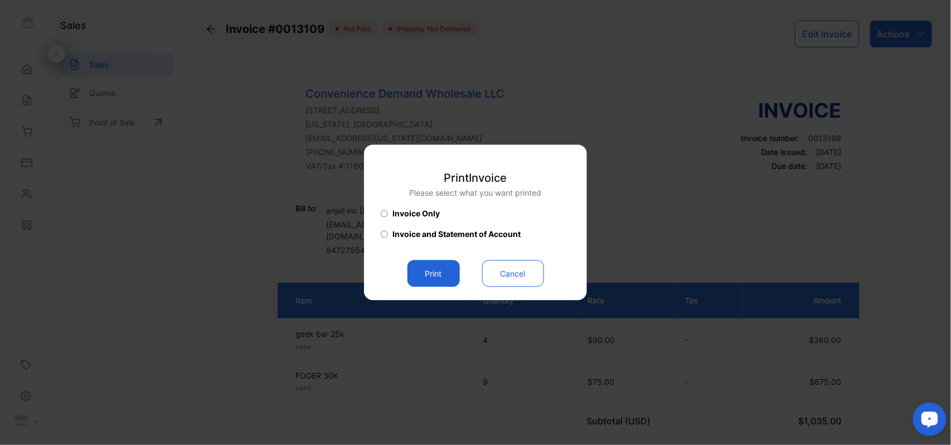
click at [446, 275] on button "Print" at bounding box center [433, 273] width 52 height 27
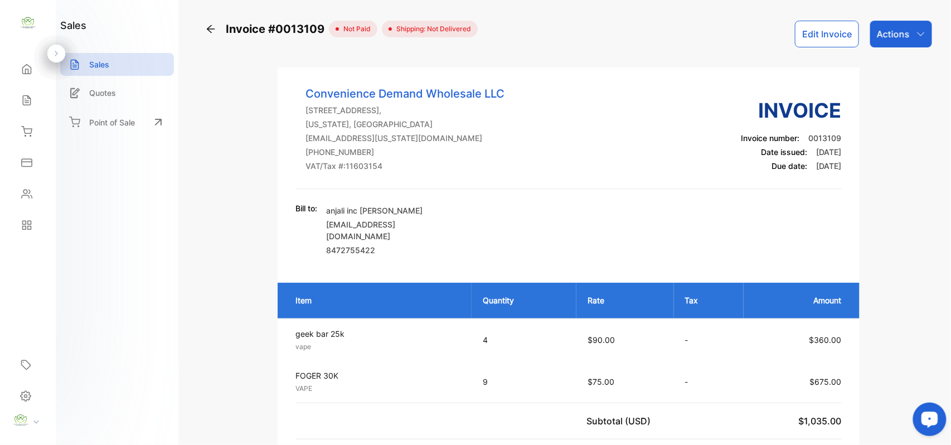
click at [898, 35] on p "Actions" at bounding box center [893, 33] width 33 height 13
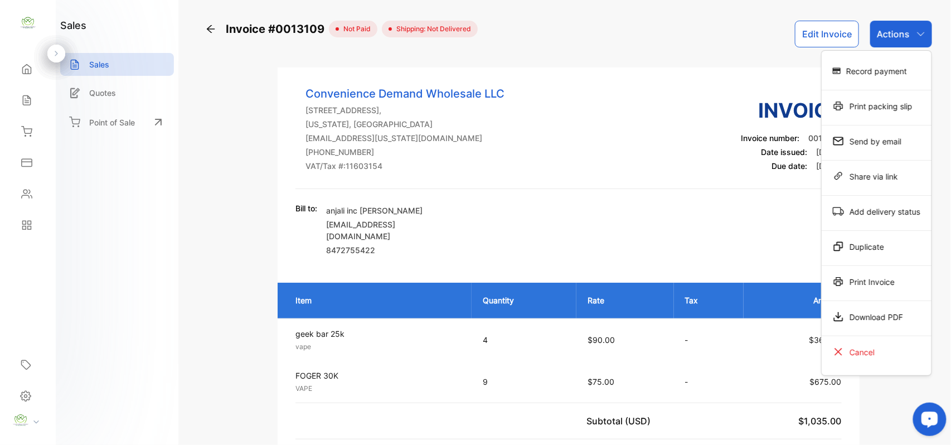
click at [879, 75] on div "Record payment" at bounding box center [877, 71] width 110 height 22
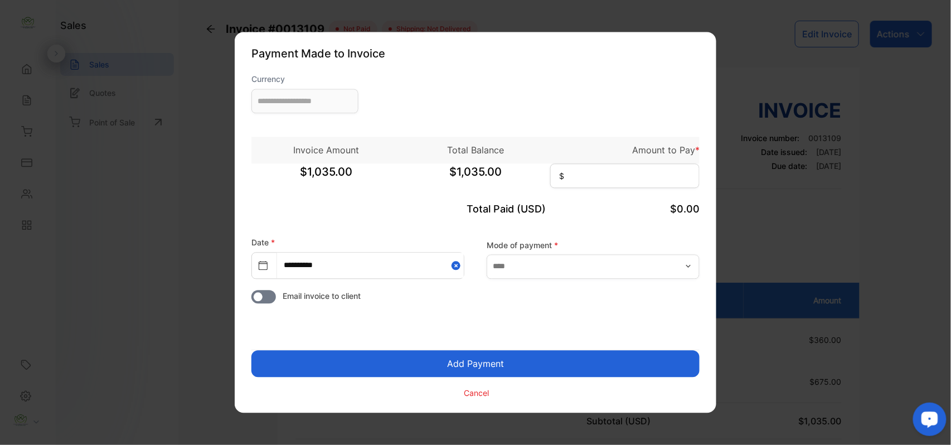
type input "**********"
click at [642, 183] on input at bounding box center [624, 176] width 149 height 25
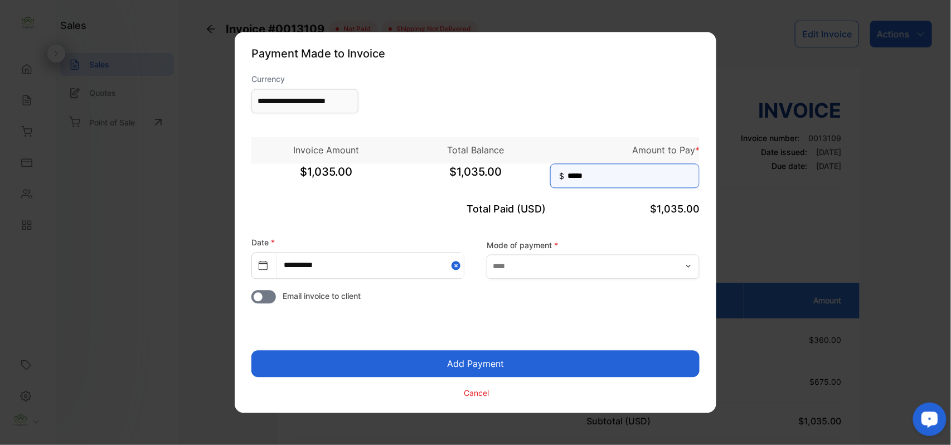
type input "*****"
click at [251, 351] on button "Add Payment" at bounding box center [475, 364] width 448 height 27
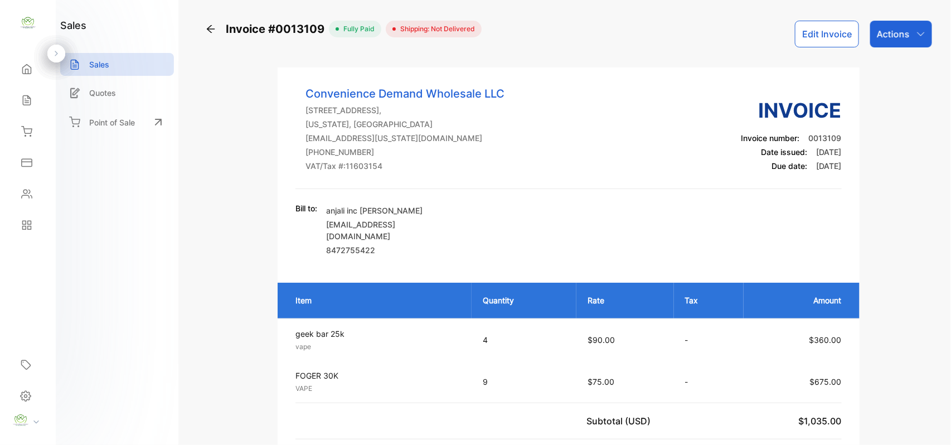
click at [21, 97] on icon at bounding box center [26, 100] width 11 height 11
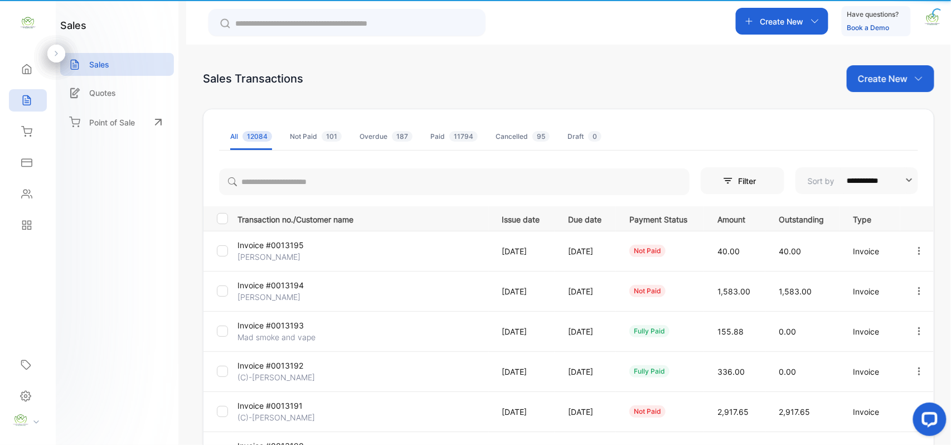
click at [21, 97] on icon at bounding box center [26, 100] width 11 height 11
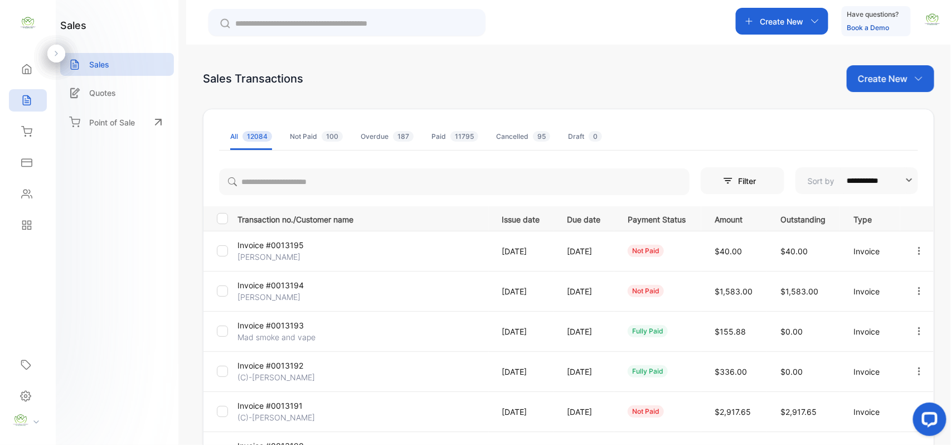
drag, startPoint x: 881, startPoint y: 81, endPoint x: 881, endPoint y: 92, distance: 10.6
click at [883, 81] on p "Create New" at bounding box center [883, 78] width 50 height 13
click at [874, 125] on div "Invoice" at bounding box center [895, 115] width 78 height 22
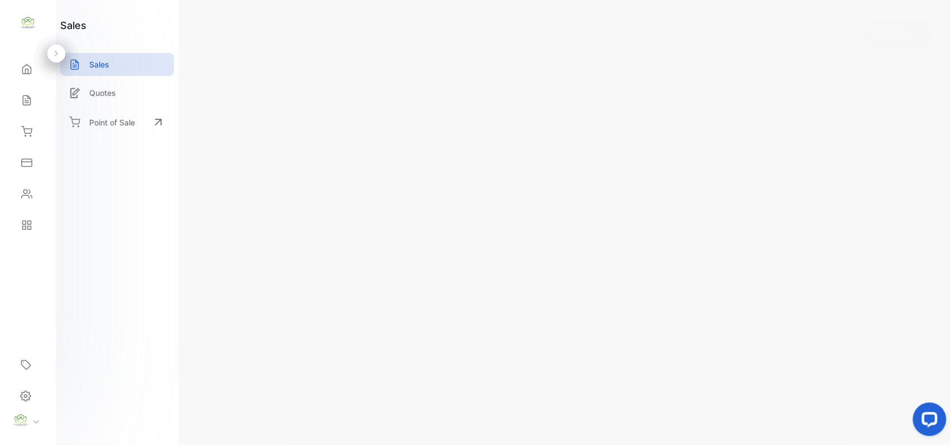
type input "**********"
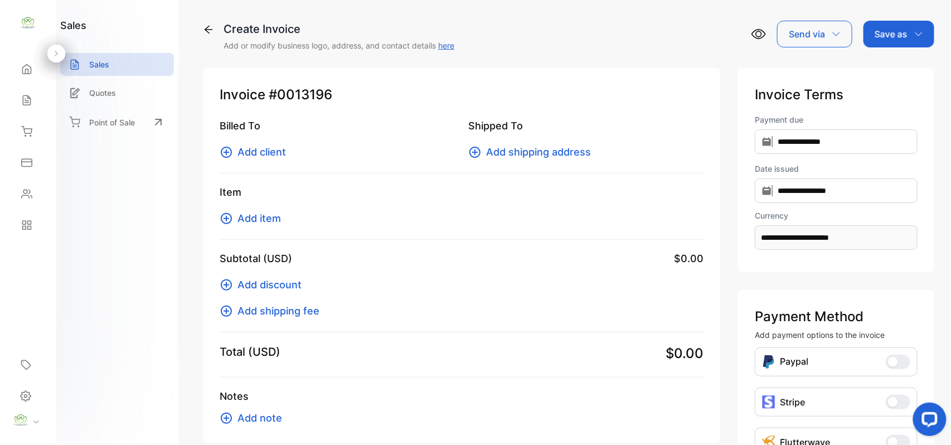
drag, startPoint x: 271, startPoint y: 142, endPoint x: 263, endPoint y: 153, distance: 13.6
click at [264, 154] on div "Billed To Add client" at bounding box center [337, 138] width 235 height 41
click at [263, 153] on span "Add client" at bounding box center [261, 151] width 48 height 15
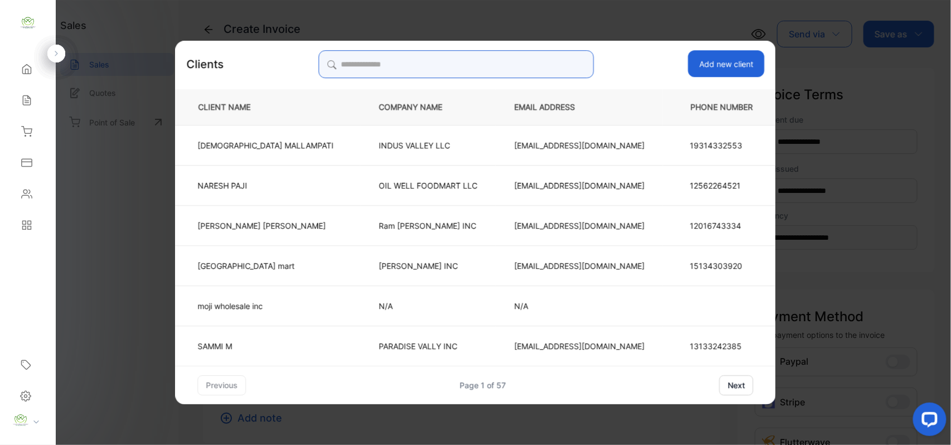
click at [457, 64] on input "search" at bounding box center [455, 64] width 275 height 28
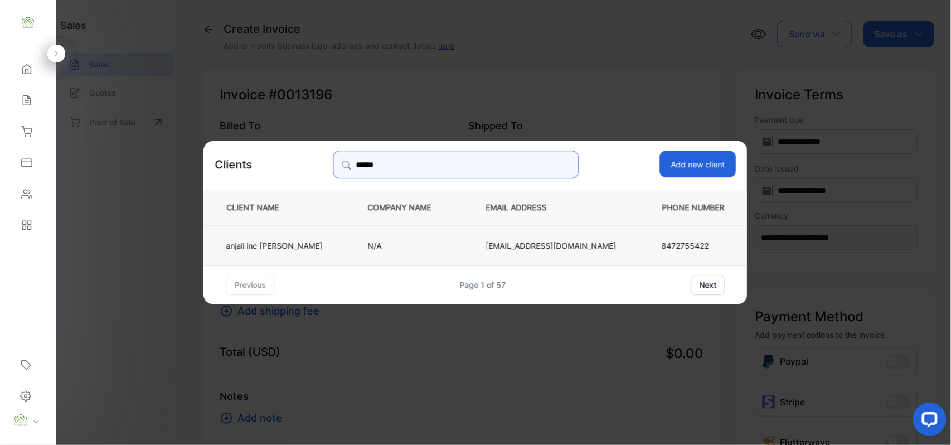
type input "******"
click at [301, 252] on td "anjali inc patel" at bounding box center [276, 245] width 145 height 40
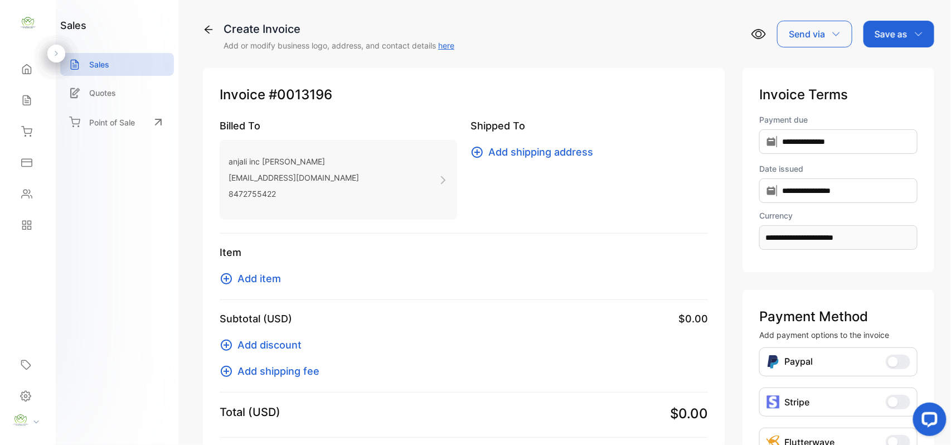
click at [245, 275] on span "Add item" at bounding box center [258, 278] width 43 height 15
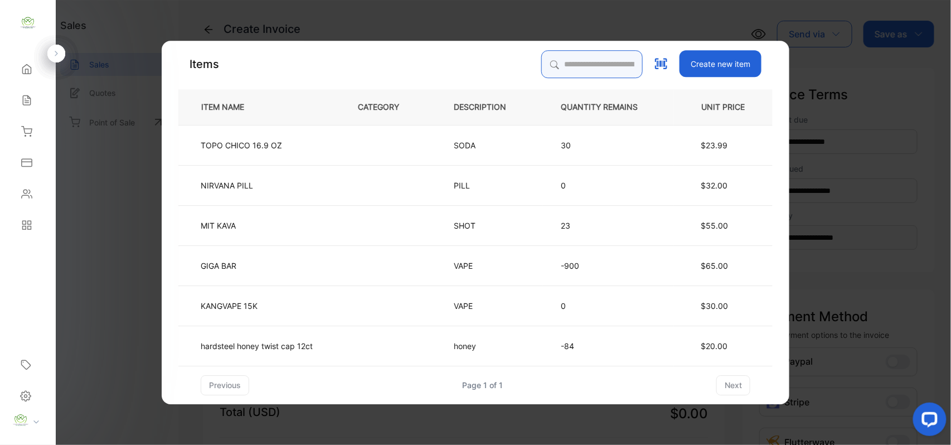
click at [563, 59] on input "search" at bounding box center [591, 64] width 101 height 28
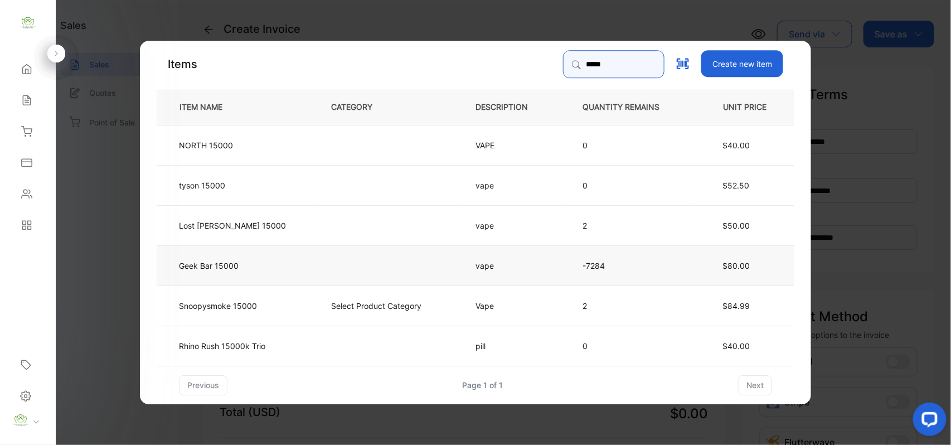
type input "*****"
click at [313, 268] on td at bounding box center [385, 265] width 144 height 40
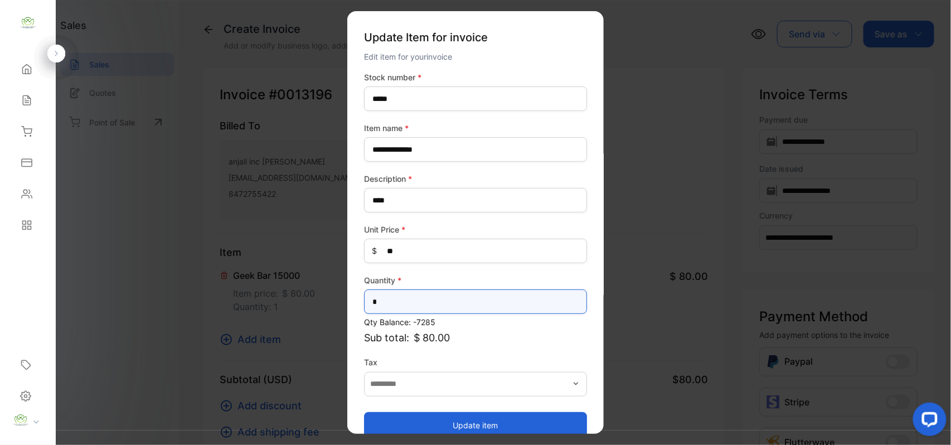
drag, startPoint x: 457, startPoint y: 306, endPoint x: 458, endPoint y: 299, distance: 6.7
click at [458, 300] on input "*" at bounding box center [475, 301] width 223 height 25
type input "*"
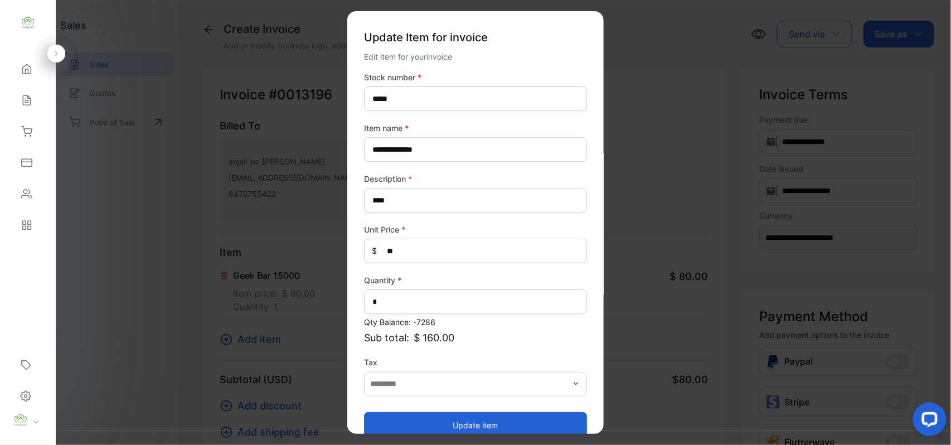
drag, startPoint x: 436, startPoint y: 420, endPoint x: 426, endPoint y: 425, distance: 10.5
click at [435, 425] on button "Update item" at bounding box center [475, 424] width 223 height 27
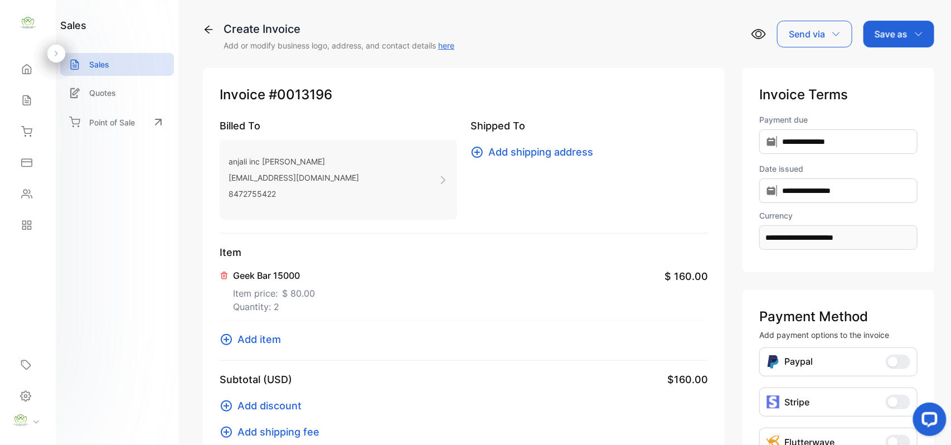
click at [255, 341] on span "Add item" at bounding box center [258, 339] width 43 height 15
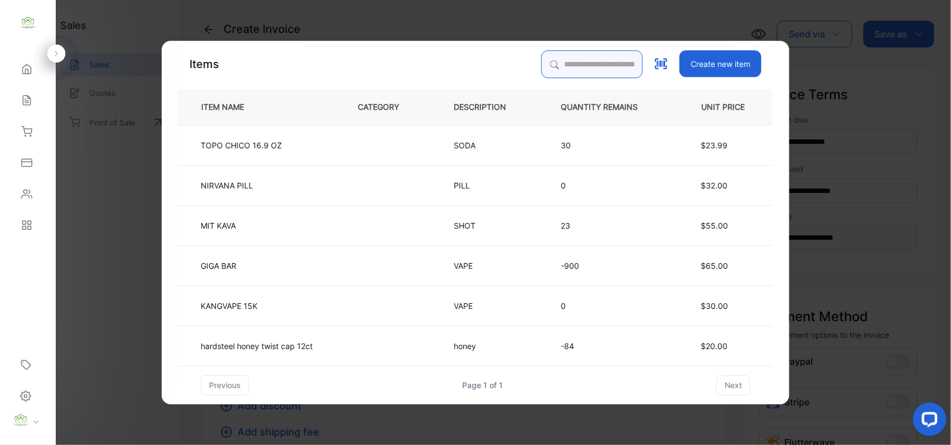
click at [553, 67] on input "search" at bounding box center [591, 64] width 101 height 28
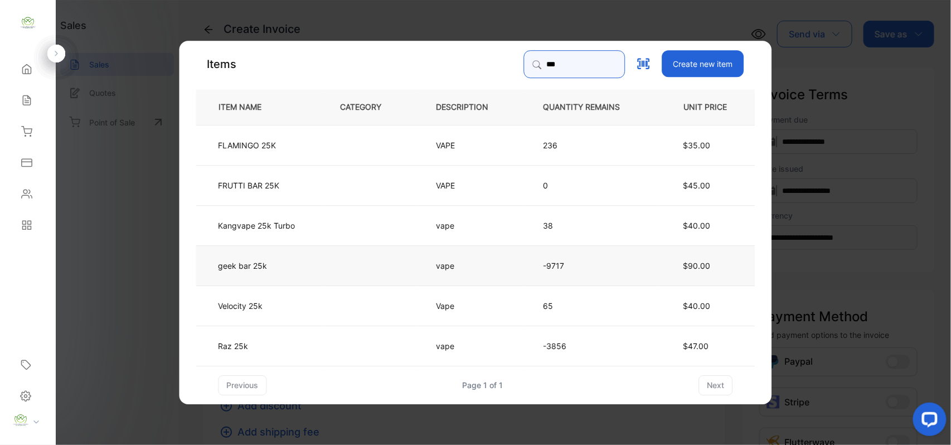
type input "***"
click at [364, 279] on td at bounding box center [370, 265] width 96 height 40
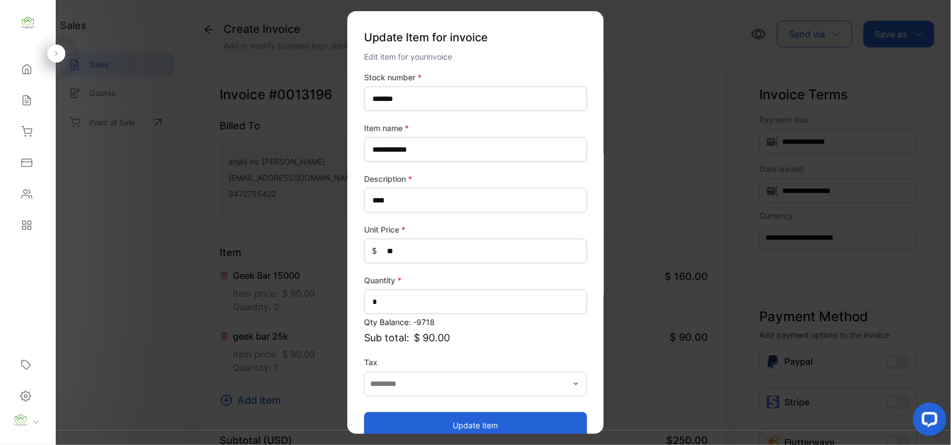
click at [429, 420] on button "Update item" at bounding box center [475, 424] width 223 height 27
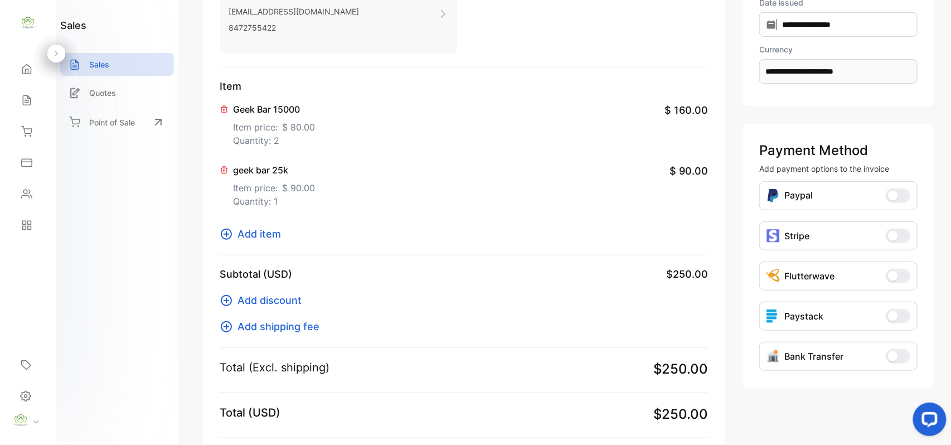
scroll to position [115, 0]
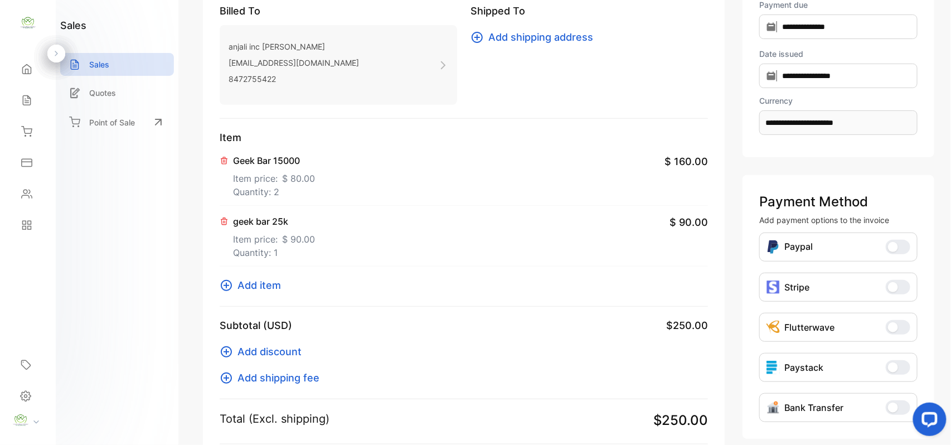
click at [255, 285] on span "Add item" at bounding box center [258, 285] width 43 height 15
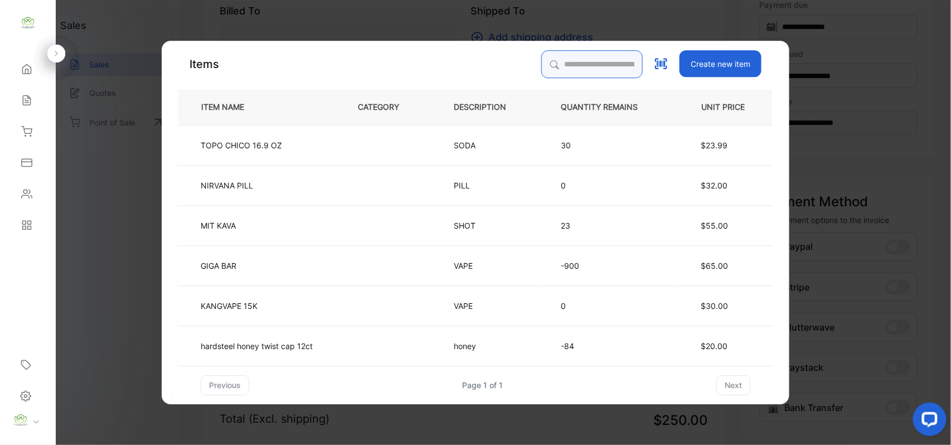
click at [581, 67] on input "search" at bounding box center [591, 64] width 101 height 28
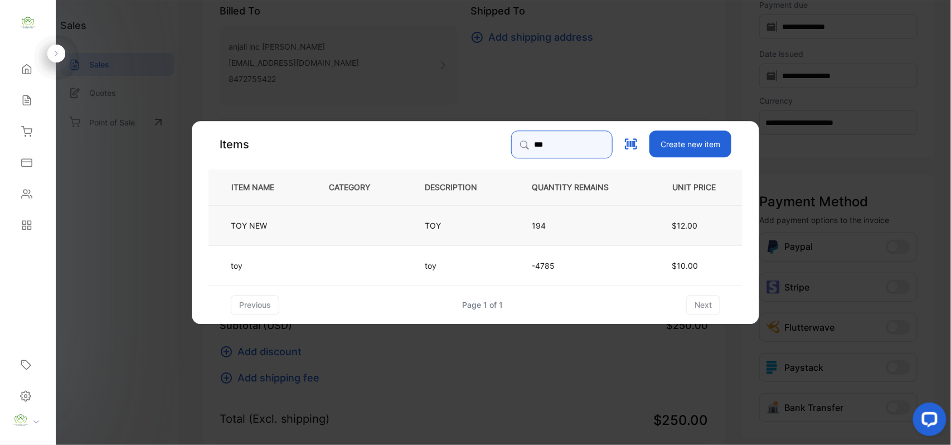
type input "***"
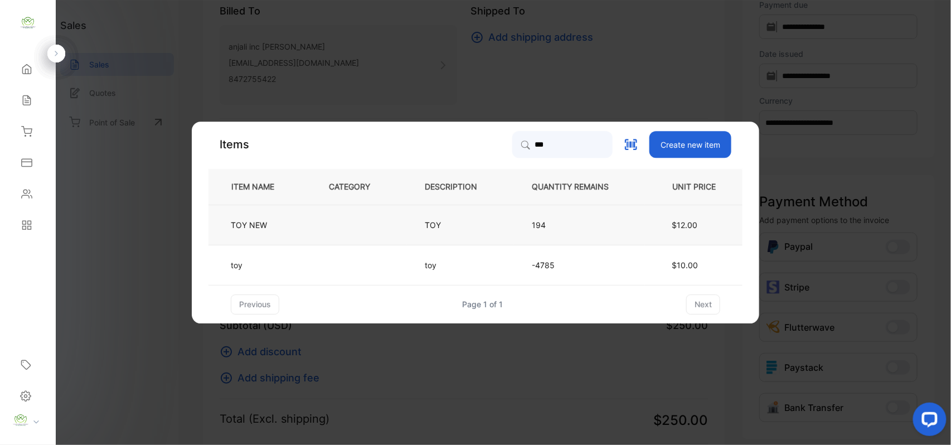
click at [364, 214] on td at bounding box center [358, 225] width 96 height 40
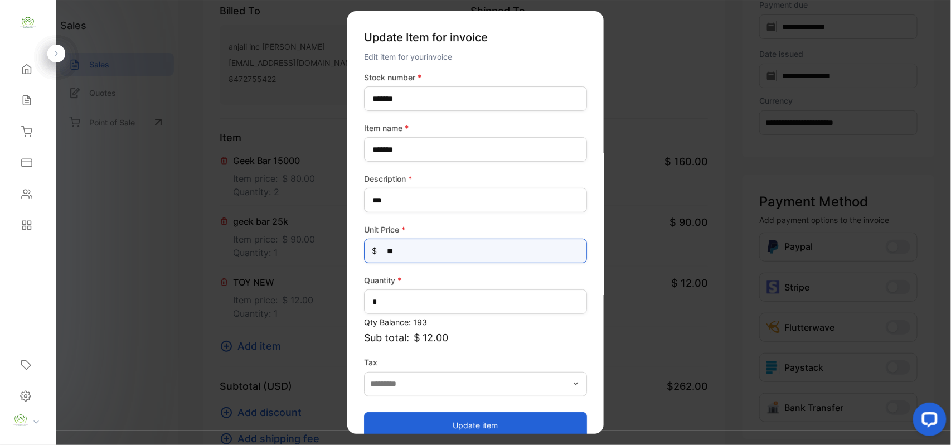
click at [409, 248] on Price-inputprice "**" at bounding box center [475, 251] width 223 height 25
type Price-inputprice "**"
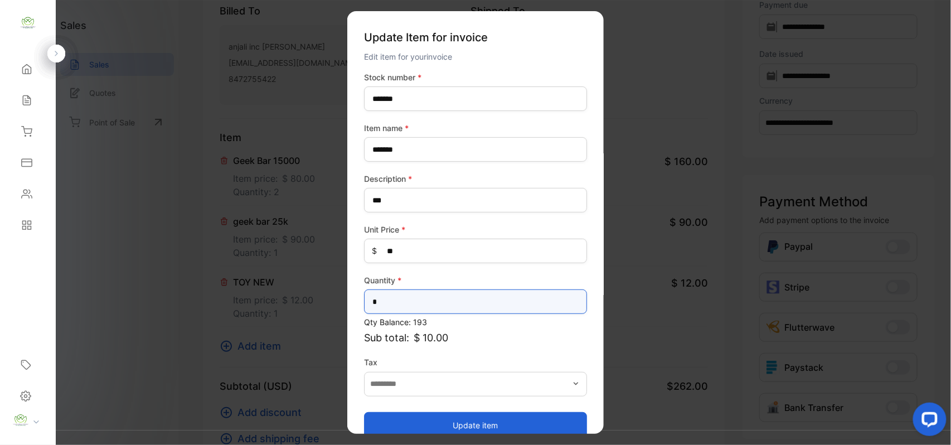
click at [385, 306] on input "*" at bounding box center [475, 301] width 223 height 25
type input "*"
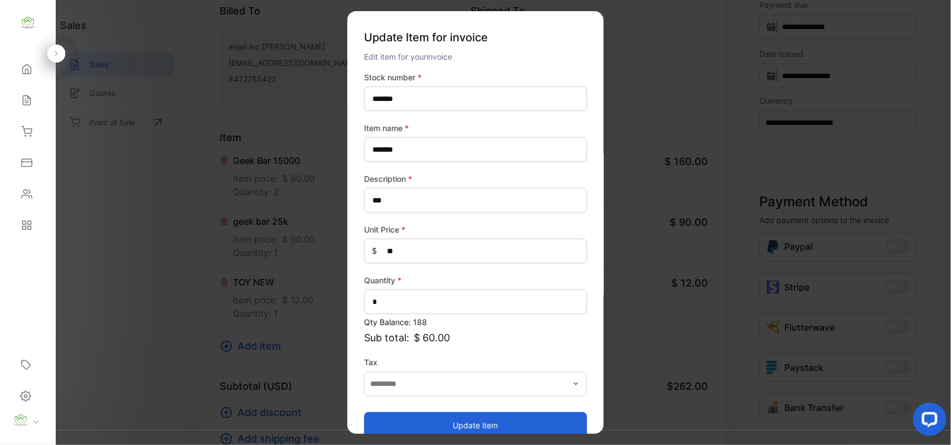
click at [429, 417] on button "Update item" at bounding box center [475, 424] width 223 height 27
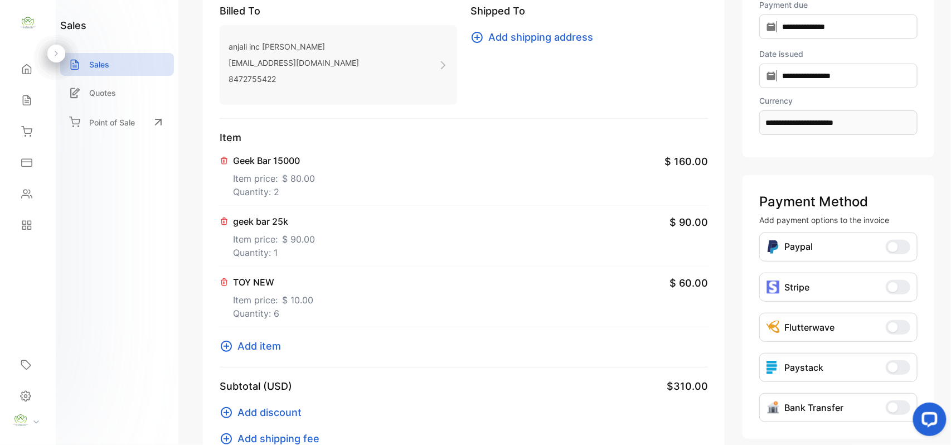
click at [259, 351] on span "Add item" at bounding box center [258, 345] width 43 height 15
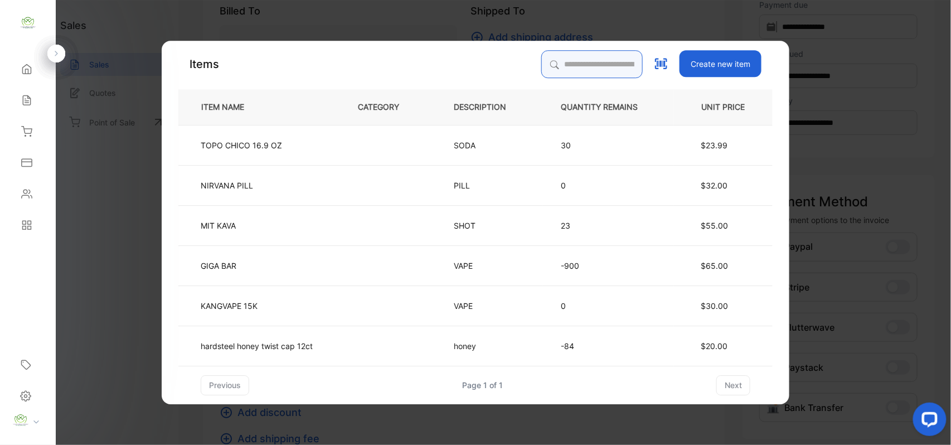
click at [550, 61] on input "search" at bounding box center [591, 64] width 101 height 28
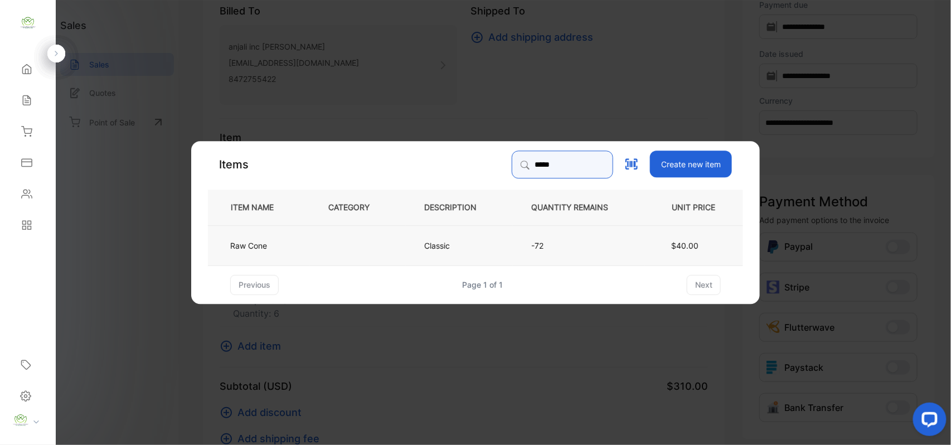
type input "*****"
click at [359, 246] on td at bounding box center [358, 245] width 96 height 40
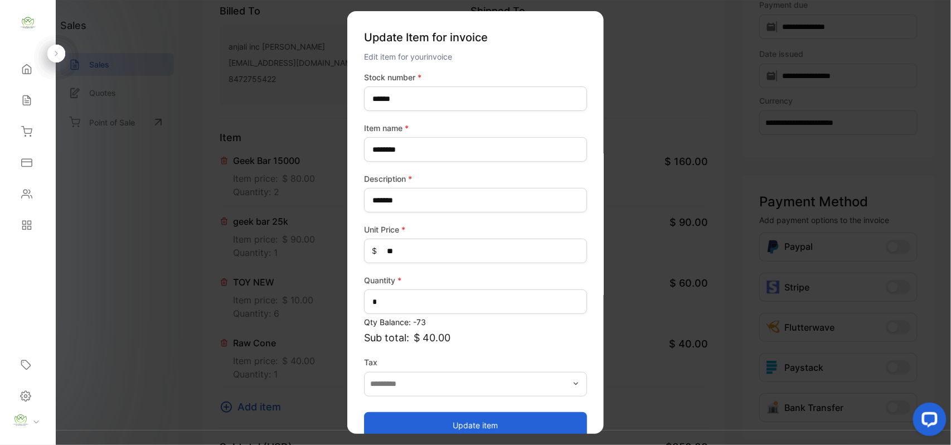
click at [449, 420] on button "Update item" at bounding box center [475, 424] width 223 height 27
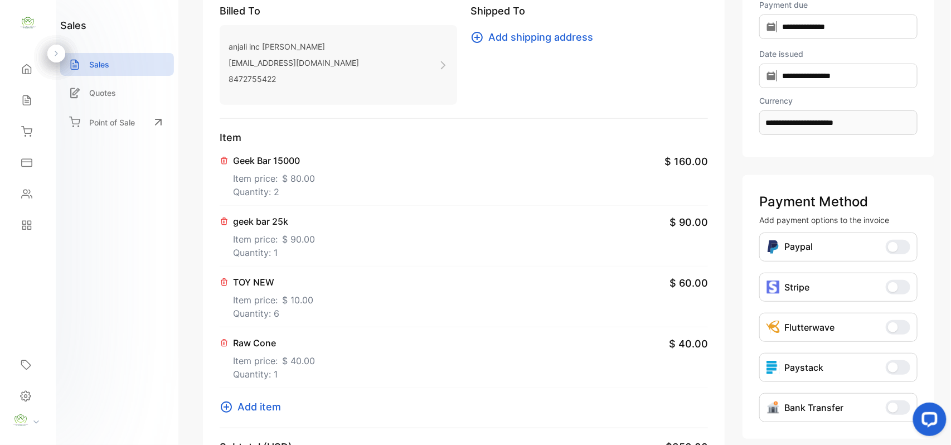
click at [261, 413] on span "Add item" at bounding box center [258, 406] width 43 height 15
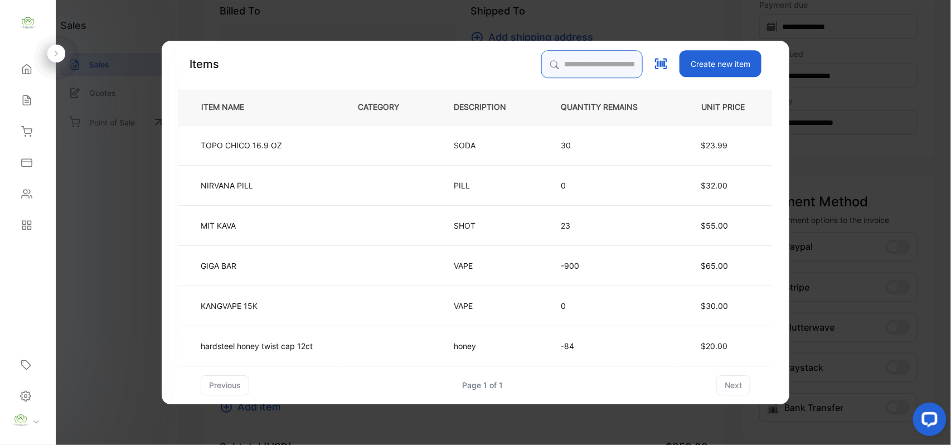
click at [541, 70] on input "search" at bounding box center [591, 64] width 101 height 28
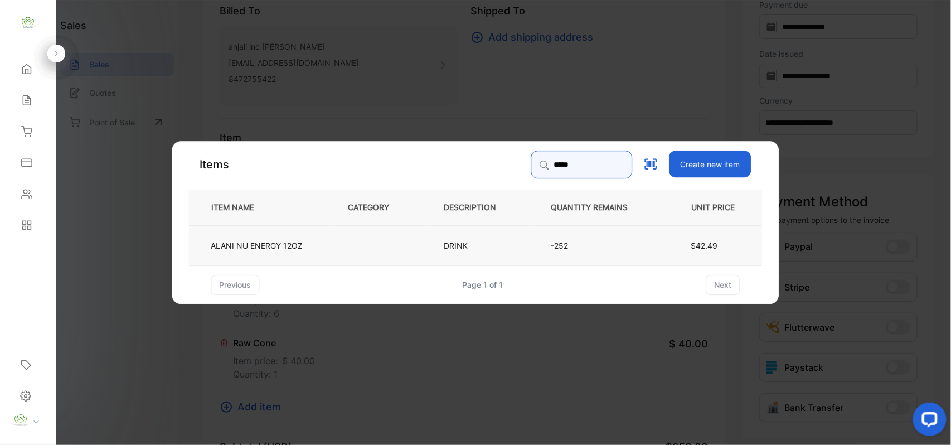
type input "*****"
click at [392, 240] on td at bounding box center [378, 245] width 96 height 40
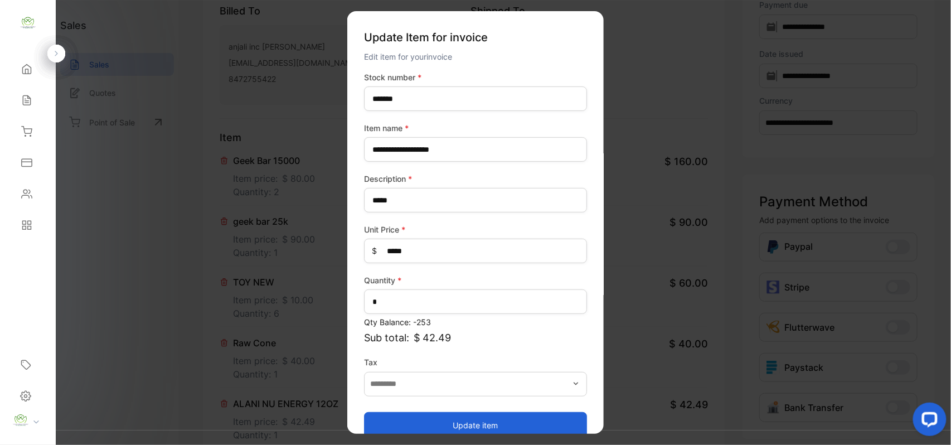
click at [461, 417] on button "Update item" at bounding box center [475, 424] width 223 height 27
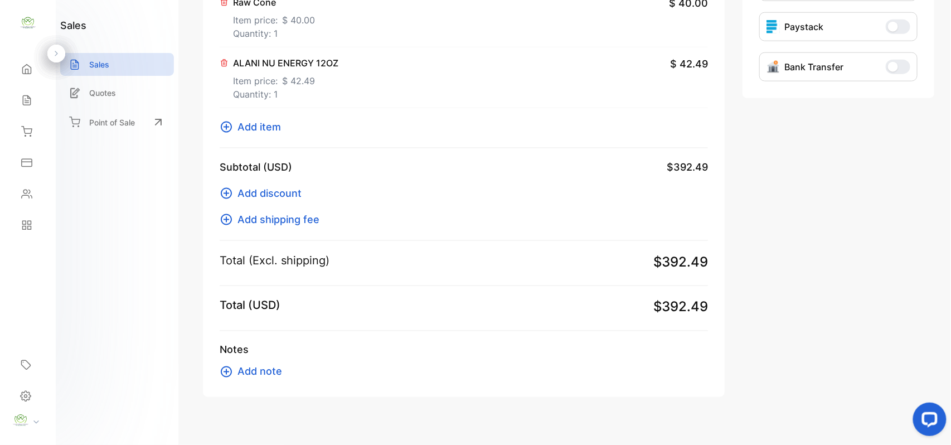
scroll to position [471, 0]
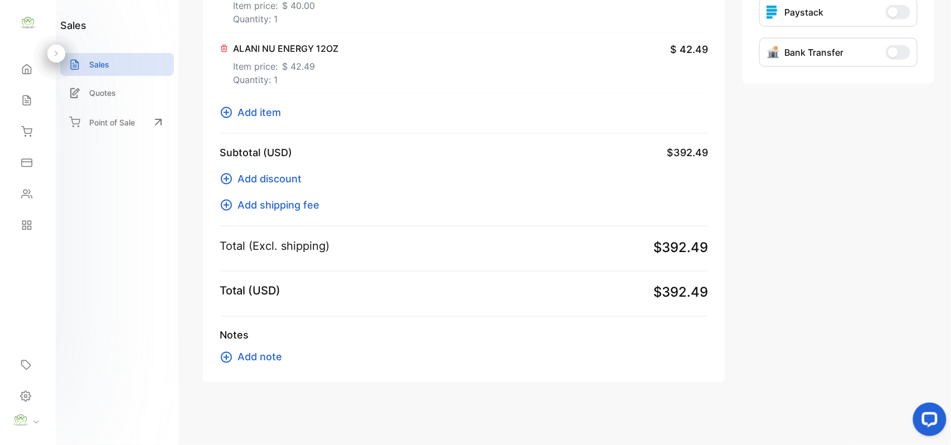
click at [275, 114] on span "Add item" at bounding box center [258, 112] width 43 height 15
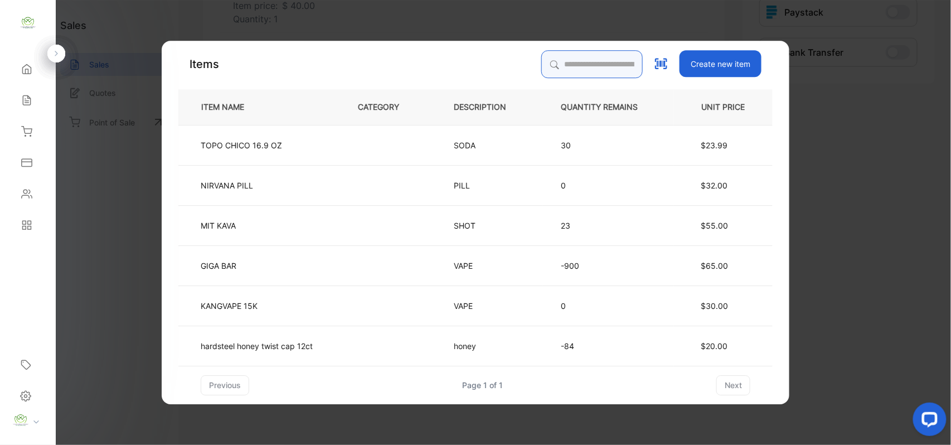
click at [601, 56] on input "search" at bounding box center [591, 64] width 101 height 28
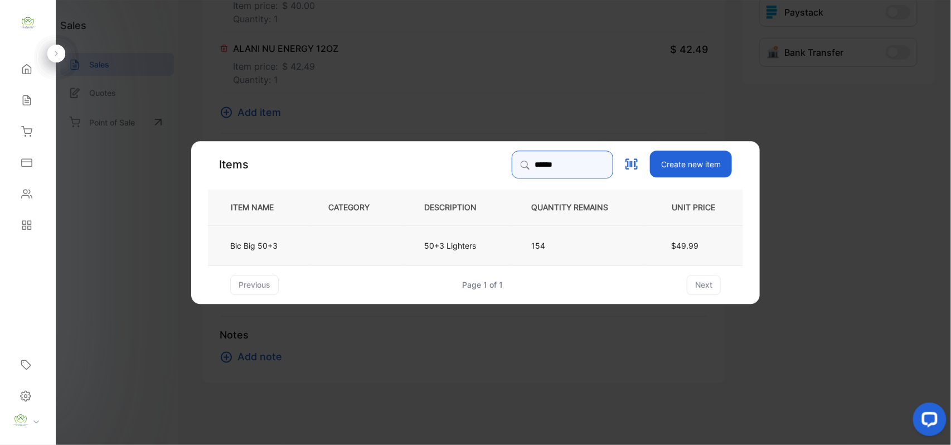
type input "******"
drag, startPoint x: 341, startPoint y: 237, endPoint x: 348, endPoint y: 237, distance: 6.7
click at [348, 237] on td at bounding box center [358, 245] width 96 height 40
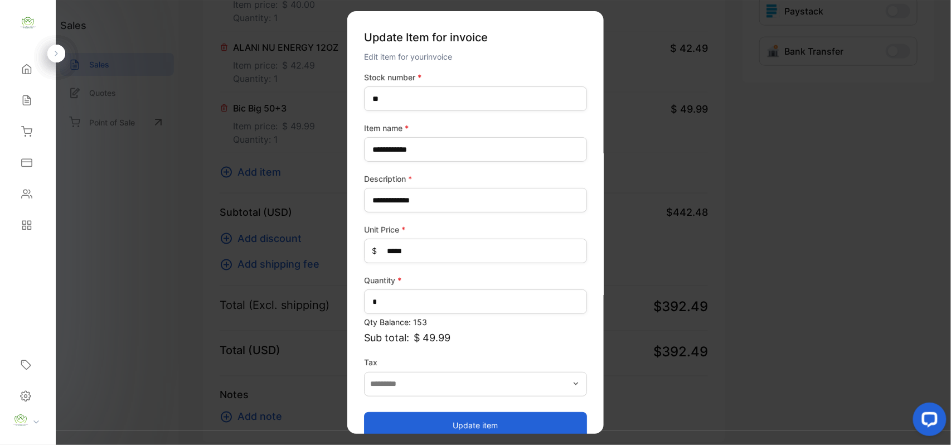
click at [447, 419] on button "Update item" at bounding box center [475, 424] width 223 height 27
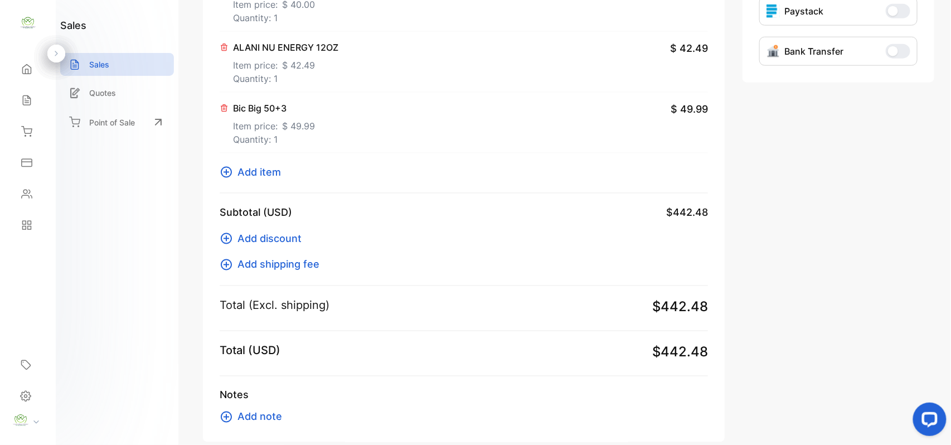
click at [269, 170] on span "Add item" at bounding box center [258, 171] width 43 height 15
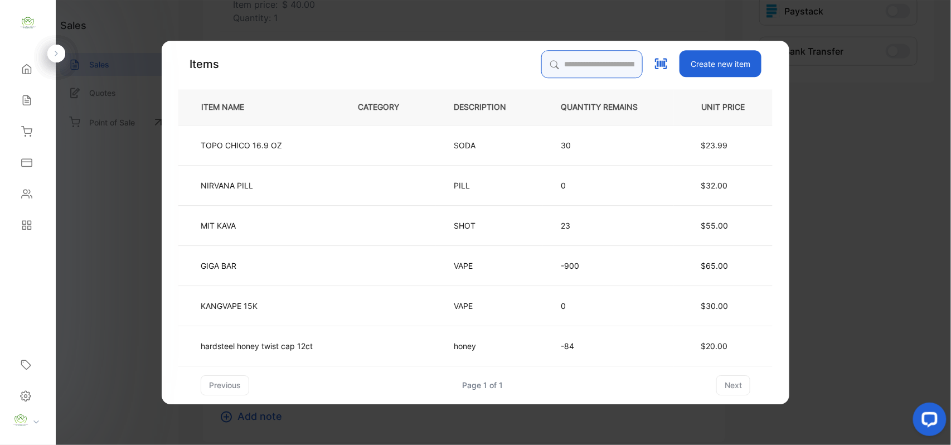
click at [576, 62] on input "search" at bounding box center [591, 64] width 101 height 28
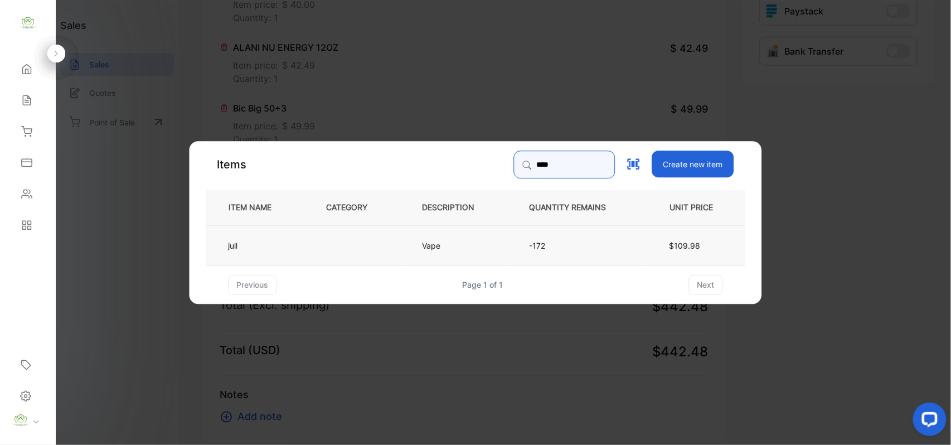
type input "****"
click at [382, 232] on td at bounding box center [356, 245] width 96 height 40
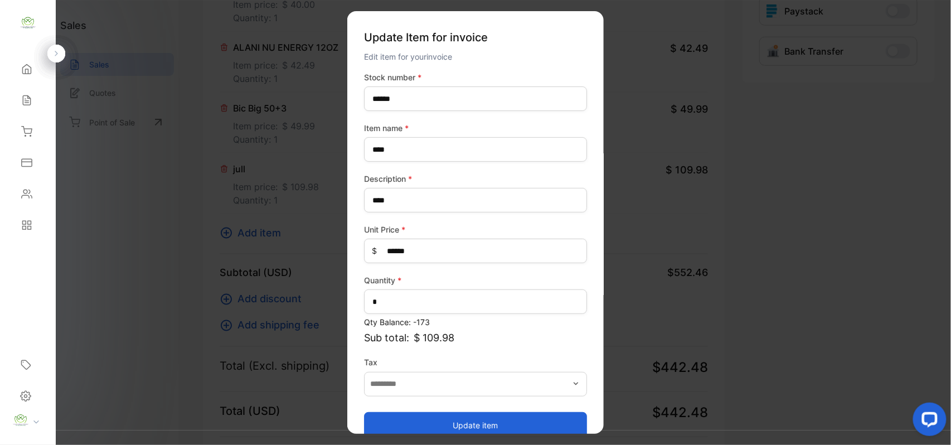
click at [440, 424] on button "Update item" at bounding box center [475, 424] width 223 height 27
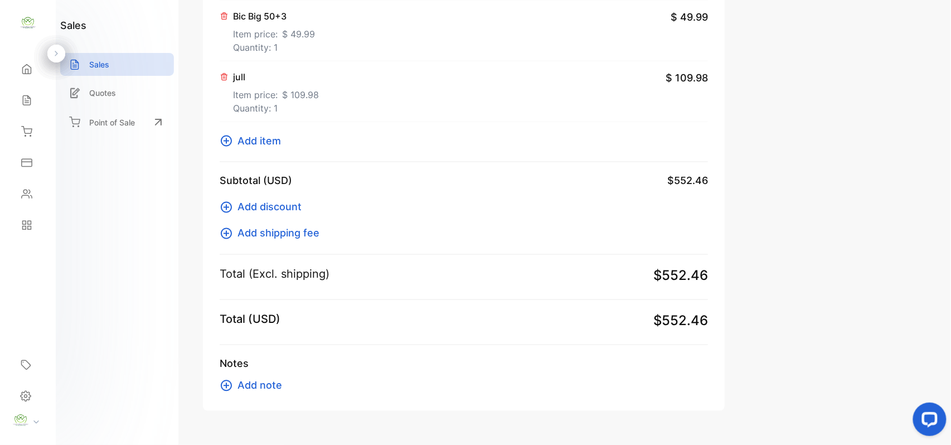
scroll to position [593, 0]
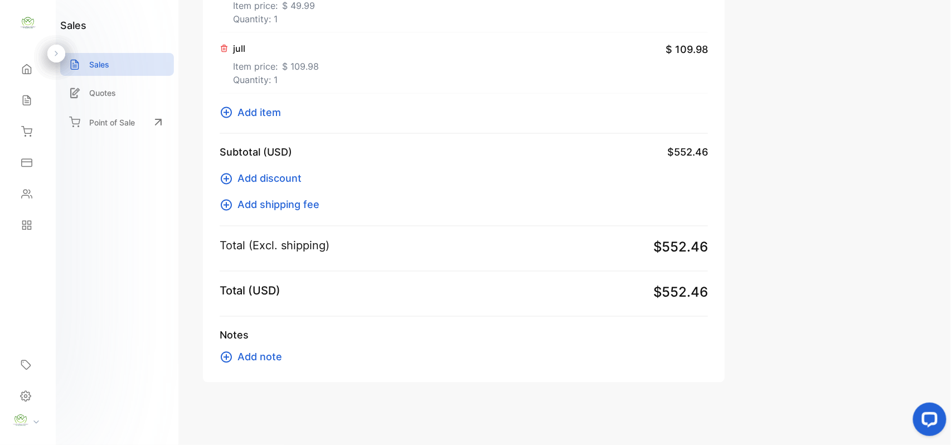
click at [262, 113] on span "Add item" at bounding box center [258, 112] width 43 height 15
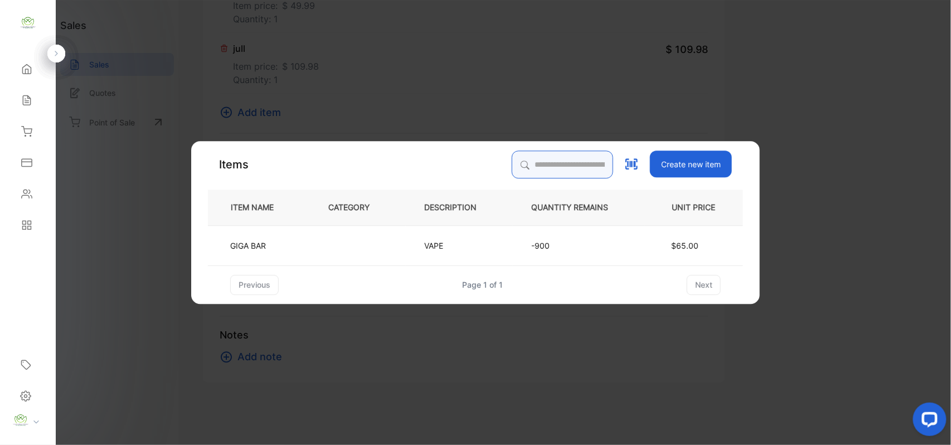
click at [533, 154] on div "Items Create new item ITEM NAME CATEGORY DESCRIPTION QUANTITY REMAINS UNIT PRIC…" at bounding box center [475, 222] width 535 height 144
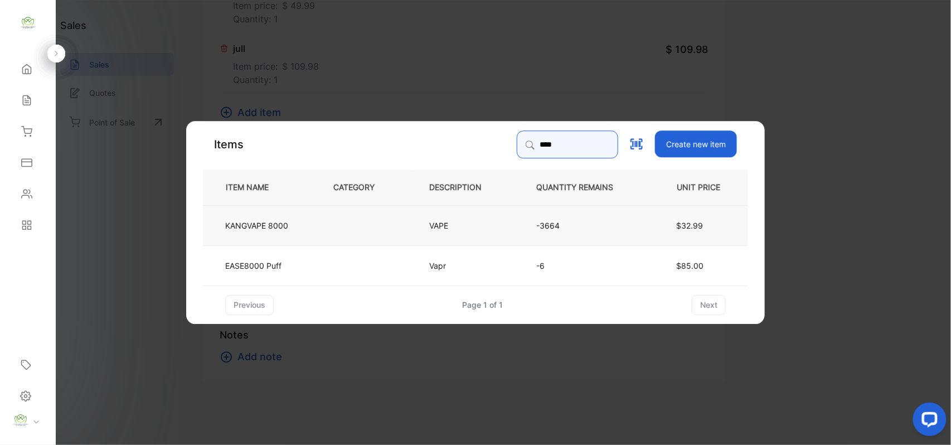
type input "****"
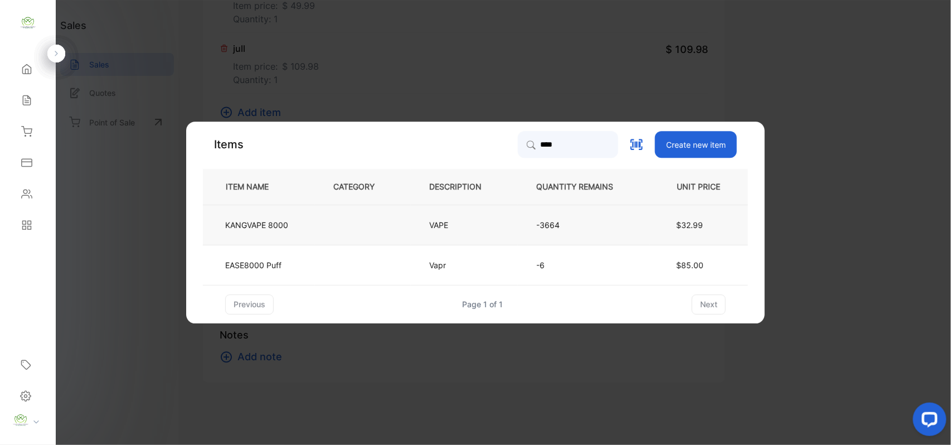
click at [397, 228] on td at bounding box center [363, 225] width 96 height 40
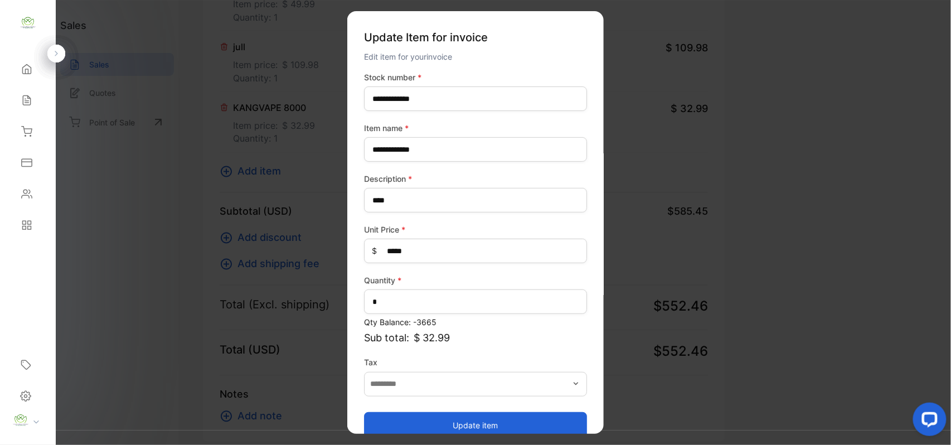
click at [442, 417] on button "Update item" at bounding box center [475, 424] width 223 height 27
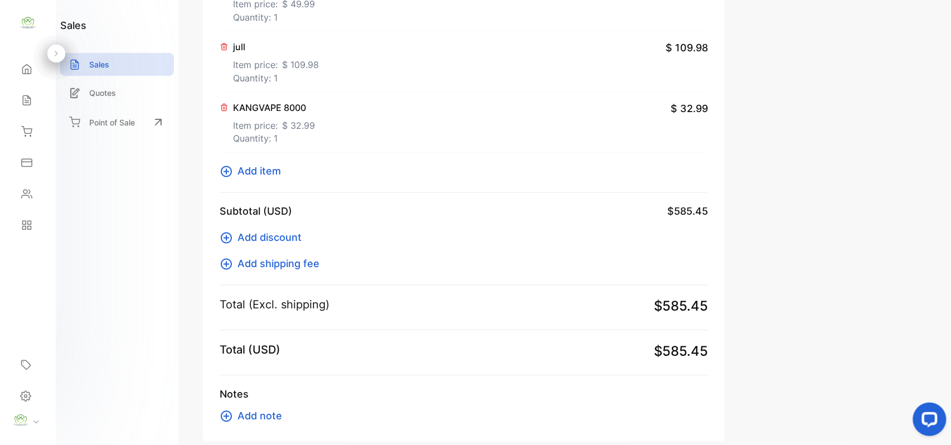
click at [271, 173] on span "Add item" at bounding box center [258, 171] width 43 height 15
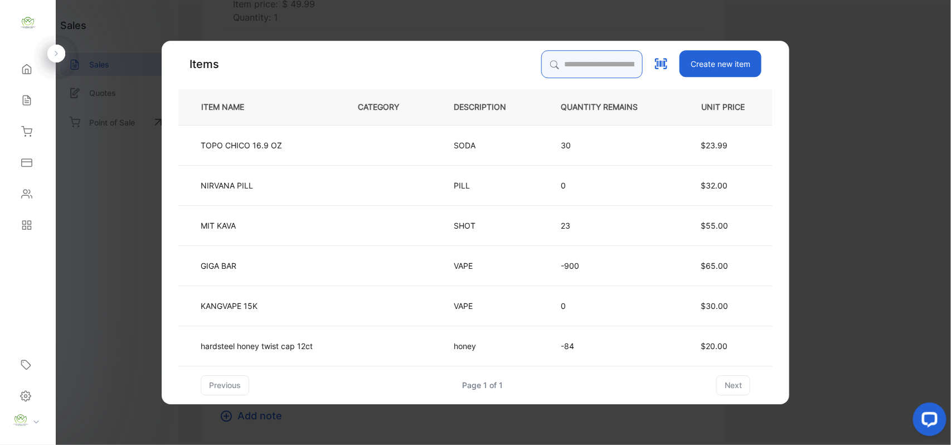
click at [555, 61] on input "search" at bounding box center [591, 64] width 101 height 28
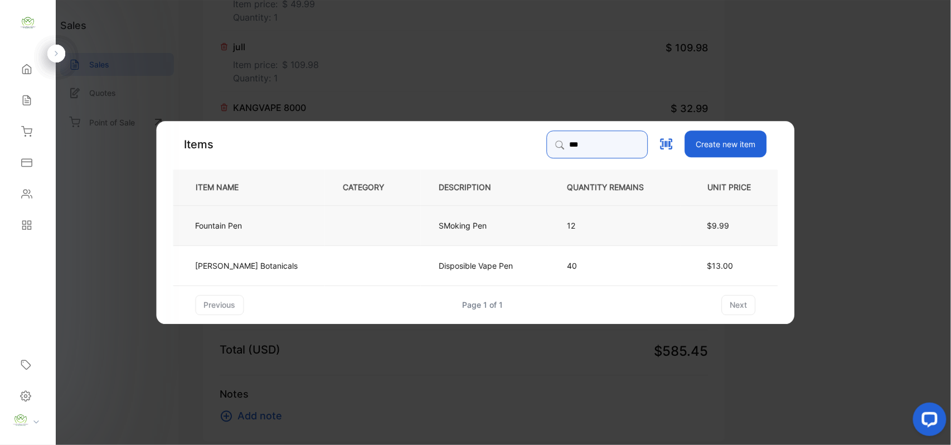
type input "***"
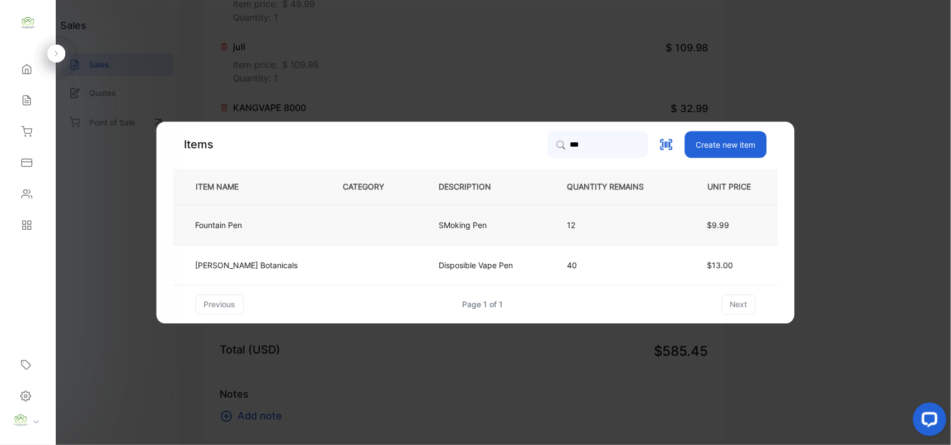
click at [325, 221] on td at bounding box center [373, 225] width 96 height 40
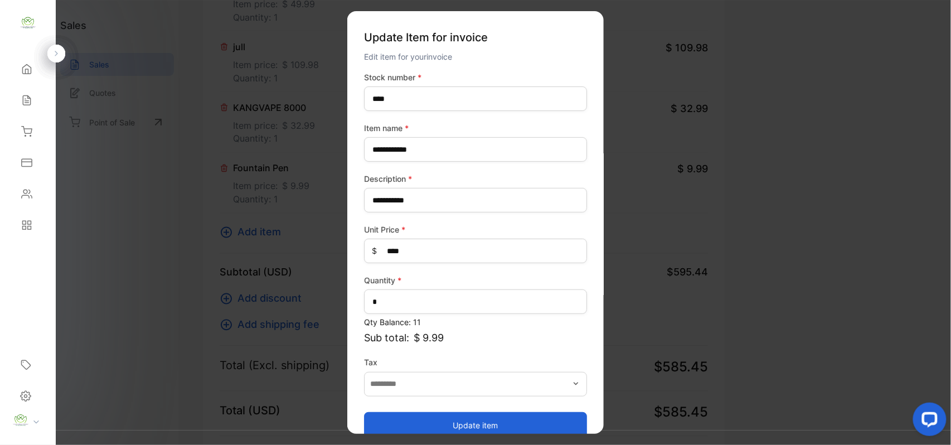
click at [463, 421] on button "Update item" at bounding box center [475, 424] width 223 height 27
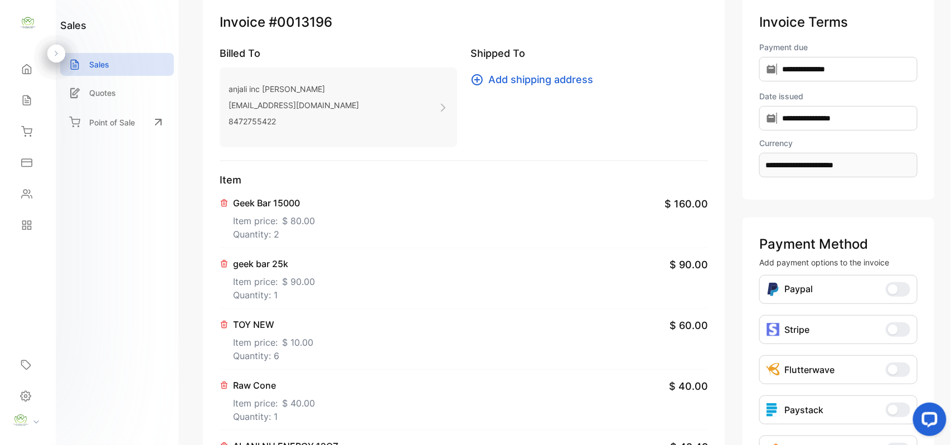
scroll to position [0, 0]
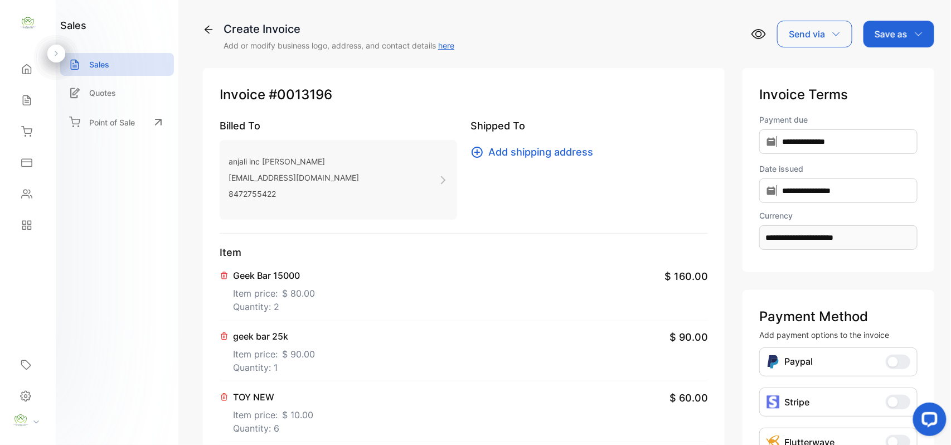
click at [903, 38] on p "Save as" at bounding box center [890, 33] width 33 height 13
click at [902, 76] on div "Invoice" at bounding box center [896, 71] width 64 height 22
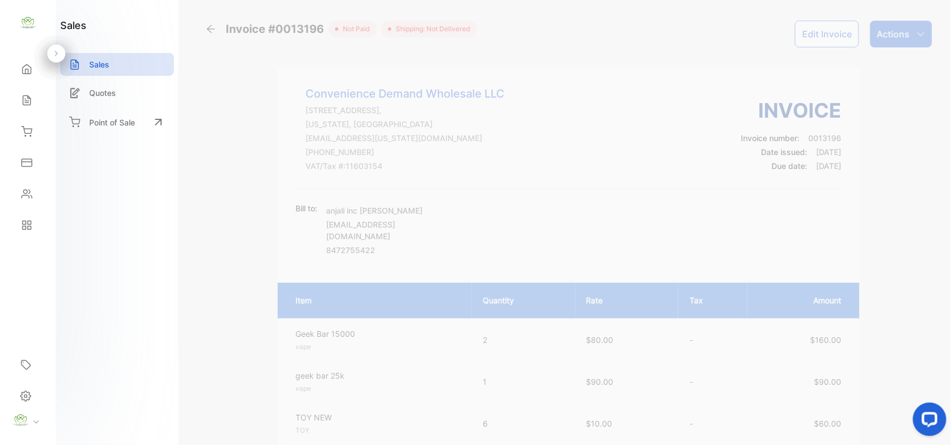
click at [910, 27] on div "Actions" at bounding box center [901, 34] width 62 height 27
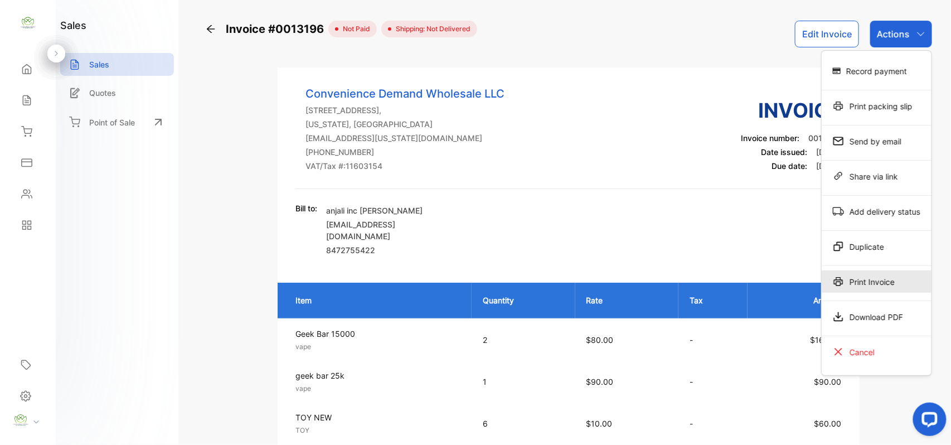
click at [903, 284] on div "Print Invoice" at bounding box center [877, 281] width 110 height 22
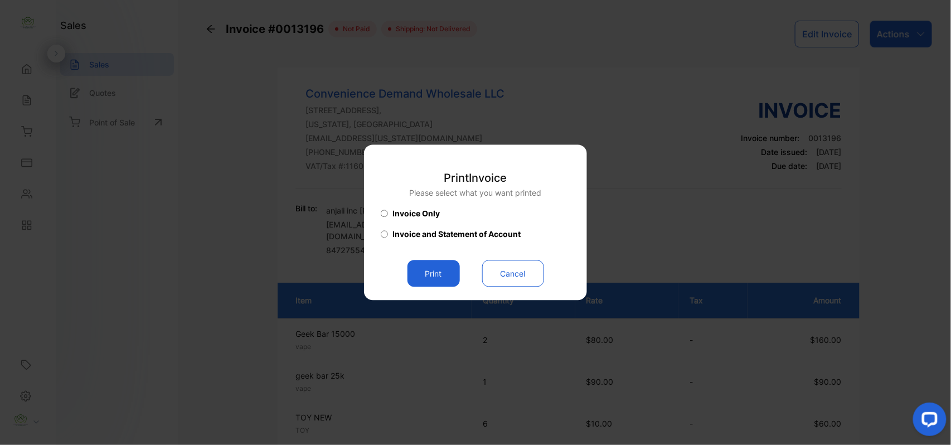
click at [443, 279] on button "Print" at bounding box center [433, 273] width 52 height 27
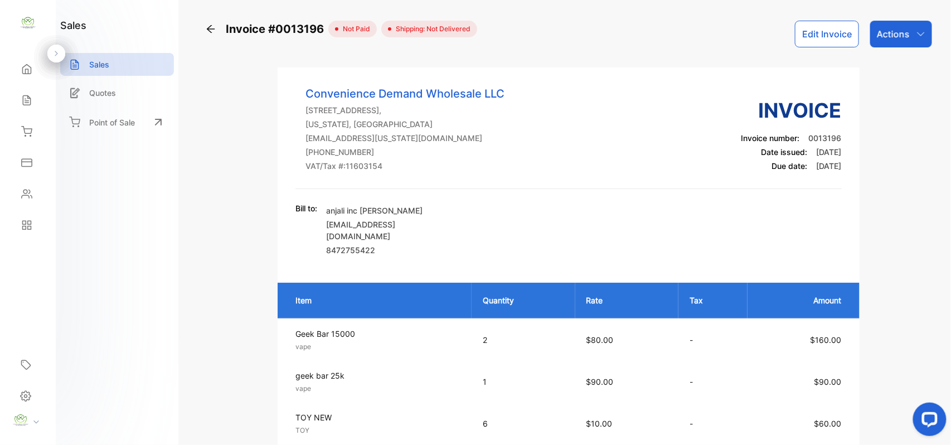
click at [20, 192] on div "Contacts" at bounding box center [25, 193] width 14 height 11
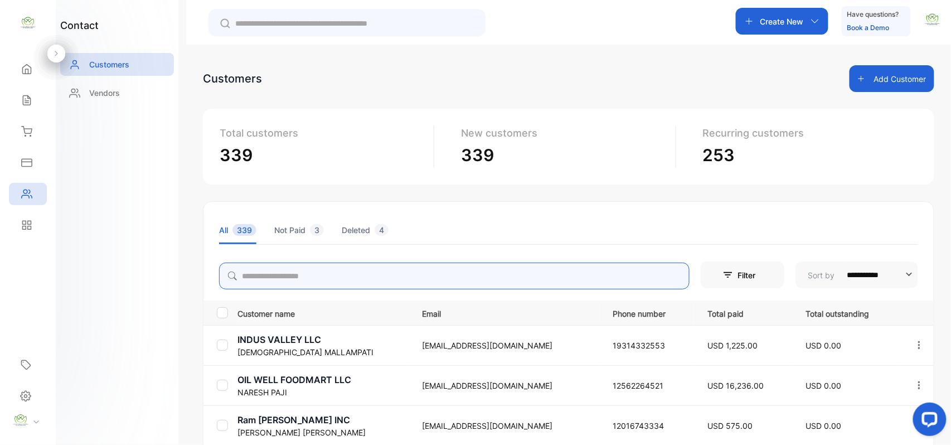
click at [470, 278] on input "search" at bounding box center [454, 276] width 470 height 27
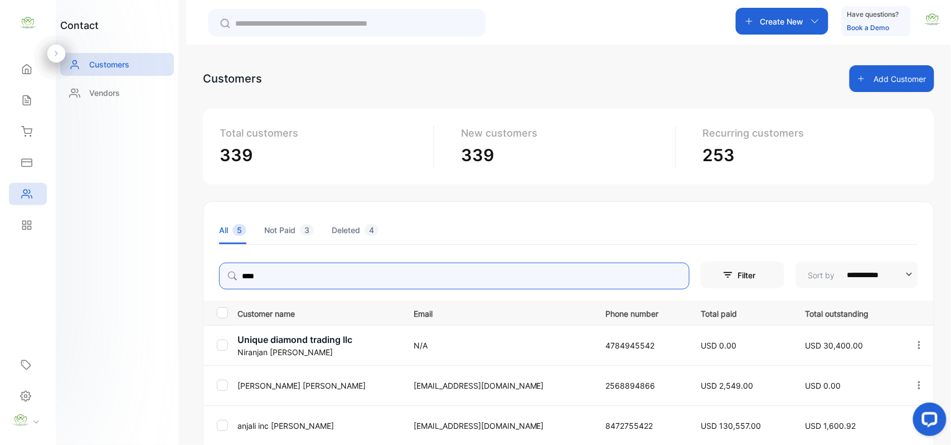
type input "****"
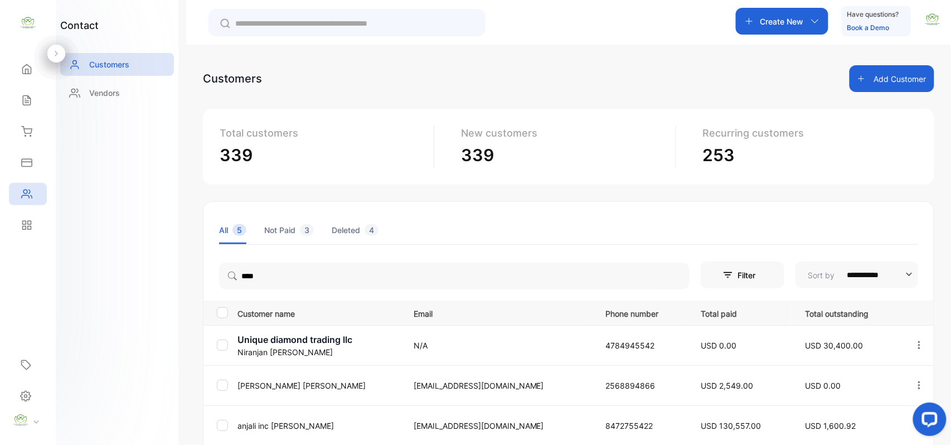
click at [197, 324] on div "**********" at bounding box center [568, 267] width 765 height 445
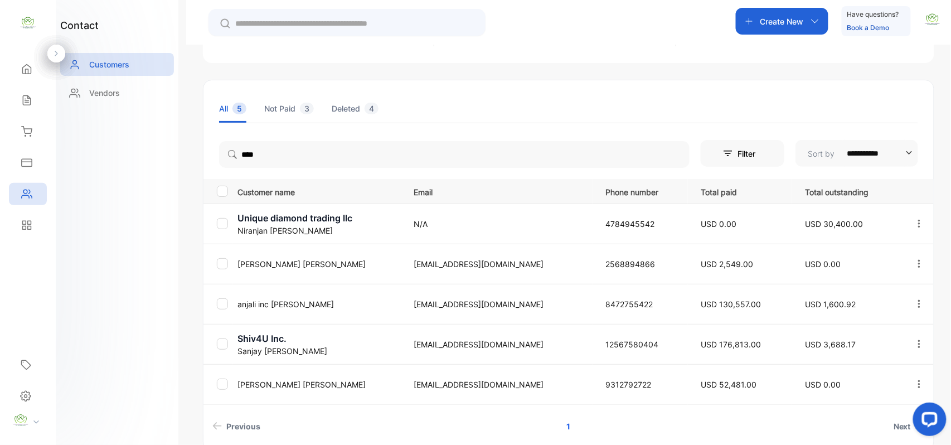
scroll to position [173, 0]
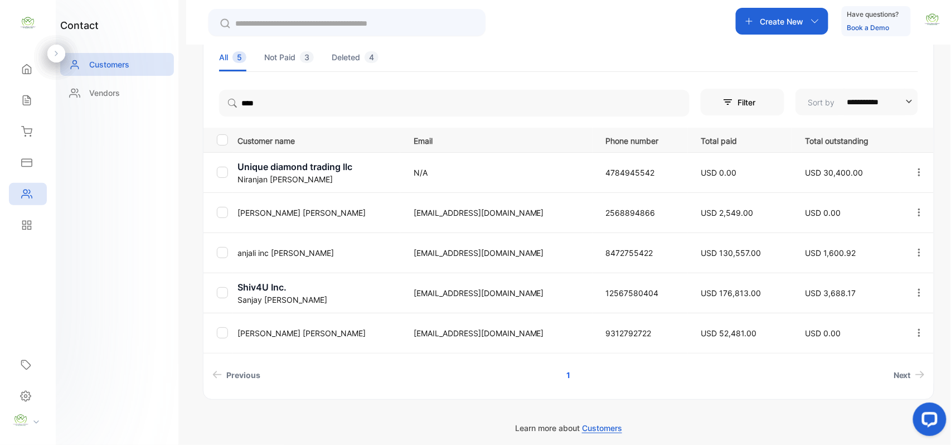
click at [284, 247] on p "anjali inc patel" at bounding box center [318, 253] width 162 height 12
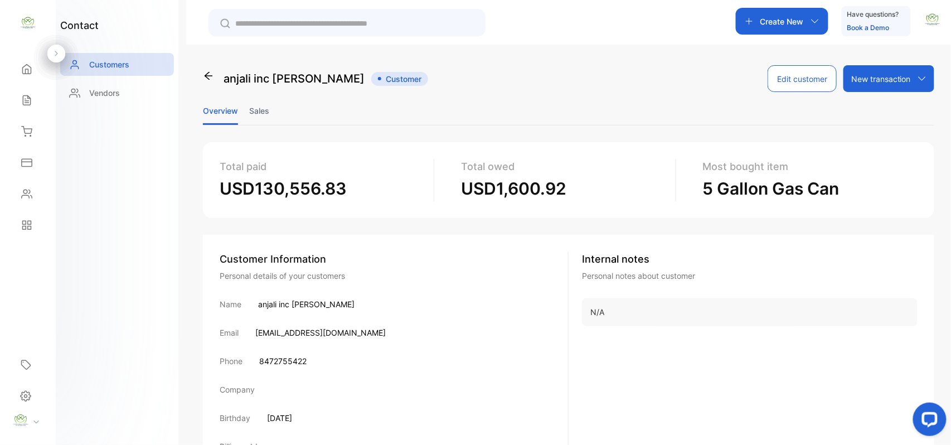
click at [255, 107] on li "Sales" at bounding box center [259, 110] width 20 height 28
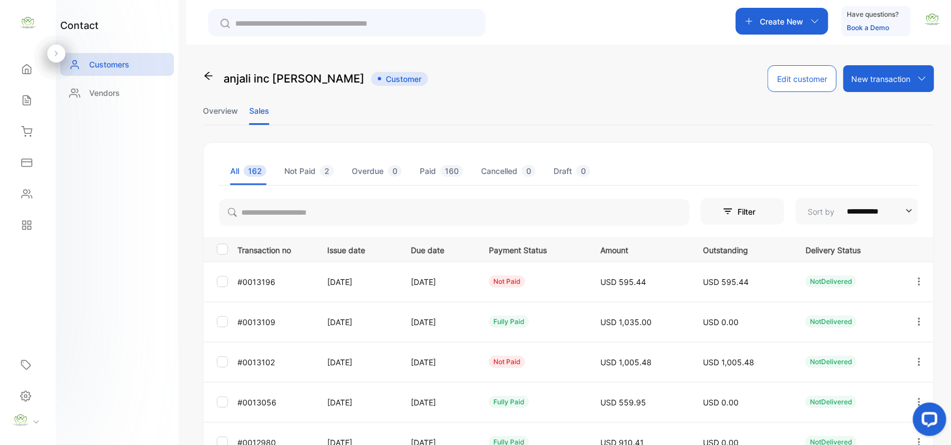
click at [223, 100] on li "Overview" at bounding box center [220, 110] width 35 height 28
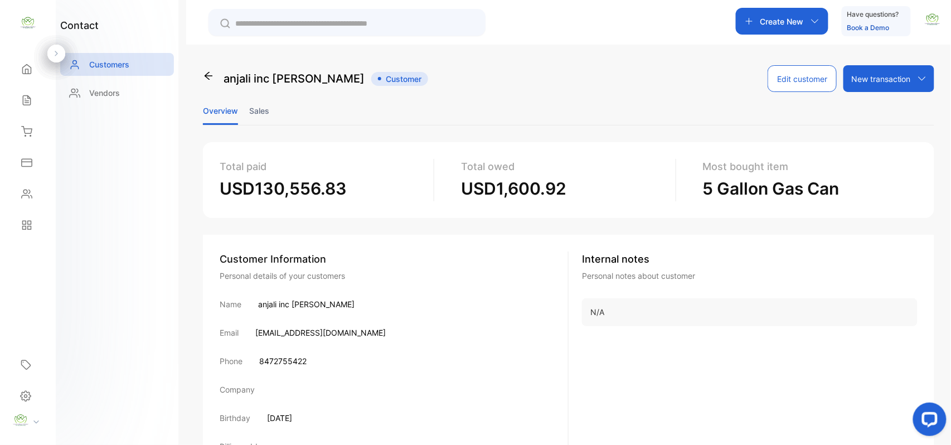
click at [260, 103] on li "Sales" at bounding box center [259, 110] width 20 height 28
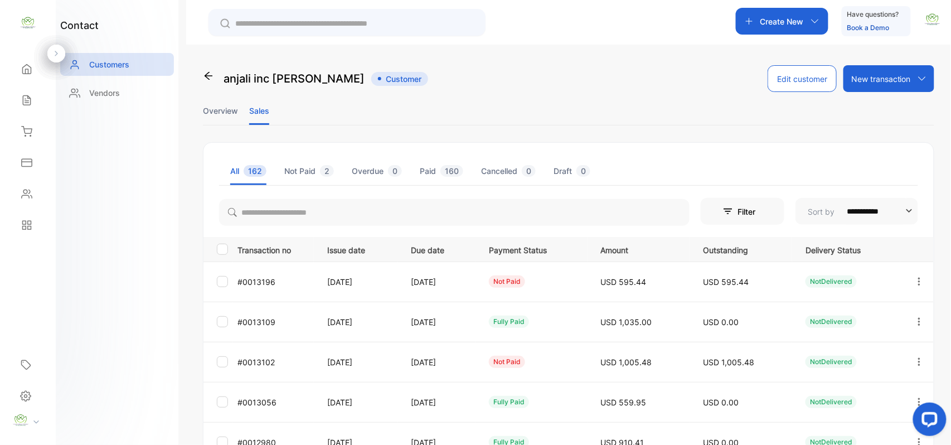
click at [917, 360] on icon "button" at bounding box center [919, 362] width 10 height 10
click at [838, 421] on span "Add payment" at bounding box center [843, 427] width 57 height 13
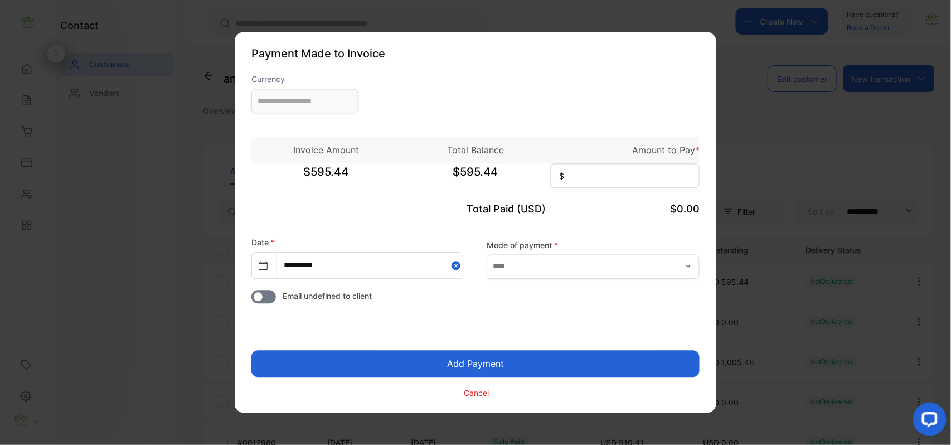
type input "**********"
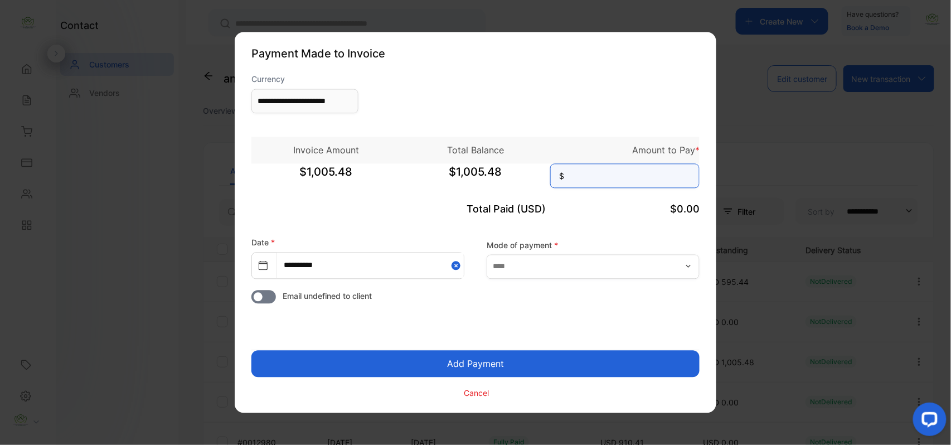
click at [593, 177] on input at bounding box center [624, 176] width 149 height 25
type input "********"
click at [251, 351] on button "Add Payment" at bounding box center [475, 364] width 448 height 27
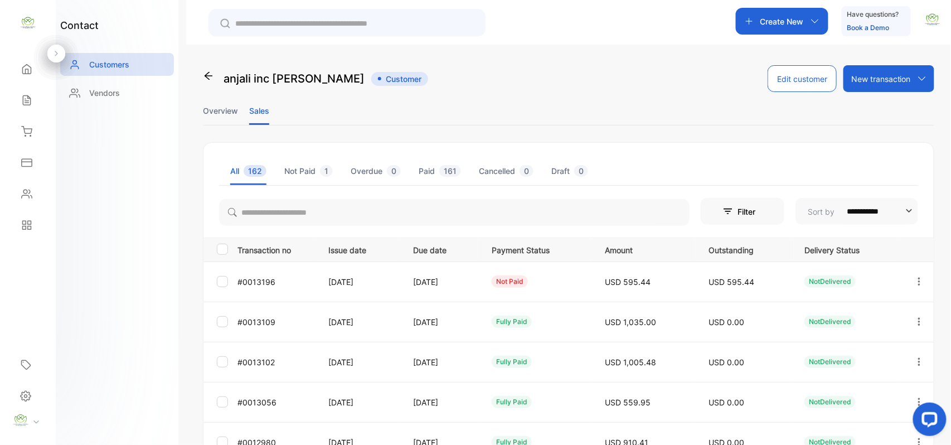
click at [914, 281] on icon "button" at bounding box center [919, 281] width 10 height 10
drag, startPoint x: 861, startPoint y: 344, endPoint x: 852, endPoint y: 337, distance: 11.1
click at [852, 337] on div "Add payment" at bounding box center [868, 347] width 125 height 22
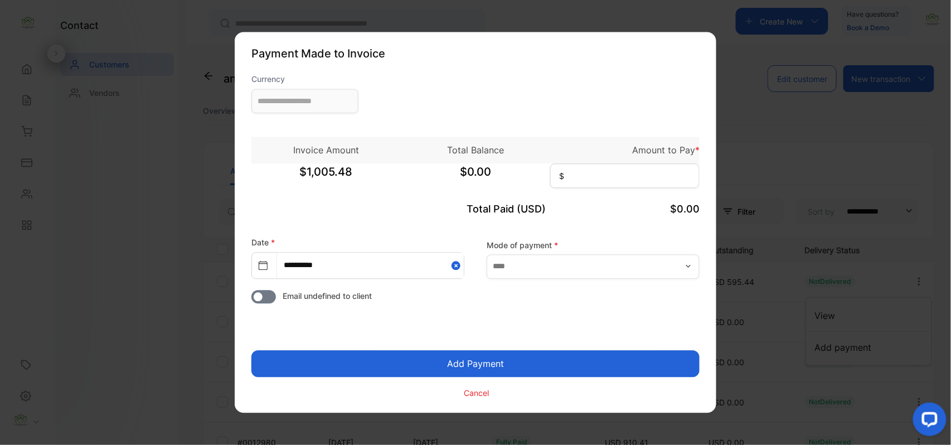
type input "**********"
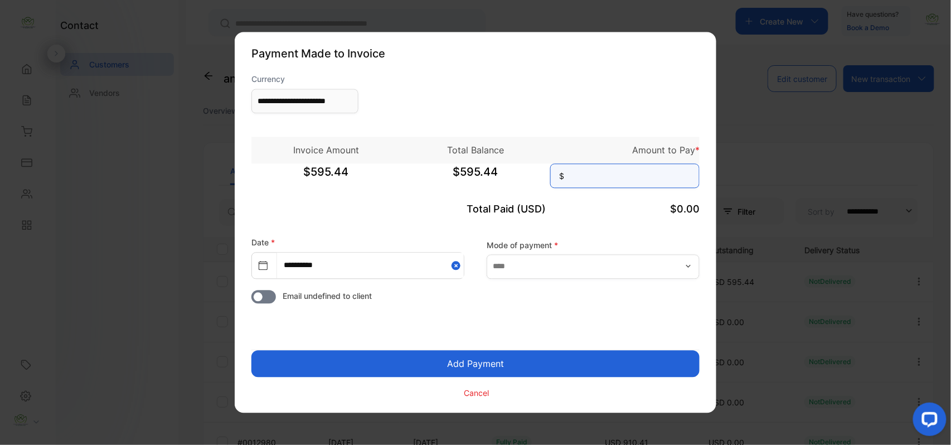
click at [610, 183] on input at bounding box center [624, 176] width 149 height 25
type input "******"
click at [251, 351] on button "Add Payment" at bounding box center [475, 364] width 448 height 27
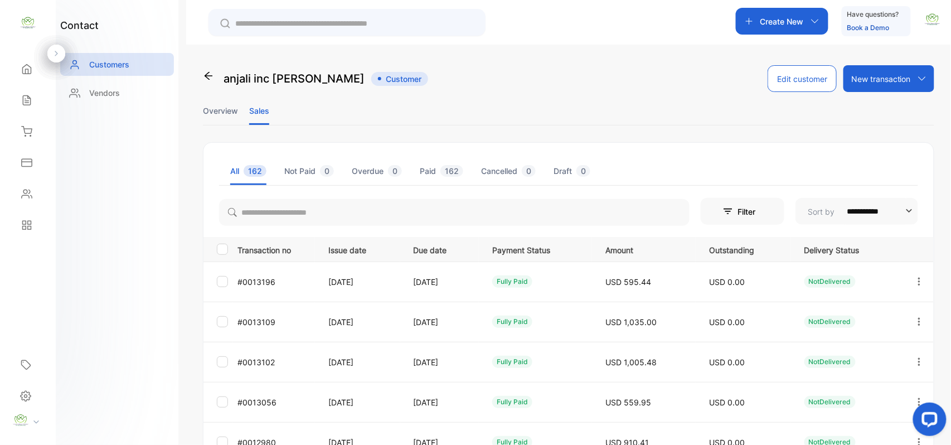
click at [917, 281] on icon "button" at bounding box center [919, 281] width 10 height 10
click at [879, 315] on div "View" at bounding box center [868, 315] width 125 height 22
drag, startPoint x: 847, startPoint y: 312, endPoint x: 854, endPoint y: 317, distance: 8.5
click at [851, 312] on div "View" at bounding box center [868, 315] width 125 height 22
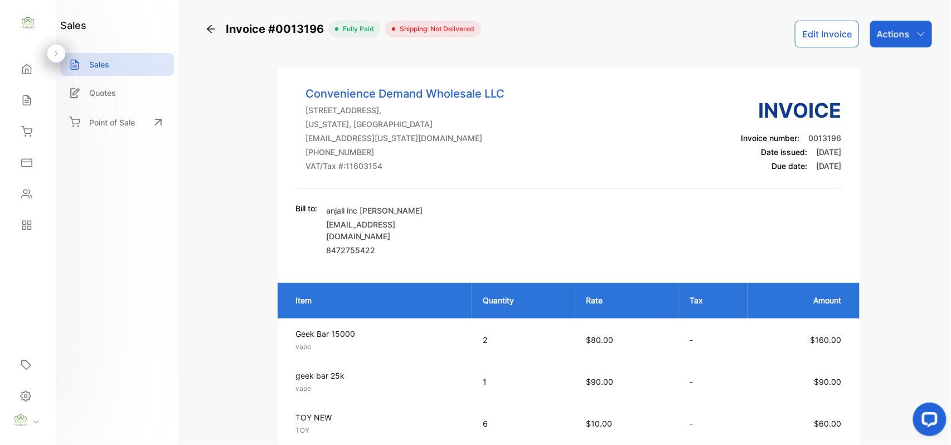
click at [916, 38] on icon "button" at bounding box center [920, 34] width 9 height 9
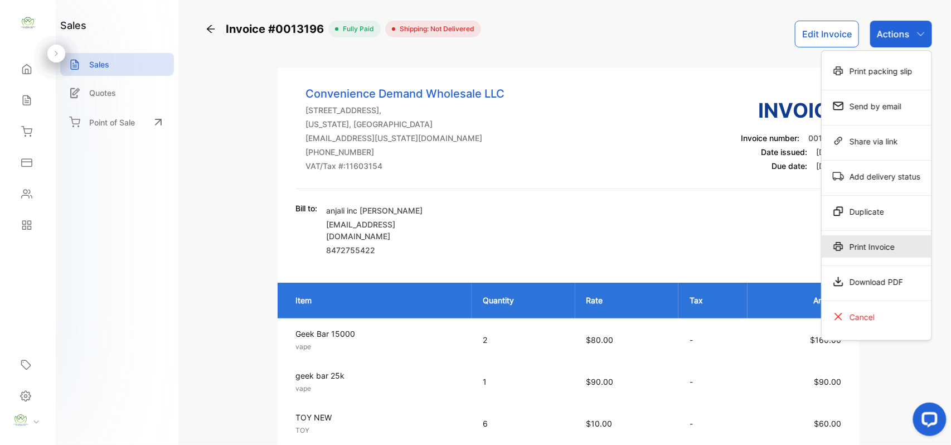
click at [879, 243] on div "Print Invoice" at bounding box center [877, 246] width 110 height 22
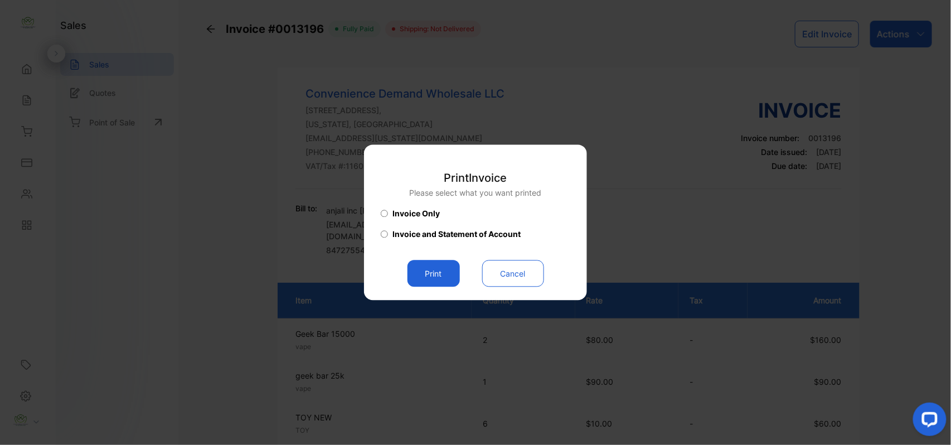
click at [430, 264] on button "Print" at bounding box center [433, 273] width 52 height 27
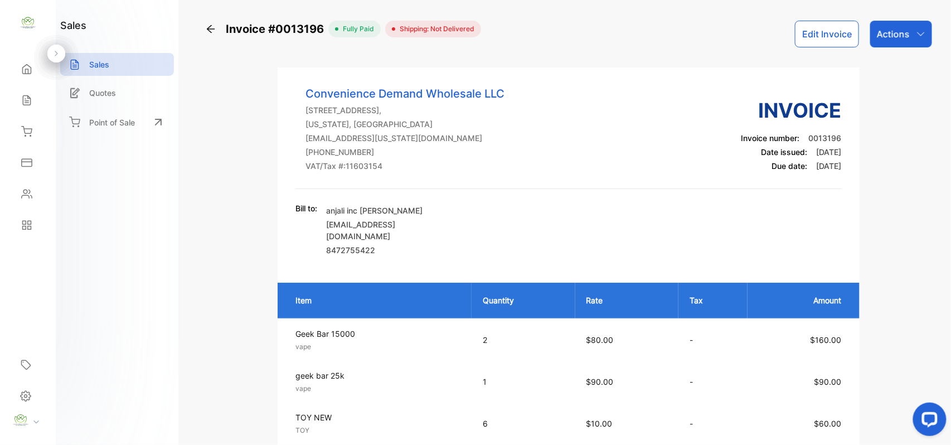
click at [16, 94] on div "Sales" at bounding box center [28, 100] width 38 height 22
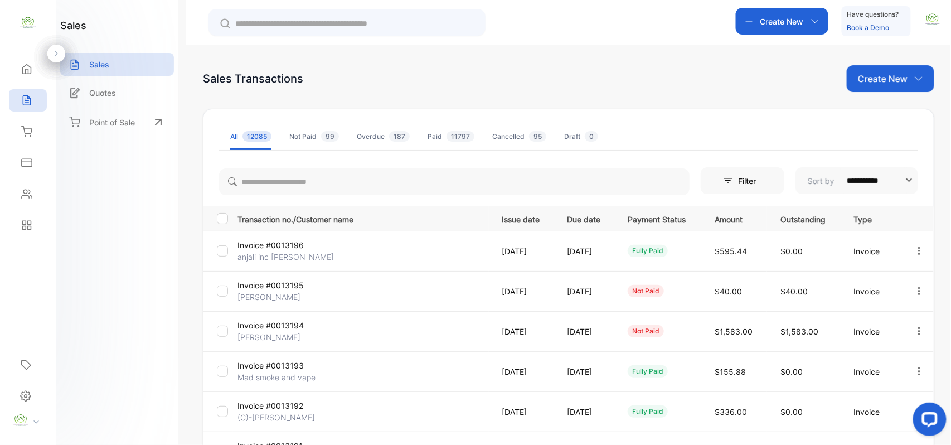
click at [897, 80] on p "Create New" at bounding box center [883, 78] width 50 height 13
click at [894, 123] on div "Invoice" at bounding box center [895, 115] width 78 height 22
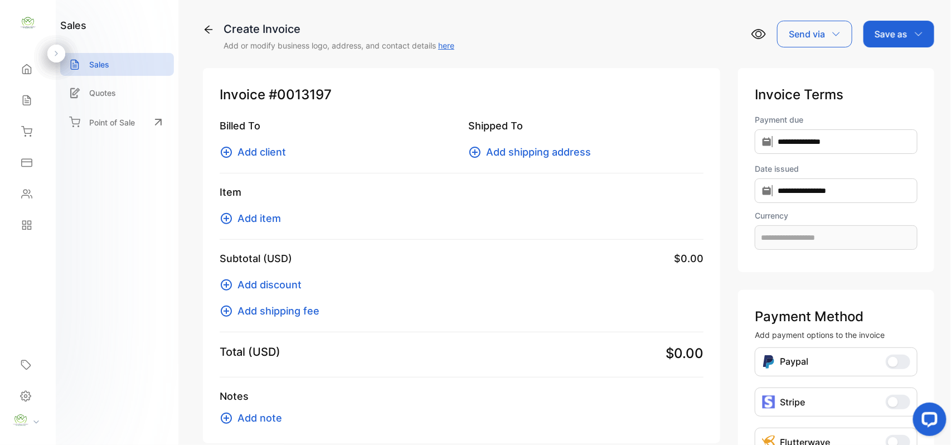
type input "**********"
click at [252, 149] on span "Add client" at bounding box center [261, 151] width 48 height 15
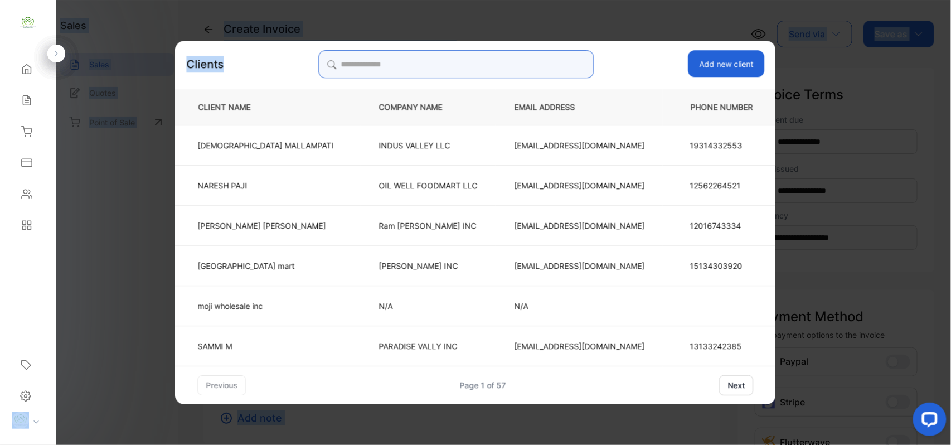
click at [493, 70] on input "search" at bounding box center [455, 64] width 275 height 28
click at [440, 59] on input "search" at bounding box center [455, 64] width 275 height 28
click at [440, 60] on input "search" at bounding box center [455, 64] width 275 height 28
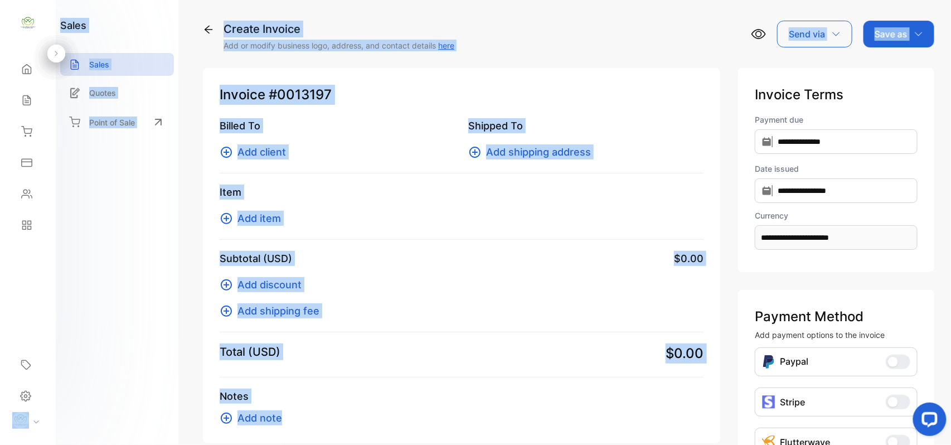
click at [269, 144] on span "Add client" at bounding box center [261, 151] width 48 height 15
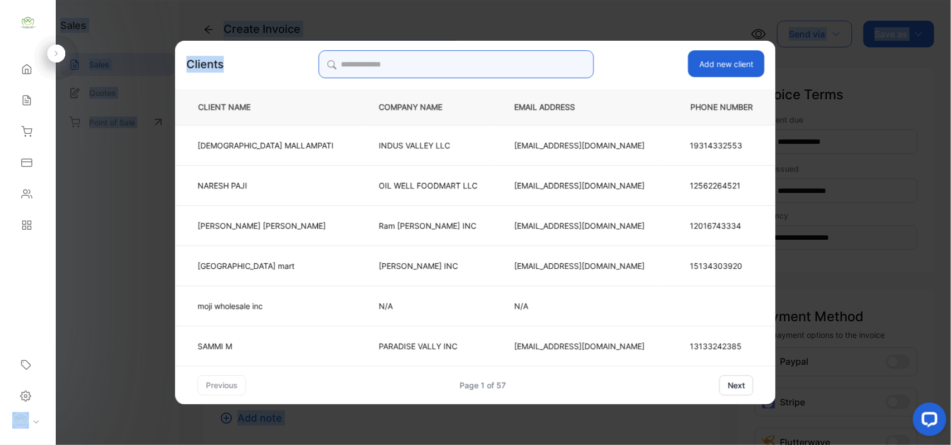
click at [429, 67] on input "search" at bounding box center [455, 64] width 275 height 28
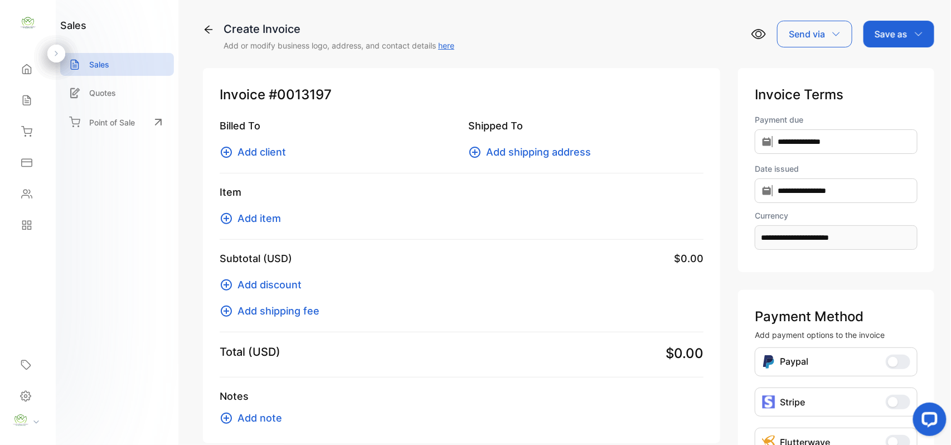
click at [270, 152] on span "Add client" at bounding box center [261, 151] width 48 height 15
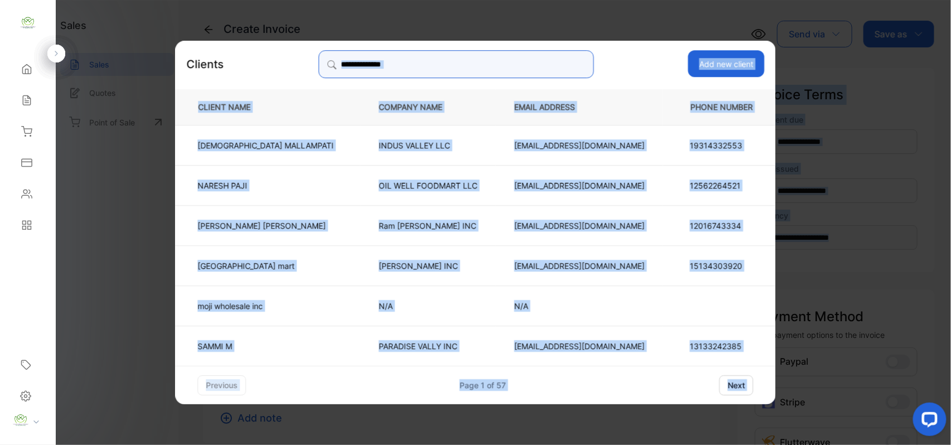
click at [373, 56] on input "search" at bounding box center [455, 64] width 275 height 28
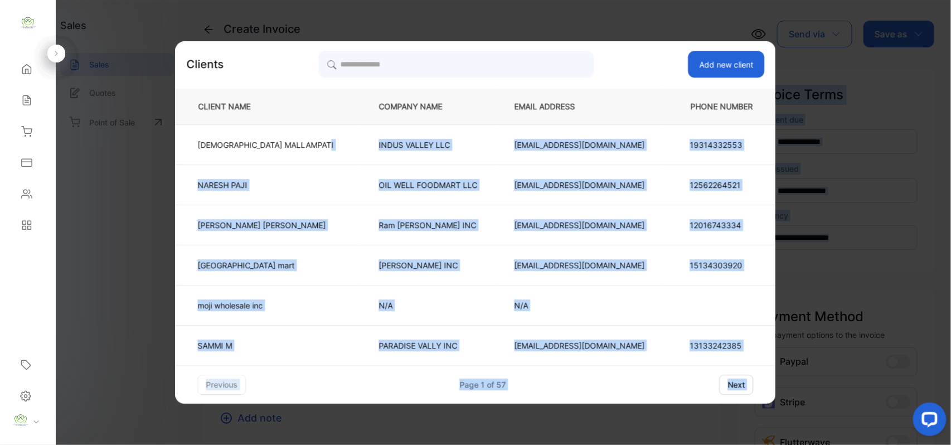
click at [300, 159] on td "VISHNU MALLAMPATI" at bounding box center [268, 144] width 185 height 40
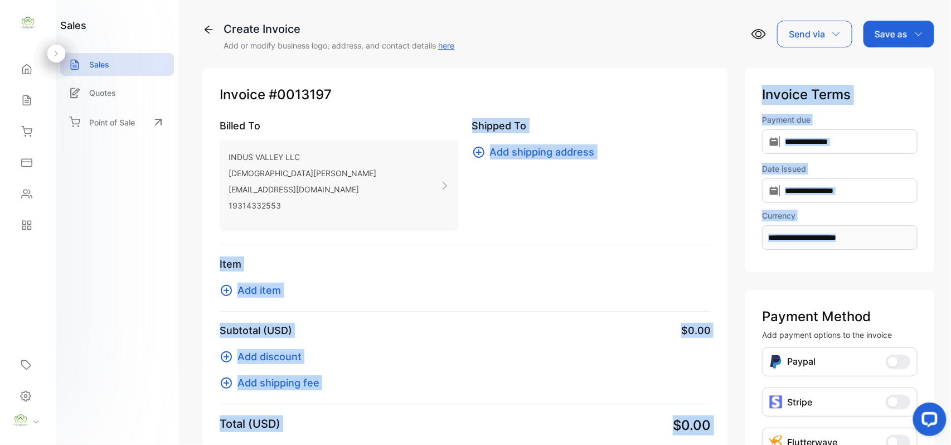
click at [286, 200] on p "19314332553" at bounding box center [303, 205] width 148 height 16
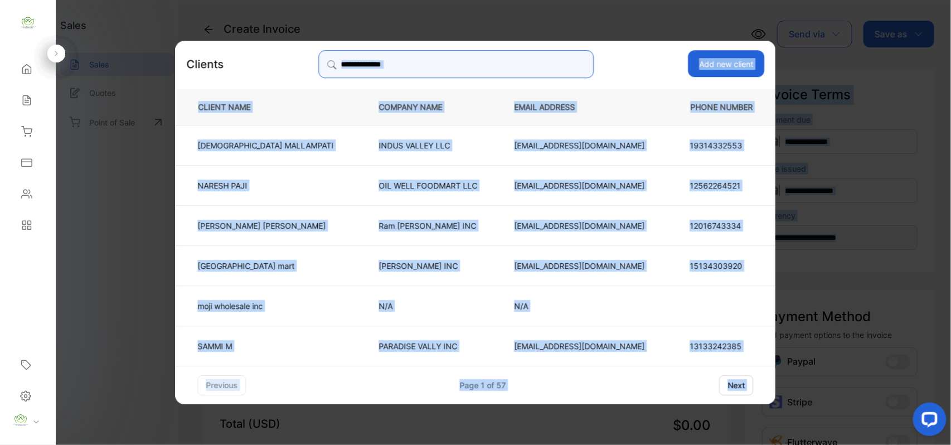
click at [406, 65] on input "search" at bounding box center [455, 64] width 275 height 28
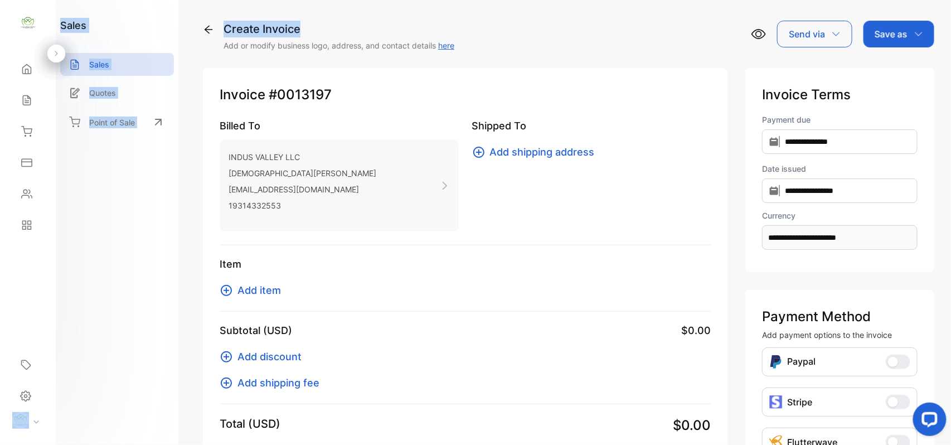
click at [30, 104] on icon at bounding box center [26, 100] width 7 height 9
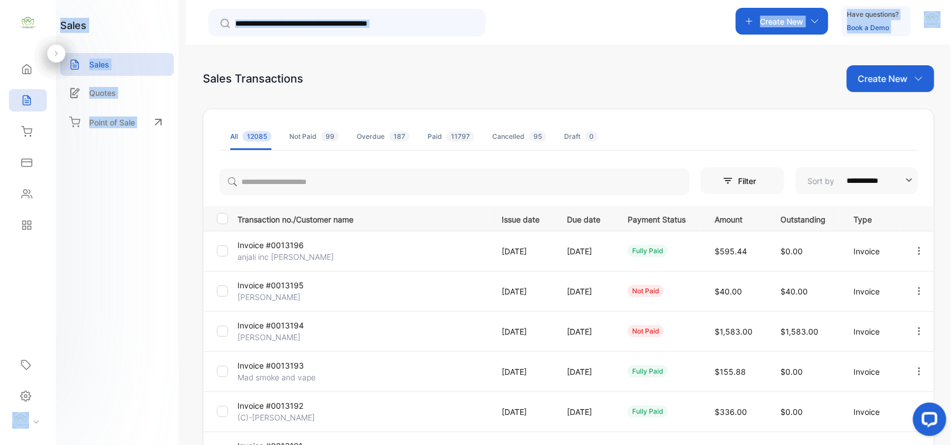
drag, startPoint x: 19, startPoint y: 95, endPoint x: 26, endPoint y: 98, distance: 7.5
click at [25, 98] on div "Sales" at bounding box center [25, 100] width 14 height 11
drag, startPoint x: 93, startPoint y: 208, endPoint x: 86, endPoint y: 147, distance: 61.7
drag, startPoint x: 86, startPoint y: 147, endPoint x: 60, endPoint y: 208, distance: 65.9
click at [60, 208] on div "sales Sales Quotes Point of Sale" at bounding box center [117, 222] width 123 height 445
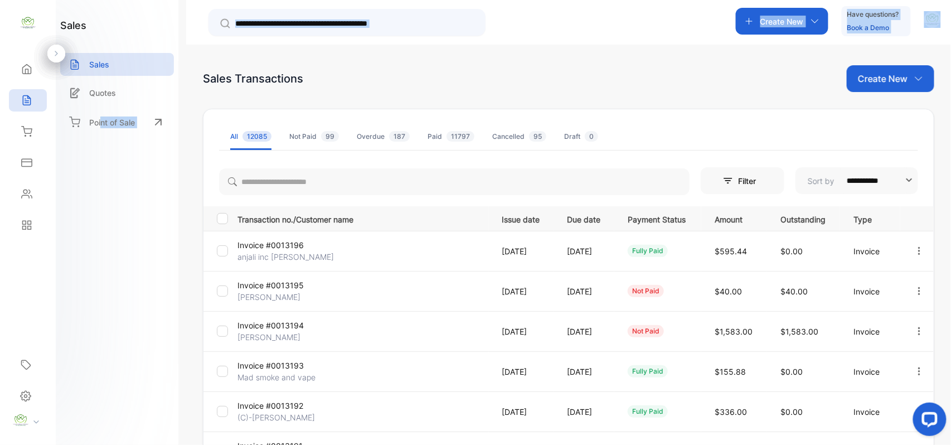
drag, startPoint x: 93, startPoint y: 273, endPoint x: 108, endPoint y: 326, distance: 55.6
click at [105, 326] on div "sales Sales Quotes Point of Sale" at bounding box center [117, 222] width 123 height 445
click at [23, 71] on icon at bounding box center [26, 69] width 11 height 11
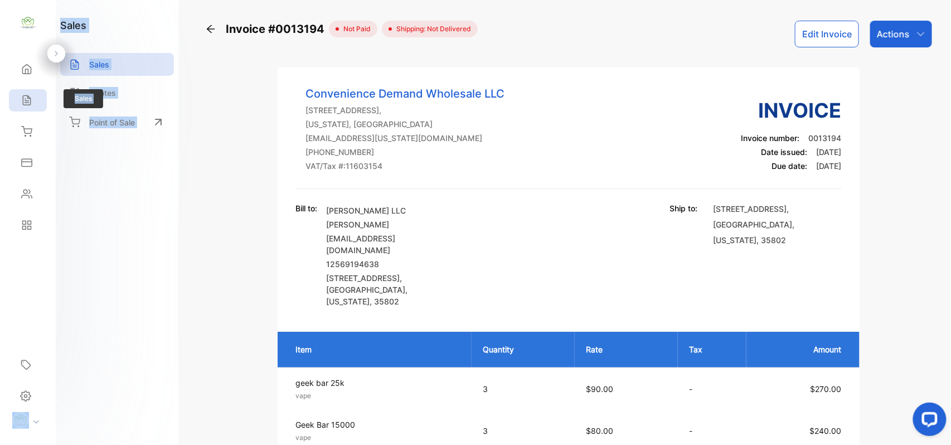
click at [32, 99] on icon at bounding box center [26, 100] width 11 height 11
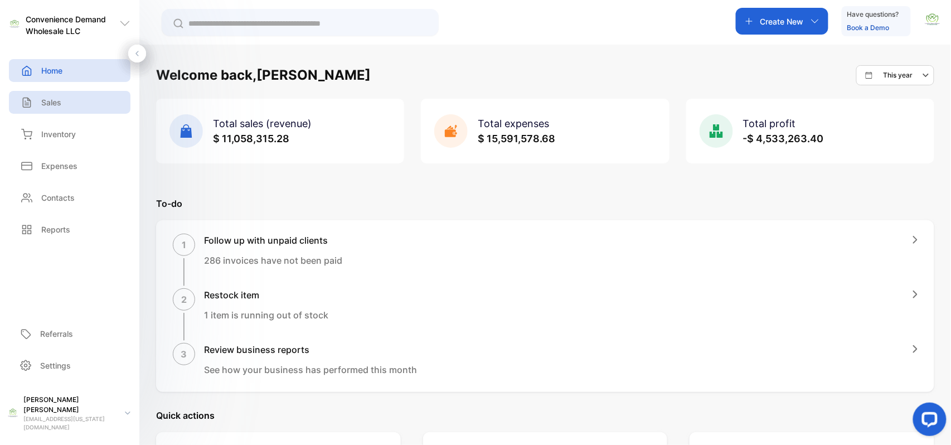
click at [35, 99] on div "Sales" at bounding box center [39, 102] width 43 height 12
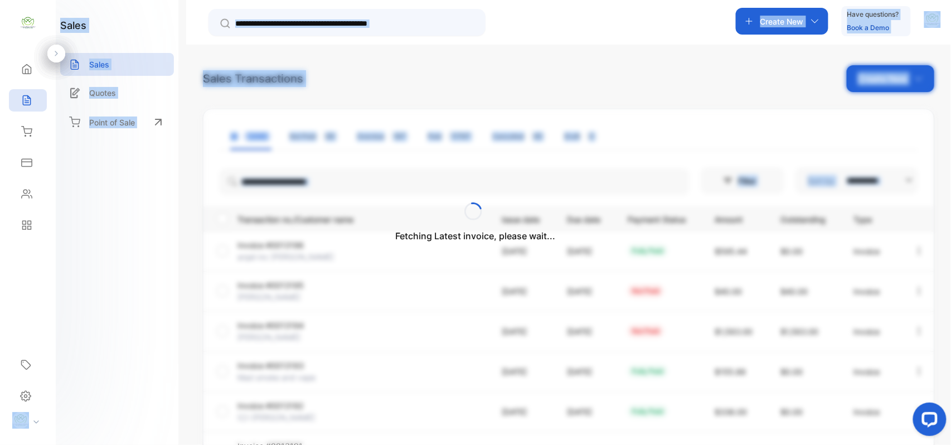
click at [919, 77] on div "Fetching Latest invoice, please wait..." at bounding box center [475, 222] width 951 height 445
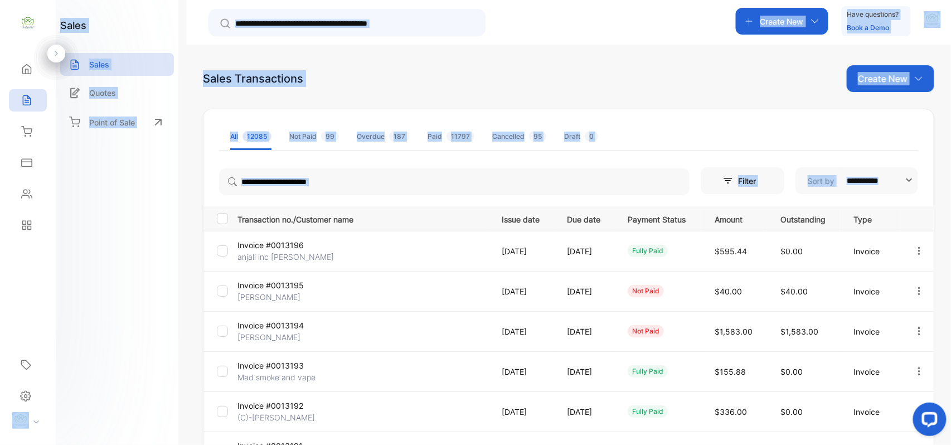
drag, startPoint x: 378, startPoint y: 147, endPoint x: 161, endPoint y: 221, distance: 229.5
click at [161, 221] on div "sales Sales Quotes Point of Sale" at bounding box center [117, 222] width 123 height 445
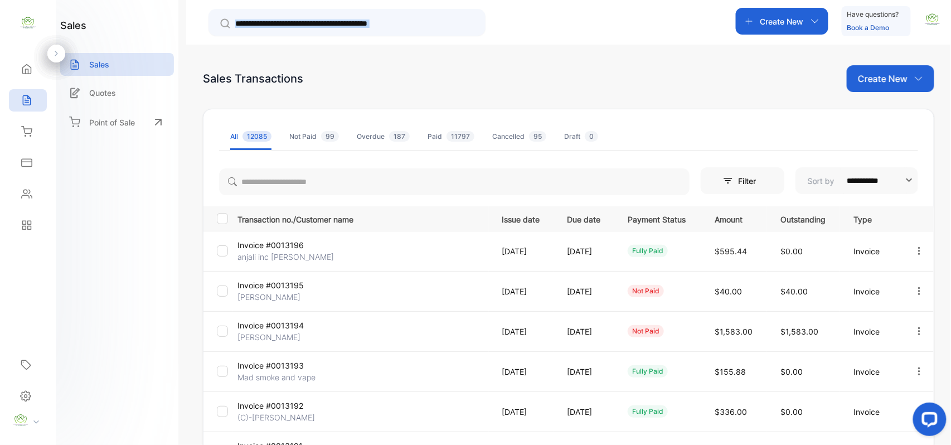
click at [159, 220] on div "sales Sales Quotes Point of Sale" at bounding box center [117, 222] width 123 height 445
click at [163, 196] on div "sales Sales Quotes Point of Sale" at bounding box center [117, 222] width 123 height 445
click at [895, 76] on p "Create New" at bounding box center [883, 78] width 50 height 13
click at [883, 117] on span "Invoice" at bounding box center [892, 116] width 26 height 12
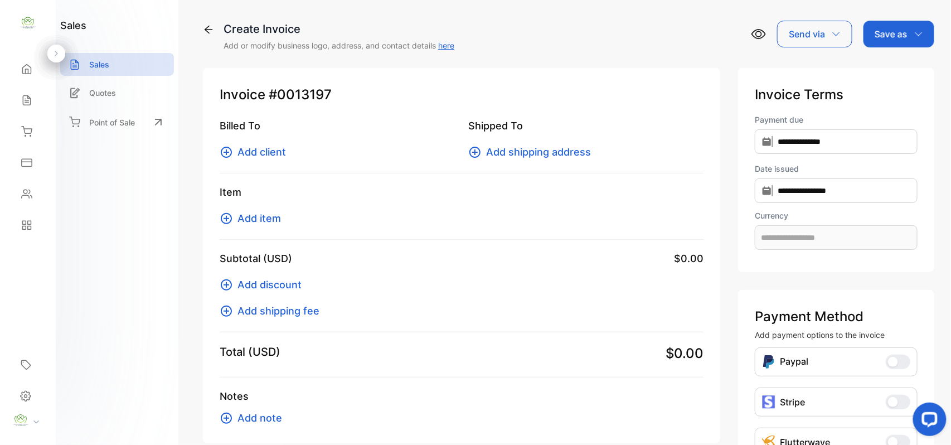
type input "**********"
click at [252, 152] on span "Add client" at bounding box center [261, 151] width 48 height 15
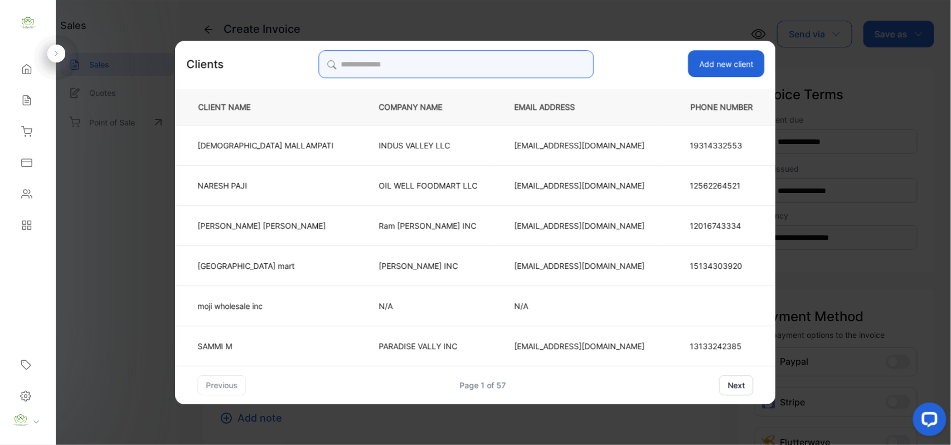
click at [382, 63] on input "search" at bounding box center [455, 64] width 275 height 28
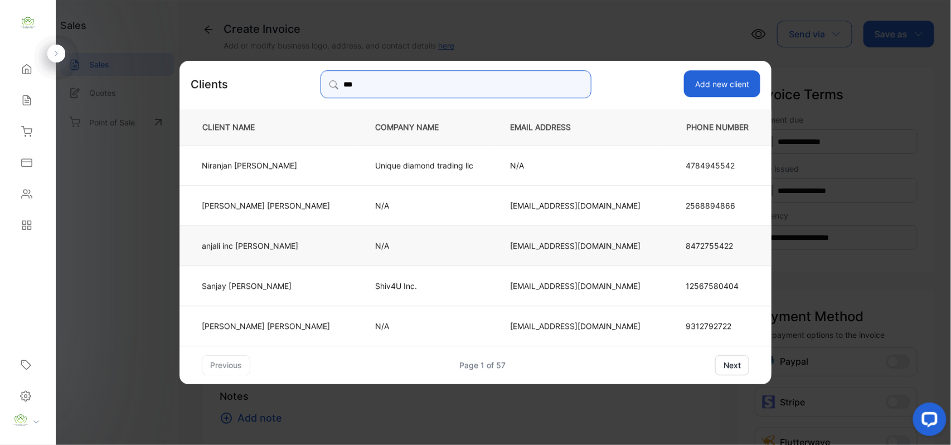
type input "***"
click at [255, 239] on td "anjali inc [PERSON_NAME]" at bounding box center [267, 245] width 177 height 40
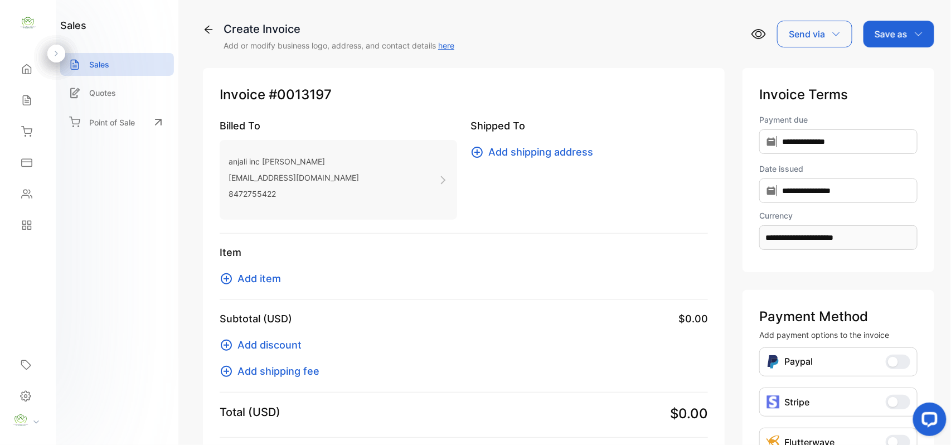
click at [273, 277] on span "Add item" at bounding box center [258, 278] width 43 height 15
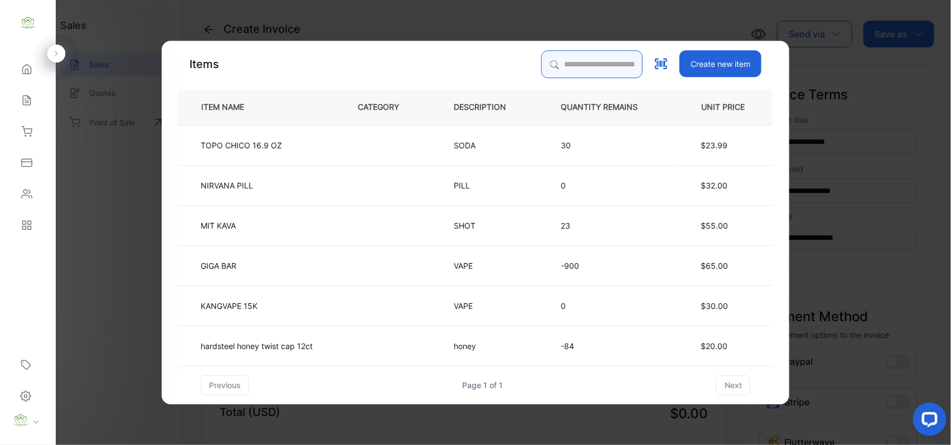
click at [567, 67] on input "search" at bounding box center [591, 64] width 101 height 28
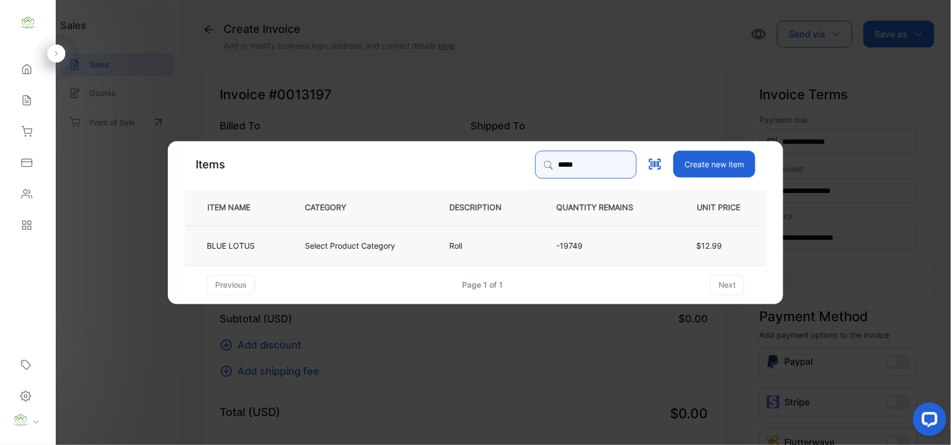
type input "*****"
drag, startPoint x: 279, startPoint y: 241, endPoint x: 284, endPoint y: 245, distance: 6.4
click at [284, 245] on td "BLUE LOTUS" at bounding box center [235, 245] width 102 height 40
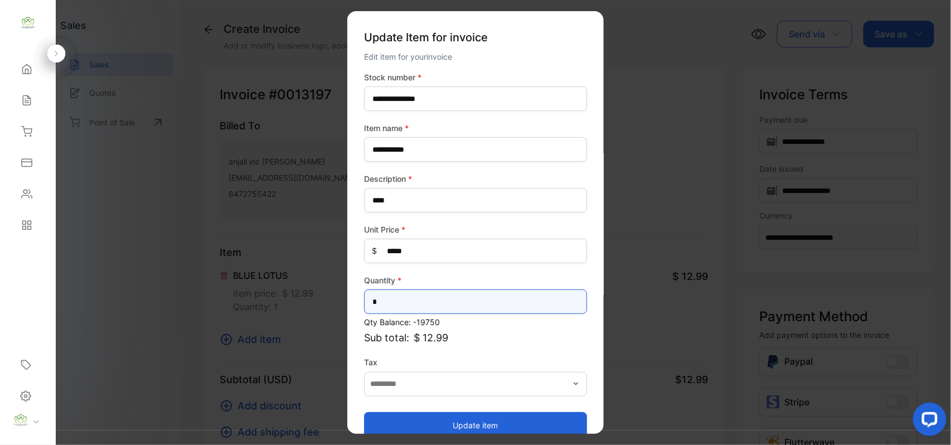
click at [401, 293] on input "*" at bounding box center [475, 301] width 223 height 25
type input "*"
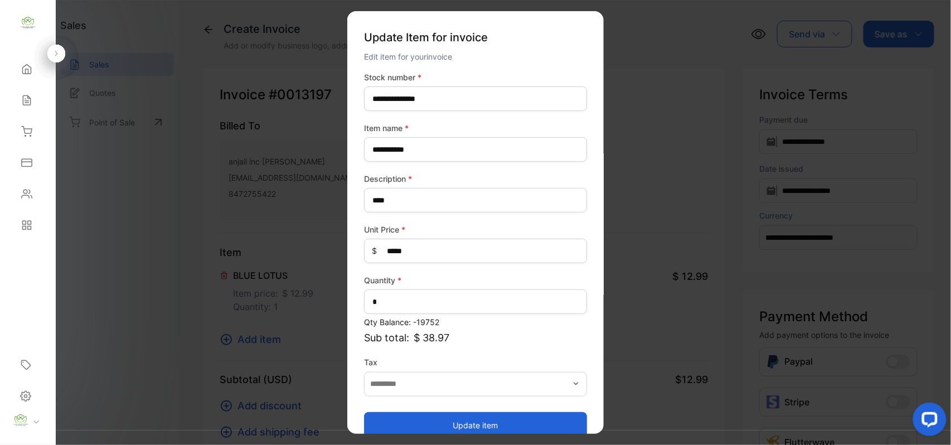
click at [434, 417] on button "Update item" at bounding box center [475, 424] width 223 height 27
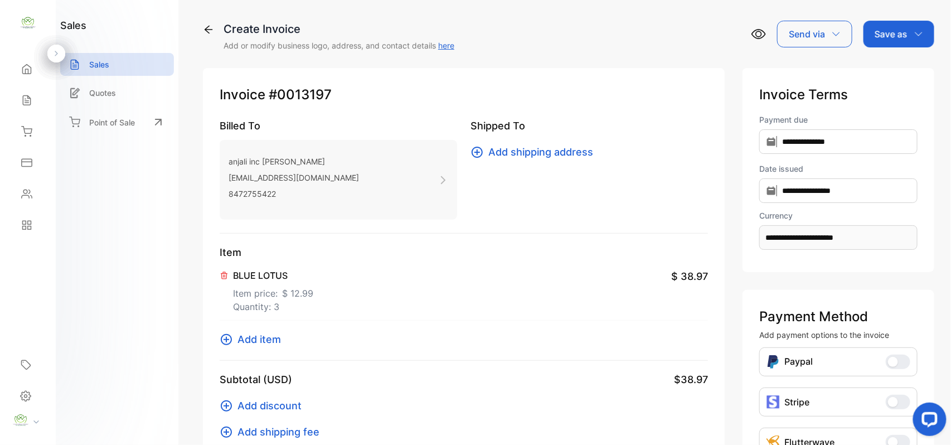
click at [903, 31] on p "Save as" at bounding box center [890, 33] width 33 height 13
click at [888, 67] on div "Invoice" at bounding box center [896, 71] width 64 height 22
